Goal: Task Accomplishment & Management: Manage account settings

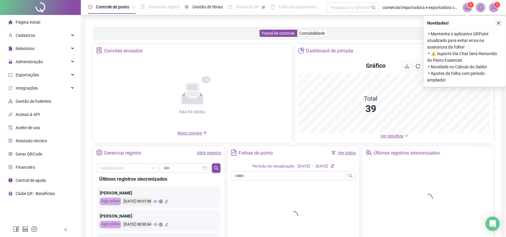
click at [500, 25] on icon "close" at bounding box center [499, 23] width 4 height 4
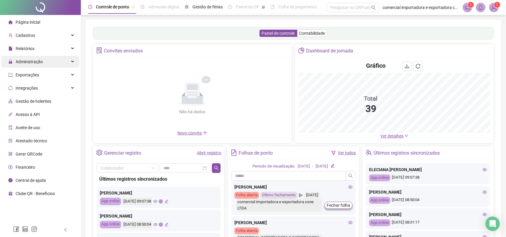
click at [26, 65] on span "Administração" at bounding box center [25, 62] width 35 height 12
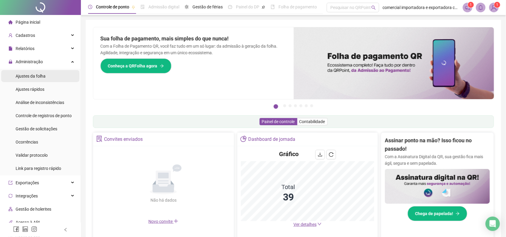
click at [33, 75] on span "Ajustes da folha" at bounding box center [31, 76] width 30 height 5
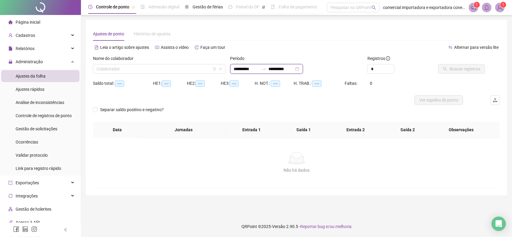
click at [238, 69] on input "**********" at bounding box center [246, 69] width 25 height 7
type input "**********"
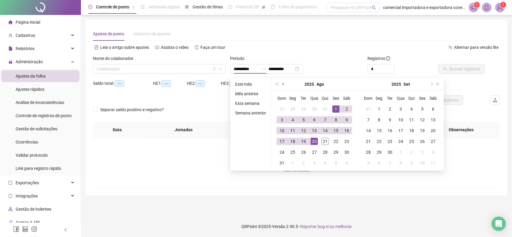
click at [281, 86] on button "prev-year" at bounding box center [283, 84] width 7 height 12
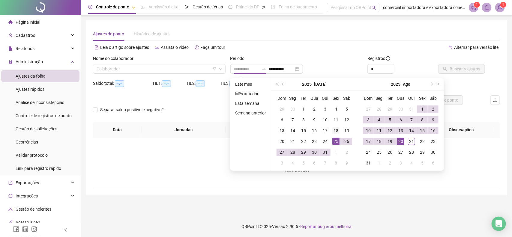
type input "**********"
click at [335, 131] on div "18" at bounding box center [335, 130] width 7 height 7
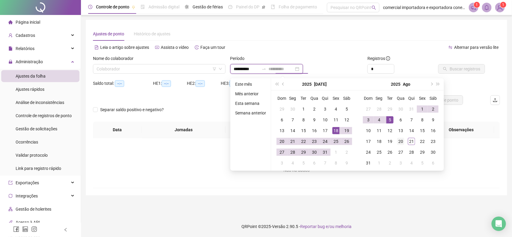
type input "**********"
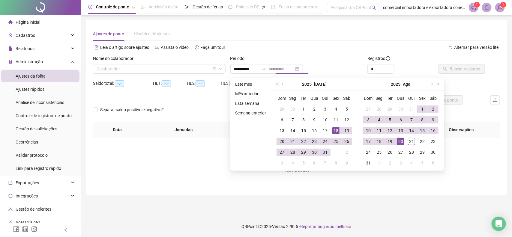
click at [398, 140] on div "20" at bounding box center [400, 141] width 7 height 7
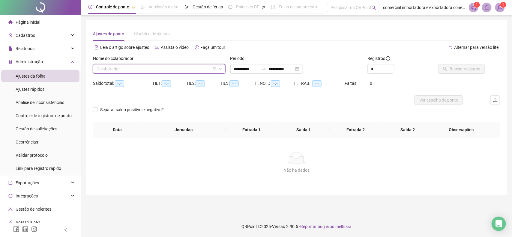
click at [162, 67] on input "search" at bounding box center [157, 69] width 120 height 9
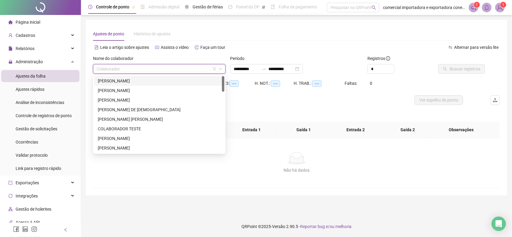
drag, startPoint x: 121, startPoint y: 80, endPoint x: 143, endPoint y: 85, distance: 22.1
click at [121, 80] on div "[PERSON_NAME]" at bounding box center [159, 81] width 123 height 7
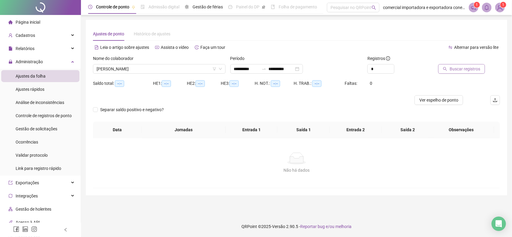
click at [466, 69] on span "Buscar registros" at bounding box center [465, 69] width 31 height 7
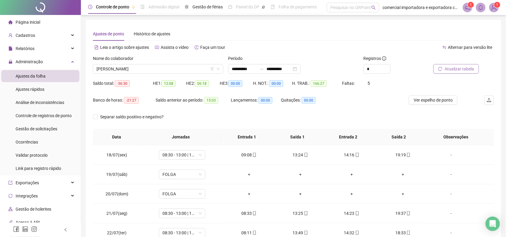
click at [470, 69] on span "Atualizar tabela" at bounding box center [459, 69] width 29 height 7
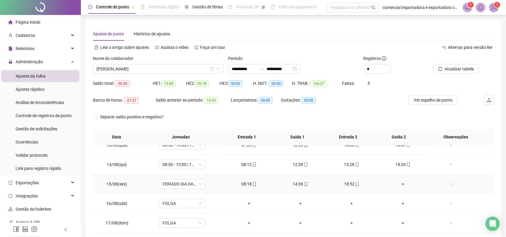
scroll to position [537, 0]
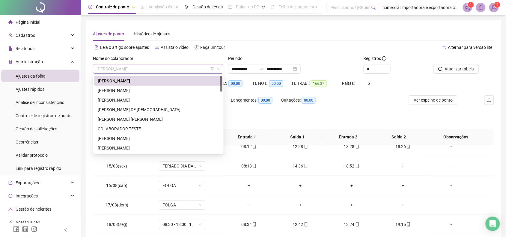
click at [167, 70] on span "[PERSON_NAME]" at bounding box center [158, 69] width 123 height 9
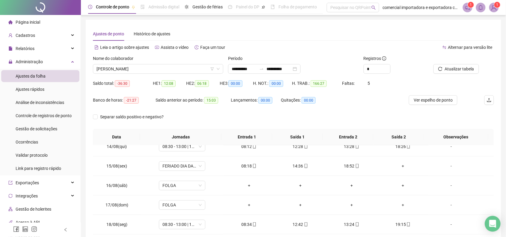
click at [492, 227] on icon "Open Intercom Messenger" at bounding box center [493, 224] width 7 height 8
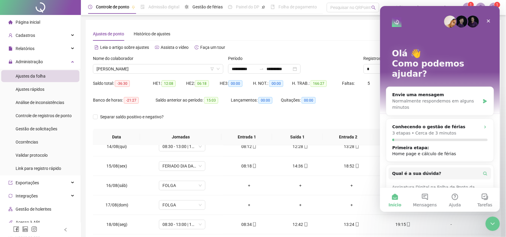
scroll to position [0, 0]
click at [421, 203] on span "Mensagens" at bounding box center [425, 205] width 24 height 4
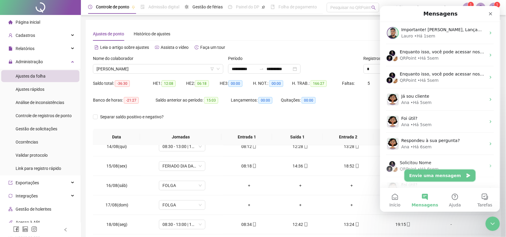
click at [439, 175] on button "Envie uma mensagem" at bounding box center [440, 176] width 71 height 12
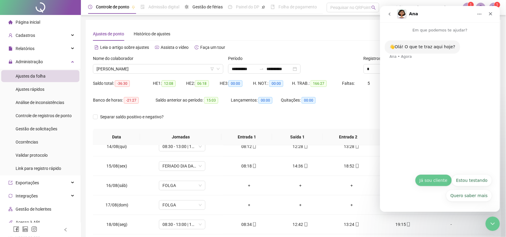
click at [437, 178] on button "Já sou cliente" at bounding box center [433, 180] width 37 height 12
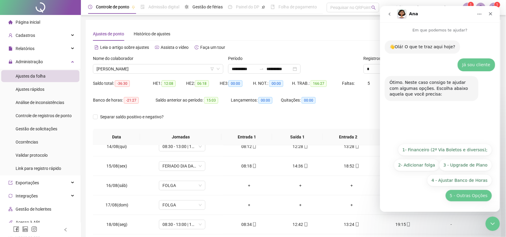
click at [470, 195] on button "5 - Outras Opções" at bounding box center [469, 196] width 47 height 12
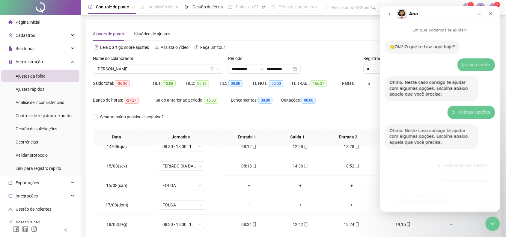
scroll to position [51, 0]
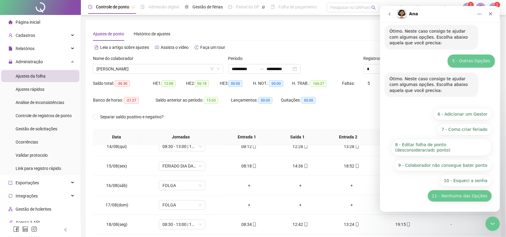
click at [451, 199] on button "11 - Nenhuma das Opções" at bounding box center [460, 196] width 65 height 12
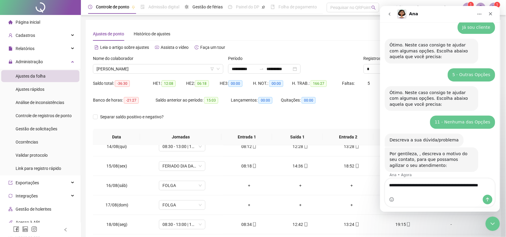
scroll to position [44, 0]
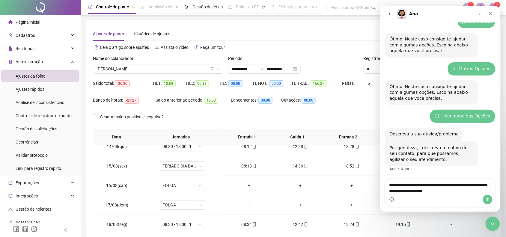
type textarea "**********"
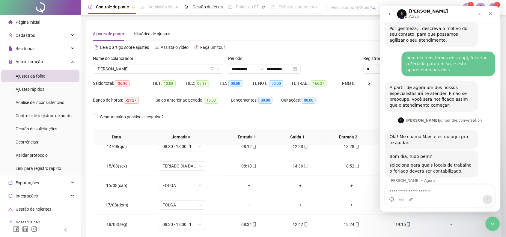
scroll to position [168, 0]
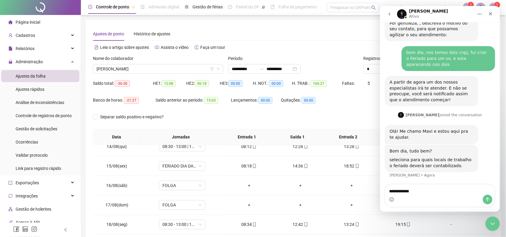
type textarea "**********"
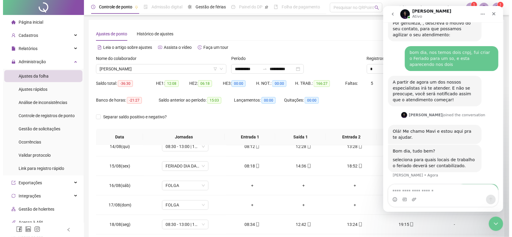
scroll to position [186, 0]
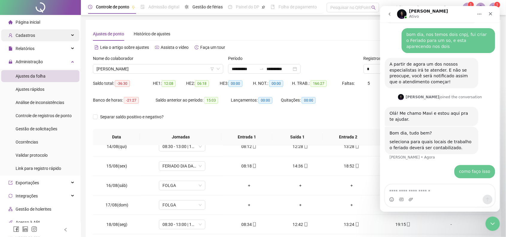
click at [45, 38] on div "Cadastros" at bounding box center [40, 35] width 78 height 12
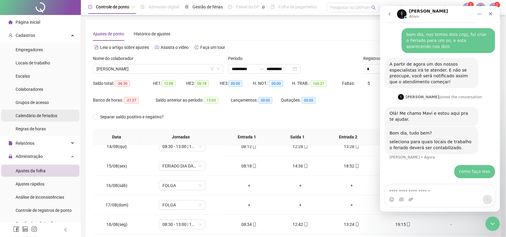
click at [47, 116] on span "Calendário de feriados" at bounding box center [37, 115] width 42 height 5
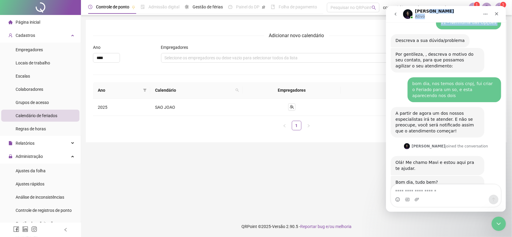
drag, startPoint x: 464, startPoint y: 15, endPoint x: 659, endPoint y: 35, distance: 196.6
click html "Maria Ativo Em que podemos te ajudar? 👋Olá! O que te traz aqui hoje? Ana • Há 2…"
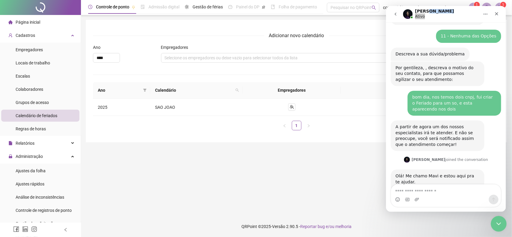
drag, startPoint x: 496, startPoint y: 225, endPoint x: 943, endPoint y: 428, distance: 491.3
click at [496, 225] on icon "Encerramento do Messenger da Intercom" at bounding box center [497, 223] width 7 height 7
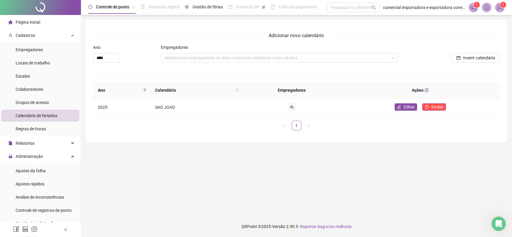
scroll to position [186, 0]
drag, startPoint x: 404, startPoint y: 109, endPoint x: 404, endPoint y: 113, distance: 4.5
click at [404, 108] on span "Editar" at bounding box center [409, 107] width 11 height 7
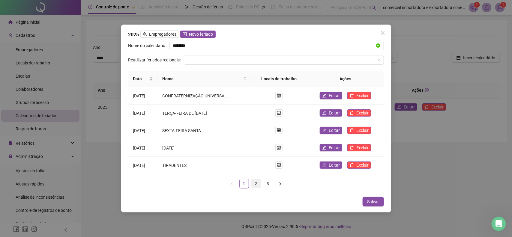
click at [257, 185] on link "2" at bounding box center [256, 183] width 9 height 9
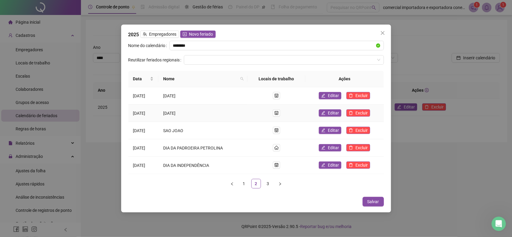
scroll to position [209, 0]
click at [279, 149] on icon "home" at bounding box center [277, 148] width 4 height 4
click at [332, 147] on span "Editar" at bounding box center [333, 148] width 11 height 7
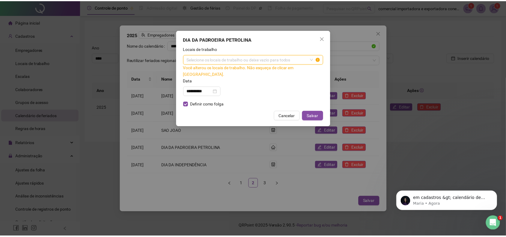
scroll to position [210, 0]
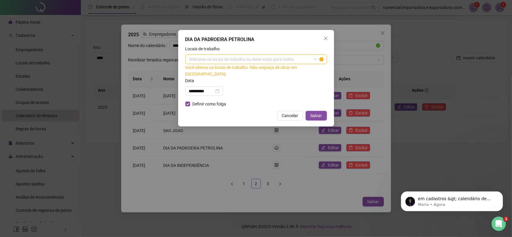
click at [316, 60] on div "Selecione os locais de trabalho ou deixe vazio para todos" at bounding box center [256, 60] width 142 height 10
click at [223, 61] on div "Selecione os locais de trabalho ou deixe vazio para todos" at bounding box center [256, 60] width 142 height 10
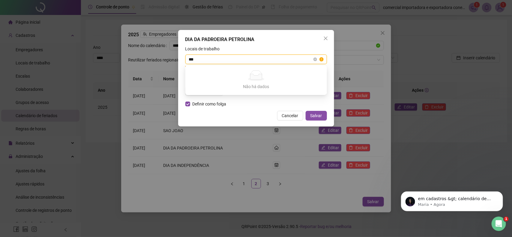
type input "****"
click at [320, 113] on span "Salvar" at bounding box center [317, 116] width 12 height 7
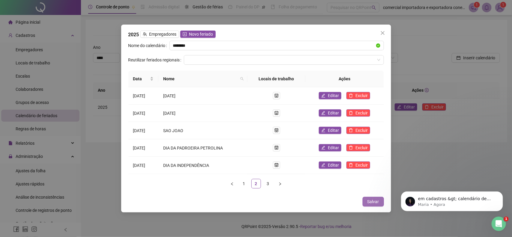
click at [370, 202] on span "Salvar" at bounding box center [374, 202] width 12 height 7
click at [382, 201] on button "Salvar" at bounding box center [373, 202] width 21 height 10
click at [381, 203] on button "Salvar" at bounding box center [373, 202] width 21 height 10
click at [385, 35] on span "Close" at bounding box center [383, 33] width 10 height 5
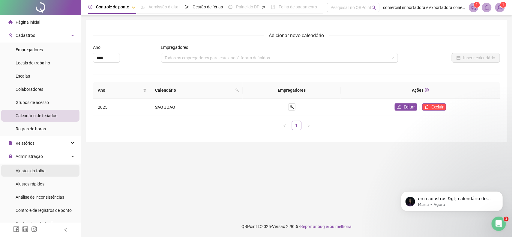
click at [33, 169] on span "Ajustes da folha" at bounding box center [31, 171] width 30 height 5
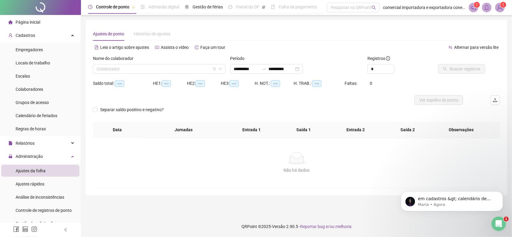
type input "**********"
click at [247, 71] on input "**********" at bounding box center [246, 69] width 25 height 7
type input "**********"
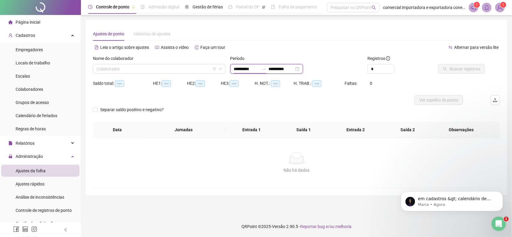
type input "**********"
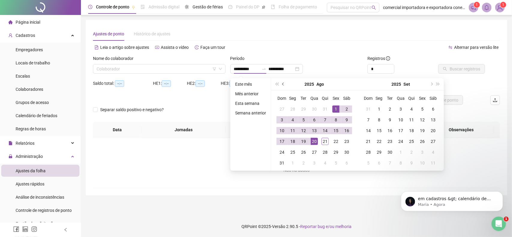
click at [284, 84] on span "prev-year" at bounding box center [283, 84] width 3 height 3
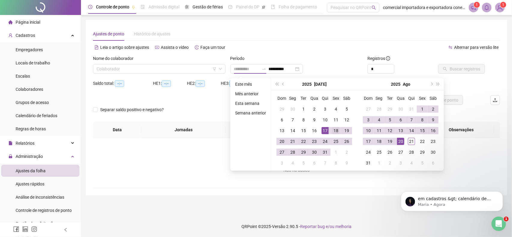
type input "**********"
click at [336, 129] on div "18" at bounding box center [335, 130] width 7 height 7
type input "**********"
click at [398, 140] on div "20" at bounding box center [400, 141] width 7 height 7
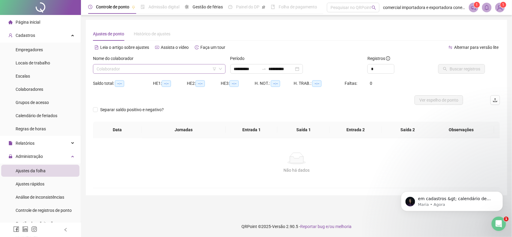
click at [168, 66] on input "search" at bounding box center [157, 69] width 120 height 9
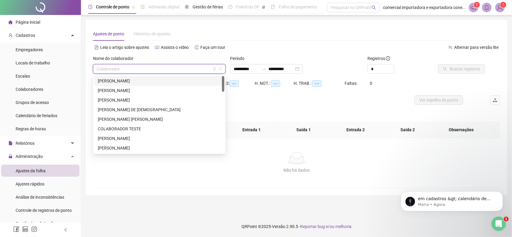
drag, startPoint x: 117, startPoint y: 83, endPoint x: 131, endPoint y: 91, distance: 15.7
click at [117, 83] on div "[PERSON_NAME]" at bounding box center [159, 81] width 123 height 7
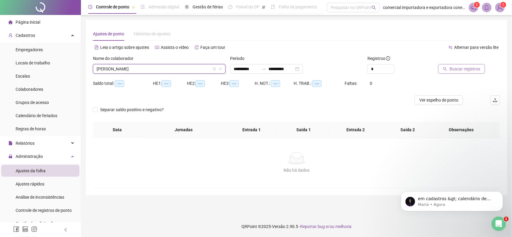
drag, startPoint x: 465, startPoint y: 70, endPoint x: 464, endPoint y: 74, distance: 4.0
click at [465, 71] on span "Buscar registros" at bounding box center [465, 69] width 31 height 7
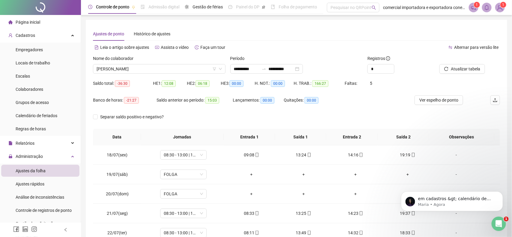
click at [452, 73] on div "Buscando registros Os registros de ponto estão sendo buscados... OK" at bounding box center [256, 118] width 512 height 237
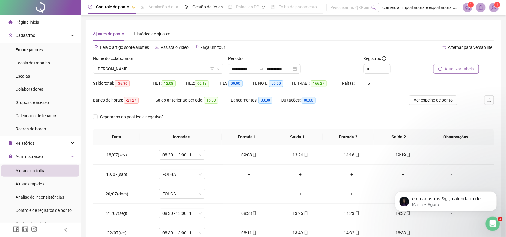
click at [457, 70] on span "Atualizar tabela" at bounding box center [459, 69] width 29 height 7
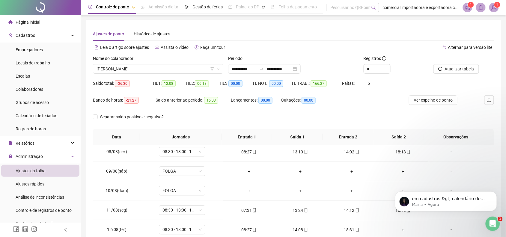
scroll to position [488, 0]
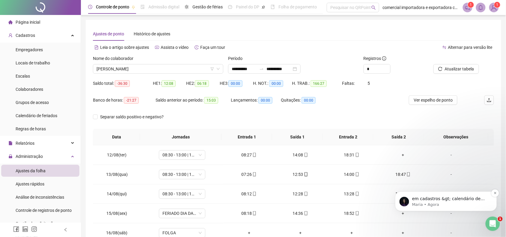
click at [434, 199] on p "em cadastros &gt; calendário de feriados &gt; 2025 &gt; editar" at bounding box center [450, 199] width 77 height 6
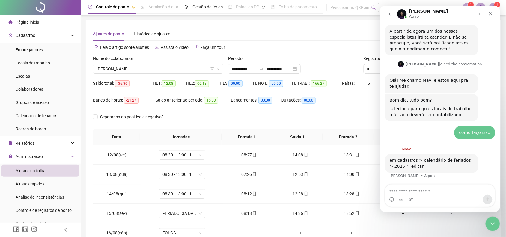
scroll to position [220, 0]
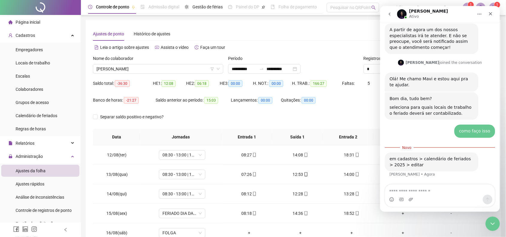
click at [418, 191] on textarea "Envie uma mensagem..." at bounding box center [440, 190] width 110 height 10
type textarea "**********"
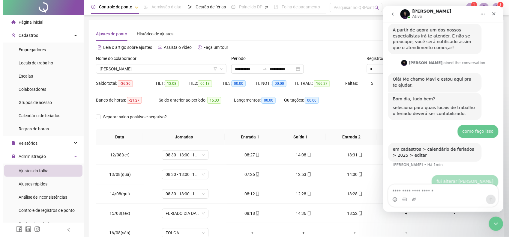
scroll to position [228, 0]
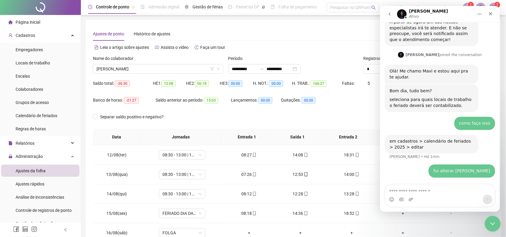
click at [493, 227] on icon "Encerramento do Messenger da Intercom" at bounding box center [491, 223] width 7 height 7
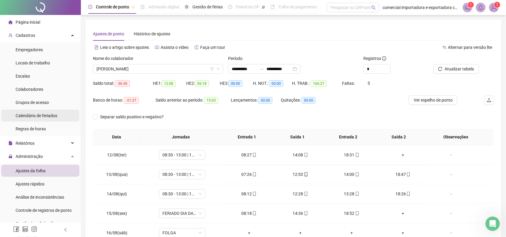
click at [37, 116] on span "Calendário de feriados" at bounding box center [37, 115] width 42 height 5
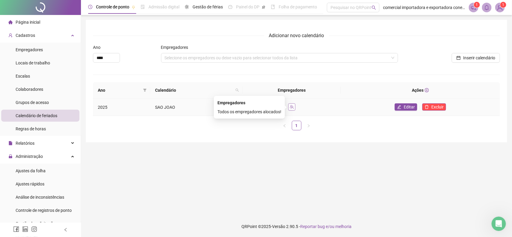
click at [293, 107] on icon "team" at bounding box center [292, 107] width 4 height 4
click at [418, 109] on div "Editar Excluir" at bounding box center [421, 108] width 150 height 8
click at [408, 108] on span "Editar" at bounding box center [409, 107] width 11 height 7
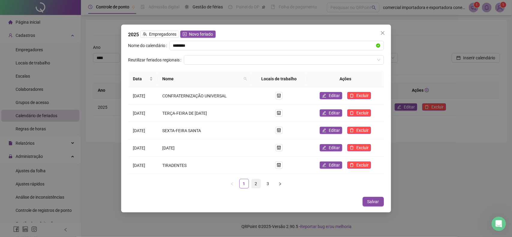
drag, startPoint x: 257, startPoint y: 184, endPoint x: 257, endPoint y: 181, distance: 3.1
click at [256, 184] on link "2" at bounding box center [256, 183] width 9 height 9
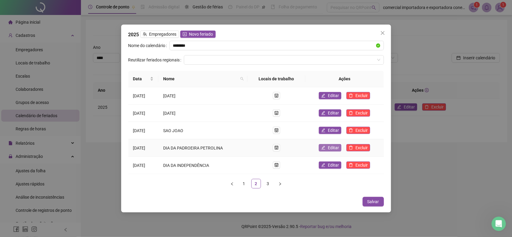
click at [331, 149] on span "Editar" at bounding box center [333, 148] width 11 height 7
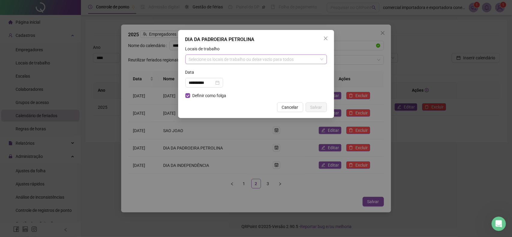
click at [240, 59] on div "Selecione os locais de trabalho ou deixe vazio para todos" at bounding box center [256, 60] width 142 height 10
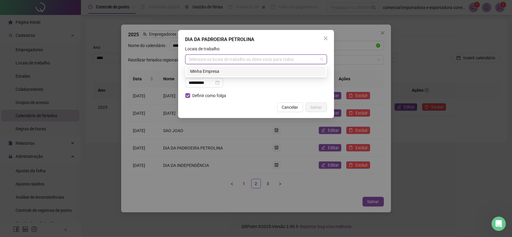
click at [240, 59] on div "Selecione os locais de trabalho ou deixe vazio para todos" at bounding box center [256, 60] width 142 height 10
drag, startPoint x: 326, startPoint y: 40, endPoint x: 289, endPoint y: 44, distance: 37.5
click at [326, 40] on icon "close" at bounding box center [325, 38] width 5 height 5
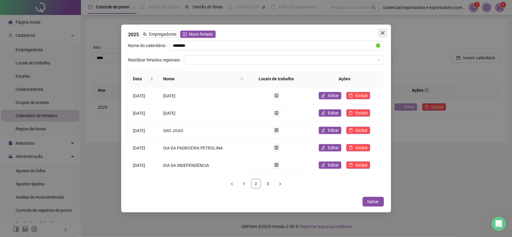
click at [383, 35] on icon "close" at bounding box center [382, 33] width 5 height 5
click at [499, 223] on icon "Abertura do Messenger da Intercom" at bounding box center [498, 223] width 10 height 10
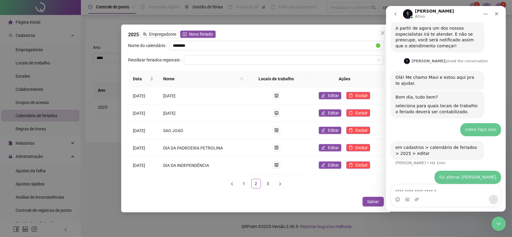
scroll to position [228, 0]
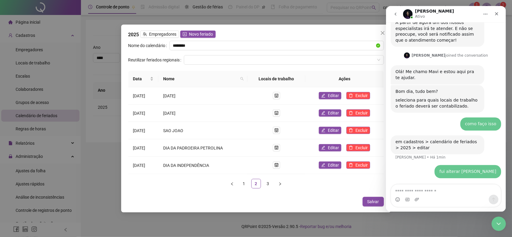
drag, startPoint x: 410, startPoint y: 192, endPoint x: 436, endPoint y: 175, distance: 30.6
click at [415, 187] on textarea "Envie uma mensagem..." at bounding box center [446, 190] width 110 height 10
type textarea "**********"
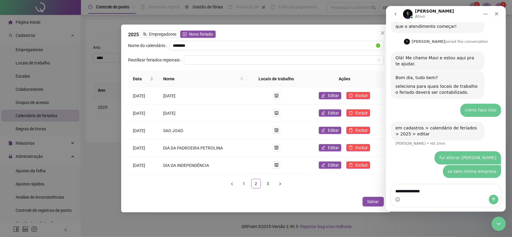
type textarea "**********"
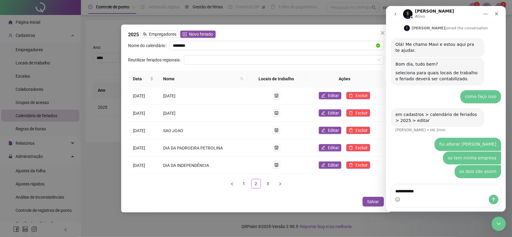
type textarea "**********"
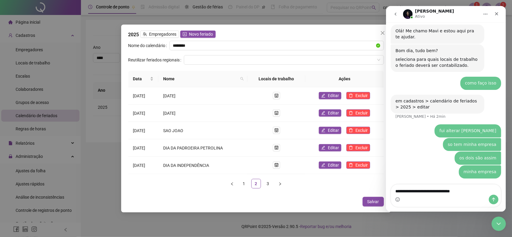
type textarea "**********"
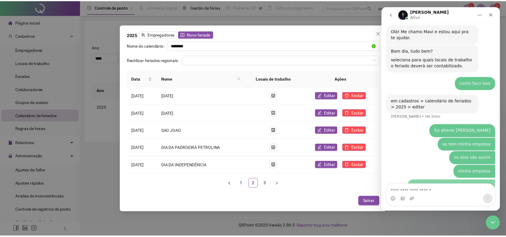
scroll to position [283, 0]
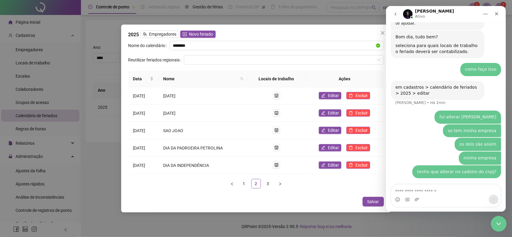
click at [500, 226] on icon "Encerramento do Messenger da Intercom" at bounding box center [497, 223] width 7 height 7
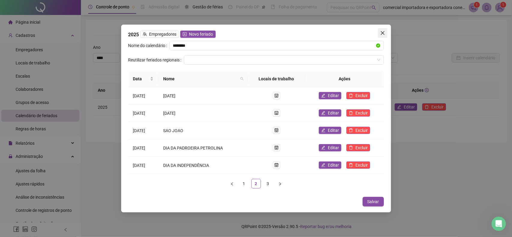
click at [386, 36] on button "Close" at bounding box center [383, 33] width 10 height 10
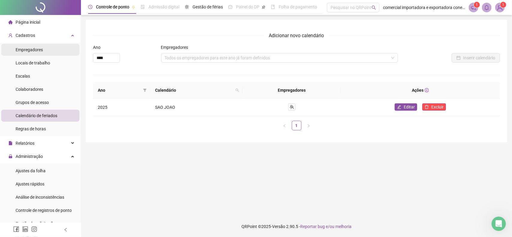
click at [28, 48] on span "Empregadores" at bounding box center [29, 49] width 27 height 5
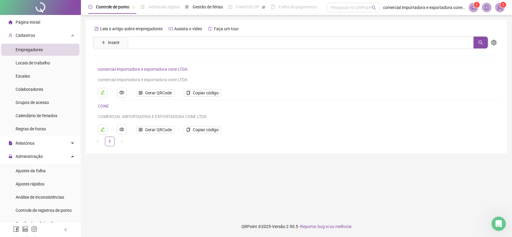
click at [106, 106] on link "CONE" at bounding box center [103, 106] width 11 height 5
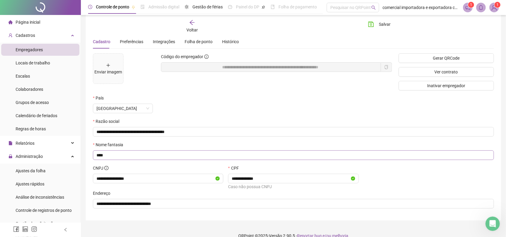
scroll to position [32, 0]
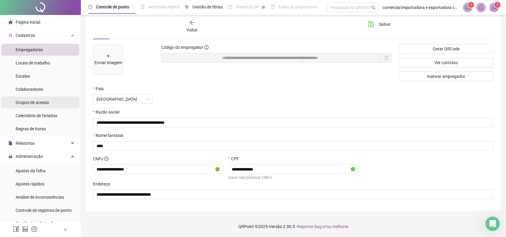
drag, startPoint x: 37, startPoint y: 90, endPoint x: 50, endPoint y: 97, distance: 14.9
click at [37, 90] on span "Colaboradores" at bounding box center [30, 89] width 28 height 5
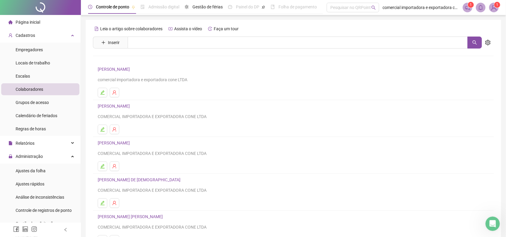
click at [125, 107] on link "[PERSON_NAME]" at bounding box center [115, 106] width 34 height 5
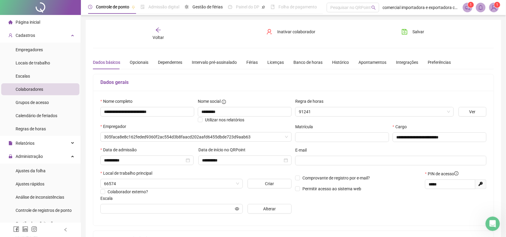
type input "**********"
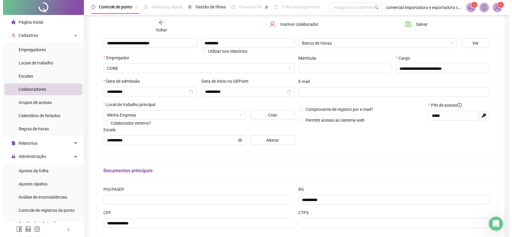
scroll to position [75, 0]
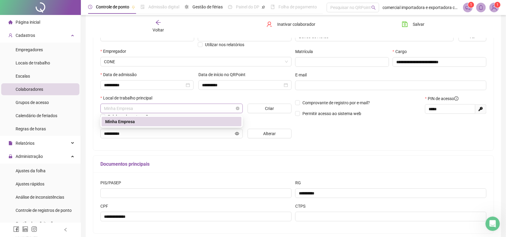
click at [180, 111] on span "Minha Empresa" at bounding box center [171, 108] width 135 height 9
drag, startPoint x: 154, startPoint y: 120, endPoint x: 157, endPoint y: 118, distance: 3.6
click at [154, 120] on div "Minha Empresa" at bounding box center [171, 122] width 133 height 7
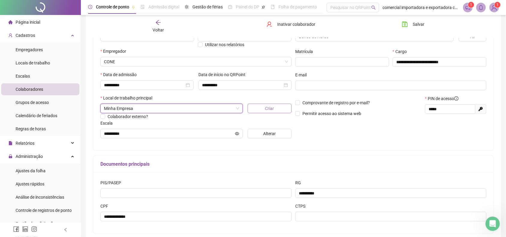
click at [272, 111] on span "Criar" at bounding box center [269, 108] width 9 height 7
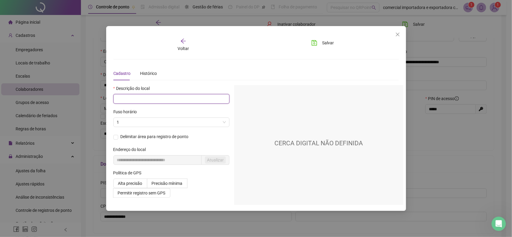
click at [143, 100] on input "text" at bounding box center [171, 99] width 116 height 10
type input "*********"
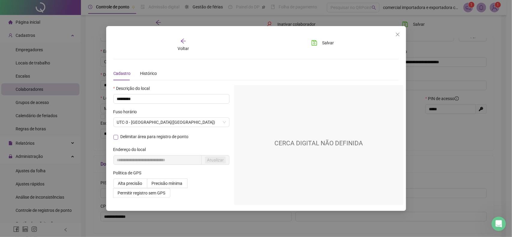
click at [116, 140] on span at bounding box center [115, 137] width 5 height 5
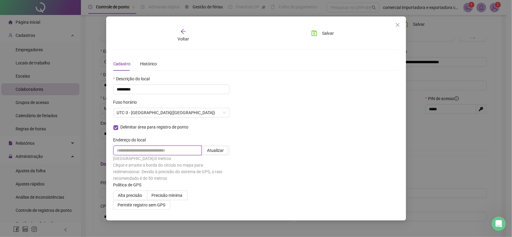
click at [158, 152] on input "text" at bounding box center [157, 151] width 88 height 10
type input "*"
click at [212, 152] on div "Atualizar" at bounding box center [215, 150] width 17 height 7
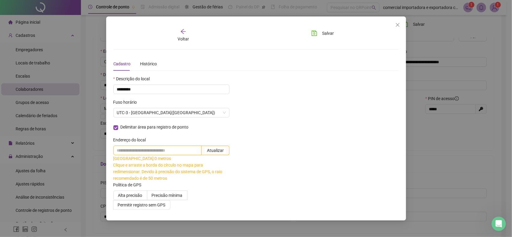
click at [166, 151] on input "text" at bounding box center [157, 151] width 88 height 10
type input "*"
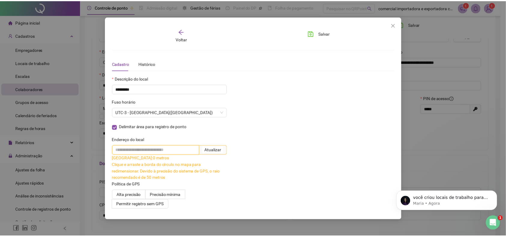
scroll to position [317, 0]
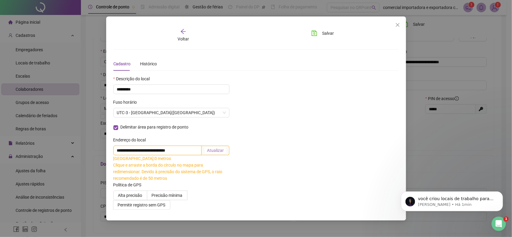
type input "**********"
click at [213, 152] on div "Atualizar" at bounding box center [215, 150] width 17 height 7
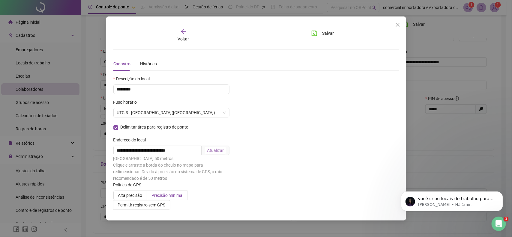
click at [173, 198] on span "Precisão mínima" at bounding box center [167, 195] width 31 height 5
click at [126, 197] on span "Alta precisão" at bounding box center [130, 195] width 24 height 5
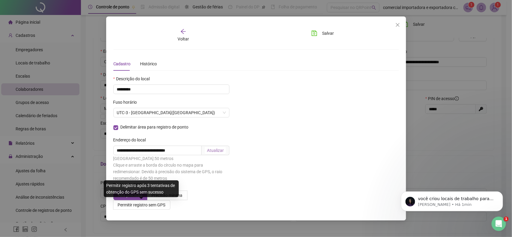
drag, startPoint x: 140, startPoint y: 208, endPoint x: 164, endPoint y: 219, distance: 26.8
click at [140, 207] on span "Permitir registro sem GPS" at bounding box center [142, 205] width 48 height 5
click at [173, 197] on div "Permitir registro após 3 tentativas de obtenção do GPS sem sucesso" at bounding box center [141, 189] width 75 height 17
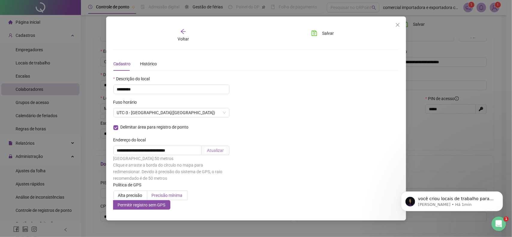
click at [176, 195] on span "Precisão mínima" at bounding box center [167, 195] width 31 height 5
click at [149, 66] on div "Histórico" at bounding box center [148, 64] width 17 height 7
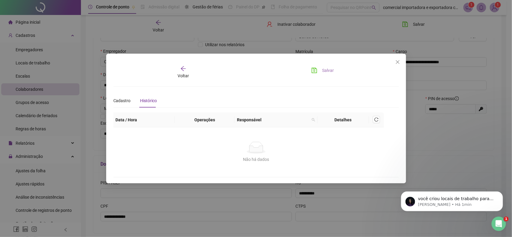
click at [323, 69] on span "Salvar" at bounding box center [328, 70] width 12 height 7
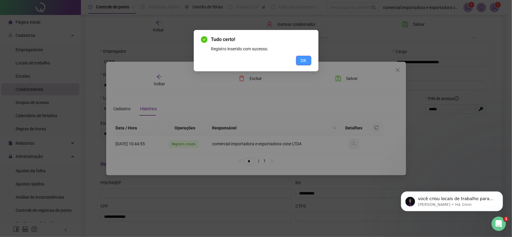
click at [304, 62] on span "OK" at bounding box center [304, 60] width 6 height 7
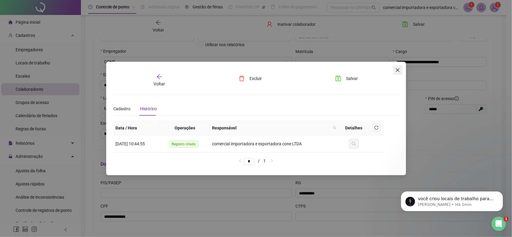
click at [399, 71] on icon "close" at bounding box center [397, 70] width 5 height 5
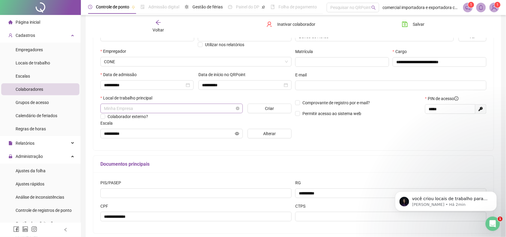
click at [143, 108] on span "Minha Empresa" at bounding box center [171, 108] width 135 height 9
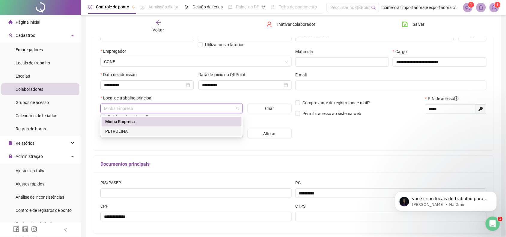
click at [115, 131] on div "PETROLINA" at bounding box center [171, 131] width 133 height 7
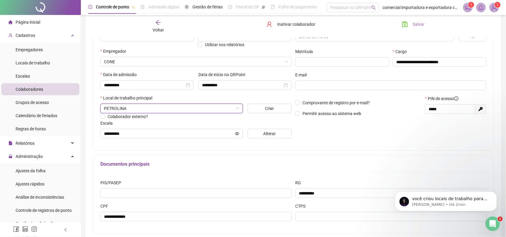
click at [414, 26] on span "Salvar" at bounding box center [419, 24] width 12 height 7
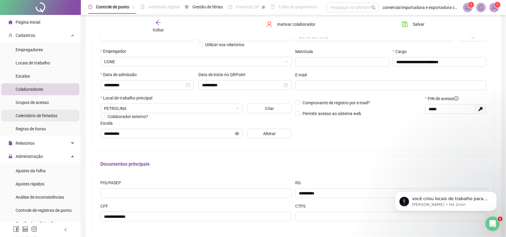
click at [35, 118] on span "Calendário de feriados" at bounding box center [37, 115] width 42 height 5
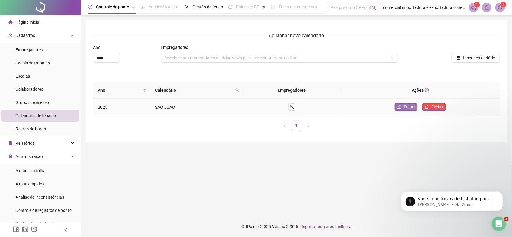
click at [405, 110] on span "Editar" at bounding box center [409, 107] width 11 height 7
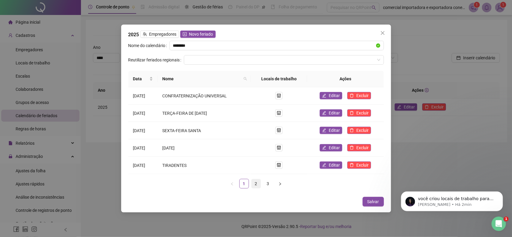
click at [257, 182] on link "2" at bounding box center [256, 183] width 9 height 9
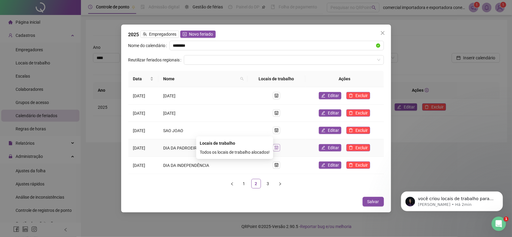
click at [279, 149] on icon "shop" at bounding box center [277, 148] width 4 height 4
click at [331, 147] on span "Editar" at bounding box center [333, 148] width 11 height 7
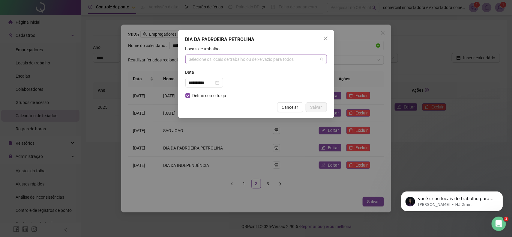
click at [213, 63] on div "Selecione os locais de trabalho ou deixe vazio para todos" at bounding box center [256, 60] width 142 height 10
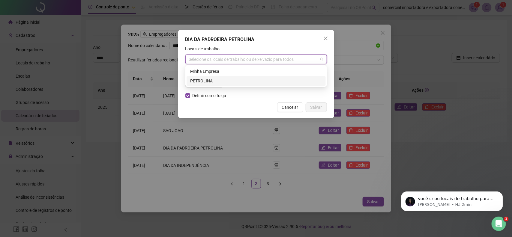
drag, startPoint x: 210, startPoint y: 82, endPoint x: 215, endPoint y: 83, distance: 5.2
click at [211, 81] on div "PETROLINA" at bounding box center [256, 81] width 132 height 7
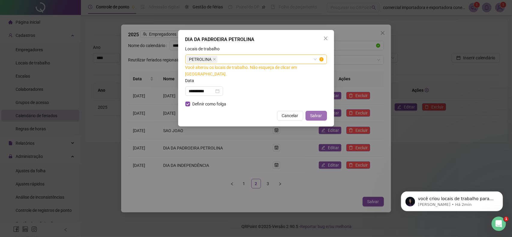
click at [320, 113] on span "Salvar" at bounding box center [317, 116] width 12 height 7
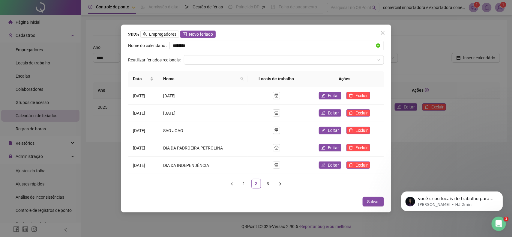
drag, startPoint x: 376, startPoint y: 203, endPoint x: 371, endPoint y: 212, distance: 10.1
click at [374, 203] on span "Salvar" at bounding box center [374, 202] width 12 height 7
click at [365, 198] on button "Salvar" at bounding box center [373, 202] width 21 height 10
click at [386, 31] on span "Close" at bounding box center [383, 33] width 10 height 5
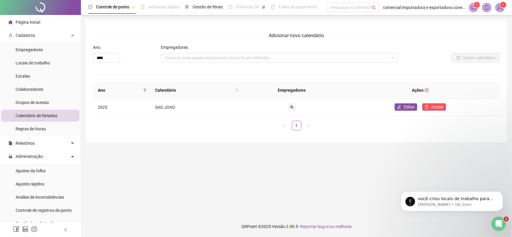
drag, startPoint x: 39, startPoint y: 86, endPoint x: 216, endPoint y: 86, distance: 177.0
click at [39, 86] on div "Colaboradores" at bounding box center [30, 89] width 28 height 12
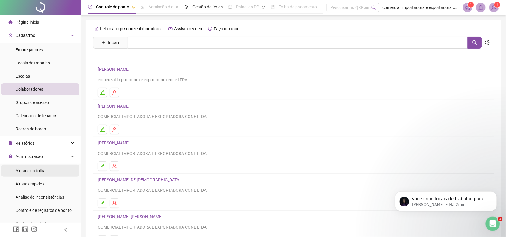
click at [38, 171] on span "Ajustes da folha" at bounding box center [31, 171] width 30 height 5
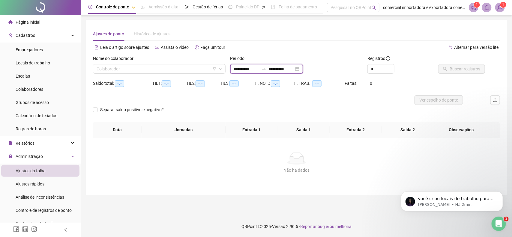
click at [242, 68] on input "**********" at bounding box center [246, 69] width 25 height 7
type input "**********"
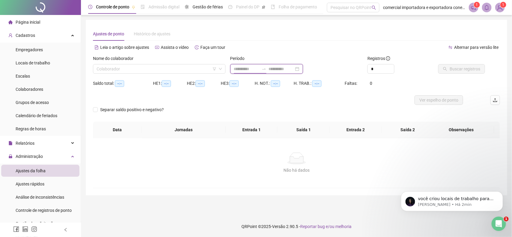
type input "**********"
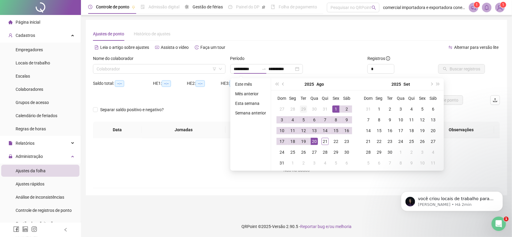
drag, startPoint x: 281, startPoint y: 85, endPoint x: 303, endPoint y: 113, distance: 35.9
click at [282, 85] on button "prev-year" at bounding box center [283, 84] width 7 height 12
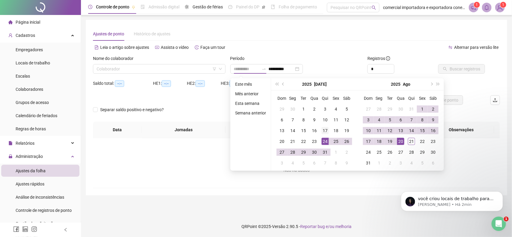
type input "**********"
click at [326, 131] on div "17" at bounding box center [325, 130] width 7 height 7
type input "**********"
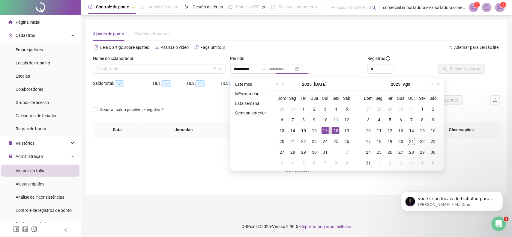
click at [337, 129] on div "18" at bounding box center [335, 130] width 7 height 7
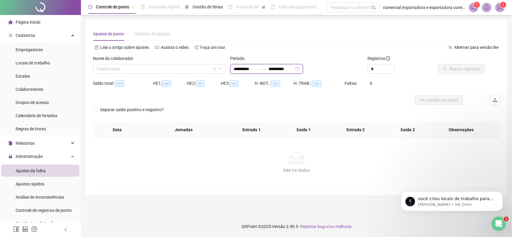
click at [242, 71] on input "**********" at bounding box center [246, 69] width 25 height 7
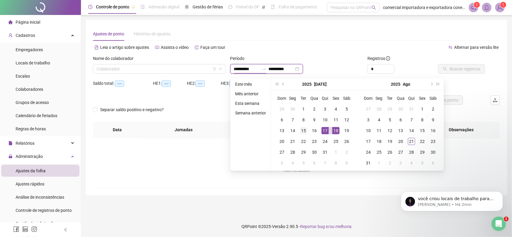
type input "**********"
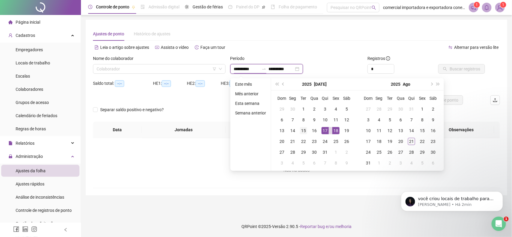
type input "**********"
click at [337, 129] on div "18" at bounding box center [335, 130] width 7 height 7
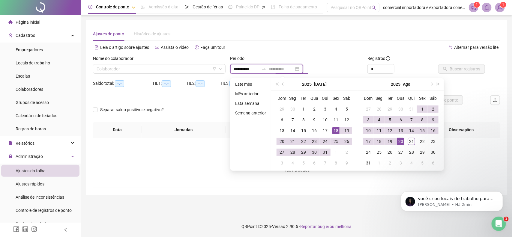
type input "**********"
click at [402, 142] on div "20" at bounding box center [400, 141] width 7 height 7
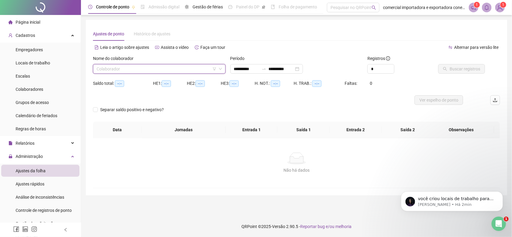
click at [130, 71] on input "search" at bounding box center [157, 69] width 120 height 9
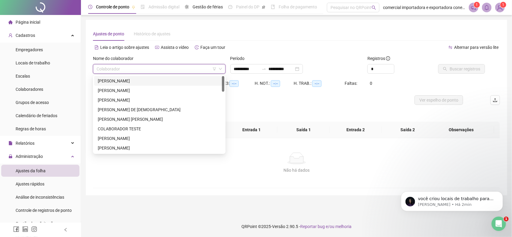
click at [124, 79] on div "[PERSON_NAME]" at bounding box center [159, 81] width 123 height 7
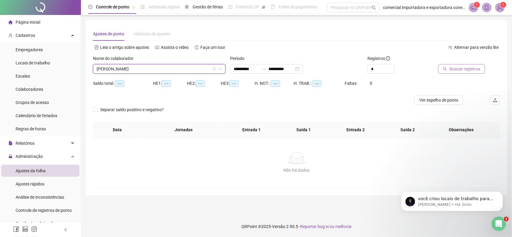
click at [472, 69] on span "Buscar registros" at bounding box center [465, 69] width 31 height 7
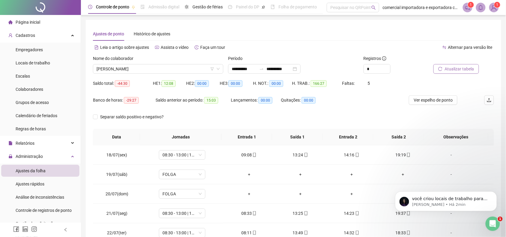
click at [468, 68] on span "Atualizar tabela" at bounding box center [459, 69] width 29 height 7
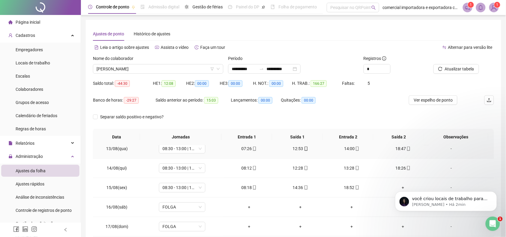
scroll to position [525, 0]
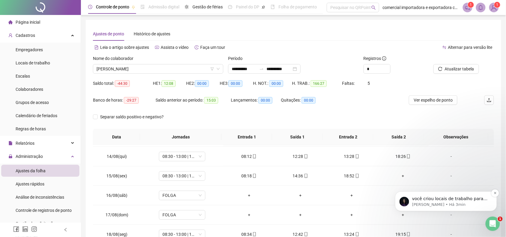
click at [430, 196] on p "você criou locais de trabalho para os colaboradores?" at bounding box center [450, 199] width 77 height 6
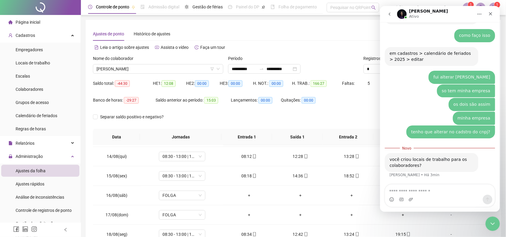
scroll to position [317, 0]
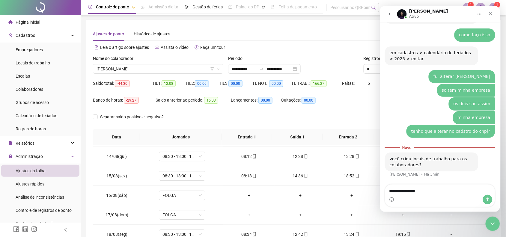
type textarea "**********"
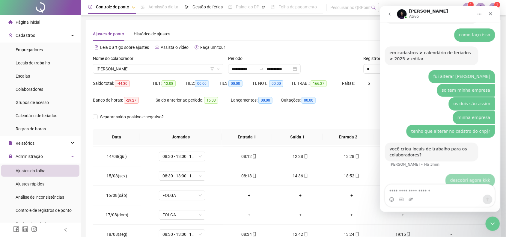
scroll to position [324, 0]
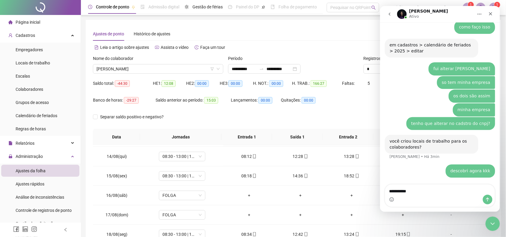
type textarea "**********"
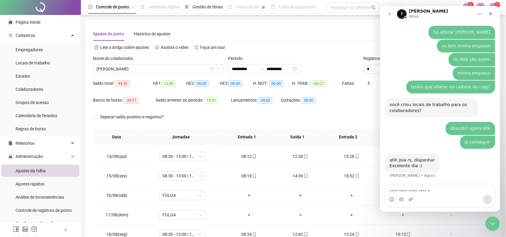
scroll to position [362, 0]
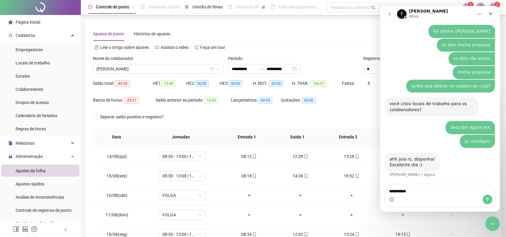
type textarea "**********"
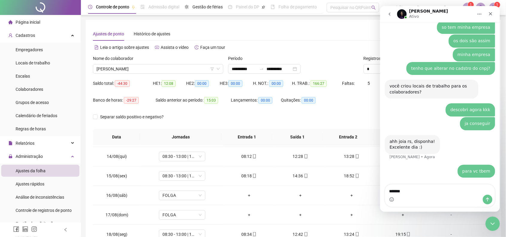
type textarea "********"
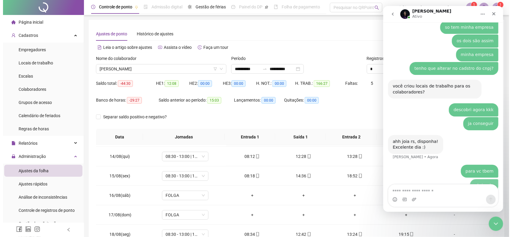
scroll to position [393, 0]
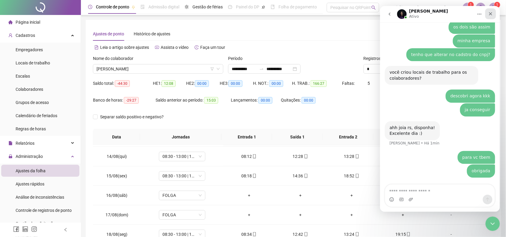
click at [493, 14] on div "Fechar" at bounding box center [490, 13] width 11 height 11
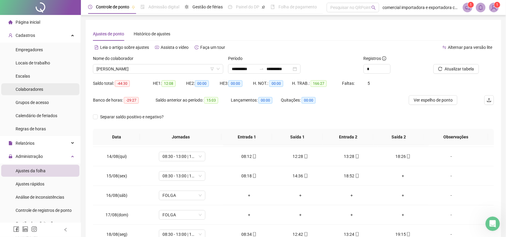
click at [29, 89] on span "Colaboradores" at bounding box center [30, 89] width 28 height 5
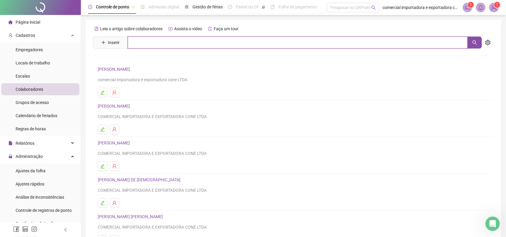
click at [152, 42] on input "text" at bounding box center [298, 43] width 341 height 12
type input "******"
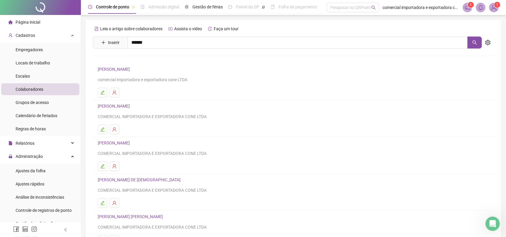
drag, startPoint x: 137, startPoint y: 59, endPoint x: 148, endPoint y: 64, distance: 12.3
click at [137, 59] on link "ELOISA LUANDA DE [PERSON_NAME]" at bounding box center [139, 60] width 70 height 5
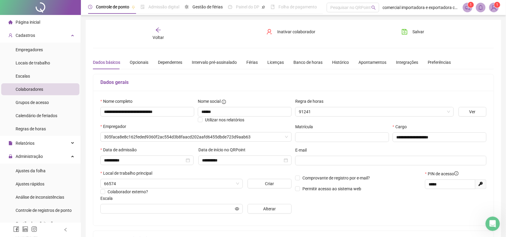
type input "*********"
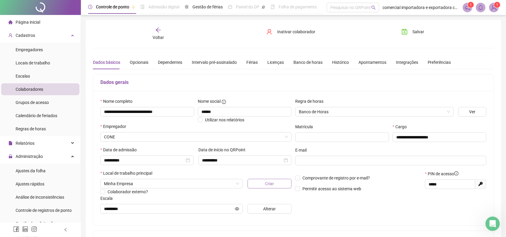
click at [279, 185] on button "Criar" at bounding box center [270, 184] width 44 height 10
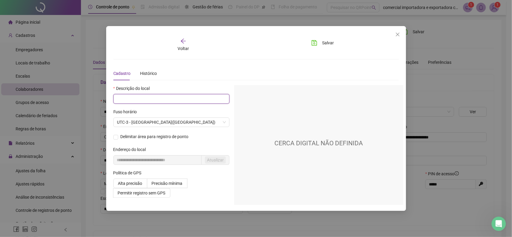
click at [146, 100] on input "text" at bounding box center [171, 99] width 116 height 10
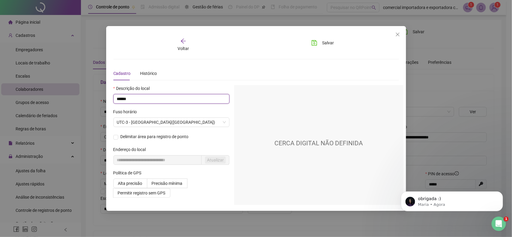
scroll to position [407, 0]
click at [203, 100] on input "**********" at bounding box center [171, 99] width 116 height 10
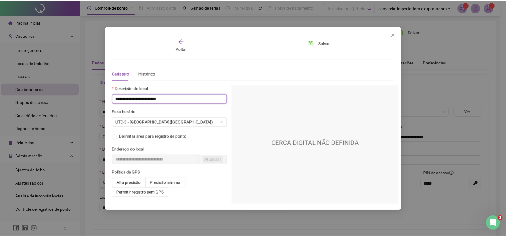
scroll to position [455, 0]
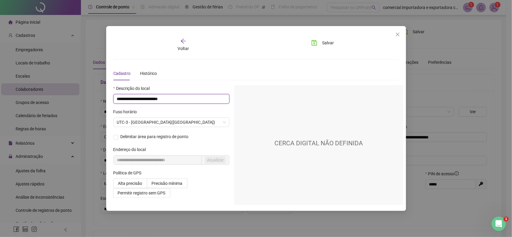
drag, startPoint x: 188, startPoint y: 97, endPoint x: 59, endPoint y: 102, distance: 128.5
click at [59, 102] on div "**********" at bounding box center [256, 118] width 512 height 237
type input "**********"
click at [177, 186] on span "Precisão mínima" at bounding box center [167, 183] width 31 height 5
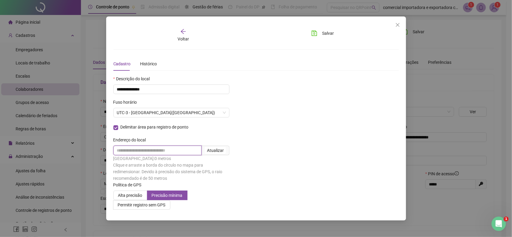
click at [167, 150] on input "text" at bounding box center [157, 151] width 88 height 10
type input "**********"
click at [218, 154] on div "Atualizar" at bounding box center [215, 150] width 17 height 7
click at [223, 152] on div "Atualizar" at bounding box center [215, 150] width 17 height 7
click at [317, 32] on icon "save" at bounding box center [314, 33] width 5 height 5
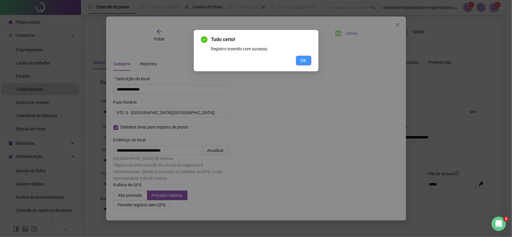
click at [304, 61] on span "OK" at bounding box center [304, 60] width 6 height 7
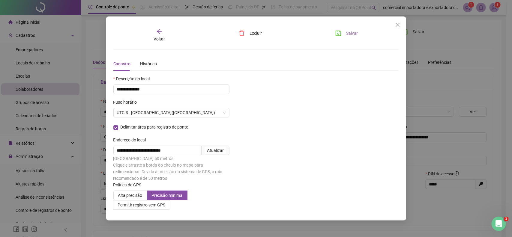
drag, startPoint x: 397, startPoint y: 26, endPoint x: 367, endPoint y: 76, distance: 58.7
click at [397, 28] on button "Close" at bounding box center [398, 25] width 10 height 10
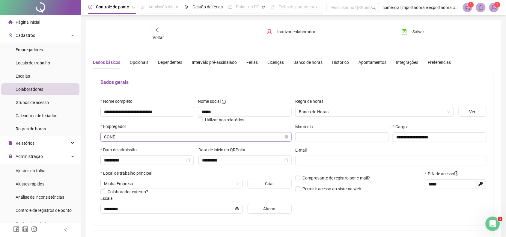
click at [154, 140] on span "CONE" at bounding box center [196, 137] width 184 height 9
click at [151, 134] on span "CONE" at bounding box center [196, 137] width 184 height 9
click at [169, 180] on span "Minha Empresa" at bounding box center [171, 183] width 135 height 9
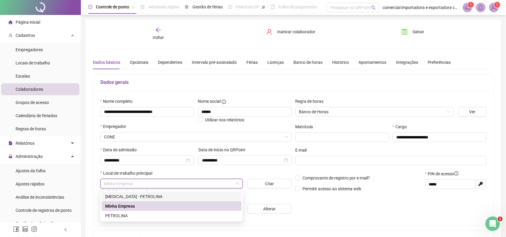
click at [128, 195] on div "GVS - PETROLINA" at bounding box center [171, 197] width 133 height 7
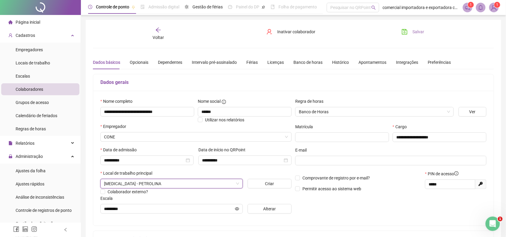
click at [417, 34] on span "Salvar" at bounding box center [419, 32] width 12 height 7
click at [155, 36] on span "Voltar" at bounding box center [158, 37] width 11 height 5
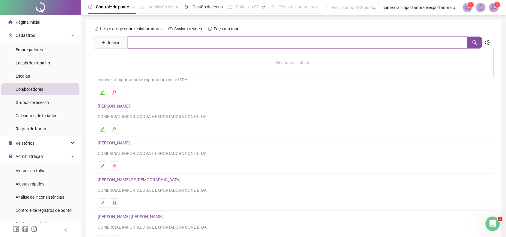
click at [137, 44] on input "text" at bounding box center [298, 43] width 341 height 12
drag, startPoint x: 473, startPoint y: 44, endPoint x: 473, endPoint y: 50, distance: 5.7
click at [473, 45] on button "button" at bounding box center [475, 43] width 14 height 12
type input "*"
drag, startPoint x: 479, startPoint y: 47, endPoint x: 459, endPoint y: 110, distance: 67.0
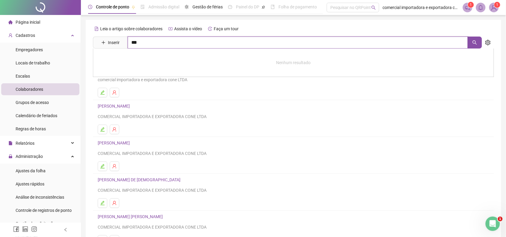
click at [479, 46] on button "button" at bounding box center [475, 43] width 14 height 12
type input "***"
click at [140, 71] on link "GIOVANE [PERSON_NAME]" at bounding box center [129, 73] width 51 height 5
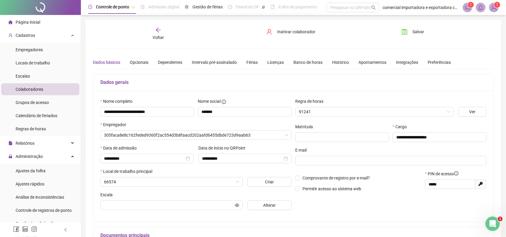
type input "**********"
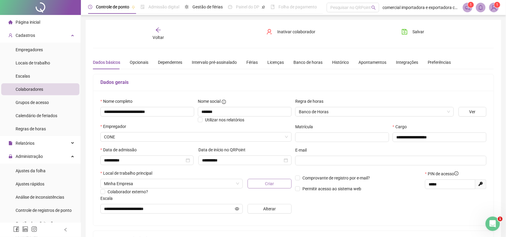
click at [271, 188] on button "Criar" at bounding box center [270, 184] width 44 height 10
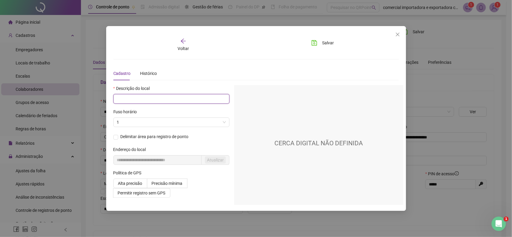
click at [135, 98] on input "text" at bounding box center [171, 99] width 116 height 10
drag, startPoint x: 398, startPoint y: 34, endPoint x: 366, endPoint y: 71, distance: 48.1
click at [397, 34] on icon "close" at bounding box center [397, 34] width 5 height 5
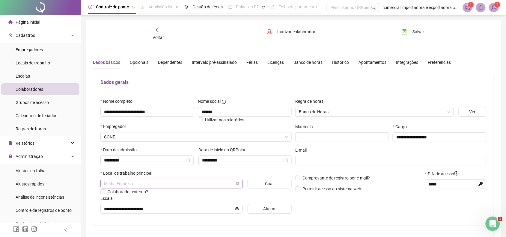
click at [132, 184] on span "Minha Empresa" at bounding box center [171, 183] width 135 height 9
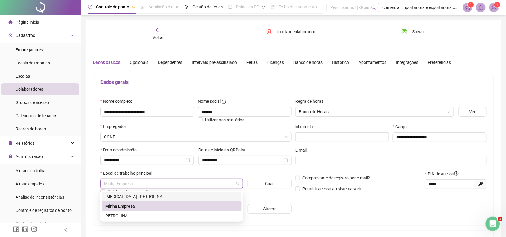
click at [130, 196] on div "GVS - PETROLINA" at bounding box center [171, 197] width 133 height 7
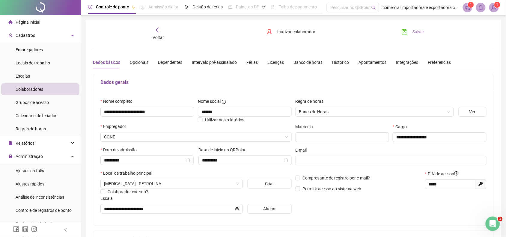
click at [413, 32] on span "Salvar" at bounding box center [419, 32] width 12 height 7
click at [160, 36] on span "Voltar" at bounding box center [158, 37] width 11 height 5
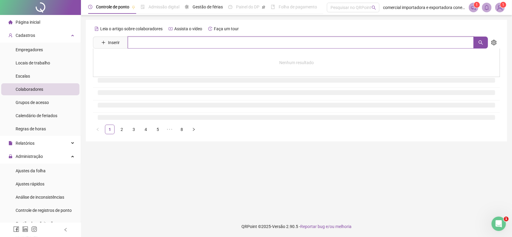
click at [167, 44] on input "text" at bounding box center [301, 43] width 346 height 12
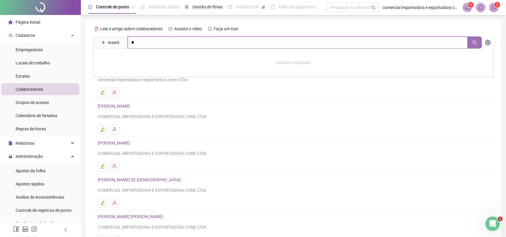
click at [480, 46] on button "button" at bounding box center [475, 43] width 14 height 12
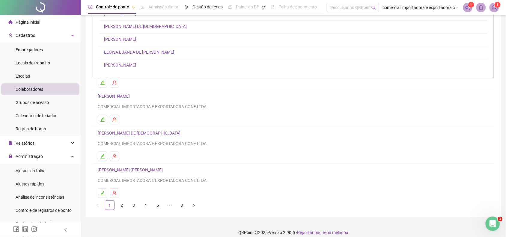
scroll to position [54, 0]
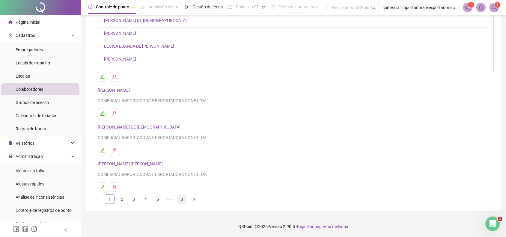
type input "*"
click at [182, 200] on link "8" at bounding box center [181, 199] width 9 height 9
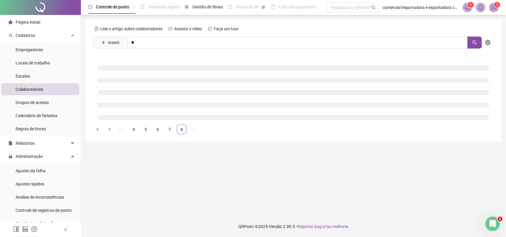
scroll to position [0, 0]
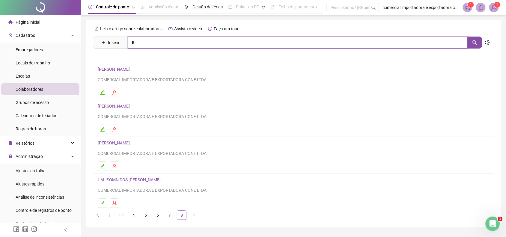
click at [163, 45] on input "*" at bounding box center [298, 43] width 341 height 12
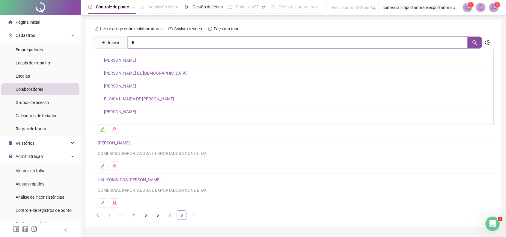
drag, startPoint x: 476, startPoint y: 41, endPoint x: 462, endPoint y: 50, distance: 16.8
click at [475, 41] on icon "search" at bounding box center [475, 42] width 5 height 5
type input "*"
click at [123, 89] on link "GIOVANE [PERSON_NAME]" at bounding box center [129, 86] width 51 height 5
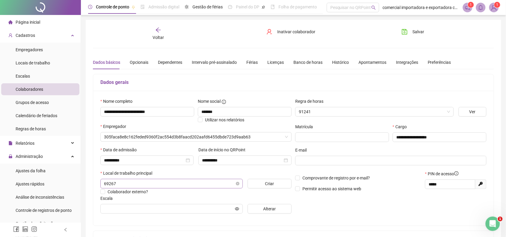
type input "**********"
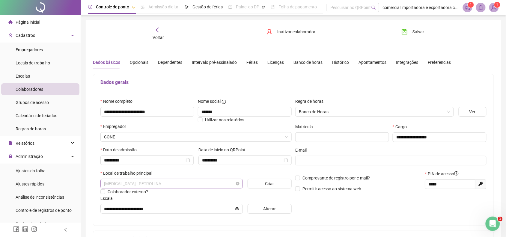
click at [144, 185] on span "GVS - PETROLINA" at bounding box center [171, 183] width 135 height 9
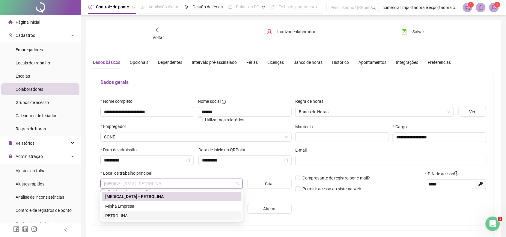
click at [124, 217] on div "PETROLINA" at bounding box center [171, 216] width 133 height 7
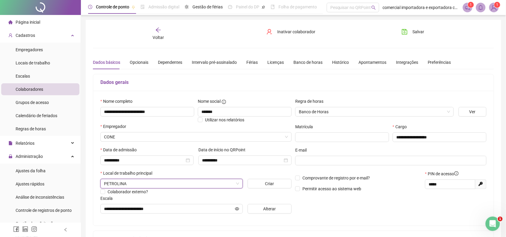
drag, startPoint x: 425, startPoint y: 32, endPoint x: 432, endPoint y: 72, distance: 41.4
click at [424, 33] on button "Salvar" at bounding box center [414, 32] width 32 height 10
click at [160, 33] on div "Voltar" at bounding box center [158, 34] width 63 height 14
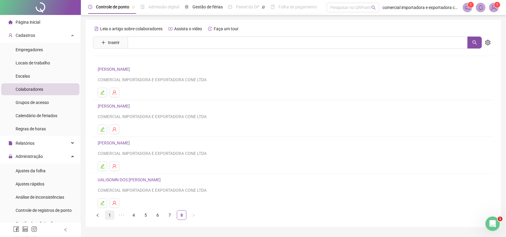
click at [108, 215] on link "1" at bounding box center [109, 215] width 9 height 9
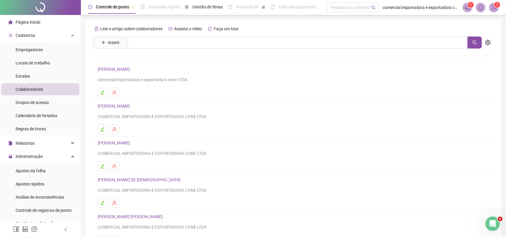
click at [126, 147] on h4 "[PERSON_NAME]" at bounding box center [294, 143] width 392 height 7
click at [130, 143] on link "[PERSON_NAME]" at bounding box center [115, 143] width 34 height 5
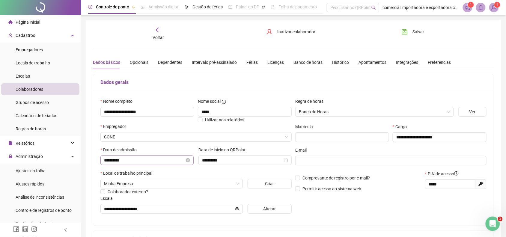
type input "**********"
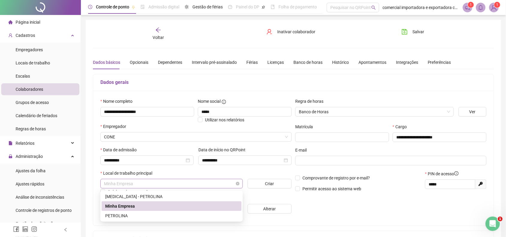
click at [152, 185] on span "Minha Empresa" at bounding box center [171, 183] width 135 height 9
click at [117, 217] on div "PETROLINA" at bounding box center [171, 216] width 133 height 7
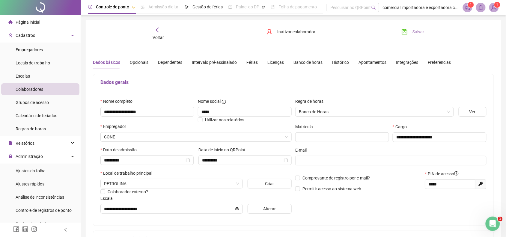
click at [404, 29] on icon "save" at bounding box center [405, 32] width 6 height 6
drag, startPoint x: 161, startPoint y: 35, endPoint x: 189, endPoint y: 143, distance: 111.6
click at [161, 37] on span "Voltar" at bounding box center [158, 37] width 11 height 5
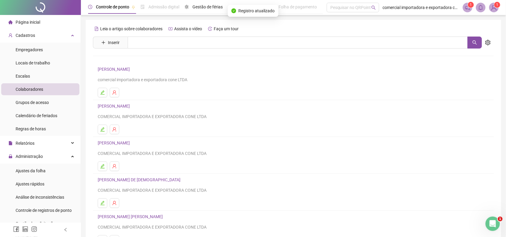
click at [133, 180] on link "[PERSON_NAME] DE [DEMOGRAPHIC_DATA]" at bounding box center [140, 180] width 85 height 5
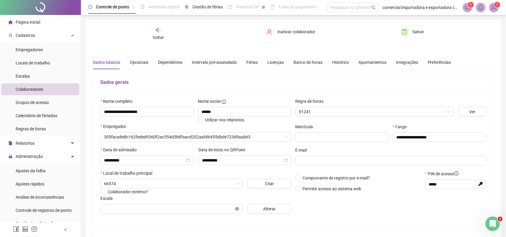
type input "**********"
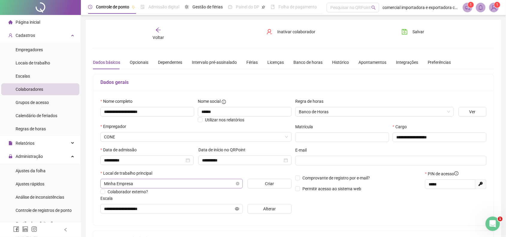
click at [139, 183] on span "Minha Empresa" at bounding box center [171, 183] width 135 height 9
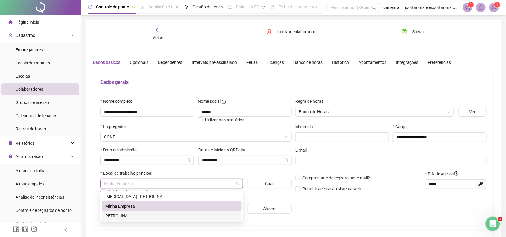
click at [110, 218] on div "PETROLINA" at bounding box center [171, 216] width 133 height 7
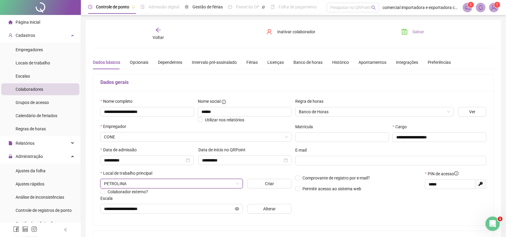
click at [407, 30] on icon "save" at bounding box center [405, 32] width 6 height 6
drag, startPoint x: 158, startPoint y: 38, endPoint x: 187, endPoint y: 146, distance: 111.6
click at [158, 38] on span "Voltar" at bounding box center [158, 37] width 11 height 5
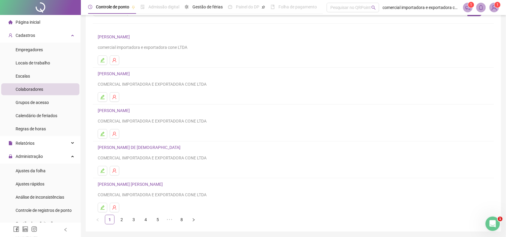
scroll to position [38, 0]
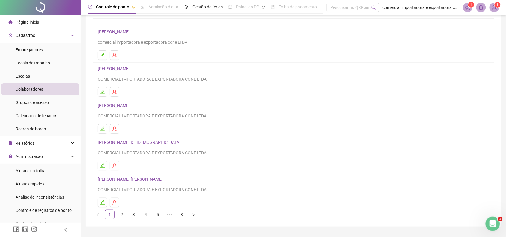
click at [119, 179] on link "[PERSON_NAME] [PERSON_NAME]" at bounding box center [131, 179] width 67 height 5
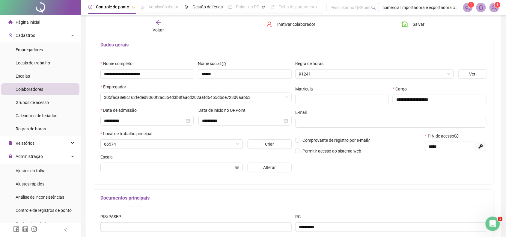
scroll to position [41, 0]
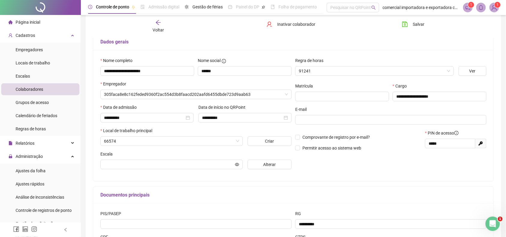
type input "**********"
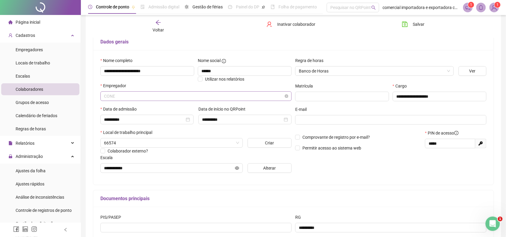
click at [121, 95] on span "CONE" at bounding box center [196, 96] width 184 height 9
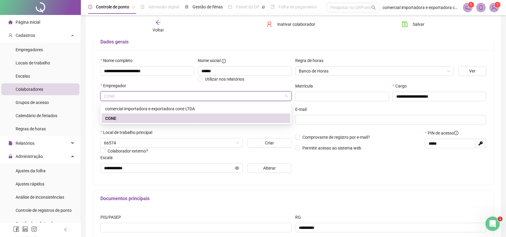
click at [113, 119] on div "CONE" at bounding box center [196, 118] width 182 height 7
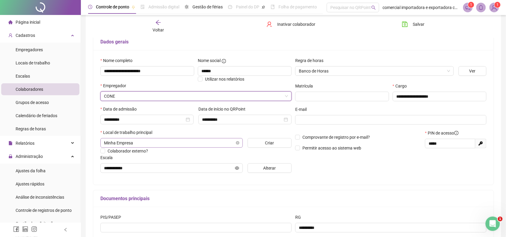
click at [144, 144] on span "Minha Empresa" at bounding box center [171, 143] width 135 height 9
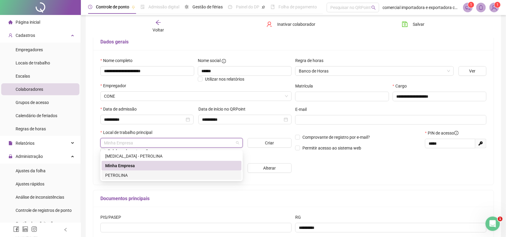
click at [119, 176] on div "PETROLINA" at bounding box center [171, 175] width 133 height 7
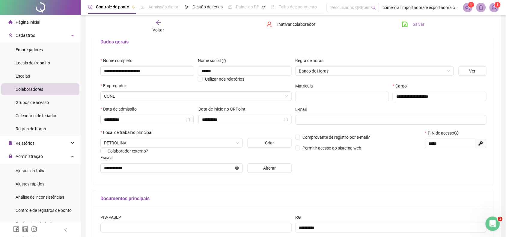
click at [409, 23] on button "Salvar" at bounding box center [414, 25] width 32 height 10
click at [38, 49] on span "Empregadores" at bounding box center [29, 49] width 27 height 5
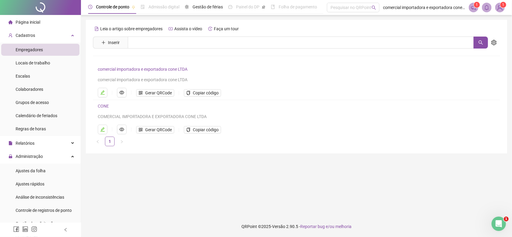
click at [103, 106] on link "CONE" at bounding box center [103, 106] width 11 height 5
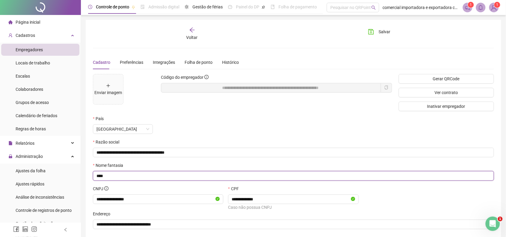
click at [113, 176] on input "****" at bounding box center [293, 176] width 393 height 7
type input "**********"
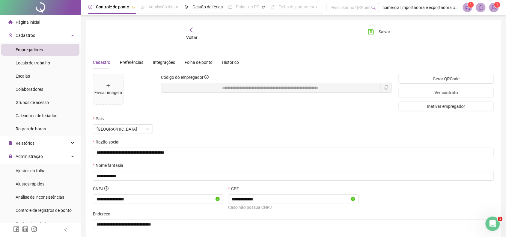
drag, startPoint x: 377, startPoint y: 32, endPoint x: 377, endPoint y: 59, distance: 27.0
click at [377, 36] on button "Salvar" at bounding box center [380, 32] width 32 height 10
click at [33, 89] on span "Colaboradores" at bounding box center [30, 89] width 28 height 5
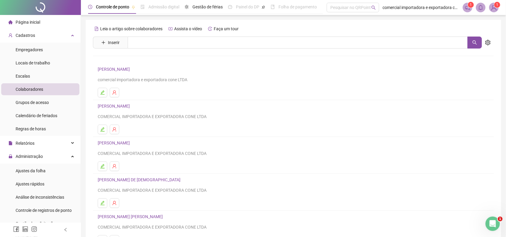
click at [110, 69] on link "[PERSON_NAME]" at bounding box center [115, 69] width 34 height 5
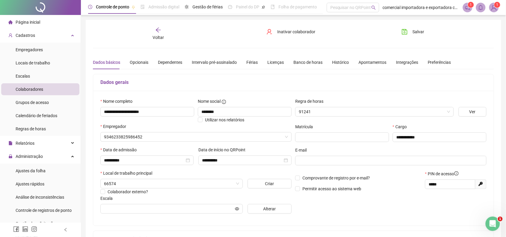
type input "**********"
click at [272, 185] on span "Criar" at bounding box center [269, 184] width 9 height 7
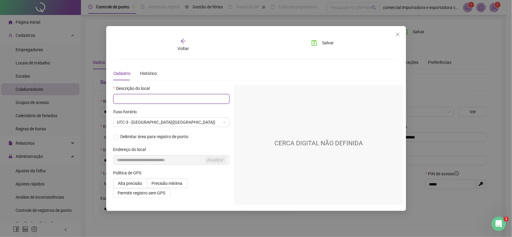
click at [128, 98] on input "text" at bounding box center [171, 99] width 116 height 10
type input "********"
click at [119, 139] on span "Delimitar área para registro de ponto" at bounding box center [154, 137] width 73 height 4
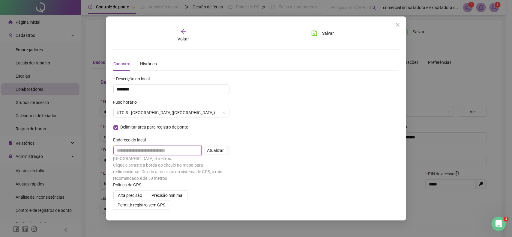
click at [180, 151] on input "text" at bounding box center [157, 151] width 88 height 10
type input "**********"
click at [221, 150] on div "Atualizar" at bounding box center [216, 150] width 17 height 7
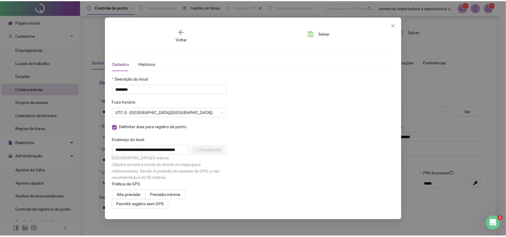
scroll to position [0, 0]
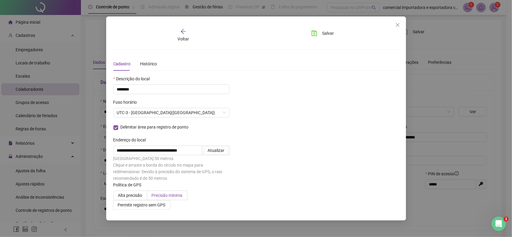
click at [176, 196] on span "Precisão mínima" at bounding box center [167, 195] width 31 height 5
click at [221, 149] on div "Atualizar" at bounding box center [216, 150] width 17 height 7
drag, startPoint x: 326, startPoint y: 34, endPoint x: 337, endPoint y: 98, distance: 64.5
click at [326, 35] on span "Salvar" at bounding box center [328, 33] width 12 height 7
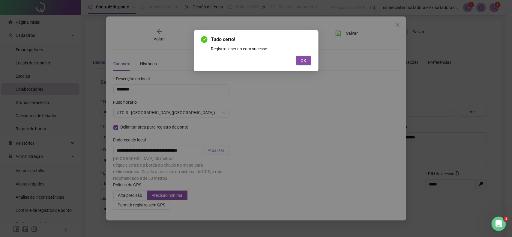
drag, startPoint x: 303, startPoint y: 62, endPoint x: 303, endPoint y: 92, distance: 30.0
click at [303, 62] on span "OK" at bounding box center [304, 60] width 6 height 7
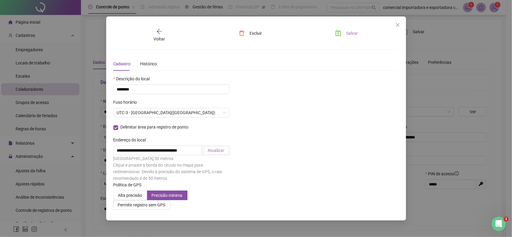
click at [350, 32] on span "Salvar" at bounding box center [352, 33] width 12 height 7
drag, startPoint x: 397, startPoint y: 26, endPoint x: 364, endPoint y: 74, distance: 58.3
click at [397, 27] on icon "close" at bounding box center [397, 25] width 5 height 5
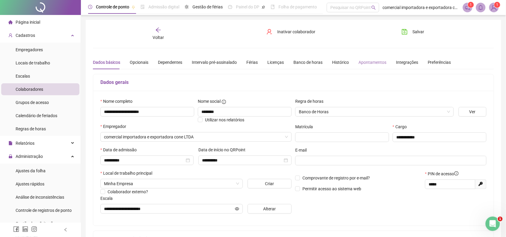
drag, startPoint x: 408, startPoint y: 30, endPoint x: 371, endPoint y: 62, distance: 49.0
click at [408, 31] on button "Salvar" at bounding box center [414, 32] width 32 height 10
drag, startPoint x: 162, startPoint y: 37, endPoint x: 164, endPoint y: 40, distance: 3.6
click at [164, 40] on div "Voltar" at bounding box center [158, 34] width 63 height 14
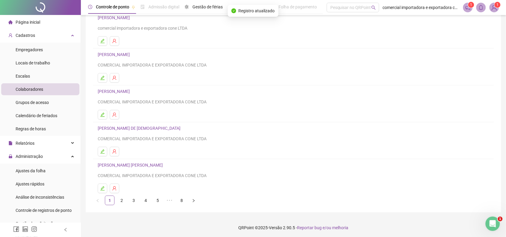
scroll to position [54, 0]
click at [137, 163] on link "[PERSON_NAME] [PERSON_NAME]" at bounding box center [131, 164] width 67 height 5
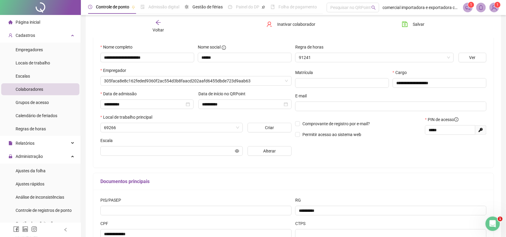
scroll to position [57, 0]
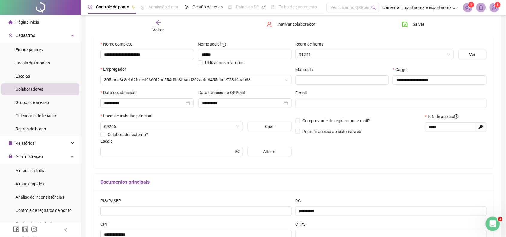
type input "**********"
click at [155, 28] on span "Voltar" at bounding box center [158, 30] width 11 height 5
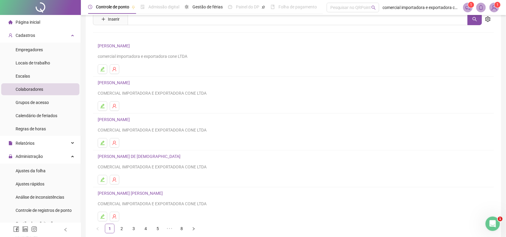
scroll to position [54, 0]
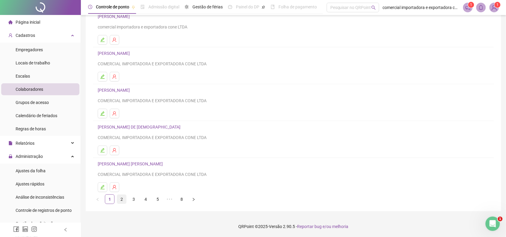
click at [120, 201] on link "2" at bounding box center [121, 199] width 9 height 9
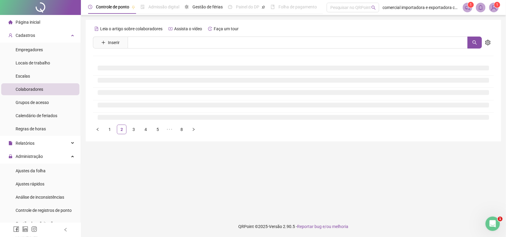
scroll to position [0, 0]
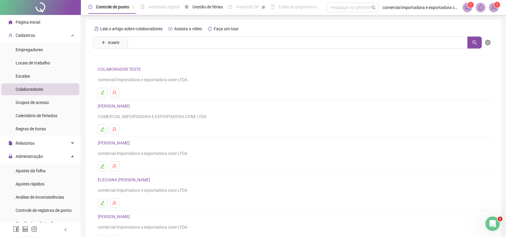
click at [108, 106] on link "[PERSON_NAME]" at bounding box center [115, 106] width 34 height 5
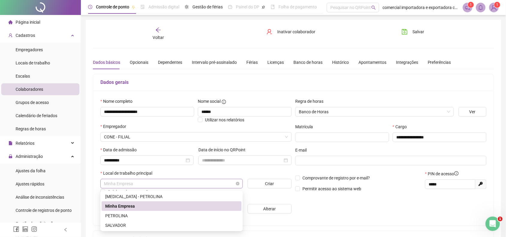
click at [149, 184] on span "Minha Empresa" at bounding box center [171, 183] width 135 height 9
click at [119, 217] on div "PETROLINA" at bounding box center [171, 216] width 133 height 7
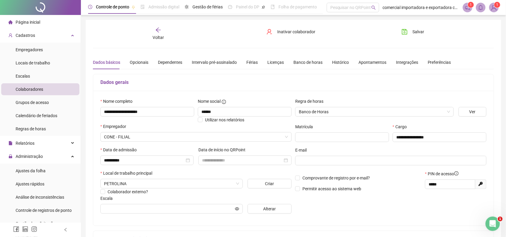
drag, startPoint x: 419, startPoint y: 32, endPoint x: 393, endPoint y: 94, distance: 66.6
click at [419, 32] on span "Salvar" at bounding box center [419, 32] width 12 height 7
click at [155, 35] on span "Voltar" at bounding box center [158, 37] width 11 height 5
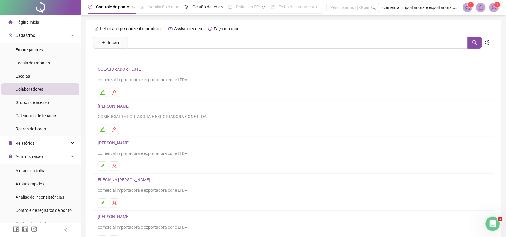
click at [111, 144] on link "[PERSON_NAME]" at bounding box center [115, 143] width 34 height 5
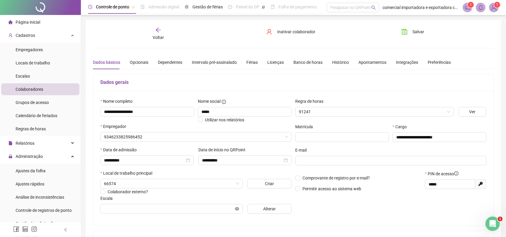
type input "**********"
click at [138, 187] on span "Minha Empresa" at bounding box center [171, 183] width 135 height 9
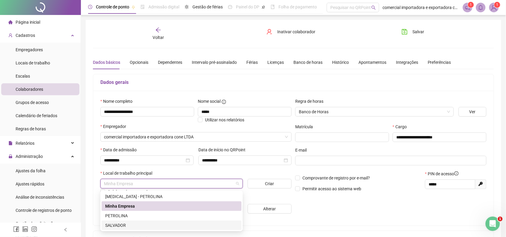
click at [117, 225] on div "SALVADOR" at bounding box center [171, 225] width 133 height 7
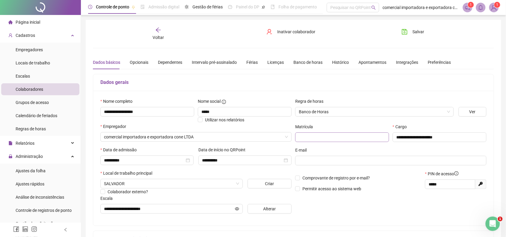
drag, startPoint x: 413, startPoint y: 30, endPoint x: 324, endPoint y: 138, distance: 139.6
click at [413, 32] on span "Salvar" at bounding box center [419, 32] width 12 height 7
click at [154, 36] on span "Voltar" at bounding box center [158, 37] width 11 height 5
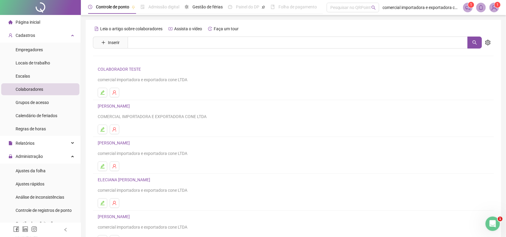
scroll to position [38, 0]
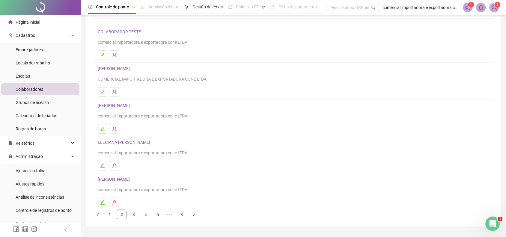
click at [134, 143] on link "ELECIANA [PERSON_NAME]" at bounding box center [125, 142] width 54 height 5
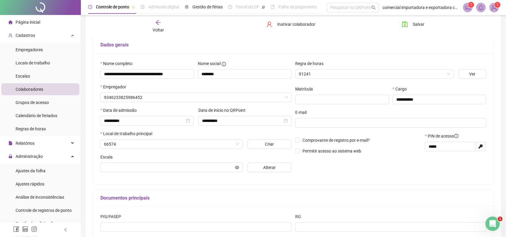
scroll to position [41, 0]
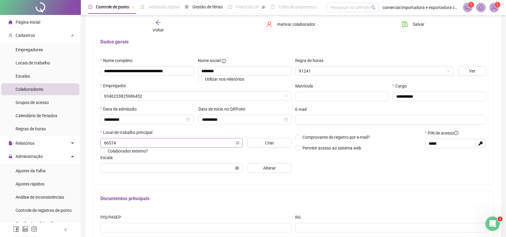
type input "**********"
click at [143, 147] on span "Minha Empresa" at bounding box center [171, 143] width 135 height 9
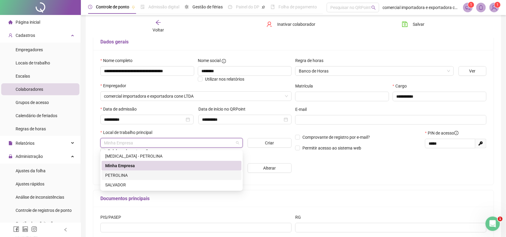
click at [117, 175] on div "PETROLINA" at bounding box center [171, 175] width 133 height 7
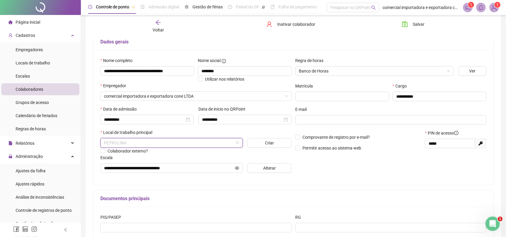
drag, startPoint x: 150, startPoint y: 143, endPoint x: 150, endPoint y: 149, distance: 6.9
click at [150, 144] on span "PETROLINA" at bounding box center [171, 143] width 135 height 9
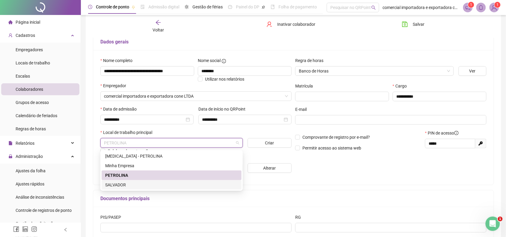
click at [124, 184] on div "SALVADOR" at bounding box center [171, 185] width 133 height 7
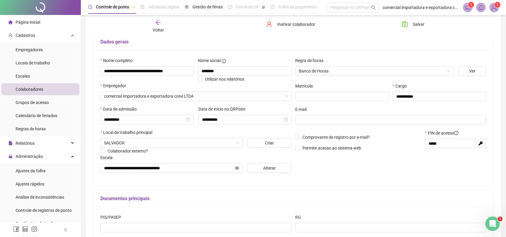
drag, startPoint x: 411, startPoint y: 26, endPoint x: 231, endPoint y: 187, distance: 241.6
click at [410, 28] on button "Salvar" at bounding box center [414, 25] width 32 height 10
click at [159, 30] on span "Voltar" at bounding box center [158, 30] width 11 height 5
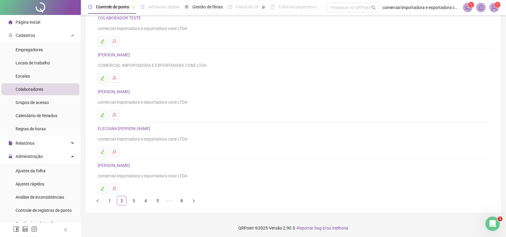
scroll to position [54, 0]
click at [134, 203] on link "3" at bounding box center [133, 199] width 9 height 9
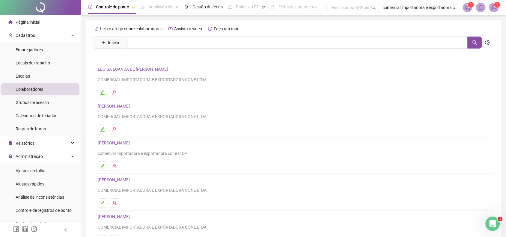
click at [125, 105] on link "[PERSON_NAME]" at bounding box center [115, 106] width 34 height 5
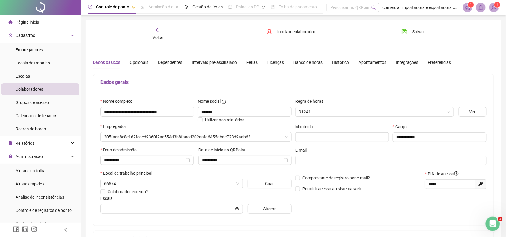
type input "**********"
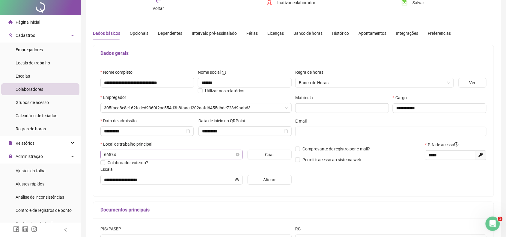
scroll to position [38, 0]
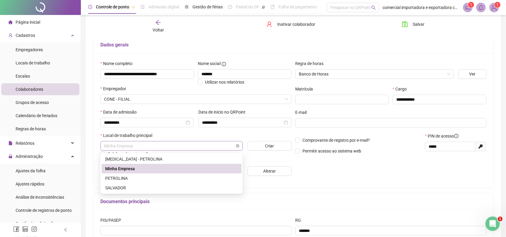
click at [139, 147] on span "Minha Empresa" at bounding box center [171, 146] width 135 height 9
click at [116, 179] on div "PETROLINA" at bounding box center [171, 178] width 133 height 7
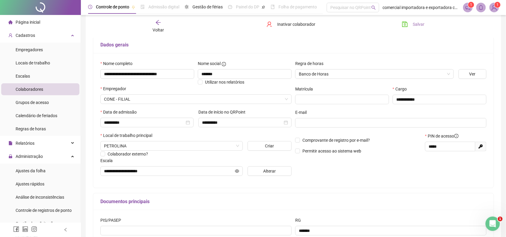
click at [421, 24] on span "Salvar" at bounding box center [419, 24] width 12 height 7
click at [161, 28] on span "Voltar" at bounding box center [158, 30] width 11 height 5
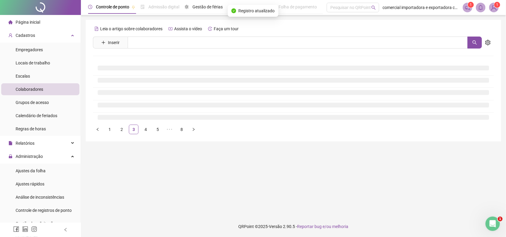
scroll to position [0, 0]
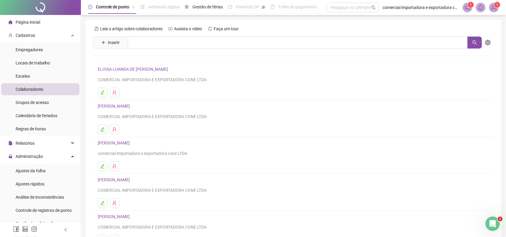
click at [113, 146] on link "[PERSON_NAME]" at bounding box center [115, 143] width 34 height 5
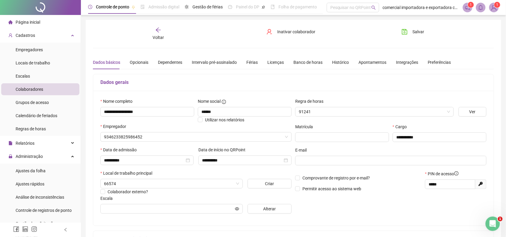
type input "**********"
click at [158, 32] on icon "arrow-left" at bounding box center [158, 30] width 6 height 6
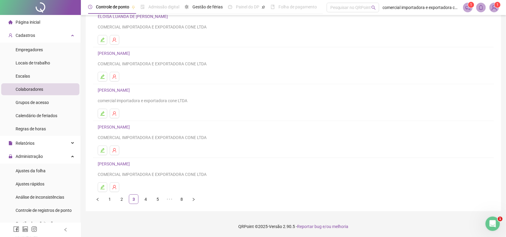
scroll to position [54, 0]
click at [130, 125] on link "[PERSON_NAME]" at bounding box center [115, 127] width 34 height 5
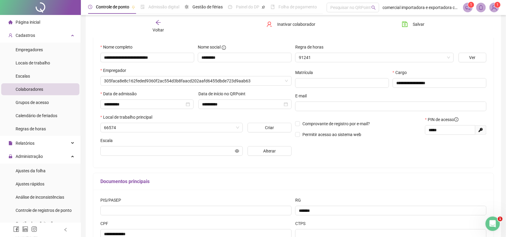
scroll to position [57, 0]
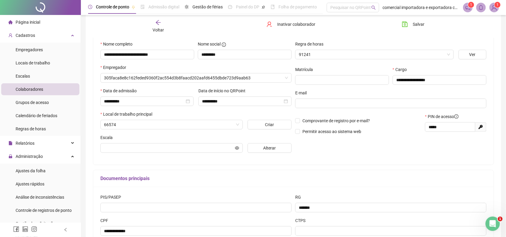
type input "**********"
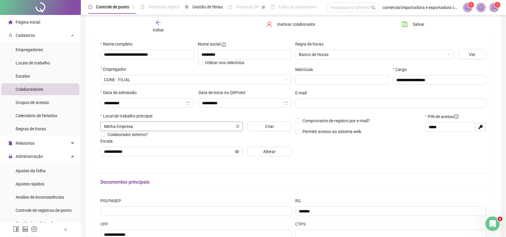
click at [140, 127] on span "Minha Empresa" at bounding box center [171, 126] width 135 height 9
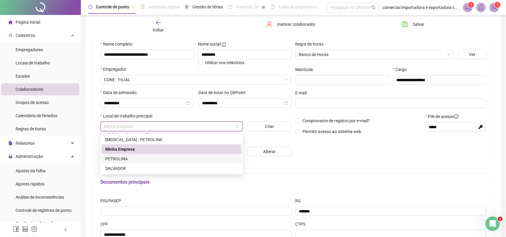
click at [120, 159] on div "PETROLINA" at bounding box center [171, 159] width 133 height 7
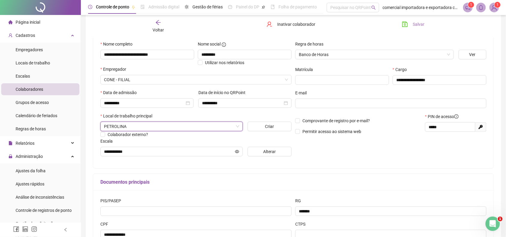
click at [419, 25] on span "Salvar" at bounding box center [419, 24] width 12 height 7
click at [158, 30] on span "Voltar" at bounding box center [158, 30] width 11 height 5
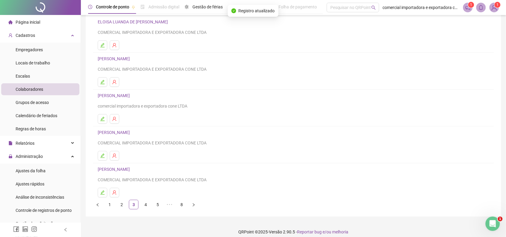
scroll to position [54, 0]
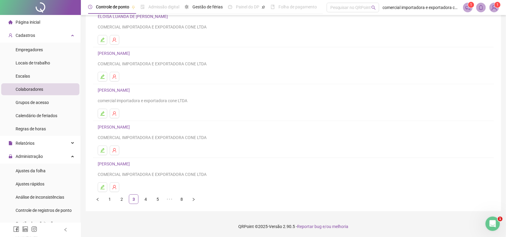
drag, startPoint x: 116, startPoint y: 164, endPoint x: 134, endPoint y: 164, distance: 17.4
click at [116, 164] on link "[PERSON_NAME]" at bounding box center [115, 164] width 34 height 5
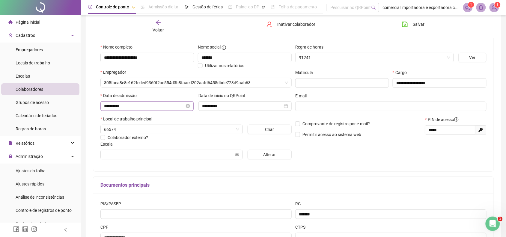
scroll to position [57, 0]
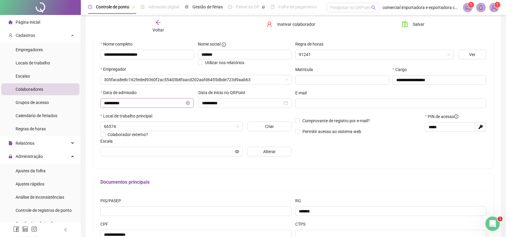
type input "**********"
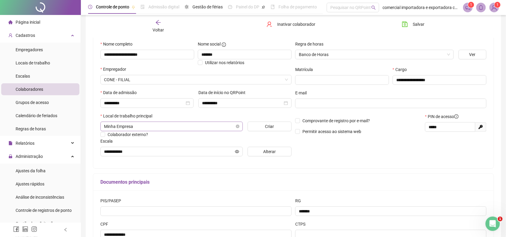
drag, startPoint x: 140, startPoint y: 128, endPoint x: 136, endPoint y: 131, distance: 4.9
click at [140, 129] on span "Minha Empresa" at bounding box center [171, 126] width 135 height 9
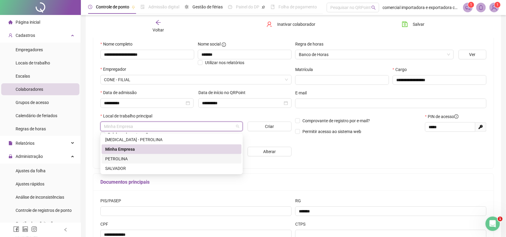
click at [120, 160] on div "PETROLINA" at bounding box center [171, 159] width 133 height 7
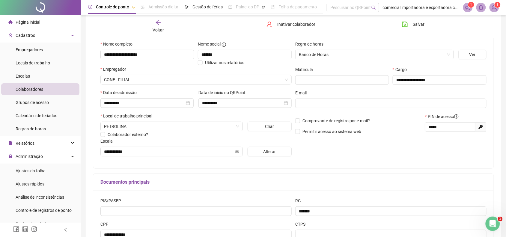
drag, startPoint x: 419, startPoint y: 23, endPoint x: 418, endPoint y: 39, distance: 15.7
click at [419, 26] on span "Salvar" at bounding box center [419, 24] width 12 height 7
click at [157, 30] on span "Voltar" at bounding box center [158, 30] width 11 height 5
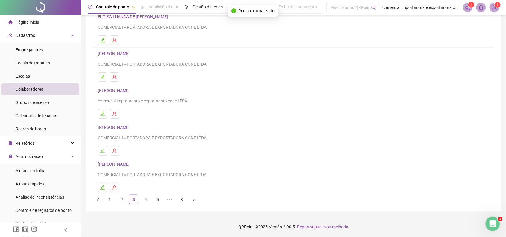
scroll to position [54, 0]
click at [146, 201] on link "4" at bounding box center [145, 199] width 9 height 9
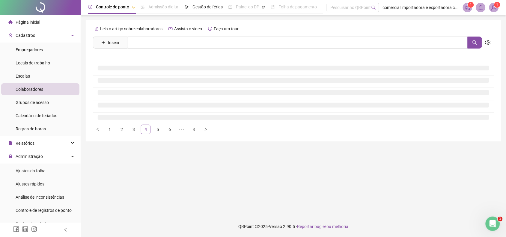
scroll to position [0, 0]
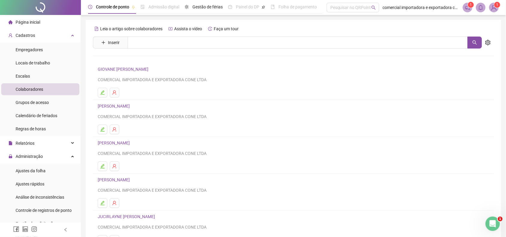
click at [126, 68] on link "GIOVANE [PERSON_NAME]" at bounding box center [124, 69] width 53 height 5
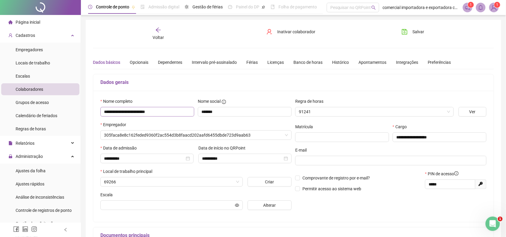
type input "**********"
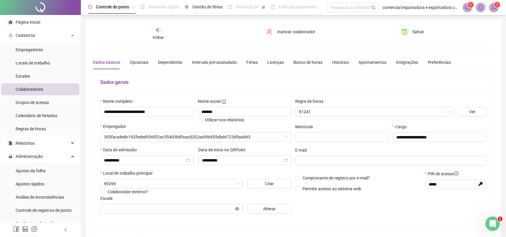
type input "**********"
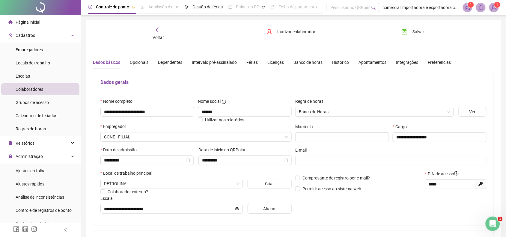
click at [157, 32] on icon "arrow-left" at bounding box center [158, 30] width 6 height 6
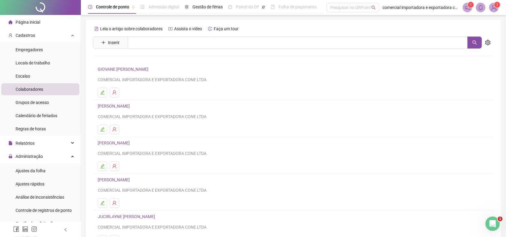
click at [126, 106] on link "[PERSON_NAME]" at bounding box center [115, 106] width 34 height 5
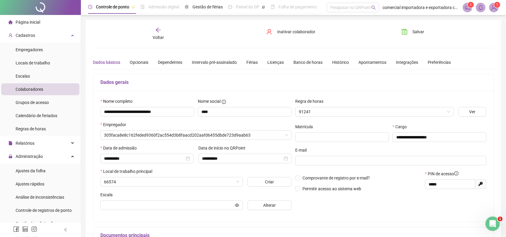
type input "**********"
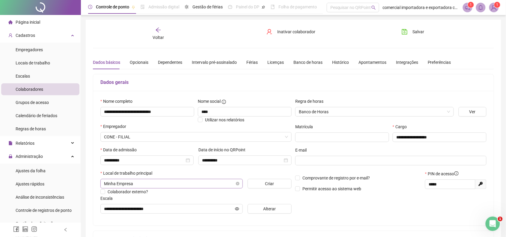
click at [141, 188] on span "Minha Empresa" at bounding box center [171, 183] width 135 height 9
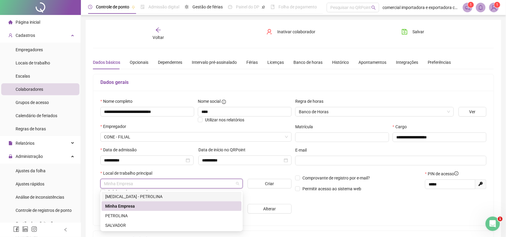
click at [129, 197] on div "GVS - PETROLINA" at bounding box center [171, 197] width 133 height 7
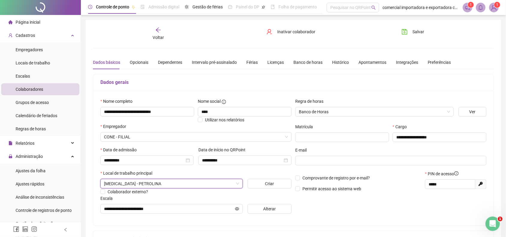
drag, startPoint x: 405, startPoint y: 30, endPoint x: 312, endPoint y: 85, distance: 107.7
click at [403, 35] on button "Salvar" at bounding box center [414, 32] width 32 height 10
click at [159, 38] on span "Voltar" at bounding box center [158, 37] width 11 height 5
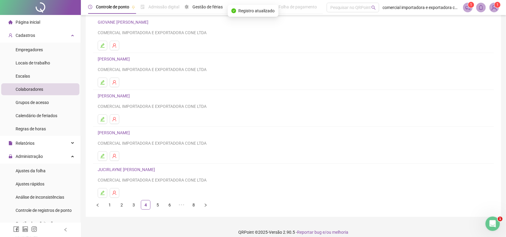
scroll to position [54, 0]
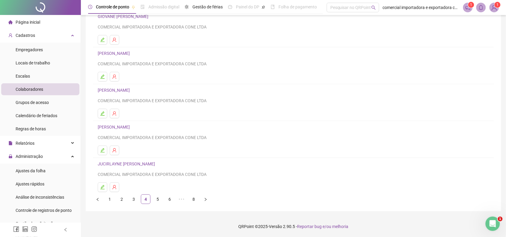
click at [122, 90] on link "[PERSON_NAME]" at bounding box center [115, 90] width 34 height 5
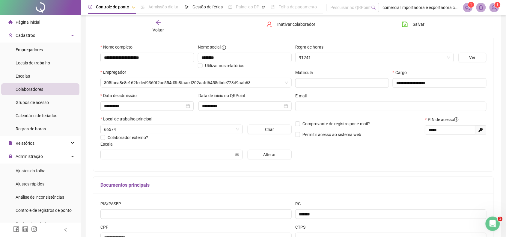
scroll to position [57, 0]
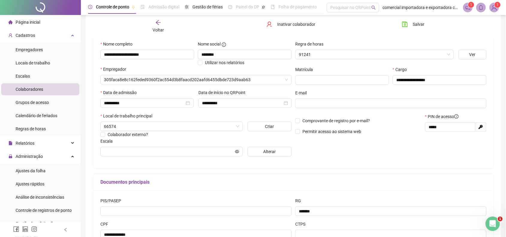
type input "**********"
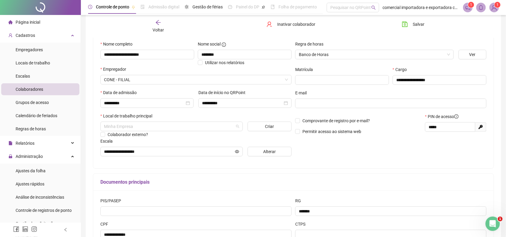
drag, startPoint x: 148, startPoint y: 125, endPoint x: 149, endPoint y: 135, distance: 9.9
click at [148, 126] on span "Minha Empresa" at bounding box center [171, 126] width 135 height 9
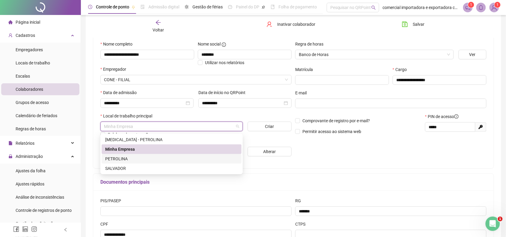
drag, startPoint x: 119, startPoint y: 157, endPoint x: 146, endPoint y: 161, distance: 26.9
click at [119, 158] on div "PETROLINA" at bounding box center [171, 159] width 133 height 7
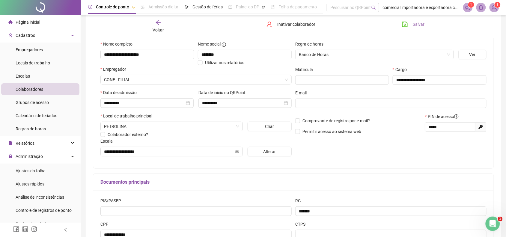
drag, startPoint x: 412, startPoint y: 21, endPoint x: 365, endPoint y: 68, distance: 66.4
click at [410, 26] on button "Salvar" at bounding box center [414, 25] width 32 height 10
click at [159, 28] on span "Voltar" at bounding box center [158, 30] width 11 height 5
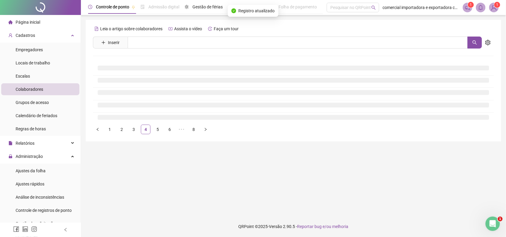
scroll to position [0, 0]
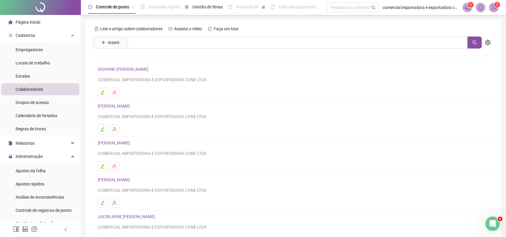
click at [125, 181] on link "[PERSON_NAME]" at bounding box center [115, 180] width 34 height 5
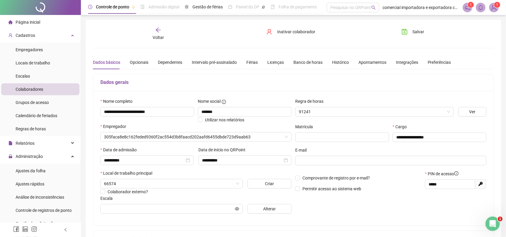
type input "**********"
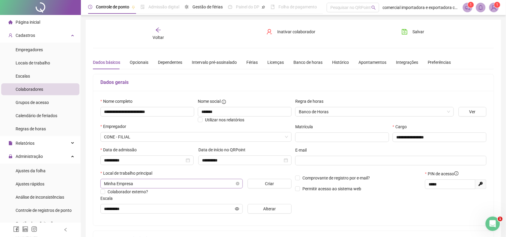
click at [134, 183] on span "Minha Empresa" at bounding box center [171, 183] width 135 height 9
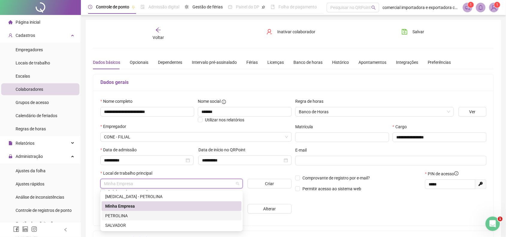
click at [120, 217] on div "PETROLINA" at bounding box center [171, 216] width 133 height 7
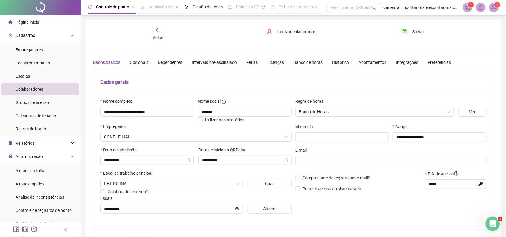
drag, startPoint x: 417, startPoint y: 32, endPoint x: 373, endPoint y: 105, distance: 85.5
click at [415, 36] on button "Salvar" at bounding box center [414, 32] width 32 height 10
click at [155, 37] on span "Voltar" at bounding box center [158, 37] width 11 height 5
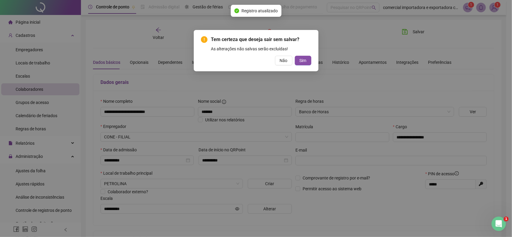
drag, startPoint x: 305, startPoint y: 59, endPoint x: 294, endPoint y: 98, distance: 40.8
click at [305, 61] on span "Sim" at bounding box center [303, 60] width 7 height 7
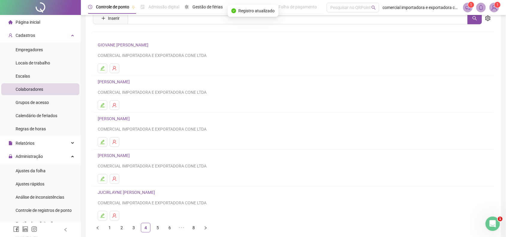
scroll to position [38, 0]
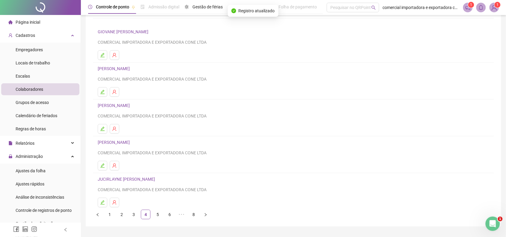
click at [132, 141] on link "[PERSON_NAME]" at bounding box center [115, 142] width 34 height 5
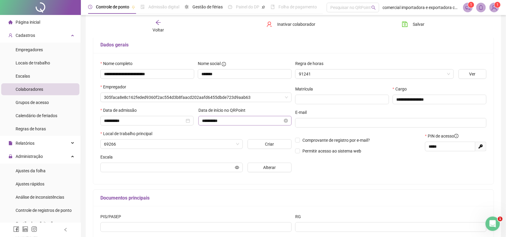
scroll to position [41, 0]
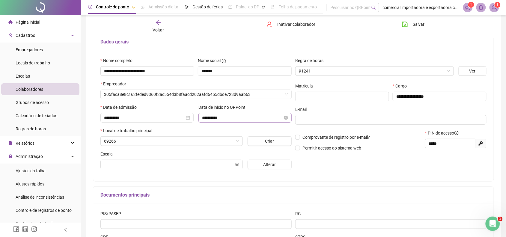
type input "**********"
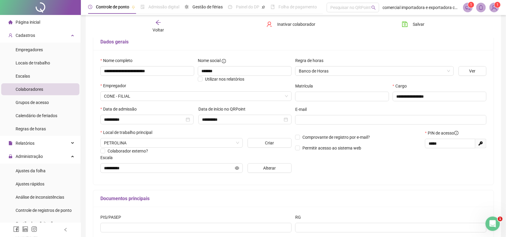
click at [163, 28] on span "Voltar" at bounding box center [158, 30] width 11 height 5
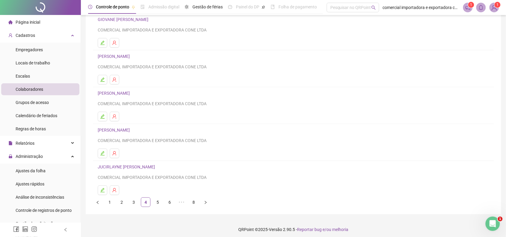
scroll to position [54, 0]
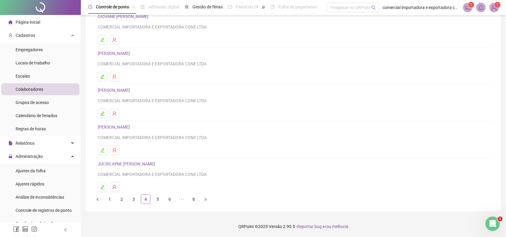
click at [139, 165] on link "JUCIRLAYNE [PERSON_NAME]" at bounding box center [127, 164] width 59 height 5
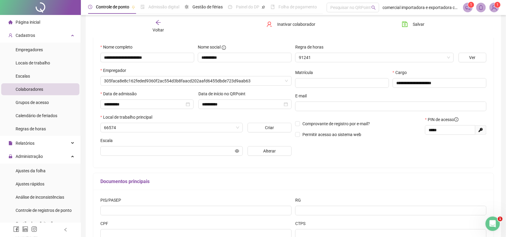
scroll to position [57, 0]
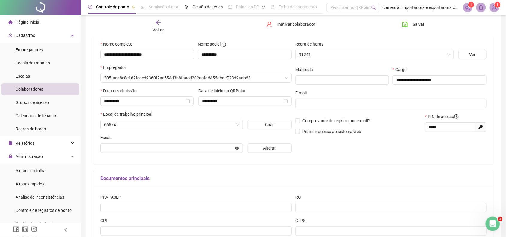
type input "*********"
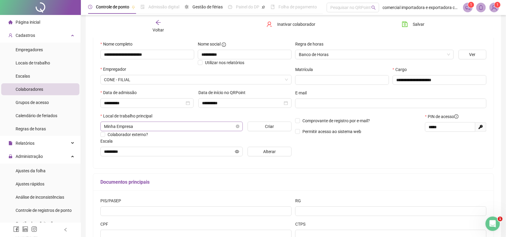
click at [138, 128] on span "Minha Empresa" at bounding box center [171, 126] width 135 height 9
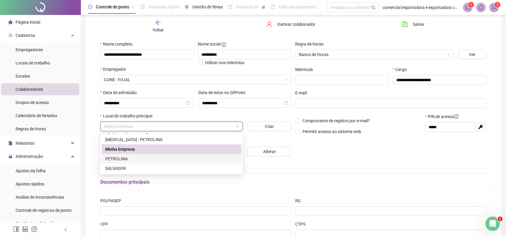
click at [126, 160] on div "PETROLINA" at bounding box center [171, 159] width 133 height 7
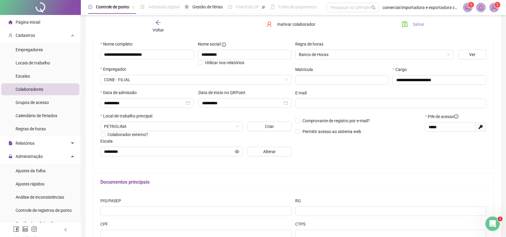
drag, startPoint x: 410, startPoint y: 24, endPoint x: 356, endPoint y: 68, distance: 69.1
click at [410, 24] on button "Salvar" at bounding box center [414, 25] width 32 height 10
click at [157, 31] on span "Voltar" at bounding box center [158, 30] width 11 height 5
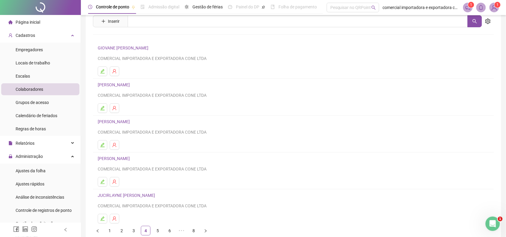
scroll to position [54, 0]
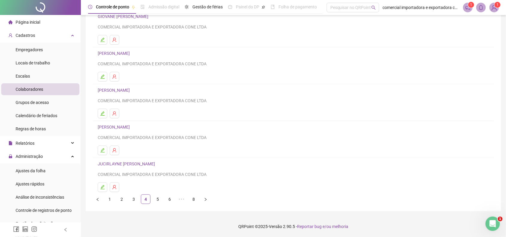
drag, startPoint x: 158, startPoint y: 201, endPoint x: 197, endPoint y: 208, distance: 39.6
click at [157, 201] on link "5" at bounding box center [157, 199] width 9 height 9
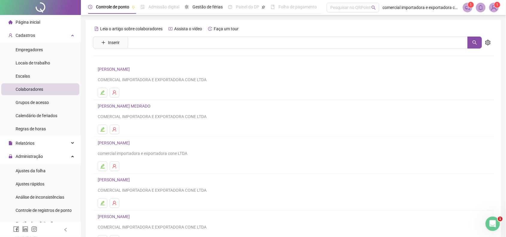
click at [126, 68] on link "[PERSON_NAME]" at bounding box center [115, 69] width 34 height 5
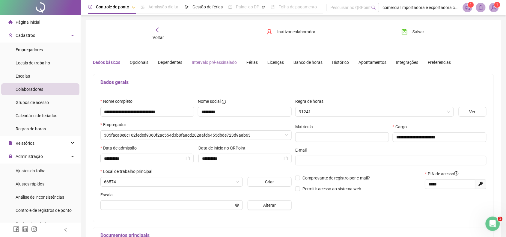
type input "**********"
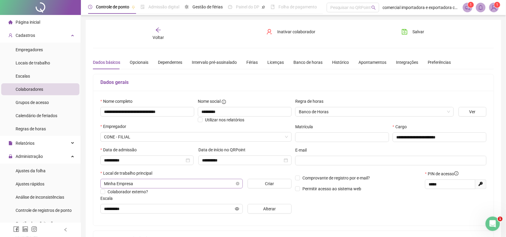
click at [136, 187] on span "Minha Empresa" at bounding box center [171, 183] width 135 height 9
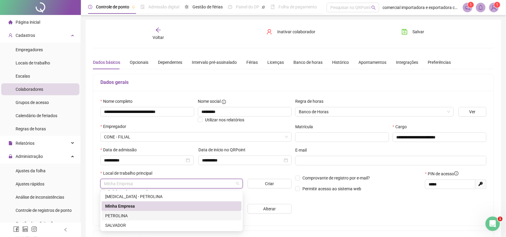
click at [125, 218] on div "PETROLINA" at bounding box center [171, 216] width 133 height 7
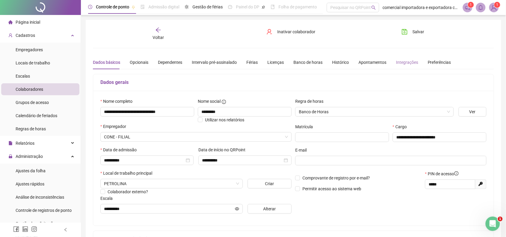
drag, startPoint x: 419, startPoint y: 33, endPoint x: 399, endPoint y: 68, distance: 40.1
click at [419, 34] on span "Salvar" at bounding box center [419, 32] width 12 height 7
drag, startPoint x: 160, startPoint y: 39, endPoint x: 176, endPoint y: 159, distance: 121.4
click at [159, 39] on span "Voltar" at bounding box center [158, 37] width 11 height 5
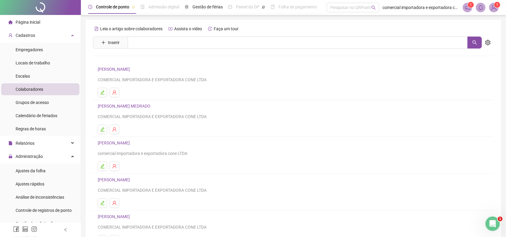
click at [139, 107] on link "[PERSON_NAME] MEDRADO" at bounding box center [125, 106] width 55 height 5
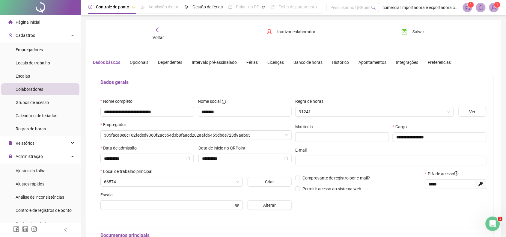
type input "**********"
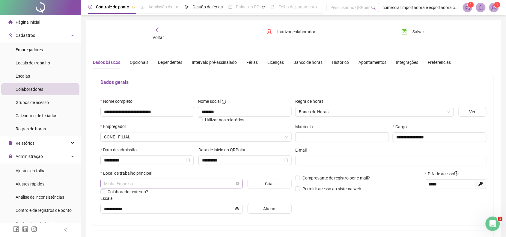
click at [140, 186] on span "Minha Empresa" at bounding box center [171, 183] width 135 height 9
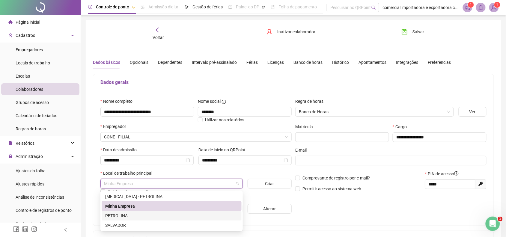
click at [119, 217] on div "PETROLINA" at bounding box center [171, 216] width 133 height 7
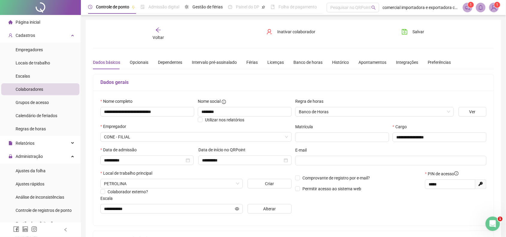
drag, startPoint x: 415, startPoint y: 35, endPoint x: 377, endPoint y: 89, distance: 66.7
click at [414, 34] on span "Salvar" at bounding box center [419, 32] width 12 height 7
click at [158, 36] on span "Voltar" at bounding box center [158, 37] width 11 height 5
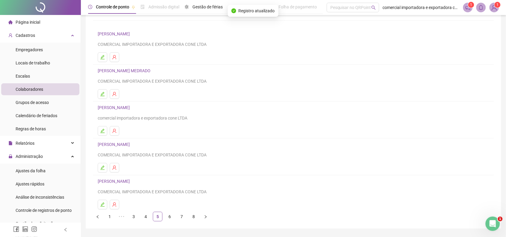
scroll to position [38, 0]
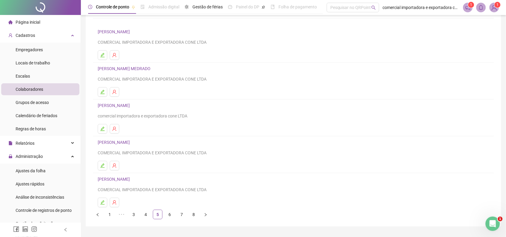
click at [124, 180] on link "[PERSON_NAME]" at bounding box center [115, 179] width 34 height 5
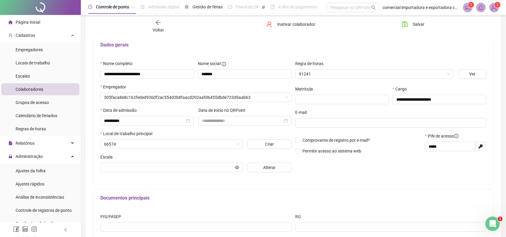
scroll to position [41, 0]
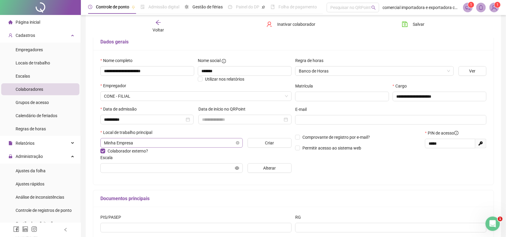
click at [136, 141] on span "Minha Empresa" at bounding box center [171, 143] width 135 height 9
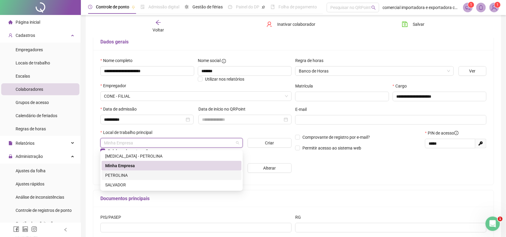
click at [125, 176] on div "PETROLINA" at bounding box center [171, 175] width 133 height 7
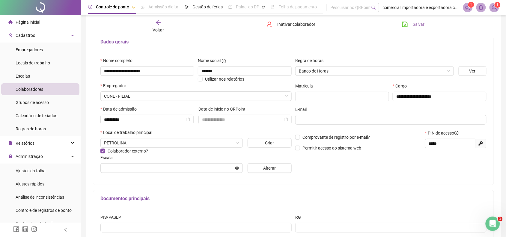
click at [421, 26] on span "Salvar" at bounding box center [419, 24] width 12 height 7
click at [162, 29] on span "Voltar" at bounding box center [158, 30] width 11 height 5
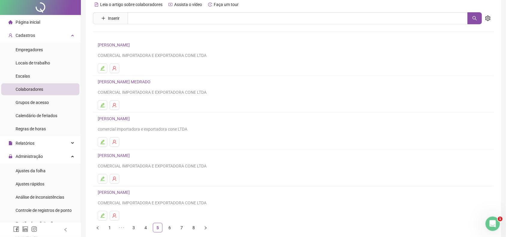
scroll to position [38, 0]
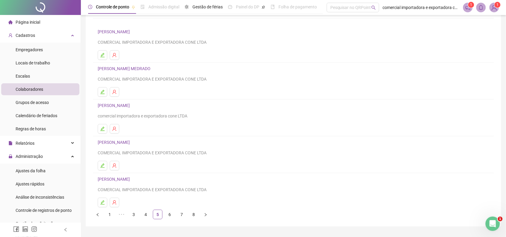
click at [118, 107] on link "[PERSON_NAME]" at bounding box center [115, 105] width 34 height 5
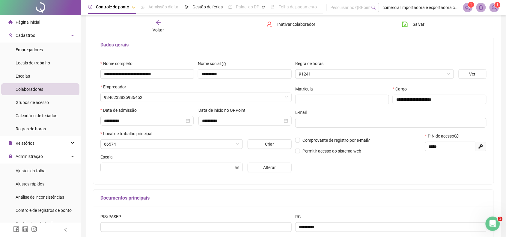
scroll to position [41, 0]
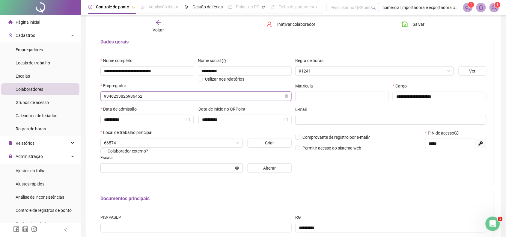
type input "**********"
click at [137, 144] on span "Minha Empresa" at bounding box center [171, 143] width 135 height 9
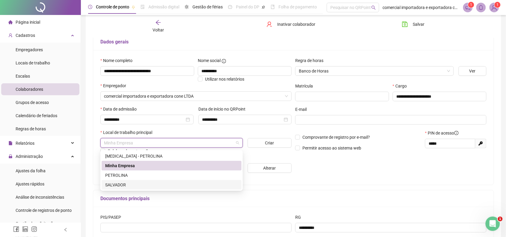
click at [121, 182] on div "SALVADOR" at bounding box center [171, 185] width 133 height 7
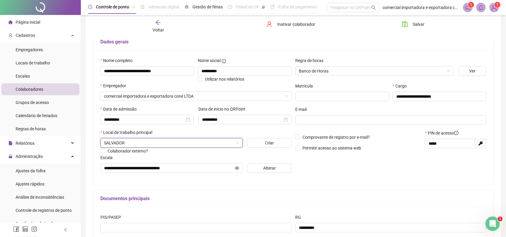
drag, startPoint x: 406, startPoint y: 21, endPoint x: 411, endPoint y: 46, distance: 25.3
click at [406, 24] on icon "save" at bounding box center [405, 24] width 6 height 6
click at [163, 32] on div "Voltar" at bounding box center [158, 27] width 63 height 14
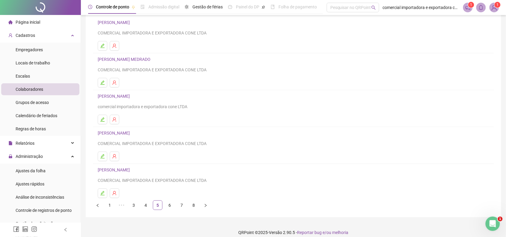
scroll to position [54, 0]
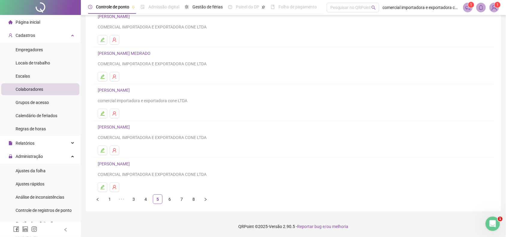
click at [132, 167] on link "[PERSON_NAME]" at bounding box center [115, 164] width 34 height 5
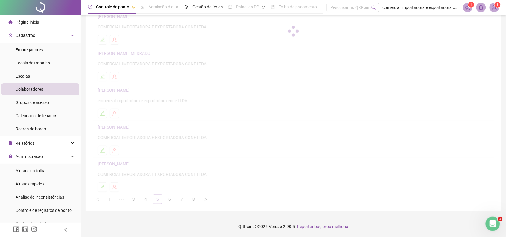
scroll to position [57, 0]
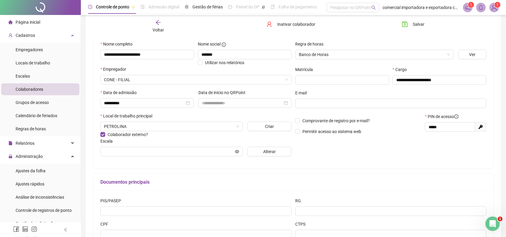
drag, startPoint x: 160, startPoint y: 26, endPoint x: 161, endPoint y: 31, distance: 4.6
click at [161, 31] on div "Voltar" at bounding box center [158, 27] width 63 height 14
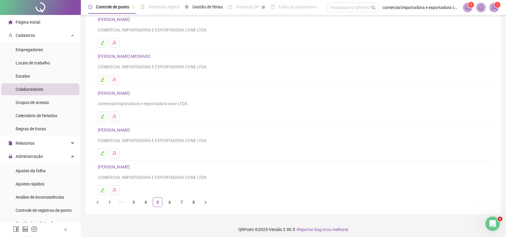
scroll to position [54, 0]
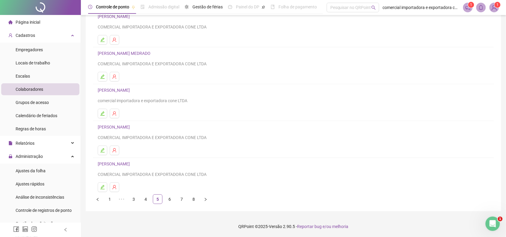
click at [169, 200] on link "6" at bounding box center [169, 199] width 9 height 9
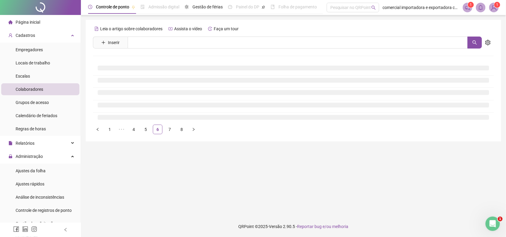
scroll to position [0, 0]
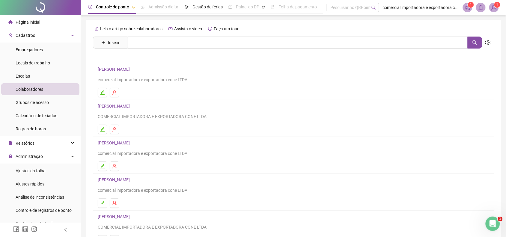
click at [121, 69] on link "[PERSON_NAME]" at bounding box center [115, 69] width 34 height 5
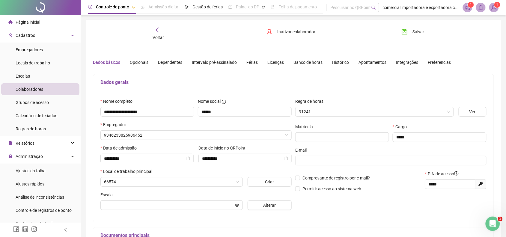
type input "**********"
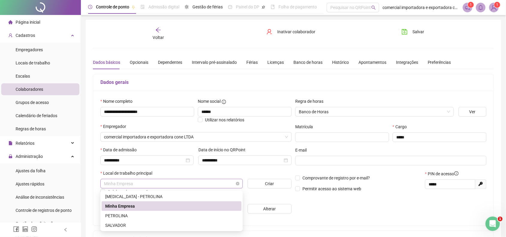
click at [142, 185] on span "Minha Empresa" at bounding box center [171, 183] width 135 height 9
click at [127, 227] on div "SALVADOR" at bounding box center [171, 225] width 133 height 7
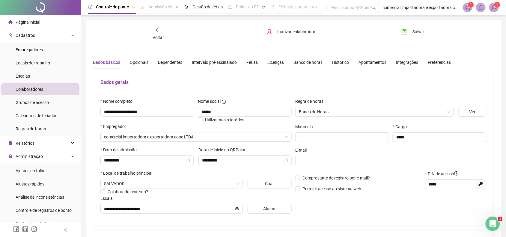
drag, startPoint x: 407, startPoint y: 33, endPoint x: 347, endPoint y: 127, distance: 111.6
click at [404, 34] on icon "save" at bounding box center [405, 32] width 6 height 6
click at [161, 37] on span "Voltar" at bounding box center [158, 37] width 11 height 5
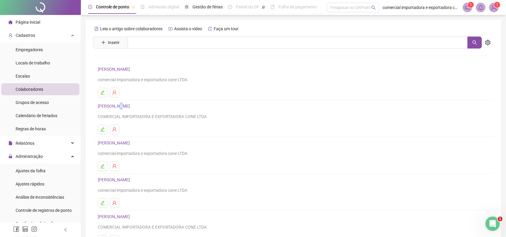
click at [122, 107] on link "[PERSON_NAME]" at bounding box center [115, 106] width 34 height 5
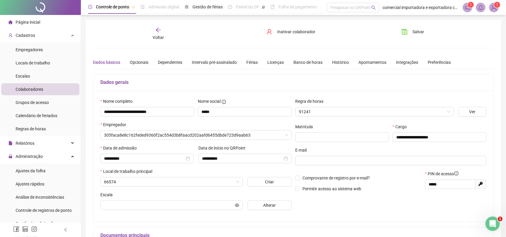
type input "**********"
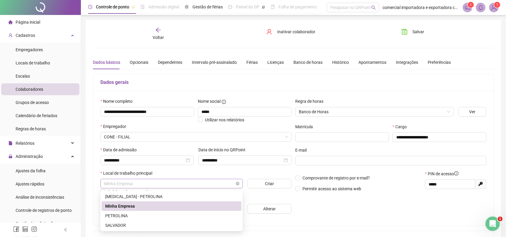
click at [138, 188] on span "Minha Empresa" at bounding box center [171, 183] width 135 height 9
click at [121, 218] on div "PETROLINA" at bounding box center [171, 216] width 133 height 7
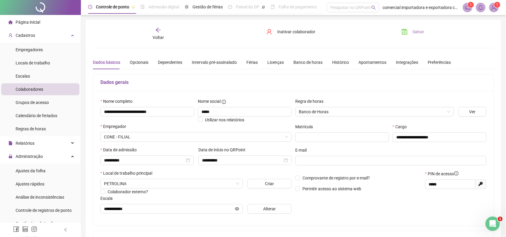
click at [410, 34] on button "Salvar" at bounding box center [414, 32] width 32 height 10
click at [154, 33] on div "Voltar" at bounding box center [158, 34] width 63 height 14
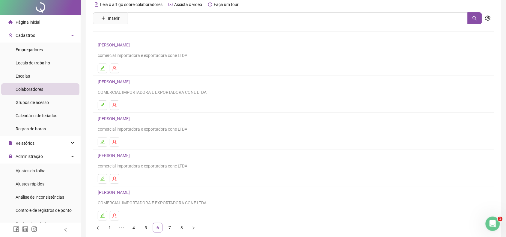
scroll to position [38, 0]
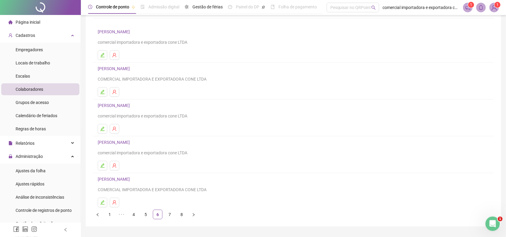
click at [131, 108] on link "[PERSON_NAME]" at bounding box center [115, 105] width 34 height 5
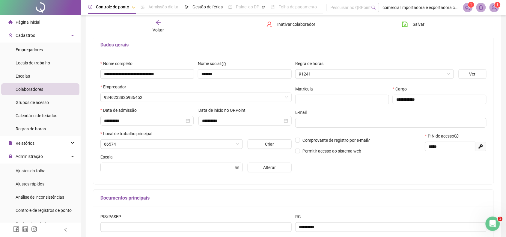
scroll to position [41, 0]
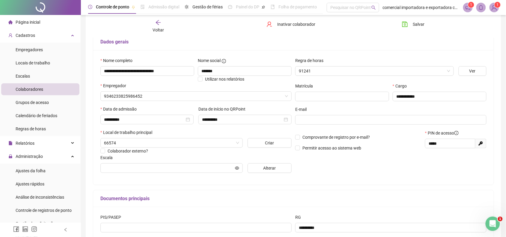
type input "**********"
drag, startPoint x: 140, startPoint y: 143, endPoint x: 141, endPoint y: 149, distance: 6.8
click at [140, 143] on span "Minha Empresa" at bounding box center [171, 143] width 135 height 9
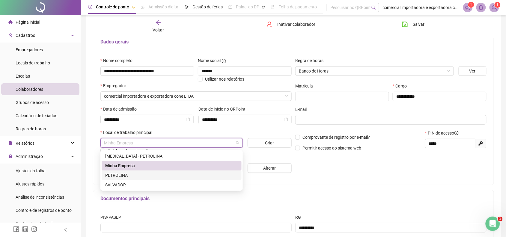
click at [125, 176] on div "PETROLINA" at bounding box center [171, 175] width 133 height 7
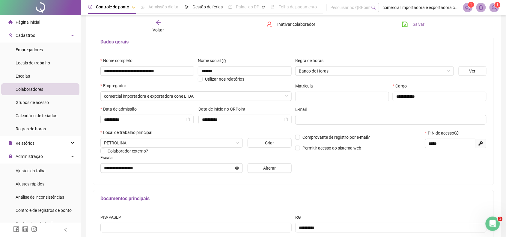
click at [413, 27] on span "Salvar" at bounding box center [419, 24] width 12 height 7
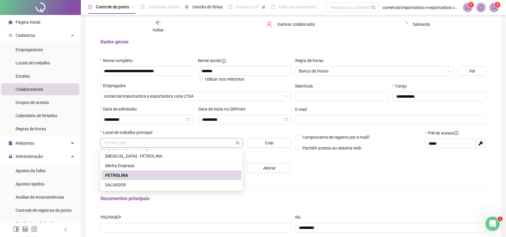
click at [139, 145] on span "PETROLINA" at bounding box center [171, 143] width 135 height 9
click at [123, 186] on div "SALVADOR" at bounding box center [171, 185] width 133 height 7
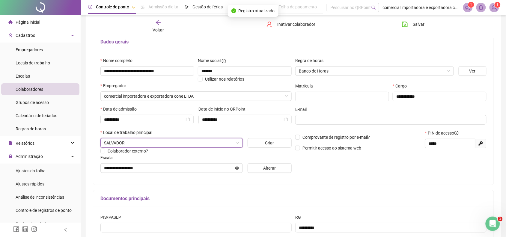
drag, startPoint x: 419, startPoint y: 23, endPoint x: 419, endPoint y: 32, distance: 9.0
click at [419, 23] on span "Salvar" at bounding box center [419, 24] width 12 height 7
click at [157, 31] on span "Voltar" at bounding box center [158, 30] width 11 height 5
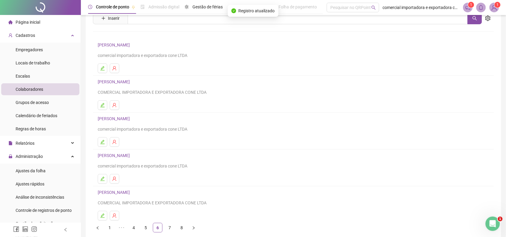
scroll to position [38, 0]
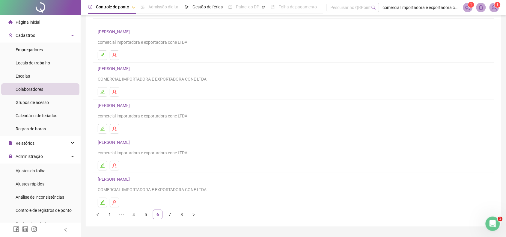
click at [125, 142] on link "[PERSON_NAME]" at bounding box center [115, 142] width 34 height 5
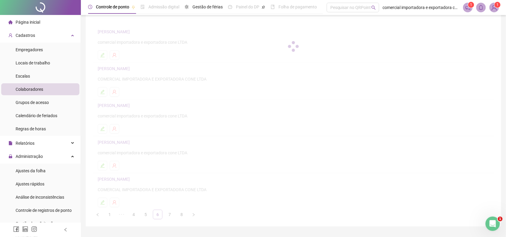
scroll to position [41, 0]
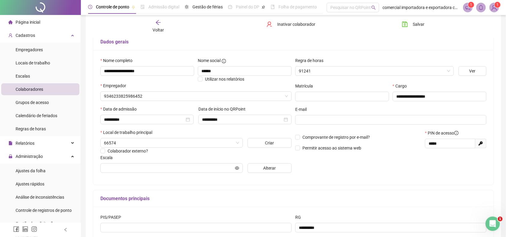
type input "**********"
click at [140, 147] on span "Minha Empresa" at bounding box center [171, 143] width 135 height 9
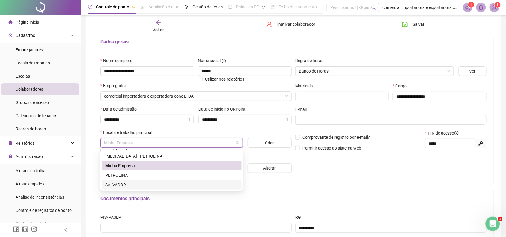
click at [125, 187] on div "SALVADOR" at bounding box center [171, 185] width 133 height 7
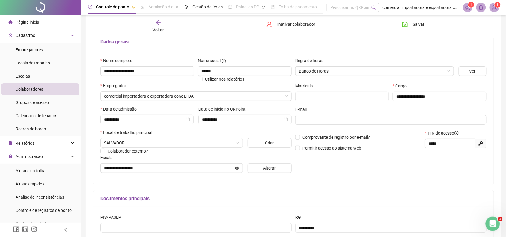
drag, startPoint x: 413, startPoint y: 20, endPoint x: 407, endPoint y: 34, distance: 14.7
click at [412, 22] on button "Salvar" at bounding box center [414, 25] width 32 height 10
click at [146, 26] on div "Voltar" at bounding box center [158, 27] width 63 height 14
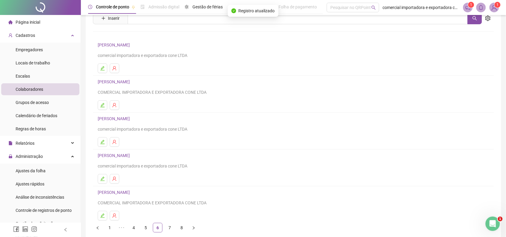
scroll to position [38, 0]
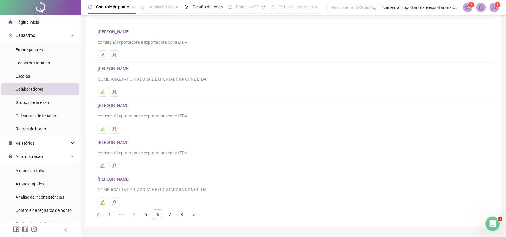
click at [132, 181] on link "[PERSON_NAME]" at bounding box center [115, 179] width 34 height 5
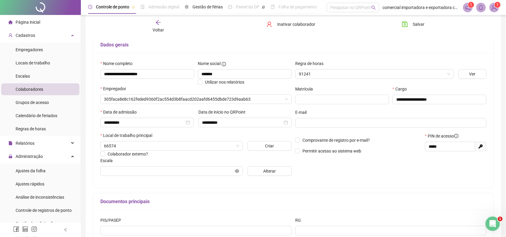
scroll to position [41, 0]
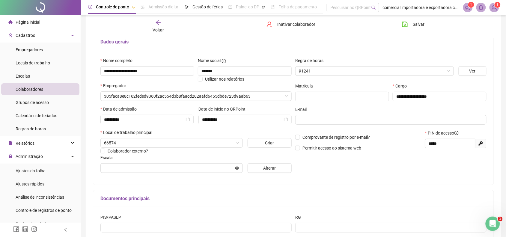
type input "**********"
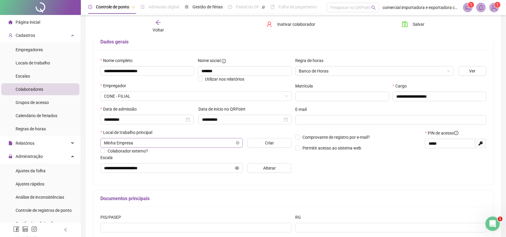
click at [137, 144] on span "Minha Empresa" at bounding box center [171, 143] width 135 height 9
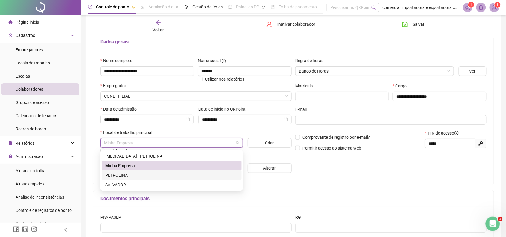
click at [126, 176] on div "PETROLINA" at bounding box center [171, 175] width 133 height 7
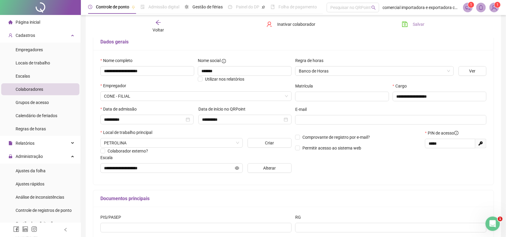
click at [414, 24] on span "Salvar" at bounding box center [419, 24] width 12 height 7
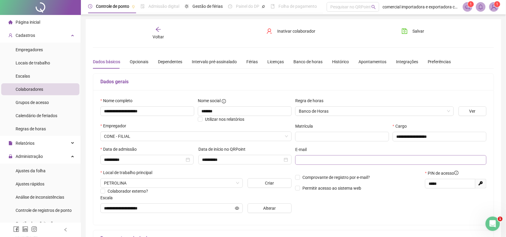
scroll to position [0, 0]
click at [151, 38] on div "Voltar" at bounding box center [158, 34] width 63 height 14
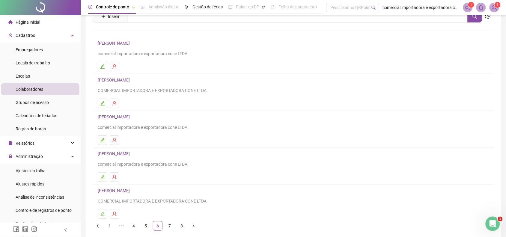
scroll to position [54, 0]
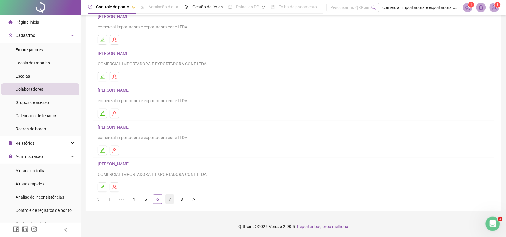
click at [170, 200] on link "7" at bounding box center [169, 199] width 9 height 9
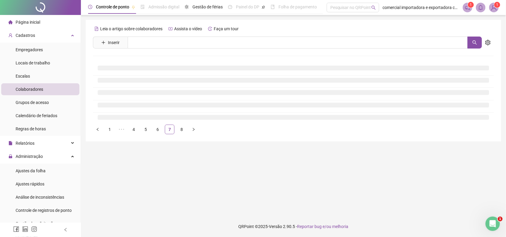
scroll to position [0, 0]
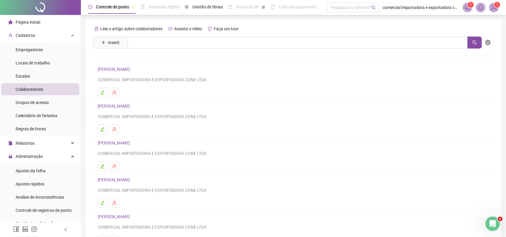
click at [130, 67] on link "[PERSON_NAME]" at bounding box center [115, 69] width 34 height 5
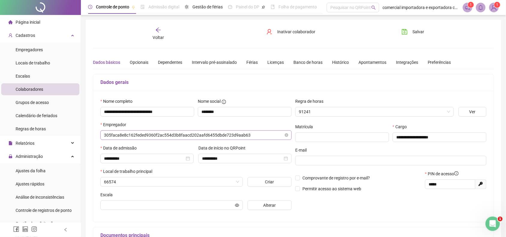
type input "*********"
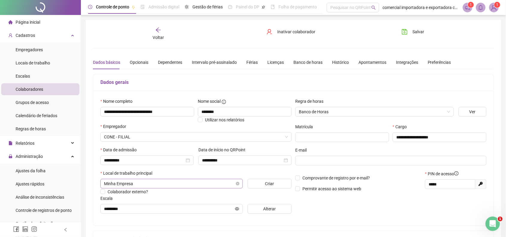
click at [131, 185] on span "Minha Empresa" at bounding box center [171, 183] width 135 height 9
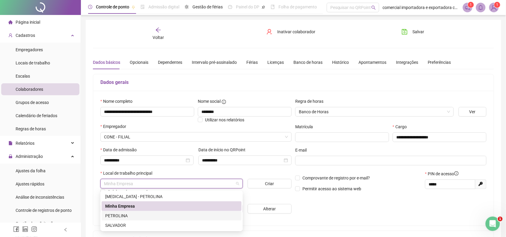
drag, startPoint x: 116, startPoint y: 215, endPoint x: 119, endPoint y: 214, distance: 3.9
click at [116, 215] on div "PETROLINA" at bounding box center [171, 216] width 133 height 7
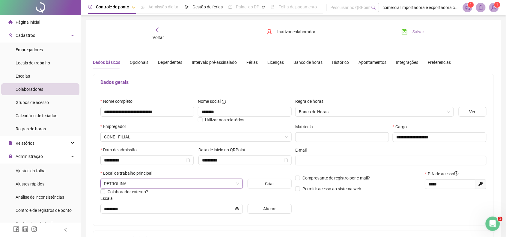
click at [416, 32] on span "Salvar" at bounding box center [419, 32] width 12 height 7
click at [158, 36] on span "Voltar" at bounding box center [158, 37] width 11 height 5
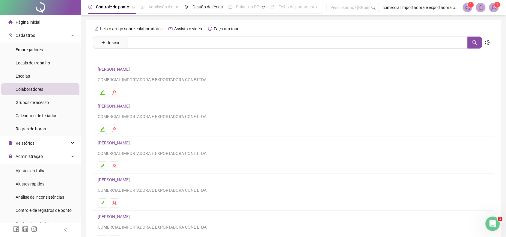
click at [126, 107] on link "[PERSON_NAME]" at bounding box center [115, 106] width 34 height 5
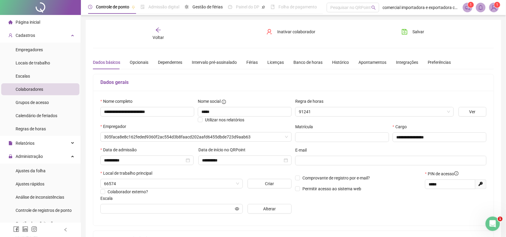
type input "**********"
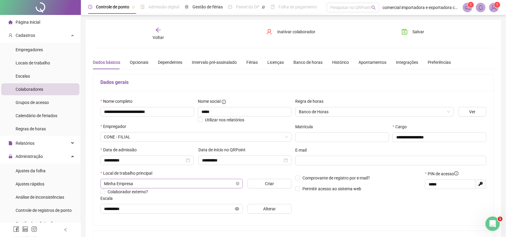
click at [134, 184] on span "Minha Empresa" at bounding box center [171, 183] width 135 height 9
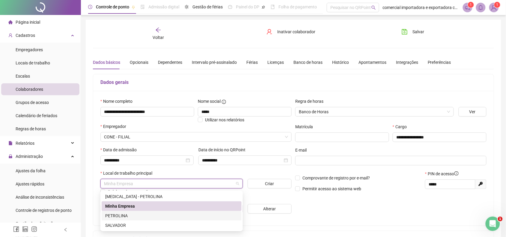
click at [120, 215] on div "PETROLINA" at bounding box center [171, 216] width 133 height 7
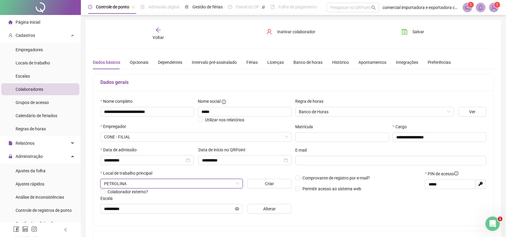
click at [422, 31] on span "Salvar" at bounding box center [419, 32] width 12 height 7
click at [157, 38] on span "Voltar" at bounding box center [158, 37] width 11 height 5
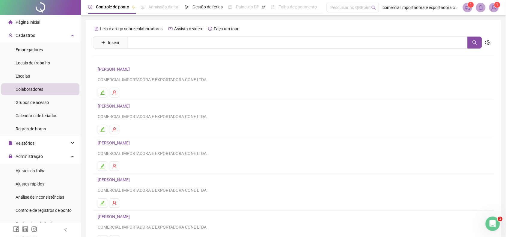
click at [132, 143] on link "[PERSON_NAME]" at bounding box center [115, 143] width 34 height 5
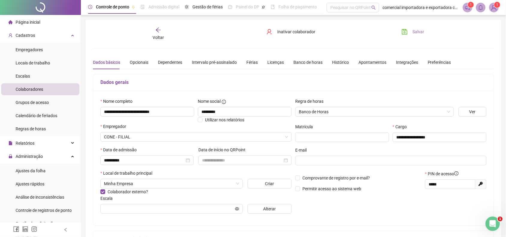
drag, startPoint x: 413, startPoint y: 30, endPoint x: 377, endPoint y: 116, distance: 93.2
click at [413, 31] on span "Salvar" at bounding box center [419, 32] width 12 height 7
click at [160, 36] on span "Voltar" at bounding box center [158, 37] width 11 height 5
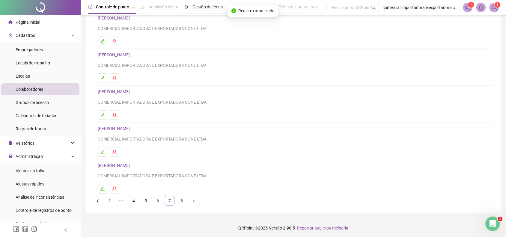
scroll to position [54, 0]
click at [119, 164] on link "[PERSON_NAME]" at bounding box center [115, 164] width 34 height 5
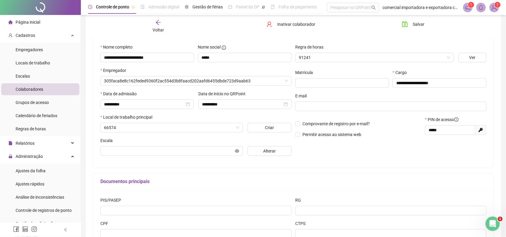
scroll to position [57, 0]
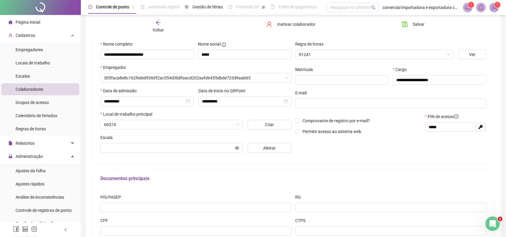
type input "**********"
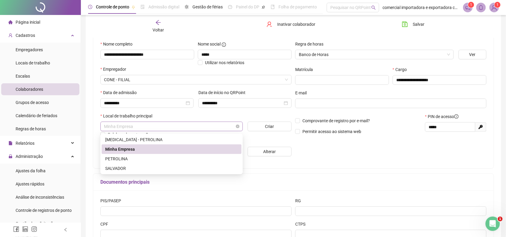
click at [138, 129] on span "Minha Empresa" at bounding box center [171, 126] width 135 height 9
click at [126, 160] on div "PETROLINA" at bounding box center [171, 159] width 133 height 7
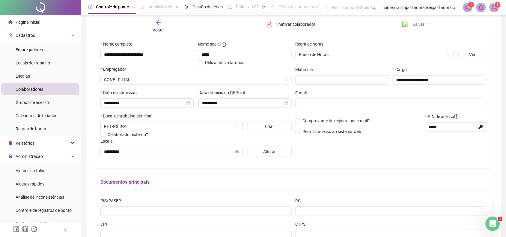
click at [416, 27] on span "Salvar" at bounding box center [419, 24] width 12 height 7
click at [159, 28] on span "Voltar" at bounding box center [158, 30] width 11 height 5
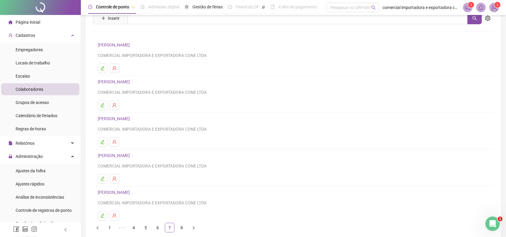
scroll to position [54, 0]
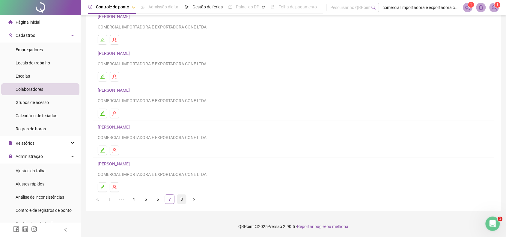
click at [180, 203] on link "8" at bounding box center [181, 199] width 9 height 9
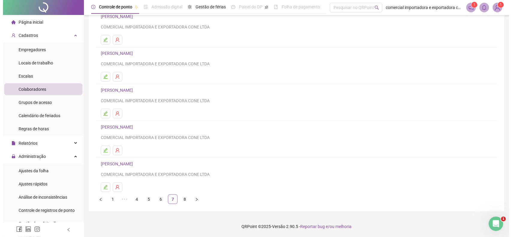
scroll to position [0, 0]
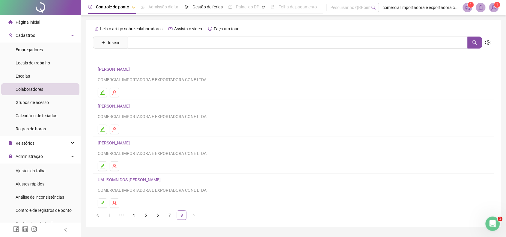
click at [125, 69] on link "PEDRO HENRIQUE LOPES SILVA" at bounding box center [115, 69] width 34 height 5
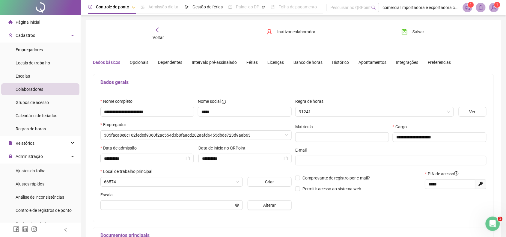
type input "**********"
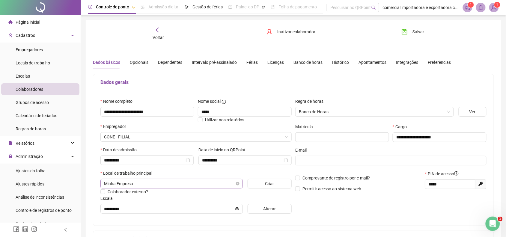
click at [143, 188] on span "Minha Empresa" at bounding box center [171, 183] width 135 height 9
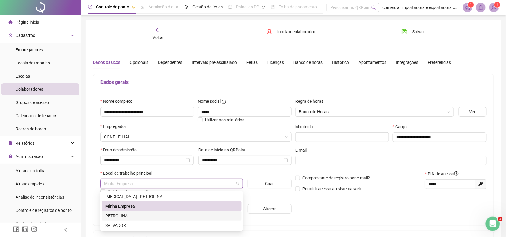
click at [121, 218] on div "PETROLINA" at bounding box center [171, 216] width 133 height 7
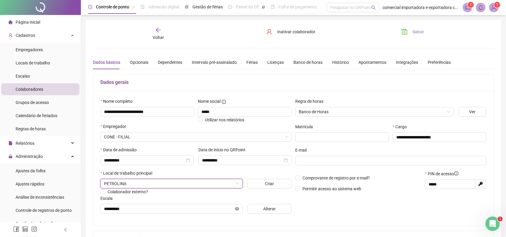
click at [410, 35] on button "Salvar" at bounding box center [414, 32] width 32 height 10
click at [163, 35] on span "Voltar" at bounding box center [158, 37] width 11 height 5
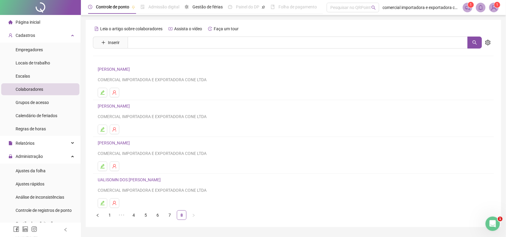
click at [108, 106] on link "RONIELE SANTANA BARROS" at bounding box center [115, 106] width 34 height 5
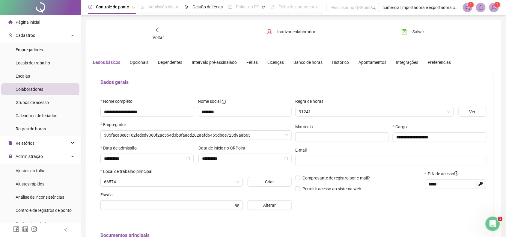
type input "**********"
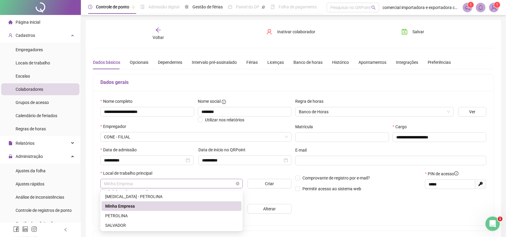
click at [146, 185] on span "Minha Empresa" at bounding box center [171, 183] width 135 height 9
click at [120, 214] on div "PETROLINA" at bounding box center [171, 216] width 133 height 7
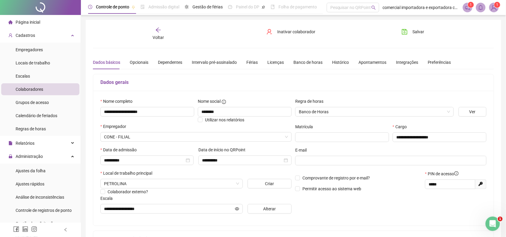
drag, startPoint x: 417, startPoint y: 32, endPoint x: 402, endPoint y: 87, distance: 57.5
click at [417, 33] on span "Salvar" at bounding box center [419, 32] width 12 height 7
click at [157, 37] on span "Voltar" at bounding box center [158, 37] width 11 height 5
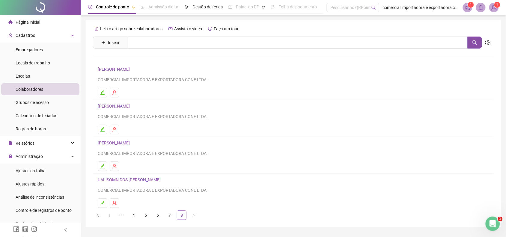
click at [129, 142] on link "SILMARA SOARES GOMES DA CRUZ" at bounding box center [115, 143] width 34 height 5
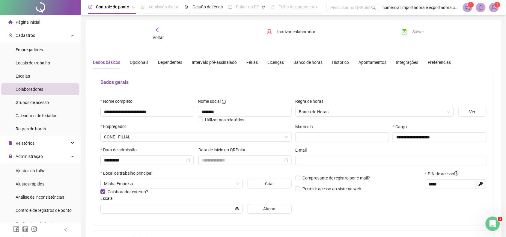
click at [410, 31] on button "Salvar" at bounding box center [414, 32] width 32 height 10
click at [164, 39] on div "Voltar" at bounding box center [158, 34] width 63 height 14
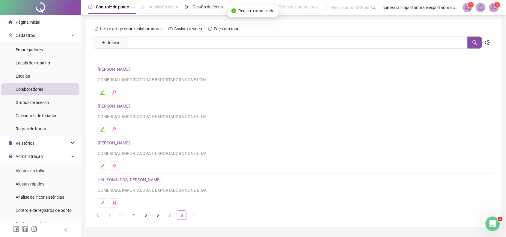
click at [134, 182] on link "UALISOMN DOS SANTOS PINHEIRO" at bounding box center [130, 180] width 65 height 5
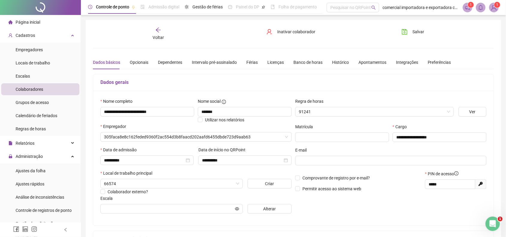
type input "**********"
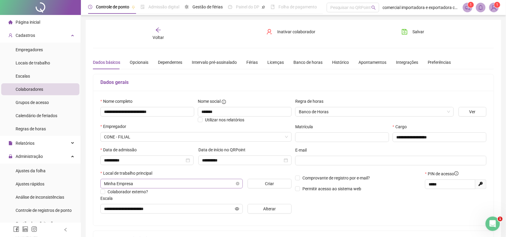
click at [137, 187] on span "Minha Empresa" at bounding box center [171, 183] width 135 height 9
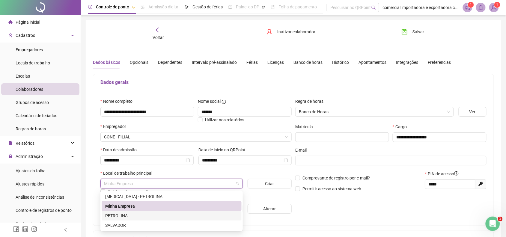
drag, startPoint x: 119, startPoint y: 215, endPoint x: 137, endPoint y: 218, distance: 18.5
click at [119, 215] on div "PETROLINA" at bounding box center [171, 216] width 133 height 7
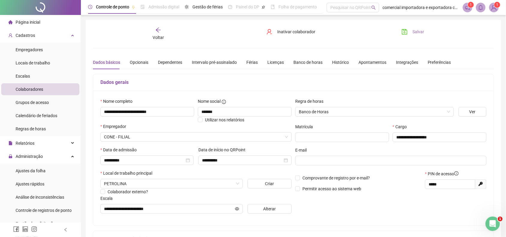
click at [413, 33] on button "Salvar" at bounding box center [414, 32] width 32 height 10
click at [38, 77] on li "Escalas" at bounding box center [40, 76] width 78 height 12
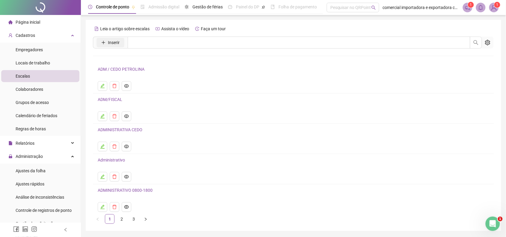
click at [114, 44] on span "Inserir" at bounding box center [114, 42] width 12 height 7
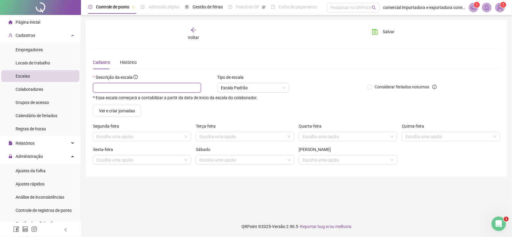
click at [119, 86] on input "text" at bounding box center [147, 88] width 108 height 10
type input "*********"
click at [116, 113] on span "Ver e criar jornadas" at bounding box center [117, 111] width 36 height 7
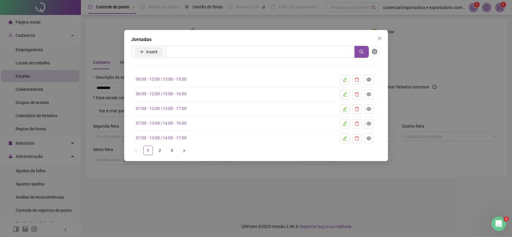
click at [158, 50] on button "Inserir" at bounding box center [149, 52] width 28 height 10
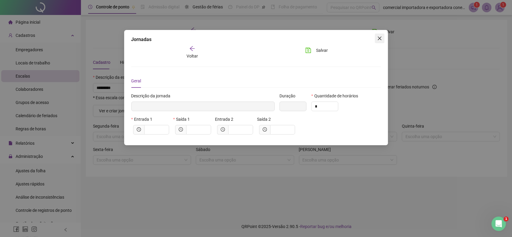
click at [383, 38] on span "Close" at bounding box center [380, 38] width 10 height 5
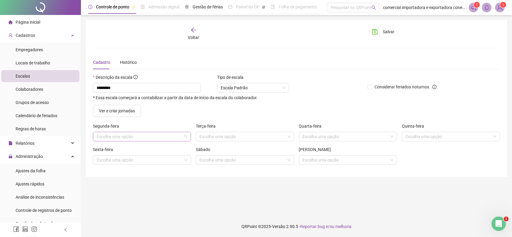
click at [113, 137] on input "search" at bounding box center [140, 136] width 86 height 9
click at [118, 113] on span "Ver e criar jornadas" at bounding box center [117, 111] width 36 height 7
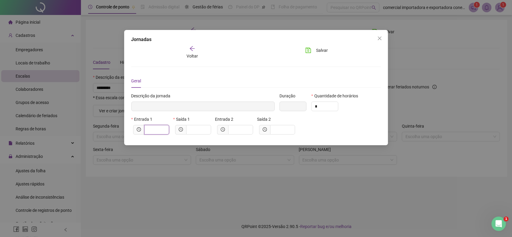
click at [155, 131] on input "text" at bounding box center [156, 130] width 17 height 7
click at [188, 56] on span "Voltar" at bounding box center [192, 56] width 11 height 5
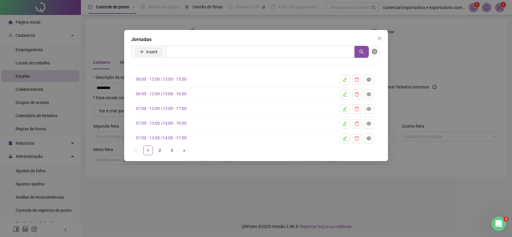
click at [153, 53] on span "Inserir" at bounding box center [152, 52] width 12 height 7
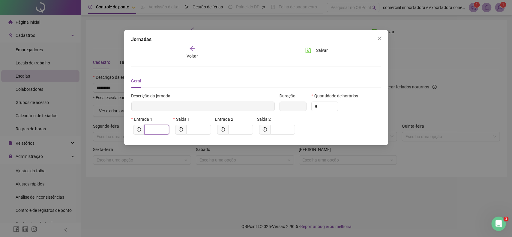
click at [151, 131] on input "text" at bounding box center [156, 130] width 17 height 7
type input "*****"
type input "*"
type input "******"
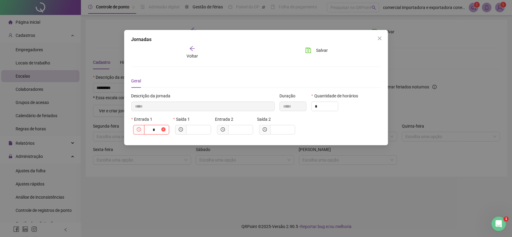
type input "**"
type input "********"
type input "****"
type input "*********"
type input "*****"
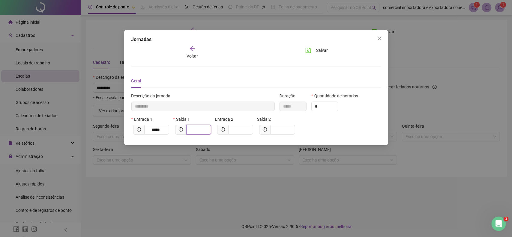
click at [191, 130] on input "text" at bounding box center [198, 130] width 17 height 7
type input "*********"
type input "*"
type input "**********"
type input "****"
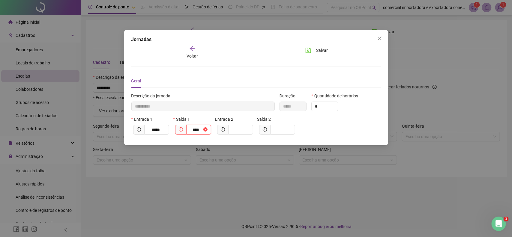
type input "**********"
type input "*****"
type input "**********"
type input "*****"
click at [242, 129] on input "text" at bounding box center [240, 130] width 17 height 7
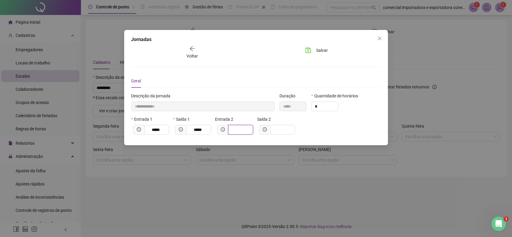
type input "**********"
type input "*"
type input "**********"
type input "**"
type input "**********"
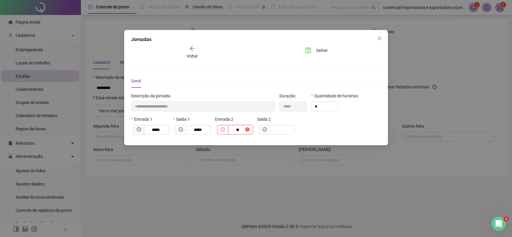
type input "****"
type input "**********"
type input "*****"
click at [281, 128] on input "text" at bounding box center [282, 130] width 17 height 7
type input "**********"
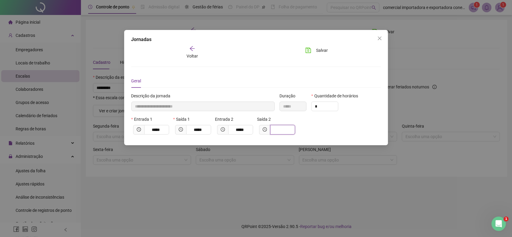
type input "*"
type input "**********"
type input "**"
type input "**********"
type input "*****"
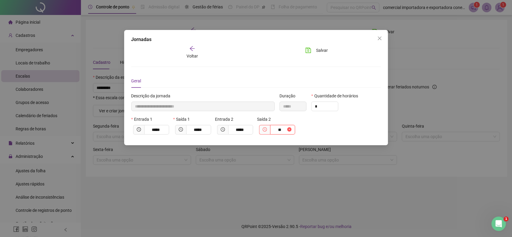
type input "****"
type input "**********"
type input "*****"
click at [324, 52] on span "Salvar" at bounding box center [322, 50] width 12 height 7
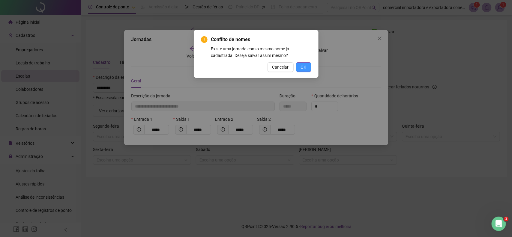
click at [308, 71] on button "OK" at bounding box center [303, 67] width 15 height 10
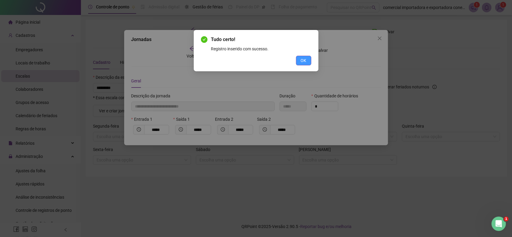
click at [308, 62] on button "OK" at bounding box center [303, 61] width 15 height 10
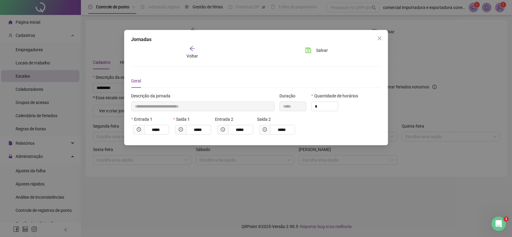
click at [195, 56] on span "Voltar" at bounding box center [192, 56] width 11 height 5
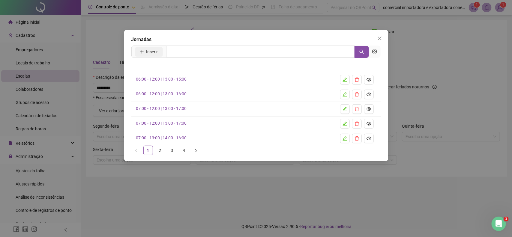
click at [152, 53] on span "Inserir" at bounding box center [152, 52] width 12 height 7
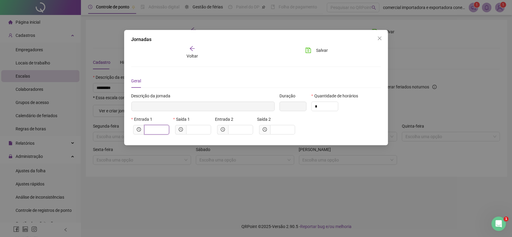
click at [152, 131] on input "text" at bounding box center [156, 130] width 17 height 7
type input "*****"
type input "*"
type input "******"
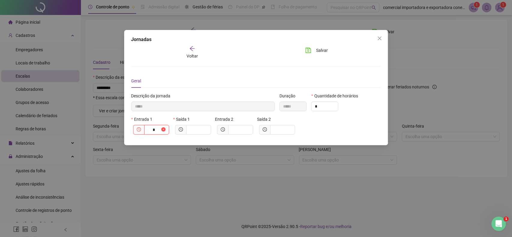
type input "**"
type input "********"
type input "****"
type input "*********"
type input "*****"
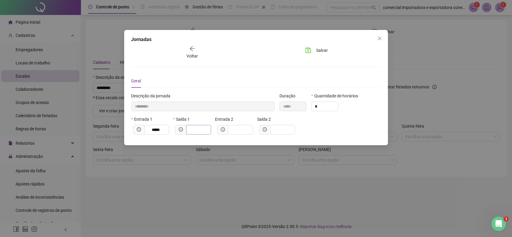
click at [197, 134] on span at bounding box center [198, 130] width 25 height 10
type input "*********"
type input "*"
type input "**********"
type input "**"
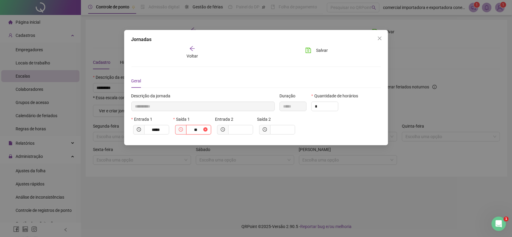
type input "**********"
type input "*****"
type input "****"
type input "**********"
type input "*****"
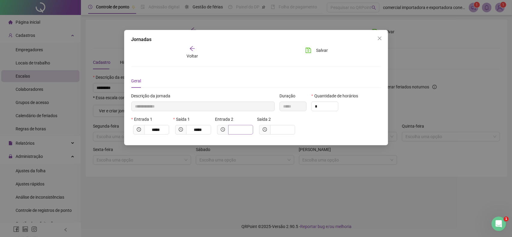
drag, startPoint x: 234, startPoint y: 134, endPoint x: 237, endPoint y: 131, distance: 4.0
click at [236, 133] on span at bounding box center [240, 130] width 25 height 10
type input "**********"
type input "*"
type input "**********"
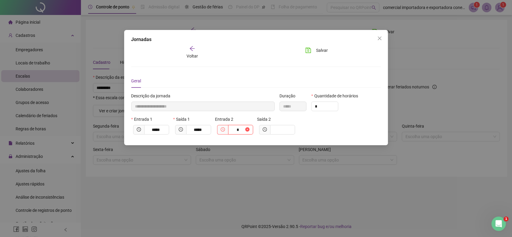
type input "**"
type input "**********"
type input "****"
type input "**********"
type input "*****"
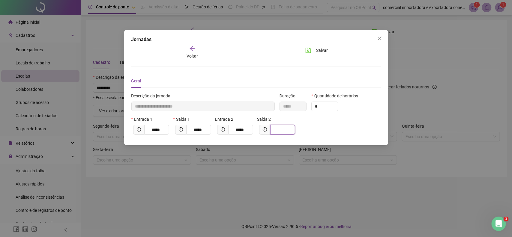
click at [278, 130] on input "text" at bounding box center [282, 130] width 17 height 7
type input "*"
type input "**********"
type input "**"
type input "**********"
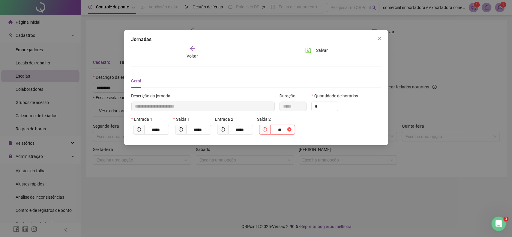
type input "*****"
type input "****"
type input "**********"
type input "*****"
click at [322, 50] on span "Salvar" at bounding box center [322, 50] width 12 height 7
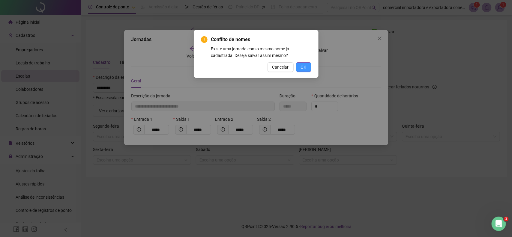
click at [308, 69] on button "OK" at bounding box center [303, 67] width 15 height 10
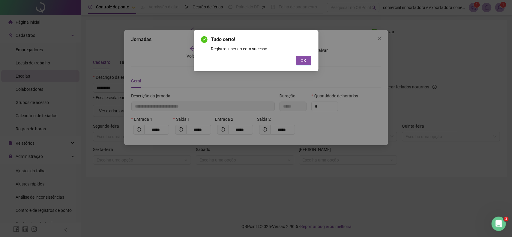
drag, startPoint x: 302, startPoint y: 61, endPoint x: 351, endPoint y: 77, distance: 52.4
click at [301, 62] on span "OK" at bounding box center [304, 60] width 6 height 7
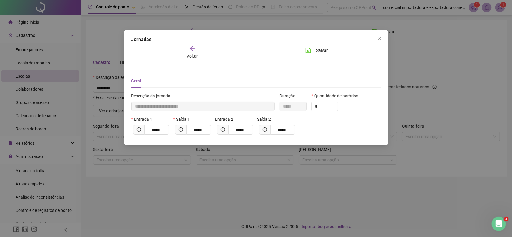
drag, startPoint x: 383, startPoint y: 41, endPoint x: 371, endPoint y: 56, distance: 19.6
click at [383, 41] on button "Close" at bounding box center [380, 39] width 10 height 10
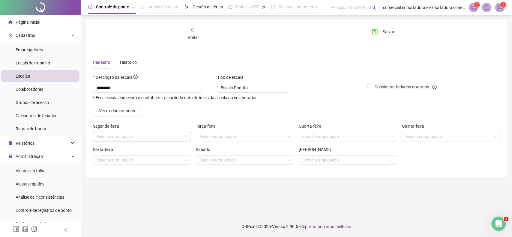
click at [119, 138] on input "search" at bounding box center [140, 136] width 86 height 9
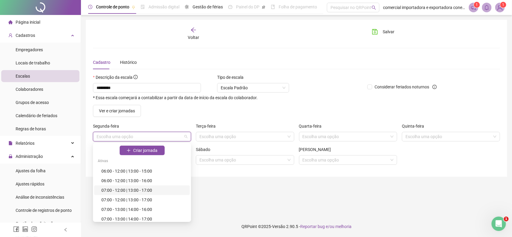
click at [134, 192] on div "07:00 - 12:00 | 13:00 - 17:00" at bounding box center [143, 190] width 85 height 7
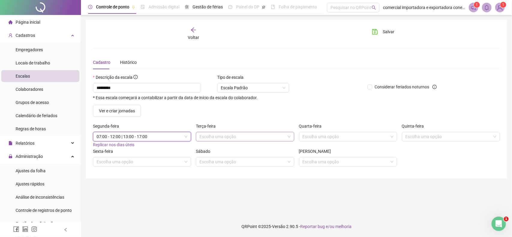
click at [225, 138] on input "search" at bounding box center [243, 136] width 86 height 9
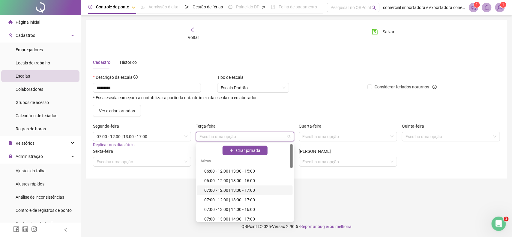
click at [212, 190] on div "07:00 - 12:00 | 13:00 - 17:00" at bounding box center [246, 190] width 85 height 7
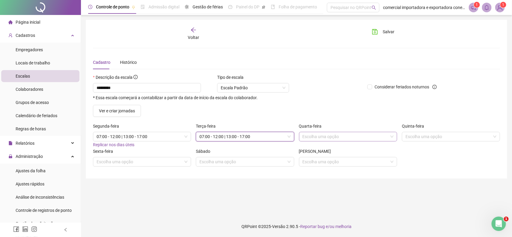
click at [318, 137] on input "search" at bounding box center [346, 136] width 86 height 9
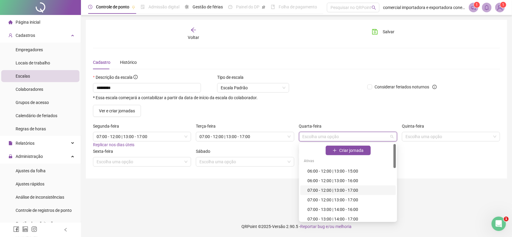
click at [314, 188] on div "07:00 - 12:00 | 13:00 - 17:00" at bounding box center [350, 190] width 85 height 7
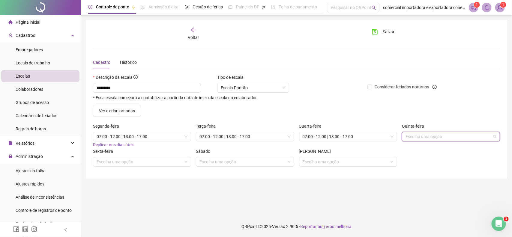
click at [431, 140] on input "search" at bounding box center [449, 136] width 86 height 9
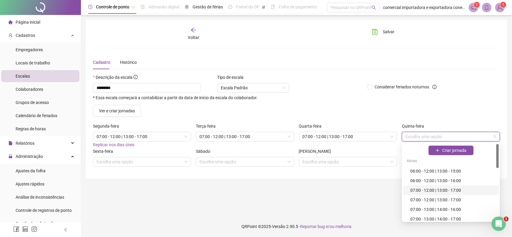
click at [419, 188] on div "07:00 - 12:00 | 13:00 - 17:00" at bounding box center [452, 190] width 85 height 7
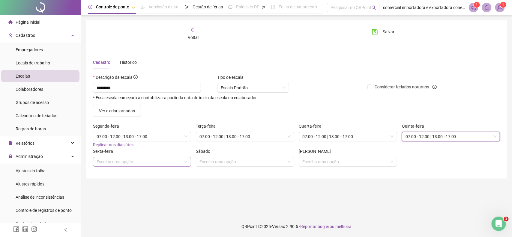
click at [131, 160] on input "search" at bounding box center [140, 162] width 86 height 9
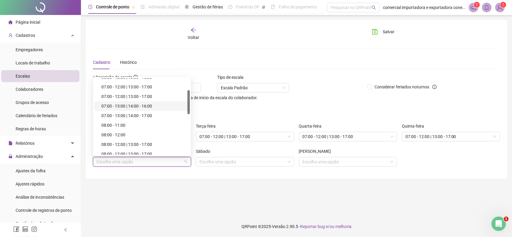
scroll to position [75, 0]
click at [151, 106] on div "08:00 - 12:00 | 13:00 - 17:00" at bounding box center [143, 107] width 85 height 7
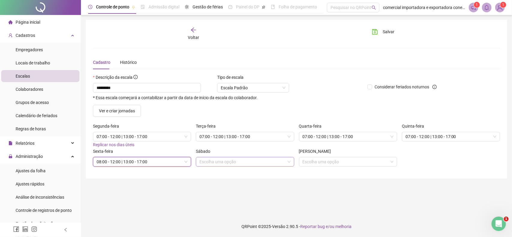
click at [224, 162] on input "search" at bounding box center [243, 162] width 86 height 9
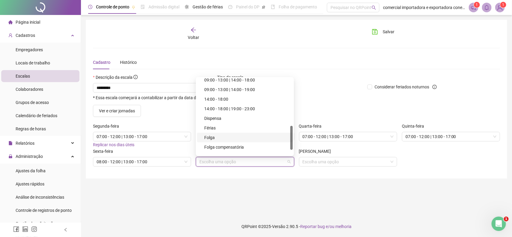
scroll to position [166, 0]
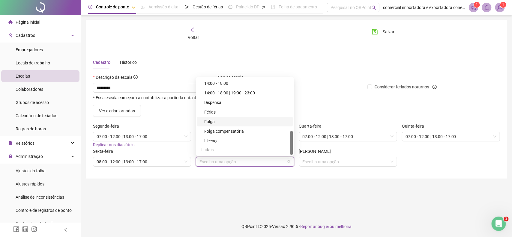
click at [217, 119] on div "Folga" at bounding box center [246, 122] width 85 height 7
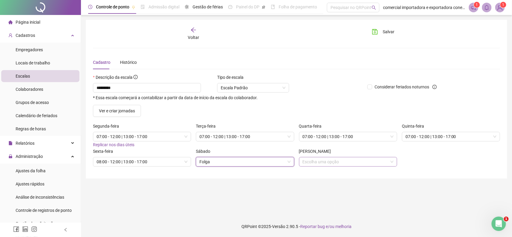
click at [350, 162] on input "search" at bounding box center [346, 162] width 86 height 9
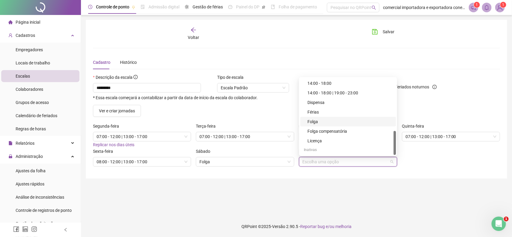
click at [321, 122] on div "Folga" at bounding box center [350, 122] width 85 height 7
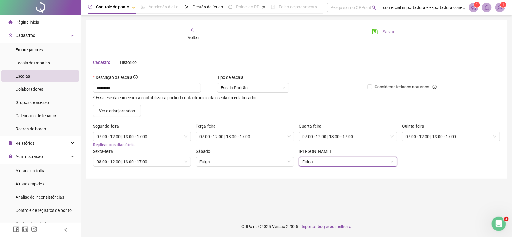
click at [386, 29] on span "Salvar" at bounding box center [389, 32] width 12 height 7
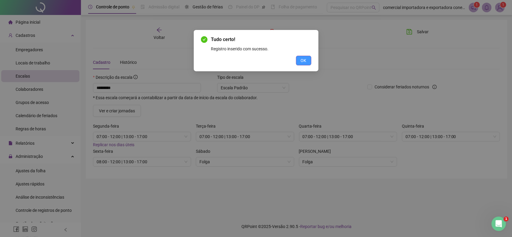
click at [308, 59] on button "OK" at bounding box center [303, 61] width 15 height 10
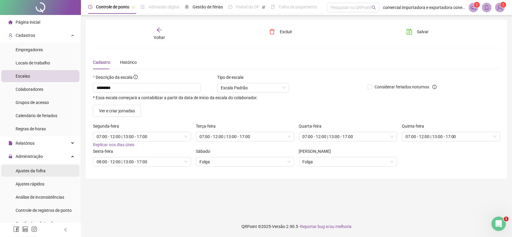
click at [35, 168] on div "Ajustes da folha" at bounding box center [31, 171] width 30 height 12
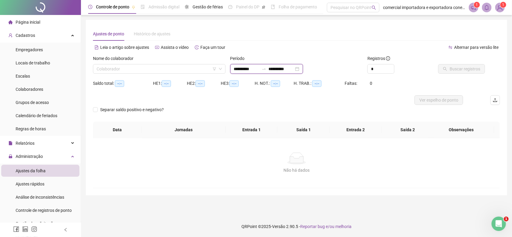
click at [248, 68] on input "**********" at bounding box center [246, 69] width 25 height 7
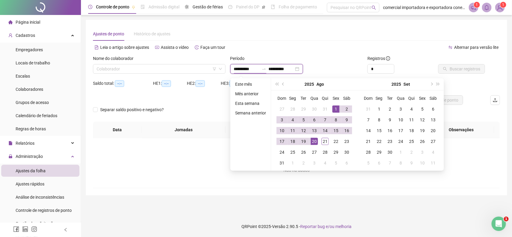
type input "**********"
click at [336, 110] on div "1" at bounding box center [335, 109] width 7 height 7
type input "**********"
click at [313, 141] on div "20" at bounding box center [314, 141] width 7 height 7
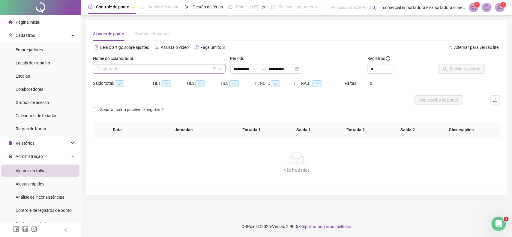
click at [151, 68] on input "search" at bounding box center [157, 69] width 120 height 9
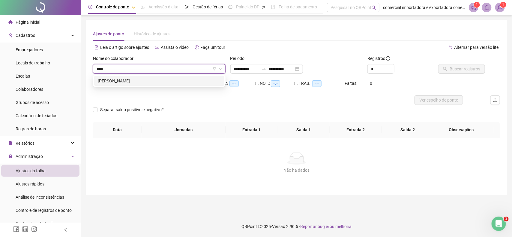
type input "*****"
click at [142, 80] on div "PEDRO HENRIQUE LOPES SILVA" at bounding box center [159, 81] width 123 height 7
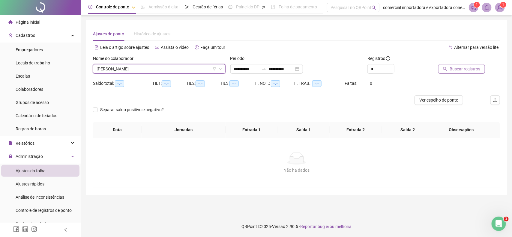
click at [458, 68] on span "Buscar registros" at bounding box center [465, 69] width 31 height 7
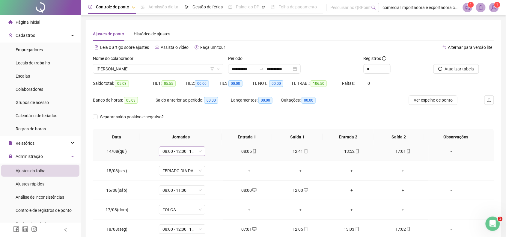
scroll to position [204, 0]
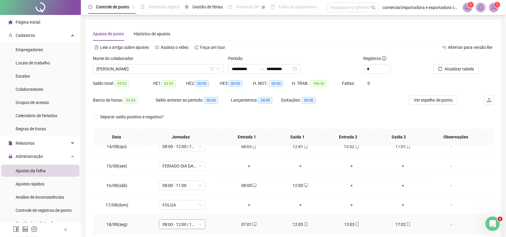
click at [179, 227] on span "08:00 - 12:00 | 13:00 - 17:00" at bounding box center [182, 224] width 39 height 9
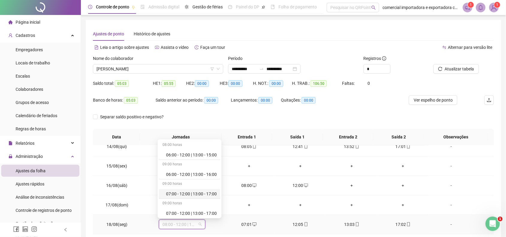
click at [194, 194] on div "07:00 - 12:00 | 13:00 - 17:00" at bounding box center [191, 194] width 51 height 7
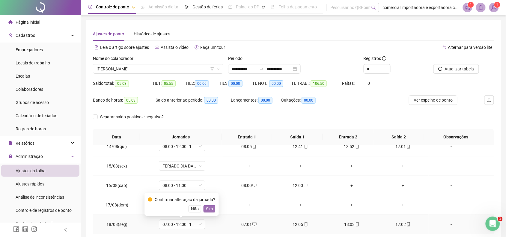
click at [209, 209] on span "Sim" at bounding box center [209, 209] width 7 height 7
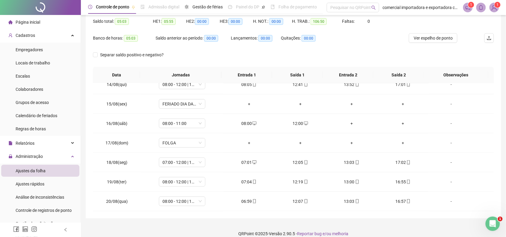
scroll to position [69, 0]
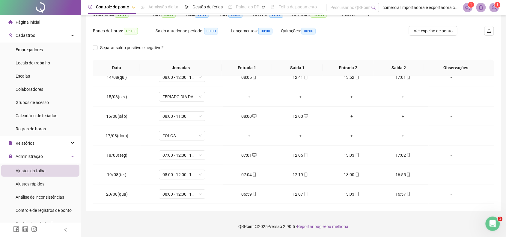
drag, startPoint x: 511, startPoint y: 174, endPoint x: 6, endPoint y: 14, distance: 529.5
click at [171, 177] on span "08:00 - 12:00 | 13:00 - 17:00" at bounding box center [182, 174] width 39 height 9
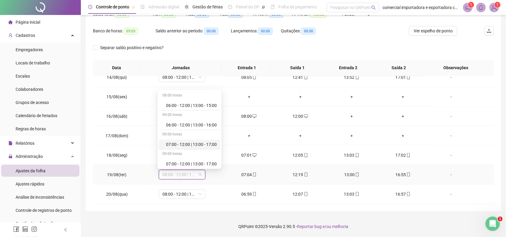
click at [190, 146] on div "07:00 - 12:00 | 13:00 - 17:00" at bounding box center [191, 144] width 51 height 7
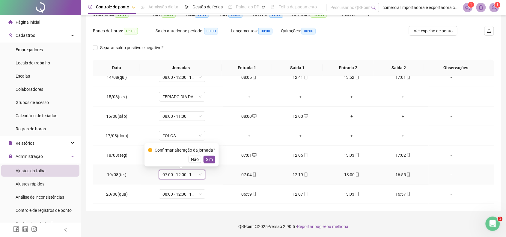
drag, startPoint x: 210, startPoint y: 161, endPoint x: 206, endPoint y: 173, distance: 13.1
click at [210, 164] on div "Confirmar alteração da jornada? Não Sim" at bounding box center [182, 154] width 74 height 23
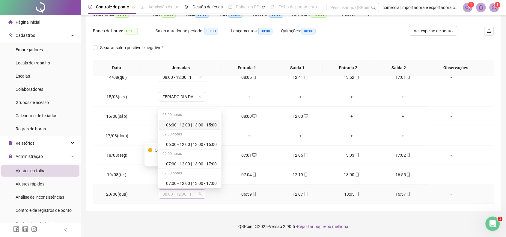
click at [177, 194] on span "08:00 - 12:00 | 13:00 - 17:00" at bounding box center [182, 194] width 39 height 9
click at [193, 163] on div "07:00 - 12:00 | 13:00 - 17:00" at bounding box center [191, 164] width 51 height 7
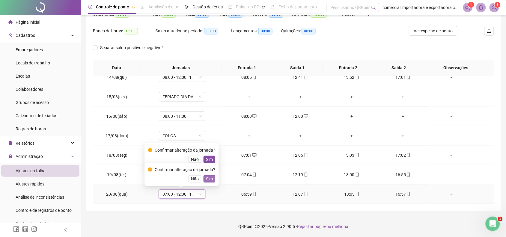
click at [212, 182] on span "Sim" at bounding box center [209, 179] width 7 height 7
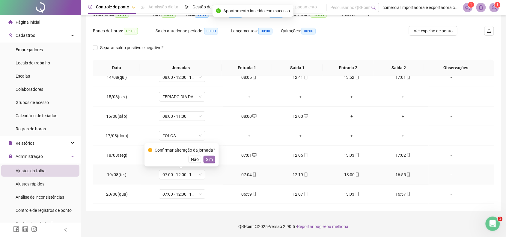
click at [212, 162] on button "Sim" at bounding box center [210, 159] width 12 height 7
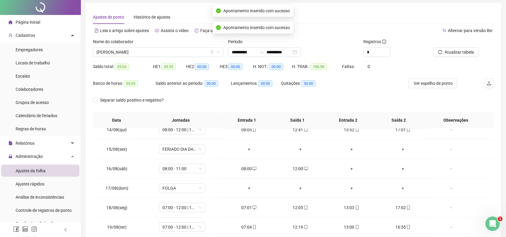
scroll to position [0, 0]
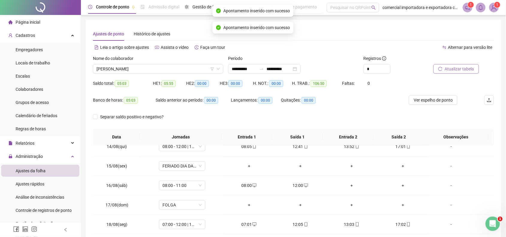
click at [461, 73] on button "Atualizar tabela" at bounding box center [457, 69] width 46 height 10
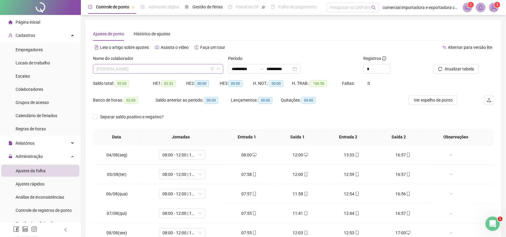
click at [161, 68] on span "PEDRO HENRIQUE LOPES SILVA" at bounding box center [158, 69] width 123 height 9
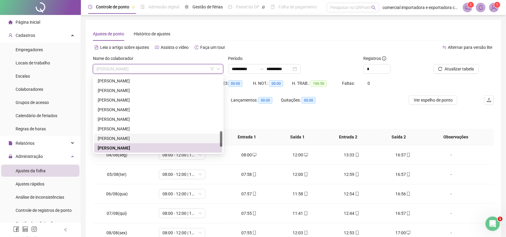
click at [126, 137] on div "[PERSON_NAME]" at bounding box center [158, 138] width 121 height 7
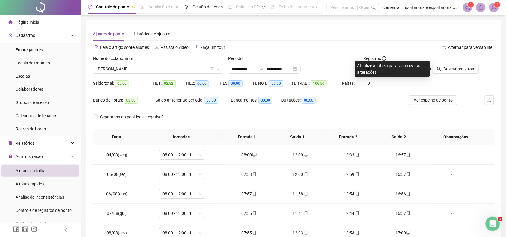
drag, startPoint x: 455, startPoint y: 70, endPoint x: 367, endPoint y: 156, distance: 123.3
click at [452, 74] on div "Buscar registros" at bounding box center [463, 66] width 68 height 23
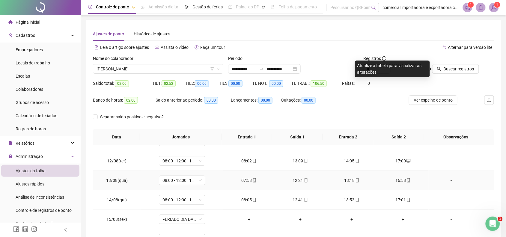
scroll to position [204, 0]
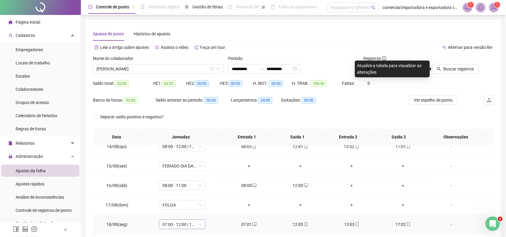
click at [170, 225] on span "07:00 - 12:00 | 13:00 - 17:00" at bounding box center [182, 224] width 39 height 9
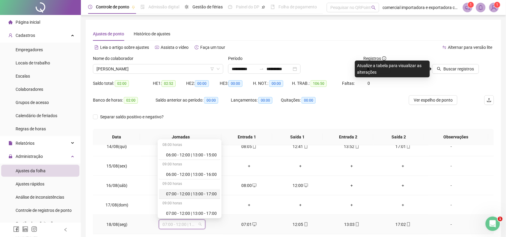
click at [179, 194] on div "07:00 - 12:00 | 13:00 - 17:00" at bounding box center [191, 194] width 51 height 7
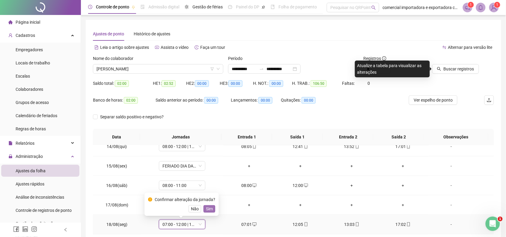
click at [206, 211] on span "Sim" at bounding box center [209, 209] width 7 height 7
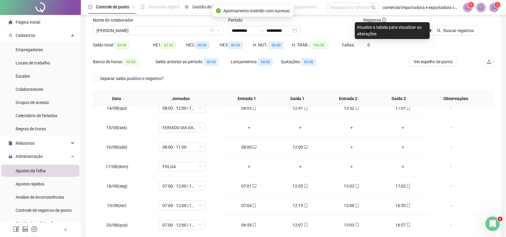
scroll to position [69, 0]
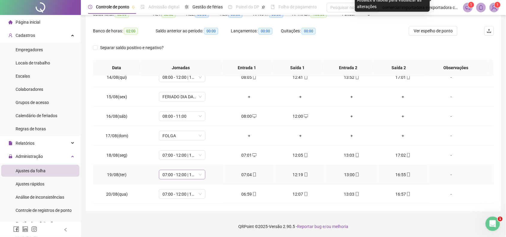
click at [189, 176] on span "07:00 - 12:00 | 13:00 - 17:00" at bounding box center [182, 174] width 39 height 9
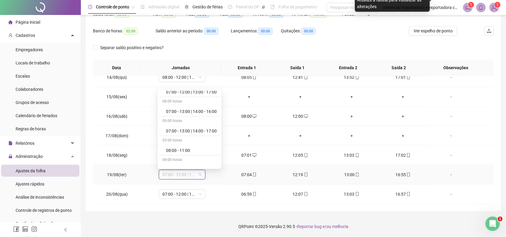
scroll to position [75, 0]
click at [200, 128] on div "07:00 - 13:00 | 14:00 - 17:00" at bounding box center [191, 128] width 51 height 7
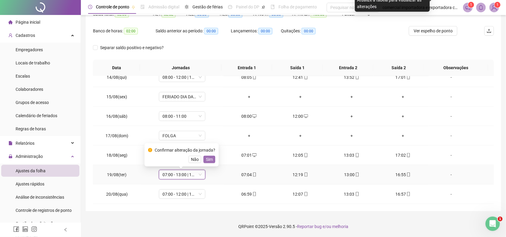
click at [207, 161] on span "Sim" at bounding box center [209, 159] width 7 height 7
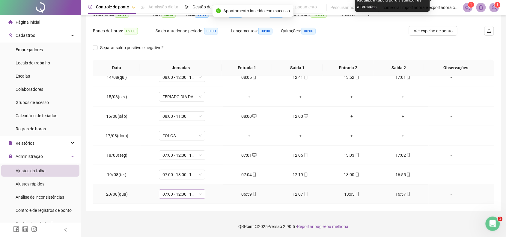
click at [191, 195] on span "07:00 - 12:00 | 13:00 - 17:00" at bounding box center [182, 194] width 39 height 9
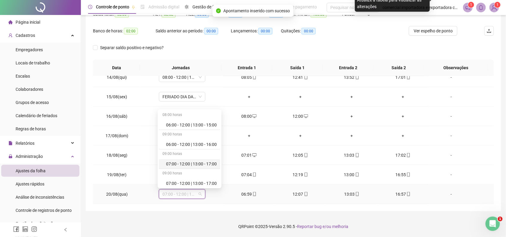
click at [204, 164] on div "07:00 - 12:00 | 13:00 - 17:00" at bounding box center [191, 164] width 51 height 7
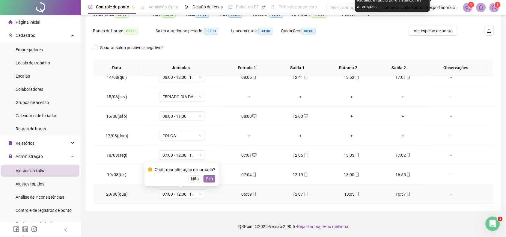
click at [208, 179] on span "Sim" at bounding box center [209, 179] width 7 height 7
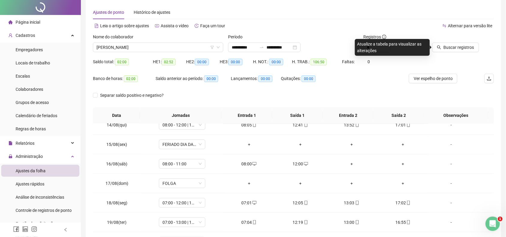
scroll to position [0, 0]
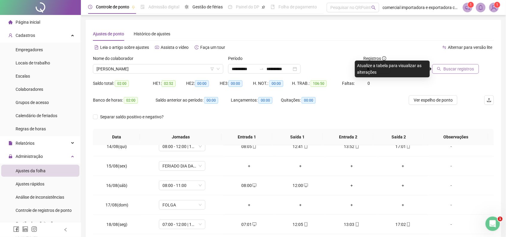
click at [457, 67] on span "Buscar registros" at bounding box center [459, 69] width 31 height 7
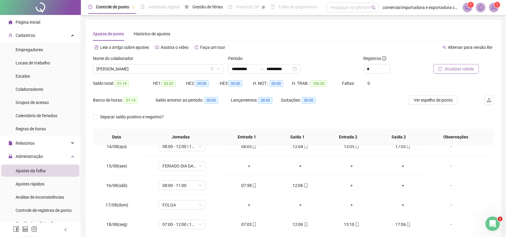
drag, startPoint x: 467, startPoint y: 67, endPoint x: 463, endPoint y: 71, distance: 5.7
click at [464, 70] on span "Atualizar tabela" at bounding box center [459, 69] width 29 height 7
drag, startPoint x: 39, startPoint y: 171, endPoint x: 191, endPoint y: 97, distance: 169.3
click at [39, 171] on span "Ajustes da folha" at bounding box center [31, 171] width 30 height 5
click at [170, 71] on span "[PERSON_NAME]" at bounding box center [158, 69] width 123 height 9
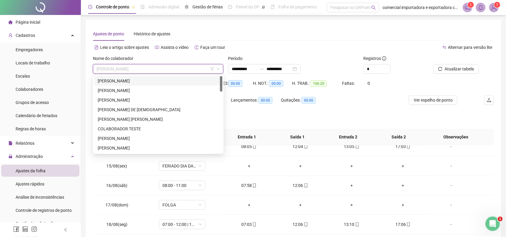
drag, startPoint x: 128, startPoint y: 79, endPoint x: 171, endPoint y: 88, distance: 44.2
click at [128, 78] on div "[PERSON_NAME]" at bounding box center [158, 81] width 121 height 7
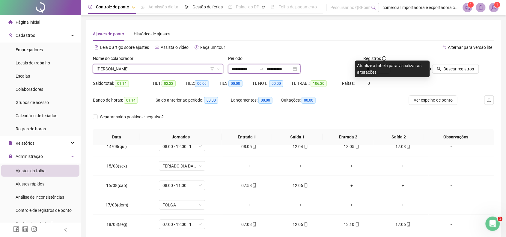
click at [239, 69] on input "**********" at bounding box center [244, 69] width 25 height 7
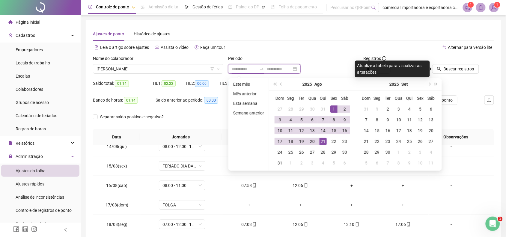
type input "**********"
click at [283, 84] on button "prev-year" at bounding box center [281, 84] width 7 height 12
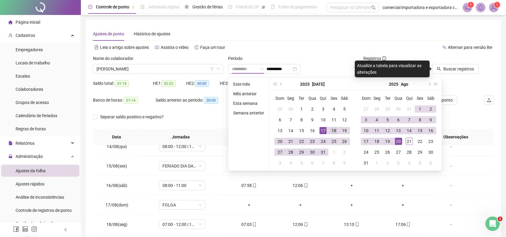
type input "**********"
click at [334, 131] on div "18" at bounding box center [334, 130] width 7 height 7
type input "**********"
click at [398, 140] on div "20" at bounding box center [398, 141] width 7 height 7
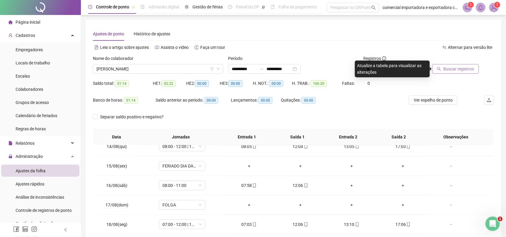
click at [450, 66] on span "Buscar registros" at bounding box center [459, 69] width 31 height 7
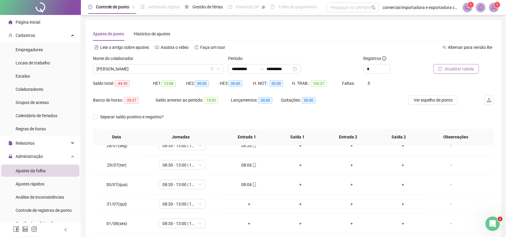
click at [440, 72] on button "Atualizar tabela" at bounding box center [457, 69] width 46 height 10
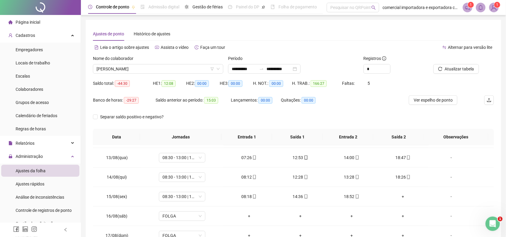
scroll to position [537, 0]
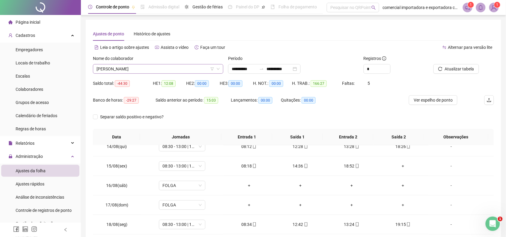
click at [164, 69] on span "[PERSON_NAME]" at bounding box center [158, 69] width 123 height 9
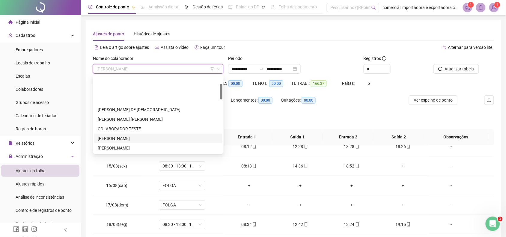
scroll to position [38, 0]
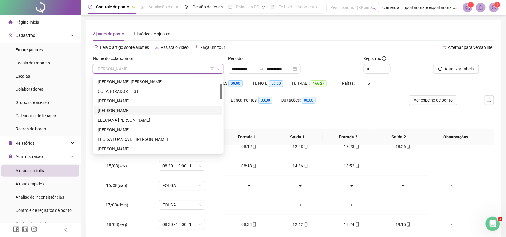
click at [117, 110] on div "[PERSON_NAME]" at bounding box center [158, 110] width 121 height 7
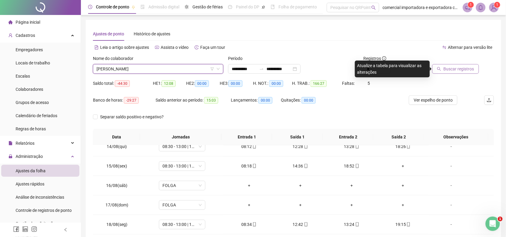
click at [445, 68] on button "Buscar registros" at bounding box center [456, 69] width 47 height 10
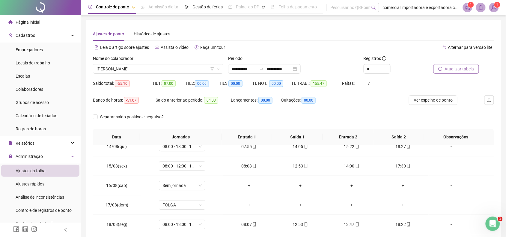
click at [462, 69] on span "Atualizar tabela" at bounding box center [459, 69] width 29 height 7
click at [202, 184] on div "Sem jornada" at bounding box center [182, 186] width 47 height 10
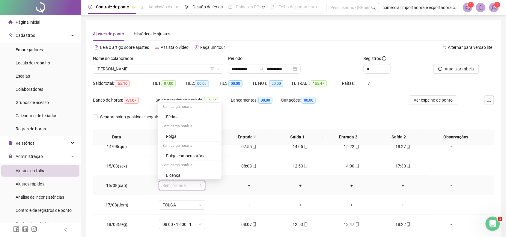
scroll to position [353, 0]
click at [180, 134] on div "Folga" at bounding box center [191, 134] width 51 height 7
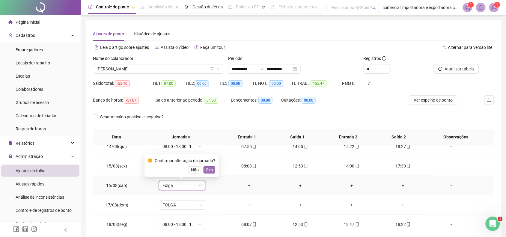
click at [206, 170] on span "Sim" at bounding box center [209, 170] width 7 height 7
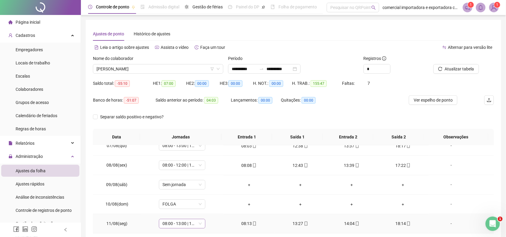
scroll to position [387, 0]
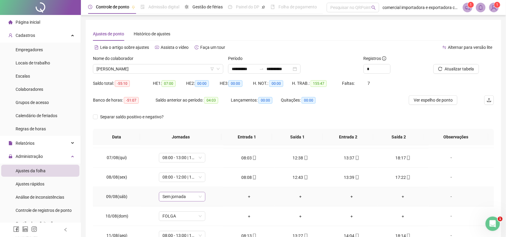
click at [200, 200] on div "Sem jornada" at bounding box center [182, 197] width 47 height 10
drag, startPoint x: 177, startPoint y: 144, endPoint x: 191, endPoint y: 143, distance: 13.5
click at [177, 144] on div "Folga" at bounding box center [191, 147] width 51 height 7
click at [210, 182] on span "Sim" at bounding box center [209, 183] width 7 height 7
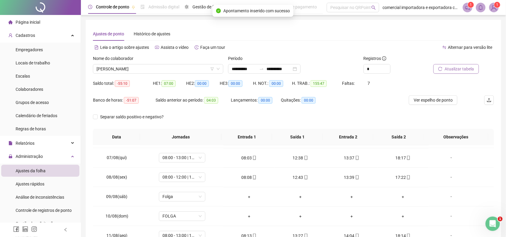
click at [450, 71] on span "Atualizar tabela" at bounding box center [459, 69] width 29 height 7
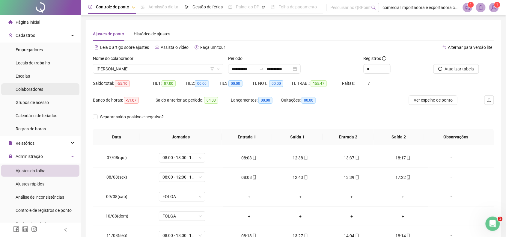
click at [35, 88] on span "Colaboradores" at bounding box center [30, 89] width 28 height 5
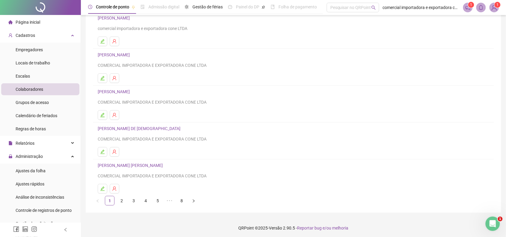
scroll to position [54, 0]
click at [125, 200] on link "2" at bounding box center [121, 199] width 9 height 9
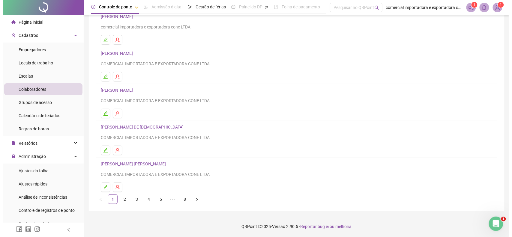
scroll to position [0, 0]
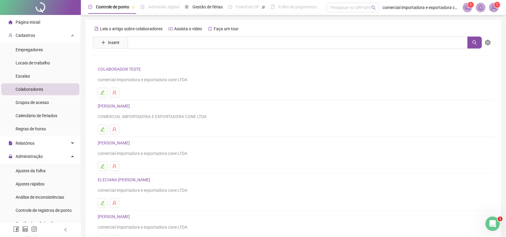
click at [124, 142] on link "[PERSON_NAME]" at bounding box center [115, 143] width 34 height 5
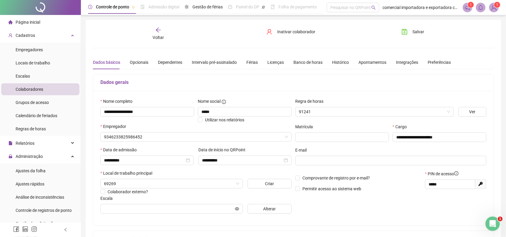
type input "**********"
click at [270, 214] on button "Alterar" at bounding box center [270, 209] width 44 height 10
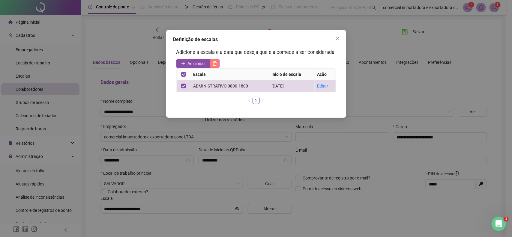
click at [215, 66] on button "button" at bounding box center [215, 64] width 10 height 10
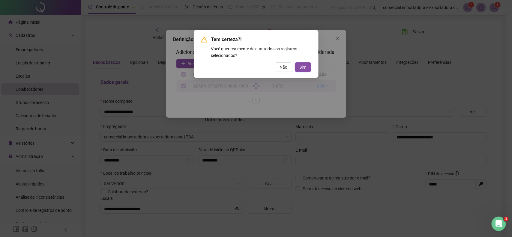
drag, startPoint x: 301, startPoint y: 65, endPoint x: 255, endPoint y: 71, distance: 46.0
click at [301, 65] on span "Sim" at bounding box center [303, 67] width 7 height 7
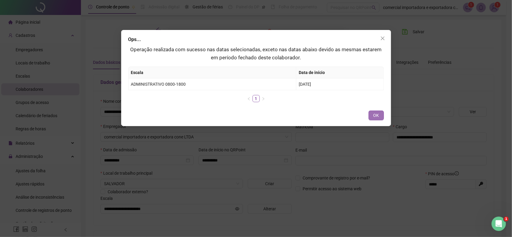
click at [376, 116] on span "OK" at bounding box center [377, 115] width 6 height 7
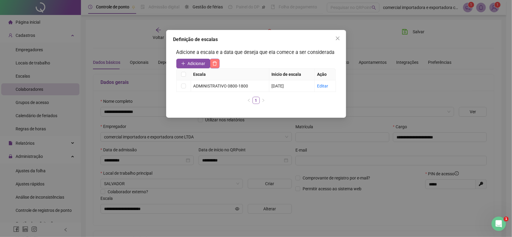
click at [216, 64] on icon "delete" at bounding box center [215, 64] width 4 height 4
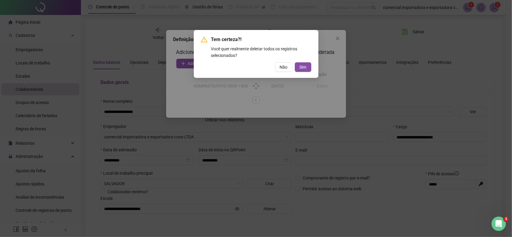
drag, startPoint x: 308, startPoint y: 67, endPoint x: 318, endPoint y: 101, distance: 35.9
click at [308, 68] on button "Sim" at bounding box center [303, 67] width 17 height 10
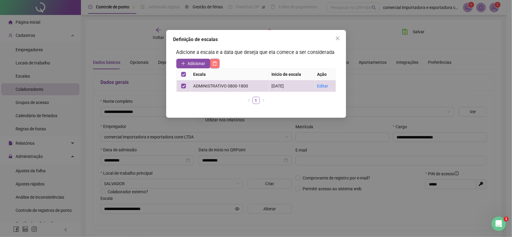
click at [215, 66] on button "button" at bounding box center [215, 64] width 10 height 10
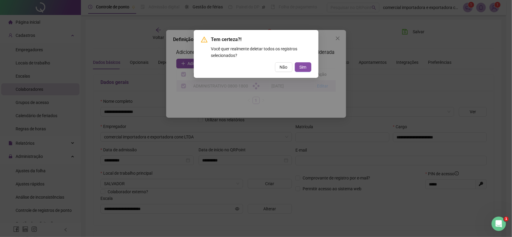
click at [302, 69] on span "Sim" at bounding box center [303, 67] width 7 height 7
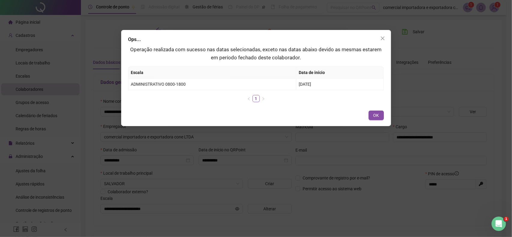
drag, startPoint x: 376, startPoint y: 112, endPoint x: 369, endPoint y: 113, distance: 6.8
click at [375, 113] on button "OK" at bounding box center [376, 116] width 15 height 10
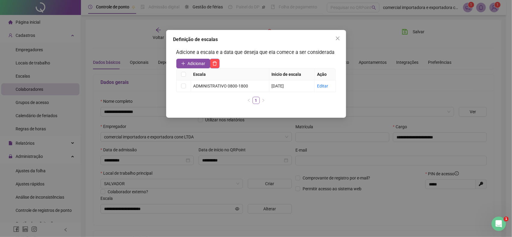
drag, startPoint x: 199, startPoint y: 65, endPoint x: 206, endPoint y: 73, distance: 11.0
click at [199, 66] on span "Adicionar" at bounding box center [197, 63] width 18 height 7
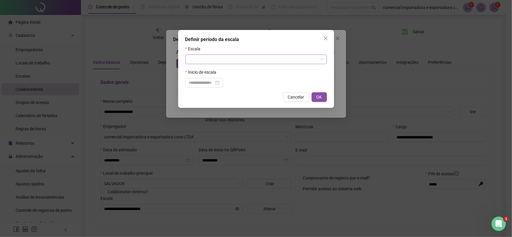
click at [321, 61] on span at bounding box center [256, 59] width 134 height 9
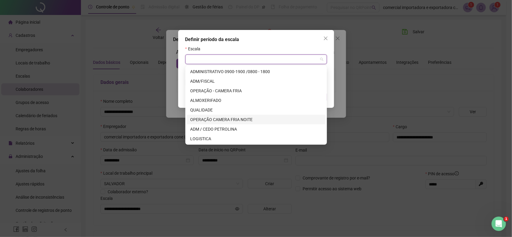
scroll to position [11, 0]
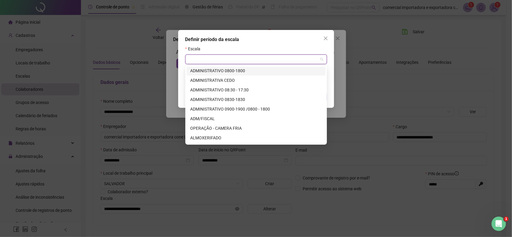
drag, startPoint x: 326, startPoint y: 35, endPoint x: 321, endPoint y: 44, distance: 9.4
click at [324, 39] on icon "close" at bounding box center [325, 38] width 5 height 5
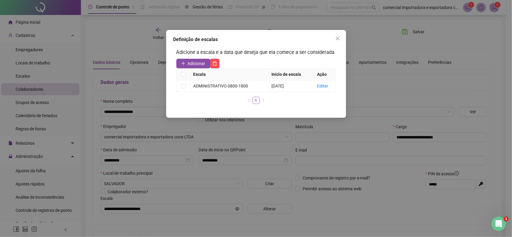
drag, startPoint x: 338, startPoint y: 38, endPoint x: 254, endPoint y: 77, distance: 93.4
click at [338, 38] on icon "close" at bounding box center [337, 38] width 5 height 5
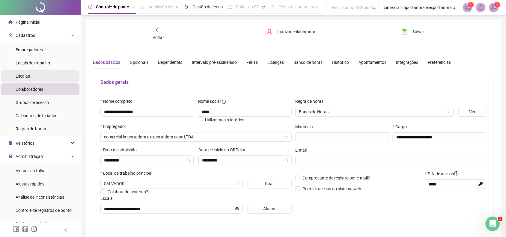
click at [35, 78] on li "Escalas" at bounding box center [40, 76] width 78 height 12
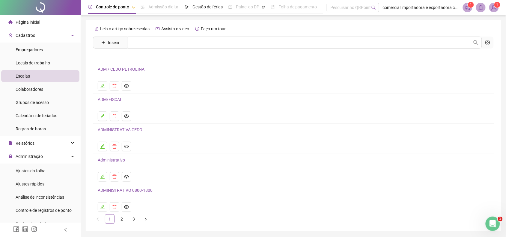
click at [112, 130] on link "ADMINISTRATIVA CEDO" at bounding box center [120, 130] width 45 height 5
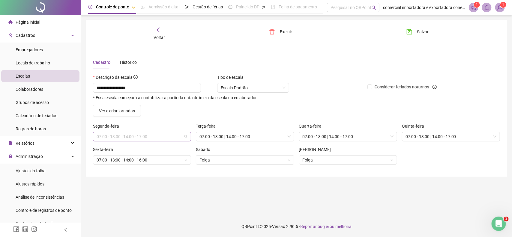
click at [185, 139] on span "07:00 - 13:00 | 14:00 - 17:00" at bounding box center [142, 136] width 91 height 9
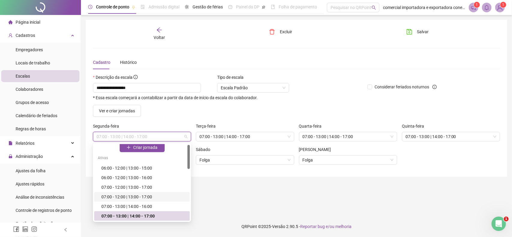
click at [110, 198] on div "07:00 - 12:00 | 13:00 - 17:00" at bounding box center [143, 197] width 85 height 7
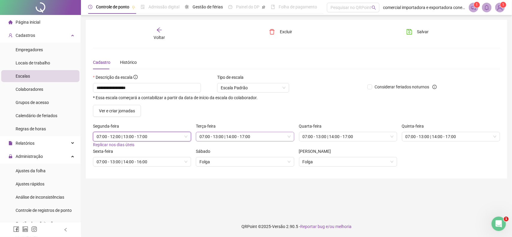
click at [259, 137] on span "07:00 - 13:00 | 14:00 - 17:00" at bounding box center [245, 136] width 91 height 9
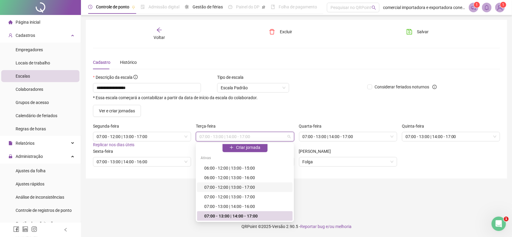
click at [212, 187] on div "07:00 - 12:00 | 13:00 - 17:00" at bounding box center [246, 187] width 85 height 7
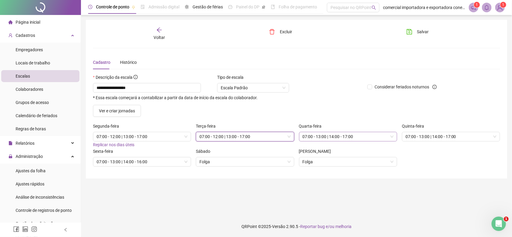
click at [353, 139] on span "07:00 - 13:00 | 14:00 - 17:00" at bounding box center [348, 136] width 91 height 9
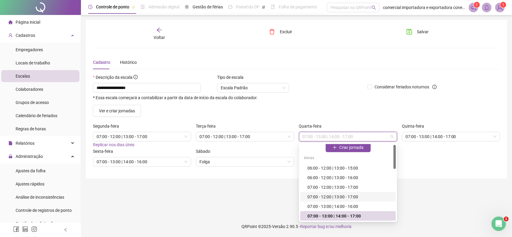
click at [322, 196] on div "07:00 - 12:00 | 13:00 - 17:00" at bounding box center [350, 197] width 85 height 7
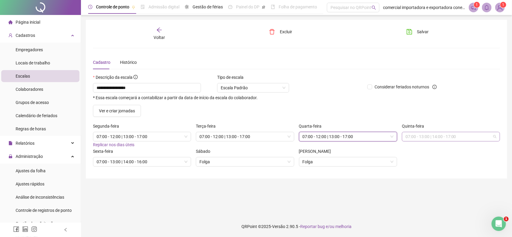
click at [454, 137] on span "07:00 - 13:00 | 14:00 - 17:00" at bounding box center [451, 136] width 91 height 9
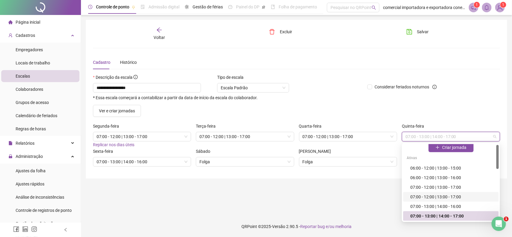
click at [424, 197] on div "07:00 - 12:00 | 13:00 - 17:00" at bounding box center [452, 197] width 85 height 7
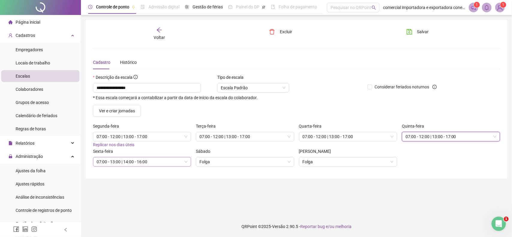
click at [157, 162] on span "07:00 - 13:00 | 14:00 - 16:00" at bounding box center [142, 162] width 91 height 9
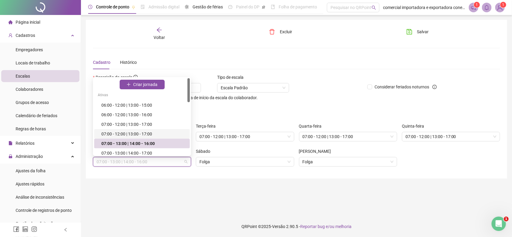
click at [130, 134] on div "07:00 - 12:00 | 13:00 - 17:00" at bounding box center [143, 134] width 85 height 7
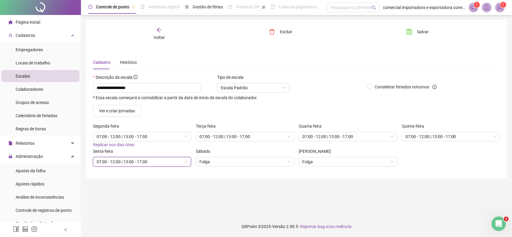
click at [154, 161] on span "07:00 - 12:00 | 13:00 - 17:00" at bounding box center [142, 162] width 91 height 9
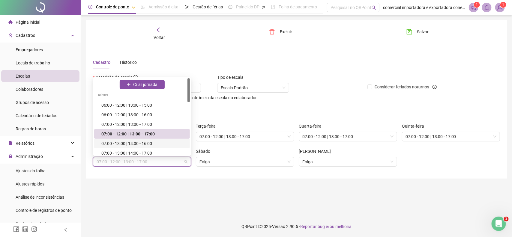
click at [122, 143] on div "07:00 - 13:00 | 14:00 - 16:00" at bounding box center [143, 143] width 85 height 7
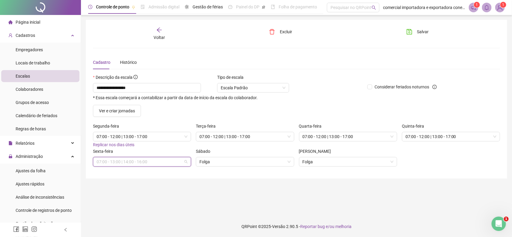
click at [154, 162] on span "07:00 - 13:00 | 14:00 - 16:00" at bounding box center [142, 162] width 91 height 9
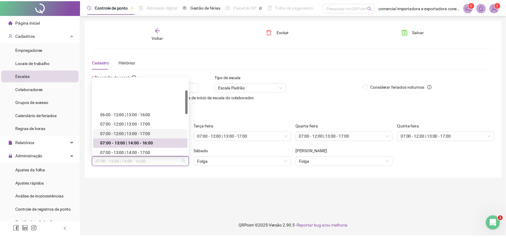
scroll to position [38, 0]
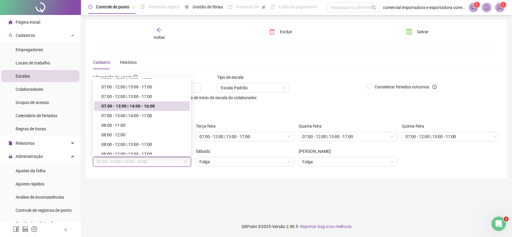
click at [151, 107] on div "07:00 - 13:00 | 14:00 - 16:00" at bounding box center [143, 106] width 85 height 7
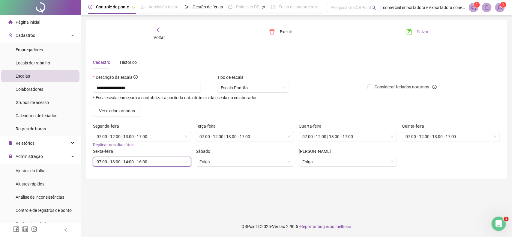
click at [420, 31] on span "Salvar" at bounding box center [423, 32] width 12 height 7
click at [26, 74] on span "Escalas" at bounding box center [23, 76] width 14 height 5
click at [160, 37] on span "Voltar" at bounding box center [159, 37] width 11 height 5
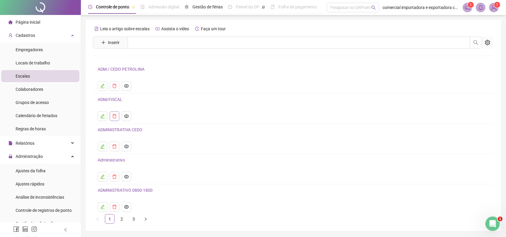
click at [115, 117] on icon "delete" at bounding box center [114, 116] width 5 height 5
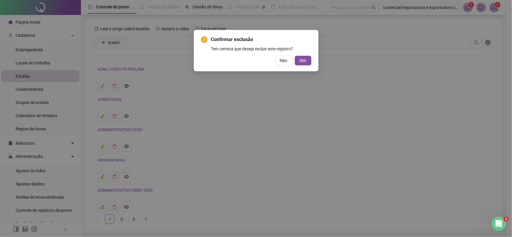
drag, startPoint x: 283, startPoint y: 60, endPoint x: 248, endPoint y: 92, distance: 47.2
click at [282, 61] on span "Não" at bounding box center [284, 60] width 8 height 7
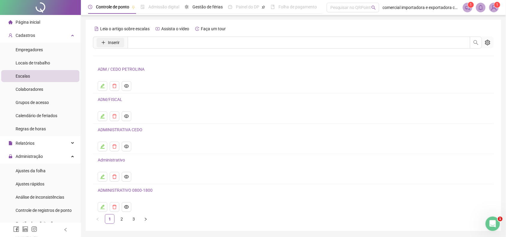
click at [116, 46] on button "Inserir" at bounding box center [111, 43] width 28 height 10
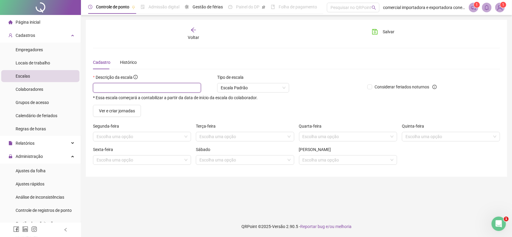
click at [131, 86] on input "text" at bounding box center [147, 88] width 108 height 10
type input "*"
type input "**********"
click at [116, 110] on span "Ver e criar jornadas" at bounding box center [117, 111] width 36 height 7
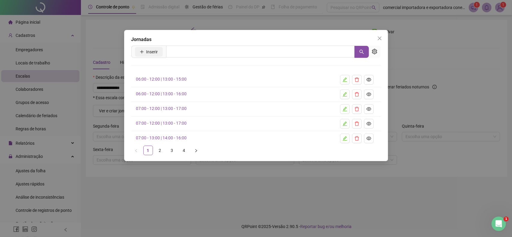
click at [152, 50] on span "Inserir" at bounding box center [152, 52] width 12 height 7
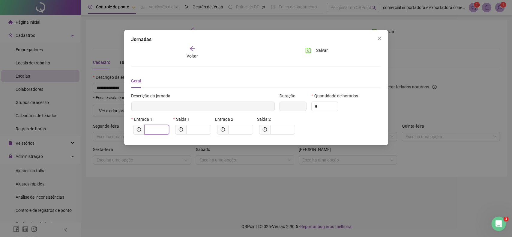
click at [151, 130] on input "text" at bounding box center [156, 130] width 17 height 7
type input "*****"
type input "*"
type input "******"
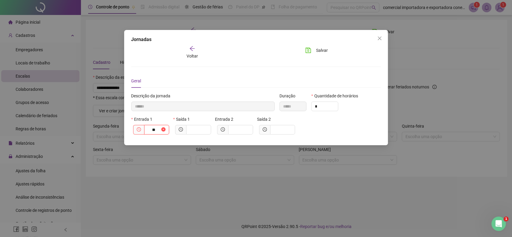
type input "****"
type input "*********"
type input "*****"
click at [189, 128] on span at bounding box center [198, 130] width 25 height 10
type input "*********"
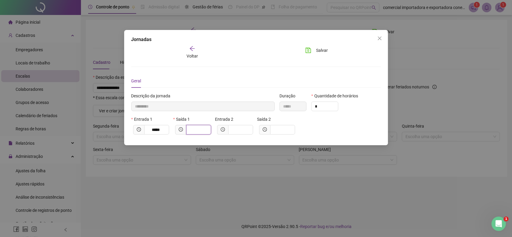
type input "*"
type input "**********"
type input "**"
type input "**********"
type input "*****"
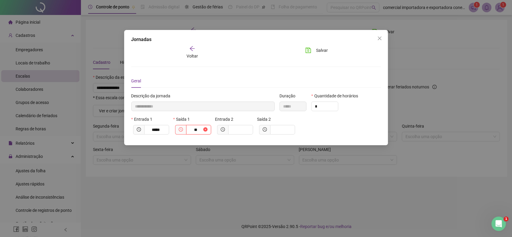
type input "****"
type input "**********"
type input "*****"
click at [242, 131] on input "text" at bounding box center [240, 130] width 17 height 7
type input "**********"
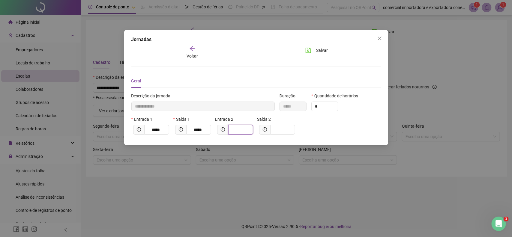
type input "*"
type input "**********"
type input "**"
type input "**********"
click at [283, 128] on input "text" at bounding box center [282, 130] width 17 height 7
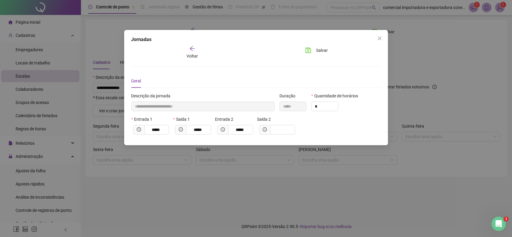
click at [197, 54] on span "Voltar" at bounding box center [192, 56] width 11 height 5
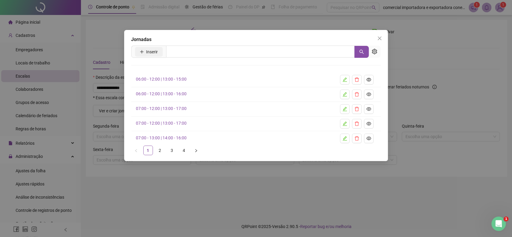
click at [160, 51] on button "Inserir" at bounding box center [149, 52] width 28 height 10
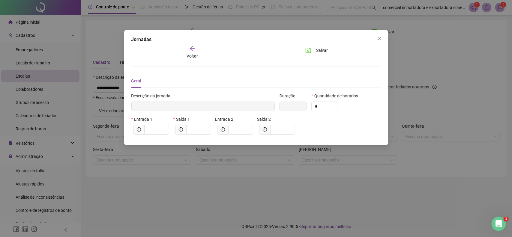
click at [194, 55] on span "Voltar" at bounding box center [192, 56] width 11 height 5
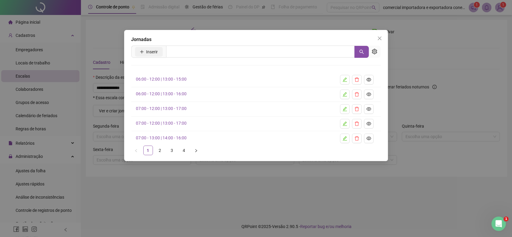
click at [152, 49] on span "Inserir" at bounding box center [152, 52] width 12 height 7
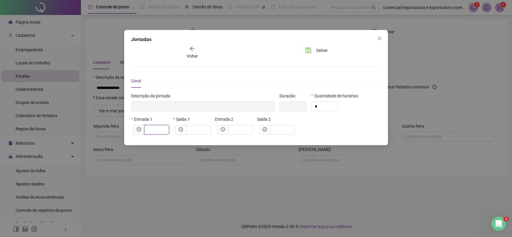
click at [155, 129] on input "text" at bounding box center [156, 130] width 17 height 7
drag, startPoint x: 383, startPoint y: 38, endPoint x: 378, endPoint y: 59, distance: 21.4
click at [383, 40] on span "Close" at bounding box center [380, 38] width 10 height 5
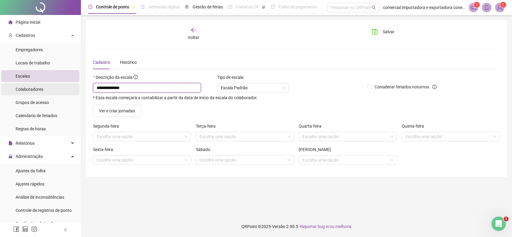
drag, startPoint x: 133, startPoint y: 87, endPoint x: 55, endPoint y: 92, distance: 78.5
click at [55, 92] on div "**********" at bounding box center [256, 118] width 512 height 237
drag, startPoint x: 121, startPoint y: 110, endPoint x: 145, endPoint y: 118, distance: 25.0
click at [122, 110] on span "Ver e criar jornadas" at bounding box center [117, 111] width 36 height 7
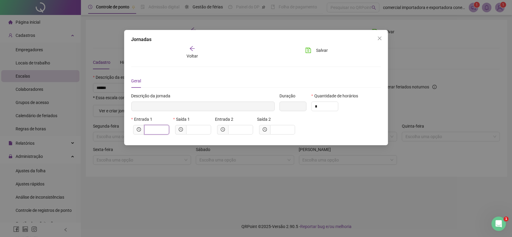
click at [154, 128] on input "text" at bounding box center [156, 130] width 17 height 7
click at [200, 128] on input "text" at bounding box center [198, 130] width 17 height 7
drag, startPoint x: 164, startPoint y: 131, endPoint x: 132, endPoint y: 130, distance: 32.1
click at [132, 130] on div "*****" at bounding box center [151, 130] width 40 height 10
click at [190, 56] on span "Voltar" at bounding box center [192, 56] width 11 height 5
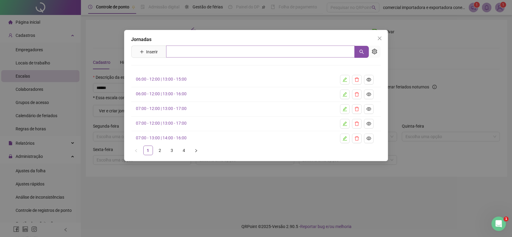
drag, startPoint x: 379, startPoint y: 36, endPoint x: 304, endPoint y: 55, distance: 76.9
click at [377, 38] on span "Close" at bounding box center [380, 38] width 10 height 5
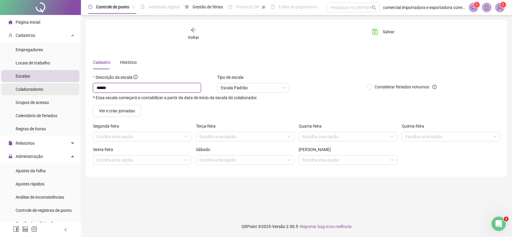
drag, startPoint x: 118, startPoint y: 88, endPoint x: 50, endPoint y: 89, distance: 67.5
click at [54, 88] on div "Página inicial Cadastros Empregadores Locais de trabalho Escalas Colaboradores …" at bounding box center [256, 118] width 512 height 237
drag, startPoint x: 116, startPoint y: 116, endPoint x: 122, endPoint y: 119, distance: 6.6
click at [116, 116] on button "Ver e criar jornadas" at bounding box center [117, 111] width 48 height 12
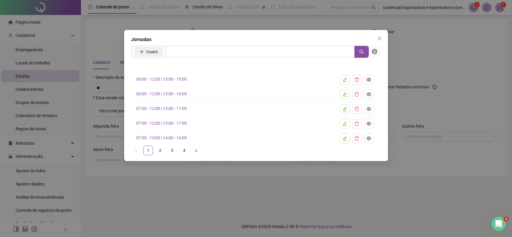
click at [160, 54] on button "Inserir" at bounding box center [149, 52] width 28 height 10
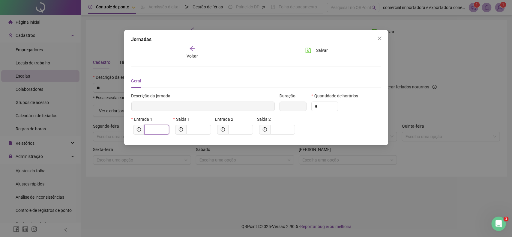
click at [156, 131] on input "text" at bounding box center [156, 130] width 17 height 7
click at [194, 129] on input "text" at bounding box center [198, 130] width 17 height 7
click at [248, 128] on input "text" at bounding box center [240, 130] width 17 height 7
click at [279, 129] on input "text" at bounding box center [282, 130] width 17 height 7
click at [315, 53] on button "Salvar" at bounding box center [317, 51] width 32 height 10
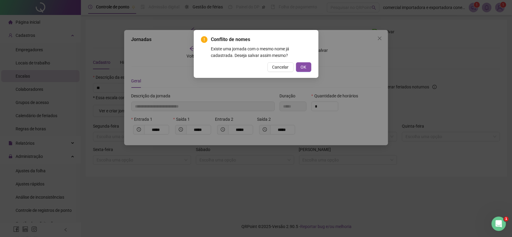
drag, startPoint x: 301, startPoint y: 67, endPoint x: 290, endPoint y: 84, distance: 20.7
click at [300, 70] on button "OK" at bounding box center [303, 67] width 15 height 10
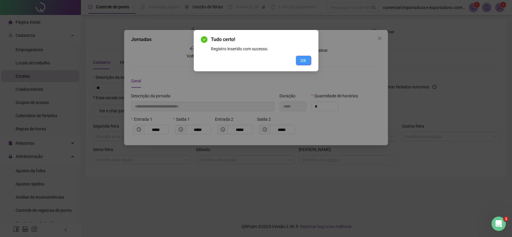
click at [308, 64] on button "OK" at bounding box center [303, 61] width 15 height 10
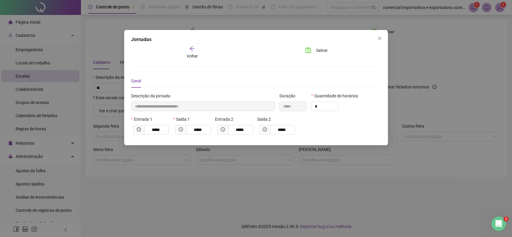
click at [195, 54] on span "Voltar" at bounding box center [192, 56] width 11 height 5
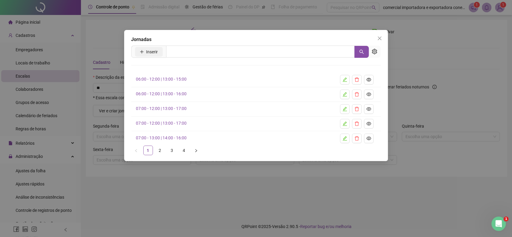
click at [149, 54] on span "Inserir" at bounding box center [152, 52] width 12 height 7
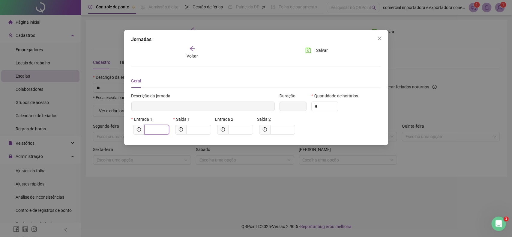
click at [150, 129] on input "text" at bounding box center [156, 130] width 17 height 7
click at [203, 131] on input "text" at bounding box center [198, 130] width 17 height 7
click at [244, 127] on input "text" at bounding box center [240, 130] width 17 height 7
click at [269, 125] on div "Saída 2" at bounding box center [277, 120] width 40 height 9
click at [281, 131] on input "text" at bounding box center [282, 130] width 17 height 7
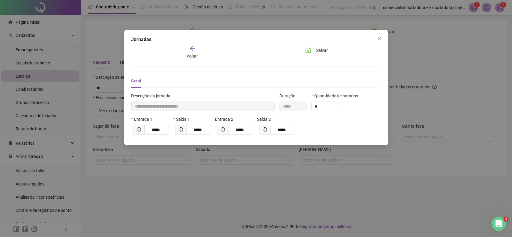
drag, startPoint x: 321, startPoint y: 53, endPoint x: 326, endPoint y: 67, distance: 14.4
click at [323, 59] on div "Salvar" at bounding box center [320, 53] width 42 height 14
click at [320, 50] on span "Salvar" at bounding box center [322, 50] width 12 height 7
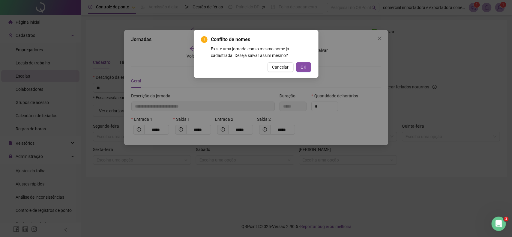
drag, startPoint x: 306, startPoint y: 65, endPoint x: 337, endPoint y: 127, distance: 69.1
click at [307, 69] on button "OK" at bounding box center [303, 67] width 15 height 10
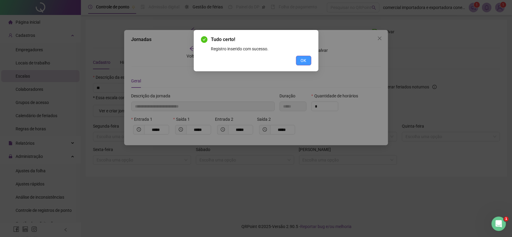
click at [308, 65] on button "OK" at bounding box center [303, 61] width 15 height 10
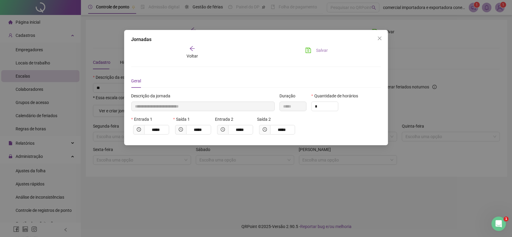
drag, startPoint x: 378, startPoint y: 40, endPoint x: 314, endPoint y: 53, distance: 65.8
click at [378, 40] on icon "close" at bounding box center [379, 38] width 5 height 5
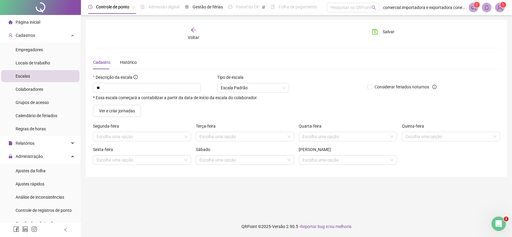
click at [191, 35] on span "Voltar" at bounding box center [193, 37] width 11 height 5
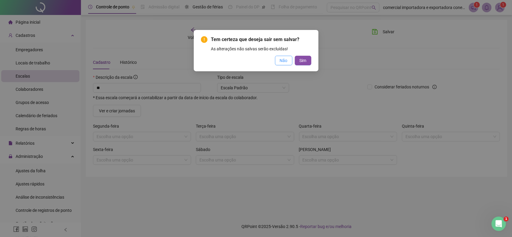
click at [287, 60] on button "Não" at bounding box center [283, 61] width 17 height 10
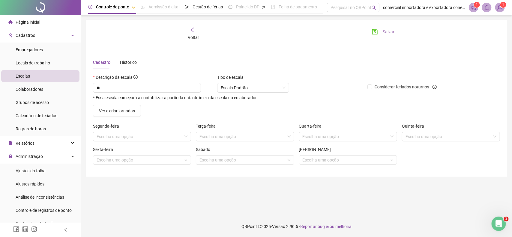
click at [377, 32] on icon "save" at bounding box center [375, 32] width 6 height 6
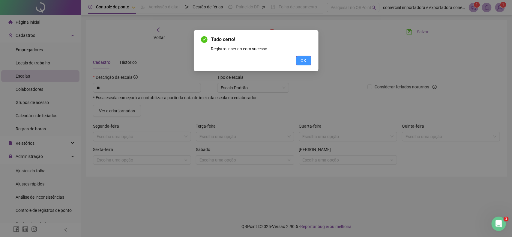
drag, startPoint x: 305, startPoint y: 62, endPoint x: 264, endPoint y: 95, distance: 52.7
click at [305, 62] on span "OK" at bounding box center [304, 60] width 6 height 7
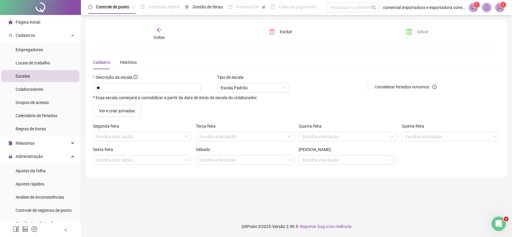
click at [159, 35] on span "Voltar" at bounding box center [159, 37] width 11 height 5
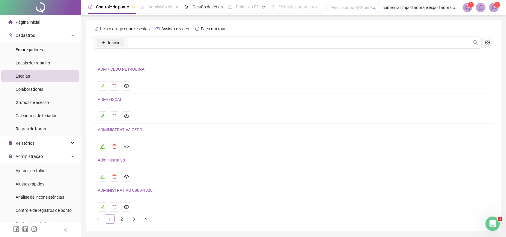
click at [112, 41] on span "Inserir" at bounding box center [114, 42] width 12 height 7
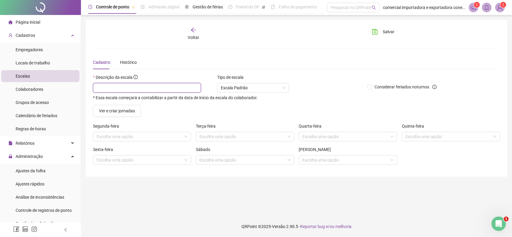
click at [113, 86] on input "text" at bounding box center [147, 88] width 108 height 10
click at [115, 112] on span "Ver e criar jornadas" at bounding box center [117, 111] width 36 height 7
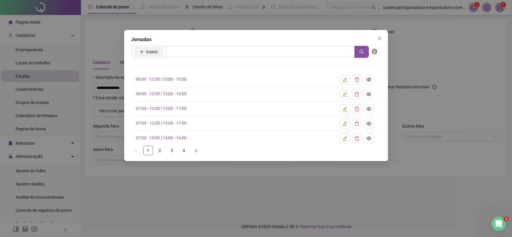
click at [159, 55] on button "Inserir" at bounding box center [149, 52] width 28 height 10
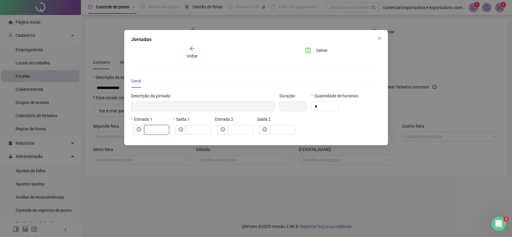
drag, startPoint x: 152, startPoint y: 129, endPoint x: 156, endPoint y: 129, distance: 4.2
click at [155, 129] on input "text" at bounding box center [156, 130] width 17 height 7
click at [205, 131] on input "text" at bounding box center [198, 130] width 17 height 7
click at [242, 130] on input "text" at bounding box center [240, 130] width 17 height 7
click at [280, 132] on input "text" at bounding box center [282, 130] width 17 height 7
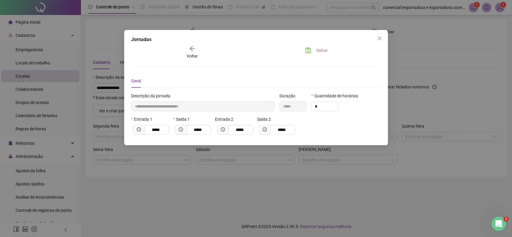
click at [317, 52] on span "Salvar" at bounding box center [322, 50] width 12 height 7
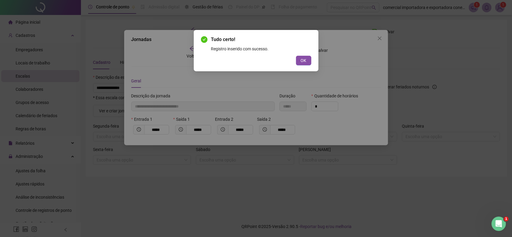
drag, startPoint x: 306, startPoint y: 62, endPoint x: 293, endPoint y: 83, distance: 25.3
click at [306, 64] on span "OK" at bounding box center [304, 60] width 6 height 7
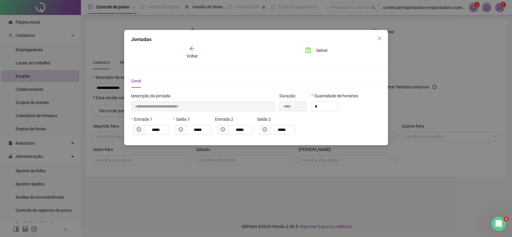
click at [187, 55] on span "Voltar" at bounding box center [192, 56] width 11 height 5
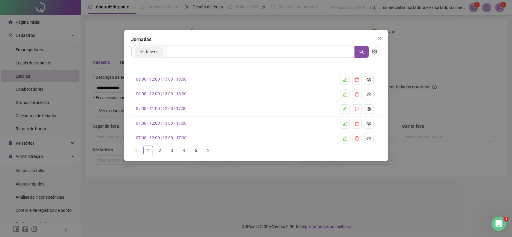
drag, startPoint x: 151, startPoint y: 47, endPoint x: 158, endPoint y: 52, distance: 9.1
click at [155, 49] on span "Inserir" at bounding box center [148, 52] width 35 height 12
click at [153, 52] on span "Inserir" at bounding box center [152, 52] width 12 height 7
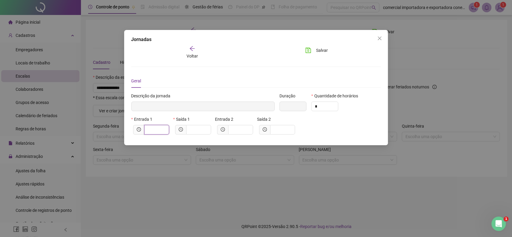
click at [153, 132] on input "text" at bounding box center [156, 130] width 17 height 7
click at [203, 132] on input "text" at bounding box center [198, 130] width 17 height 7
click at [245, 133] on input "text" at bounding box center [240, 130] width 17 height 7
click at [284, 130] on input "text" at bounding box center [282, 130] width 17 height 7
click at [320, 50] on span "Salvar" at bounding box center [322, 50] width 12 height 7
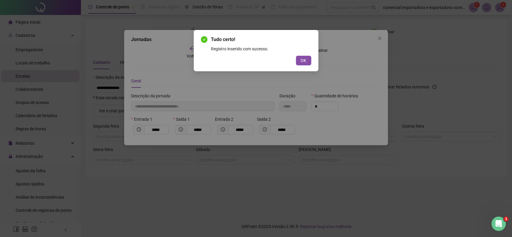
drag, startPoint x: 302, startPoint y: 63, endPoint x: 233, endPoint y: 36, distance: 74.9
click at [302, 63] on span "OK" at bounding box center [304, 60] width 6 height 7
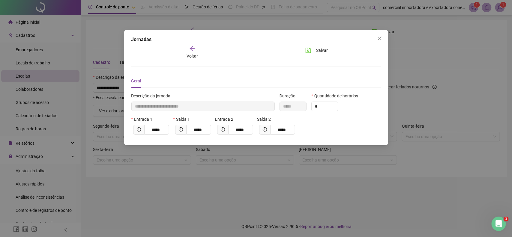
drag, startPoint x: 326, startPoint y: 52, endPoint x: 318, endPoint y: 134, distance: 82.2
click at [326, 52] on span "Salvar" at bounding box center [322, 50] width 12 height 7
click at [377, 39] on icon "close" at bounding box center [379, 38] width 5 height 5
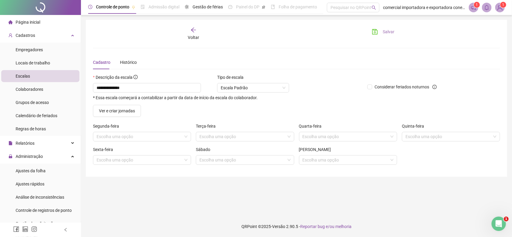
click at [387, 32] on span "Salvar" at bounding box center [389, 32] width 12 height 7
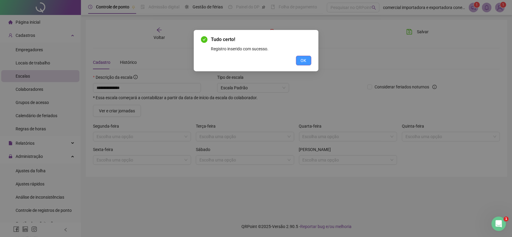
click at [305, 62] on span "OK" at bounding box center [304, 60] width 6 height 7
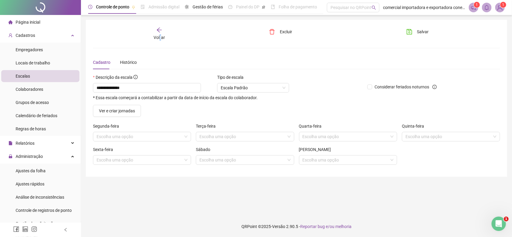
click at [160, 38] on span "Voltar" at bounding box center [159, 37] width 11 height 5
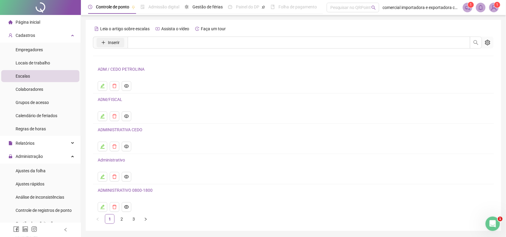
click at [113, 42] on span "Inserir" at bounding box center [114, 42] width 12 height 7
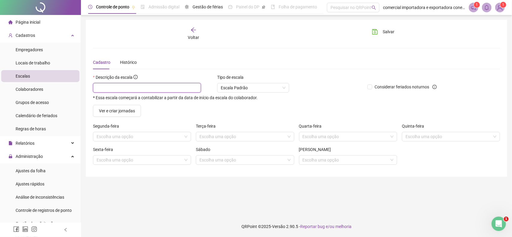
click at [136, 89] on input "text" at bounding box center [147, 88] width 108 height 10
drag, startPoint x: 191, startPoint y: 35, endPoint x: 199, endPoint y: 46, distance: 13.0
click at [191, 36] on span "Voltar" at bounding box center [193, 37] width 11 height 5
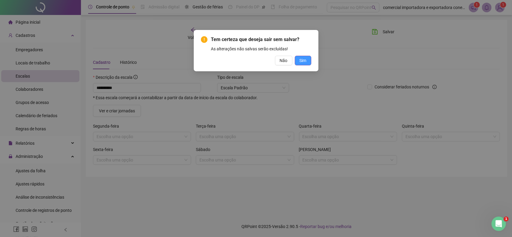
click at [301, 62] on span "Sim" at bounding box center [303, 60] width 7 height 7
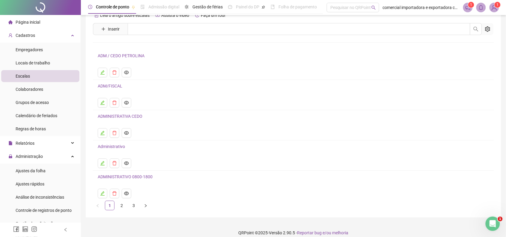
scroll to position [21, 0]
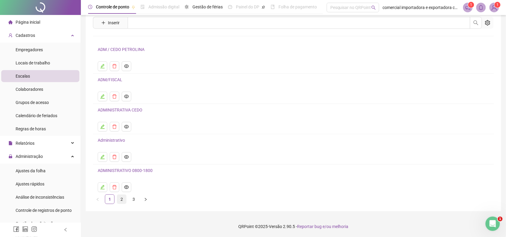
click at [122, 200] on link "2" at bounding box center [121, 199] width 9 height 9
click at [135, 200] on link "3" at bounding box center [133, 199] width 9 height 9
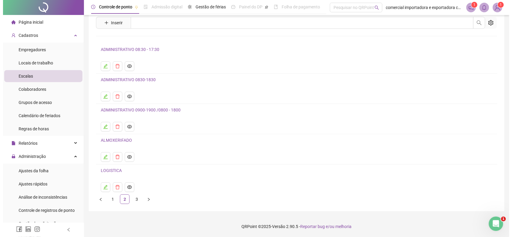
scroll to position [0, 0]
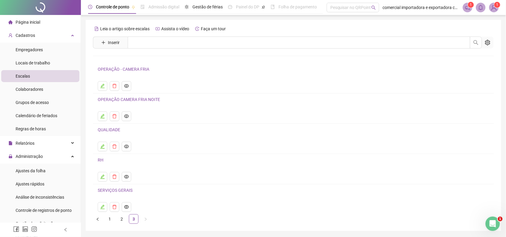
click at [98, 161] on link "RH" at bounding box center [101, 160] width 6 height 5
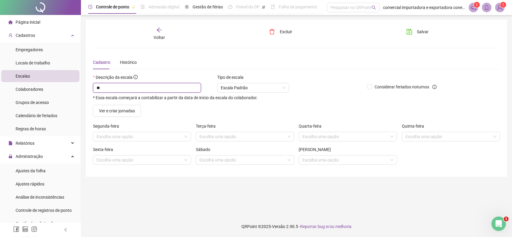
click at [121, 90] on input "**" at bounding box center [147, 88] width 108 height 10
drag, startPoint x: 417, startPoint y: 32, endPoint x: 420, endPoint y: 62, distance: 30.2
click at [417, 33] on span "Salvar" at bounding box center [423, 32] width 12 height 7
click at [155, 36] on span "Voltar" at bounding box center [159, 37] width 11 height 5
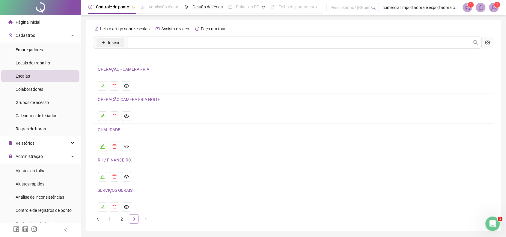
click at [116, 41] on span "Inserir" at bounding box center [114, 42] width 12 height 7
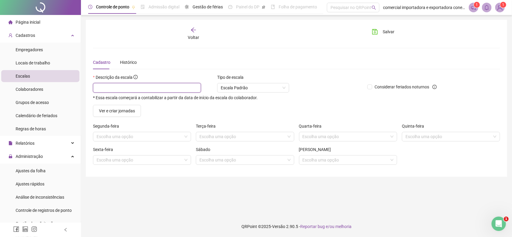
click at [109, 89] on input "text" at bounding box center [147, 88] width 108 height 10
click at [117, 111] on span "Ver e criar jornadas" at bounding box center [117, 111] width 36 height 7
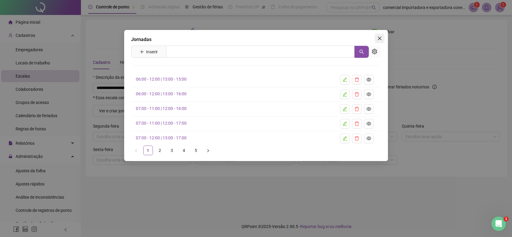
click at [382, 38] on icon "close" at bounding box center [379, 38] width 5 height 5
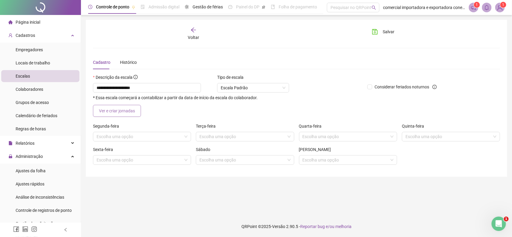
click at [119, 113] on span "Ver e criar jornadas" at bounding box center [117, 111] width 36 height 7
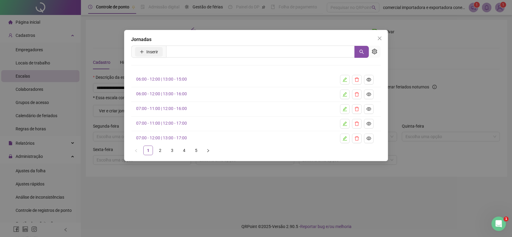
click at [149, 50] on span "Inserir" at bounding box center [152, 52] width 12 height 7
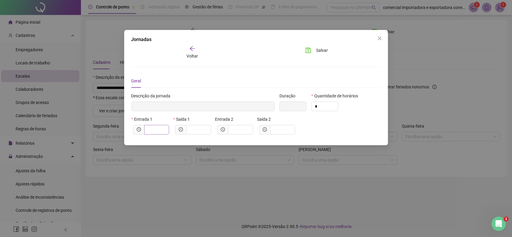
click at [161, 134] on span at bounding box center [156, 130] width 25 height 10
click at [197, 132] on input "text" at bounding box center [198, 130] width 17 height 7
click at [240, 128] on input "text" at bounding box center [240, 130] width 17 height 7
click at [278, 129] on input "text" at bounding box center [282, 130] width 17 height 7
click at [311, 52] on icon "save" at bounding box center [308, 50] width 6 height 6
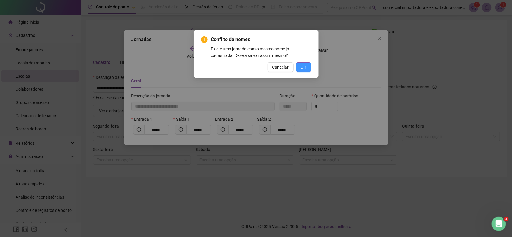
click at [307, 70] on button "OK" at bounding box center [303, 67] width 15 height 10
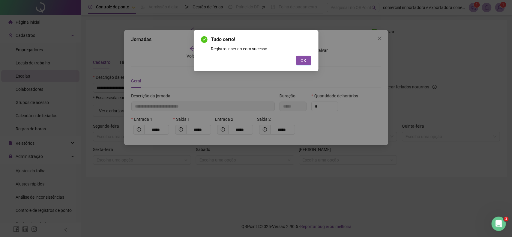
drag, startPoint x: 313, startPoint y: 62, endPoint x: 309, endPoint y: 65, distance: 4.5
click at [312, 63] on div "Tudo certo! Registro inserido com sucesso. OK" at bounding box center [256, 50] width 125 height 41
click at [308, 65] on button "OK" at bounding box center [303, 61] width 15 height 10
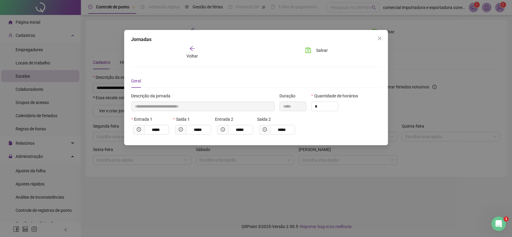
click at [191, 57] on span "Voltar" at bounding box center [192, 56] width 11 height 5
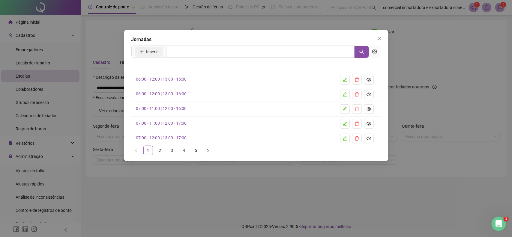
click at [158, 53] on span "Inserir" at bounding box center [152, 52] width 12 height 7
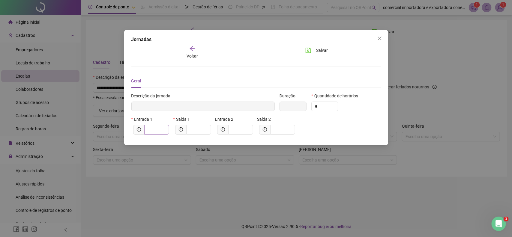
drag, startPoint x: 166, startPoint y: 129, endPoint x: 162, endPoint y: 130, distance: 3.4
click at [165, 129] on span at bounding box center [156, 130] width 25 height 10
click at [200, 134] on span at bounding box center [198, 130] width 25 height 10
click at [242, 133] on input "text" at bounding box center [240, 130] width 17 height 7
click at [278, 130] on input "text" at bounding box center [282, 130] width 17 height 7
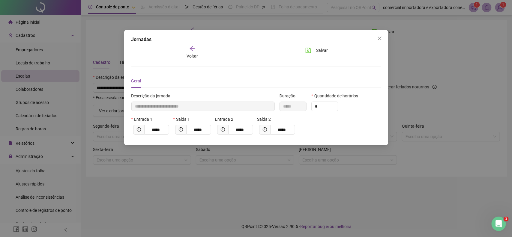
drag, startPoint x: 315, startPoint y: 52, endPoint x: 317, endPoint y: 56, distance: 4.4
click at [317, 54] on button "Salvar" at bounding box center [317, 51] width 32 height 10
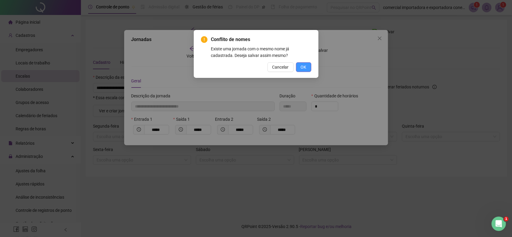
drag, startPoint x: 308, startPoint y: 66, endPoint x: 309, endPoint y: 70, distance: 3.9
click at [308, 68] on button "OK" at bounding box center [303, 67] width 15 height 10
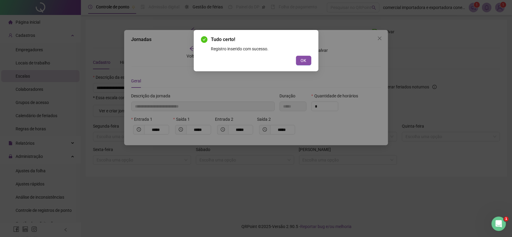
drag, startPoint x: 298, startPoint y: 56, endPoint x: 336, endPoint y: 81, distance: 46.0
click at [299, 59] on button "OK" at bounding box center [303, 61] width 15 height 10
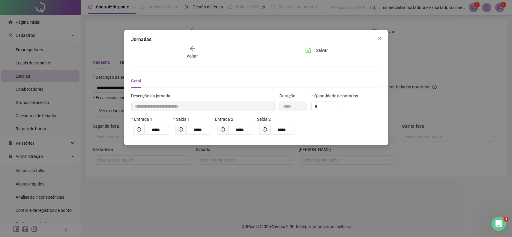
click at [191, 53] on div "Voltar" at bounding box center [193, 53] width 38 height 14
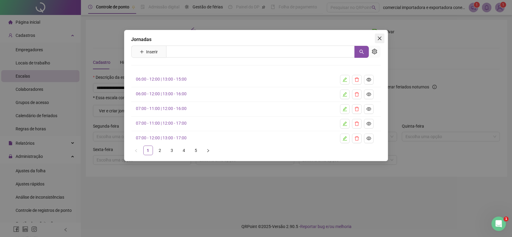
click at [381, 38] on icon "close" at bounding box center [379, 38] width 5 height 5
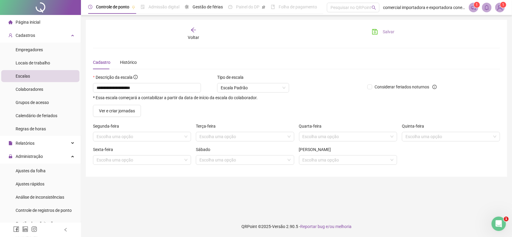
click at [383, 30] on span "Salvar" at bounding box center [389, 32] width 12 height 7
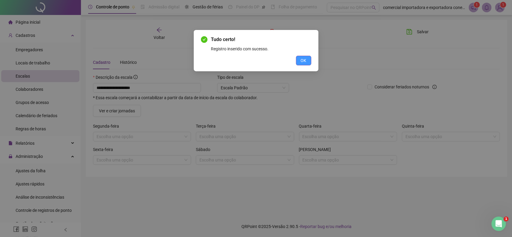
drag, startPoint x: 303, startPoint y: 59, endPoint x: 261, endPoint y: 81, distance: 47.7
click at [302, 62] on span "OK" at bounding box center [304, 60] width 6 height 7
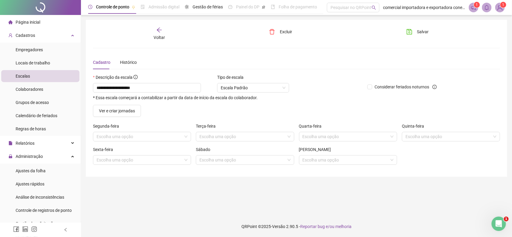
click at [160, 40] on div "Voltar" at bounding box center [159, 34] width 64 height 14
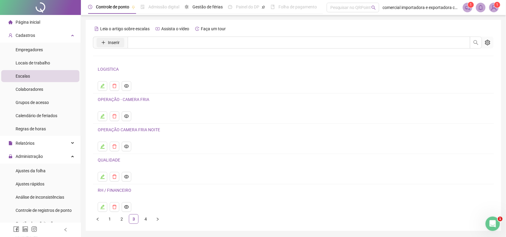
click at [107, 44] on button "Inserir" at bounding box center [111, 43] width 28 height 10
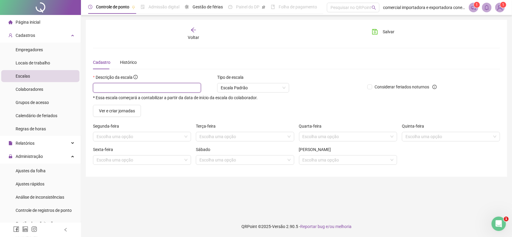
click at [116, 89] on input "text" at bounding box center [147, 88] width 108 height 10
click at [116, 115] on button "Ver e criar jornadas" at bounding box center [117, 111] width 48 height 12
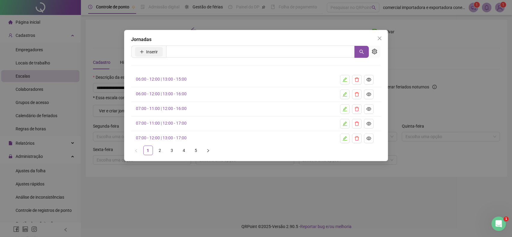
click at [151, 55] on button "Inserir" at bounding box center [149, 52] width 28 height 10
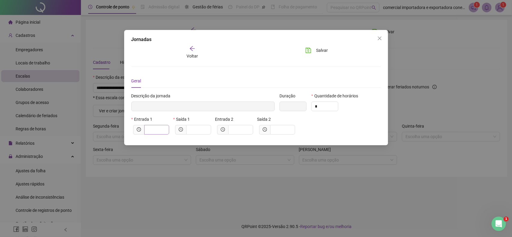
click at [148, 127] on span at bounding box center [156, 130] width 25 height 10
drag, startPoint x: 192, startPoint y: 132, endPoint x: 193, endPoint y: 122, distance: 9.9
click at [194, 131] on input "text" at bounding box center [198, 130] width 17 height 7
click at [240, 128] on input "text" at bounding box center [240, 130] width 17 height 7
click at [277, 126] on span at bounding box center [282, 130] width 25 height 10
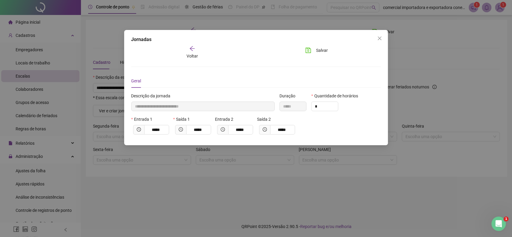
drag, startPoint x: 317, startPoint y: 50, endPoint x: 320, endPoint y: 58, distance: 8.2
click at [318, 53] on span "Salvar" at bounding box center [322, 50] width 12 height 7
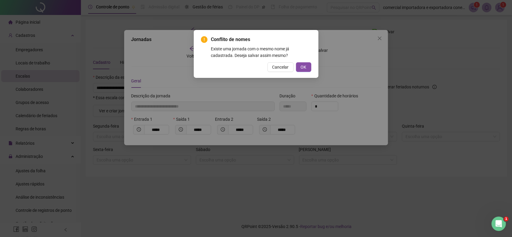
drag, startPoint x: 302, startPoint y: 69, endPoint x: 309, endPoint y: 96, distance: 27.8
click at [301, 70] on span "OK" at bounding box center [304, 67] width 6 height 7
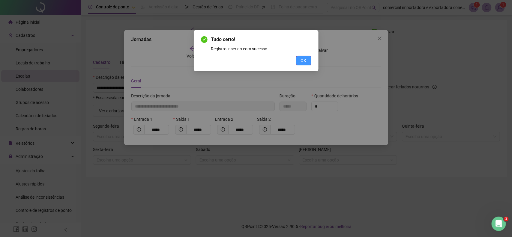
click at [303, 62] on span "OK" at bounding box center [304, 60] width 6 height 7
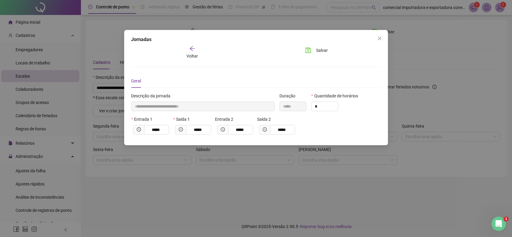
click at [191, 53] on div "Voltar" at bounding box center [193, 53] width 38 height 14
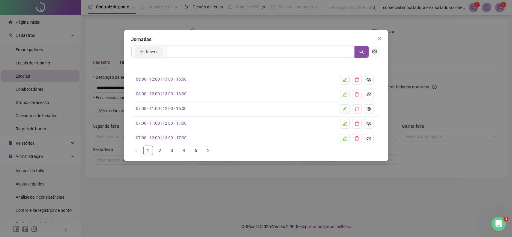
click at [152, 55] on span "Inserir" at bounding box center [152, 52] width 12 height 7
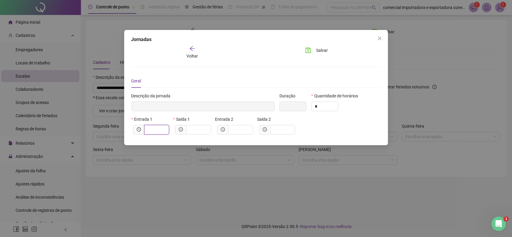
click at [158, 130] on input "text" at bounding box center [156, 130] width 17 height 7
click at [197, 129] on input "text" at bounding box center [198, 130] width 17 height 7
click at [242, 128] on input "text" at bounding box center [240, 130] width 17 height 7
click at [285, 131] on input "text" at bounding box center [282, 130] width 17 height 7
click at [313, 50] on button "Salvar" at bounding box center [317, 51] width 32 height 10
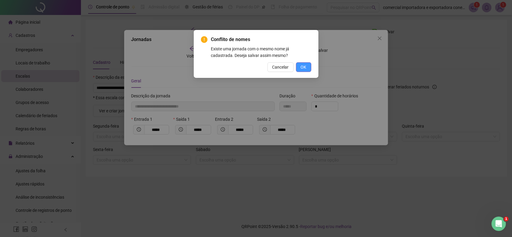
click at [307, 67] on button "OK" at bounding box center [303, 67] width 15 height 10
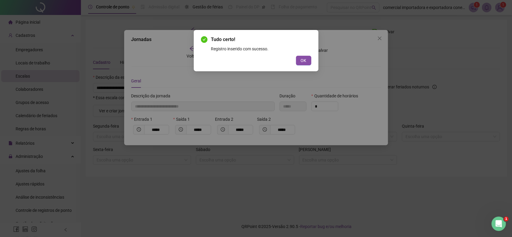
drag, startPoint x: 307, startPoint y: 62, endPoint x: 305, endPoint y: 78, distance: 16.6
click at [307, 63] on button "OK" at bounding box center [303, 61] width 15 height 10
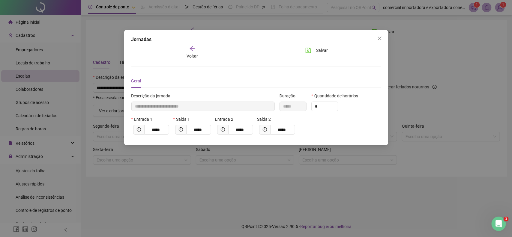
drag, startPoint x: 381, startPoint y: 38, endPoint x: 359, endPoint y: 54, distance: 27.7
click at [381, 38] on icon "close" at bounding box center [379, 38] width 5 height 5
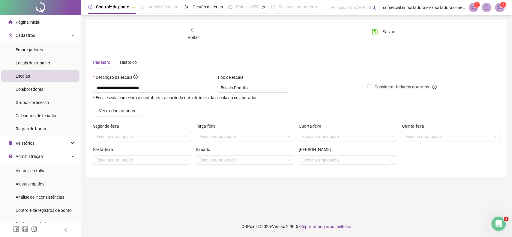
drag, startPoint x: 374, startPoint y: 31, endPoint x: 351, endPoint y: 55, distance: 33.3
click at [374, 32] on icon "save" at bounding box center [375, 32] width 6 height 6
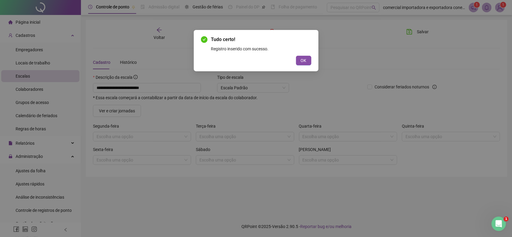
drag, startPoint x: 302, startPoint y: 61, endPoint x: 300, endPoint y: 67, distance: 6.3
click at [302, 62] on span "OK" at bounding box center [304, 60] width 6 height 7
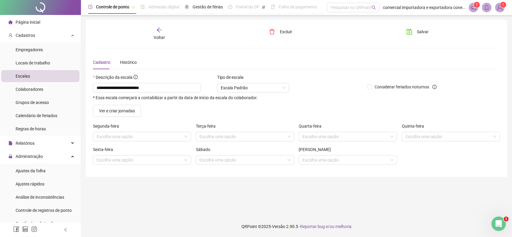
drag, startPoint x: 156, startPoint y: 37, endPoint x: 155, endPoint y: 41, distance: 3.9
click at [155, 41] on div "Voltar" at bounding box center [159, 34] width 64 height 14
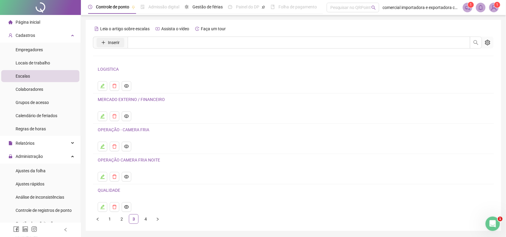
click at [118, 41] on span "Inserir" at bounding box center [114, 42] width 12 height 7
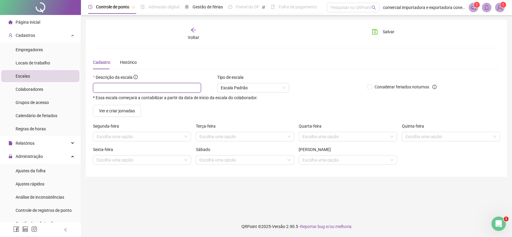
click at [150, 91] on input "text" at bounding box center [147, 88] width 108 height 10
type input "**********"
click at [124, 115] on button "Ver e criar jornadas" at bounding box center [117, 111] width 48 height 12
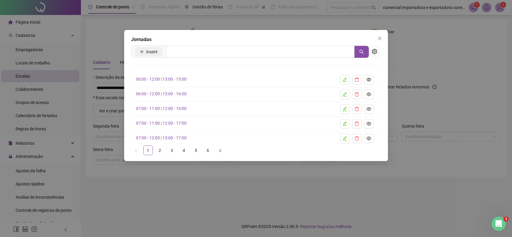
click at [145, 56] on button "Inserir" at bounding box center [149, 52] width 28 height 10
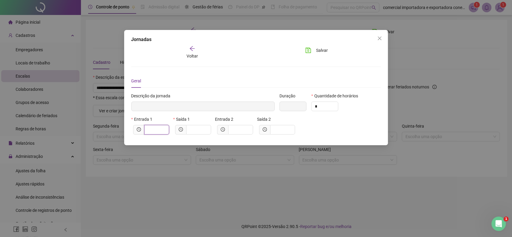
click at [161, 131] on input "text" at bounding box center [156, 130] width 17 height 7
type input "*****"
type input "*"
type input "******"
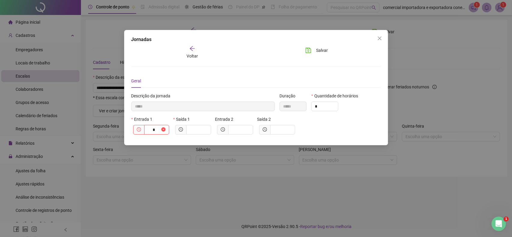
type input "**"
type input "********"
type input "****"
type input "*********"
type input "*****"
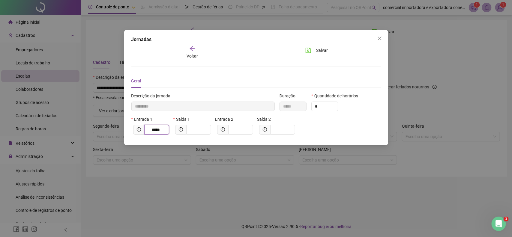
type input "********"
type input "****"
type input "*********"
type input "*****"
click at [196, 130] on input "text" at bounding box center [198, 130] width 17 height 7
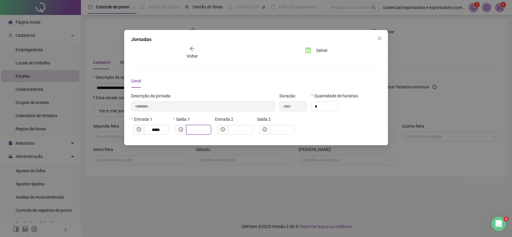
type input "*********"
type input "*"
type input "**********"
type input "**"
type input "**********"
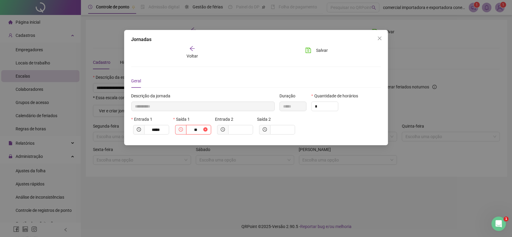
type input "*****"
type input "****"
type input "**********"
type input "*****"
click at [241, 131] on input "text" at bounding box center [240, 130] width 17 height 7
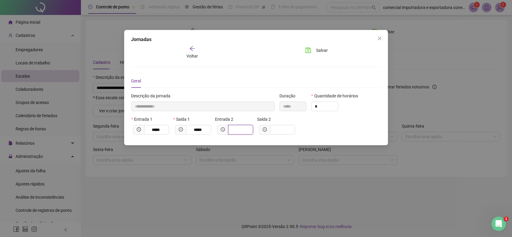
type input "**********"
type input "*"
type input "**********"
type input "**"
type input "**********"
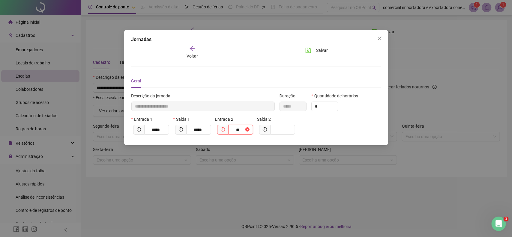
type input "****"
type input "**********"
type input "*****"
click at [280, 132] on input "text" at bounding box center [282, 130] width 17 height 7
type input "*"
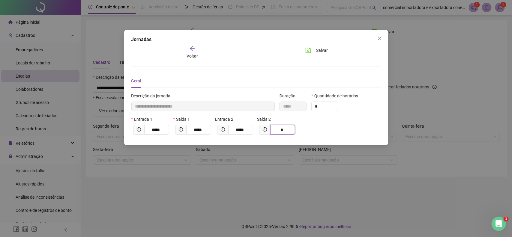
type input "**********"
type input "**"
type input "**********"
type input "*****"
type input "****"
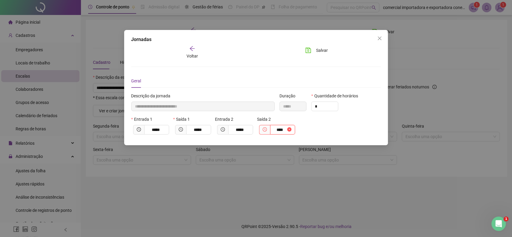
type input "**********"
type input "*****"
drag, startPoint x: 321, startPoint y: 49, endPoint x: 320, endPoint y: 56, distance: 7.4
click at [320, 53] on span "Salvar" at bounding box center [322, 50] width 12 height 7
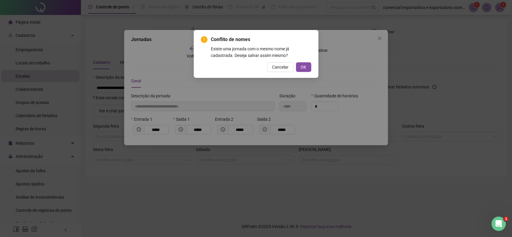
drag, startPoint x: 301, startPoint y: 65, endPoint x: 269, endPoint y: 106, distance: 52.3
click at [302, 68] on button "OK" at bounding box center [303, 67] width 15 height 10
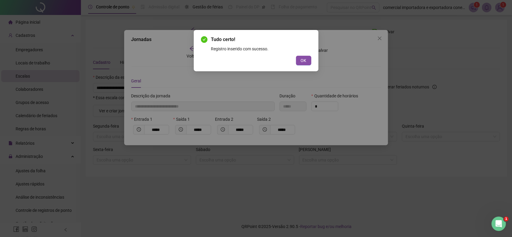
drag, startPoint x: 303, startPoint y: 59, endPoint x: 281, endPoint y: 85, distance: 33.8
click at [303, 60] on span "OK" at bounding box center [304, 60] width 6 height 7
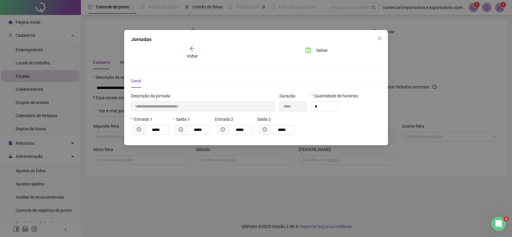
click at [191, 55] on span "Voltar" at bounding box center [192, 56] width 11 height 5
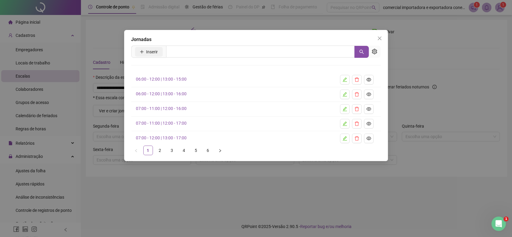
drag, startPoint x: 161, startPoint y: 50, endPoint x: 161, endPoint y: 53, distance: 3.0
click at [161, 53] on button "Inserir" at bounding box center [149, 52] width 28 height 10
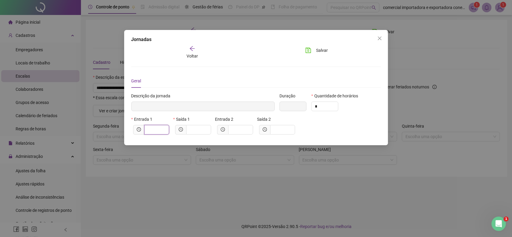
click at [160, 131] on input "text" at bounding box center [156, 130] width 17 height 7
type input "*****"
type input "*"
type input "******"
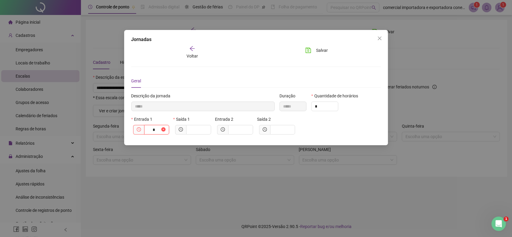
type input "**"
type input "********"
type input "****"
type input "*********"
type input "*****"
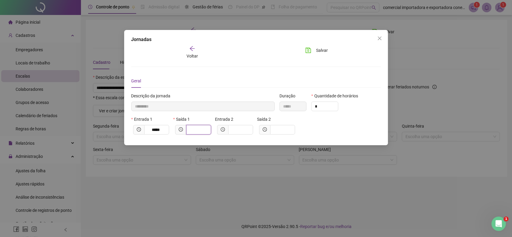
click at [203, 132] on input "text" at bounding box center [198, 130] width 17 height 7
type input "*********"
type input "*"
type input "**********"
type input "**"
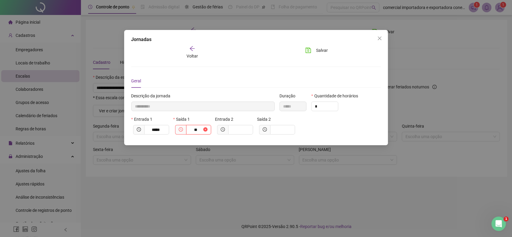
type input "**********"
type input "*****"
type input "****"
type input "**********"
type input "*****"
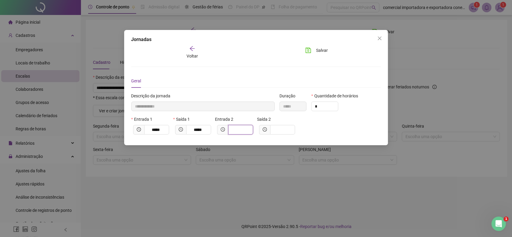
click at [242, 130] on input "text" at bounding box center [240, 130] width 17 height 7
type input "**********"
type input "*"
type input "**********"
type input "**"
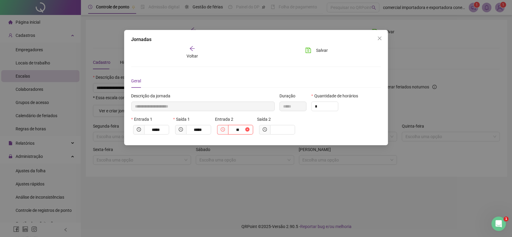
type input "**********"
type input "****"
type input "**********"
type input "*****"
click at [280, 129] on input "text" at bounding box center [282, 130] width 17 height 7
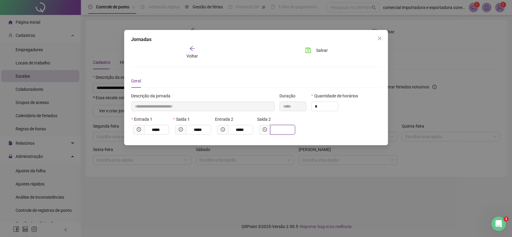
type input "**********"
type input "*"
type input "**********"
type input "**"
type input "**********"
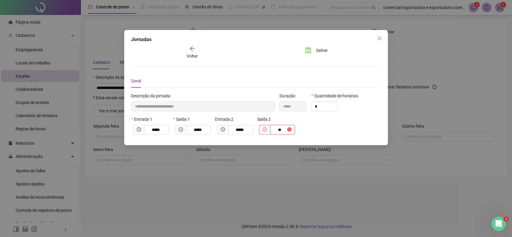
type input "*****"
type input "****"
type input "**********"
type input "*****"
click at [312, 50] on button "Salvar" at bounding box center [317, 51] width 32 height 10
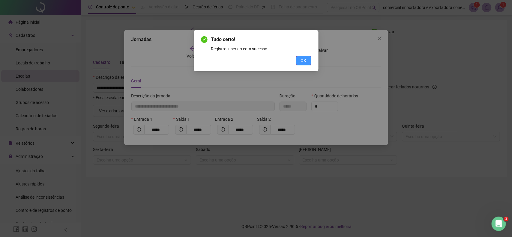
click at [309, 62] on button "OK" at bounding box center [303, 61] width 15 height 10
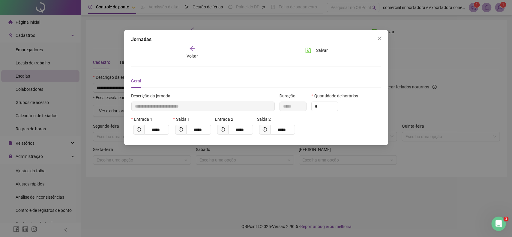
drag, startPoint x: 382, startPoint y: 36, endPoint x: 377, endPoint y: 42, distance: 7.6
click at [381, 37] on span "Close" at bounding box center [380, 38] width 10 height 5
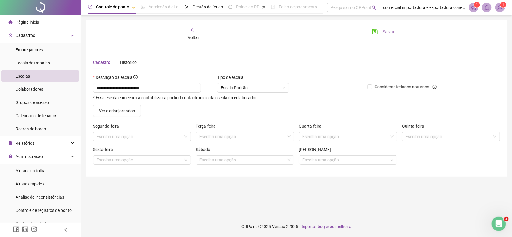
click at [378, 34] on button "Salvar" at bounding box center [384, 32] width 32 height 10
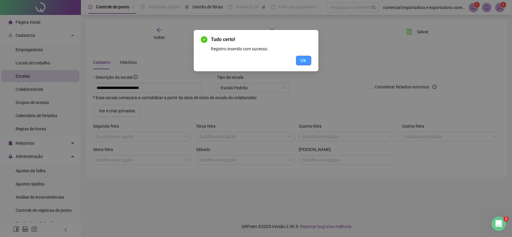
click at [301, 60] on span "OK" at bounding box center [304, 60] width 6 height 7
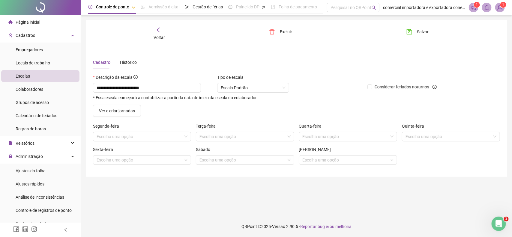
click at [164, 39] on span "Voltar" at bounding box center [159, 37] width 11 height 5
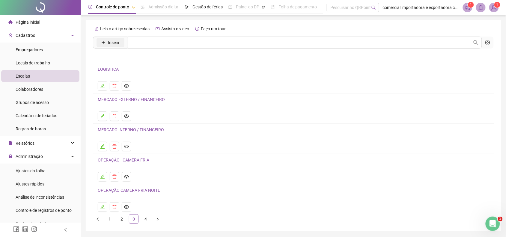
click at [110, 42] on span "Inserir" at bounding box center [114, 42] width 12 height 7
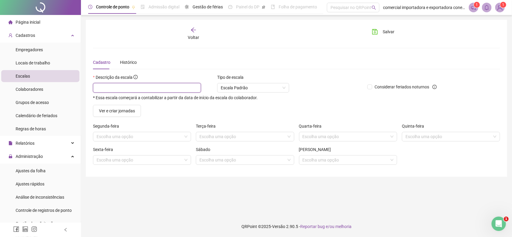
click at [139, 85] on input "text" at bounding box center [147, 88] width 108 height 10
type input "*"
type input "**********"
click at [113, 114] on span "Ver e criar jornadas" at bounding box center [117, 111] width 36 height 7
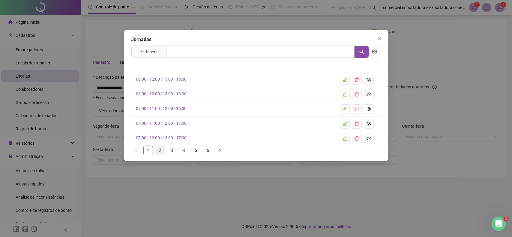
click at [161, 152] on link "2" at bounding box center [160, 150] width 9 height 9
click at [172, 152] on link "3" at bounding box center [172, 150] width 9 height 9
click at [185, 152] on link "4" at bounding box center [184, 150] width 9 height 9
click at [164, 140] on link "08:30 - 13:00 | 14:00 - 18:30" at bounding box center [161, 138] width 51 height 5
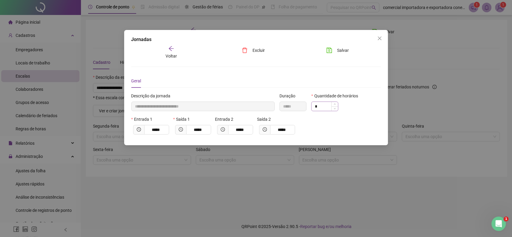
drag, startPoint x: 341, startPoint y: 47, endPoint x: 323, endPoint y: 109, distance: 64.3
click at [341, 48] on span "Salvar" at bounding box center [343, 50] width 12 height 7
click at [170, 56] on span "Voltar" at bounding box center [171, 56] width 11 height 5
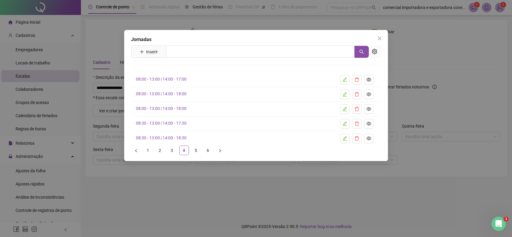
drag, startPoint x: 163, startPoint y: 50, endPoint x: 212, endPoint y: 107, distance: 75.3
click at [162, 51] on span "Inserir" at bounding box center [148, 52] width 35 height 12
click at [148, 54] on span "Inserir" at bounding box center [152, 52] width 12 height 7
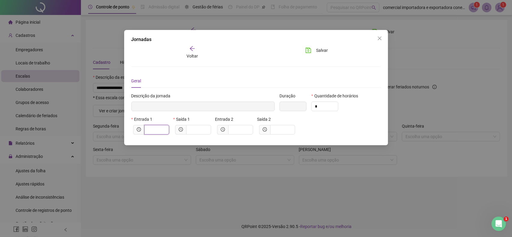
click at [154, 131] on input "text" at bounding box center [156, 130] width 17 height 7
type input "*****"
type input "*"
type input "******"
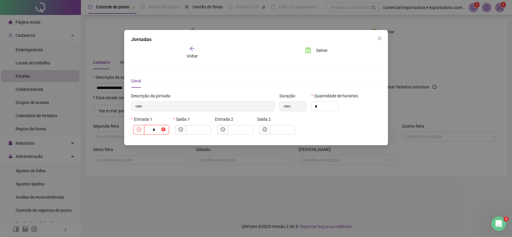
type input "**"
type input "********"
type input "****"
type input "*********"
type input "*****"
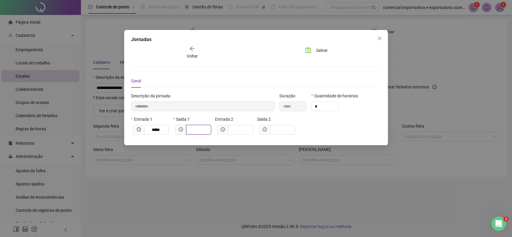
click at [199, 129] on input "text" at bounding box center [198, 130] width 17 height 7
type input "*********"
type input "*"
type input "**********"
type input "**"
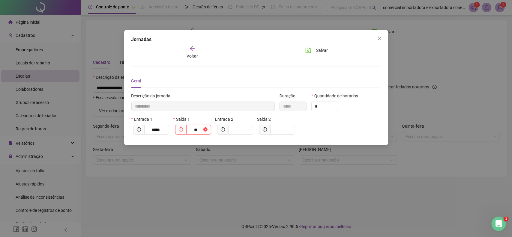
type input "**********"
type input "*****"
type input "****"
type input "**********"
type input "*****"
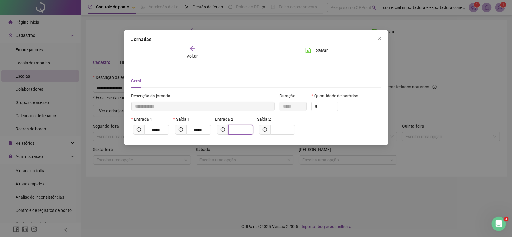
click at [237, 133] on input "text" at bounding box center [240, 130] width 17 height 7
type input "**********"
type input "*"
type input "**********"
type input "**"
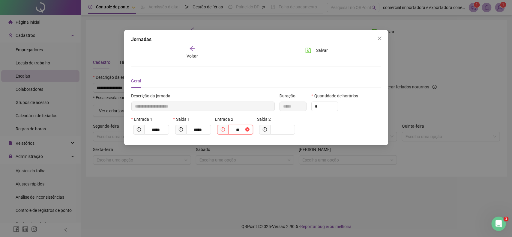
type input "**********"
type input "****"
type input "**********"
type input "*****"
click at [273, 130] on span at bounding box center [282, 130] width 25 height 10
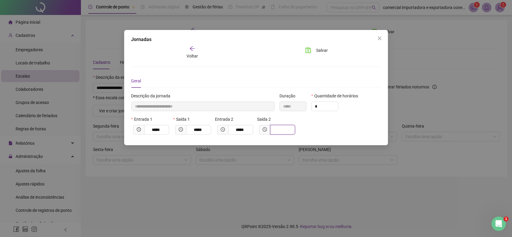
type input "**********"
type input "*"
type input "**********"
type input "**"
type input "**********"
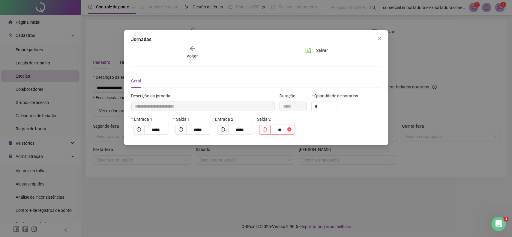
type input "*****"
type input "****"
type input "**********"
type input "*****"
type input "**"
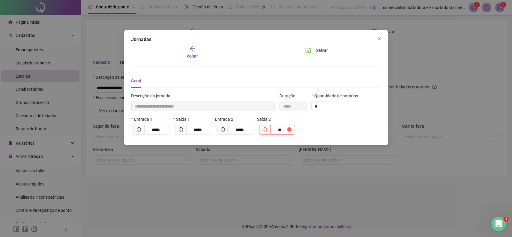
type input "**********"
type input "*****"
type input "****"
type input "**********"
type input "*****"
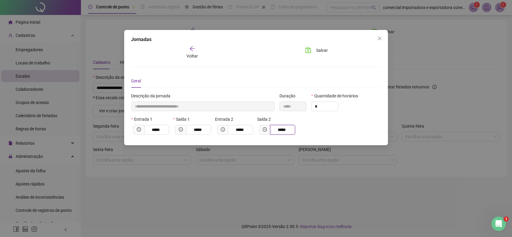
type input "*****"
click at [314, 56] on div "Salvar" at bounding box center [320, 53] width 42 height 14
click at [313, 51] on button "Salvar" at bounding box center [317, 51] width 32 height 10
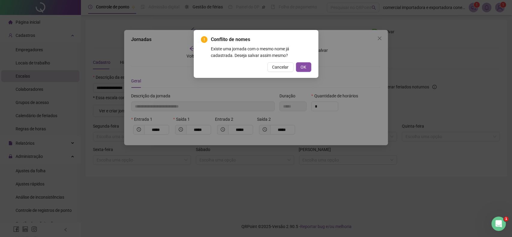
drag, startPoint x: 302, startPoint y: 68, endPoint x: 300, endPoint y: 73, distance: 5.0
click at [302, 69] on span "OK" at bounding box center [304, 67] width 6 height 7
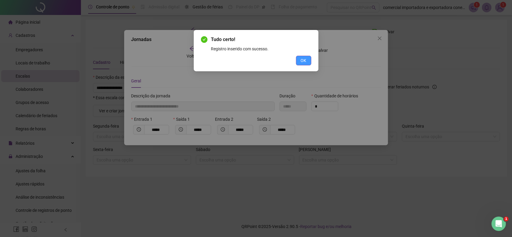
click at [300, 61] on button "OK" at bounding box center [303, 61] width 15 height 10
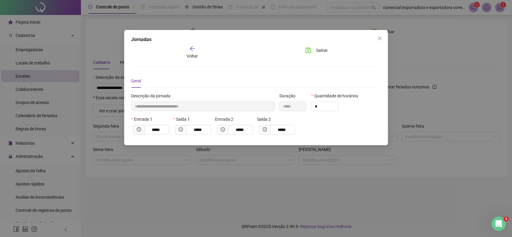
click at [194, 56] on span "Voltar" at bounding box center [192, 56] width 11 height 5
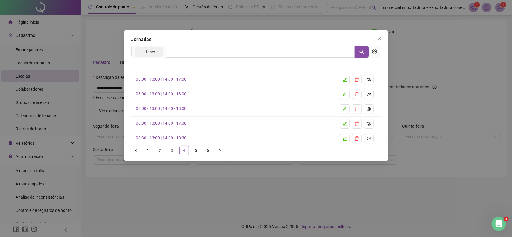
click at [135, 55] on button "Inserir" at bounding box center [149, 52] width 28 height 10
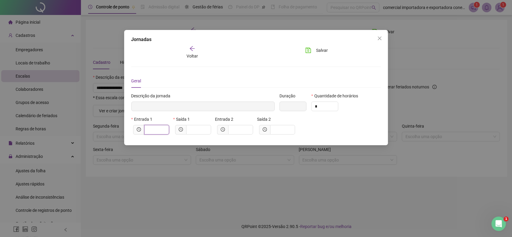
click at [153, 128] on input "text" at bounding box center [156, 130] width 17 height 7
type input "*****"
type input "*"
type input "******"
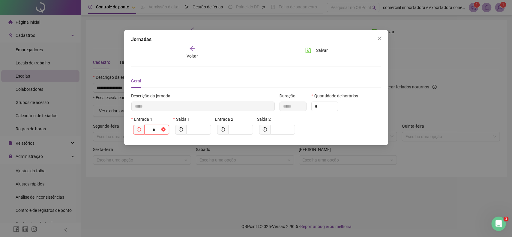
type input "**"
type input "********"
type input "****"
type input "******"
type input "**"
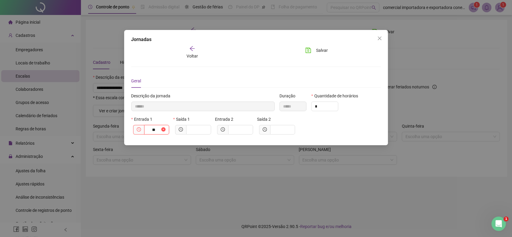
type input "********"
type input "****"
type input "*********"
type input "*****"
click at [197, 131] on input "text" at bounding box center [198, 130] width 17 height 7
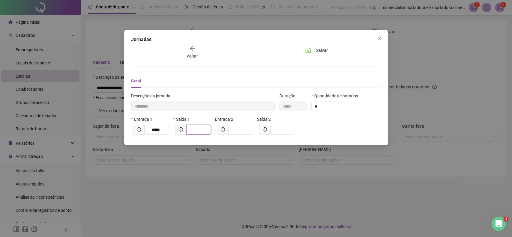
type input "*********"
type input "*"
type input "**********"
type input "**"
type input "**********"
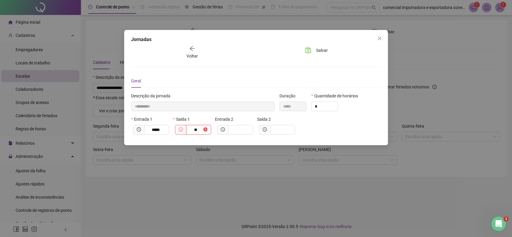
type input "*****"
type input "****"
type input "**********"
type input "*****"
type input "**"
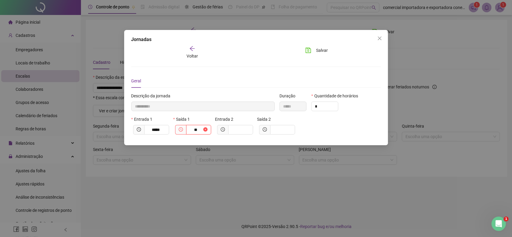
type input "*********"
type input "*"
type input "**********"
type input "**"
type input "**********"
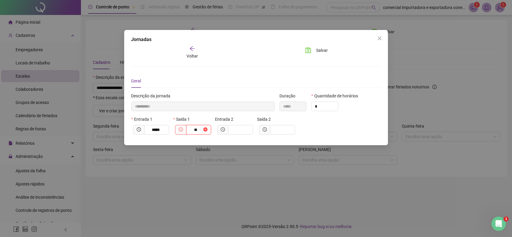
type input "*****"
type input "****"
type input "**********"
type input "*****"
click at [245, 129] on input "text" at bounding box center [240, 130] width 17 height 7
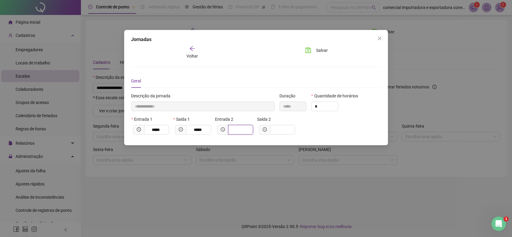
type input "*"
type input "**********"
type input "**"
type input "**********"
type input "****"
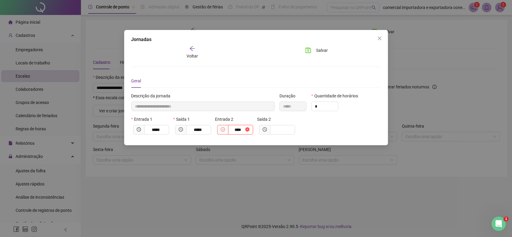
type input "**********"
type input "*****"
click at [279, 128] on input "text" at bounding box center [282, 130] width 17 height 7
type input "**********"
type input "*"
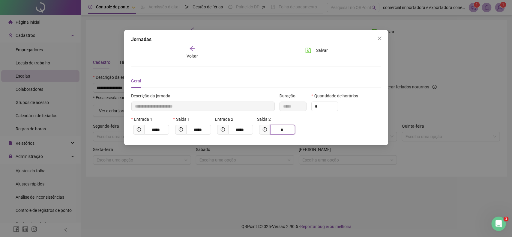
type input "**********"
type input "**"
type input "**********"
type input "*****"
type input "****"
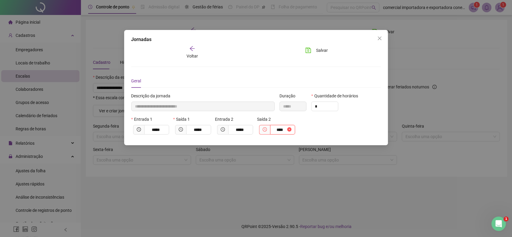
type input "**********"
type input "*****"
click at [320, 53] on span "Salvar" at bounding box center [322, 50] width 12 height 7
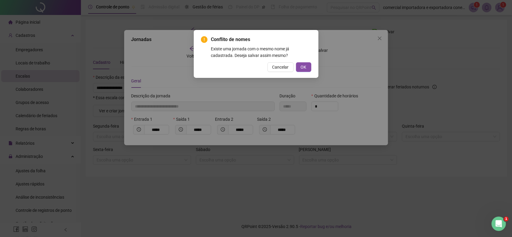
click at [303, 72] on div "Conflito de nomes Existe uma jornada com o mesmo nome já cadastrada. Deseja sal…" at bounding box center [256, 54] width 125 height 48
drag, startPoint x: 307, startPoint y: 64, endPoint x: 312, endPoint y: 96, distance: 32.6
click at [307, 67] on button "OK" at bounding box center [303, 67] width 15 height 10
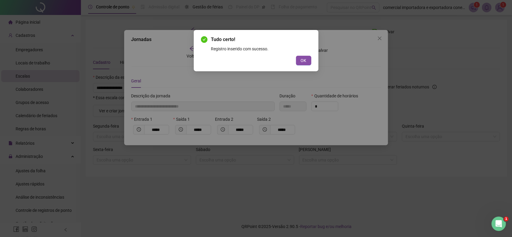
drag, startPoint x: 306, startPoint y: 62, endPoint x: 324, endPoint y: 110, distance: 51.1
click at [306, 65] on button "OK" at bounding box center [303, 61] width 15 height 10
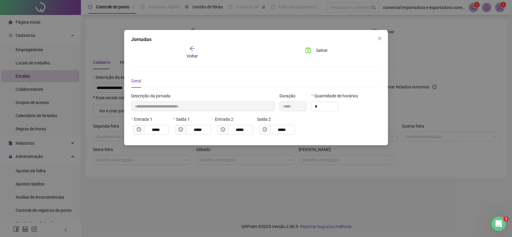
drag, startPoint x: 383, startPoint y: 39, endPoint x: 391, endPoint y: 60, distance: 22.1
click at [383, 39] on span "Close" at bounding box center [380, 38] width 10 height 5
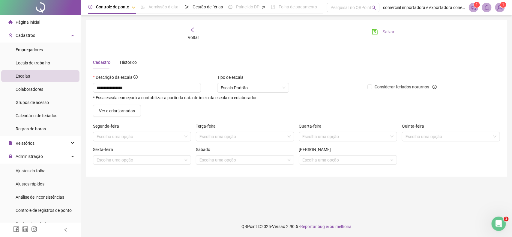
click at [388, 29] on button "Salvar" at bounding box center [384, 32] width 32 height 10
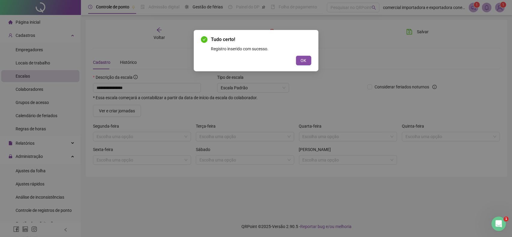
click at [306, 62] on span "OK" at bounding box center [304, 60] width 6 height 7
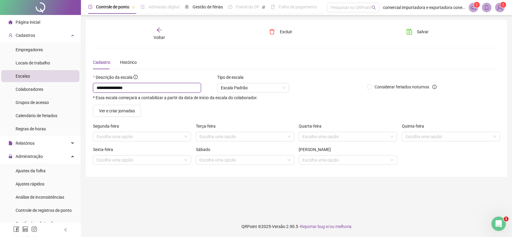
click at [139, 89] on input "**********" at bounding box center [147, 88] width 108 height 10
click at [157, 33] on div "Voltar" at bounding box center [159, 34] width 64 height 14
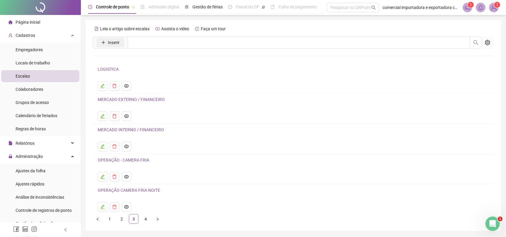
click at [106, 41] on button "Inserir" at bounding box center [111, 43] width 28 height 10
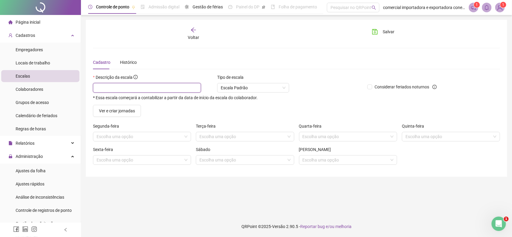
click at [120, 89] on input "text" at bounding box center [147, 88] width 108 height 10
type input "**********"
click at [119, 113] on span "Ver e criar jornadas" at bounding box center [117, 111] width 36 height 7
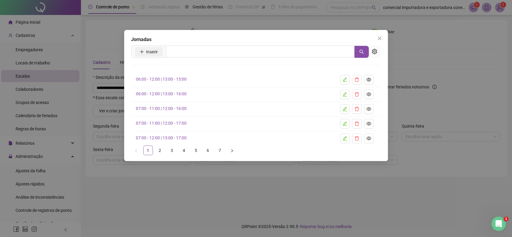
click at [157, 53] on span "Inserir" at bounding box center [152, 52] width 12 height 7
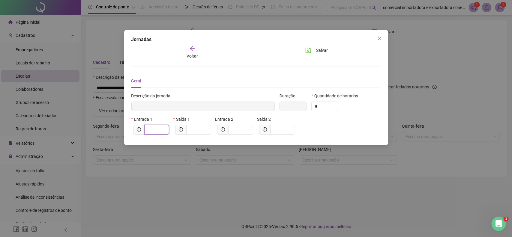
click at [161, 128] on input "text" at bounding box center [156, 130] width 17 height 7
type input "*****"
type input "*"
type input "******"
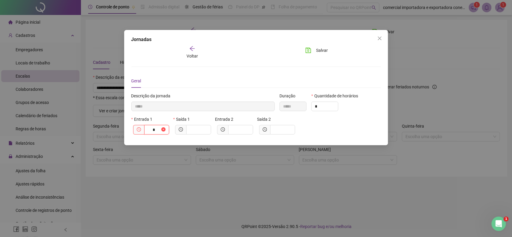
type input "**"
type input "********"
type input "****"
type input "*********"
type input "*****"
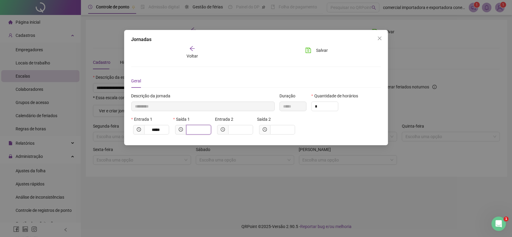
click at [192, 128] on input "text" at bounding box center [198, 130] width 17 height 7
type input "*********"
type input "*"
type input "**********"
type input "**"
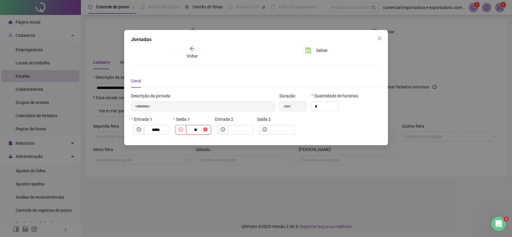
type input "**********"
type input "*****"
type input "**********"
type input "*****"
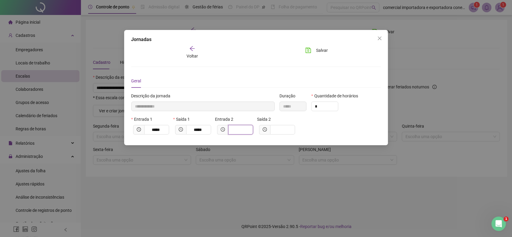
click at [243, 131] on input "text" at bounding box center [240, 130] width 17 height 7
type input "**********"
type input "*"
type input "**********"
type input "****"
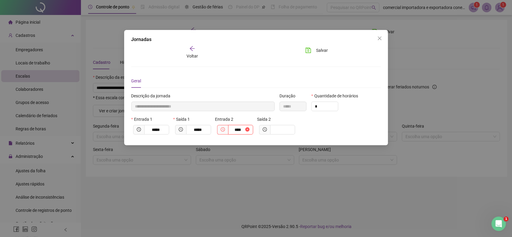
type input "**********"
type input "*****"
click at [274, 128] on input "text" at bounding box center [282, 130] width 17 height 7
type input "**********"
type input "*"
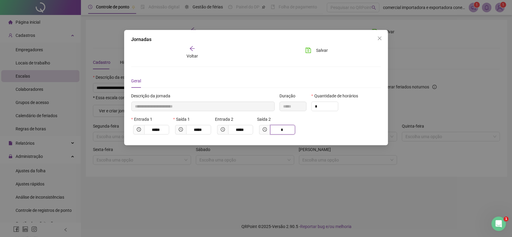
type input "**********"
click at [310, 53] on icon "save" at bounding box center [308, 50] width 6 height 6
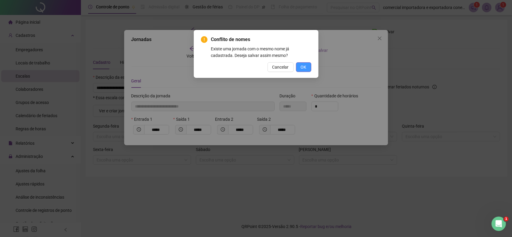
drag, startPoint x: 302, startPoint y: 66, endPoint x: 300, endPoint y: 77, distance: 11.3
click at [303, 67] on span "OK" at bounding box center [304, 67] width 6 height 7
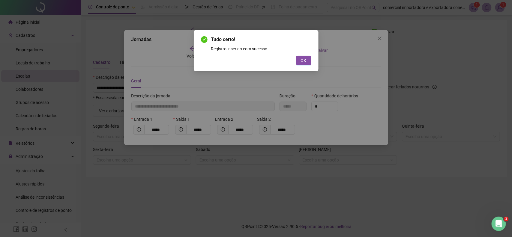
drag, startPoint x: 305, startPoint y: 60, endPoint x: 275, endPoint y: 118, distance: 65.2
click at [306, 62] on span "OK" at bounding box center [304, 60] width 6 height 7
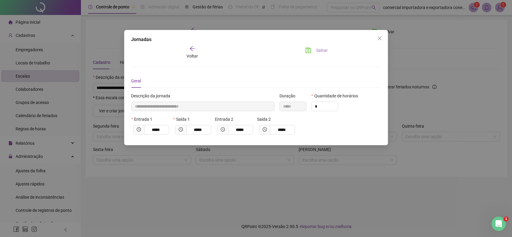
drag, startPoint x: 195, startPoint y: 56, endPoint x: 188, endPoint y: 101, distance: 46.4
click at [195, 59] on div "**********" at bounding box center [256, 93] width 250 height 94
click at [189, 54] on span "Voltar" at bounding box center [192, 56] width 11 height 5
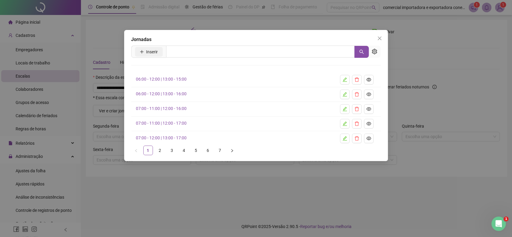
click at [154, 53] on span "Inserir" at bounding box center [152, 52] width 12 height 7
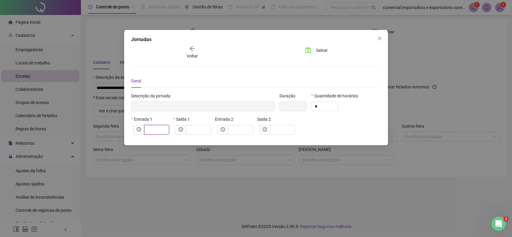
drag, startPoint x: 155, startPoint y: 130, endPoint x: 158, endPoint y: 129, distance: 3.3
click at [155, 130] on input "text" at bounding box center [156, 130] width 17 height 7
click at [205, 130] on input "text" at bounding box center [198, 130] width 17 height 7
click at [248, 132] on input "text" at bounding box center [240, 130] width 17 height 7
click at [284, 131] on input "text" at bounding box center [282, 130] width 17 height 7
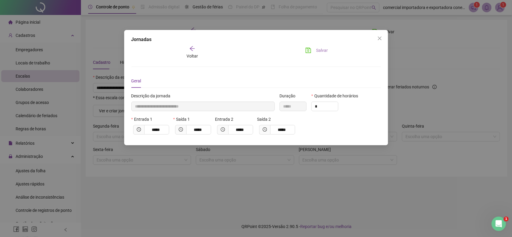
drag, startPoint x: 316, startPoint y: 52, endPoint x: 319, endPoint y: 55, distance: 3.8
click at [317, 53] on span "Salvar" at bounding box center [322, 50] width 12 height 7
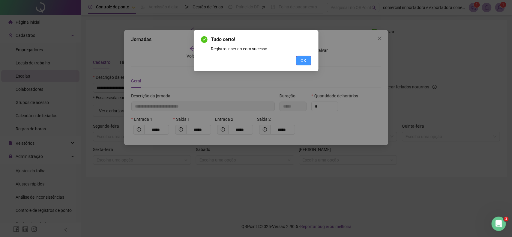
click at [306, 62] on span "OK" at bounding box center [304, 60] width 6 height 7
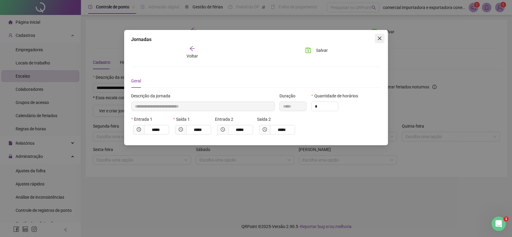
click at [383, 39] on span "Close" at bounding box center [380, 38] width 10 height 5
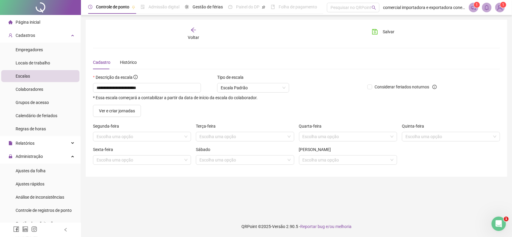
drag, startPoint x: 388, startPoint y: 31, endPoint x: 374, endPoint y: 63, distance: 35.2
click at [387, 32] on span "Salvar" at bounding box center [389, 32] width 12 height 7
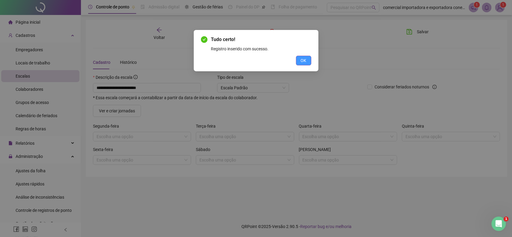
click at [307, 60] on button "OK" at bounding box center [303, 61] width 15 height 10
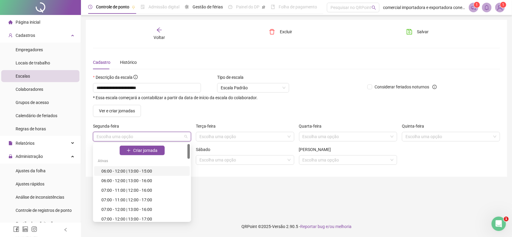
click at [108, 137] on input "search" at bounding box center [140, 136] width 86 height 9
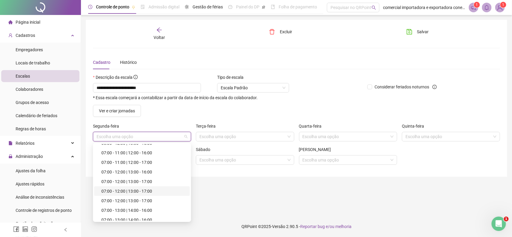
click at [131, 191] on div "07:00 - 12:00 | 13:00 - 17:00" at bounding box center [143, 191] width 85 height 7
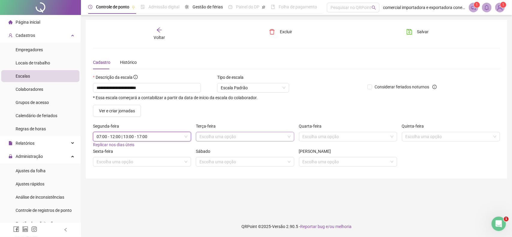
drag, startPoint x: 205, startPoint y: 135, endPoint x: 206, endPoint y: 142, distance: 6.4
click at [206, 140] on input "search" at bounding box center [243, 136] width 86 height 9
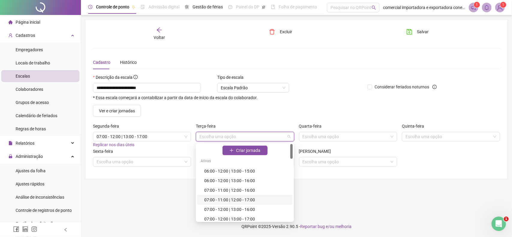
click at [220, 200] on div "07:00 - 11:00 | 12:00 - 17:00" at bounding box center [246, 200] width 85 height 7
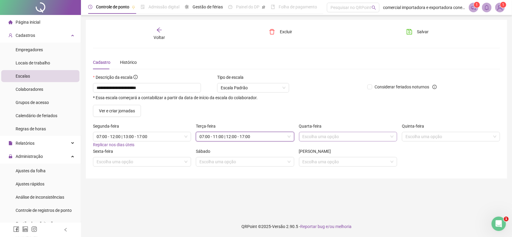
drag, startPoint x: 329, startPoint y: 137, endPoint x: 329, endPoint y: 142, distance: 4.8
click at [329, 139] on input "search" at bounding box center [346, 136] width 86 height 9
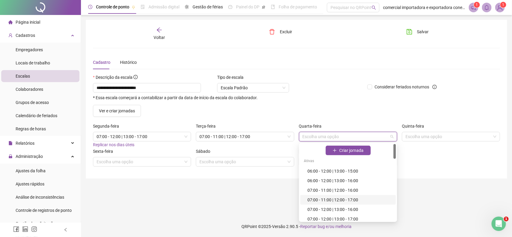
click at [345, 200] on div "07:00 - 11:00 | 12:00 - 17:00" at bounding box center [350, 200] width 85 height 7
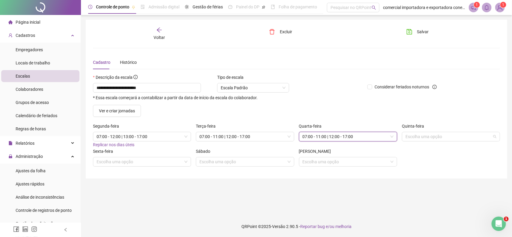
drag, startPoint x: 425, startPoint y: 137, endPoint x: 418, endPoint y: 177, distance: 41.5
click at [425, 140] on input "search" at bounding box center [449, 136] width 86 height 9
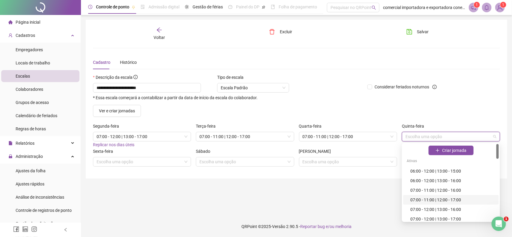
click at [443, 201] on div "07:00 - 11:00 | 12:00 - 17:00" at bounding box center [452, 200] width 85 height 7
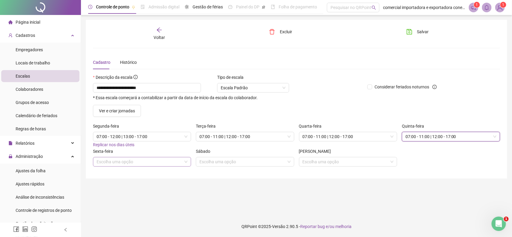
click at [140, 164] on input "search" at bounding box center [140, 162] width 86 height 9
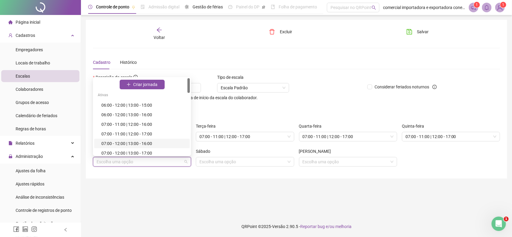
click at [141, 142] on div "07:00 - 12:00 | 13:00 - 16:00" at bounding box center [143, 143] width 85 height 7
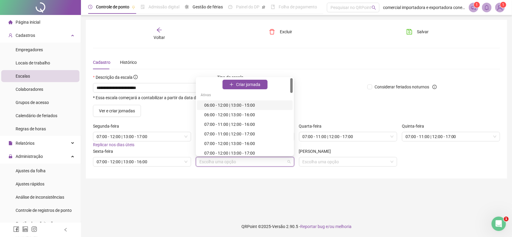
click at [224, 164] on input "search" at bounding box center [243, 162] width 86 height 9
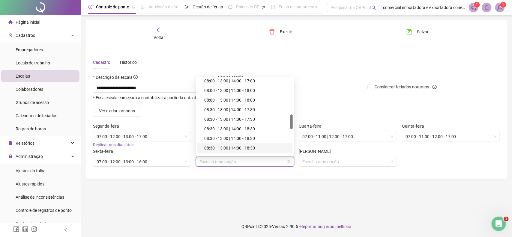
scroll to position [300, 0]
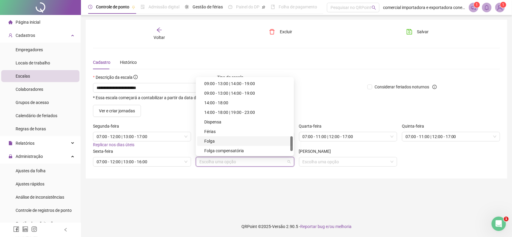
click at [222, 142] on div "Folga" at bounding box center [246, 141] width 85 height 7
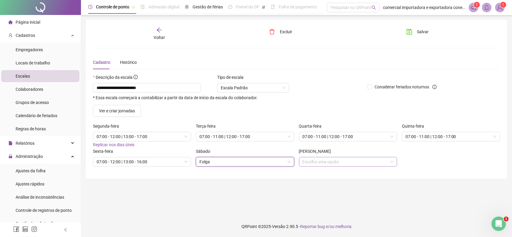
click at [316, 166] on input "search" at bounding box center [346, 162] width 86 height 9
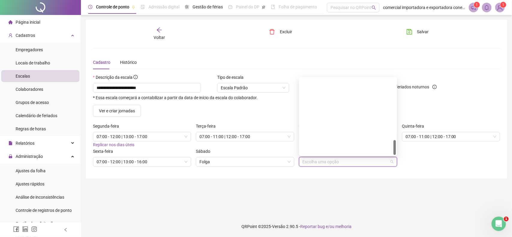
scroll to position [320, 0]
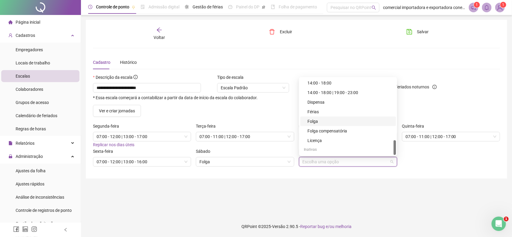
click at [324, 119] on div "Folga" at bounding box center [350, 121] width 85 height 7
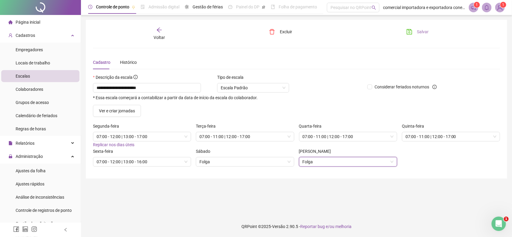
click at [416, 32] on button "Salvar" at bounding box center [418, 32] width 32 height 10
click at [161, 35] on span "Voltar" at bounding box center [159, 37] width 11 height 5
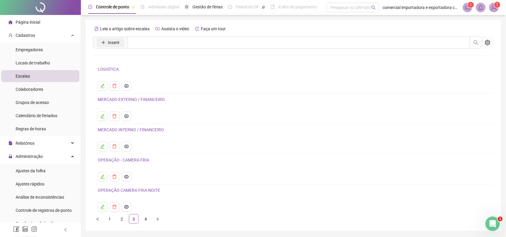
click at [116, 39] on span "Inserir" at bounding box center [114, 42] width 12 height 7
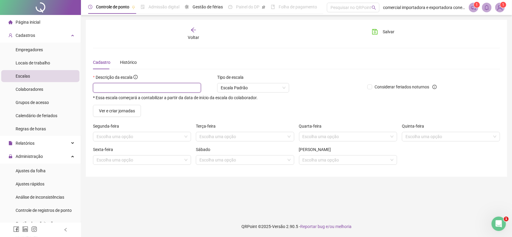
click at [113, 86] on input "text" at bounding box center [147, 88] width 108 height 10
click at [113, 110] on span "Ver e criar jornadas" at bounding box center [117, 111] width 36 height 7
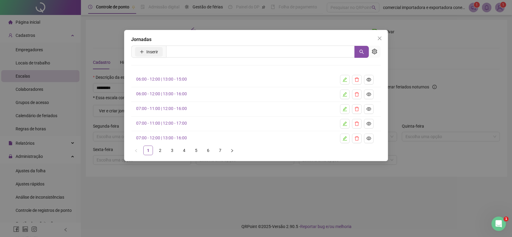
click at [156, 54] on span "Inserir" at bounding box center [152, 52] width 12 height 7
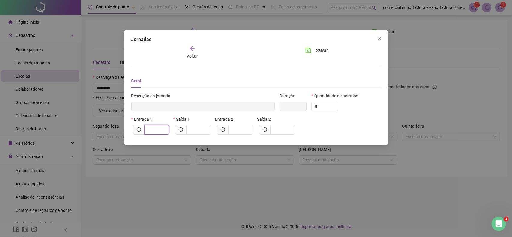
drag, startPoint x: 156, startPoint y: 129, endPoint x: 170, endPoint y: 131, distance: 14.5
click at [157, 129] on input "text" at bounding box center [156, 130] width 17 height 7
click at [197, 132] on input "text" at bounding box center [198, 130] width 17 height 7
click at [243, 126] on span at bounding box center [240, 130] width 25 height 10
click at [275, 131] on input "text" at bounding box center [282, 130] width 17 height 7
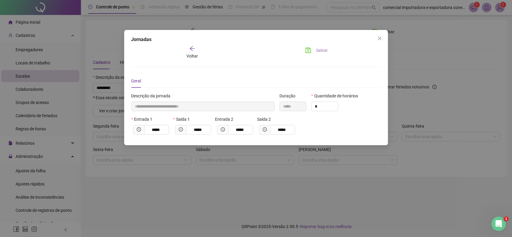
click at [319, 50] on span "Salvar" at bounding box center [322, 50] width 12 height 7
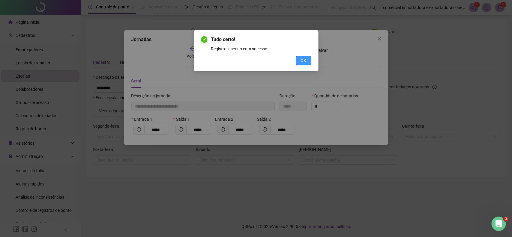
click at [302, 59] on span "OK" at bounding box center [304, 60] width 6 height 7
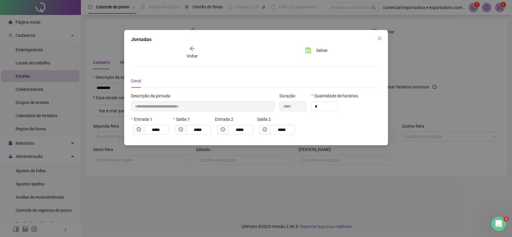
click at [195, 56] on span "Voltar" at bounding box center [192, 56] width 11 height 5
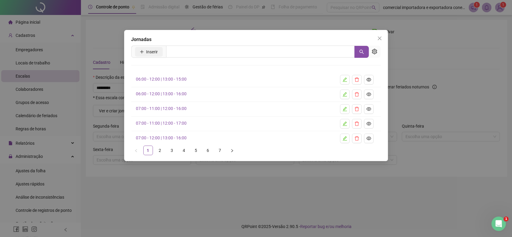
click at [154, 52] on span "Inserir" at bounding box center [152, 52] width 12 height 7
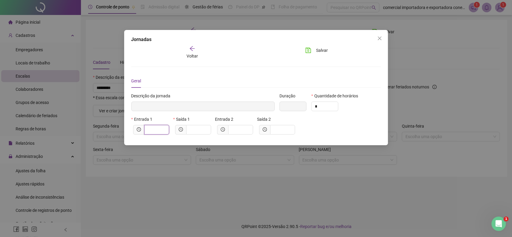
drag, startPoint x: 148, startPoint y: 130, endPoint x: 165, endPoint y: 129, distance: 17.4
click at [155, 129] on input "text" at bounding box center [156, 130] width 17 height 7
click at [203, 133] on input "text" at bounding box center [198, 130] width 17 height 7
click at [237, 132] on input "text" at bounding box center [240, 130] width 17 height 7
click at [280, 131] on input "text" at bounding box center [282, 130] width 17 height 7
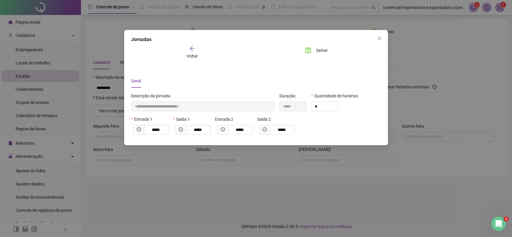
drag, startPoint x: 323, startPoint y: 52, endPoint x: 338, endPoint y: 70, distance: 22.9
click at [324, 56] on div "Salvar" at bounding box center [320, 53] width 42 height 14
click at [320, 52] on span "Salvar" at bounding box center [322, 50] width 12 height 7
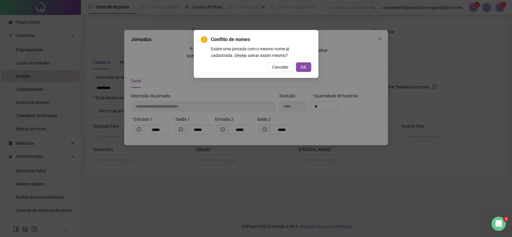
drag, startPoint x: 308, startPoint y: 68, endPoint x: 331, endPoint y: 110, distance: 47.9
click at [309, 76] on div "Conflito de nomes Existe uma jornada com o mesmo nome já cadastrada. Deseja sal…" at bounding box center [256, 54] width 125 height 48
click at [304, 72] on div "Conflito de nomes Existe uma jornada com o mesmo nome já cadastrada. Deseja sal…" at bounding box center [256, 54] width 125 height 48
drag, startPoint x: 304, startPoint y: 66, endPoint x: 308, endPoint y: 71, distance: 5.8
click at [305, 67] on span "OK" at bounding box center [304, 67] width 6 height 7
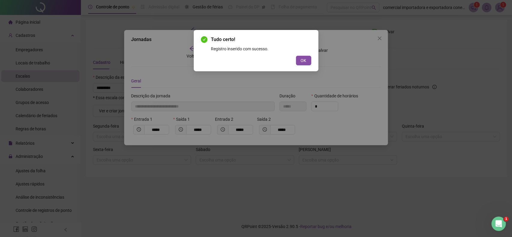
drag, startPoint x: 305, startPoint y: 60, endPoint x: 319, endPoint y: 85, distance: 28.5
click at [308, 65] on button "OK" at bounding box center [303, 61] width 15 height 10
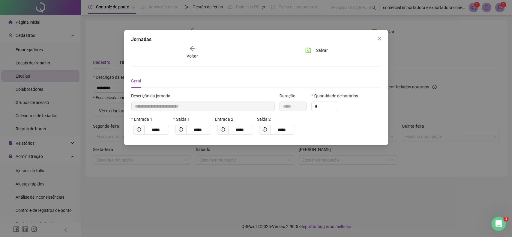
drag, startPoint x: 380, startPoint y: 37, endPoint x: 375, endPoint y: 44, distance: 8.7
click at [380, 37] on icon "close" at bounding box center [379, 38] width 5 height 5
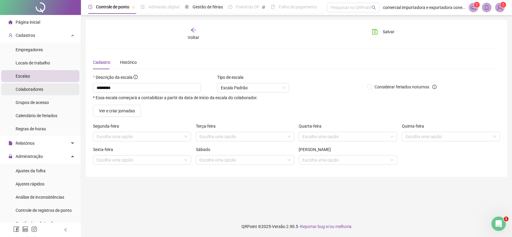
click at [33, 87] on span "Colaboradores" at bounding box center [30, 89] width 28 height 5
click at [41, 90] on span "Colaboradores" at bounding box center [30, 89] width 28 height 5
click at [35, 92] on div "Colaboradores" at bounding box center [30, 89] width 28 height 12
click at [31, 88] on span "Colaboradores" at bounding box center [30, 89] width 28 height 5
drag, startPoint x: 41, startPoint y: 66, endPoint x: 47, endPoint y: 78, distance: 13.7
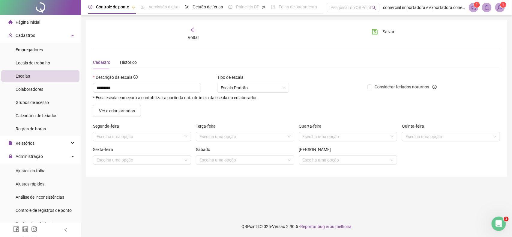
click at [41, 65] on div "Locais de trabalho" at bounding box center [33, 63] width 35 height 12
click at [20, 87] on span "Colaboradores" at bounding box center [30, 89] width 28 height 5
click at [190, 35] on span "Voltar" at bounding box center [193, 37] width 11 height 5
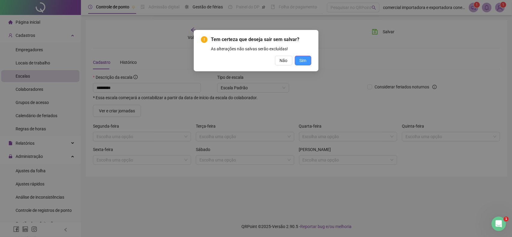
click at [305, 62] on span "Sim" at bounding box center [303, 60] width 7 height 7
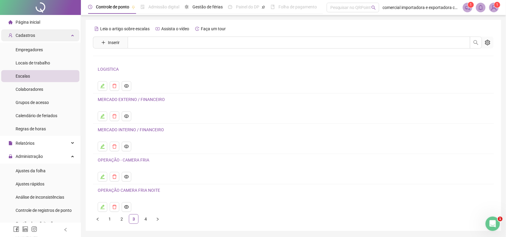
click at [44, 38] on div "Cadastros" at bounding box center [40, 35] width 78 height 12
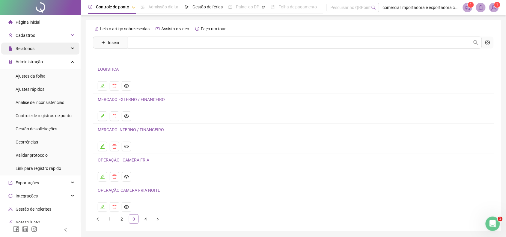
drag, startPoint x: 35, startPoint y: 32, endPoint x: 42, endPoint y: 47, distance: 15.6
click at [36, 32] on div "Cadastros" at bounding box center [40, 35] width 78 height 12
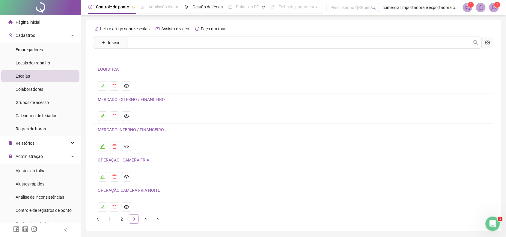
drag, startPoint x: 37, startPoint y: 87, endPoint x: 215, endPoint y: 105, distance: 178.8
click at [37, 87] on span "Colaboradores" at bounding box center [30, 89] width 28 height 5
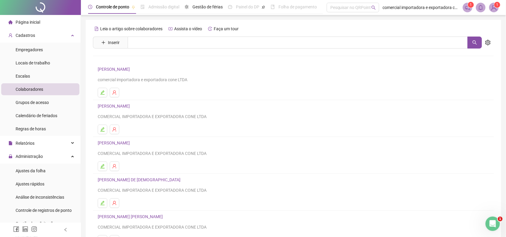
drag, startPoint x: 142, startPoint y: 69, endPoint x: 241, endPoint y: 110, distance: 106.9
click at [132, 69] on link "[PERSON_NAME]" at bounding box center [115, 69] width 34 height 5
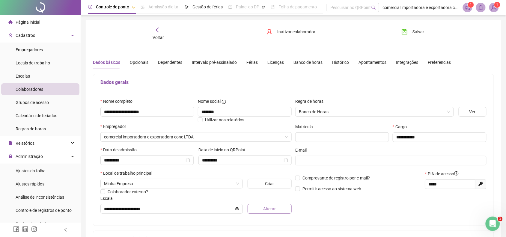
click at [269, 212] on span "Alterar" at bounding box center [269, 209] width 13 height 7
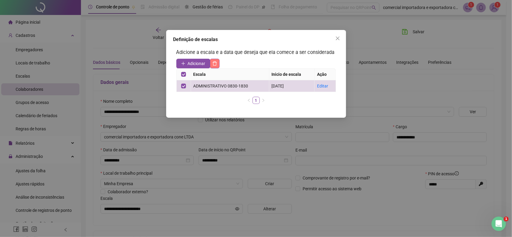
click at [219, 65] on button "button" at bounding box center [215, 64] width 10 height 10
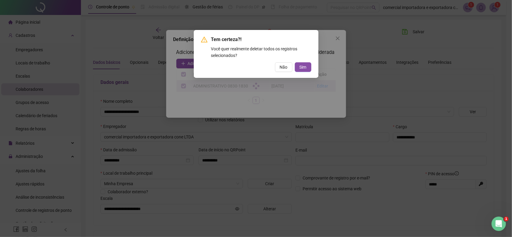
drag, startPoint x: 295, startPoint y: 68, endPoint x: 291, endPoint y: 78, distance: 11.1
click at [296, 68] on button "Sim" at bounding box center [303, 67] width 17 height 10
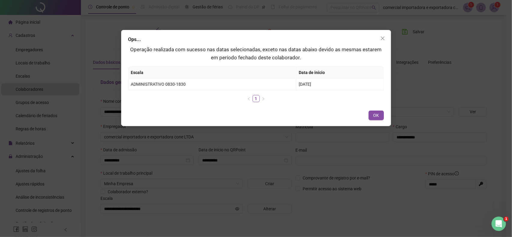
drag, startPoint x: 371, startPoint y: 116, endPoint x: 351, endPoint y: 116, distance: 19.8
click at [371, 116] on button "OK" at bounding box center [376, 116] width 15 height 10
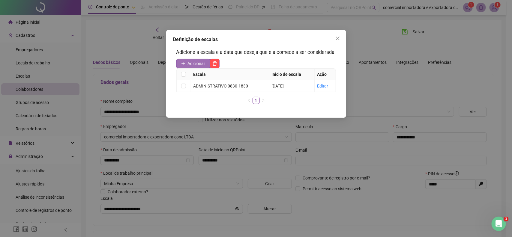
click at [188, 62] on span "Adicionar" at bounding box center [197, 63] width 18 height 7
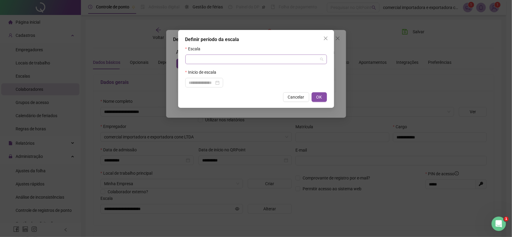
drag, startPoint x: 323, startPoint y: 59, endPoint x: 319, endPoint y: 62, distance: 5.4
click at [323, 59] on div at bounding box center [256, 60] width 142 height 10
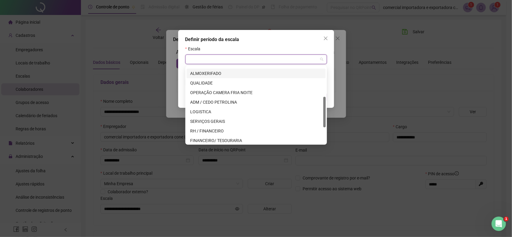
scroll to position [113, 0]
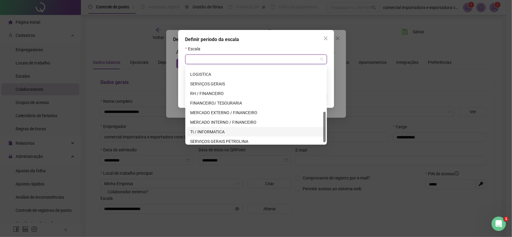
click at [223, 130] on div "TI / INFORMATICA" at bounding box center [256, 132] width 132 height 7
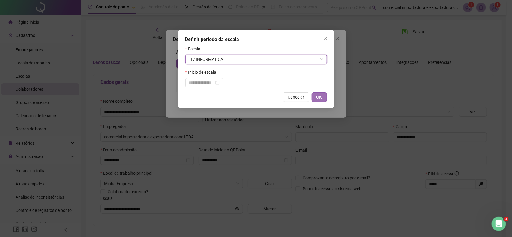
click at [323, 99] on button "OK" at bounding box center [319, 97] width 15 height 10
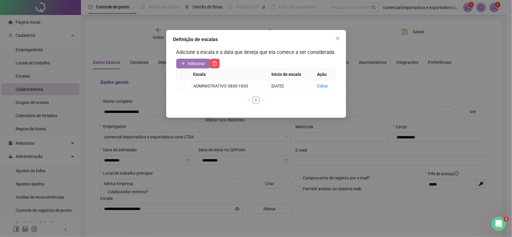
click at [187, 62] on button "Adicionar" at bounding box center [193, 64] width 34 height 10
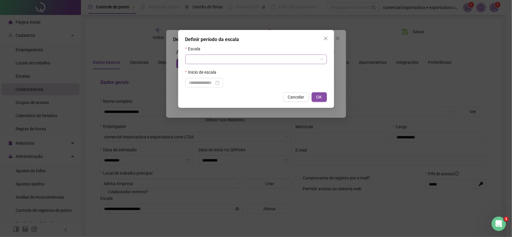
click at [208, 59] on input "search" at bounding box center [253, 59] width 129 height 9
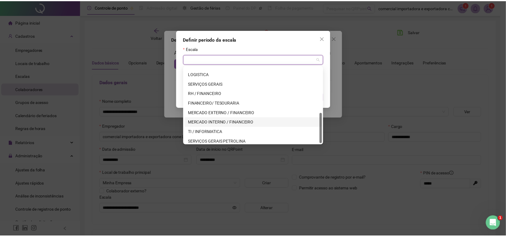
scroll to position [115, 0]
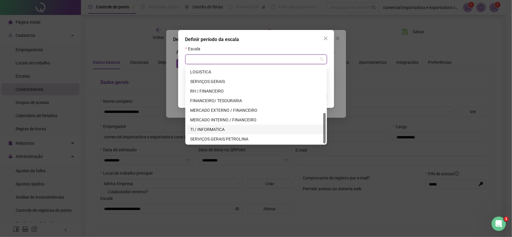
click at [208, 128] on div "TI / INFORMATICA" at bounding box center [256, 129] width 132 height 7
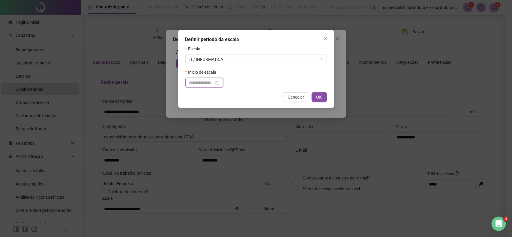
click at [203, 83] on input at bounding box center [201, 83] width 25 height 7
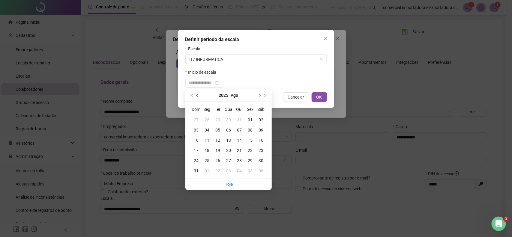
click at [197, 97] on button "prev-year" at bounding box center [197, 95] width 7 height 12
click at [249, 141] on div "18" at bounding box center [250, 140] width 11 height 7
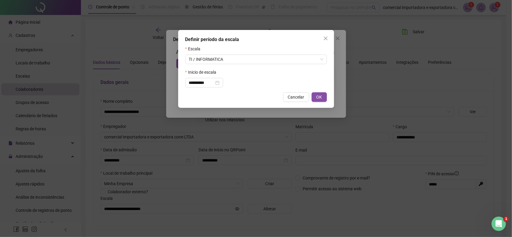
drag, startPoint x: 325, startPoint y: 97, endPoint x: 324, endPoint y: 122, distance: 25.5
click at [324, 99] on button "OK" at bounding box center [319, 97] width 15 height 10
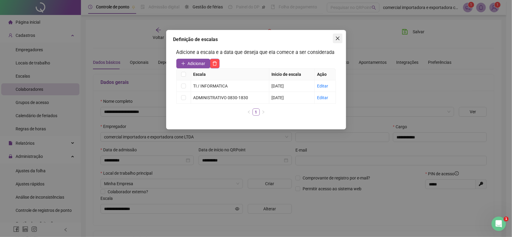
click at [338, 39] on icon "close" at bounding box center [337, 38] width 5 height 5
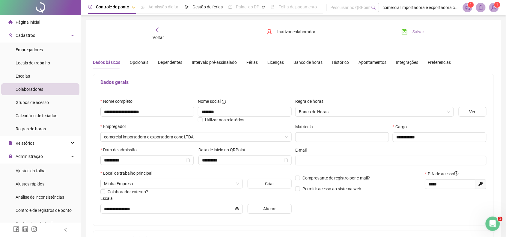
drag, startPoint x: 410, startPoint y: 31, endPoint x: 407, endPoint y: 36, distance: 6.5
click at [410, 32] on button "Salvar" at bounding box center [414, 32] width 32 height 10
click at [156, 37] on span "Voltar" at bounding box center [158, 37] width 11 height 5
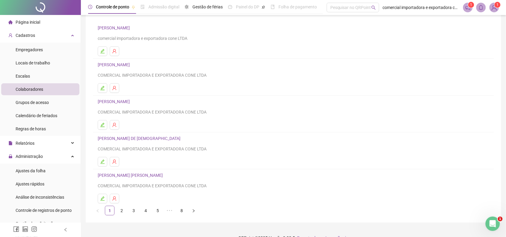
scroll to position [54, 0]
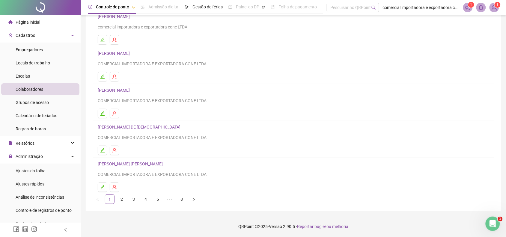
drag, startPoint x: 123, startPoint y: 200, endPoint x: 164, endPoint y: 194, distance: 41.1
click at [123, 200] on link "2" at bounding box center [121, 199] width 9 height 9
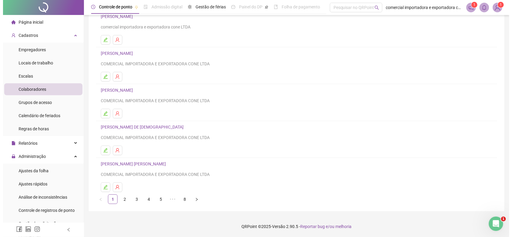
scroll to position [0, 0]
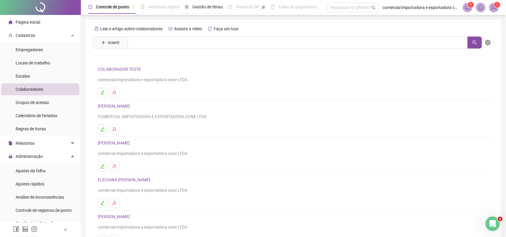
click at [131, 109] on link "[PERSON_NAME]" at bounding box center [115, 106] width 34 height 5
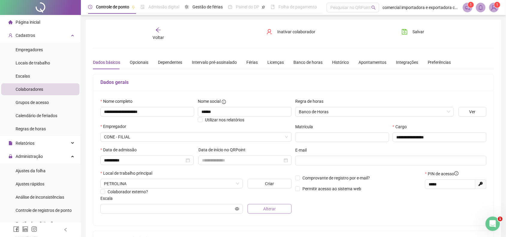
click at [274, 209] on span "Alterar" at bounding box center [269, 209] width 13 height 7
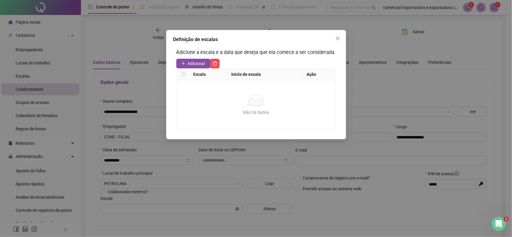
drag, startPoint x: 196, startPoint y: 64, endPoint x: 208, endPoint y: 95, distance: 33.5
click at [195, 65] on span "Adicionar" at bounding box center [197, 63] width 18 height 7
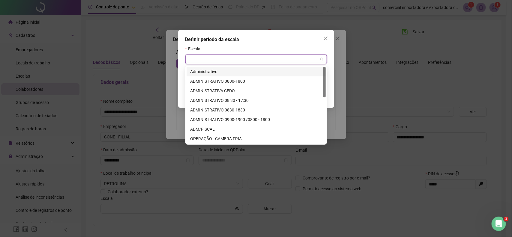
click at [317, 61] on input "search" at bounding box center [253, 59] width 129 height 9
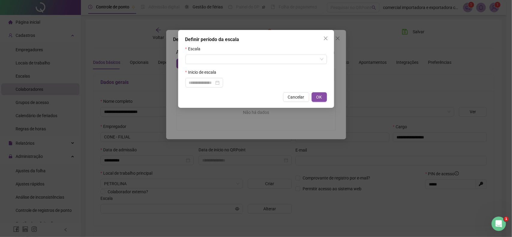
drag, startPoint x: 329, startPoint y: 38, endPoint x: 322, endPoint y: 62, distance: 25.2
click at [328, 38] on span "Close" at bounding box center [326, 38] width 10 height 5
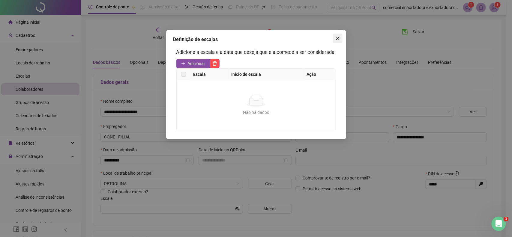
click at [335, 38] on icon "close" at bounding box center [337, 38] width 5 height 5
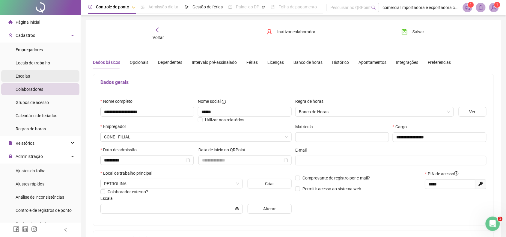
click at [23, 74] on span "Escalas" at bounding box center [23, 76] width 14 height 5
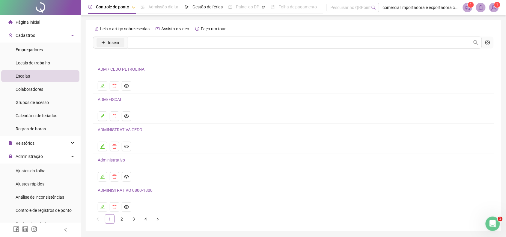
click at [109, 47] on button "Inserir" at bounding box center [111, 43] width 28 height 10
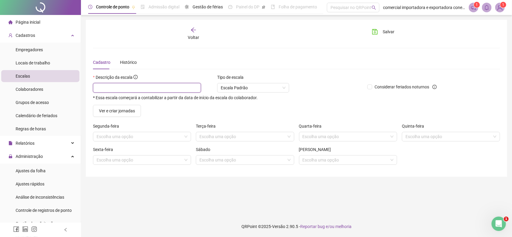
click at [132, 91] on input "text" at bounding box center [147, 88] width 108 height 10
click at [128, 112] on span "Ver e criar jornadas" at bounding box center [117, 111] width 36 height 7
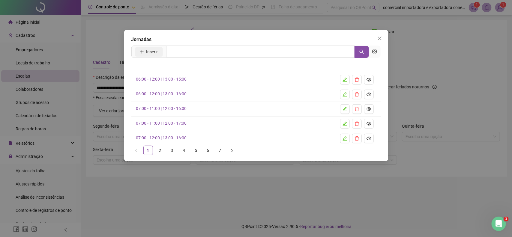
click at [161, 53] on button "Inserir" at bounding box center [149, 52] width 28 height 10
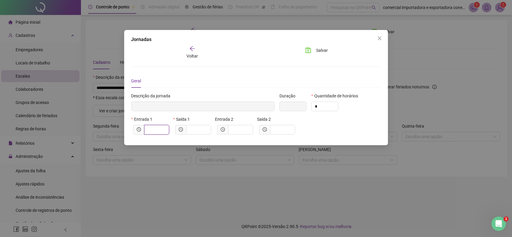
drag, startPoint x: 150, startPoint y: 130, endPoint x: 150, endPoint y: 124, distance: 5.7
click at [151, 130] on input "text" at bounding box center [156, 130] width 17 height 7
click at [196, 127] on input "text" at bounding box center [198, 130] width 17 height 7
click at [234, 133] on input "text" at bounding box center [240, 130] width 17 height 7
drag, startPoint x: 207, startPoint y: 129, endPoint x: 191, endPoint y: 133, distance: 16.7
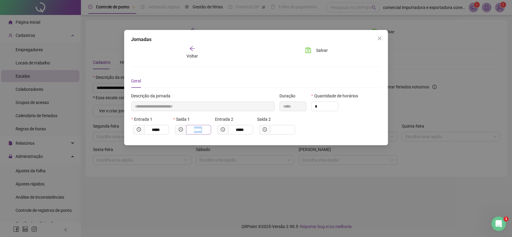
click at [191, 133] on span "*****" at bounding box center [198, 130] width 25 height 10
drag, startPoint x: 248, startPoint y: 130, endPoint x: 231, endPoint y: 131, distance: 16.2
click at [223, 132] on span "*****" at bounding box center [235, 130] width 36 height 10
drag, startPoint x: 286, startPoint y: 131, endPoint x: 282, endPoint y: 133, distance: 4.6
click at [282, 133] on input "text" at bounding box center [282, 130] width 17 height 7
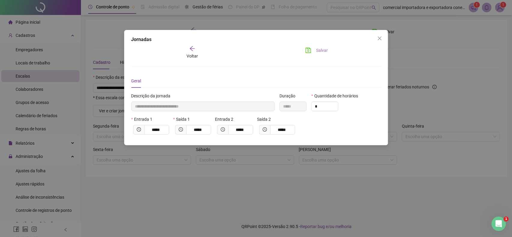
click at [321, 47] on div "**********" at bounding box center [256, 88] width 264 height 116
click at [323, 50] on span "Salvar" at bounding box center [322, 50] width 12 height 7
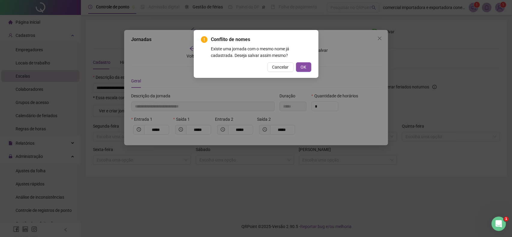
drag, startPoint x: 308, startPoint y: 67, endPoint x: 311, endPoint y: 84, distance: 17.9
click at [308, 68] on button "OK" at bounding box center [303, 67] width 15 height 10
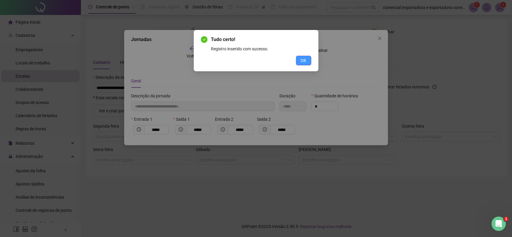
click at [305, 62] on span "OK" at bounding box center [304, 60] width 6 height 7
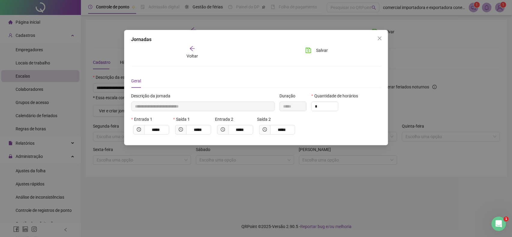
click at [188, 50] on div "**********" at bounding box center [256, 88] width 264 height 116
click at [194, 54] on span "Voltar" at bounding box center [192, 56] width 11 height 5
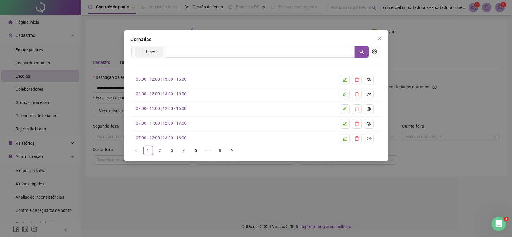
click at [155, 56] on span "Inserir" at bounding box center [148, 52] width 35 height 12
click at [152, 51] on span "Inserir" at bounding box center [152, 52] width 12 height 7
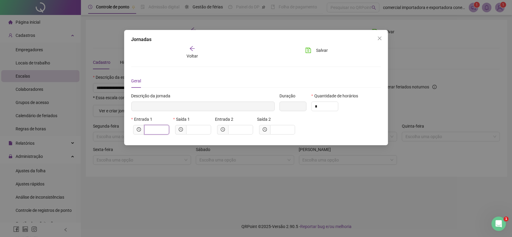
click at [154, 130] on input "text" at bounding box center [156, 130] width 17 height 7
click at [185, 132] on span at bounding box center [180, 130] width 11 height 10
click at [199, 132] on input "text" at bounding box center [198, 130] width 17 height 7
click at [234, 131] on input "text" at bounding box center [240, 130] width 17 height 7
click at [281, 128] on input "text" at bounding box center [282, 130] width 17 height 7
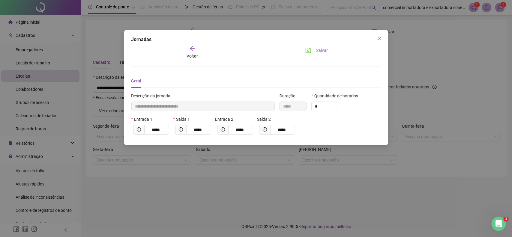
click at [314, 50] on button "Salvar" at bounding box center [317, 51] width 32 height 10
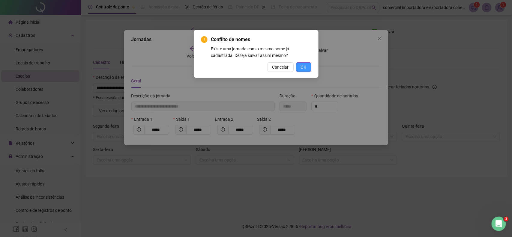
click at [305, 71] on button "OK" at bounding box center [303, 67] width 15 height 10
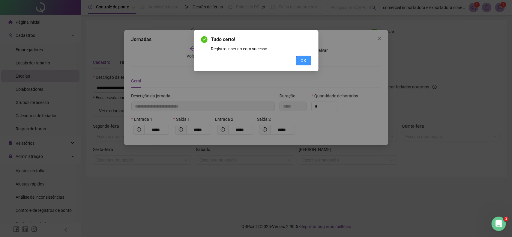
click at [299, 62] on button "OK" at bounding box center [303, 61] width 15 height 10
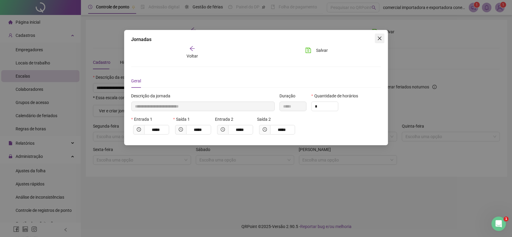
click at [378, 40] on icon "close" at bounding box center [379, 38] width 5 height 5
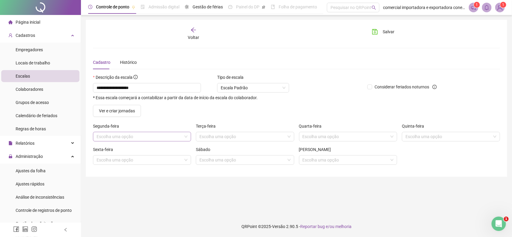
click at [128, 134] on input "search" at bounding box center [140, 136] width 86 height 9
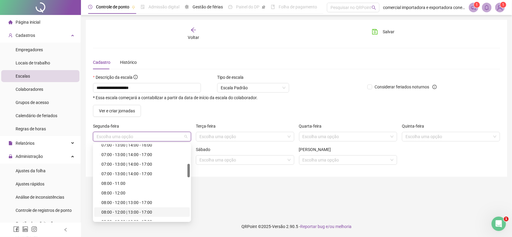
scroll to position [150, 0]
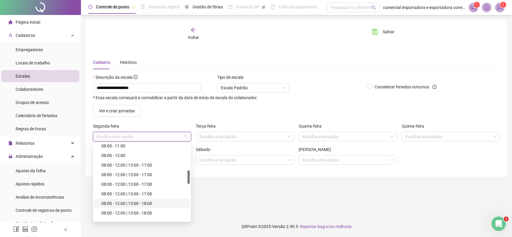
click at [116, 203] on div "08:00 - 12:00 | 13:00 - 18:00" at bounding box center [143, 203] width 85 height 7
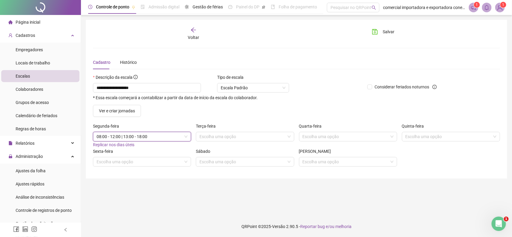
drag, startPoint x: 225, startPoint y: 137, endPoint x: 225, endPoint y: 143, distance: 6.0
click at [225, 137] on input "search" at bounding box center [243, 136] width 86 height 9
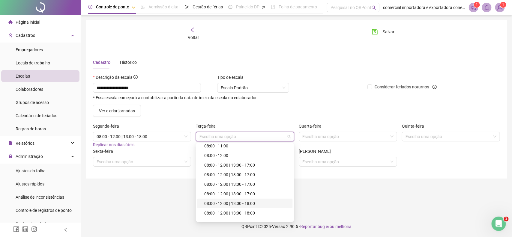
click at [227, 203] on div "08:00 - 12:00 | 13:00 - 18:00" at bounding box center [246, 203] width 85 height 7
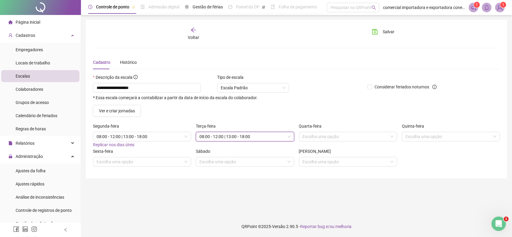
click at [331, 141] on input "search" at bounding box center [346, 136] width 86 height 9
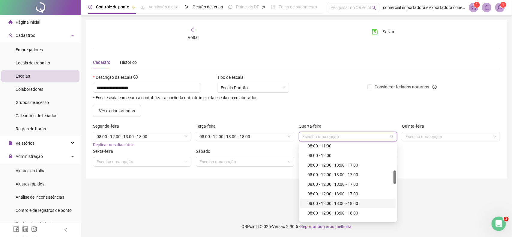
click at [343, 202] on div "08:00 - 12:00 | 13:00 - 18:00" at bounding box center [350, 203] width 85 height 7
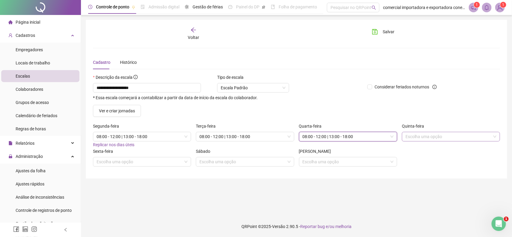
click at [436, 140] on input "search" at bounding box center [449, 136] width 86 height 9
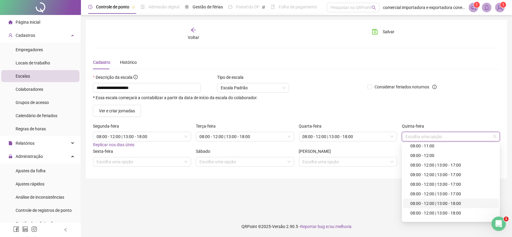
click at [434, 204] on div "08:00 - 12:00 | 13:00 - 18:00" at bounding box center [452, 203] width 85 height 7
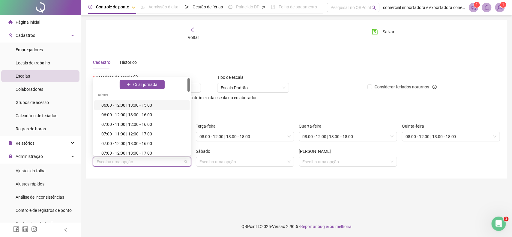
click at [124, 164] on input "search" at bounding box center [140, 162] width 86 height 9
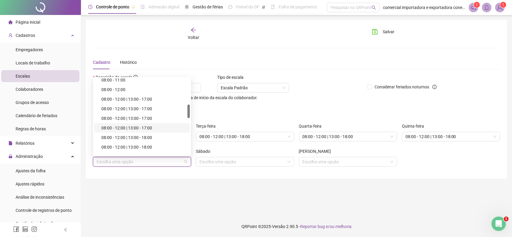
click at [134, 128] on div "08:00 - 12:00 | 13:00 - 17:00" at bounding box center [143, 128] width 85 height 7
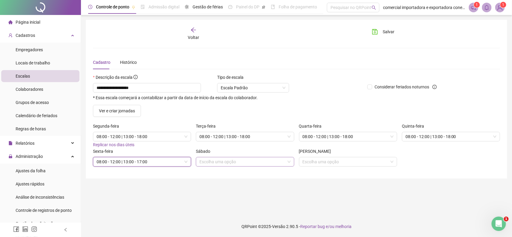
click at [242, 161] on input "search" at bounding box center [243, 162] width 86 height 9
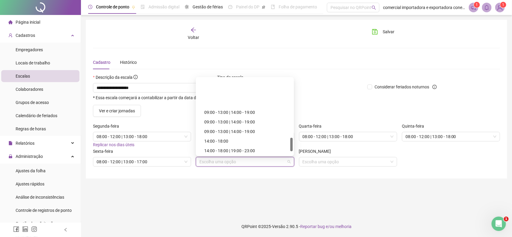
scroll to position [338, 0]
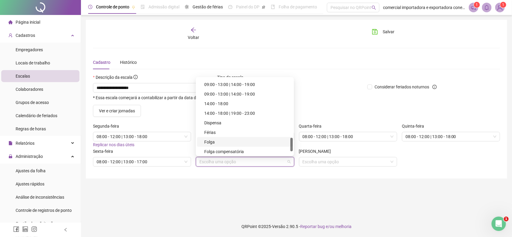
drag, startPoint x: 224, startPoint y: 145, endPoint x: 276, endPoint y: 152, distance: 52.7
click at [224, 145] on div "Folga" at bounding box center [246, 142] width 85 height 7
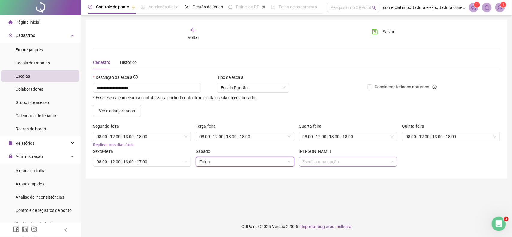
click at [323, 165] on input "search" at bounding box center [346, 162] width 86 height 9
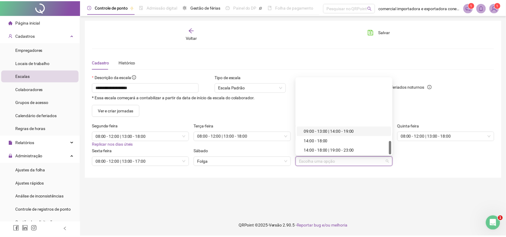
scroll to position [358, 0]
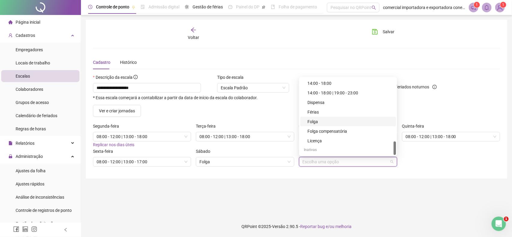
drag, startPoint x: 321, startPoint y: 120, endPoint x: 323, endPoint y: 125, distance: 5.4
click at [321, 121] on div "Folga" at bounding box center [350, 122] width 85 height 7
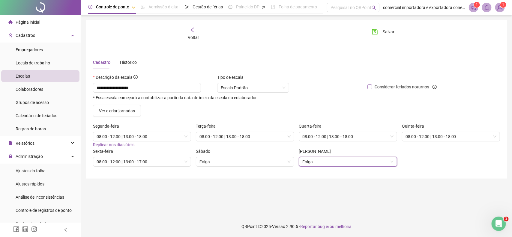
drag, startPoint x: 377, startPoint y: 29, endPoint x: 398, endPoint y: 90, distance: 64.4
click at [377, 30] on icon "save" at bounding box center [374, 31] width 5 height 5
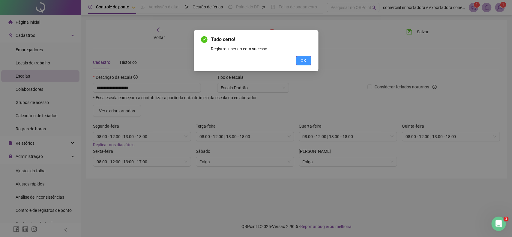
click at [308, 60] on button "OK" at bounding box center [303, 61] width 15 height 10
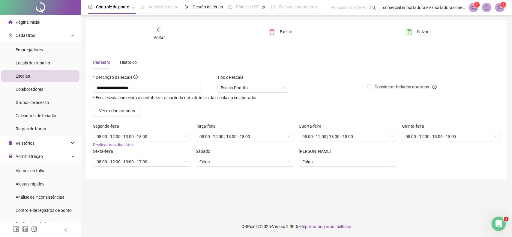
click at [164, 35] on span "Voltar" at bounding box center [159, 37] width 11 height 5
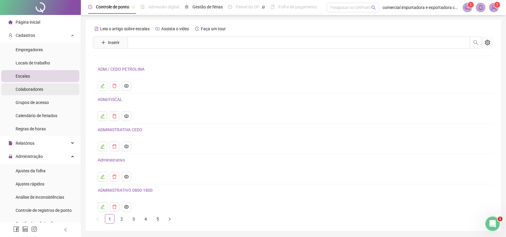
click at [25, 88] on span "Colaboradores" at bounding box center [30, 89] width 28 height 5
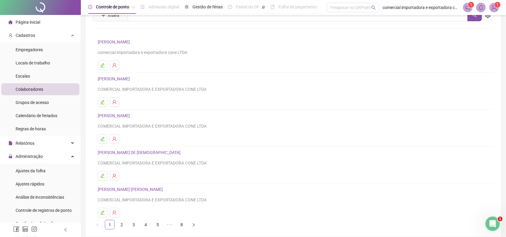
scroll to position [54, 0]
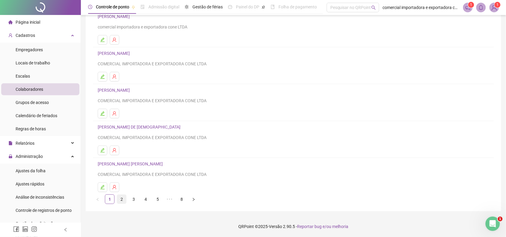
click at [119, 200] on link "2" at bounding box center [121, 199] width 9 height 9
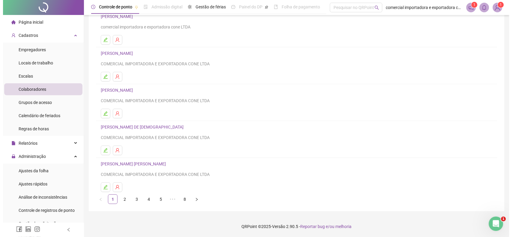
scroll to position [0, 0]
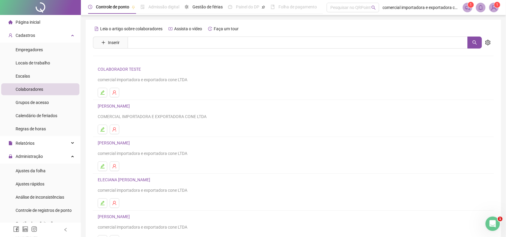
click at [117, 107] on link "[PERSON_NAME]" at bounding box center [115, 106] width 34 height 5
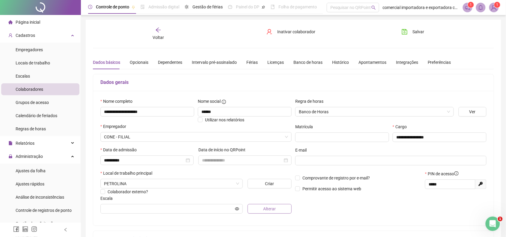
click at [275, 212] on span "Alterar" at bounding box center [269, 209] width 13 height 7
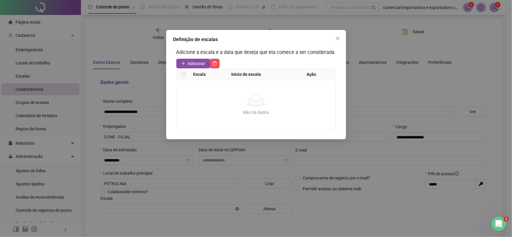
drag, startPoint x: 199, startPoint y: 64, endPoint x: 215, endPoint y: 86, distance: 27.7
click at [198, 64] on span "Adicionar" at bounding box center [197, 63] width 18 height 7
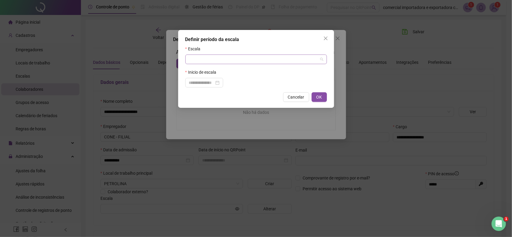
click at [211, 62] on input "search" at bounding box center [253, 59] width 129 height 9
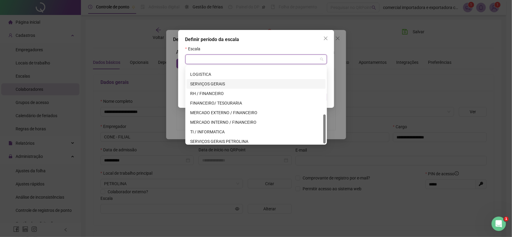
scroll to position [125, 0]
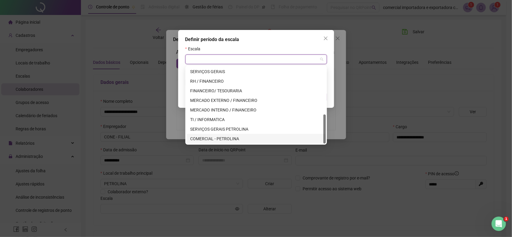
click at [221, 137] on div "COMERCIAL - PETROLINA" at bounding box center [256, 139] width 132 height 7
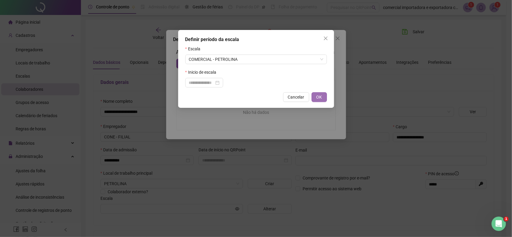
click at [322, 98] on button "OK" at bounding box center [319, 97] width 15 height 10
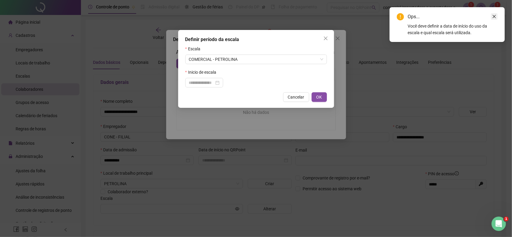
click at [495, 18] on icon "close" at bounding box center [494, 16] width 4 height 4
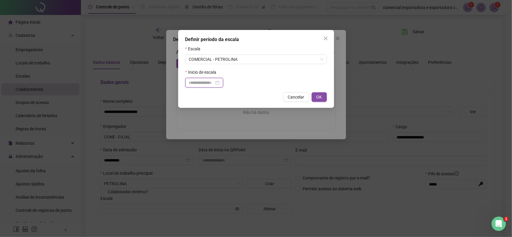
click at [202, 82] on input at bounding box center [201, 83] width 25 height 7
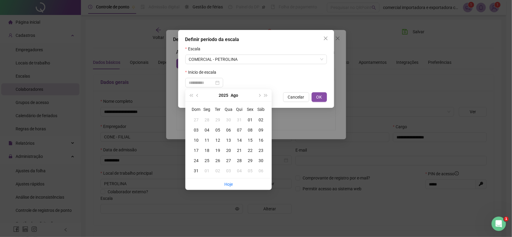
click at [209, 131] on div "04" at bounding box center [207, 130] width 11 height 7
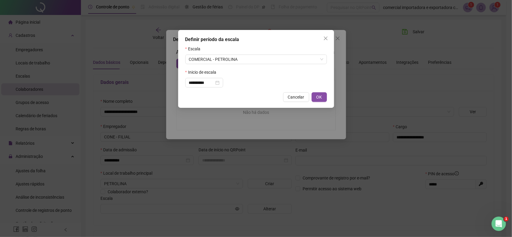
drag, startPoint x: 322, startPoint y: 99, endPoint x: 344, endPoint y: 133, distance: 40.4
click at [321, 99] on span "OK" at bounding box center [320, 97] width 6 height 7
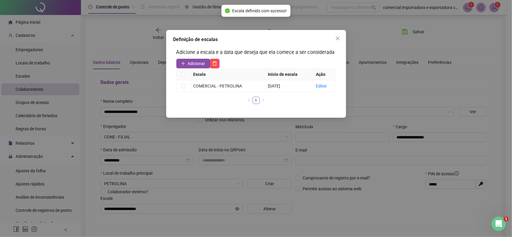
drag, startPoint x: 337, startPoint y: 39, endPoint x: 327, endPoint y: 68, distance: 29.8
click at [336, 40] on icon "close" at bounding box center [337, 38] width 5 height 5
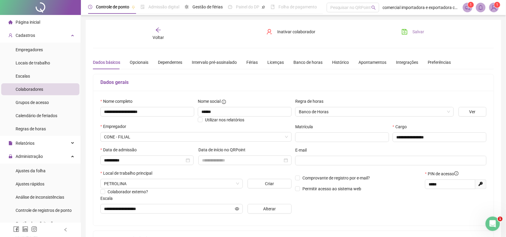
click at [419, 32] on span "Salvar" at bounding box center [419, 32] width 12 height 7
click at [158, 40] on div "Voltar" at bounding box center [158, 34] width 63 height 14
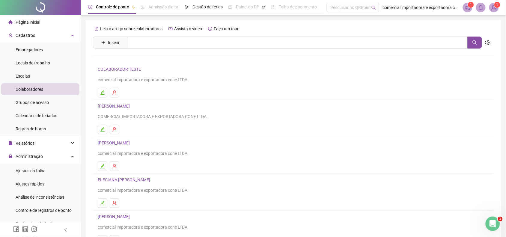
click at [116, 143] on link "[PERSON_NAME]" at bounding box center [115, 143] width 34 height 5
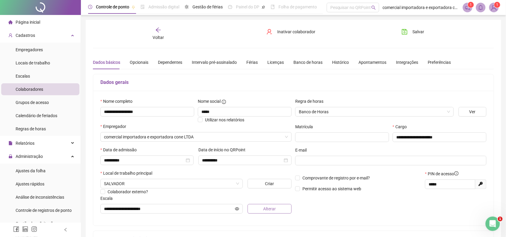
click at [275, 211] on span "Alterar" at bounding box center [269, 209] width 13 height 7
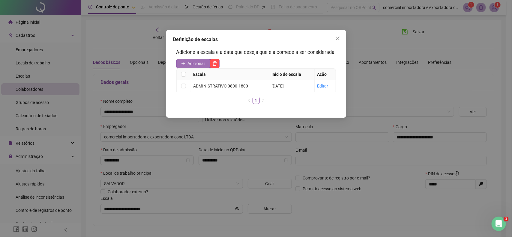
click at [193, 66] on span "Adicionar" at bounding box center [197, 63] width 18 height 7
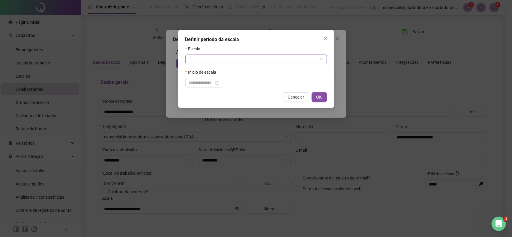
click at [321, 60] on span at bounding box center [256, 59] width 134 height 9
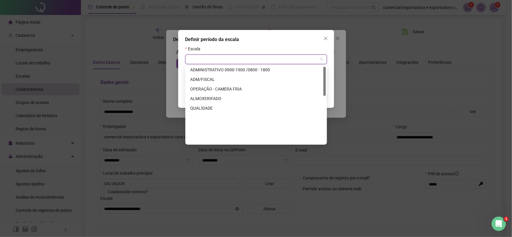
scroll to position [0, 0]
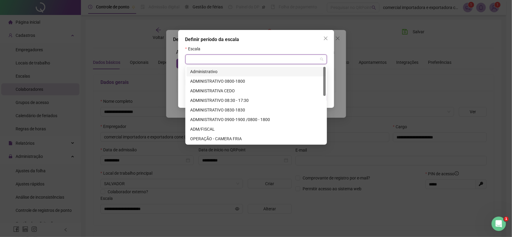
click at [329, 38] on span "Close" at bounding box center [326, 38] width 10 height 5
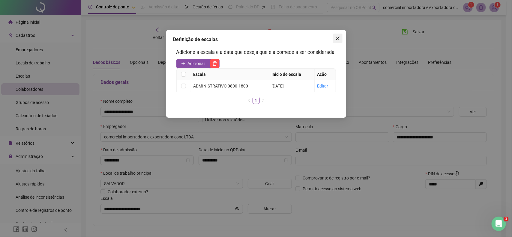
click at [339, 38] on icon "close" at bounding box center [337, 38] width 5 height 5
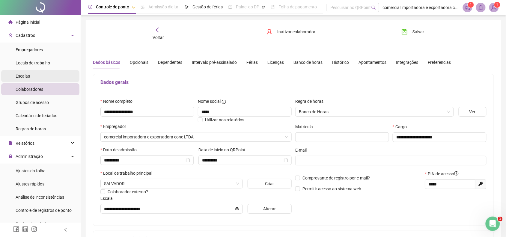
click at [21, 74] on span "Escalas" at bounding box center [23, 76] width 14 height 5
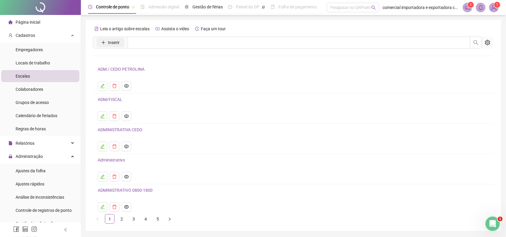
click at [124, 44] on button "Inserir" at bounding box center [111, 43] width 28 height 10
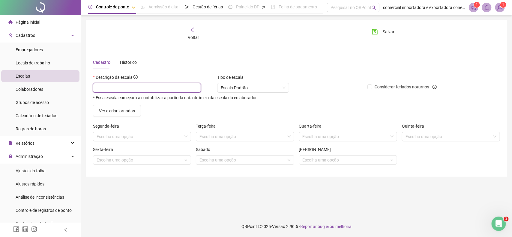
click at [122, 91] on input "text" at bounding box center [147, 88] width 108 height 10
click at [127, 111] on span "Ver e criar jornadas" at bounding box center [117, 111] width 36 height 7
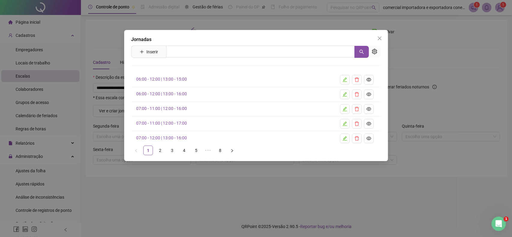
drag, startPoint x: 380, startPoint y: 39, endPoint x: 361, endPoint y: 58, distance: 26.7
click at [380, 40] on icon "close" at bounding box center [379, 38] width 5 height 5
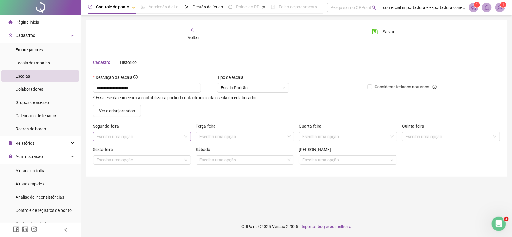
drag, startPoint x: 122, startPoint y: 135, endPoint x: 127, endPoint y: 137, distance: 5.1
click at [123, 136] on input "search" at bounding box center [140, 136] width 86 height 9
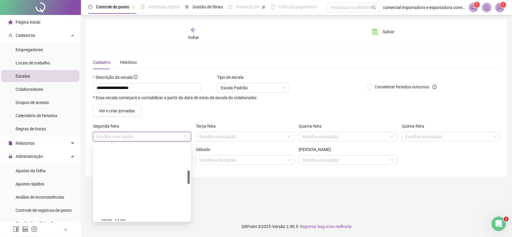
scroll to position [150, 0]
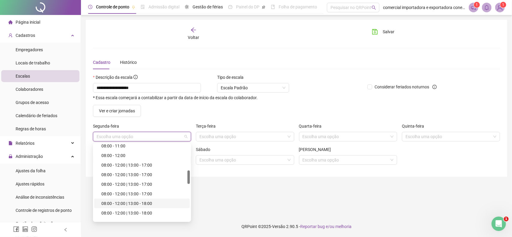
click at [127, 203] on div "08:00 - 12:00 | 13:00 - 18:00" at bounding box center [143, 203] width 85 height 7
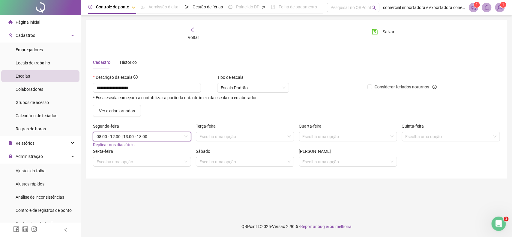
click at [153, 135] on span "08:00 - 12:00 | 13:00 - 18:00" at bounding box center [142, 136] width 91 height 9
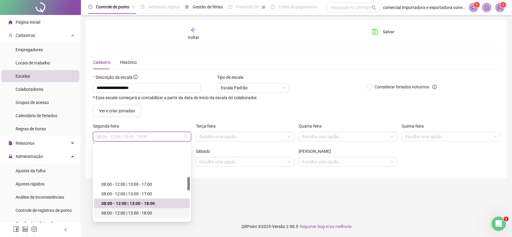
scroll to position [188, 0]
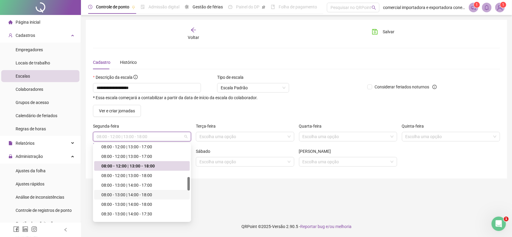
click at [145, 195] on div "08:00 - 13:00 | 14:00 - 18:00" at bounding box center [143, 195] width 85 height 7
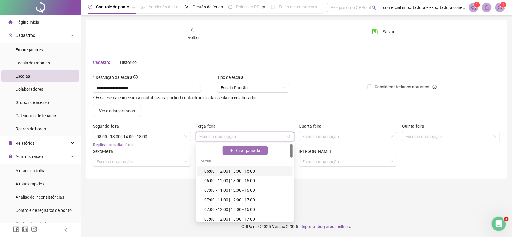
drag, startPoint x: 235, startPoint y: 137, endPoint x: 239, endPoint y: 149, distance: 13.2
click at [235, 138] on input "search" at bounding box center [243, 136] width 86 height 9
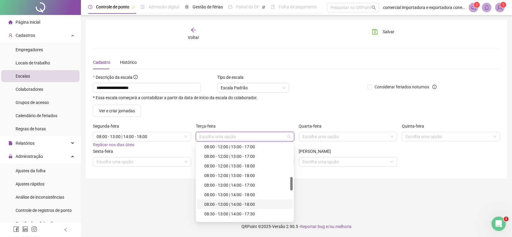
click at [229, 202] on div "08:00 - 13:00 | 14:00 - 18:00" at bounding box center [246, 204] width 85 height 7
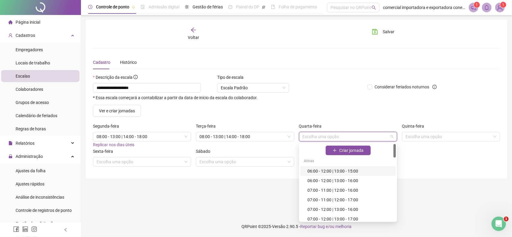
drag, startPoint x: 345, startPoint y: 137, endPoint x: 347, endPoint y: 157, distance: 20.2
click at [345, 137] on input "search" at bounding box center [346, 136] width 86 height 9
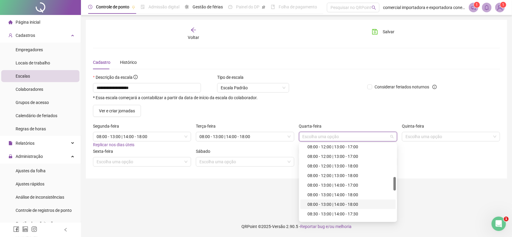
click at [345, 203] on div "08:00 - 13:00 | 14:00 - 18:00" at bounding box center [350, 204] width 85 height 7
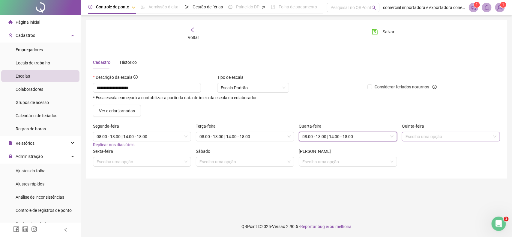
drag, startPoint x: 419, startPoint y: 131, endPoint x: 419, endPoint y: 137, distance: 5.7
click at [419, 137] on div "Quinta-feira Escolha uma opção" at bounding box center [451, 132] width 98 height 19
click at [419, 137] on input "search" at bounding box center [449, 136] width 86 height 9
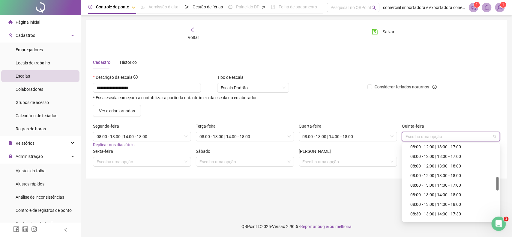
scroll to position [225, 0]
click at [439, 166] on div "08:00 - 13:00 | 14:00 - 18:00" at bounding box center [452, 167] width 85 height 7
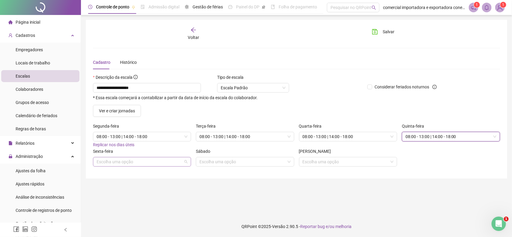
click at [125, 163] on input "search" at bounding box center [140, 162] width 86 height 9
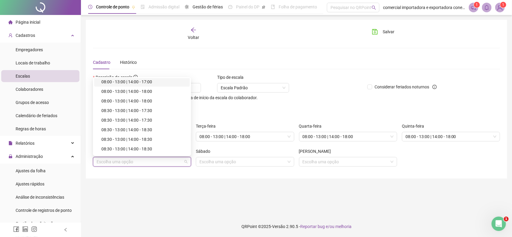
click at [113, 83] on div "08:00 - 13:00 | 14:00 - 17:00" at bounding box center [143, 82] width 85 height 7
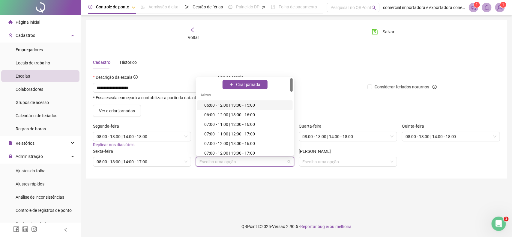
click at [240, 159] on input "search" at bounding box center [243, 162] width 86 height 9
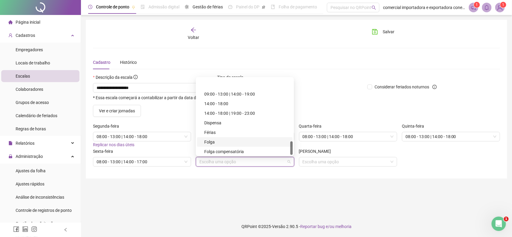
scroll to position [358, 0]
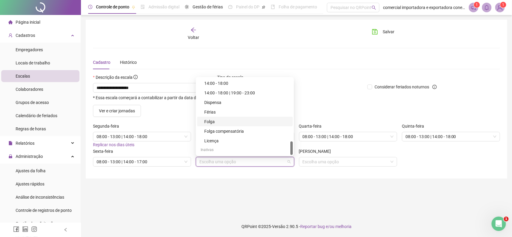
click at [217, 122] on div "Folga" at bounding box center [246, 122] width 85 height 7
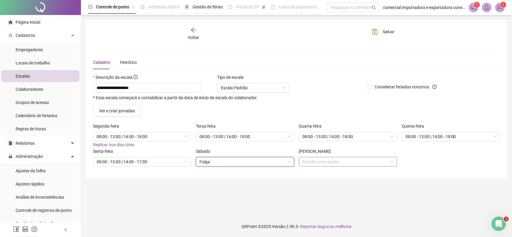
click at [343, 161] on input "search" at bounding box center [346, 162] width 86 height 9
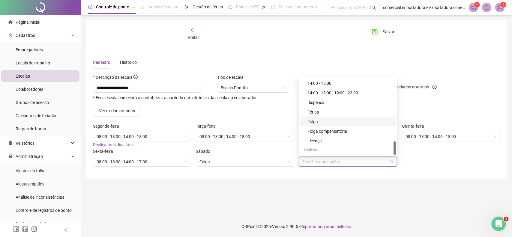
click at [315, 125] on div "Folga" at bounding box center [350, 122] width 85 height 7
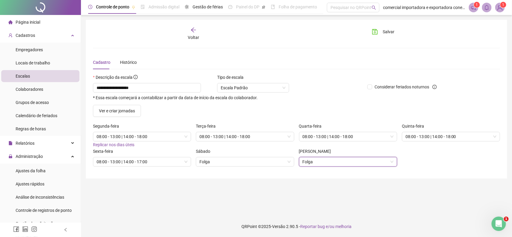
drag, startPoint x: 383, startPoint y: 29, endPoint x: 395, endPoint y: 59, distance: 32.5
click at [382, 29] on button "Salvar" at bounding box center [384, 32] width 32 height 10
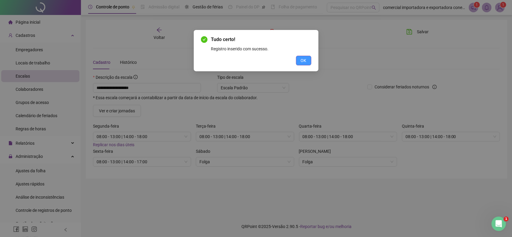
click at [304, 60] on span "OK" at bounding box center [304, 60] width 6 height 7
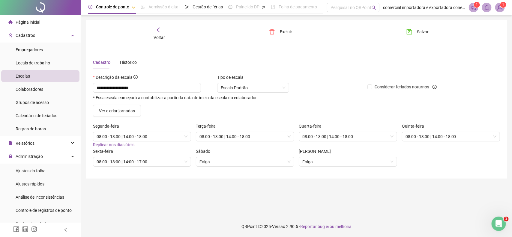
click at [158, 39] on span "Voltar" at bounding box center [159, 37] width 11 height 5
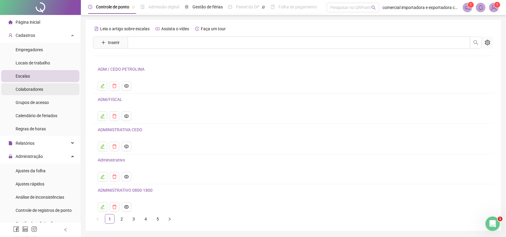
click at [29, 87] on span "Colaboradores" at bounding box center [30, 89] width 28 height 5
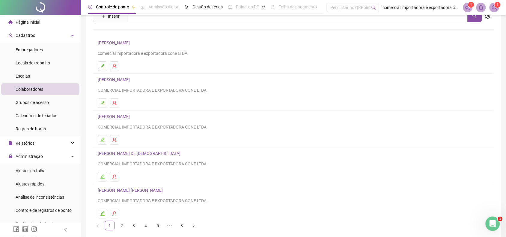
scroll to position [54, 0]
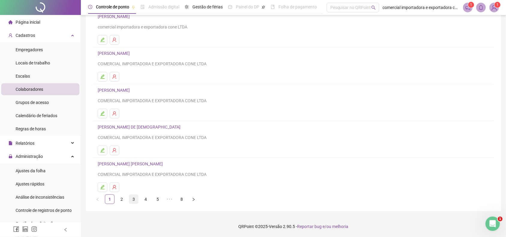
drag, startPoint x: 124, startPoint y: 199, endPoint x: 137, endPoint y: 203, distance: 13.5
click at [128, 200] on ul "1 2 3 4 5 ••• 8" at bounding box center [293, 200] width 401 height 10
click at [122, 200] on link "2" at bounding box center [121, 199] width 9 height 9
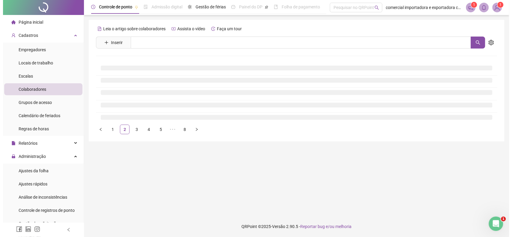
scroll to position [0, 0]
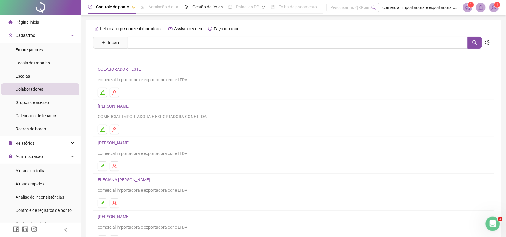
click at [113, 143] on link "[PERSON_NAME]" at bounding box center [115, 143] width 34 height 5
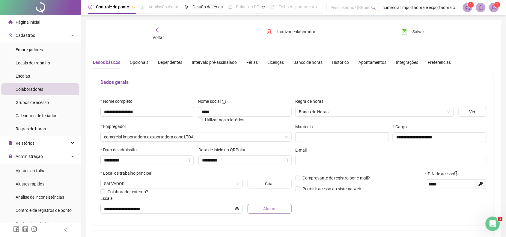
click at [278, 209] on button "Alterar" at bounding box center [270, 209] width 44 height 10
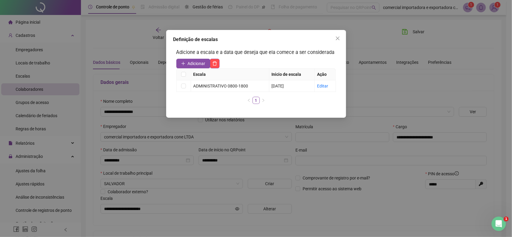
drag, startPoint x: 196, startPoint y: 62, endPoint x: 215, endPoint y: 80, distance: 25.7
click at [196, 63] on span "Adicionar" at bounding box center [197, 63] width 18 height 7
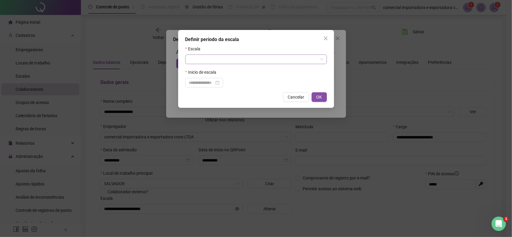
click at [238, 60] on input "search" at bounding box center [253, 59] width 129 height 9
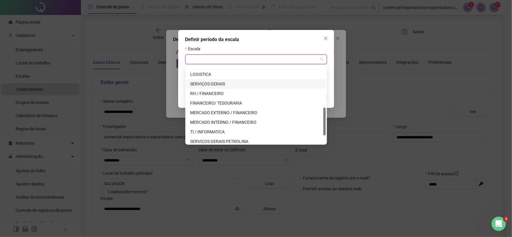
scroll to position [134, 0]
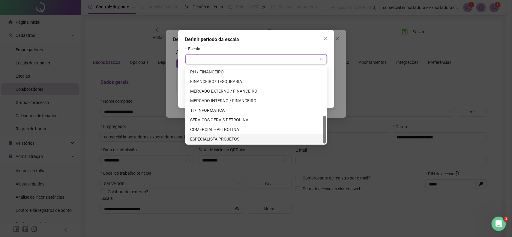
click at [224, 138] on div "ESPECIALISTA PROJETOS" at bounding box center [256, 139] width 132 height 7
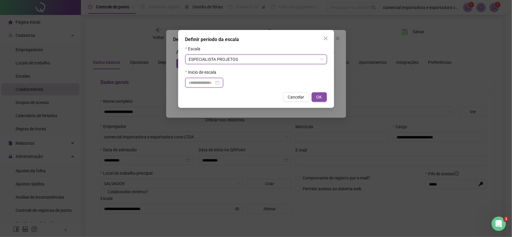
click at [208, 83] on input at bounding box center [201, 83] width 25 height 7
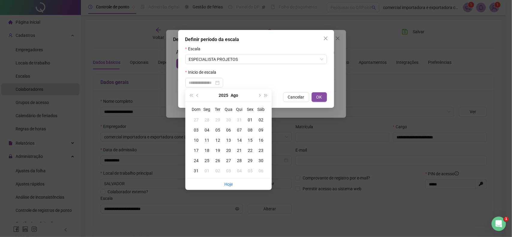
drag, startPoint x: 197, startPoint y: 95, endPoint x: 207, endPoint y: 104, distance: 13.6
click at [197, 95] on span "prev-year" at bounding box center [198, 95] width 3 height 3
click at [251, 140] on div "18" at bounding box center [250, 140] width 11 height 7
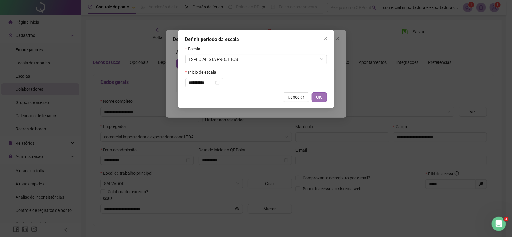
click at [317, 99] on span "OK" at bounding box center [320, 97] width 6 height 7
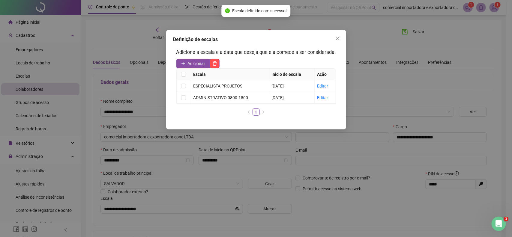
drag, startPoint x: 339, startPoint y: 38, endPoint x: 368, endPoint y: 39, distance: 29.4
click at [339, 38] on icon "close" at bounding box center [337, 38] width 5 height 5
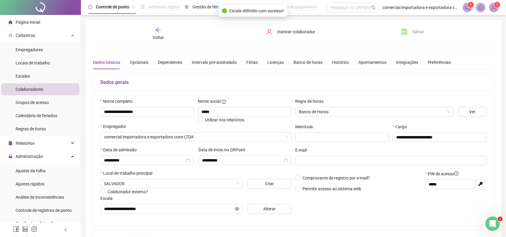
click at [406, 30] on icon "save" at bounding box center [405, 32] width 6 height 6
click at [158, 37] on span "Voltar" at bounding box center [158, 37] width 11 height 5
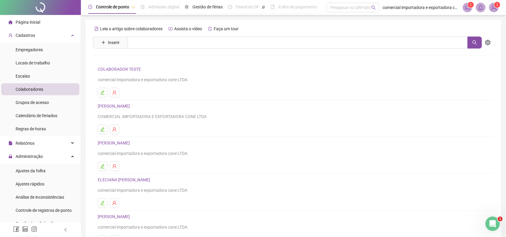
click at [152, 179] on link "ELECIANA [PERSON_NAME]" at bounding box center [125, 180] width 54 height 5
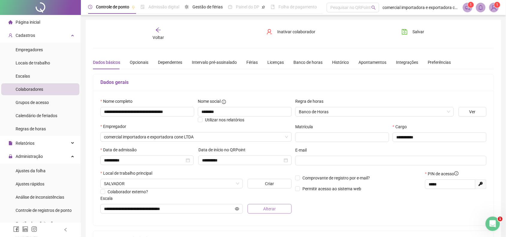
click at [263, 210] on button "Alterar" at bounding box center [270, 209] width 44 height 10
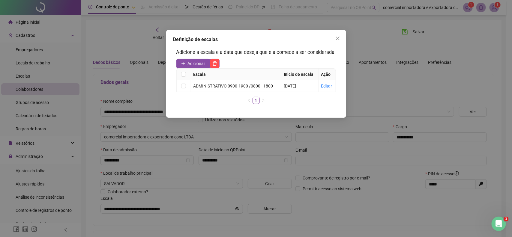
click at [194, 66] on span "Adicionar" at bounding box center [197, 63] width 18 height 7
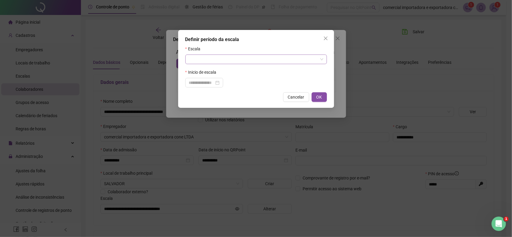
click at [228, 62] on input "search" at bounding box center [253, 59] width 129 height 9
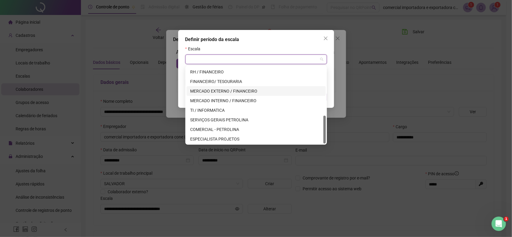
click at [224, 89] on div "MERCADO EXTERNO / FINANCEIRO" at bounding box center [256, 91] width 132 height 7
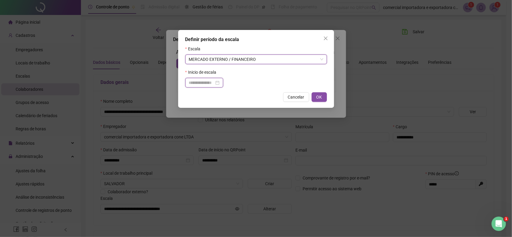
click at [210, 83] on input at bounding box center [201, 83] width 25 height 7
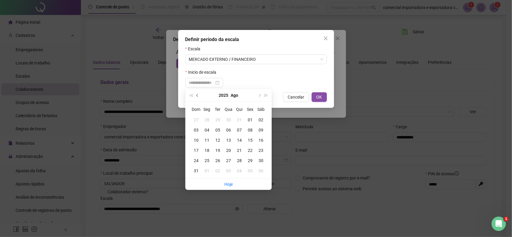
drag, startPoint x: 198, startPoint y: 95, endPoint x: 233, endPoint y: 106, distance: 36.0
click at [199, 95] on span "prev-year" at bounding box center [198, 95] width 3 height 3
click at [252, 141] on div "18" at bounding box center [250, 140] width 11 height 7
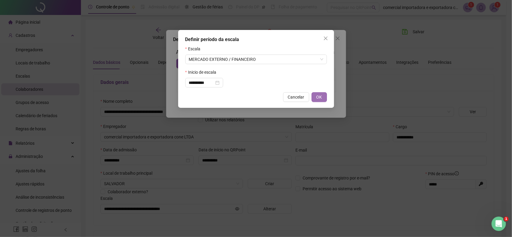
click at [323, 101] on button "OK" at bounding box center [319, 97] width 15 height 10
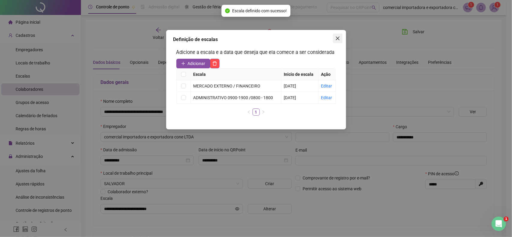
click at [335, 43] on button "Close" at bounding box center [338, 39] width 10 height 10
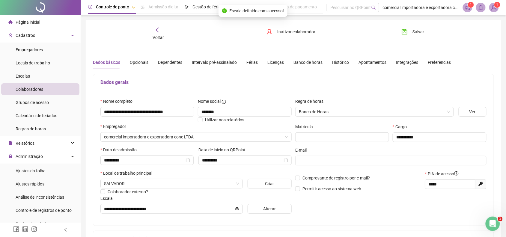
drag, startPoint x: 411, startPoint y: 36, endPoint x: 408, endPoint y: 42, distance: 6.9
click at [410, 36] on button "Salvar" at bounding box center [414, 32] width 32 height 10
click at [158, 41] on div "**********" at bounding box center [293, 168] width 401 height 282
click at [160, 37] on span "Voltar" at bounding box center [158, 37] width 11 height 5
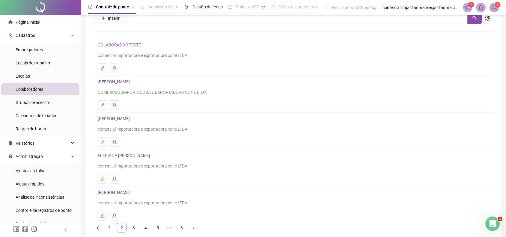
scroll to position [38, 0]
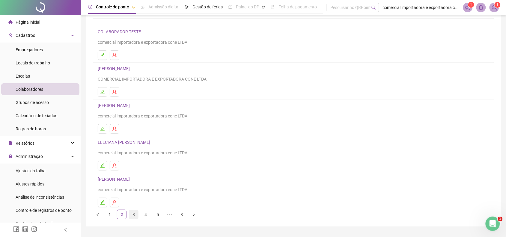
click at [133, 215] on link "3" at bounding box center [133, 214] width 9 height 9
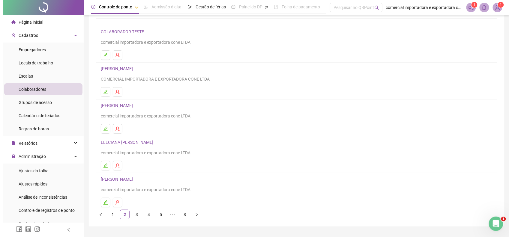
scroll to position [0, 0]
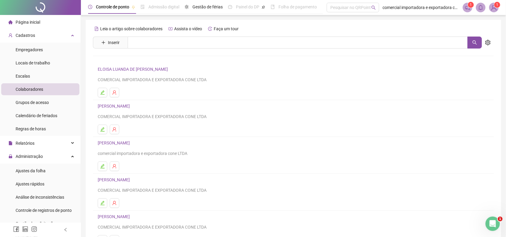
click at [118, 143] on link "[PERSON_NAME]" at bounding box center [115, 143] width 34 height 5
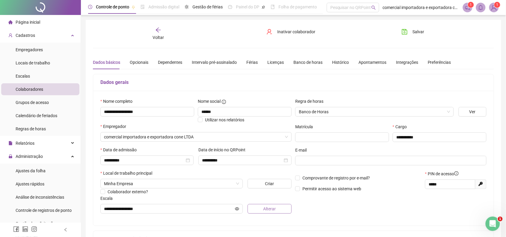
click at [277, 209] on button "Alterar" at bounding box center [270, 209] width 44 height 10
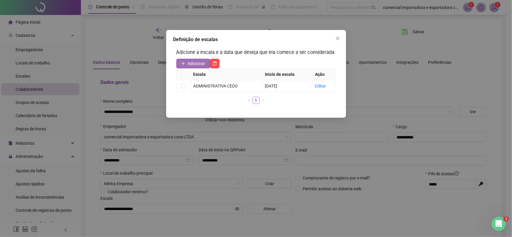
click at [196, 65] on span "Adicionar" at bounding box center [197, 63] width 18 height 7
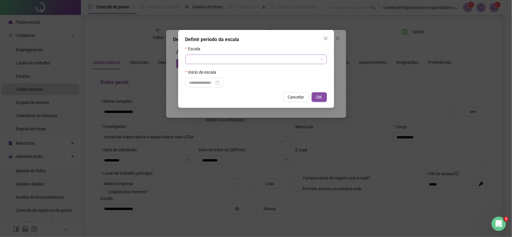
drag, startPoint x: 316, startPoint y: 60, endPoint x: 314, endPoint y: 62, distance: 3.4
click at [315, 62] on input "search" at bounding box center [253, 59] width 129 height 9
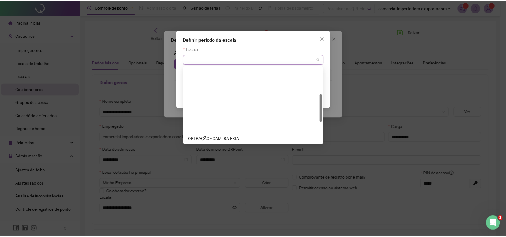
scroll to position [75, 0]
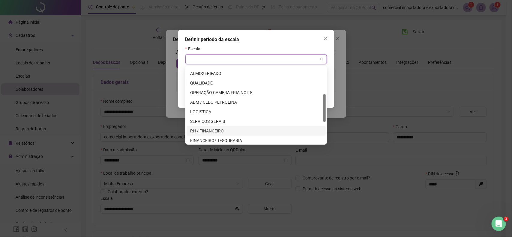
click at [223, 131] on div "RH / FINANCEIRO" at bounding box center [256, 131] width 132 height 7
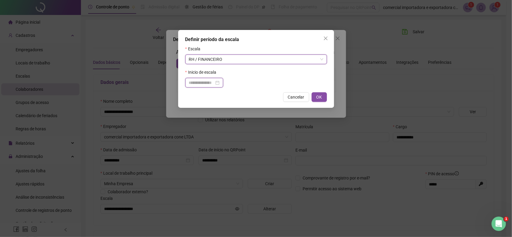
click at [212, 85] on input at bounding box center [201, 83] width 25 height 7
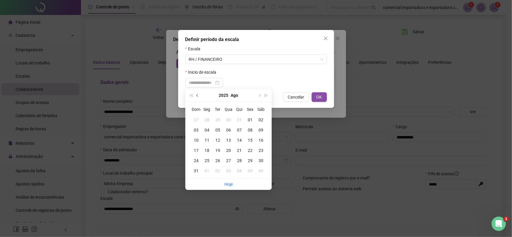
click at [198, 95] on span "prev-year" at bounding box center [198, 95] width 3 height 3
click at [248, 140] on div "18" at bounding box center [250, 140] width 11 height 7
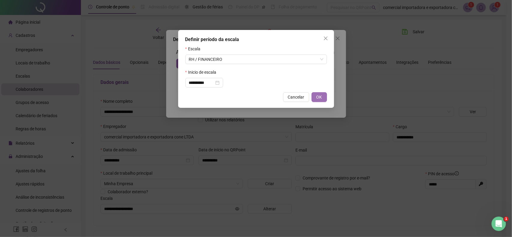
click at [318, 97] on span "OK" at bounding box center [320, 97] width 6 height 7
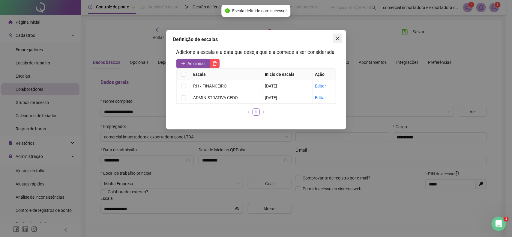
click at [336, 37] on span "Close" at bounding box center [338, 38] width 10 height 5
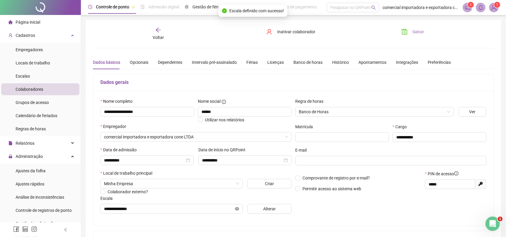
drag, startPoint x: 419, startPoint y: 29, endPoint x: 414, endPoint y: 32, distance: 6.3
click at [419, 29] on span "Salvar" at bounding box center [419, 32] width 12 height 7
click at [154, 35] on span "Voltar" at bounding box center [158, 37] width 11 height 5
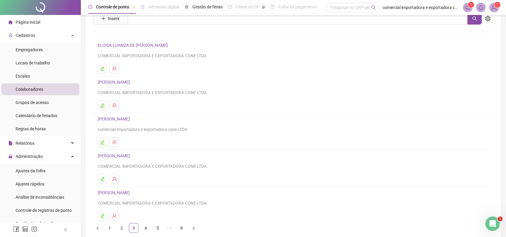
scroll to position [54, 0]
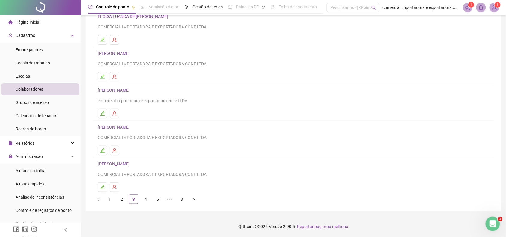
drag, startPoint x: 148, startPoint y: 200, endPoint x: 176, endPoint y: 197, distance: 28.1
click at [148, 200] on link "4" at bounding box center [145, 199] width 9 height 9
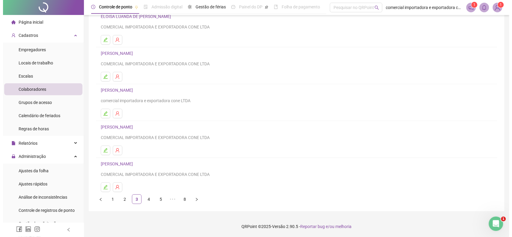
scroll to position [0, 0]
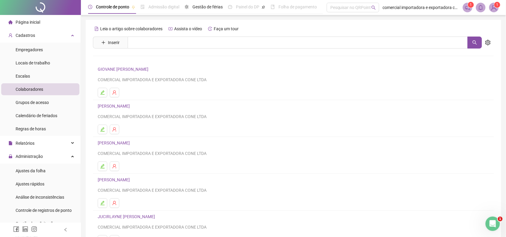
click at [132, 142] on link "[PERSON_NAME]" at bounding box center [115, 143] width 34 height 5
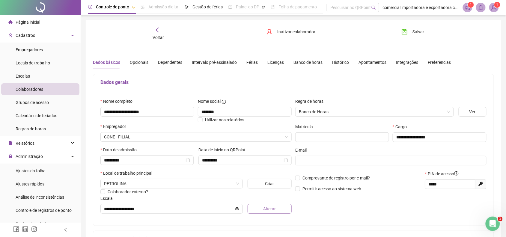
click at [262, 210] on button "Alterar" at bounding box center [270, 209] width 44 height 10
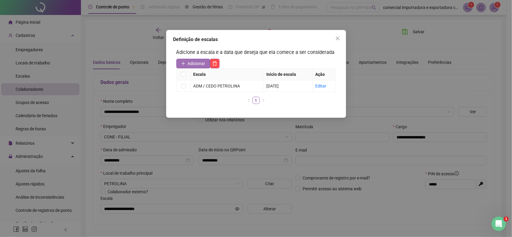
click at [197, 62] on span "Adicionar" at bounding box center [197, 63] width 18 height 7
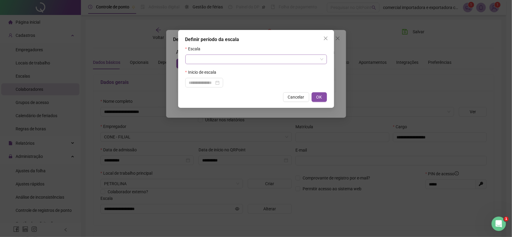
click at [242, 57] on input "search" at bounding box center [253, 59] width 129 height 9
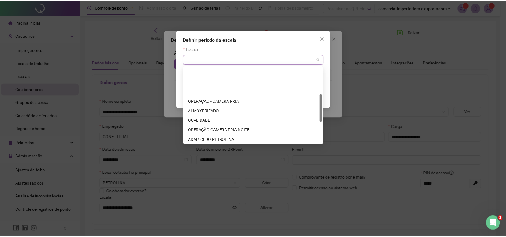
scroll to position [75, 0]
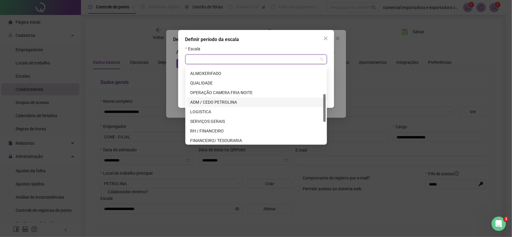
click at [223, 101] on div "ADM / CEDO PETROLINA" at bounding box center [256, 102] width 132 height 7
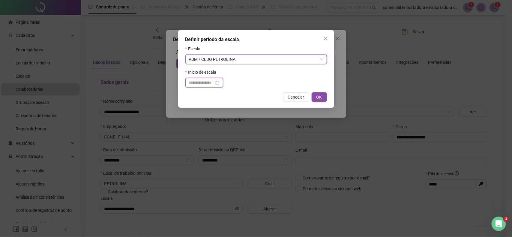
click at [202, 86] on input at bounding box center [201, 83] width 25 height 7
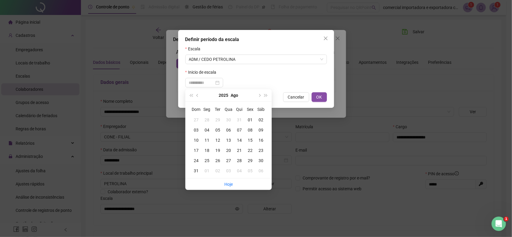
click at [207, 131] on div "04" at bounding box center [207, 130] width 11 height 7
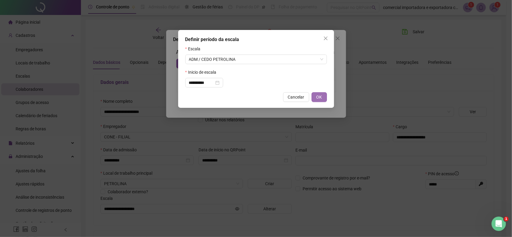
click at [320, 99] on span "OK" at bounding box center [320, 97] width 6 height 7
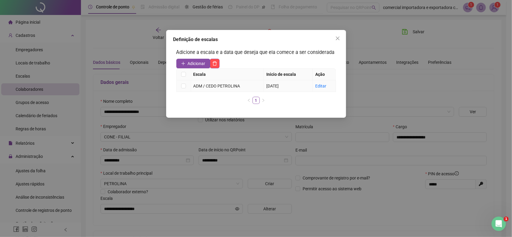
click at [184, 89] on label at bounding box center [183, 86] width 5 height 7
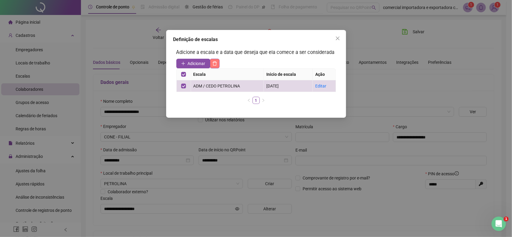
click at [215, 65] on icon "delete" at bounding box center [214, 63] width 5 height 5
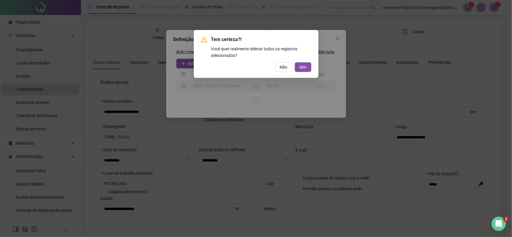
drag, startPoint x: 306, startPoint y: 68, endPoint x: 330, endPoint y: 101, distance: 40.1
click at [306, 69] on span "Sim" at bounding box center [303, 67] width 7 height 7
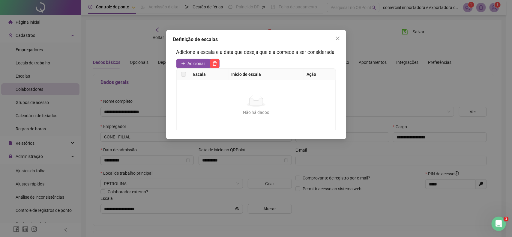
drag, startPoint x: 192, startPoint y: 67, endPoint x: 203, endPoint y: 71, distance: 11.7
click at [193, 67] on button "Adicionar" at bounding box center [193, 64] width 34 height 10
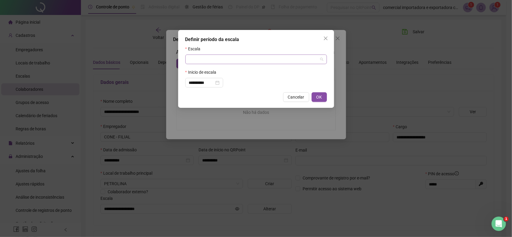
click at [228, 61] on input "search" at bounding box center [253, 59] width 129 height 9
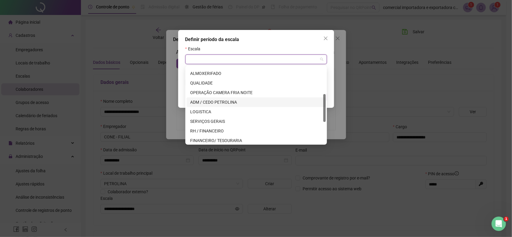
click at [229, 102] on div "ADM / CEDO PETROLINA" at bounding box center [256, 102] width 132 height 7
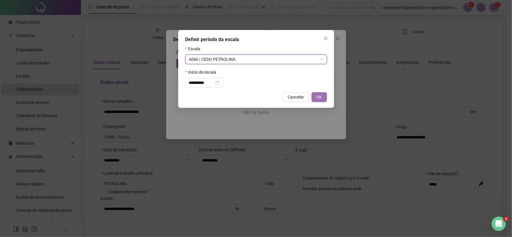
drag, startPoint x: 318, startPoint y: 98, endPoint x: 323, endPoint y: 102, distance: 6.0
click at [318, 99] on span "OK" at bounding box center [320, 97] width 6 height 7
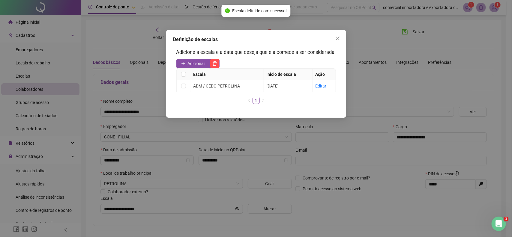
drag, startPoint x: 338, startPoint y: 37, endPoint x: 439, endPoint y: 26, distance: 101.4
click at [338, 38] on icon "close" at bounding box center [337, 38] width 5 height 5
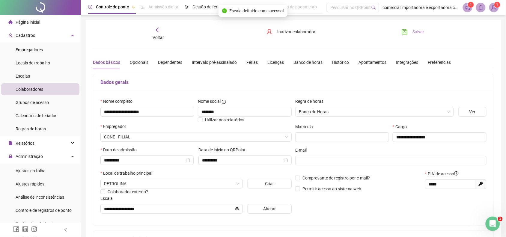
click at [419, 32] on span "Salvar" at bounding box center [419, 32] width 12 height 7
click at [161, 33] on div "Voltar" at bounding box center [158, 34] width 63 height 14
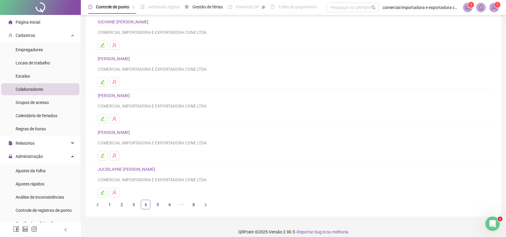
scroll to position [54, 0]
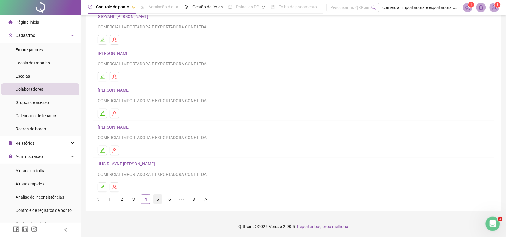
click at [158, 200] on link "5" at bounding box center [157, 199] width 9 height 9
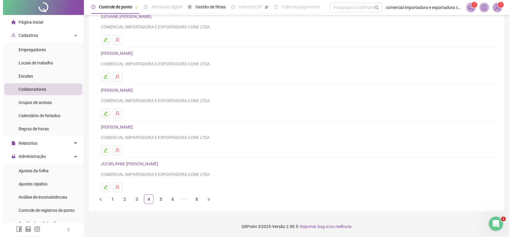
scroll to position [0, 0]
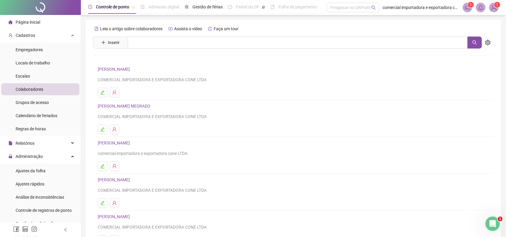
click at [132, 144] on link "[PERSON_NAME]" at bounding box center [115, 143] width 34 height 5
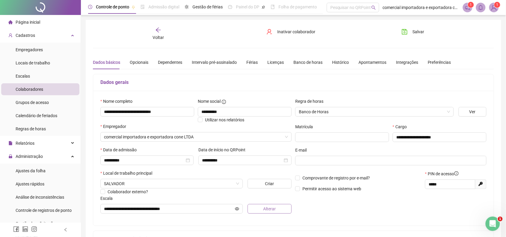
click at [265, 209] on span "Alterar" at bounding box center [269, 209] width 13 height 7
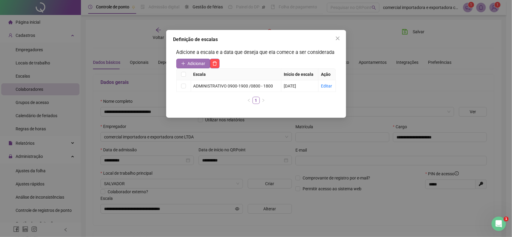
click at [194, 65] on span "Adicionar" at bounding box center [197, 63] width 18 height 7
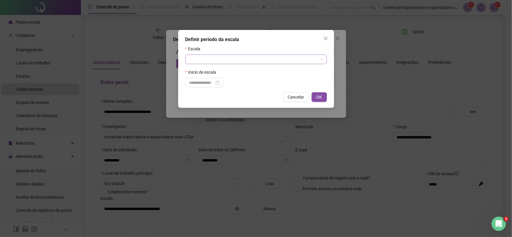
click at [229, 59] on input "search" at bounding box center [253, 59] width 129 height 9
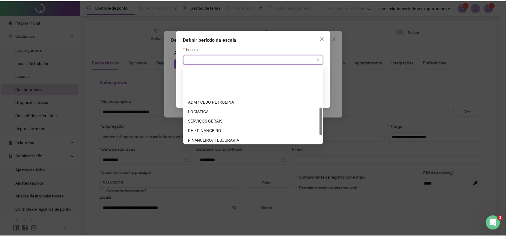
scroll to position [113, 0]
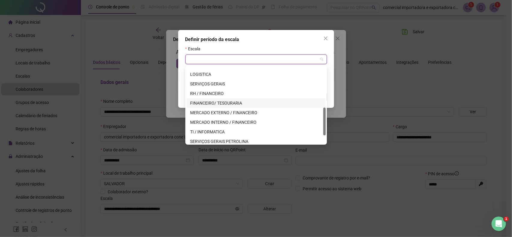
click at [225, 102] on div "FINANCEIRO/ TESOURARIA" at bounding box center [256, 103] width 132 height 7
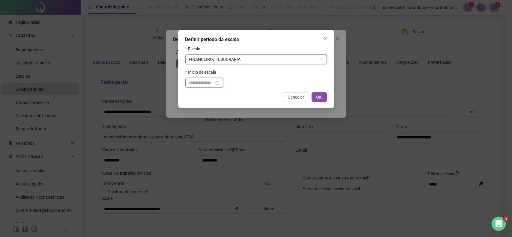
click at [209, 83] on input at bounding box center [201, 83] width 25 height 7
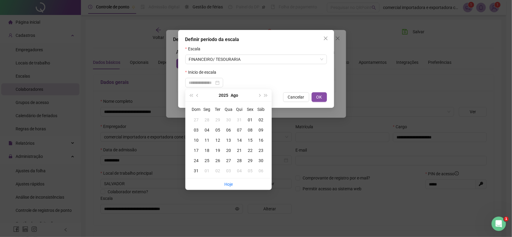
drag, startPoint x: 197, startPoint y: 96, endPoint x: 221, endPoint y: 111, distance: 27.7
click at [199, 97] on button "prev-year" at bounding box center [197, 95] width 7 height 12
click at [251, 140] on div "18" at bounding box center [250, 140] width 11 height 7
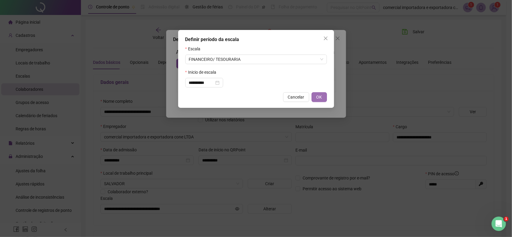
drag, startPoint x: 320, startPoint y: 93, endPoint x: 320, endPoint y: 98, distance: 5.1
click at [320, 98] on div "**********" at bounding box center [256, 69] width 156 height 78
drag, startPoint x: 321, startPoint y: 97, endPoint x: 325, endPoint y: 118, distance: 21.0
click at [321, 98] on span "OK" at bounding box center [320, 97] width 6 height 7
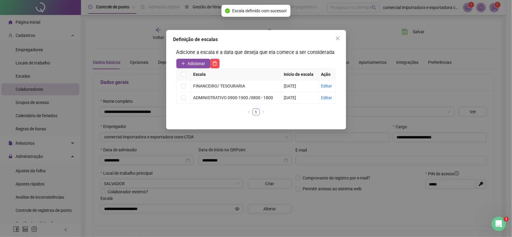
drag, startPoint x: 341, startPoint y: 37, endPoint x: 338, endPoint y: 41, distance: 5.0
click at [340, 39] on span "Close" at bounding box center [338, 38] width 10 height 5
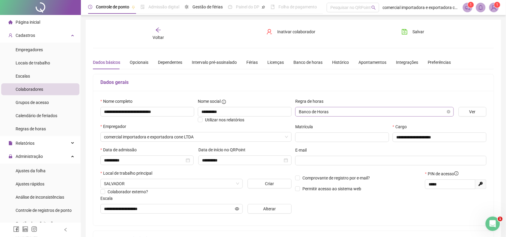
drag, startPoint x: 420, startPoint y: 29, endPoint x: 382, endPoint y: 114, distance: 93.2
click at [420, 29] on span "Salvar" at bounding box center [419, 32] width 12 height 7
click at [153, 37] on span "Voltar" at bounding box center [158, 37] width 11 height 5
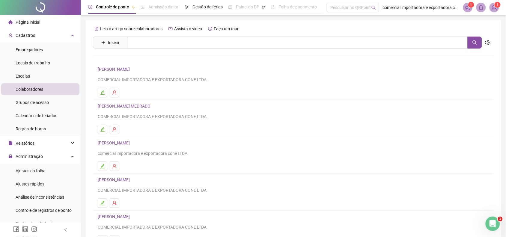
scroll to position [38, 0]
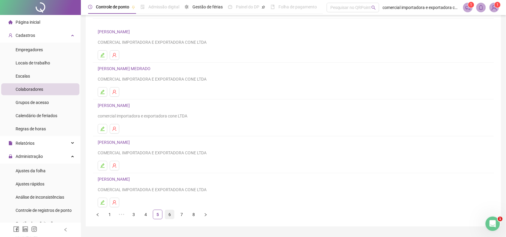
click at [173, 218] on link "6" at bounding box center [169, 214] width 9 height 9
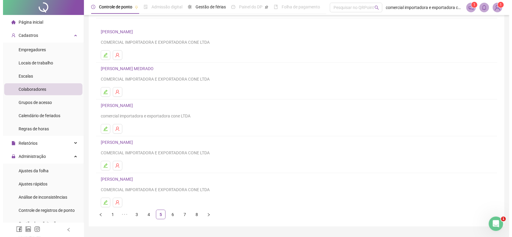
scroll to position [0, 0]
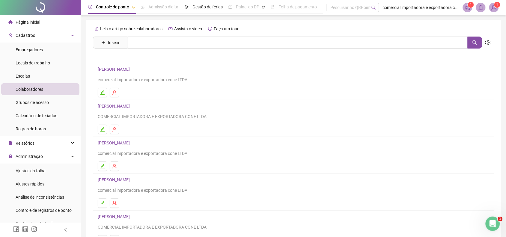
click at [131, 71] on link "[PERSON_NAME]" at bounding box center [115, 69] width 34 height 5
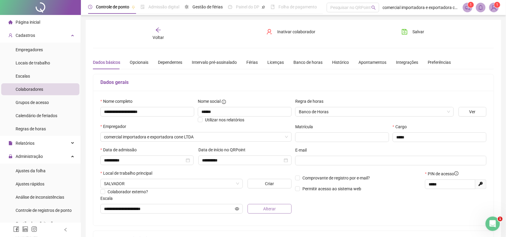
click at [275, 212] on span "Alterar" at bounding box center [269, 209] width 13 height 7
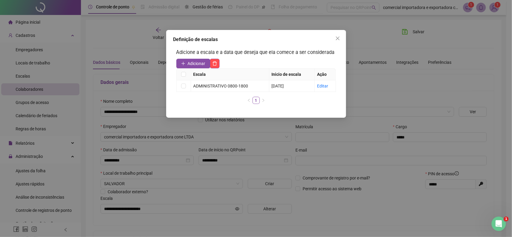
drag, startPoint x: 194, startPoint y: 62, endPoint x: 200, endPoint y: 71, distance: 10.4
click at [194, 65] on span "Adicionar" at bounding box center [197, 63] width 18 height 7
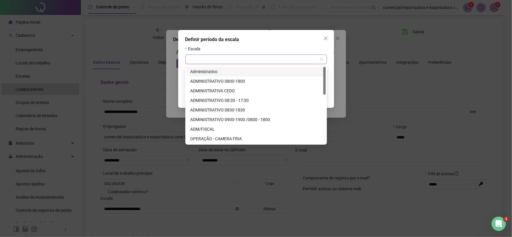
drag, startPoint x: 320, startPoint y: 61, endPoint x: 316, endPoint y: 64, distance: 4.7
click at [320, 62] on span at bounding box center [256, 59] width 134 height 9
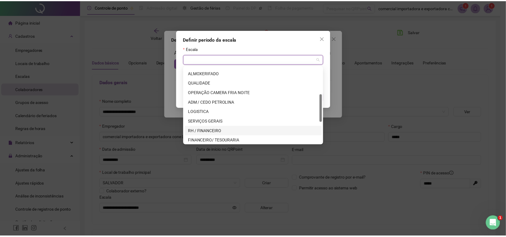
scroll to position [113, 0]
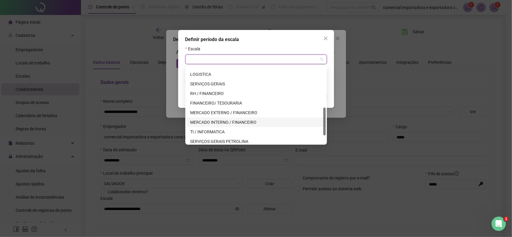
click at [238, 123] on div "MERCADO INTERNO / FINANCEIRO" at bounding box center [256, 122] width 132 height 7
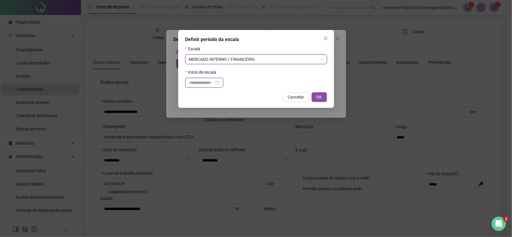
drag, startPoint x: 204, startPoint y: 83, endPoint x: 218, endPoint y: 91, distance: 16.0
click at [203, 83] on input at bounding box center [201, 83] width 25 height 7
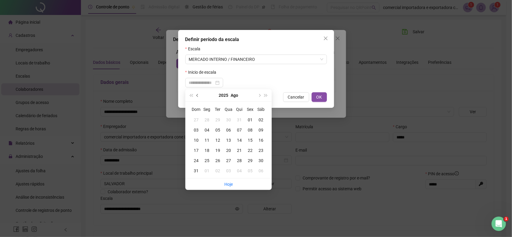
click at [197, 95] on span "prev-year" at bounding box center [198, 95] width 3 height 3
click at [250, 140] on div "18" at bounding box center [250, 140] width 11 height 7
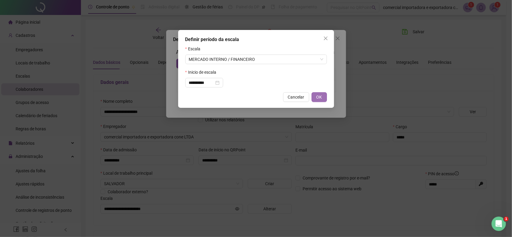
click at [321, 95] on button "OK" at bounding box center [319, 97] width 15 height 10
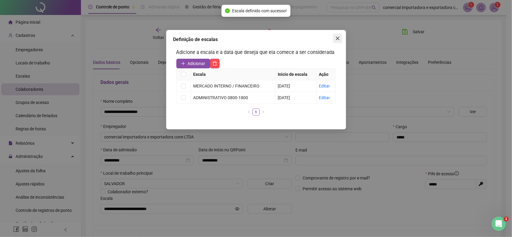
click at [337, 41] on button "Close" at bounding box center [338, 39] width 10 height 10
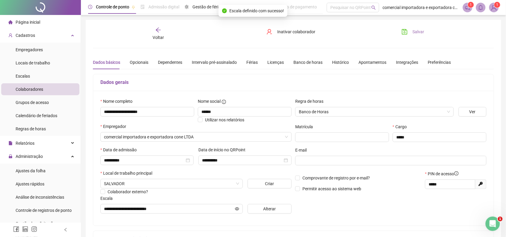
click at [423, 34] on span "Salvar" at bounding box center [419, 32] width 12 height 7
drag, startPoint x: 417, startPoint y: 30, endPoint x: 418, endPoint y: 48, distance: 18.0
click at [417, 31] on span "Salvar" at bounding box center [419, 32] width 12 height 7
click at [158, 38] on span "Voltar" at bounding box center [158, 37] width 11 height 5
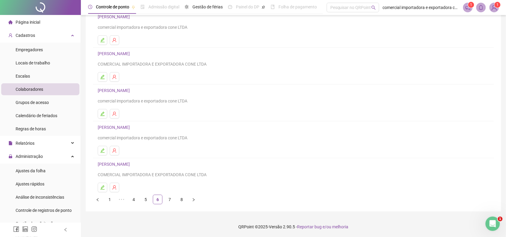
scroll to position [54, 0]
click at [132, 128] on link "[PERSON_NAME]" at bounding box center [115, 127] width 34 height 5
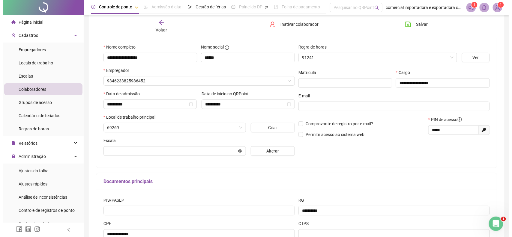
scroll to position [57, 0]
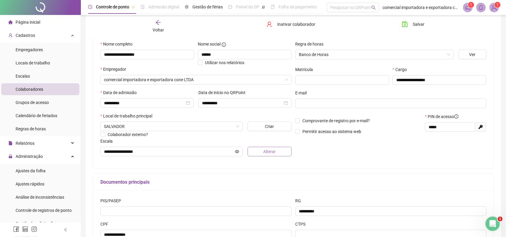
click at [271, 154] on span "Alterar" at bounding box center [269, 152] width 13 height 7
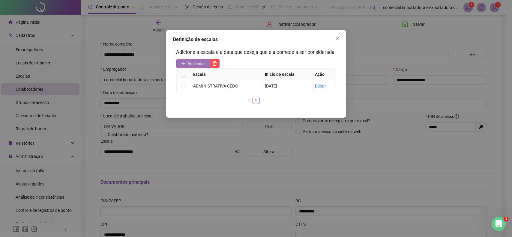
click at [194, 63] on span "Adicionar" at bounding box center [197, 63] width 18 height 7
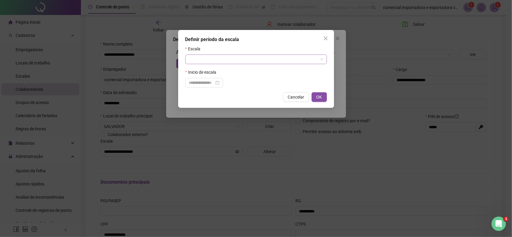
click at [212, 63] on input "search" at bounding box center [253, 59] width 129 height 9
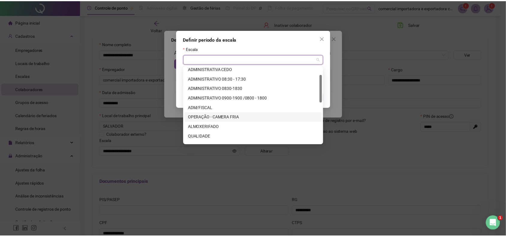
scroll to position [59, 0]
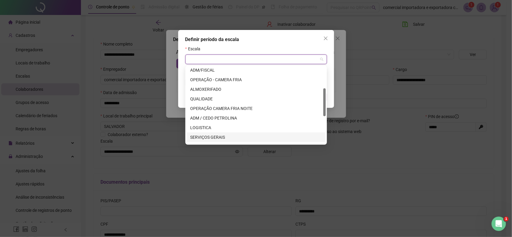
click at [215, 134] on div "SERVIÇOS GERAIS" at bounding box center [256, 137] width 132 height 7
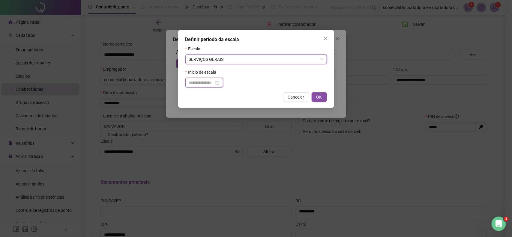
click at [209, 86] on input at bounding box center [201, 83] width 25 height 7
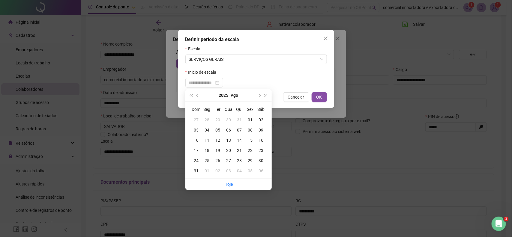
drag, startPoint x: 197, startPoint y: 97, endPoint x: 229, endPoint y: 122, distance: 41.2
click at [199, 98] on button "prev-year" at bounding box center [197, 95] width 7 height 12
click at [251, 140] on div "18" at bounding box center [250, 140] width 11 height 7
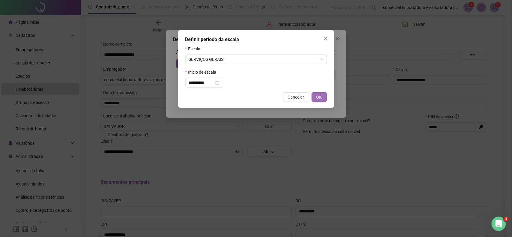
click at [321, 100] on span "OK" at bounding box center [320, 97] width 6 height 7
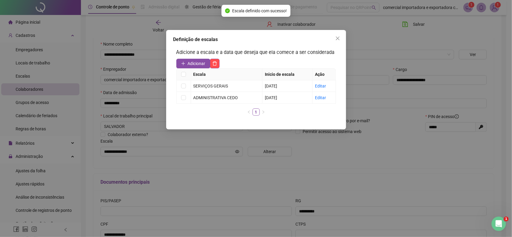
drag, startPoint x: 337, startPoint y: 41, endPoint x: 354, endPoint y: 40, distance: 17.4
click at [338, 40] on icon "close" at bounding box center [337, 38] width 5 height 5
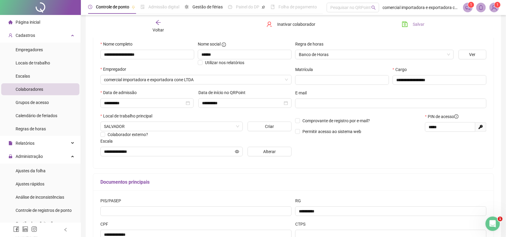
click at [418, 26] on span "Salvar" at bounding box center [419, 24] width 12 height 7
click at [159, 30] on span "Voltar" at bounding box center [158, 30] width 11 height 5
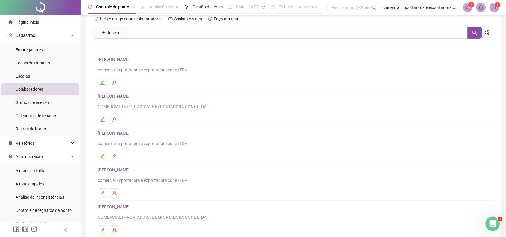
scroll to position [54, 0]
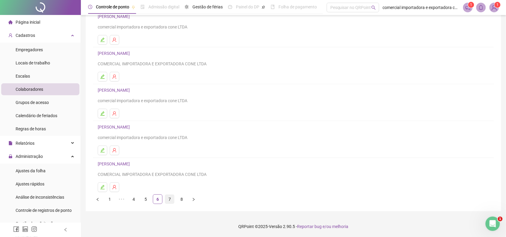
click at [168, 200] on link "7" at bounding box center [169, 199] width 9 height 9
click at [156, 200] on link "6" at bounding box center [157, 199] width 9 height 9
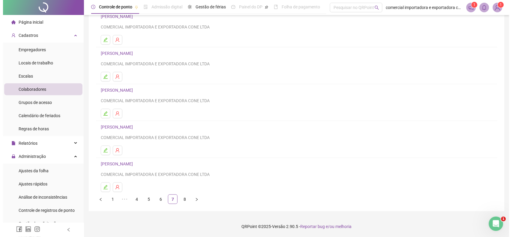
scroll to position [0, 0]
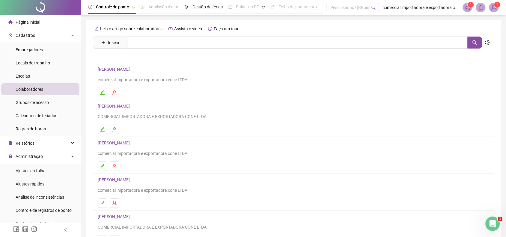
click at [132, 143] on link "[PERSON_NAME]" at bounding box center [115, 143] width 34 height 5
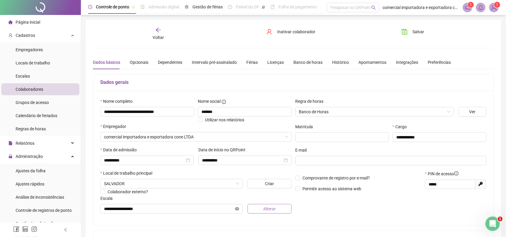
click at [275, 212] on span "Alterar" at bounding box center [269, 209] width 13 height 7
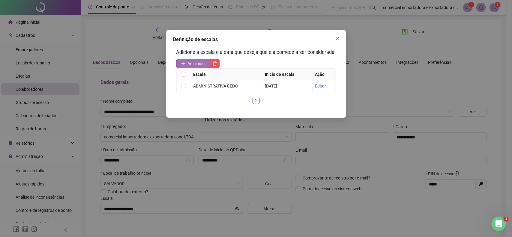
click at [185, 65] on icon "plus" at bounding box center [183, 64] width 4 height 4
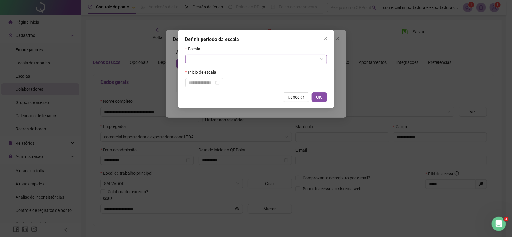
click at [239, 55] on div "Escala" at bounding box center [256, 55] width 142 height 19
click at [238, 59] on input "search" at bounding box center [253, 59] width 129 height 9
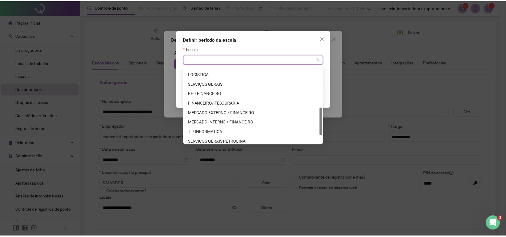
scroll to position [134, 0]
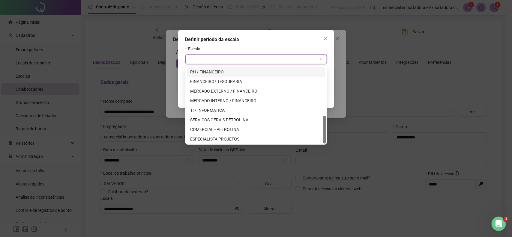
click at [203, 71] on div "RH / FINANCEIRO" at bounding box center [256, 72] width 132 height 7
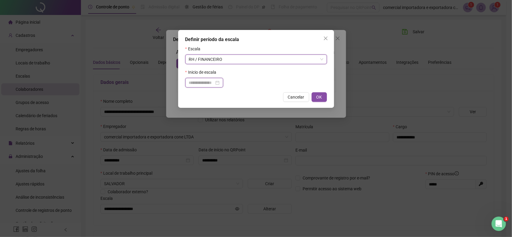
click at [209, 83] on input at bounding box center [201, 83] width 25 height 7
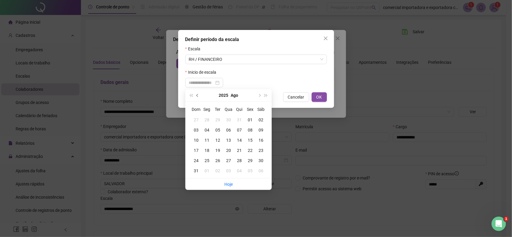
click at [197, 97] on span "prev-year" at bounding box center [198, 95] width 3 height 3
click at [251, 140] on div "18" at bounding box center [250, 140] width 11 height 7
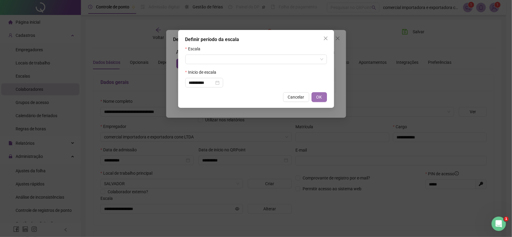
click at [320, 97] on span "OK" at bounding box center [320, 97] width 6 height 7
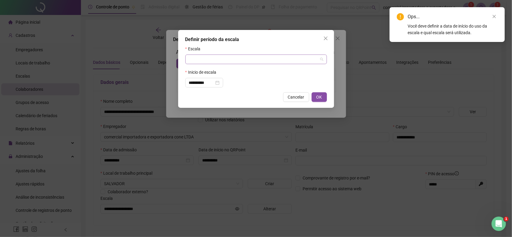
click at [323, 59] on div at bounding box center [256, 60] width 142 height 10
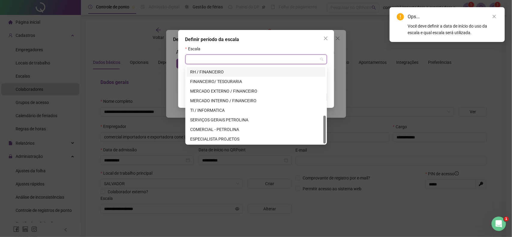
click at [224, 72] on div "RH / FINANCEIRO" at bounding box center [256, 72] width 132 height 7
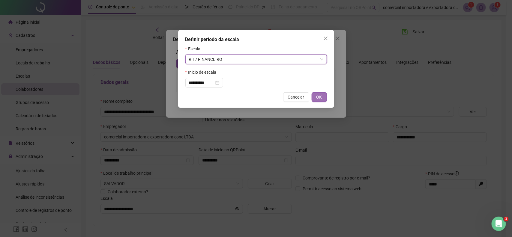
click at [321, 98] on span "OK" at bounding box center [320, 97] width 6 height 7
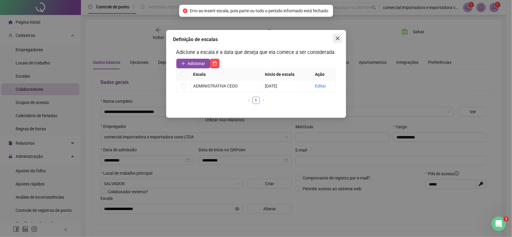
click at [335, 39] on span "Close" at bounding box center [338, 38] width 10 height 5
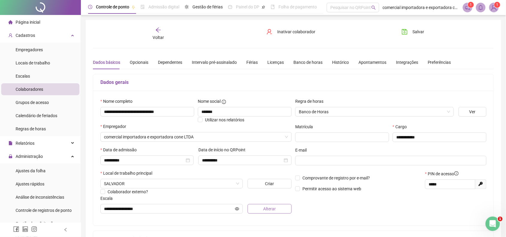
click at [260, 210] on button "Alterar" at bounding box center [270, 209] width 44 height 10
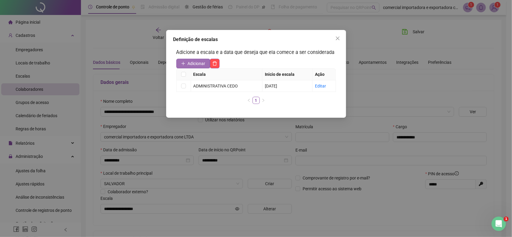
click at [191, 64] on span "Adicionar" at bounding box center [197, 63] width 18 height 7
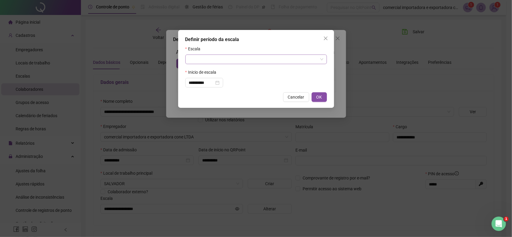
click at [216, 58] on input "search" at bounding box center [253, 59] width 129 height 9
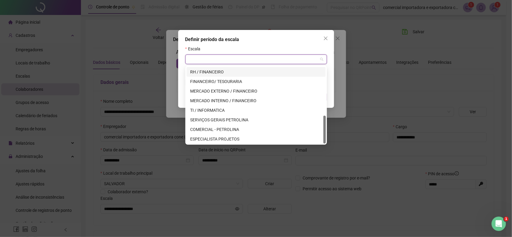
click at [212, 71] on div "RH / FINANCEIRO" at bounding box center [256, 72] width 132 height 7
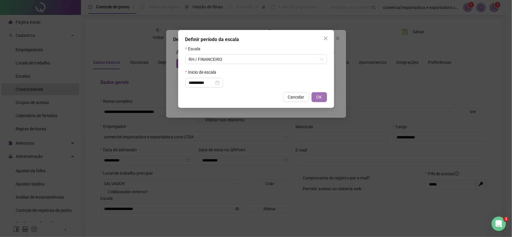
click at [320, 97] on span "OK" at bounding box center [320, 97] width 6 height 7
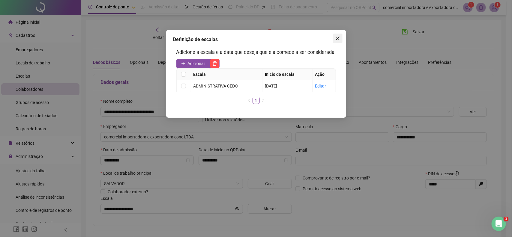
click at [338, 38] on icon "close" at bounding box center [338, 39] width 4 height 4
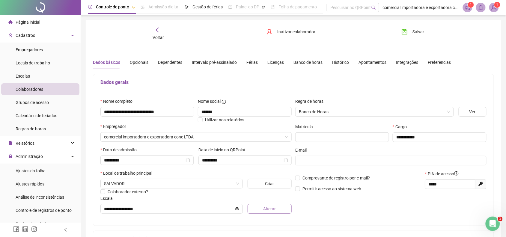
click at [257, 210] on button "Alterar" at bounding box center [270, 209] width 44 height 10
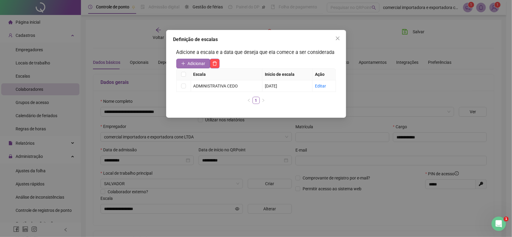
click at [197, 65] on span "Adicionar" at bounding box center [197, 63] width 18 height 7
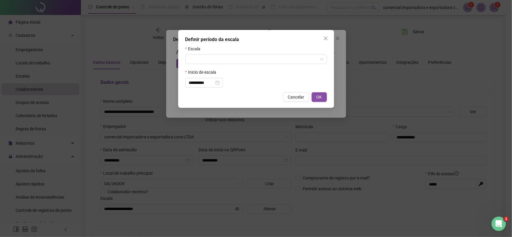
drag, startPoint x: 272, startPoint y: 60, endPoint x: 239, endPoint y: 65, distance: 33.4
click at [272, 61] on input "search" at bounding box center [253, 59] width 129 height 9
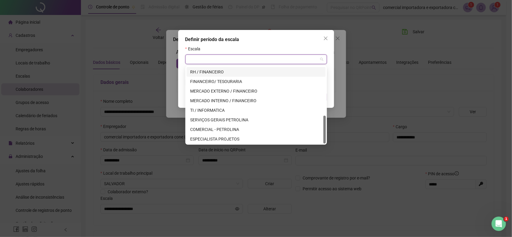
click at [206, 71] on div "RH / FINANCEIRO" at bounding box center [256, 72] width 132 height 7
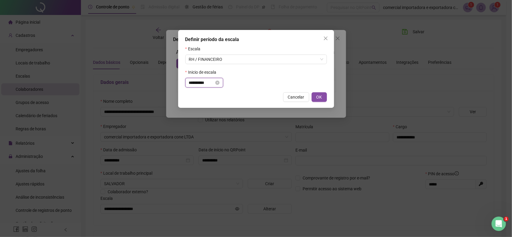
drag, startPoint x: 214, startPoint y: 83, endPoint x: 213, endPoint y: 88, distance: 5.1
click at [213, 83] on input "**********" at bounding box center [201, 83] width 25 height 7
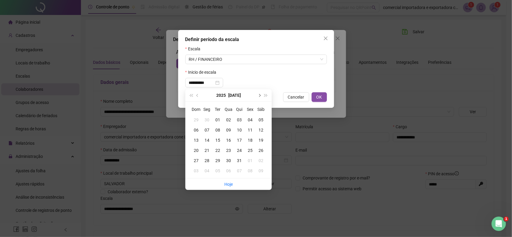
click at [261, 95] on button "next-year" at bounding box center [259, 95] width 7 height 12
click at [197, 97] on span "prev-year" at bounding box center [198, 95] width 3 height 3
click at [239, 158] on div "31" at bounding box center [239, 161] width 11 height 7
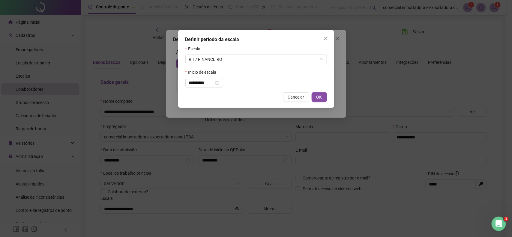
drag, startPoint x: 317, startPoint y: 98, endPoint x: 302, endPoint y: 150, distance: 54.6
click at [315, 101] on button "OK" at bounding box center [319, 97] width 15 height 10
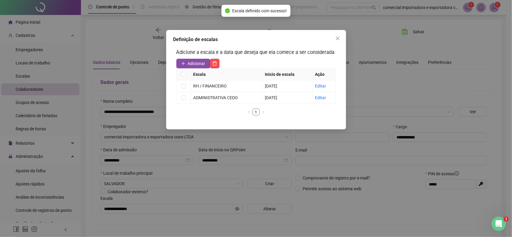
drag, startPoint x: 336, startPoint y: 38, endPoint x: 324, endPoint y: 63, distance: 27.4
click at [336, 39] on icon "close" at bounding box center [337, 38] width 5 height 5
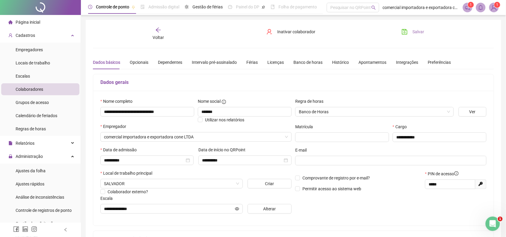
click at [414, 32] on span "Salvar" at bounding box center [419, 32] width 12 height 7
click at [26, 172] on span "Ajustes da folha" at bounding box center [31, 171] width 30 height 5
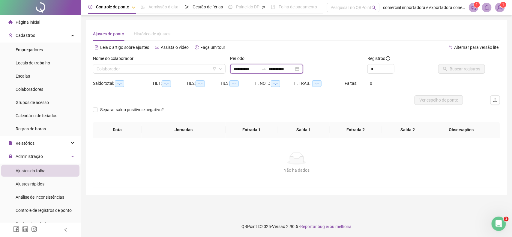
click at [237, 71] on input "**********" at bounding box center [246, 69] width 25 height 7
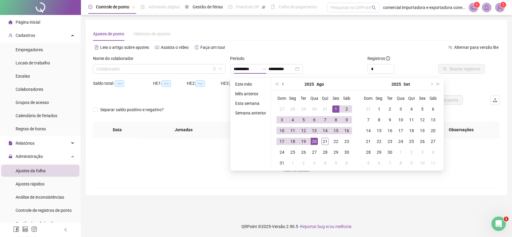
click at [282, 83] on span "prev-year" at bounding box center [283, 84] width 3 height 3
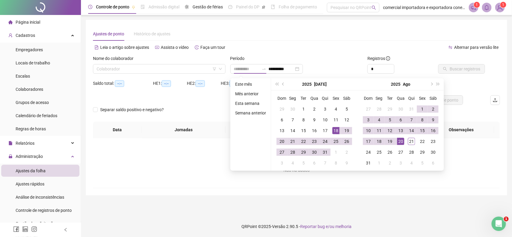
click at [335, 131] on div "18" at bounding box center [335, 130] width 7 height 7
click at [404, 141] on div "20" at bounding box center [400, 141] width 7 height 7
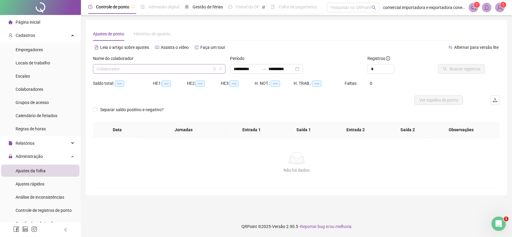
click at [149, 71] on input "search" at bounding box center [157, 69] width 120 height 9
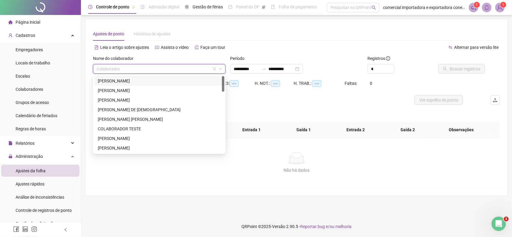
click at [131, 80] on div "[PERSON_NAME]" at bounding box center [159, 81] width 123 height 7
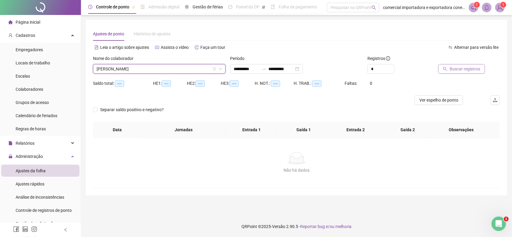
click at [453, 70] on span "Buscar registros" at bounding box center [465, 69] width 31 height 7
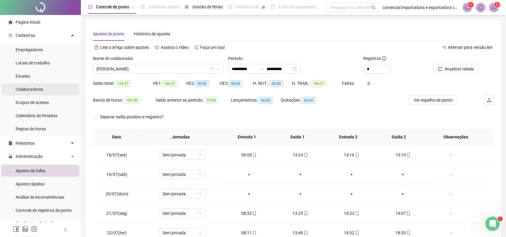
click at [38, 89] on span "Colaboradores" at bounding box center [30, 89] width 28 height 5
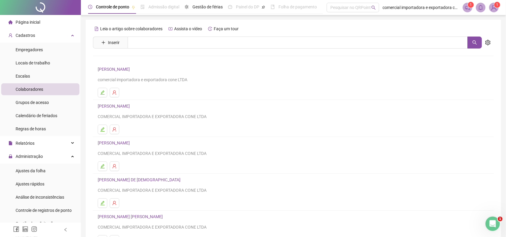
drag, startPoint x: 123, startPoint y: 67, endPoint x: 128, endPoint y: 69, distance: 5.6
click at [125, 68] on link "[PERSON_NAME]" at bounding box center [115, 69] width 34 height 5
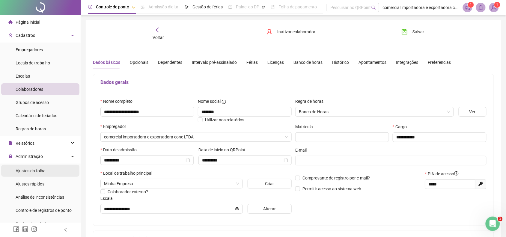
click at [30, 174] on div "Ajustes da folha" at bounding box center [31, 171] width 30 height 12
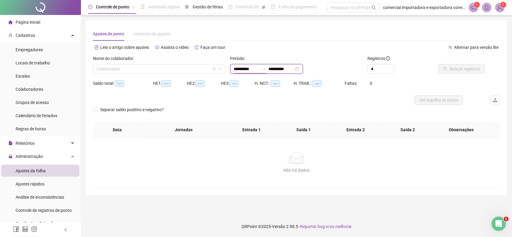
click at [246, 68] on input "**********" at bounding box center [246, 69] width 25 height 7
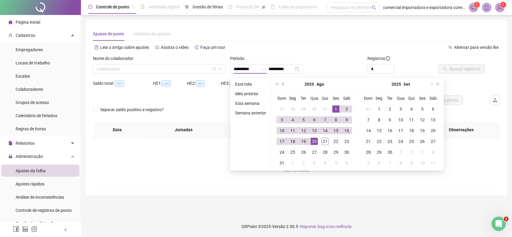
click at [283, 84] on span "prev-year" at bounding box center [283, 84] width 3 height 3
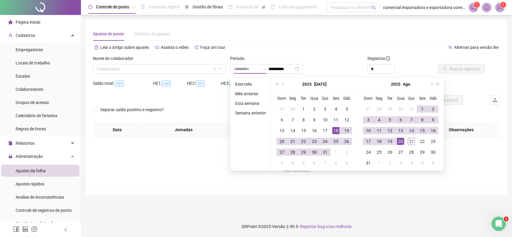
click at [336, 129] on div "18" at bounding box center [335, 130] width 7 height 7
click at [401, 140] on div "20" at bounding box center [400, 141] width 7 height 7
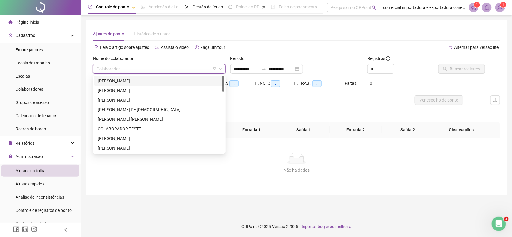
click at [161, 68] on input "search" at bounding box center [157, 69] width 120 height 9
click at [125, 79] on div "[PERSON_NAME]" at bounding box center [159, 81] width 123 height 7
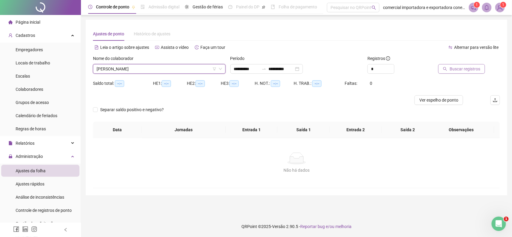
click at [453, 71] on span "Buscar registros" at bounding box center [465, 69] width 31 height 7
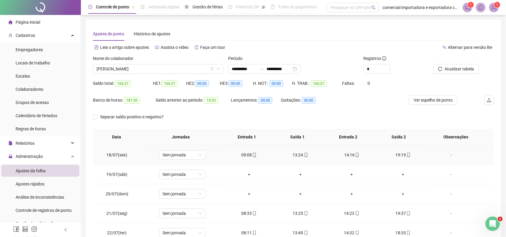
drag, startPoint x: 197, startPoint y: 155, endPoint x: 209, endPoint y: 152, distance: 12.4
click at [198, 155] on span "Sem jornada" at bounding box center [182, 155] width 39 height 9
click at [460, 68] on span "Atualizar tabela" at bounding box center [459, 69] width 29 height 7
click at [198, 156] on span "Sem jornada" at bounding box center [182, 155] width 39 height 9
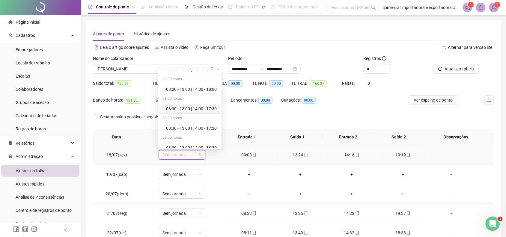
scroll to position [488, 0]
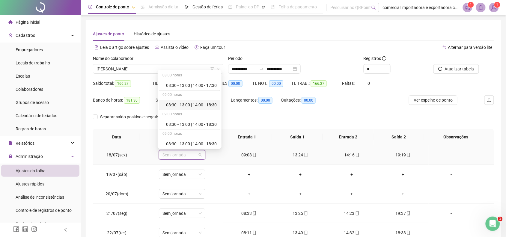
click at [188, 107] on div "08:30 - 13:00 | 14:00 - 18:30" at bounding box center [191, 105] width 51 height 7
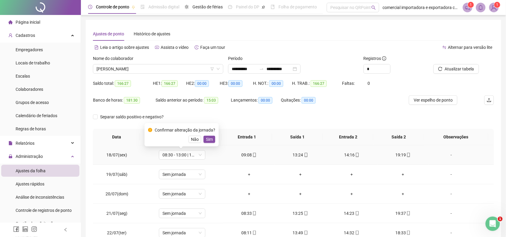
drag, startPoint x: 209, startPoint y: 143, endPoint x: 209, endPoint y: 185, distance: 42.3
click at [209, 142] on span "Sim" at bounding box center [209, 139] width 7 height 7
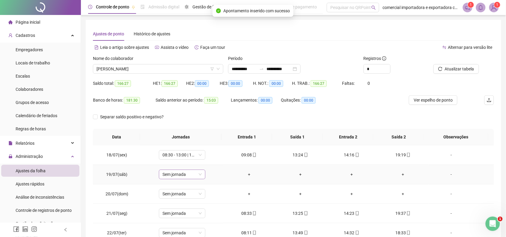
click at [197, 173] on span "Sem jornada" at bounding box center [182, 174] width 39 height 9
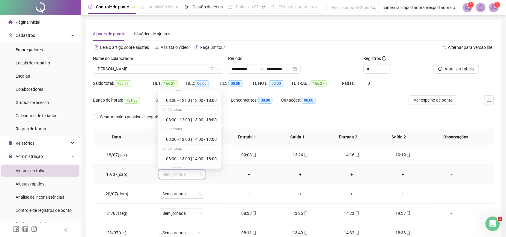
scroll to position [450, 0]
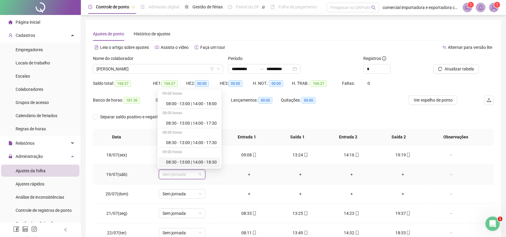
click at [197, 163] on div "08:30 - 13:00 | 14:00 - 18:30" at bounding box center [191, 162] width 51 height 7
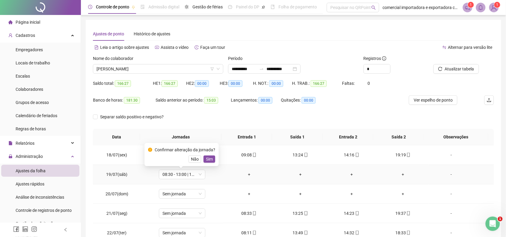
drag, startPoint x: 209, startPoint y: 161, endPoint x: 231, endPoint y: 185, distance: 33.3
click at [209, 161] on span "Sim" at bounding box center [209, 159] width 7 height 7
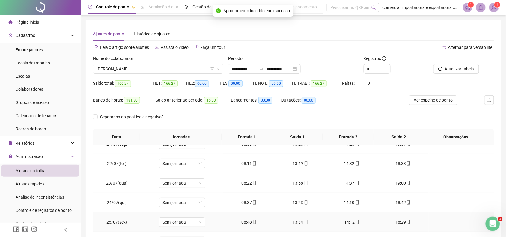
scroll to position [0, 0]
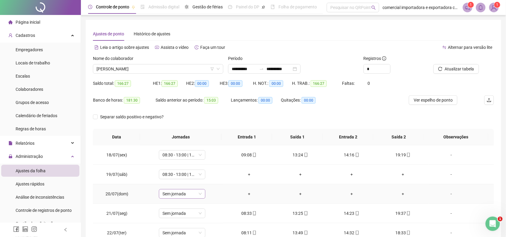
click at [200, 197] on span "Sem jornada" at bounding box center [182, 194] width 39 height 9
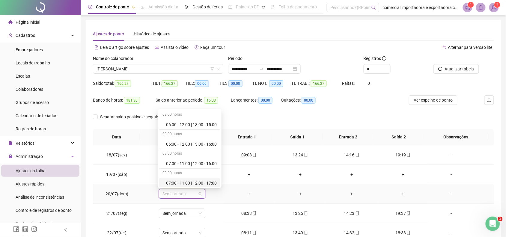
click at [249, 183] on td "+" at bounding box center [249, 175] width 51 height 20
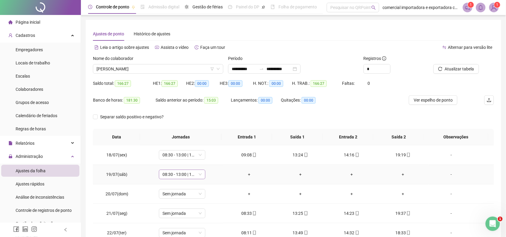
click at [202, 174] on div "08:30 - 13:00 | 14:00 - 18:30" at bounding box center [182, 175] width 47 height 10
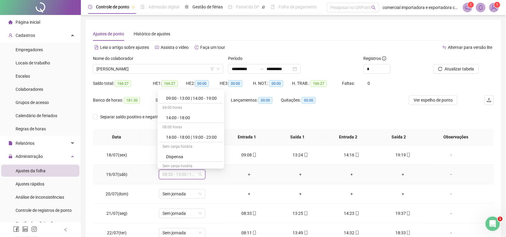
scroll to position [745, 0]
click at [177, 123] on div "Folga" at bounding box center [192, 123] width 53 height 7
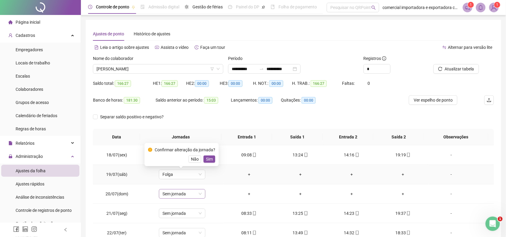
drag, startPoint x: 209, startPoint y: 160, endPoint x: 200, endPoint y: 191, distance: 32.1
click at [210, 161] on span "Sim" at bounding box center [209, 159] width 7 height 7
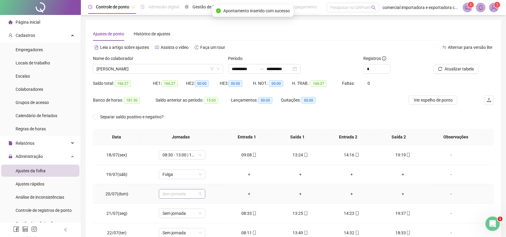
click at [200, 194] on span "Sem jornada" at bounding box center [182, 194] width 39 height 9
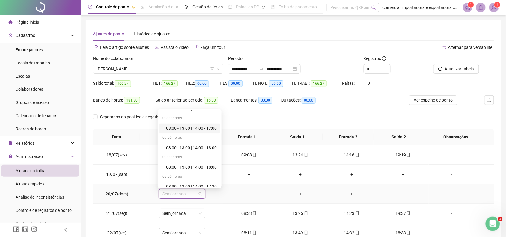
scroll to position [450, 0]
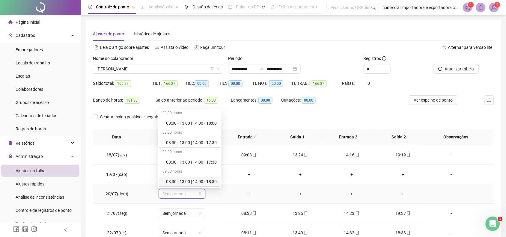
drag, startPoint x: 200, startPoint y: 182, endPoint x: 225, endPoint y: 185, distance: 25.8
click at [200, 182] on div "08:30 - 13:00 | 14:00 - 18:30" at bounding box center [191, 182] width 51 height 7
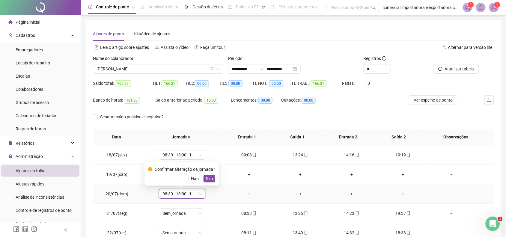
drag, startPoint x: 209, startPoint y: 177, endPoint x: 218, endPoint y: 198, distance: 23.2
click at [209, 178] on span "Sim" at bounding box center [209, 179] width 7 height 7
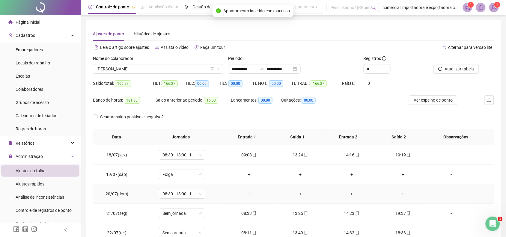
scroll to position [38, 0]
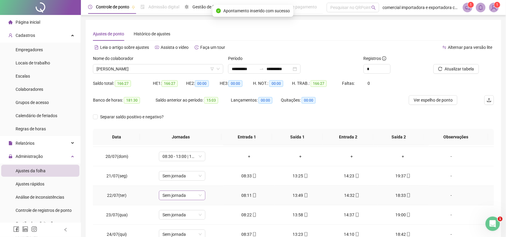
click at [197, 197] on span "Sem jornada" at bounding box center [182, 195] width 39 height 9
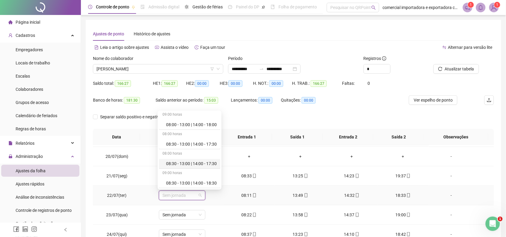
scroll to position [488, 0]
click at [181, 167] on div "08:30 - 13:00 | 14:00 - 18:30" at bounding box center [191, 165] width 51 height 7
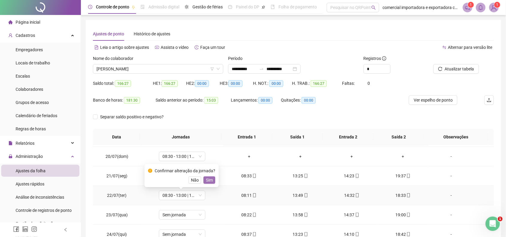
click at [209, 183] on span "Sim" at bounding box center [209, 180] width 7 height 7
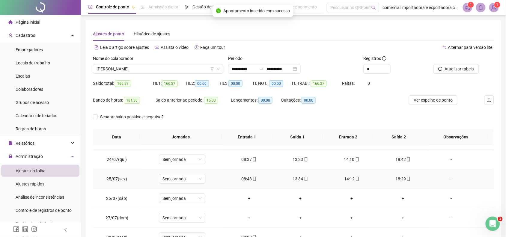
scroll to position [75, 0]
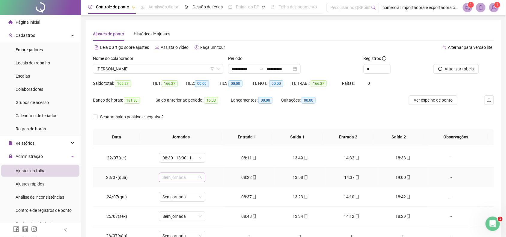
click at [200, 178] on span "Sem jornada" at bounding box center [182, 177] width 39 height 9
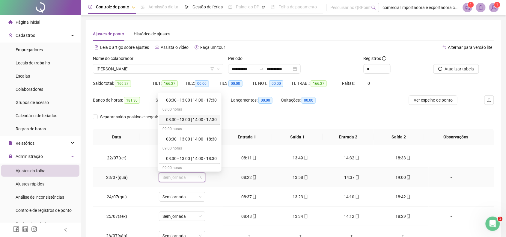
scroll to position [488, 0]
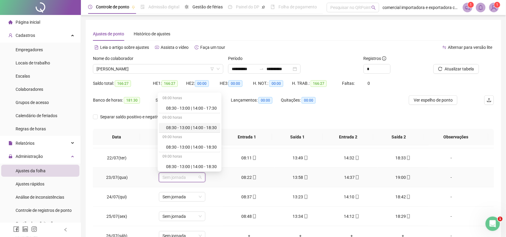
click at [202, 130] on div "08:30 - 13:00 | 14:00 - 18:30" at bounding box center [191, 128] width 51 height 7
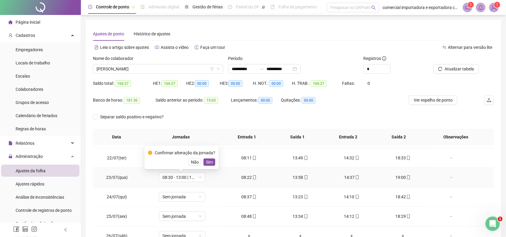
drag, startPoint x: 209, startPoint y: 164, endPoint x: 209, endPoint y: 194, distance: 30.6
click at [209, 164] on span "Sim" at bounding box center [209, 162] width 7 height 7
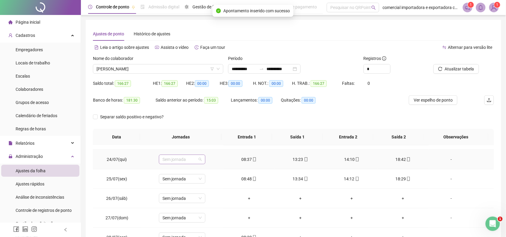
click at [197, 158] on span "Sem jornada" at bounding box center [182, 159] width 39 height 9
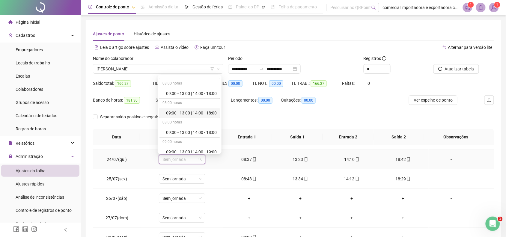
scroll to position [525, 0]
click at [197, 94] on div "08:30 - 13:00 | 14:00 - 18:30" at bounding box center [191, 92] width 51 height 7
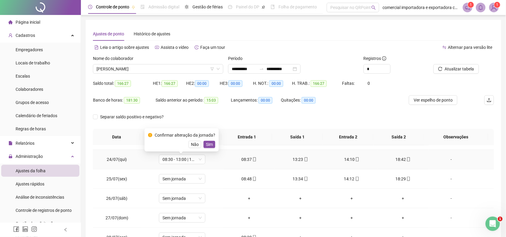
drag, startPoint x: 209, startPoint y: 143, endPoint x: 206, endPoint y: 182, distance: 38.8
click at [209, 144] on span "Sim" at bounding box center [209, 144] width 7 height 7
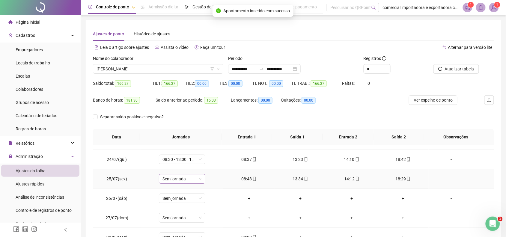
click at [198, 179] on span "Sem jornada" at bounding box center [182, 179] width 39 height 9
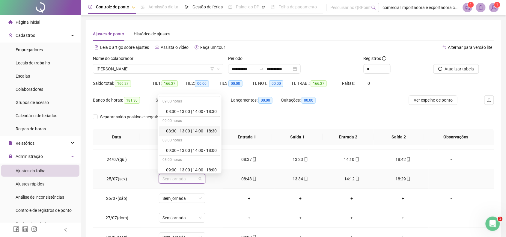
click at [194, 133] on div "08:30 - 13:00 | 14:00 - 18:30" at bounding box center [191, 131] width 51 height 7
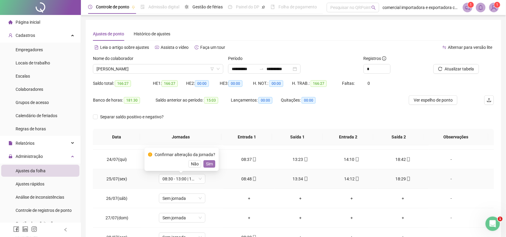
click at [206, 163] on span "Sim" at bounding box center [209, 164] width 7 height 7
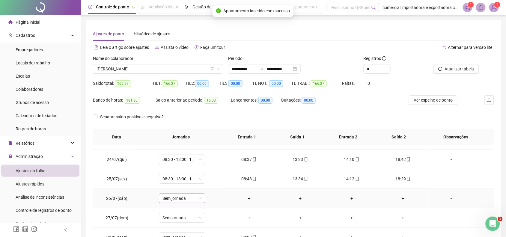
click at [197, 201] on span "Sem jornada" at bounding box center [182, 198] width 39 height 9
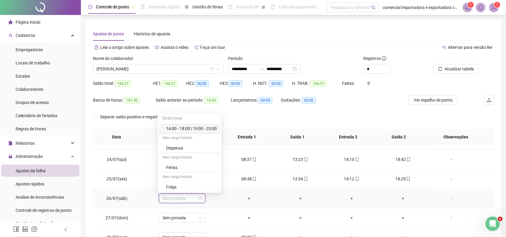
scroll to position [745, 0]
drag, startPoint x: 179, startPoint y: 148, endPoint x: 233, endPoint y: 155, distance: 55.4
click at [179, 149] on div "Folga" at bounding box center [191, 148] width 51 height 7
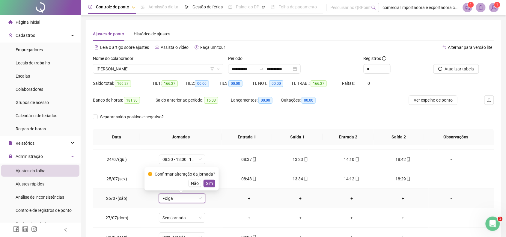
click at [208, 182] on span "Sim" at bounding box center [209, 183] width 7 height 7
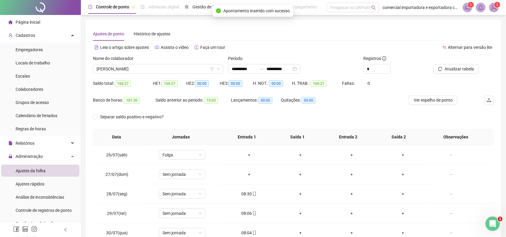
scroll to position [150, 0]
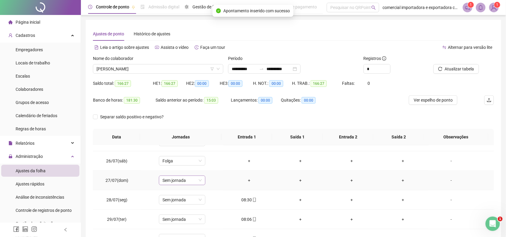
click at [201, 182] on div "Sem jornada" at bounding box center [182, 181] width 47 height 10
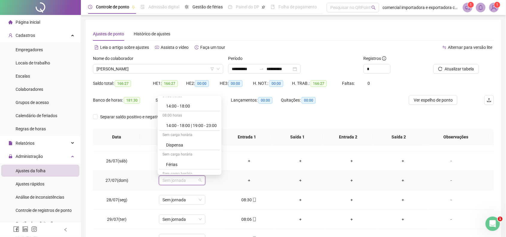
scroll to position [745, 0]
click at [173, 130] on div "Folga" at bounding box center [191, 130] width 51 height 7
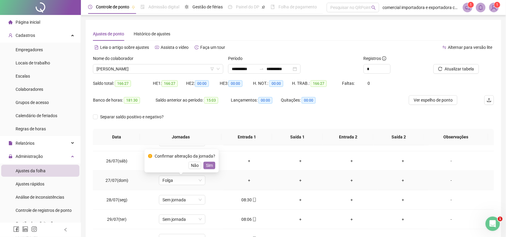
click at [211, 167] on span "Sim" at bounding box center [209, 165] width 7 height 7
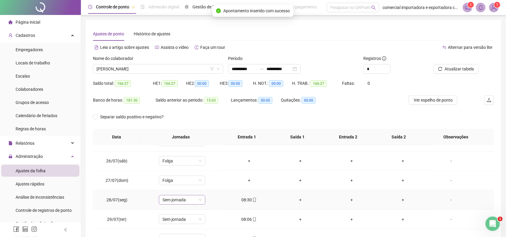
click at [200, 202] on span "Sem jornada" at bounding box center [182, 200] width 39 height 9
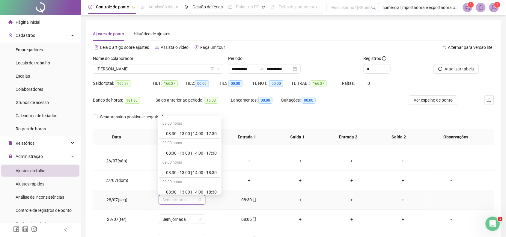
scroll to position [488, 0]
click at [191, 154] on div "08:30 - 13:00 | 14:00 - 18:30" at bounding box center [191, 151] width 51 height 7
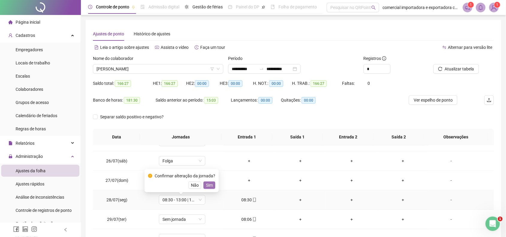
click at [208, 188] on span "Sim" at bounding box center [209, 185] width 7 height 7
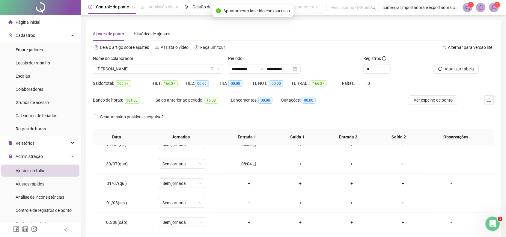
scroll to position [188, 0]
click at [199, 185] on span "Sem jornada" at bounding box center [182, 182] width 39 height 9
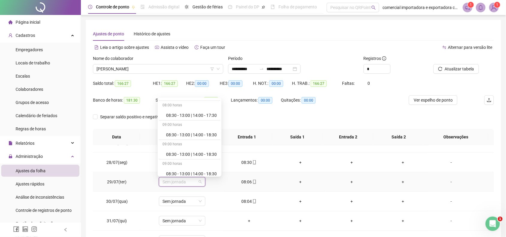
scroll to position [488, 0]
click at [210, 135] on div "08:30 - 13:00 | 14:00 - 18:30" at bounding box center [191, 133] width 51 height 7
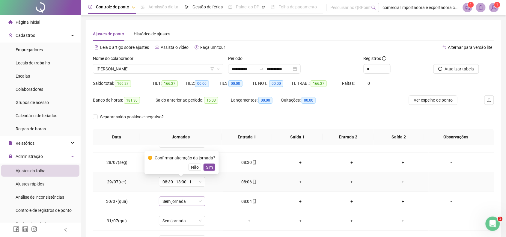
drag, startPoint x: 212, startPoint y: 169, endPoint x: 198, endPoint y: 207, distance: 40.9
click at [212, 168] on button "Sim" at bounding box center [210, 167] width 12 height 7
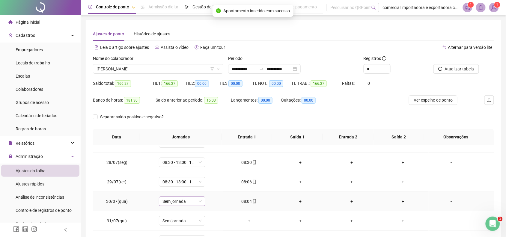
click at [200, 204] on div "Sem jornada" at bounding box center [182, 202] width 47 height 10
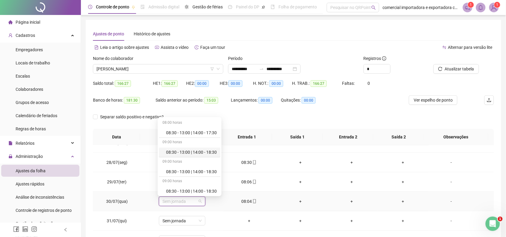
click at [196, 155] on div "08:30 - 13:00 | 14:00 - 18:30" at bounding box center [191, 152] width 51 height 7
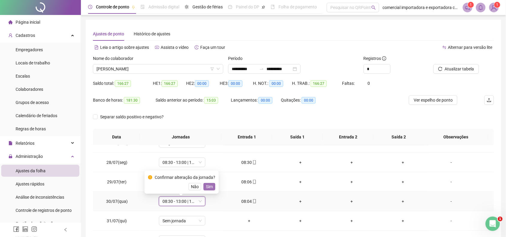
click at [209, 189] on span "Sim" at bounding box center [209, 187] width 7 height 7
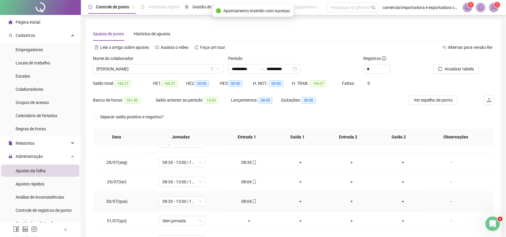
scroll to position [225, 0]
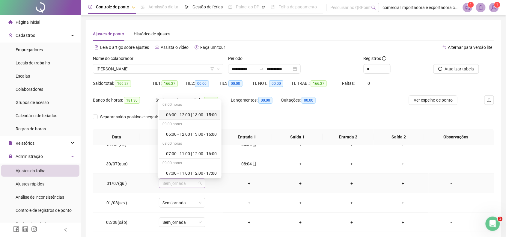
click at [197, 185] on span "Sem jornada" at bounding box center [182, 183] width 39 height 9
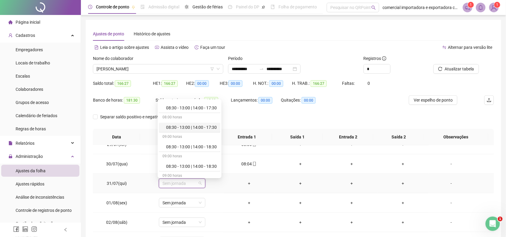
scroll to position [488, 0]
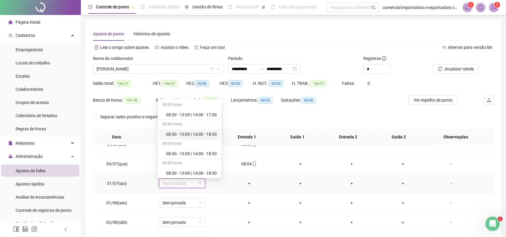
click at [194, 137] on div "08:30 - 13:00 | 14:00 - 18:30" at bounding box center [191, 134] width 51 height 7
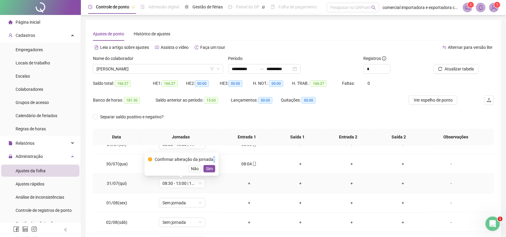
drag, startPoint x: 212, startPoint y: 160, endPoint x: 212, endPoint y: 165, distance: 5.1
click at [212, 165] on div "Confirmar alteração da jornada? Não Sim" at bounding box center [181, 164] width 67 height 16
click at [209, 168] on span "Sim" at bounding box center [209, 169] width 7 height 7
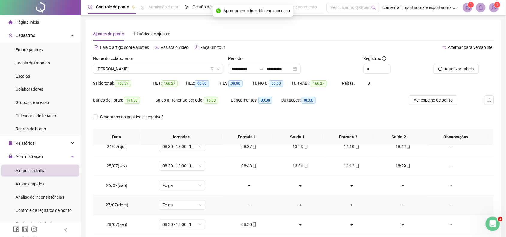
scroll to position [113, 0]
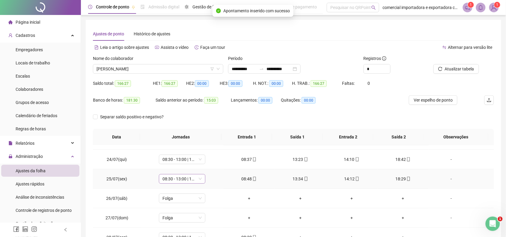
click at [187, 176] on span "08:30 - 13:00 | 14:00 - 18:30" at bounding box center [182, 179] width 39 height 9
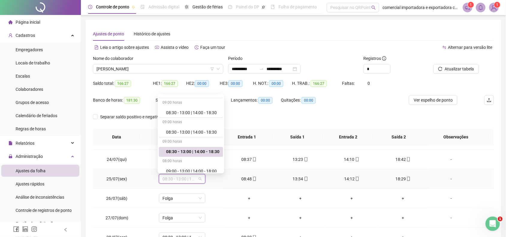
scroll to position [488, 0]
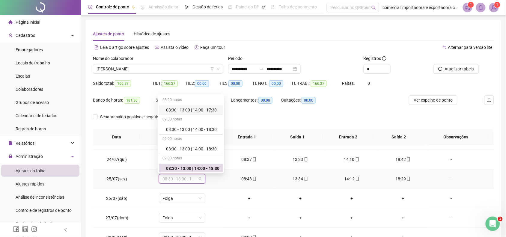
click at [205, 110] on div "08:30 - 13:00 | 14:00 - 17:30" at bounding box center [192, 110] width 53 height 7
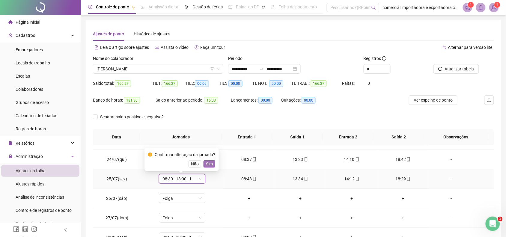
click at [213, 164] on button "Sim" at bounding box center [210, 164] width 12 height 7
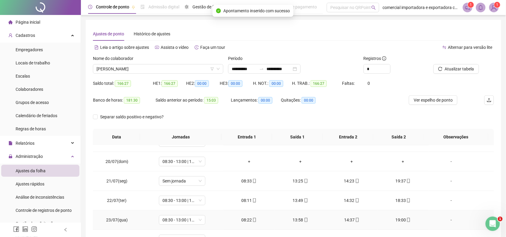
scroll to position [0, 0]
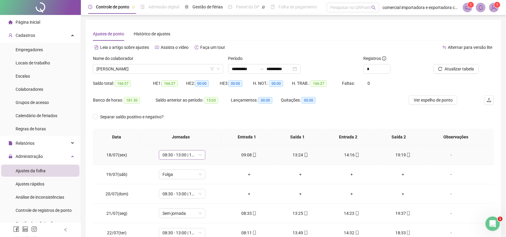
click at [191, 155] on span "08:30 - 13:00 | 14:00 - 18:30" at bounding box center [182, 155] width 39 height 9
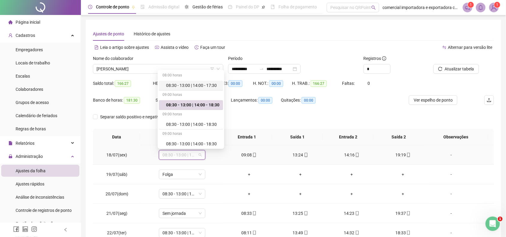
click at [188, 87] on div "08:30 - 13:00 | 14:00 - 17:30" at bounding box center [192, 85] width 53 height 7
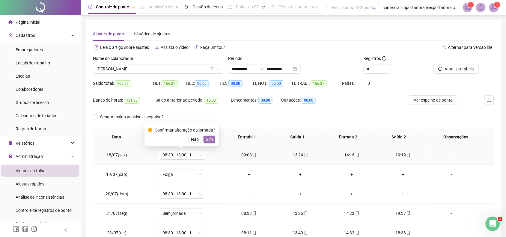
click at [210, 142] on span "Sim" at bounding box center [209, 139] width 7 height 7
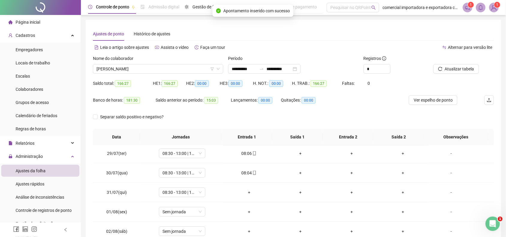
scroll to position [225, 0]
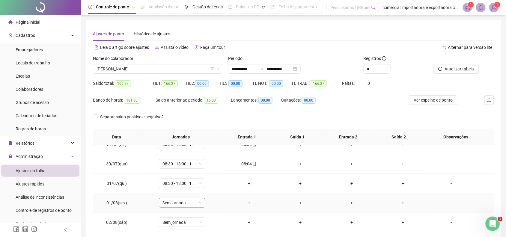
click at [199, 204] on span "Sem jornada" at bounding box center [182, 203] width 39 height 9
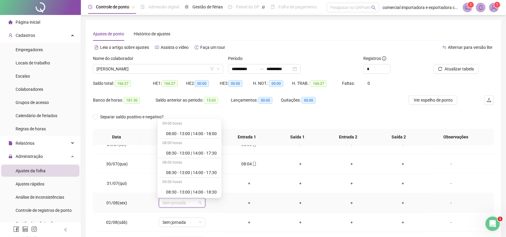
scroll to position [450, 0]
click at [200, 176] on div "08:30 - 13:00 | 14:00 - 17:30" at bounding box center [191, 172] width 51 height 7
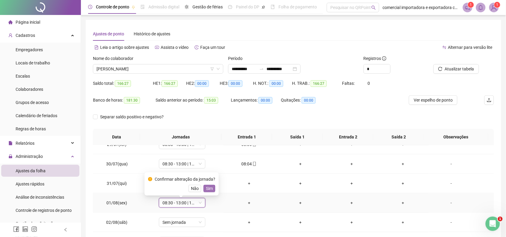
click at [209, 185] on span "Sim" at bounding box center [209, 188] width 7 height 7
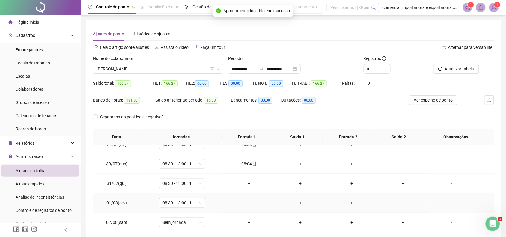
scroll to position [263, 0]
click at [202, 188] on div "Sem jornada" at bounding box center [182, 185] width 47 height 10
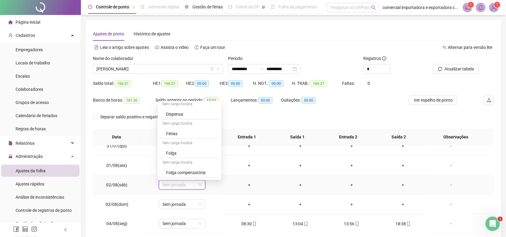
scroll to position [745, 0]
drag, startPoint x: 165, startPoint y: 134, endPoint x: 194, endPoint y: 181, distance: 54.6
click at [169, 137] on div "Folga" at bounding box center [190, 135] width 62 height 10
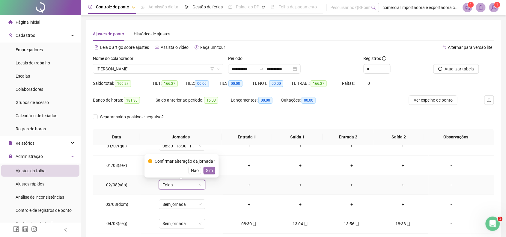
click at [214, 173] on button "Sim" at bounding box center [210, 170] width 12 height 7
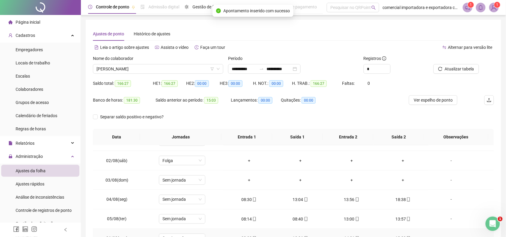
scroll to position [300, 0]
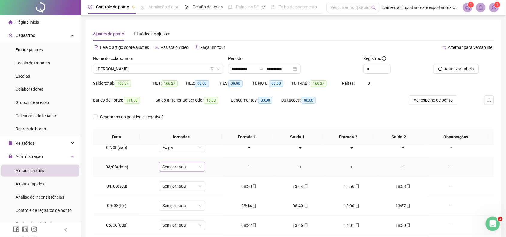
click at [199, 168] on span "Sem jornada" at bounding box center [182, 167] width 39 height 9
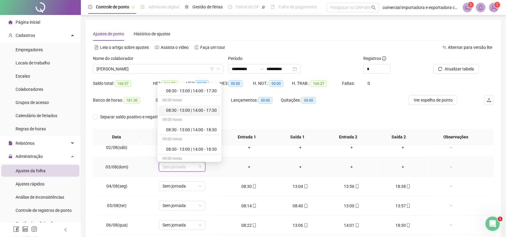
scroll to position [488, 0]
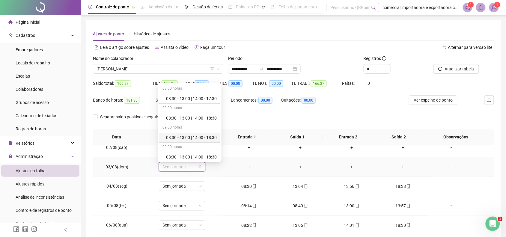
click at [177, 141] on div "08:30 - 13:00 | 14:00 - 18:30" at bounding box center [191, 137] width 51 height 7
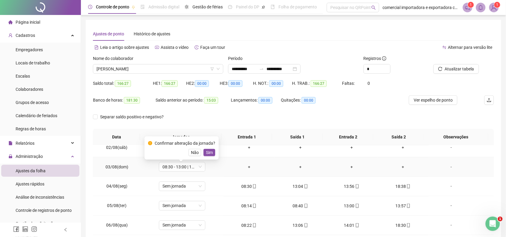
drag, startPoint x: 207, startPoint y: 152, endPoint x: 212, endPoint y: 188, distance: 36.3
click at [209, 153] on span "Sim" at bounding box center [209, 152] width 7 height 7
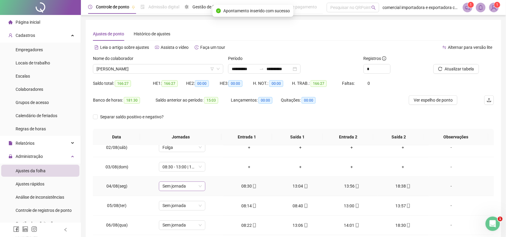
click at [200, 188] on div "Sem jornada" at bounding box center [182, 187] width 47 height 10
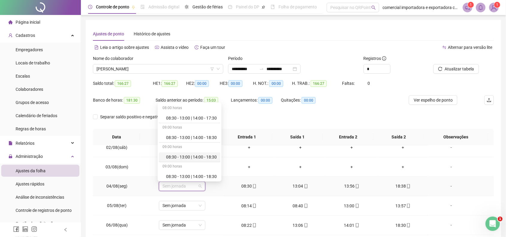
click at [197, 159] on div "08:30 - 13:00 | 14:00 - 18:30" at bounding box center [191, 157] width 51 height 7
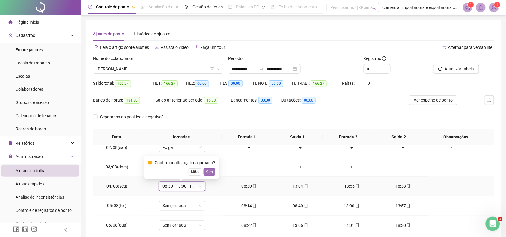
click at [204, 174] on button "Sim" at bounding box center [210, 172] width 12 height 7
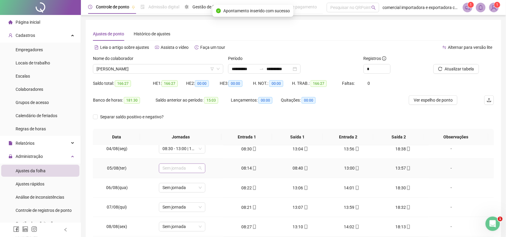
click at [200, 171] on div "Sem jornada" at bounding box center [182, 169] width 47 height 10
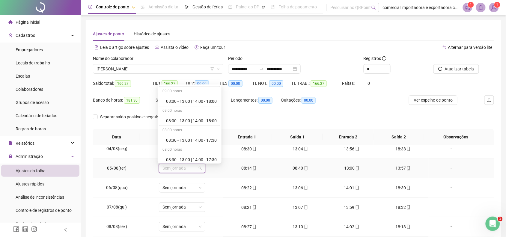
scroll to position [488, 0]
click at [208, 142] on div "08:30 - 13:00 | 14:00 - 18:30" at bounding box center [191, 139] width 51 height 7
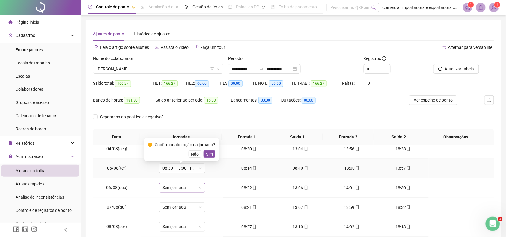
drag, startPoint x: 209, startPoint y: 154, endPoint x: 199, endPoint y: 189, distance: 37.1
click at [209, 154] on span "Sim" at bounding box center [209, 154] width 7 height 7
click at [199, 189] on span "Sem jornada" at bounding box center [182, 188] width 39 height 9
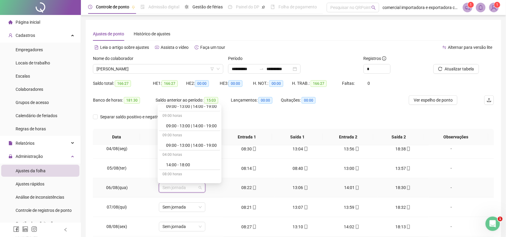
scroll to position [675, 0]
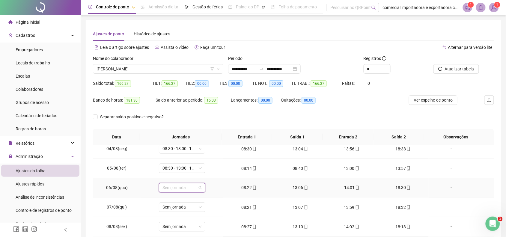
click at [198, 189] on span "Sem jornada" at bounding box center [182, 188] width 39 height 9
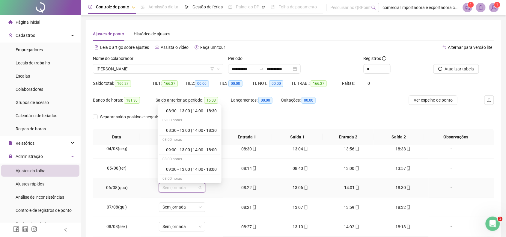
scroll to position [520, 0]
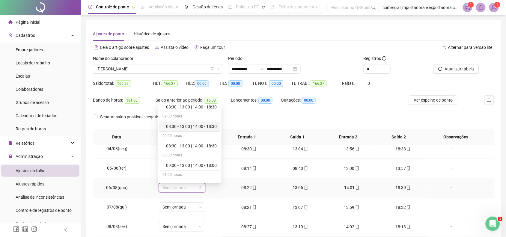
click at [200, 130] on div "08:30 - 13:00 | 14:00 - 18:30" at bounding box center [191, 126] width 51 height 7
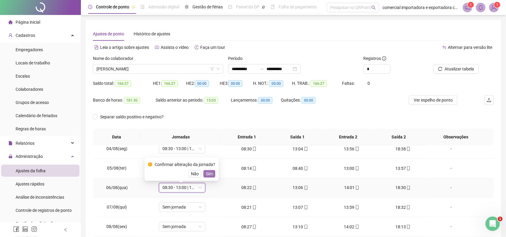
click at [209, 176] on span "Sim" at bounding box center [209, 174] width 7 height 7
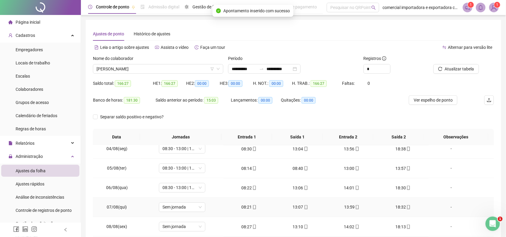
scroll to position [375, 0]
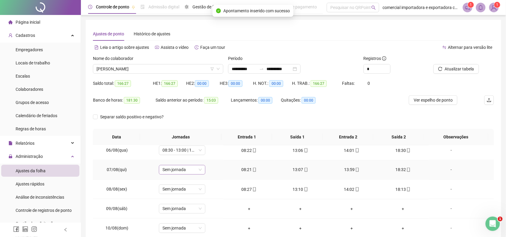
click at [200, 173] on div "Sem jornada" at bounding box center [182, 170] width 47 height 10
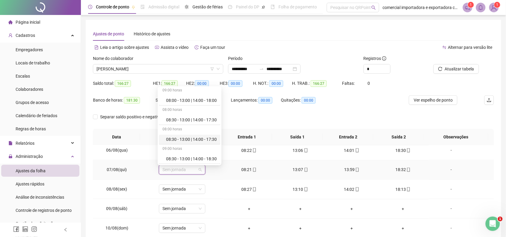
scroll to position [488, 0]
click at [194, 142] on div "08:30 - 13:00 | 14:00 - 18:30" at bounding box center [191, 141] width 51 height 7
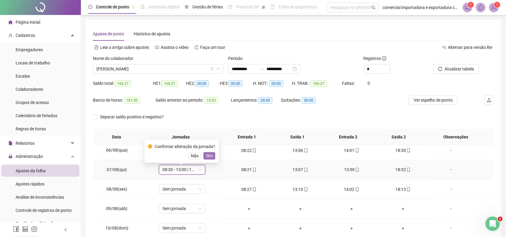
click at [209, 158] on span "Sim" at bounding box center [209, 156] width 7 height 7
click at [211, 160] on td "08:30 - 13:00 | 14:00 - 18:30" at bounding box center [182, 151] width 83 height 20
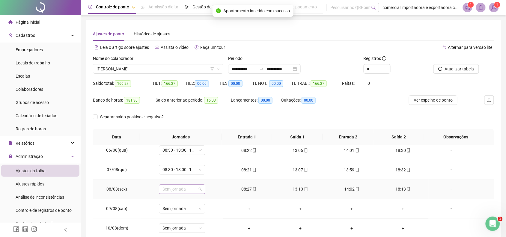
click at [200, 192] on div "Sem jornada" at bounding box center [182, 190] width 47 height 10
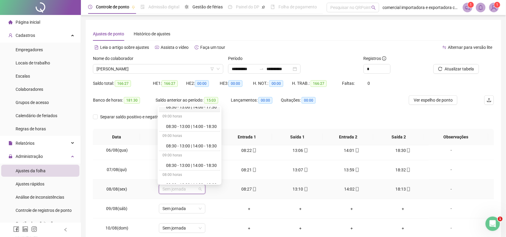
scroll to position [525, 0]
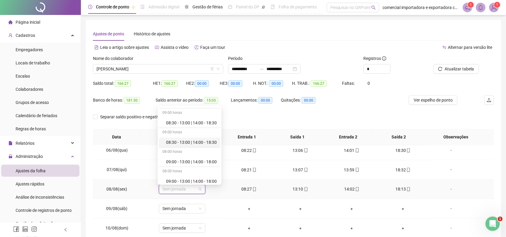
click at [217, 146] on div "08:30 - 13:00 | 14:00 - 18:30" at bounding box center [191, 142] width 51 height 7
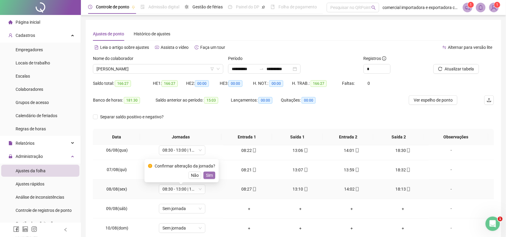
click at [212, 175] on span "Sim" at bounding box center [209, 175] width 7 height 7
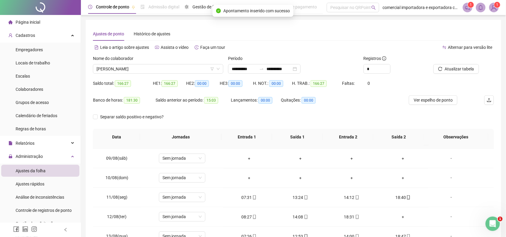
scroll to position [413, 0]
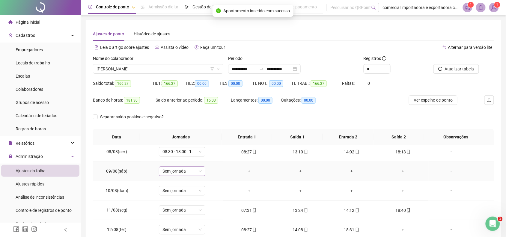
click at [198, 174] on span "Sem jornada" at bounding box center [182, 171] width 39 height 9
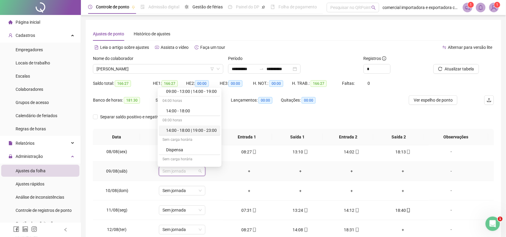
scroll to position [745, 0]
drag, startPoint x: 186, startPoint y: 119, endPoint x: 236, endPoint y: 132, distance: 51.5
click at [189, 121] on div "Folga" at bounding box center [191, 122] width 51 height 7
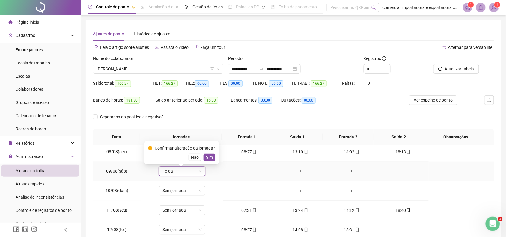
click at [210, 159] on span "Sim" at bounding box center [209, 157] width 7 height 7
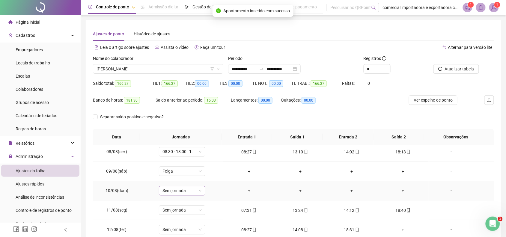
click at [200, 194] on div "Sem jornada" at bounding box center [182, 191] width 47 height 10
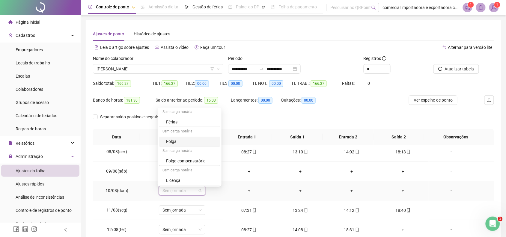
click at [194, 139] on div "Folga" at bounding box center [191, 141] width 51 height 7
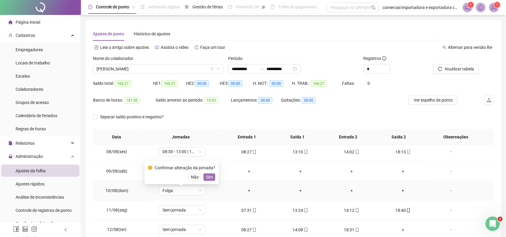
click at [209, 179] on span "Sim" at bounding box center [209, 177] width 7 height 7
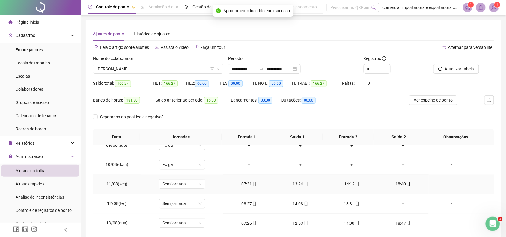
scroll to position [450, 0]
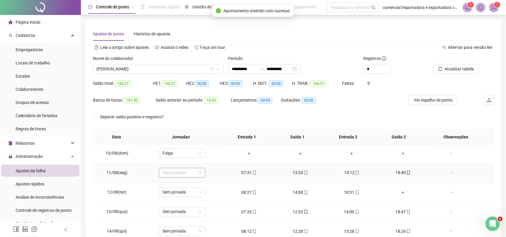
drag, startPoint x: 197, startPoint y: 175, endPoint x: 201, endPoint y: 178, distance: 4.9
click at [197, 175] on span "Sem jornada" at bounding box center [182, 173] width 39 height 9
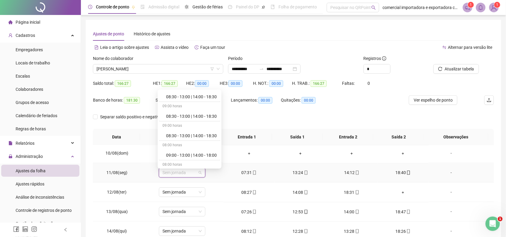
scroll to position [525, 0]
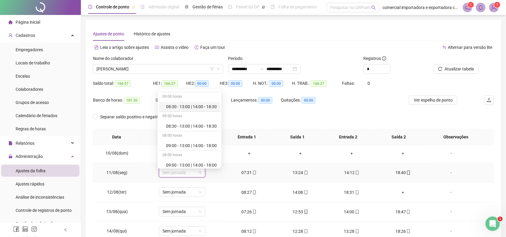
click at [202, 109] on div "08:30 - 13:00 | 14:00 - 18:30" at bounding box center [191, 107] width 51 height 7
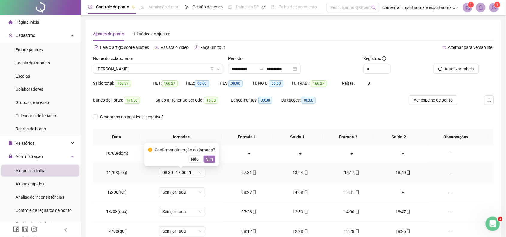
click at [208, 159] on span "Sim" at bounding box center [209, 159] width 7 height 7
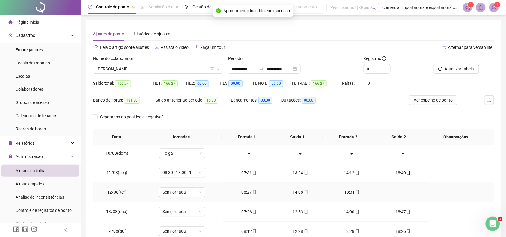
scroll to position [413, 0]
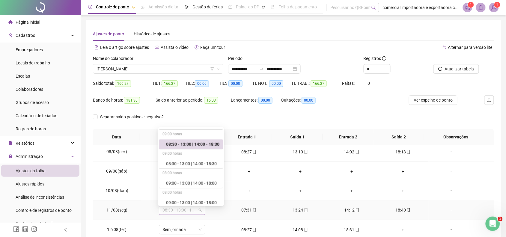
click at [199, 215] on span "08:30 - 13:00 | 14:00 - 18:30" at bounding box center [182, 210] width 39 height 9
drag, startPoint x: 204, startPoint y: 147, endPoint x: 221, endPoint y: 155, distance: 18.9
click at [204, 148] on div "08:30 - 13:00 | 14:00 - 18:30" at bounding box center [192, 144] width 53 height 7
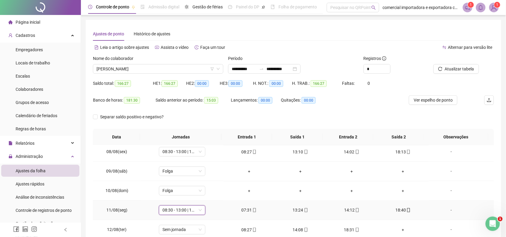
scroll to position [450, 0]
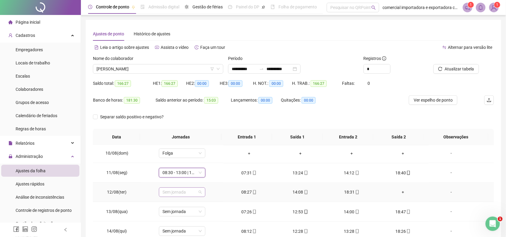
click at [198, 197] on span "Sem jornada" at bounding box center [182, 192] width 39 height 9
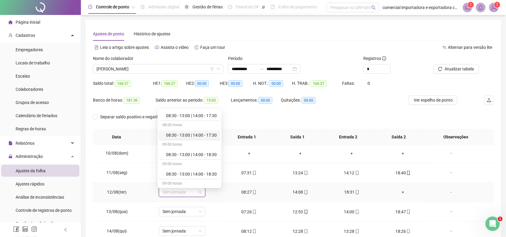
scroll to position [488, 0]
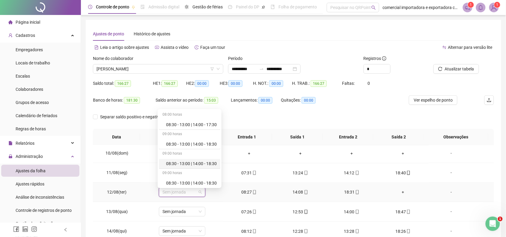
click at [206, 148] on div "08:30 - 13:00 | 14:00 - 18:30" at bounding box center [191, 144] width 51 height 7
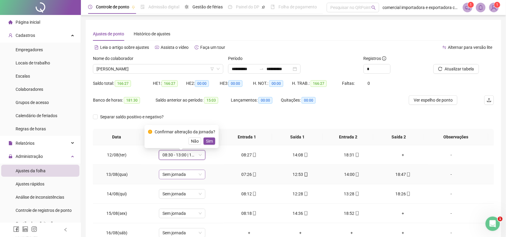
click at [198, 175] on span "Sem jornada" at bounding box center [182, 174] width 39 height 9
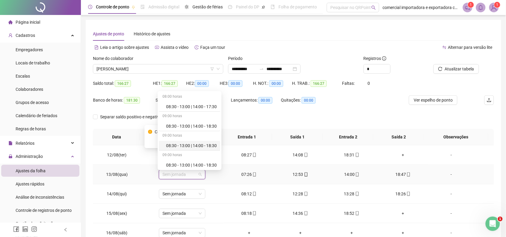
click at [203, 148] on div "08:30 - 13:00 | 14:00 - 18:30" at bounding box center [191, 146] width 51 height 7
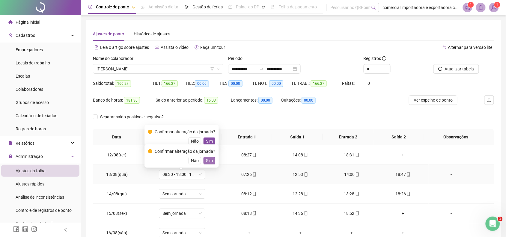
drag, startPoint x: 206, startPoint y: 161, endPoint x: 211, endPoint y: 141, distance: 19.8
click at [206, 160] on span "Sim" at bounding box center [209, 161] width 7 height 7
click at [211, 141] on span "Sim" at bounding box center [209, 141] width 7 height 7
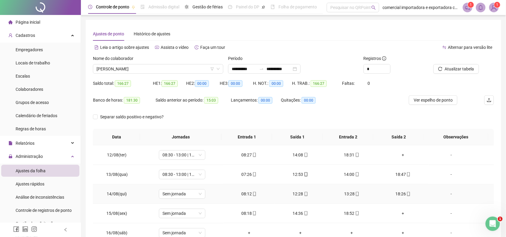
scroll to position [525, 0]
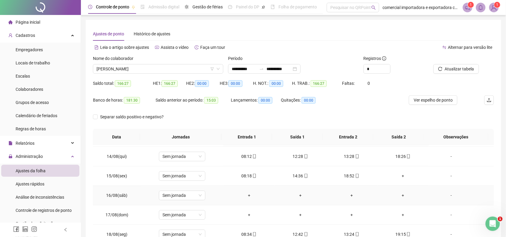
click at [201, 160] on div "Sem jornada" at bounding box center [182, 157] width 47 height 10
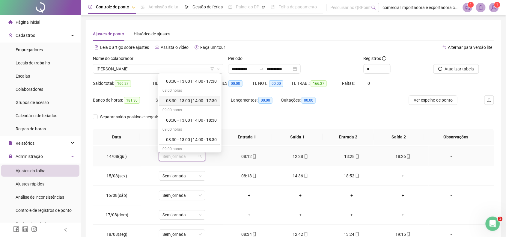
scroll to position [488, 0]
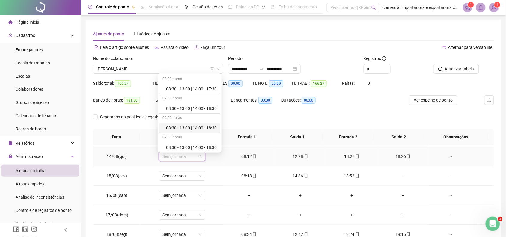
click at [209, 126] on div "08:30 - 13:00 | 14:00 - 18:30" at bounding box center [190, 128] width 62 height 10
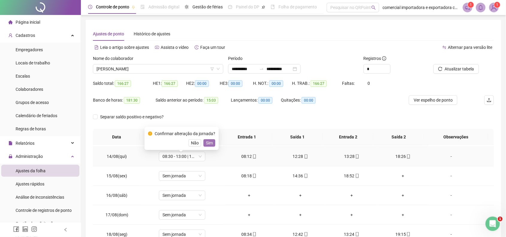
click at [210, 146] on span "Sim" at bounding box center [209, 143] width 7 height 7
click at [198, 179] on span "Sem jornada" at bounding box center [182, 176] width 39 height 9
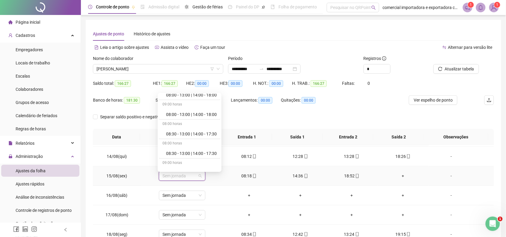
scroll to position [450, 0]
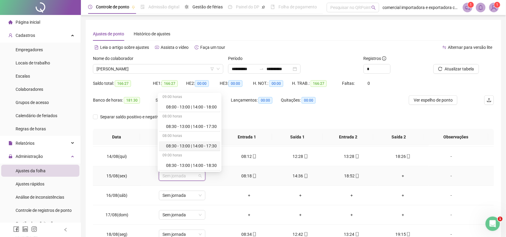
click at [196, 149] on div "08:30 - 13:00 | 14:00 - 17:30" at bounding box center [191, 146] width 51 height 7
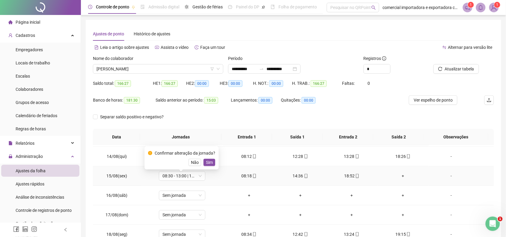
drag, startPoint x: 206, startPoint y: 164, endPoint x: 192, endPoint y: 204, distance: 42.6
click at [206, 164] on span "Sim" at bounding box center [209, 162] width 7 height 7
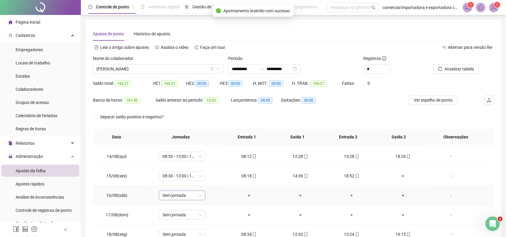
click at [200, 198] on span "Sem jornada" at bounding box center [182, 195] width 39 height 9
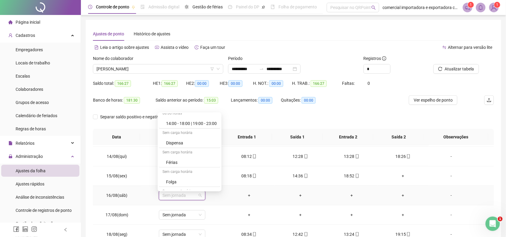
scroll to position [713, 0]
click at [179, 178] on div "Folga" at bounding box center [191, 176] width 51 height 7
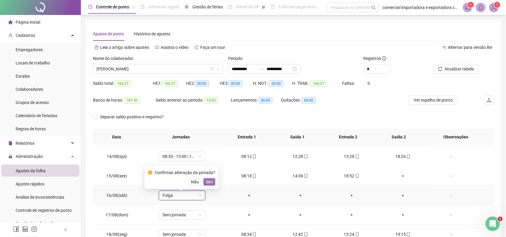
click at [208, 182] on span "Sim" at bounding box center [209, 182] width 7 height 7
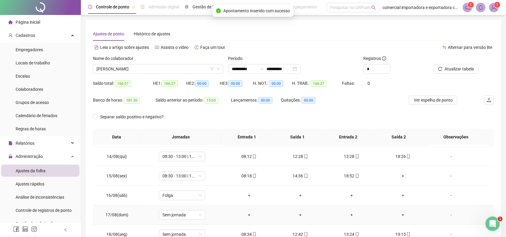
scroll to position [537, 0]
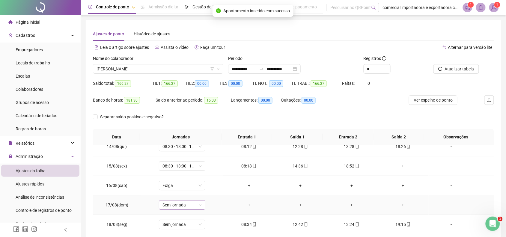
click at [200, 204] on span "Sem jornada" at bounding box center [182, 205] width 39 height 9
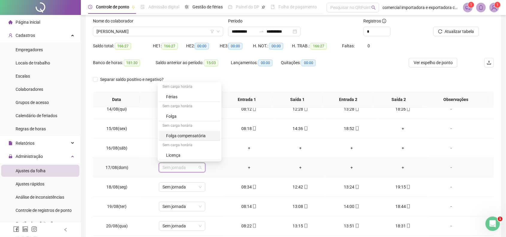
scroll to position [0, 0]
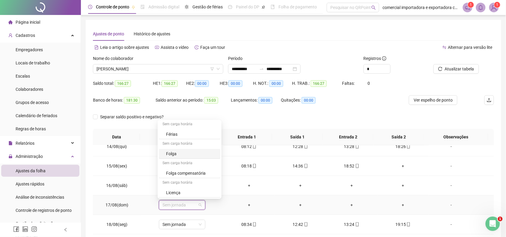
click at [193, 154] on div "Folga" at bounding box center [191, 154] width 51 height 7
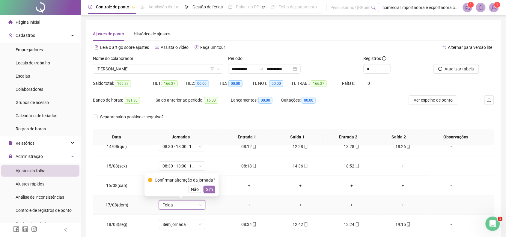
click at [209, 190] on span "Sim" at bounding box center [209, 189] width 7 height 7
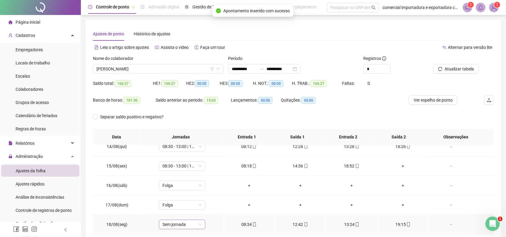
click at [200, 224] on span "Sem jornada" at bounding box center [182, 224] width 39 height 9
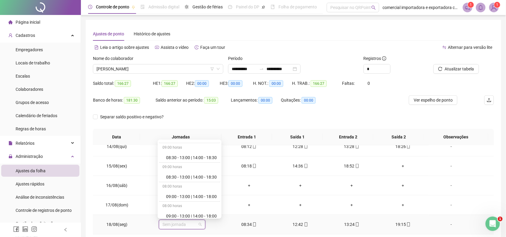
scroll to position [525, 0]
click at [186, 179] on div "08:30 - 13:00 | 14:00 - 18:30" at bounding box center [191, 176] width 51 height 7
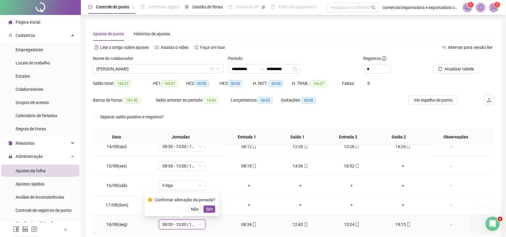
drag, startPoint x: 206, startPoint y: 208, endPoint x: 313, endPoint y: 182, distance: 109.8
click at [207, 208] on span "Sim" at bounding box center [209, 209] width 7 height 7
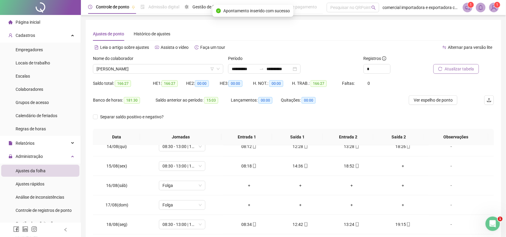
click at [460, 68] on span "Atualizar tabela" at bounding box center [459, 69] width 29 height 7
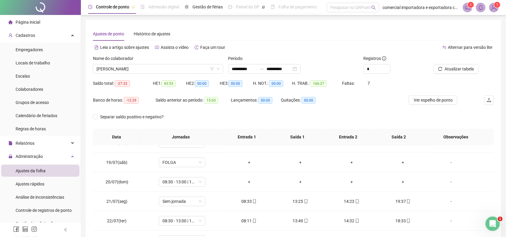
scroll to position [0, 0]
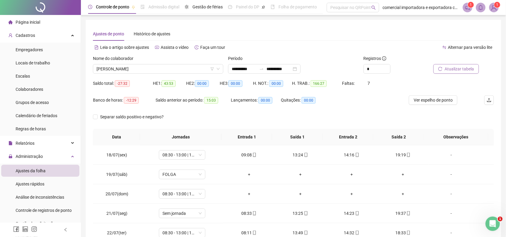
click at [461, 69] on span "Atualizar tabela" at bounding box center [459, 69] width 29 height 7
click at [158, 69] on span "[PERSON_NAME]" at bounding box center [158, 69] width 123 height 9
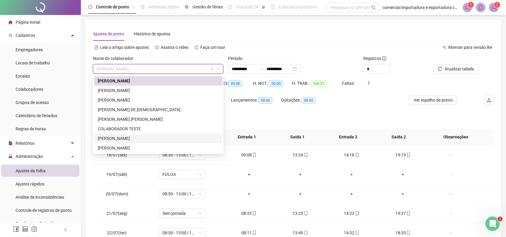
click at [110, 139] on div "[PERSON_NAME]" at bounding box center [158, 138] width 121 height 7
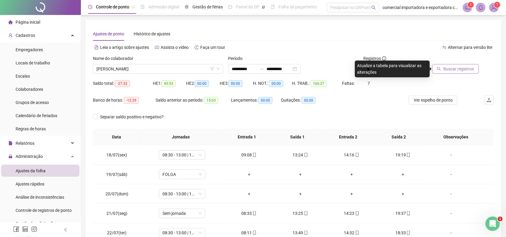
click at [450, 70] on span "Buscar registros" at bounding box center [459, 69] width 31 height 7
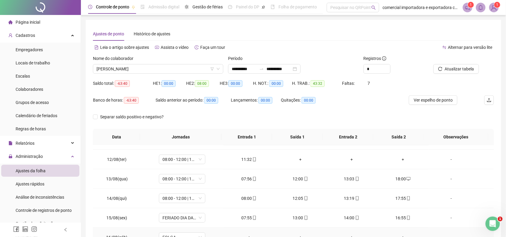
scroll to position [204, 0]
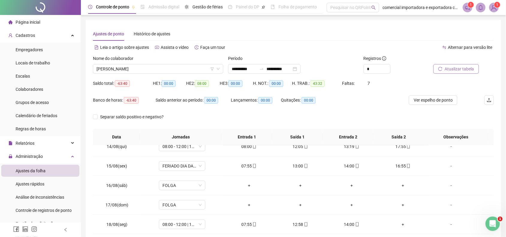
click at [467, 65] on button "Atualizar tabela" at bounding box center [457, 69] width 46 height 10
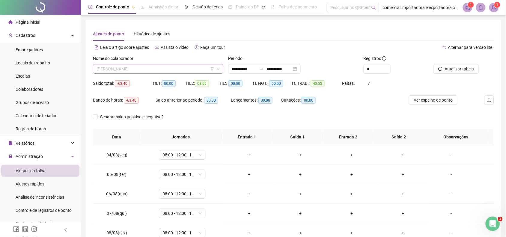
click at [162, 73] on span "[PERSON_NAME]" at bounding box center [158, 69] width 123 height 9
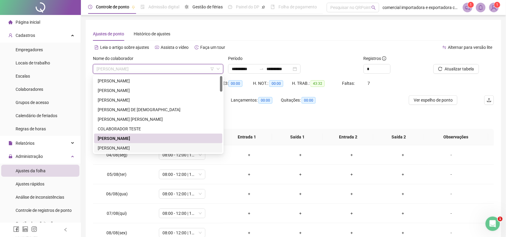
click at [130, 148] on div "[PERSON_NAME]" at bounding box center [158, 148] width 121 height 7
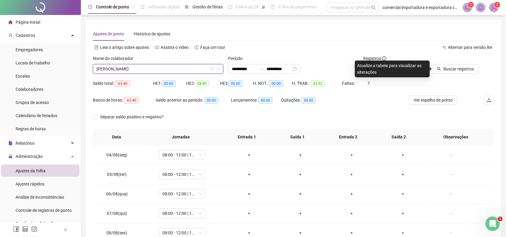
drag, startPoint x: 456, startPoint y: 65, endPoint x: 460, endPoint y: 95, distance: 29.7
click at [456, 66] on span "Buscar registros" at bounding box center [459, 69] width 31 height 7
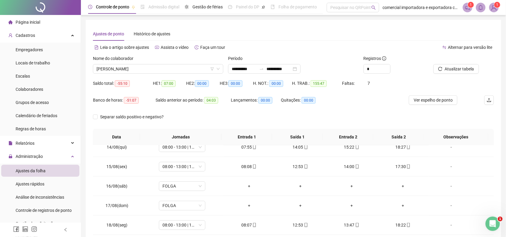
scroll to position [537, 0]
click at [452, 71] on span "Atualizar tabela" at bounding box center [459, 69] width 29 height 7
drag, startPoint x: 149, startPoint y: 68, endPoint x: 157, endPoint y: 82, distance: 15.7
click at [149, 68] on span "[PERSON_NAME]" at bounding box center [158, 69] width 123 height 9
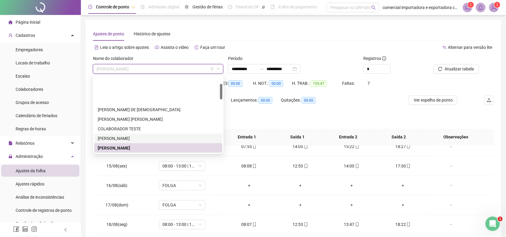
scroll to position [38, 0]
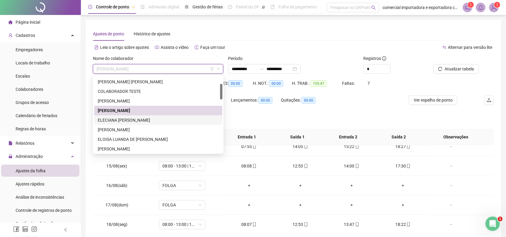
click at [106, 119] on div "ELECIANA [PERSON_NAME]" at bounding box center [158, 120] width 121 height 7
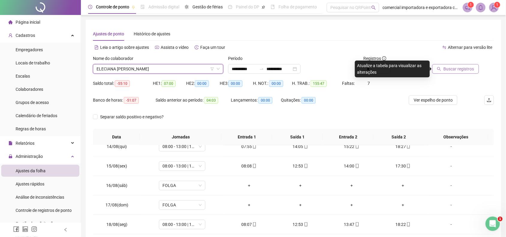
click at [452, 68] on span "Buscar registros" at bounding box center [459, 69] width 31 height 7
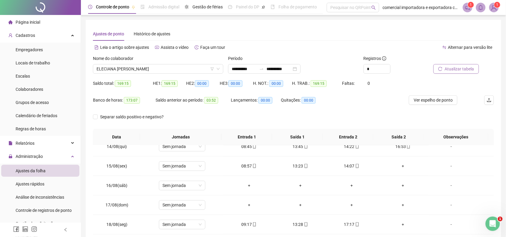
click at [455, 71] on span "Atualizar tabela" at bounding box center [459, 69] width 29 height 7
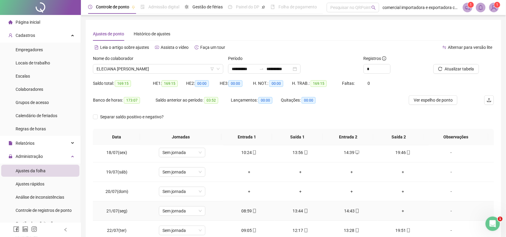
scroll to position [0, 0]
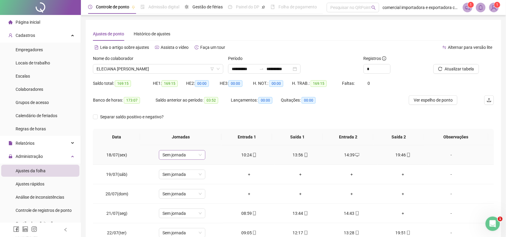
click at [197, 155] on span "Sem jornada" at bounding box center [182, 155] width 39 height 9
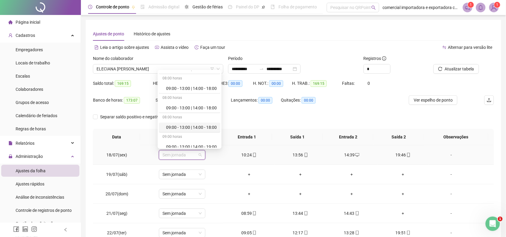
scroll to position [600, 0]
drag, startPoint x: 204, startPoint y: 111, endPoint x: 222, endPoint y: 136, distance: 30.2
click at [204, 111] on div "09:00 - 13:00 | 14:00 - 19:00" at bounding box center [191, 109] width 51 height 7
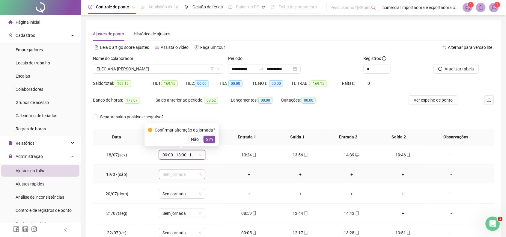
click at [200, 175] on div "Sem jornada" at bounding box center [182, 175] width 47 height 10
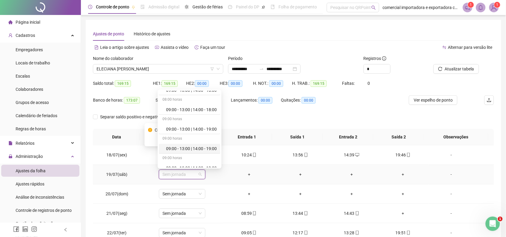
click at [201, 152] on div "09:00 - 13:00 | 14:00 - 19:00" at bounding box center [191, 149] width 51 height 7
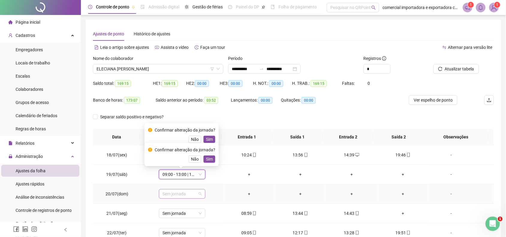
click at [200, 194] on span "Sem jornada" at bounding box center [182, 194] width 39 height 9
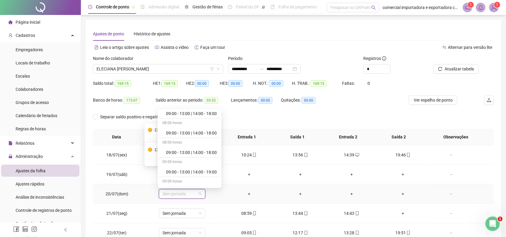
scroll to position [595, 0]
click at [204, 176] on div "09:00 - 13:00 | 14:00 - 19:00" at bounding box center [191, 173] width 51 height 7
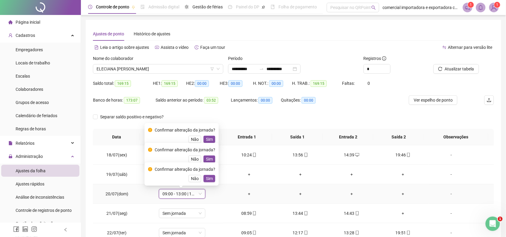
click at [198, 196] on span "09:00 - 13:00 | 14:00 - 19:00" at bounding box center [182, 194] width 39 height 9
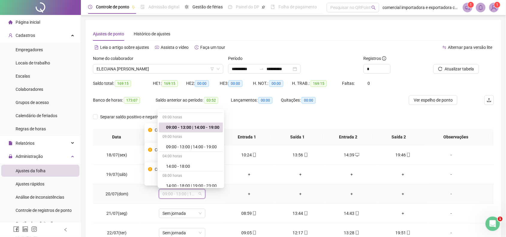
scroll to position [632, 0]
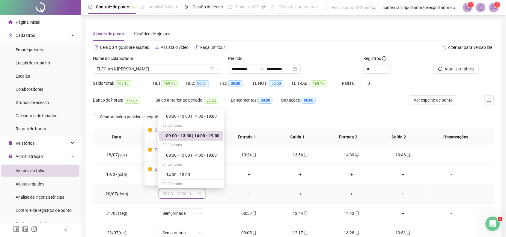
drag, startPoint x: 215, startPoint y: 137, endPoint x: 219, endPoint y: 149, distance: 12.1
click at [215, 138] on div "09:00 - 13:00 | 14:00 - 19:00" at bounding box center [192, 136] width 53 height 7
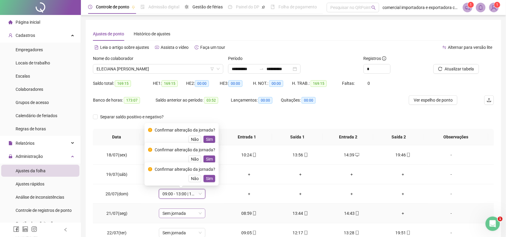
click at [200, 212] on span "Sem jornada" at bounding box center [182, 213] width 39 height 9
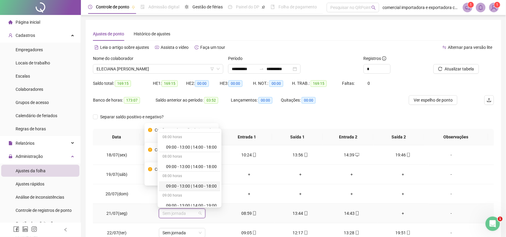
scroll to position [600, 0]
click at [204, 191] on div "09:00 - 13:00 | 14:00 - 19:00" at bounding box center [191, 188] width 51 height 7
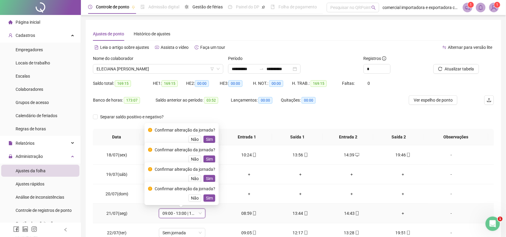
click at [210, 200] on span "Sim" at bounding box center [209, 198] width 7 height 7
click at [210, 199] on td "09:00 - 13:00 | 14:00 - 19:00" at bounding box center [182, 195] width 83 height 20
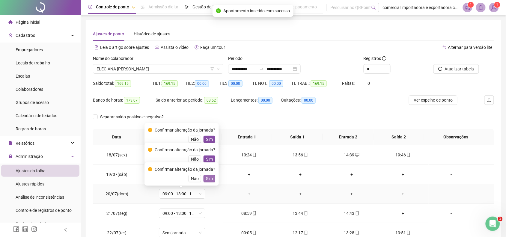
click at [213, 180] on button "Sim" at bounding box center [210, 178] width 12 height 7
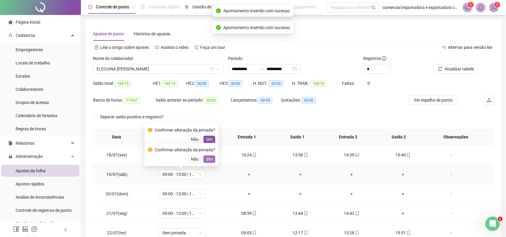
click at [210, 160] on span "Sim" at bounding box center [209, 159] width 7 height 7
click at [209, 137] on span "Sim" at bounding box center [209, 139] width 7 height 7
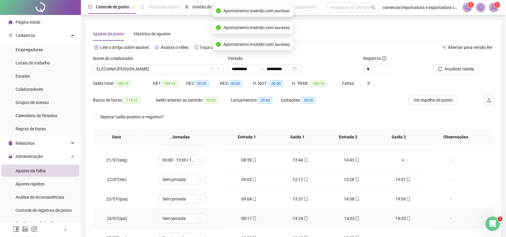
scroll to position [38, 0]
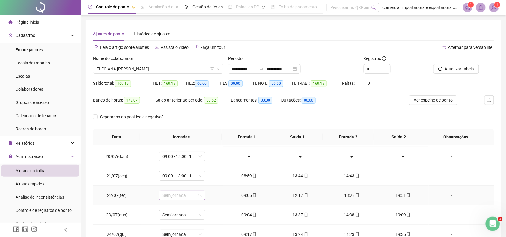
click at [203, 195] on div "Sem jornada" at bounding box center [182, 196] width 47 height 10
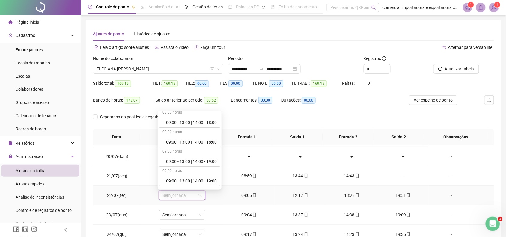
scroll to position [600, 0]
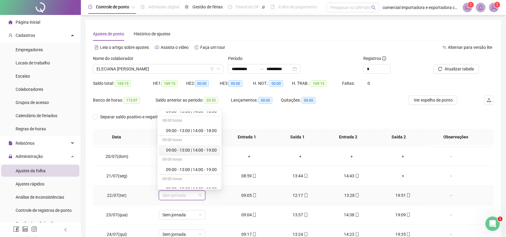
click at [191, 153] on div "09:00 - 13:00 | 14:00 - 19:00" at bounding box center [191, 150] width 51 height 7
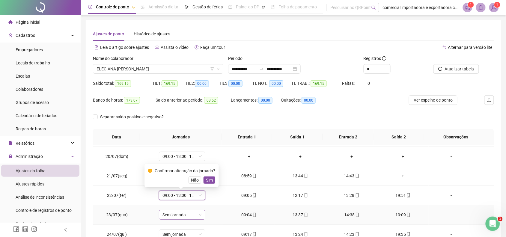
click at [199, 217] on span "Sem jornada" at bounding box center [182, 215] width 39 height 9
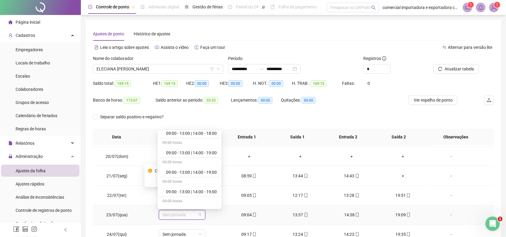
scroll to position [638, 0]
click at [188, 173] on div "09:00 - 13:00 | 14:00 - 19:00" at bounding box center [191, 171] width 51 height 7
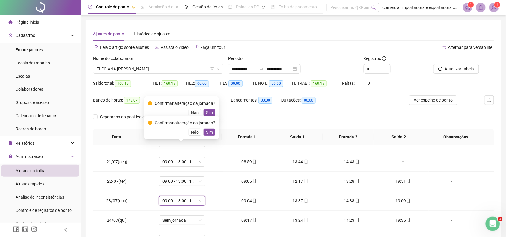
scroll to position [113, 0]
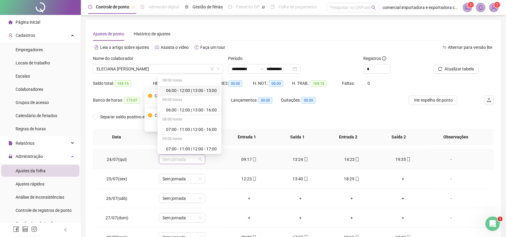
click at [199, 163] on span "Sem jornada" at bounding box center [182, 159] width 39 height 9
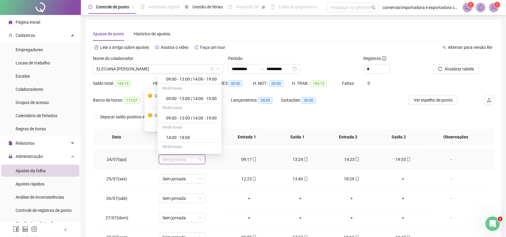
scroll to position [638, 0]
click at [188, 118] on div "09:00 - 13:00 | 14:00 - 19:00" at bounding box center [191, 116] width 51 height 7
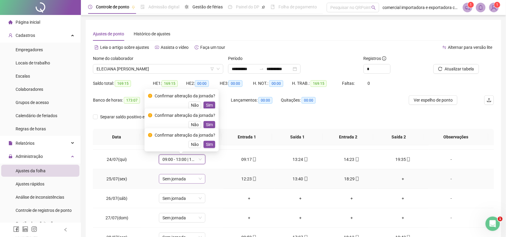
click at [201, 179] on div "Sem jornada" at bounding box center [182, 179] width 47 height 10
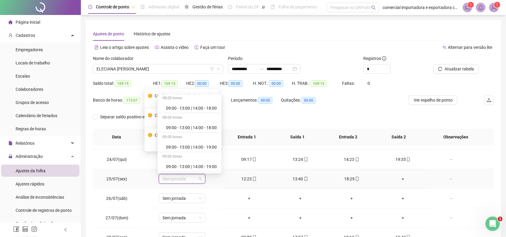
scroll to position [600, 0]
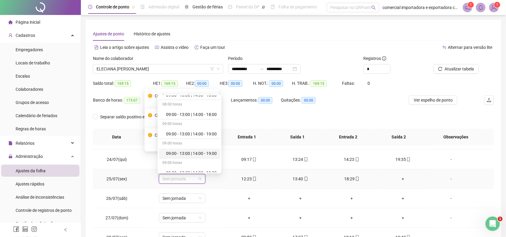
drag, startPoint x: 192, startPoint y: 157, endPoint x: 218, endPoint y: 195, distance: 46.3
click at [192, 156] on div "09:00 - 13:00 | 14:00 - 19:00" at bounding box center [191, 153] width 51 height 7
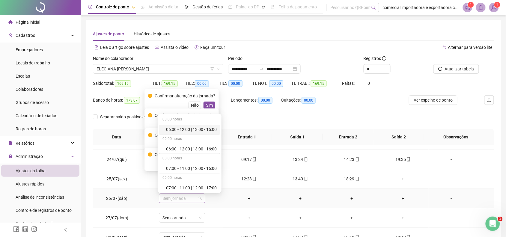
click at [197, 200] on span "Sem jornada" at bounding box center [182, 198] width 39 height 9
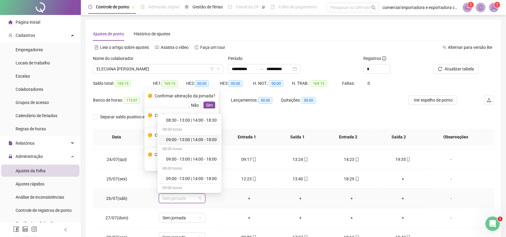
scroll to position [563, 0]
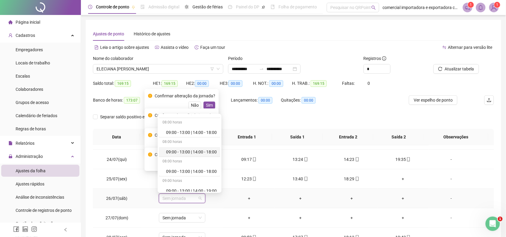
click at [204, 155] on div "09:00 - 13:00 | 14:00 - 18:00" at bounding box center [191, 152] width 51 height 7
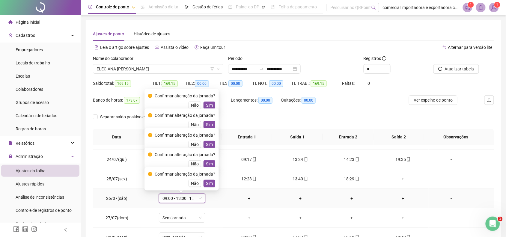
click at [200, 200] on span "09:00 - 13:00 | 14:00 - 18:00" at bounding box center [182, 198] width 39 height 9
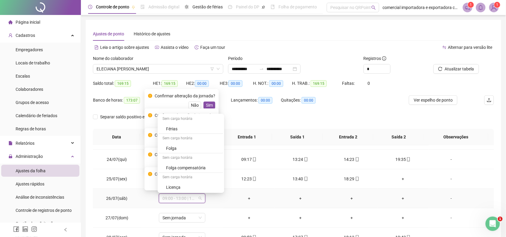
scroll to position [745, 0]
drag, startPoint x: 185, startPoint y: 147, endPoint x: 218, endPoint y: 173, distance: 42.1
click at [185, 148] on div "Folga" at bounding box center [192, 148] width 53 height 7
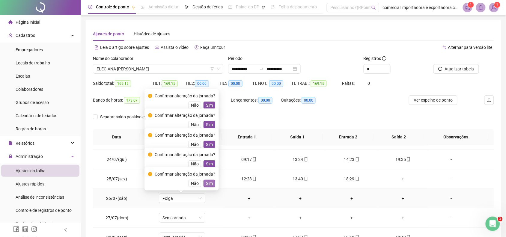
drag, startPoint x: 209, startPoint y: 185, endPoint x: 210, endPoint y: 164, distance: 20.1
click at [209, 184] on span "Sim" at bounding box center [209, 183] width 7 height 7
drag, startPoint x: 210, startPoint y: 164, endPoint x: 211, endPoint y: 143, distance: 21.0
click at [210, 164] on span "Sim" at bounding box center [209, 164] width 7 height 7
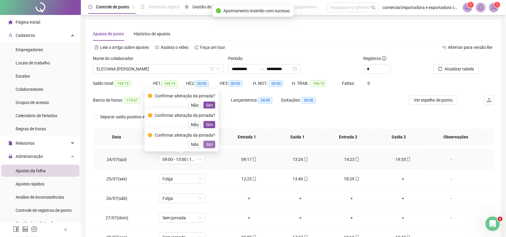
click at [210, 143] on span "Sim" at bounding box center [209, 144] width 7 height 7
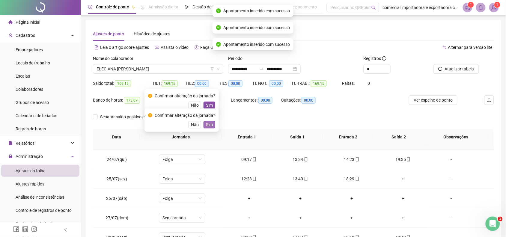
click at [211, 122] on span "Sim" at bounding box center [209, 125] width 7 height 7
drag, startPoint x: 208, startPoint y: 101, endPoint x: 209, endPoint y: 113, distance: 11.8
click at [208, 101] on div "Confirmar alteração da jornada? Não Sim" at bounding box center [181, 101] width 67 height 16
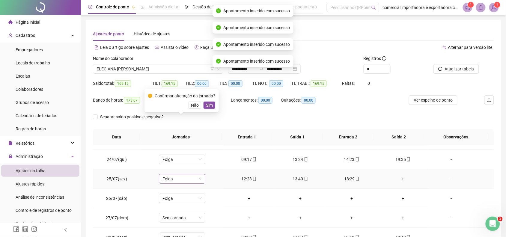
click at [182, 179] on span "Folga" at bounding box center [182, 179] width 39 height 9
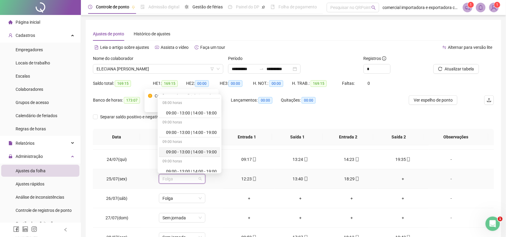
scroll to position [590, 0]
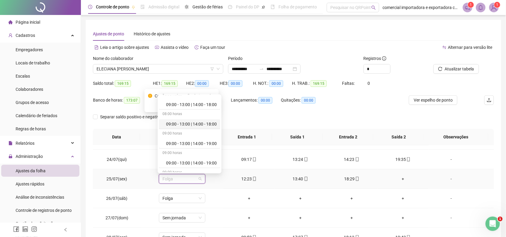
click at [209, 125] on div "09:00 - 13:00 | 14:00 - 18:00" at bounding box center [191, 124] width 51 height 7
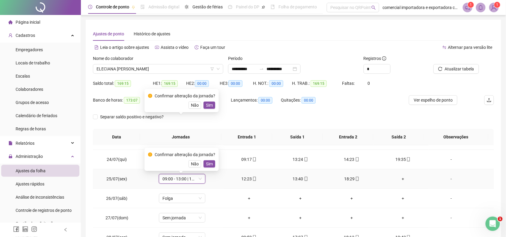
drag, startPoint x: 209, startPoint y: 165, endPoint x: 212, endPoint y: 115, distance: 50.1
click at [209, 165] on span "Sim" at bounding box center [209, 164] width 7 height 7
click at [207, 104] on span "Sim" at bounding box center [209, 105] width 7 height 7
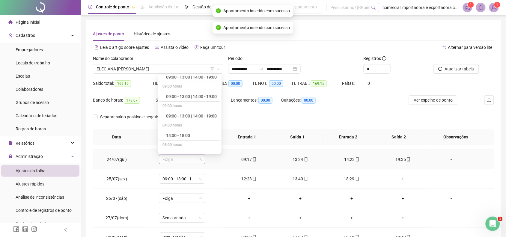
click at [202, 159] on div "Folga" at bounding box center [182, 160] width 47 height 10
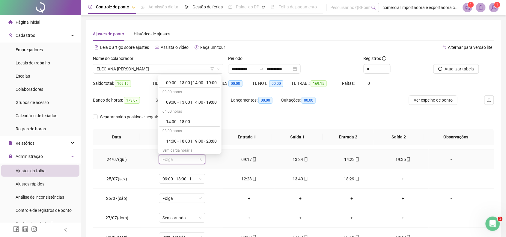
scroll to position [628, 0]
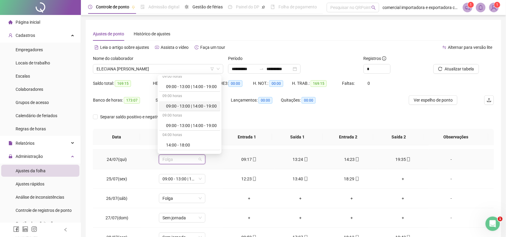
click at [194, 107] on div "09:00 - 13:00 | 14:00 - 19:00" at bounding box center [191, 106] width 51 height 7
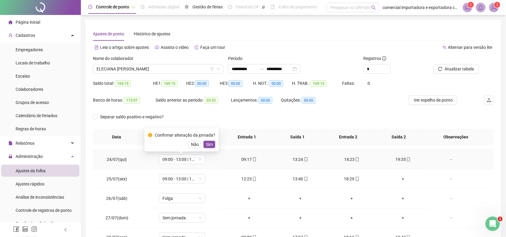
drag, startPoint x: 212, startPoint y: 146, endPoint x: 221, endPoint y: 166, distance: 21.1
click at [212, 146] on button "Sim" at bounding box center [210, 144] width 12 height 7
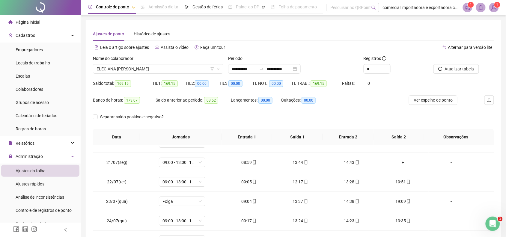
scroll to position [113, 0]
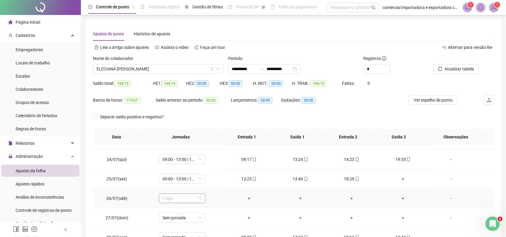
click at [201, 200] on div "Folga" at bounding box center [182, 199] width 47 height 10
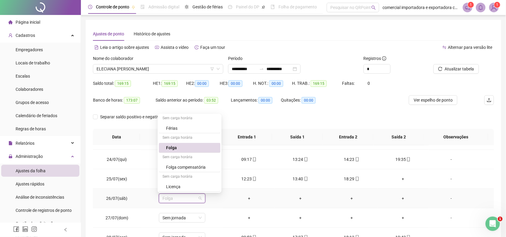
click at [197, 147] on div "Folga" at bounding box center [191, 148] width 51 height 7
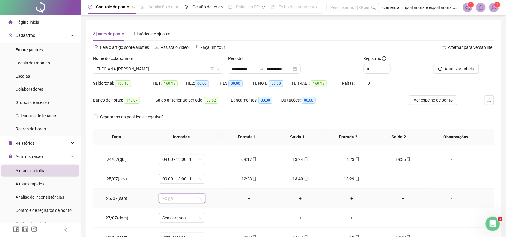
click at [184, 203] on span "Folga" at bounding box center [182, 198] width 39 height 9
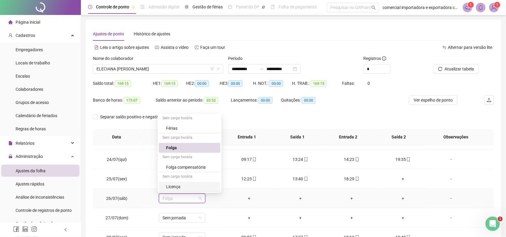
click at [190, 200] on span "Folga" at bounding box center [182, 198] width 39 height 9
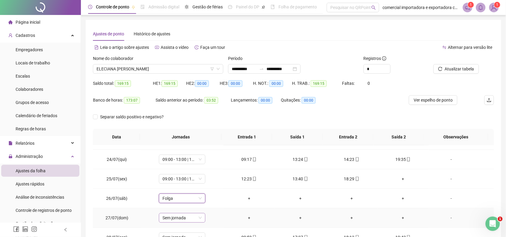
click at [196, 220] on span "Sem jornada" at bounding box center [182, 218] width 39 height 9
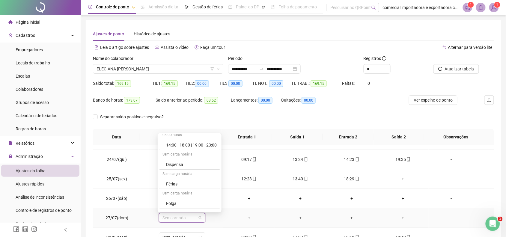
scroll to position [713, 0]
click at [186, 197] on div "Folga" at bounding box center [191, 197] width 51 height 7
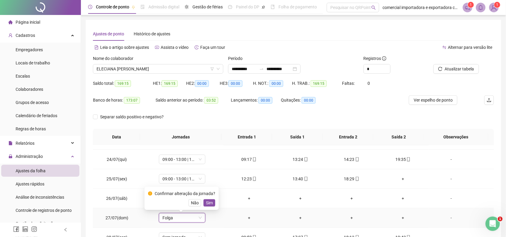
click at [211, 203] on span "Sim" at bounding box center [209, 203] width 7 height 7
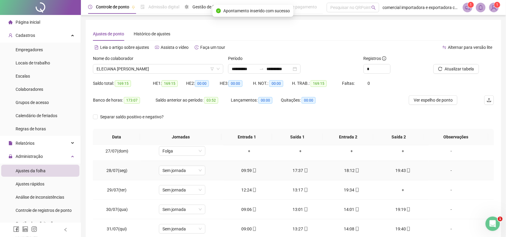
scroll to position [188, 0]
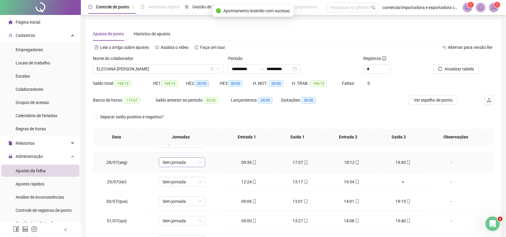
drag, startPoint x: 199, startPoint y: 165, endPoint x: 203, endPoint y: 167, distance: 3.9
click at [200, 165] on span "Sem jornada" at bounding box center [182, 162] width 39 height 9
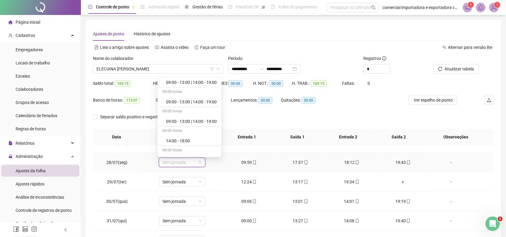
scroll to position [638, 0]
drag, startPoint x: 206, startPoint y: 118, endPoint x: 218, endPoint y: 143, distance: 27.8
click at [206, 119] on div "09:00 - 13:00 | 14:00 - 19:00" at bounding box center [190, 120] width 62 height 10
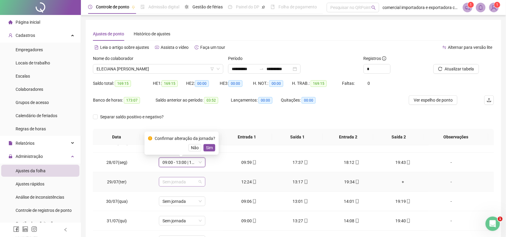
click at [199, 184] on span "Sem jornada" at bounding box center [182, 182] width 39 height 9
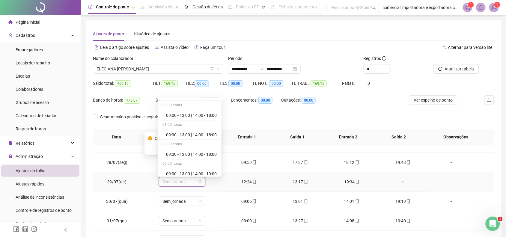
scroll to position [600, 0]
click at [189, 140] on div "09:00 - 13:00 | 14:00 - 19:00" at bounding box center [191, 137] width 51 height 7
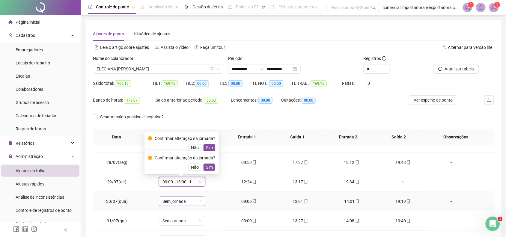
click at [201, 203] on div "Sem jornada" at bounding box center [182, 202] width 47 height 10
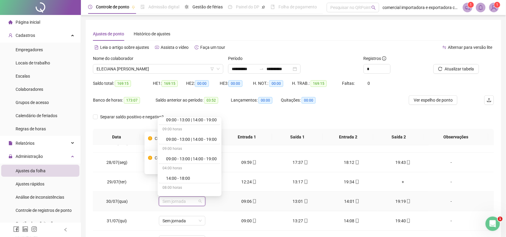
scroll to position [638, 0]
click at [213, 162] on div "09:00 - 13:00 | 14:00 - 19:00" at bounding box center [191, 158] width 51 height 7
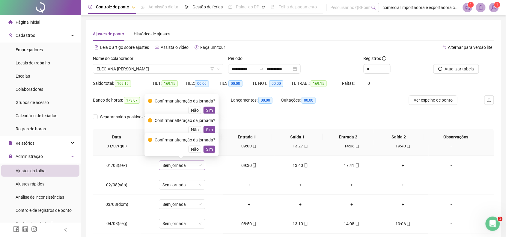
scroll to position [225, 0]
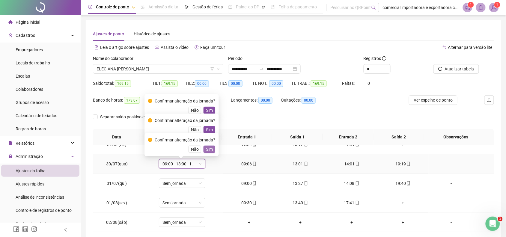
click at [208, 152] on span "Sim" at bounding box center [209, 149] width 7 height 7
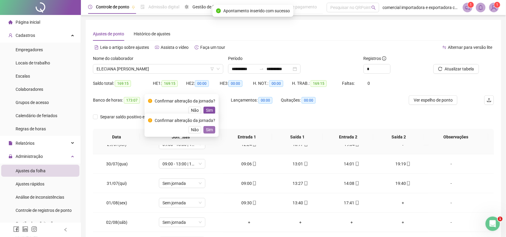
click at [210, 132] on span "Sim" at bounding box center [209, 130] width 7 height 7
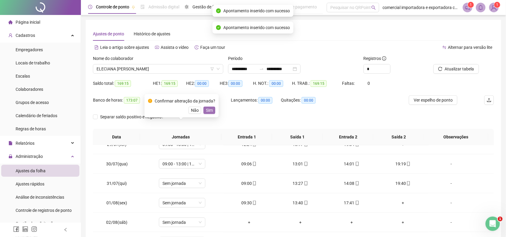
click at [211, 110] on span "Sim" at bounding box center [209, 110] width 7 height 7
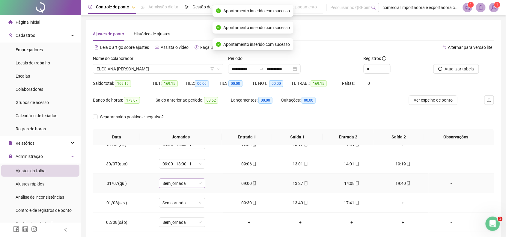
click at [200, 185] on div "Sem jornada" at bounding box center [182, 184] width 47 height 10
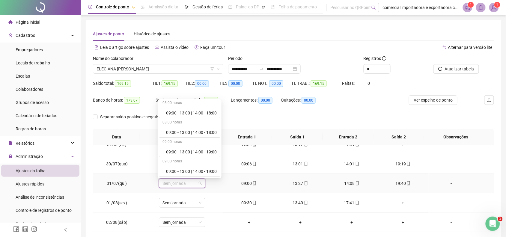
scroll to position [600, 0]
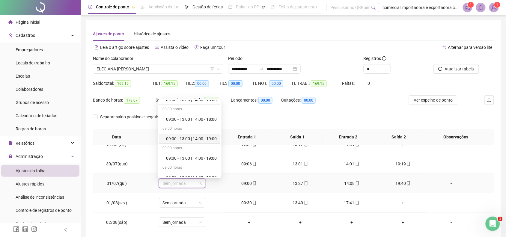
click at [206, 142] on div "09:00 - 13:00 | 14:00 - 19:00" at bounding box center [191, 139] width 51 height 7
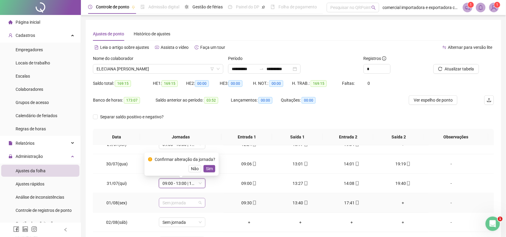
click at [197, 205] on span "Sem jornada" at bounding box center [182, 203] width 39 height 9
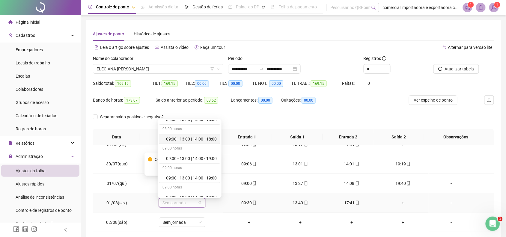
click at [200, 140] on div "09:00 - 13:00 | 14:00 - 18:00" at bounding box center [191, 139] width 51 height 7
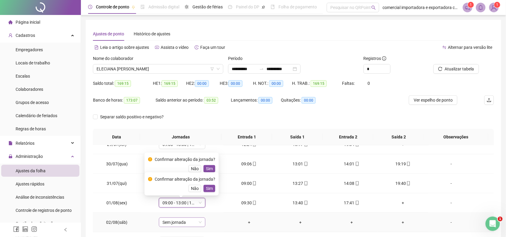
click at [200, 224] on div "Sem jornada" at bounding box center [182, 223] width 47 height 10
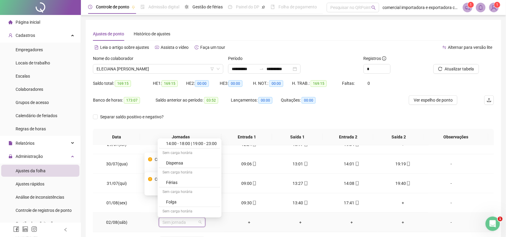
scroll to position [745, 0]
click at [182, 173] on div "Folga" at bounding box center [191, 172] width 51 height 7
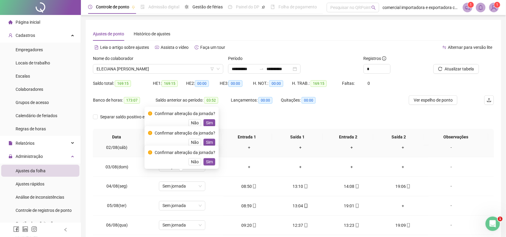
scroll to position [263, 0]
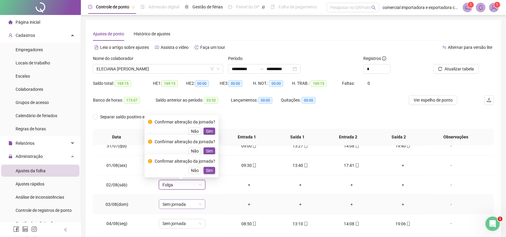
click at [200, 207] on div "Sem jornada" at bounding box center [182, 205] width 47 height 10
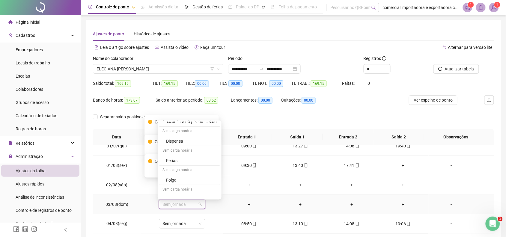
scroll to position [745, 0]
drag, startPoint x: 177, startPoint y: 152, endPoint x: 240, endPoint y: 167, distance: 64.5
click at [179, 152] on div "Folga" at bounding box center [191, 154] width 51 height 7
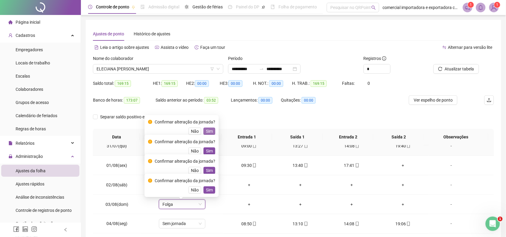
click at [211, 131] on span "Sim" at bounding box center [209, 131] width 7 height 7
click at [212, 146] on div "Confirmar alteração da jornada? Não Sim" at bounding box center [181, 147] width 67 height 16
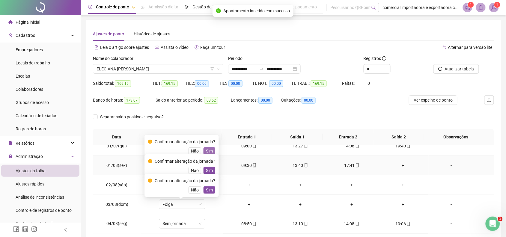
click at [209, 152] on span "Sim" at bounding box center [209, 151] width 7 height 7
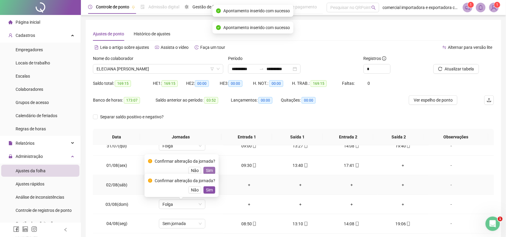
click at [207, 173] on span "Sim" at bounding box center [209, 170] width 7 height 7
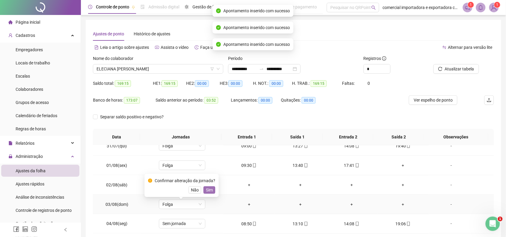
click at [210, 189] on span "Sim" at bounding box center [209, 190] width 7 height 7
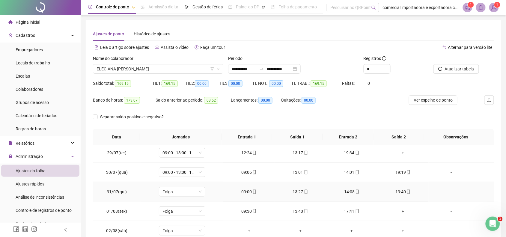
scroll to position [225, 0]
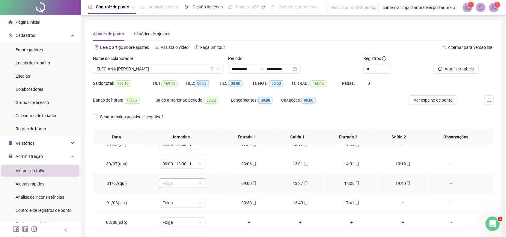
click at [199, 186] on span "Folga" at bounding box center [182, 183] width 39 height 9
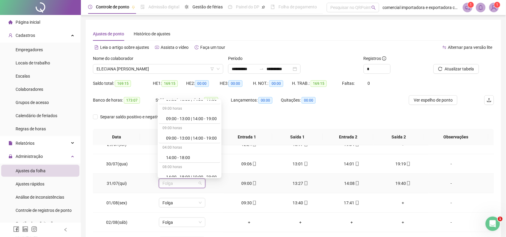
scroll to position [628, 0]
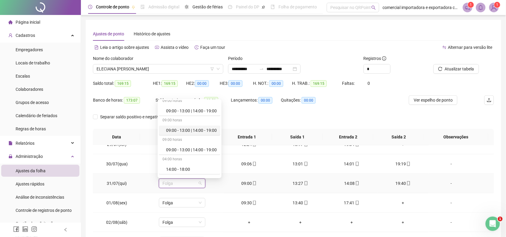
click at [205, 131] on div "09:00 - 13:00 | 14:00 - 19:00" at bounding box center [191, 130] width 51 height 7
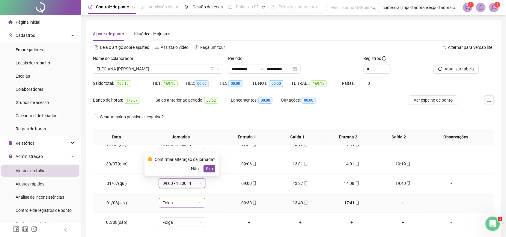
click at [201, 204] on div "Folga" at bounding box center [182, 203] width 47 height 10
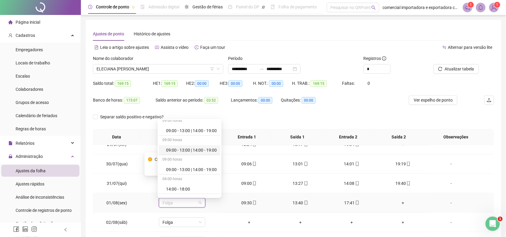
scroll to position [590, 0]
click at [207, 149] on div "09:00 - 13:00 | 14:00 - 18:00" at bounding box center [191, 149] width 51 height 7
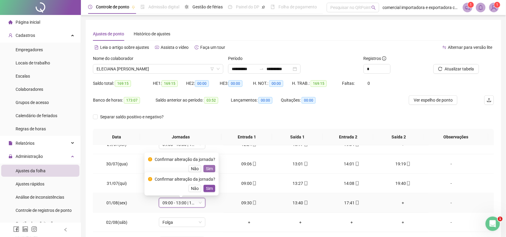
drag, startPoint x: 209, startPoint y: 188, endPoint x: 212, endPoint y: 167, distance: 21.2
click at [209, 188] on span "Sim" at bounding box center [209, 188] width 7 height 7
drag, startPoint x: 212, startPoint y: 167, endPoint x: 228, endPoint y: 192, distance: 30.3
click at [212, 170] on span "Sim" at bounding box center [209, 169] width 7 height 7
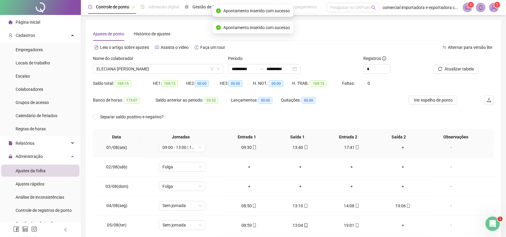
scroll to position [300, 0]
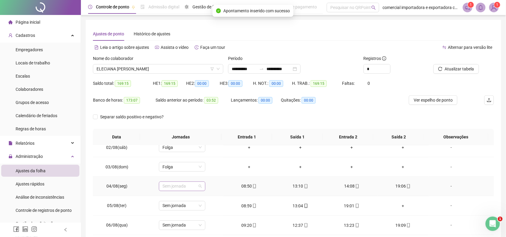
click at [199, 188] on span "Sem jornada" at bounding box center [182, 186] width 39 height 9
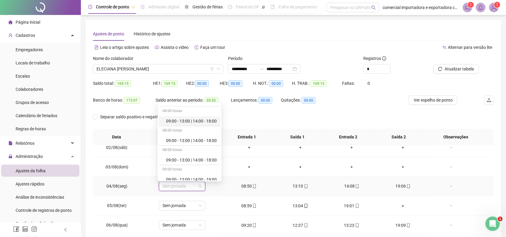
scroll to position [600, 0]
click at [185, 163] on div "09:00 - 13:00 | 14:00 - 19:00" at bounding box center [191, 161] width 51 height 7
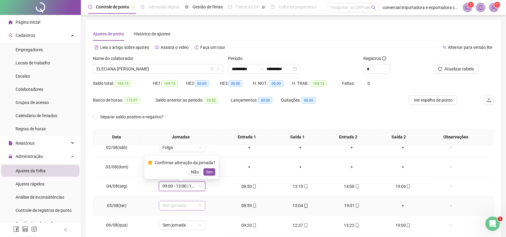
click at [199, 207] on span "Sem jornada" at bounding box center [182, 206] width 39 height 9
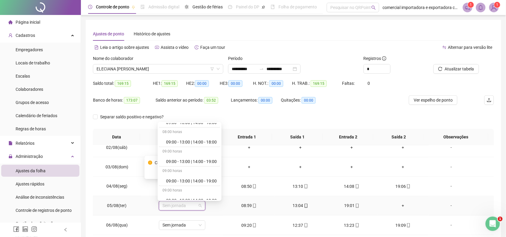
scroll to position [638, 0]
click at [203, 164] on div "09:00 - 13:00 | 14:00 - 19:00" at bounding box center [191, 163] width 51 height 7
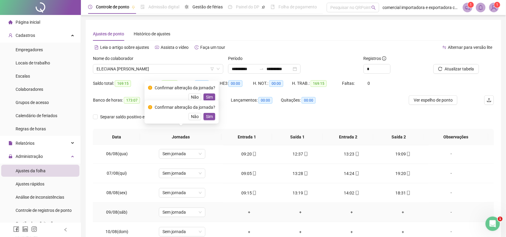
scroll to position [375, 0]
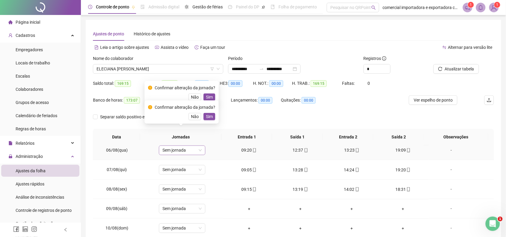
click at [197, 150] on span "Sem jornada" at bounding box center [182, 150] width 39 height 9
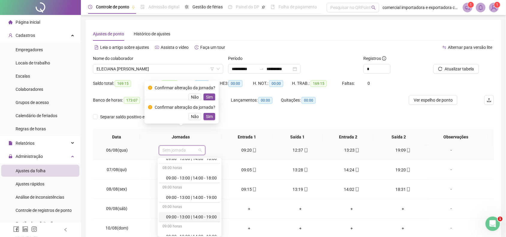
scroll to position [638, 0]
click at [206, 162] on div "09:00 - 13:00 | 14:00 - 19:00" at bounding box center [191, 160] width 51 height 7
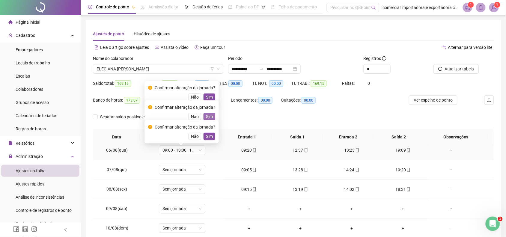
drag, startPoint x: 208, startPoint y: 137, endPoint x: 213, endPoint y: 119, distance: 18.6
click at [208, 137] on span "Sim" at bounding box center [209, 136] width 7 height 7
drag, startPoint x: 213, startPoint y: 119, endPoint x: 211, endPoint y: 96, distance: 23.6
click at [213, 119] on button "Sim" at bounding box center [210, 116] width 12 height 7
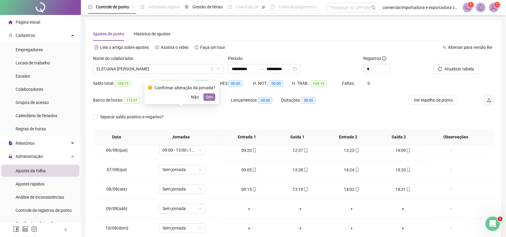
click at [210, 95] on span "Sim" at bounding box center [209, 97] width 7 height 7
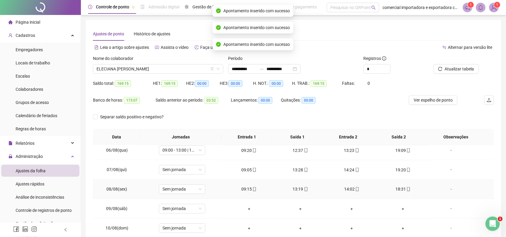
scroll to position [338, 0]
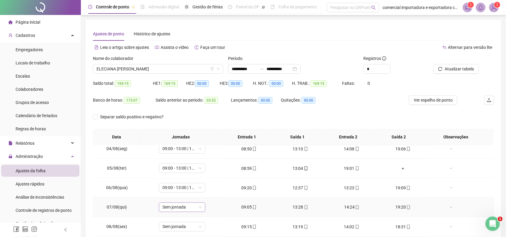
click at [197, 209] on span "Sem jornada" at bounding box center [182, 207] width 39 height 9
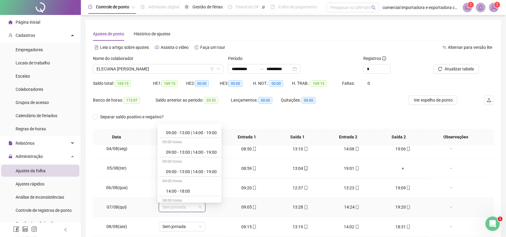
scroll to position [638, 0]
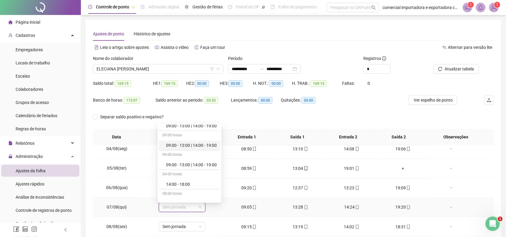
click at [194, 146] on div "09:00 - 13:00 | 14:00 - 19:00" at bounding box center [191, 145] width 51 height 7
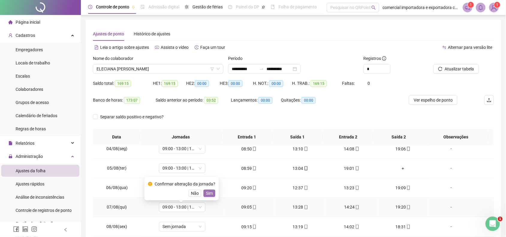
click at [212, 196] on button "Sim" at bounding box center [210, 193] width 12 height 7
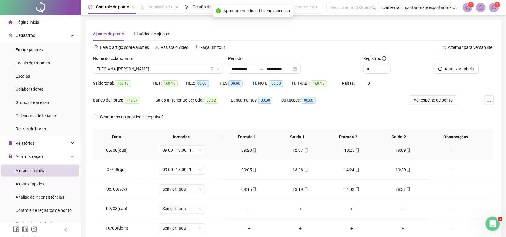
scroll to position [413, 0]
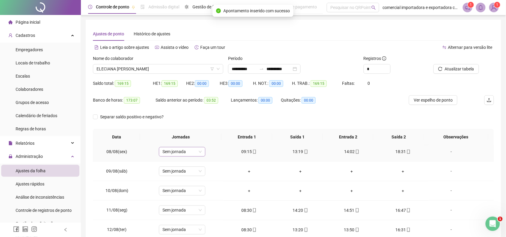
click at [199, 155] on span "Sem jornada" at bounding box center [182, 152] width 39 height 9
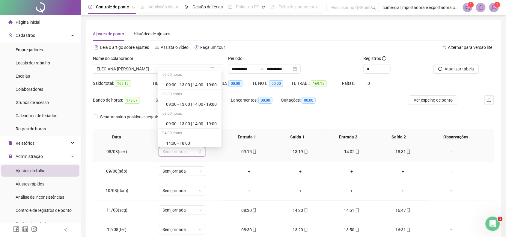
scroll to position [600, 0]
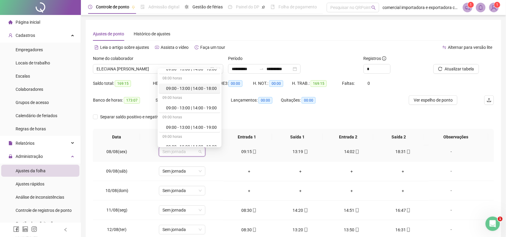
click at [194, 92] on div "09:00 - 13:00 | 14:00 - 18:00" at bounding box center [191, 88] width 51 height 7
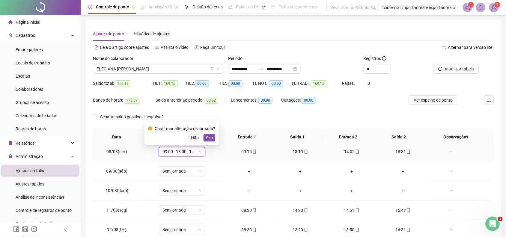
drag, startPoint x: 209, startPoint y: 137, endPoint x: 215, endPoint y: 169, distance: 32.3
click at [209, 138] on span "Sim" at bounding box center [209, 138] width 7 height 7
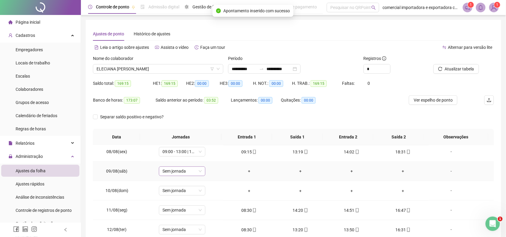
click at [200, 173] on div "Sem jornada" at bounding box center [182, 172] width 47 height 10
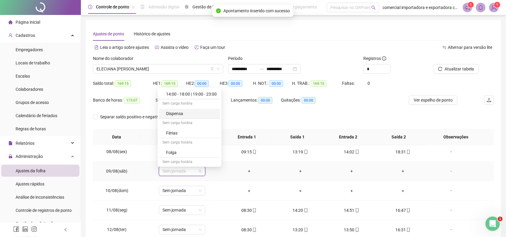
scroll to position [745, 0]
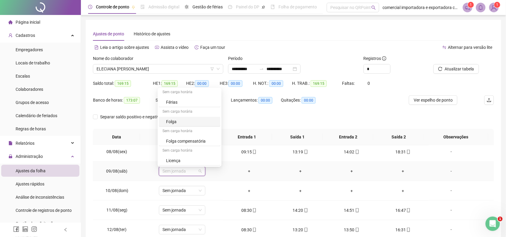
click at [176, 122] on div "Folga" at bounding box center [191, 122] width 51 height 7
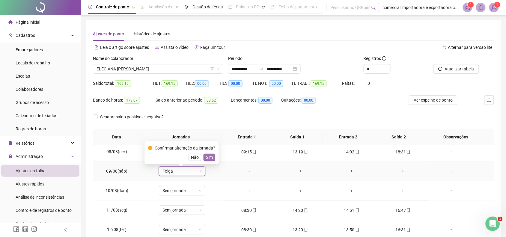
drag, startPoint x: 209, startPoint y: 161, endPoint x: 218, endPoint y: 160, distance: 8.7
click at [209, 161] on span "Sim" at bounding box center [209, 157] width 7 height 7
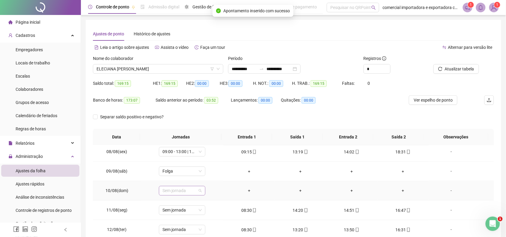
click at [197, 193] on span "Sem jornada" at bounding box center [182, 191] width 39 height 9
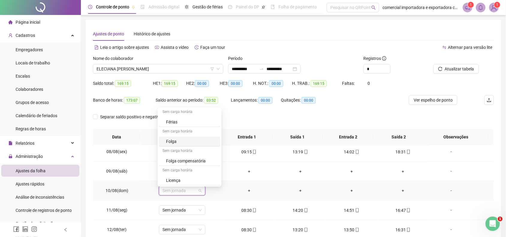
drag, startPoint x: 179, startPoint y: 143, endPoint x: 224, endPoint y: 199, distance: 71.9
click at [180, 143] on div "Folga" at bounding box center [191, 141] width 51 height 7
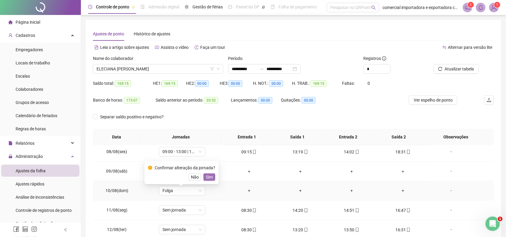
click at [209, 175] on span "Sim" at bounding box center [209, 177] width 7 height 7
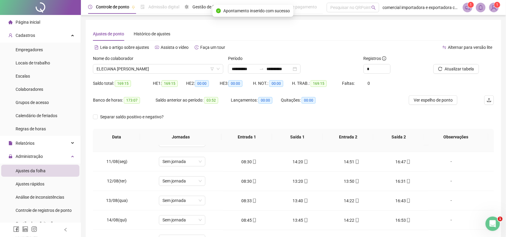
scroll to position [450, 0]
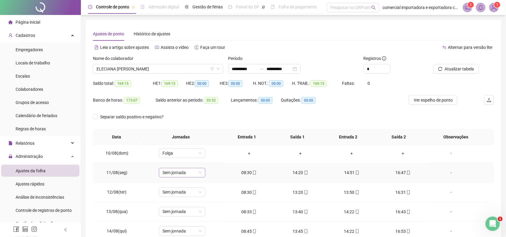
click at [199, 175] on span "Sem jornada" at bounding box center [182, 173] width 39 height 9
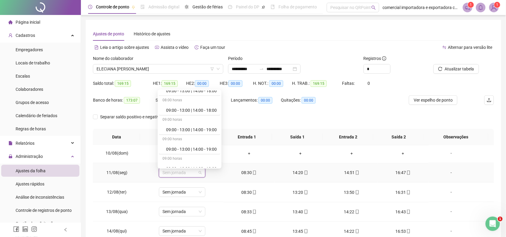
scroll to position [600, 0]
click at [191, 151] on div "09:00 - 13:00 | 14:00 - 19:00" at bounding box center [191, 149] width 51 height 7
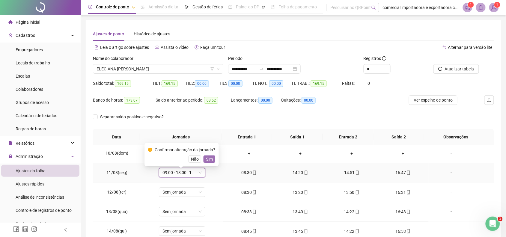
click at [210, 161] on span "Sim" at bounding box center [209, 159] width 7 height 7
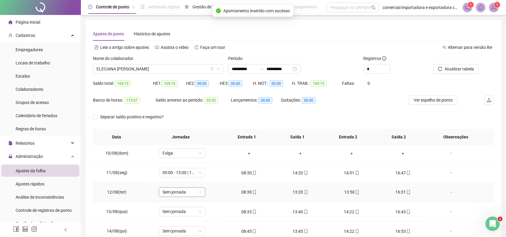
click at [196, 196] on span "Sem jornada" at bounding box center [182, 192] width 39 height 9
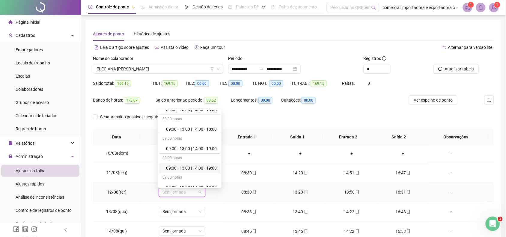
click at [203, 170] on div "09:00 - 13:00 | 14:00 - 19:00" at bounding box center [191, 168] width 51 height 7
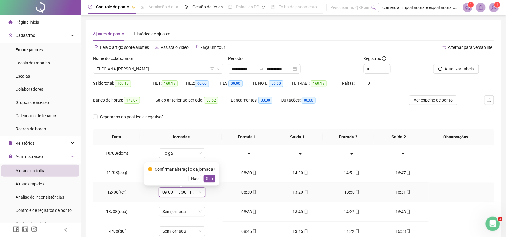
drag, startPoint x: 209, startPoint y: 181, endPoint x: 197, endPoint y: 219, distance: 40.6
click at [210, 181] on span "Sim" at bounding box center [209, 179] width 7 height 7
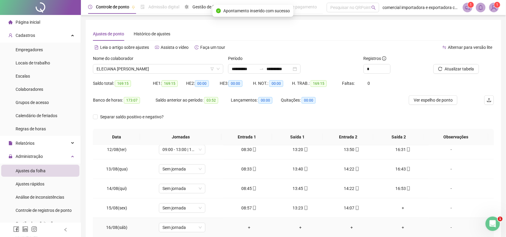
scroll to position [525, 0]
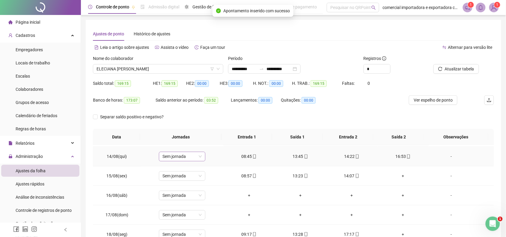
click at [200, 158] on span "Sem jornada" at bounding box center [182, 156] width 39 height 9
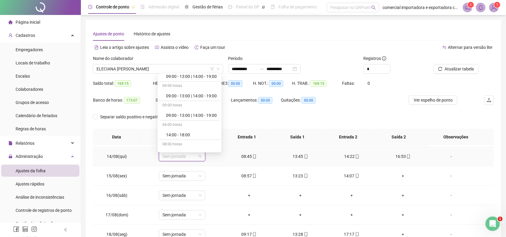
scroll to position [638, 0]
click at [188, 118] on div "09:00 - 13:00 | 14:00 - 19:00" at bounding box center [191, 114] width 51 height 7
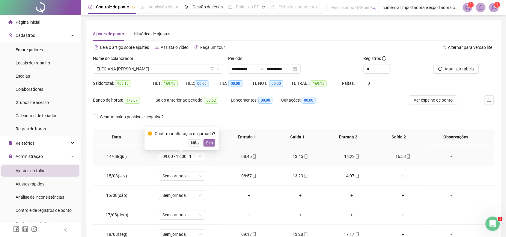
click at [207, 142] on span "Sim" at bounding box center [209, 143] width 7 height 7
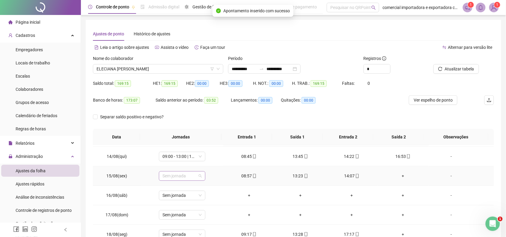
click at [197, 176] on span "Sem jornada" at bounding box center [182, 176] width 39 height 9
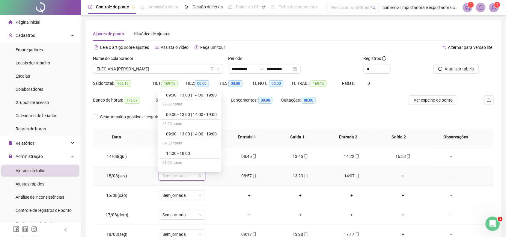
scroll to position [600, 0]
click at [215, 115] on div "09:00 - 13:00 | 14:00 - 18:00" at bounding box center [191, 113] width 51 height 7
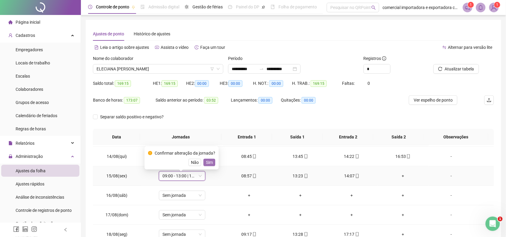
click at [209, 161] on span "Sim" at bounding box center [209, 162] width 7 height 7
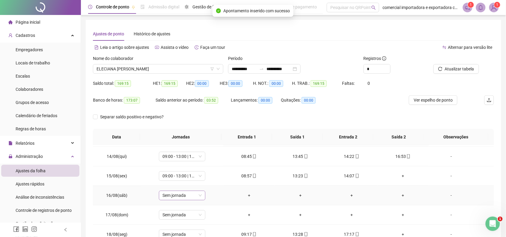
click at [200, 200] on span "Sem jornada" at bounding box center [182, 195] width 39 height 9
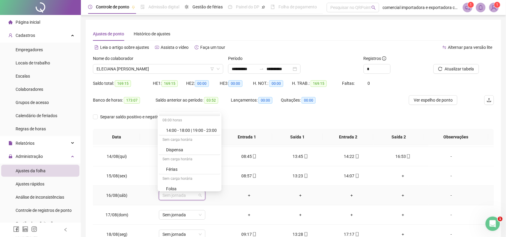
scroll to position [745, 0]
click at [181, 144] on div "Folga" at bounding box center [191, 146] width 51 height 7
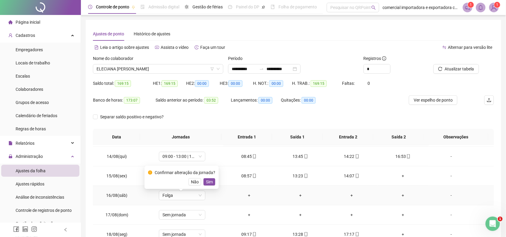
drag, startPoint x: 209, startPoint y: 180, endPoint x: 221, endPoint y: 198, distance: 22.0
click at [209, 180] on span "Sim" at bounding box center [209, 182] width 7 height 7
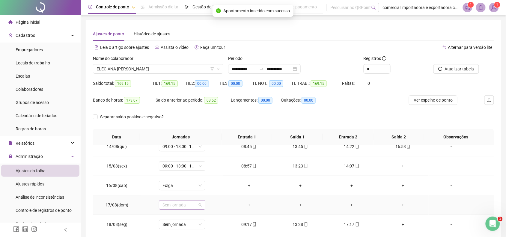
click at [199, 203] on span "Sem jornada" at bounding box center [182, 205] width 39 height 9
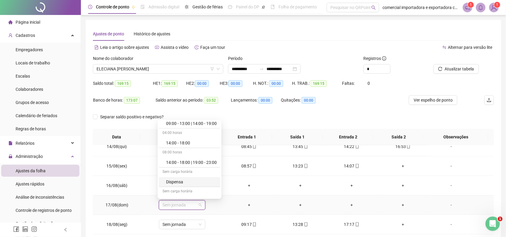
scroll to position [745, 0]
click at [185, 152] on div "Folga" at bounding box center [191, 154] width 51 height 7
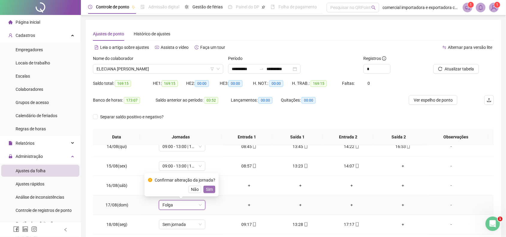
click at [208, 188] on span "Sim" at bounding box center [209, 189] width 7 height 7
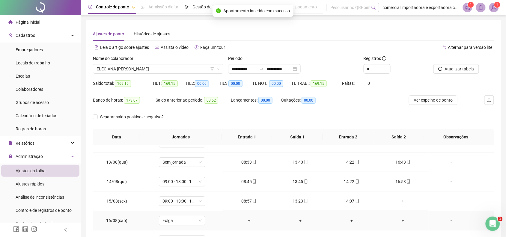
scroll to position [537, 0]
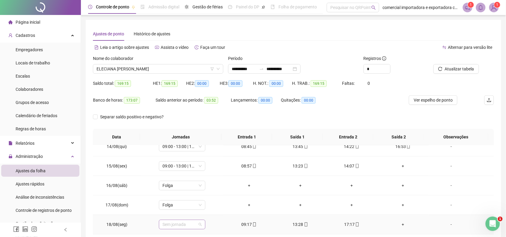
click at [200, 226] on div "Sem jornada" at bounding box center [182, 225] width 47 height 10
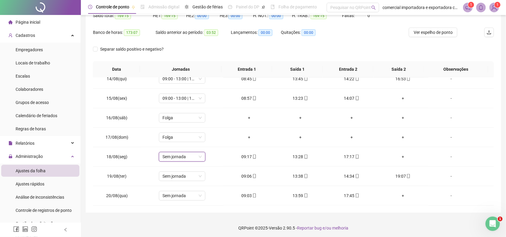
scroll to position [69, 0]
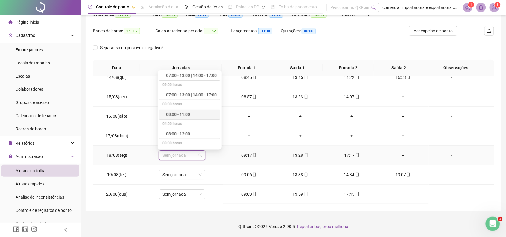
click at [186, 156] on span "Sem jornada" at bounding box center [182, 155] width 39 height 9
drag, startPoint x: 207, startPoint y: 111, endPoint x: 197, endPoint y: 179, distance: 68.9
click at [208, 113] on div "09:00 - 13:00 | 14:00 - 19:00" at bounding box center [191, 111] width 51 height 7
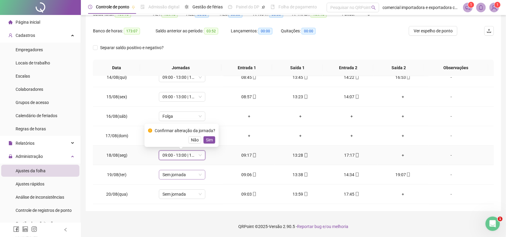
drag, startPoint x: 212, startPoint y: 138, endPoint x: 191, endPoint y: 176, distance: 43.4
click at [212, 140] on button "Sim" at bounding box center [210, 140] width 12 height 7
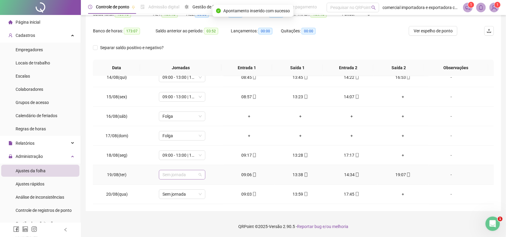
click at [197, 176] on span "Sem jornada" at bounding box center [182, 174] width 39 height 9
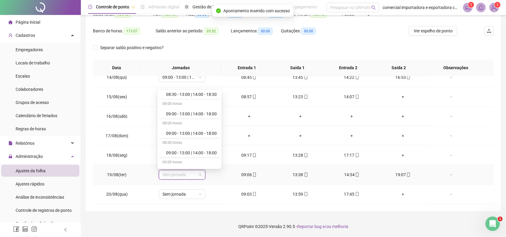
scroll to position [600, 0]
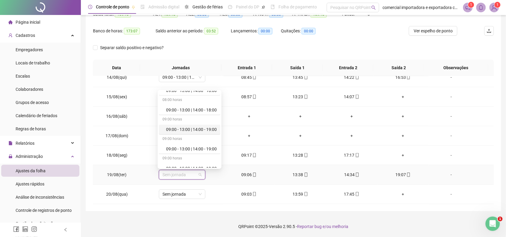
click at [213, 133] on div "09:00 - 13:00 | 14:00 - 19:00" at bounding box center [191, 129] width 51 height 7
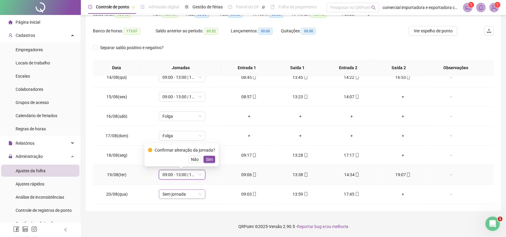
drag, startPoint x: 210, startPoint y: 161, endPoint x: 198, endPoint y: 191, distance: 31.9
click at [210, 161] on span "Sim" at bounding box center [209, 159] width 7 height 7
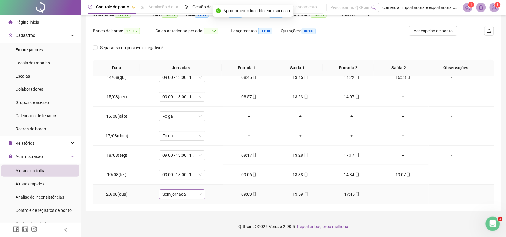
click at [200, 194] on span "Sem jornada" at bounding box center [182, 194] width 39 height 9
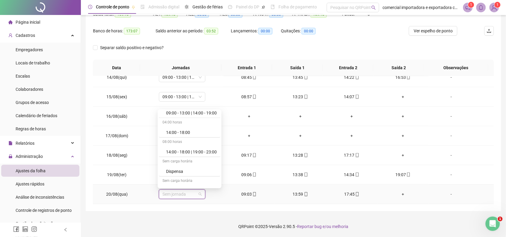
scroll to position [638, 0]
click at [197, 154] on div "09:00 - 13:00 | 14:00 - 19:00" at bounding box center [191, 150] width 51 height 7
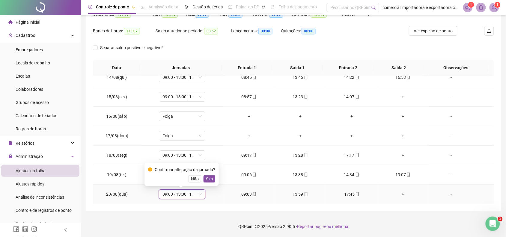
drag, startPoint x: 210, startPoint y: 176, endPoint x: 351, endPoint y: 161, distance: 141.7
click at [211, 176] on span "Sim" at bounding box center [209, 179] width 7 height 7
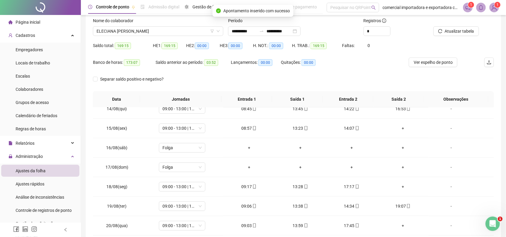
scroll to position [32, 0]
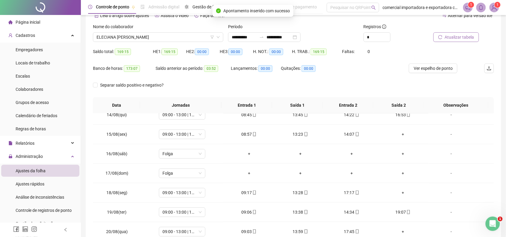
click at [456, 35] on span "Atualizar tabela" at bounding box center [459, 37] width 29 height 7
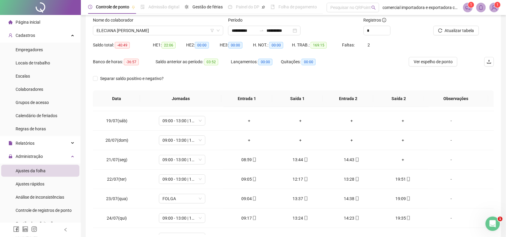
scroll to position [0, 0]
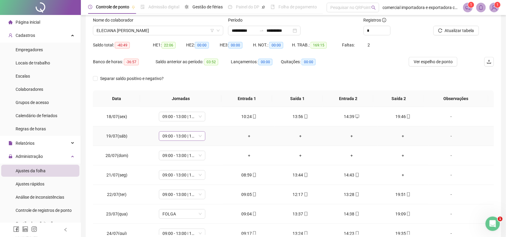
click at [198, 137] on span "09:00 - 13:00 | 14:00 - 19:00" at bounding box center [182, 136] width 39 height 9
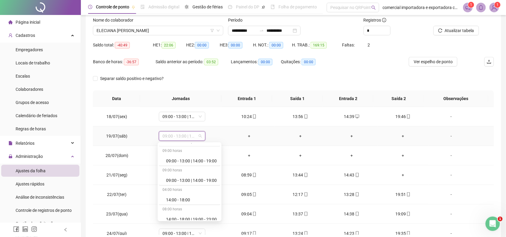
scroll to position [713, 0]
click at [174, 209] on div "Folga" at bounding box center [191, 206] width 51 height 7
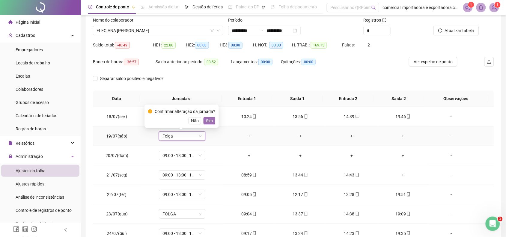
click at [214, 122] on button "Sim" at bounding box center [210, 120] width 12 height 7
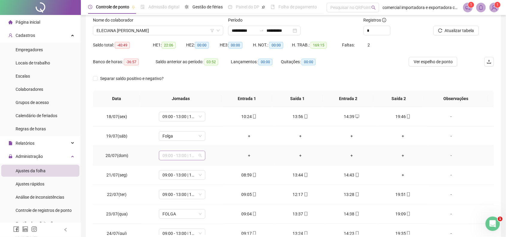
click at [201, 154] on div "09:00 - 13:00 | 14:00 - 19:00" at bounding box center [182, 156] width 47 height 10
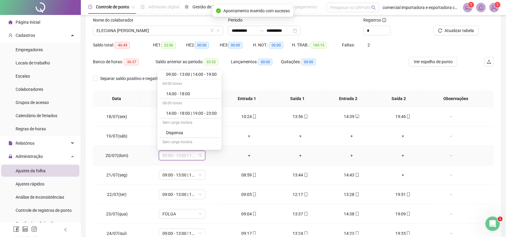
scroll to position [745, 0]
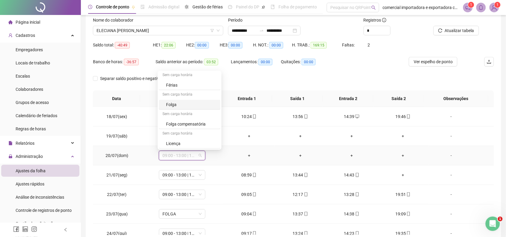
drag, startPoint x: 188, startPoint y: 104, endPoint x: 252, endPoint y: 155, distance: 81.4
click at [189, 106] on div "Folga" at bounding box center [191, 104] width 51 height 7
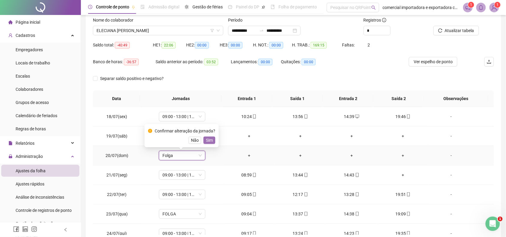
click at [212, 142] on button "Sim" at bounding box center [210, 140] width 12 height 7
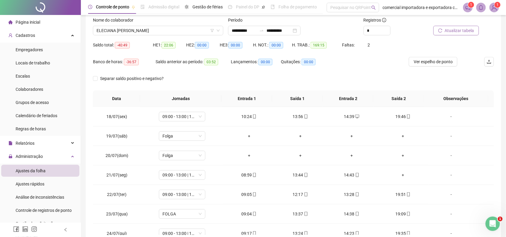
click at [445, 28] on button "Atualizar tabela" at bounding box center [457, 31] width 46 height 10
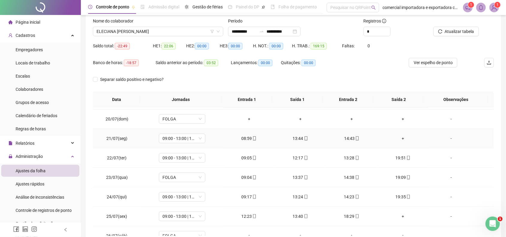
scroll to position [75, 0]
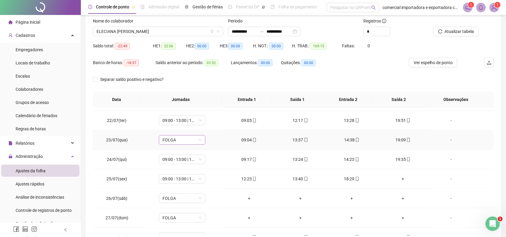
click at [198, 139] on span "FOLGA" at bounding box center [182, 140] width 39 height 9
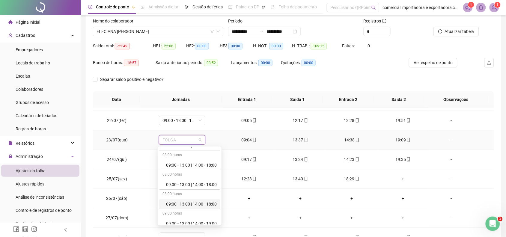
scroll to position [600, 0]
click at [198, 206] on div "09:00 - 13:00 | 14:00 - 19:00" at bounding box center [191, 206] width 51 height 7
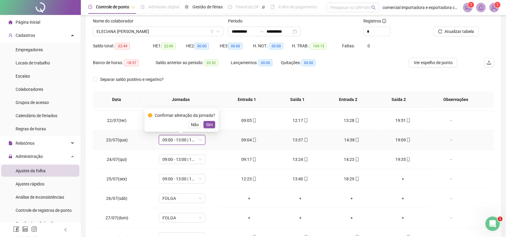
drag, startPoint x: 212, startPoint y: 126, endPoint x: 230, endPoint y: 179, distance: 55.8
click at [212, 128] on button "Sim" at bounding box center [210, 124] width 12 height 7
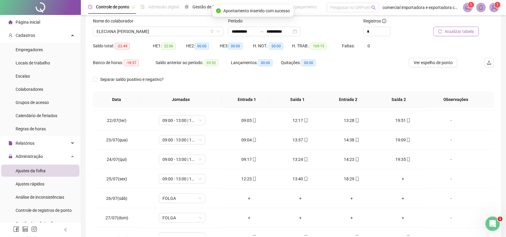
drag, startPoint x: 444, startPoint y: 29, endPoint x: 441, endPoint y: 34, distance: 5.4
click at [443, 32] on button "Atualizar tabela" at bounding box center [457, 32] width 46 height 10
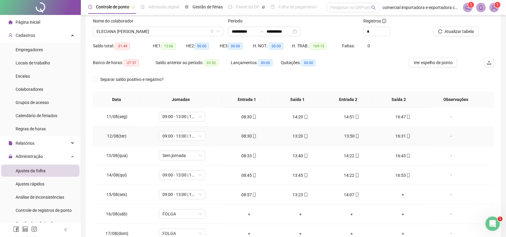
scroll to position [488, 0]
click at [202, 140] on div "Sem jornada" at bounding box center [182, 137] width 47 height 10
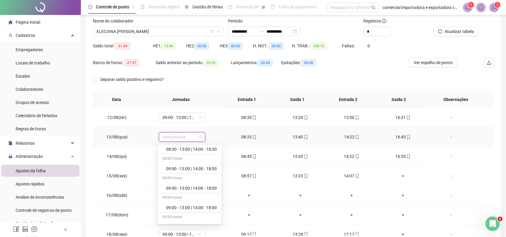
scroll to position [600, 0]
click at [214, 185] on div "09:00 - 13:00 | 14:00 - 19:00" at bounding box center [191, 185] width 51 height 7
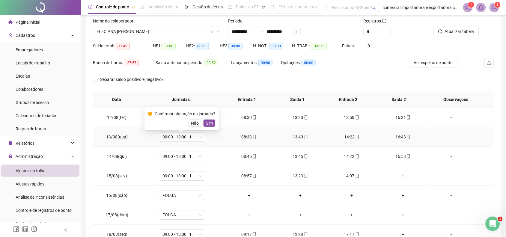
drag, startPoint x: 212, startPoint y: 124, endPoint x: 239, endPoint y: 184, distance: 65.7
click at [212, 125] on button "Sim" at bounding box center [210, 123] width 12 height 7
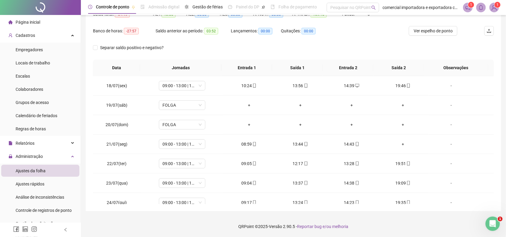
scroll to position [0, 0]
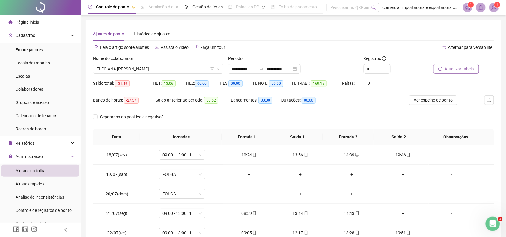
click at [452, 68] on span "Atualizar tabela" at bounding box center [459, 69] width 29 height 7
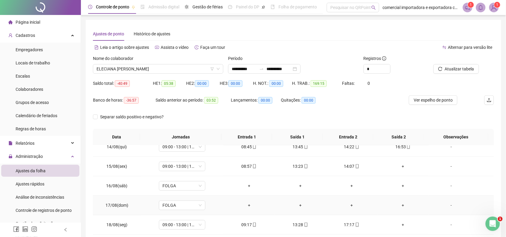
scroll to position [537, 0]
click at [184, 69] on span "ELECIANA [PERSON_NAME]" at bounding box center [158, 69] width 123 height 9
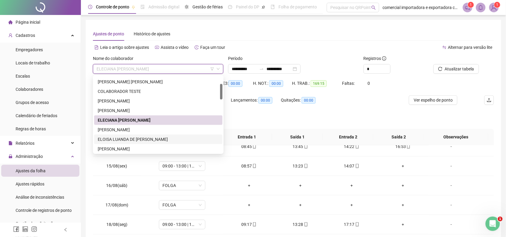
scroll to position [75, 0]
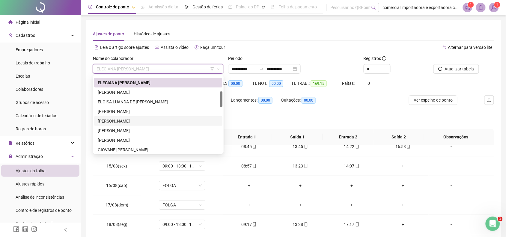
click at [119, 120] on div "[PERSON_NAME]" at bounding box center [158, 121] width 121 height 7
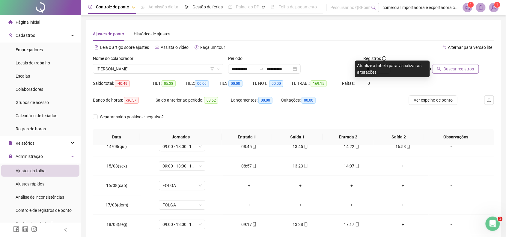
click at [458, 69] on span "Buscar registros" at bounding box center [459, 69] width 31 height 7
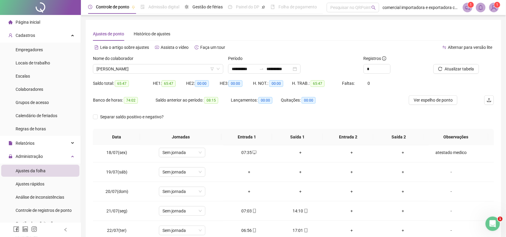
scroll to position [0, 0]
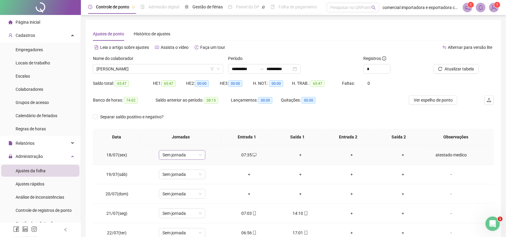
click at [200, 156] on span "Sem jornada" at bounding box center [182, 155] width 39 height 9
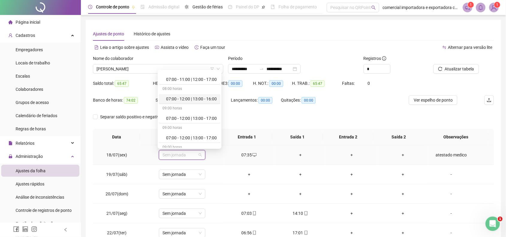
scroll to position [75, 0]
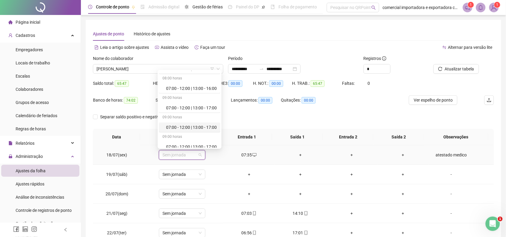
click at [191, 128] on div "07:00 - 12:00 | 13:00 - 17:00" at bounding box center [191, 127] width 51 height 7
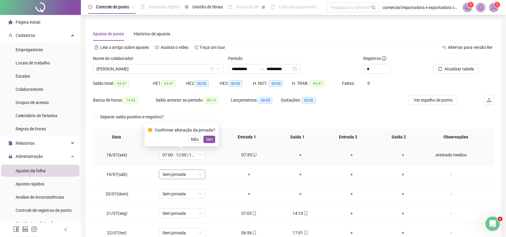
drag, startPoint x: 209, startPoint y: 139, endPoint x: 200, endPoint y: 176, distance: 38.2
click at [209, 140] on span "Sim" at bounding box center [209, 139] width 7 height 7
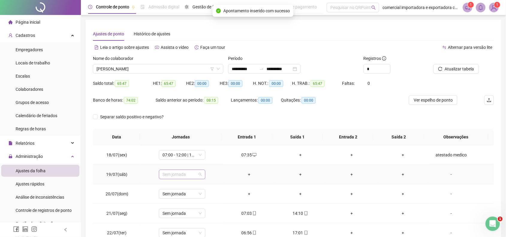
click at [201, 175] on div "Sem jornada" at bounding box center [182, 175] width 47 height 10
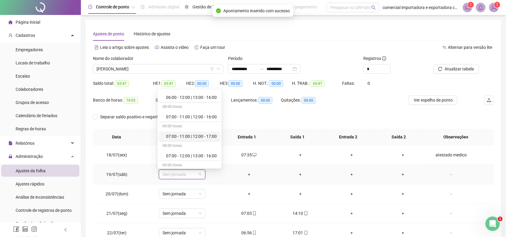
scroll to position [38, 0]
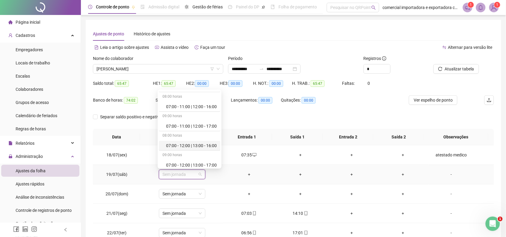
click at [203, 147] on div "07:00 - 12:00 | 13:00 - 16:00" at bounding box center [191, 146] width 51 height 7
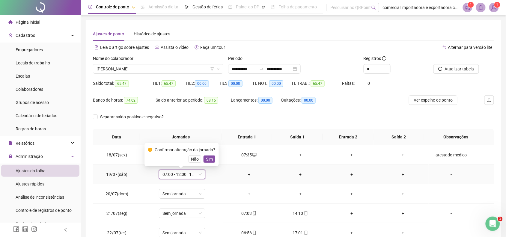
drag, startPoint x: 192, startPoint y: 160, endPoint x: 201, endPoint y: 178, distance: 20.5
click at [193, 162] on span "Não" at bounding box center [195, 159] width 8 height 7
click at [200, 173] on span "Sem jornada" at bounding box center [182, 174] width 39 height 9
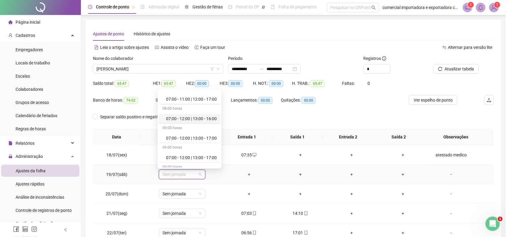
scroll to position [75, 0]
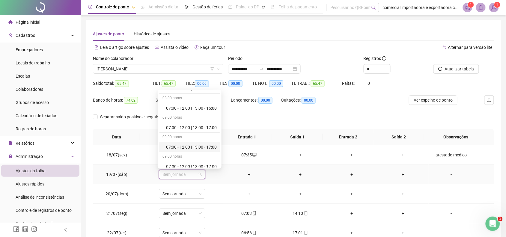
click at [204, 146] on div "07:00 - 12:00 | 13:00 - 17:00" at bounding box center [191, 147] width 51 height 7
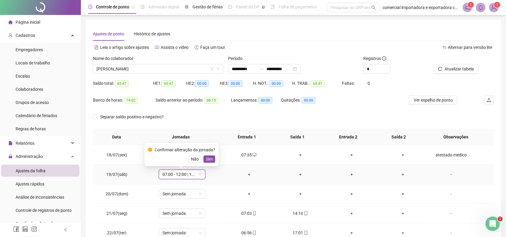
click at [210, 165] on div "Confirmar alteração da jornada? Não Sim" at bounding box center [182, 154] width 74 height 23
click at [213, 159] on button "Sim" at bounding box center [210, 159] width 12 height 7
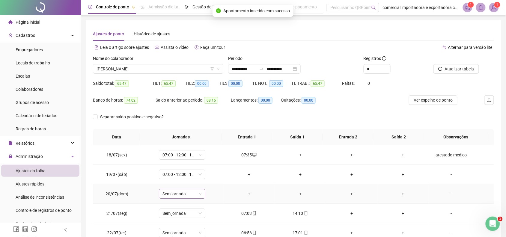
click at [200, 194] on span "Sem jornada" at bounding box center [182, 194] width 39 height 9
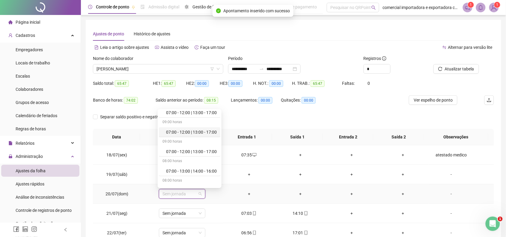
scroll to position [113, 0]
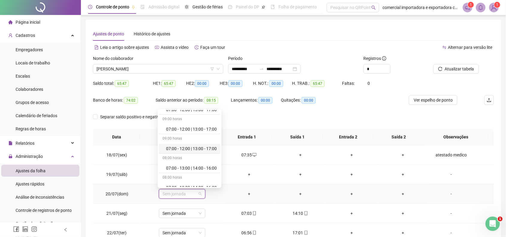
click at [200, 149] on div "07:00 - 12:00 | 13:00 - 17:00" at bounding box center [191, 149] width 51 height 7
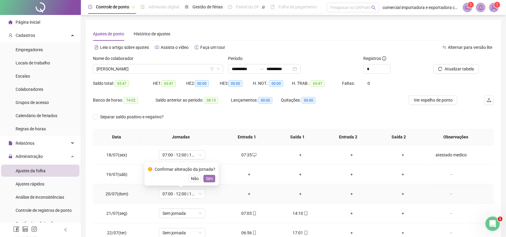
click at [212, 181] on button "Sim" at bounding box center [210, 178] width 12 height 7
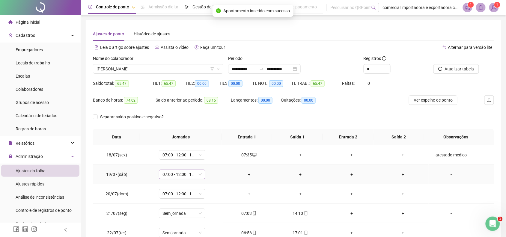
click at [198, 176] on span "07:00 - 12:00 | 13:00 - 17:00" at bounding box center [182, 174] width 39 height 9
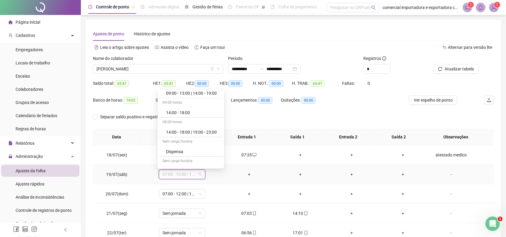
scroll to position [745, 0]
click at [185, 124] on div "Folga" at bounding box center [192, 123] width 53 height 7
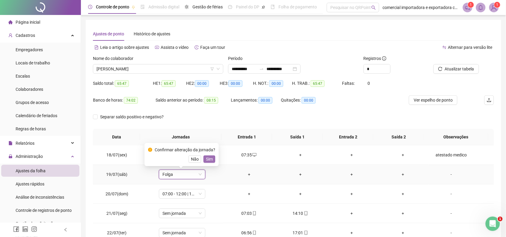
click at [209, 161] on span "Sim" at bounding box center [209, 159] width 7 height 7
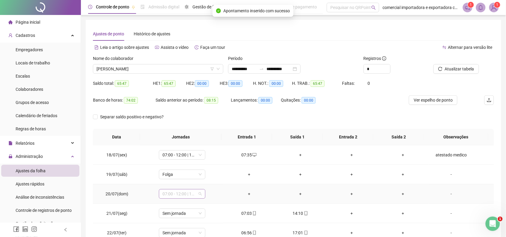
click at [198, 194] on span "07:00 - 12:00 | 13:00 - 17:00" at bounding box center [182, 194] width 39 height 9
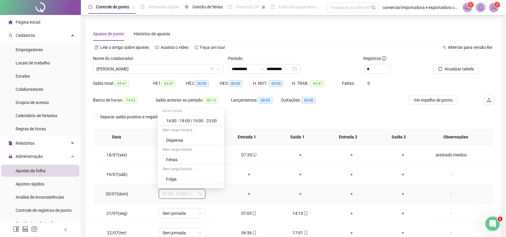
scroll to position [713, 0]
drag, startPoint x: 183, startPoint y: 174, endPoint x: 280, endPoint y: 185, distance: 97.3
click at [184, 175] on div "Folga" at bounding box center [192, 173] width 53 height 7
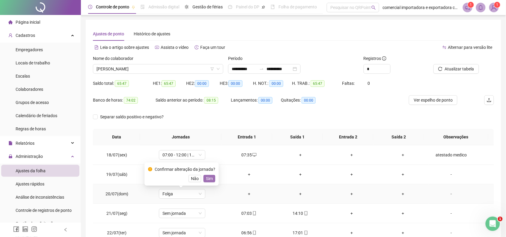
click at [213, 179] on button "Sim" at bounding box center [210, 178] width 12 height 7
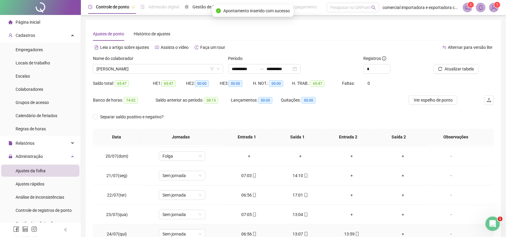
scroll to position [38, 0]
click at [201, 175] on div "Sem jornada" at bounding box center [182, 176] width 47 height 10
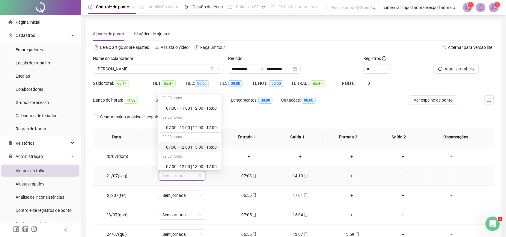
click at [209, 149] on div "07:00 - 12:00 | 13:00 - 16:00" at bounding box center [191, 147] width 51 height 7
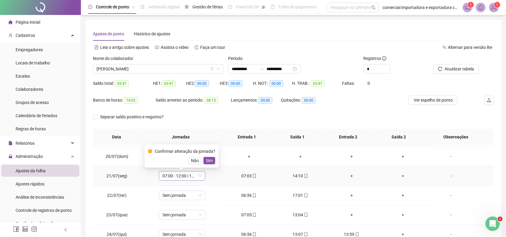
drag, startPoint x: 195, startPoint y: 159, endPoint x: 203, endPoint y: 177, distance: 19.6
click at [195, 159] on span "Não" at bounding box center [195, 161] width 8 height 7
click at [202, 177] on div "Sem jornada" at bounding box center [182, 176] width 47 height 10
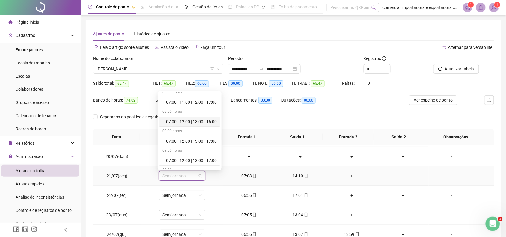
scroll to position [75, 0]
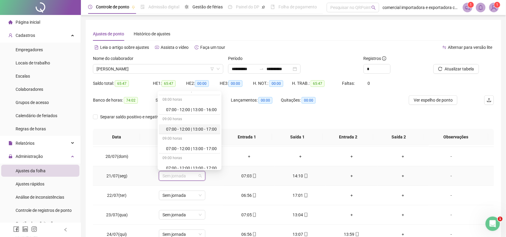
click at [206, 131] on div "07:00 - 12:00 | 13:00 - 17:00" at bounding box center [191, 129] width 51 height 7
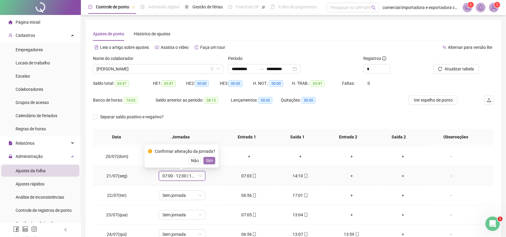
click at [209, 161] on span "Sim" at bounding box center [209, 161] width 7 height 7
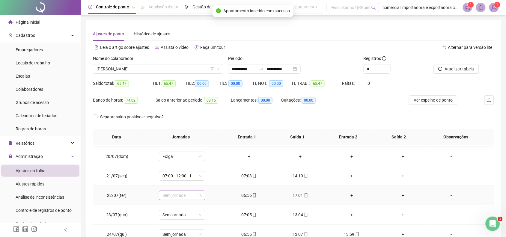
click at [202, 197] on div "Sem jornada" at bounding box center [182, 196] width 47 height 10
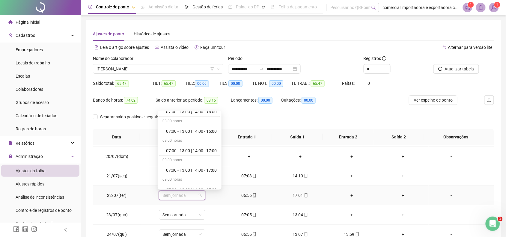
scroll to position [188, 0]
click at [191, 134] on div "07:00 - 13:00 | 14:00 - 17:00" at bounding box center [191, 134] width 51 height 7
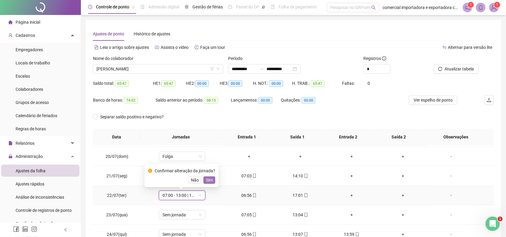
drag, startPoint x: 212, startPoint y: 181, endPoint x: 212, endPoint y: 189, distance: 8.4
click at [212, 181] on span "Sim" at bounding box center [209, 180] width 7 height 7
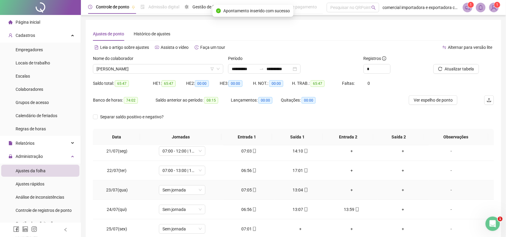
scroll to position [75, 0]
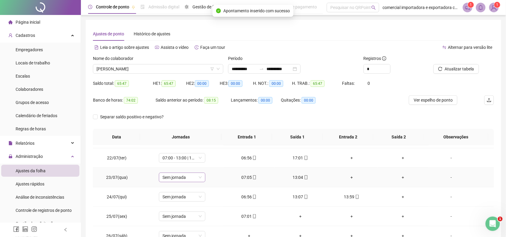
drag, startPoint x: 197, startPoint y: 180, endPoint x: 200, endPoint y: 178, distance: 4.3
click at [198, 180] on span "Sem jornada" at bounding box center [182, 177] width 39 height 9
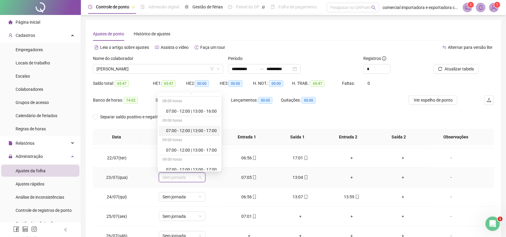
click at [210, 133] on div "07:00 - 12:00 | 13:00 - 17:00" at bounding box center [191, 131] width 51 height 7
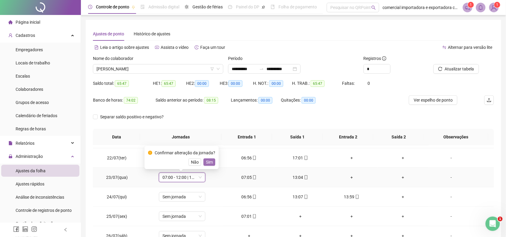
click at [209, 164] on span "Sim" at bounding box center [209, 162] width 7 height 7
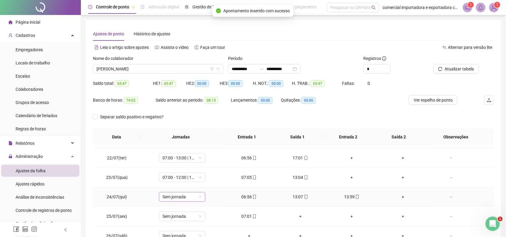
click at [198, 198] on span "Sem jornada" at bounding box center [182, 197] width 39 height 9
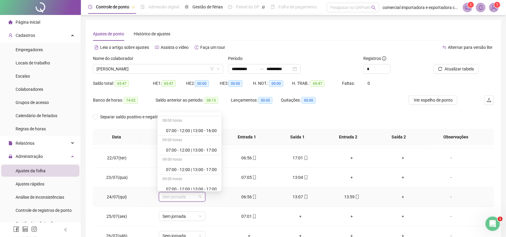
scroll to position [113, 0]
click at [198, 152] on div "07:00 - 12:00 | 13:00 - 17:00" at bounding box center [191, 152] width 51 height 7
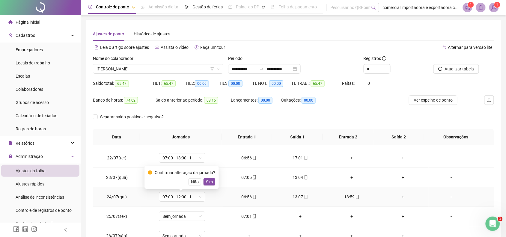
drag, startPoint x: 210, startPoint y: 179, endPoint x: 216, endPoint y: 205, distance: 26.8
click at [210, 179] on button "Sim" at bounding box center [210, 182] width 12 height 7
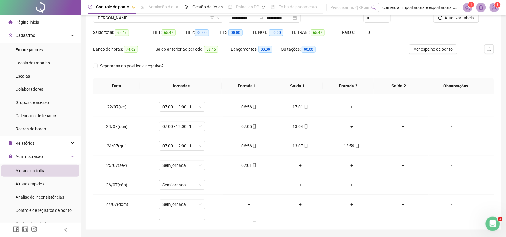
scroll to position [69, 0]
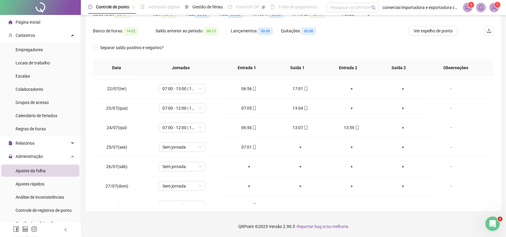
drag, startPoint x: 509, startPoint y: 128, endPoint x: 3, endPoint y: 12, distance: 519.9
click at [206, 148] on td "Sem jornada" at bounding box center [182, 148] width 83 height 20
drag, startPoint x: 197, startPoint y: 149, endPoint x: 218, endPoint y: 149, distance: 20.4
click at [197, 149] on span "Sem jornada" at bounding box center [182, 147] width 39 height 9
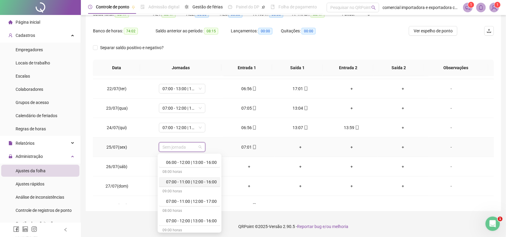
scroll to position [38, 0]
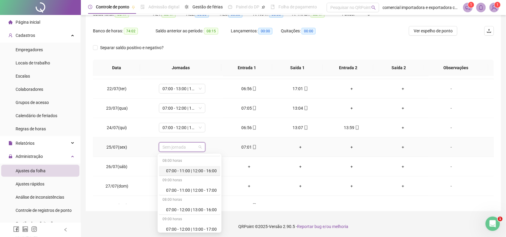
click at [203, 173] on div "07:00 - 11:00 | 12:00 - 16:00" at bounding box center [191, 171] width 51 height 7
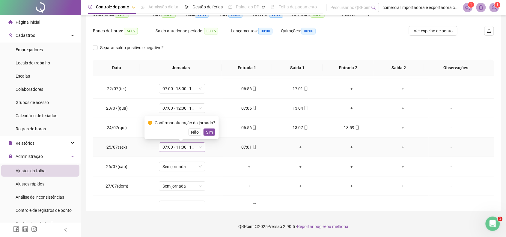
drag, startPoint x: 194, startPoint y: 134, endPoint x: 200, endPoint y: 151, distance: 18.5
click at [194, 136] on div "Confirmar alteração da jornada? Não Sim" at bounding box center [182, 127] width 74 height 23
click at [200, 149] on div "07:00 - 11:00 | 12:00 - 16:00" at bounding box center [182, 148] width 47 height 10
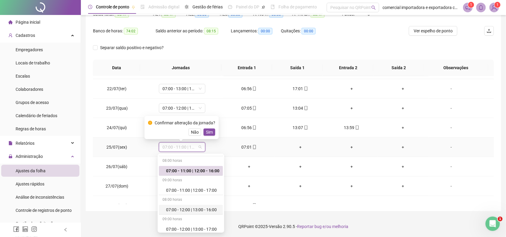
click at [199, 211] on div "07:00 - 12:00 | 13:00 - 16:00" at bounding box center [192, 210] width 53 height 7
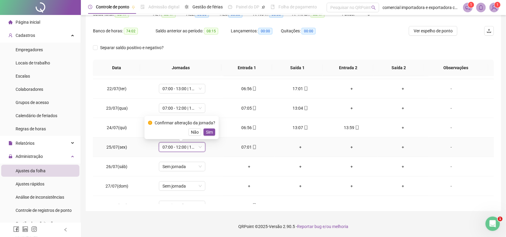
drag, startPoint x: 211, startPoint y: 134, endPoint x: 221, endPoint y: 176, distance: 43.0
click at [211, 135] on span "Sim" at bounding box center [209, 132] width 7 height 7
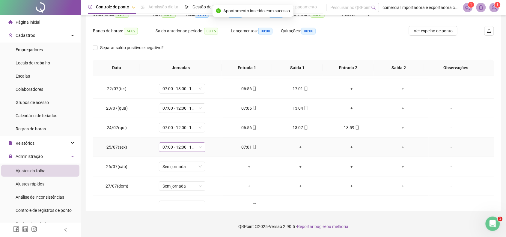
click at [191, 146] on span "07:00 - 12:00 | 13:00 - 16:00" at bounding box center [182, 147] width 39 height 9
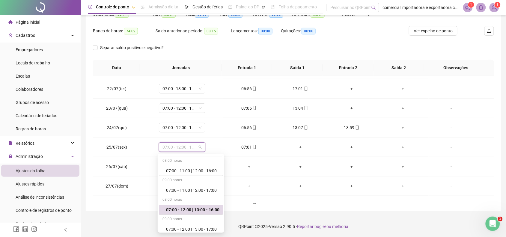
click at [265, 215] on div "**********" at bounding box center [293, 84] width 425 height 307
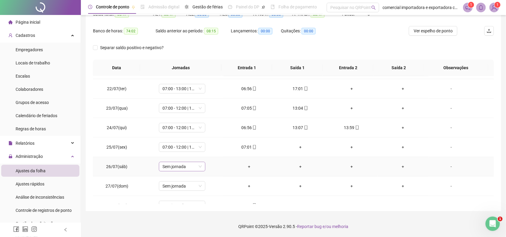
click at [197, 169] on span "Sem jornada" at bounding box center [182, 166] width 39 height 9
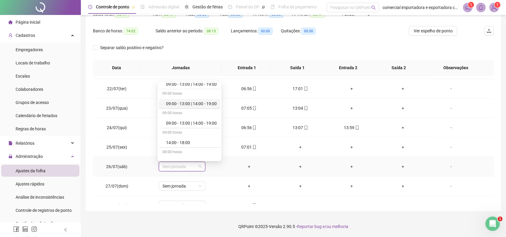
scroll to position [745, 0]
drag, startPoint x: 182, startPoint y: 116, endPoint x: 246, endPoint y: 155, distance: 74.6
click at [182, 116] on div "Folga" at bounding box center [191, 116] width 51 height 7
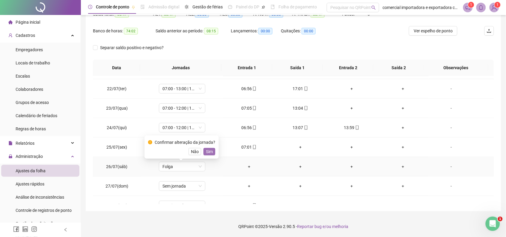
click at [212, 150] on button "Sim" at bounding box center [210, 151] width 12 height 7
click at [199, 188] on span "Sem jornada" at bounding box center [182, 186] width 39 height 9
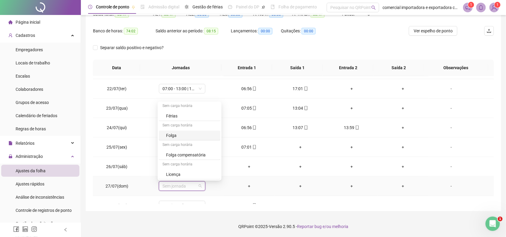
drag, startPoint x: 173, startPoint y: 134, endPoint x: 290, endPoint y: 140, distance: 116.9
click at [175, 135] on div "Folga" at bounding box center [191, 135] width 51 height 7
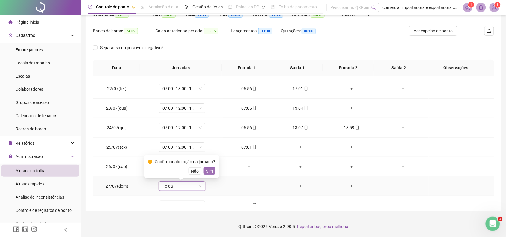
click at [207, 171] on span "Sim" at bounding box center [209, 171] width 7 height 7
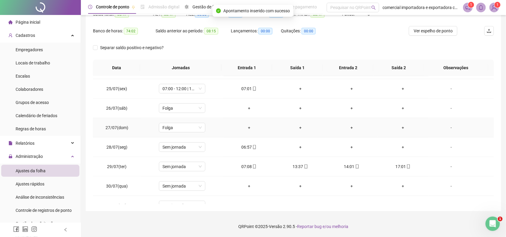
scroll to position [150, 0]
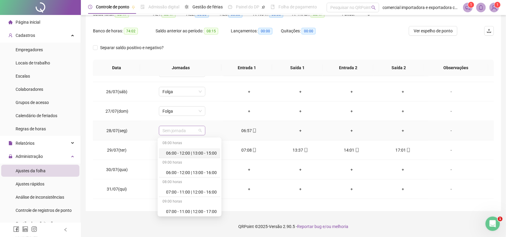
click at [200, 132] on span "Sem jornada" at bounding box center [182, 130] width 39 height 9
click at [199, 180] on div "07:00 - 12:00 | 13:00 - 17:00" at bounding box center [190, 176] width 62 height 10
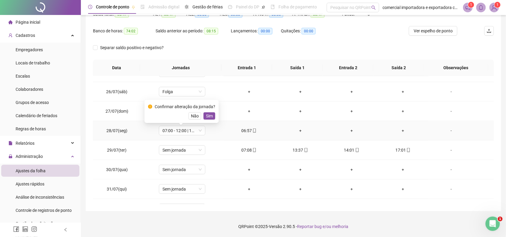
drag, startPoint x: 214, startPoint y: 117, endPoint x: 214, endPoint y: 143, distance: 26.1
click at [214, 120] on div "Confirmar alteração da jornada? Não Sim" at bounding box center [182, 111] width 74 height 23
drag, startPoint x: 209, startPoint y: 115, endPoint x: 187, endPoint y: 182, distance: 70.9
click at [209, 119] on button "Sim" at bounding box center [210, 116] width 12 height 7
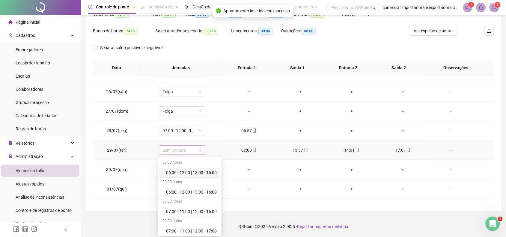
click at [199, 152] on span "Sem jornada" at bounding box center [182, 150] width 39 height 9
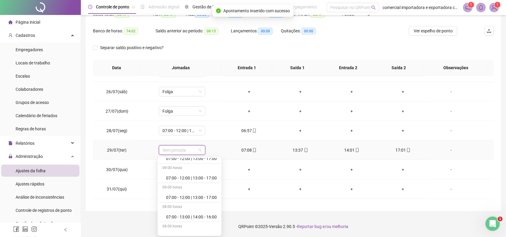
scroll to position [113, 0]
click at [192, 198] on div "07:00 - 12:00 | 13:00 - 17:00" at bounding box center [191, 197] width 51 height 7
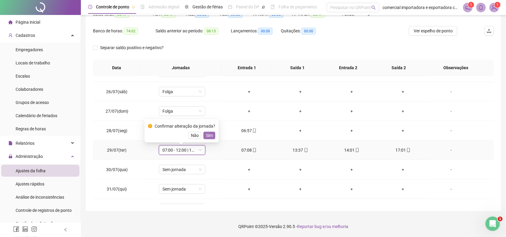
click at [209, 137] on span "Sim" at bounding box center [209, 135] width 7 height 7
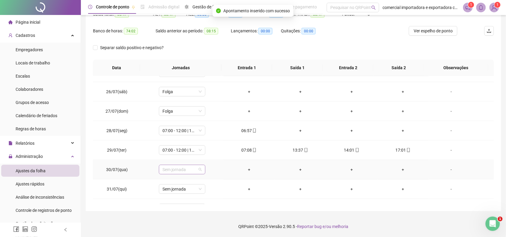
click at [199, 171] on span "Sem jornada" at bounding box center [182, 169] width 39 height 9
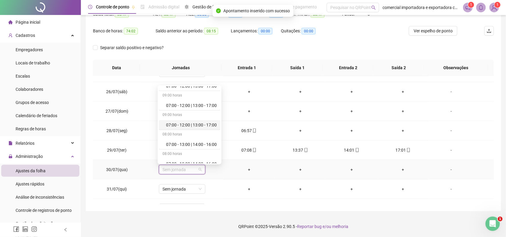
drag, startPoint x: 201, startPoint y: 129, endPoint x: 237, endPoint y: 150, distance: 41.6
click at [201, 129] on div "07:00 - 12:00 | 13:00 - 17:00" at bounding box center [190, 125] width 62 height 10
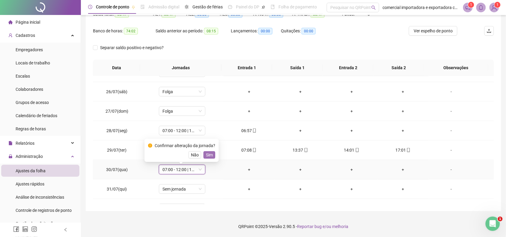
drag, startPoint x: 209, startPoint y: 157, endPoint x: 216, endPoint y: 175, distance: 19.0
click at [209, 157] on span "Sim" at bounding box center [209, 155] width 7 height 7
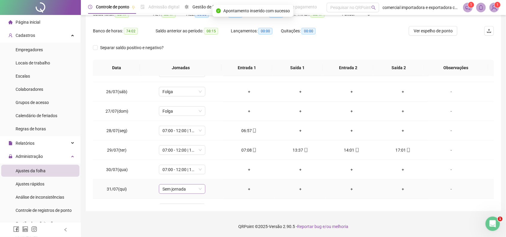
click at [200, 191] on span "Sem jornada" at bounding box center [182, 189] width 39 height 9
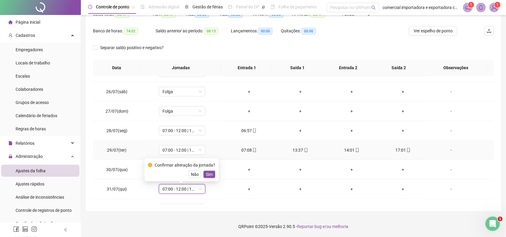
scroll to position [1, 0]
click at [211, 176] on span "Sim" at bounding box center [209, 174] width 7 height 7
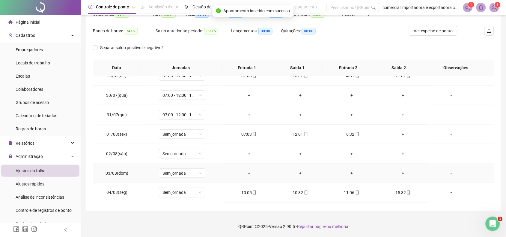
scroll to position [225, 0]
click at [198, 137] on span "Sem jornada" at bounding box center [182, 133] width 39 height 9
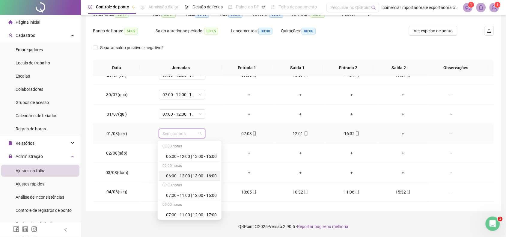
click at [197, 177] on div "06:00 - 12:00 | 13:00 - 16:00" at bounding box center [191, 176] width 51 height 7
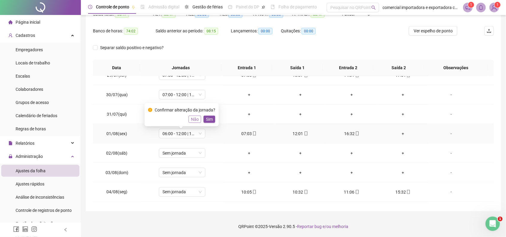
click at [194, 122] on span "Não" at bounding box center [195, 119] width 8 height 7
click at [200, 137] on span "Sem jornada" at bounding box center [182, 133] width 39 height 9
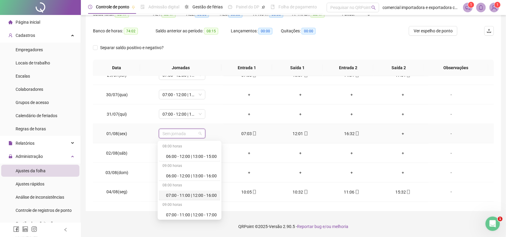
scroll to position [38, 0]
drag, startPoint x: 197, startPoint y: 197, endPoint x: 205, endPoint y: 199, distance: 7.9
click at [198, 197] on div "07:00 - 12:00 | 13:00 - 16:00" at bounding box center [191, 197] width 51 height 7
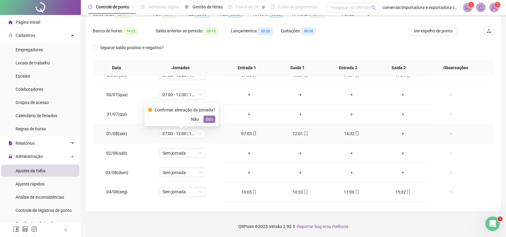
drag, startPoint x: 207, startPoint y: 120, endPoint x: 190, endPoint y: 170, distance: 53.3
click at [208, 120] on span "Sim" at bounding box center [209, 119] width 7 height 7
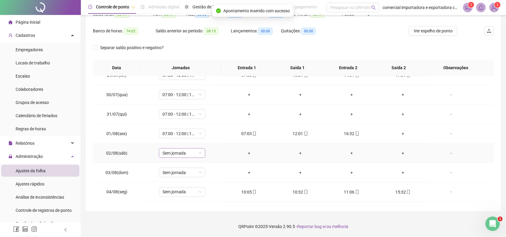
click at [201, 155] on div "Sem jornada" at bounding box center [182, 154] width 47 height 10
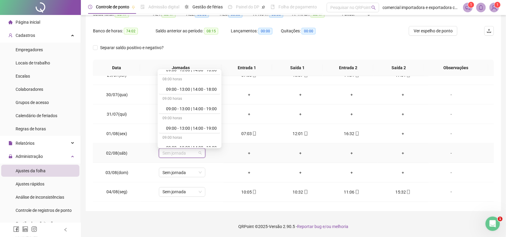
scroll to position [745, 0]
click at [167, 100] on div "Folga" at bounding box center [191, 103] width 51 height 7
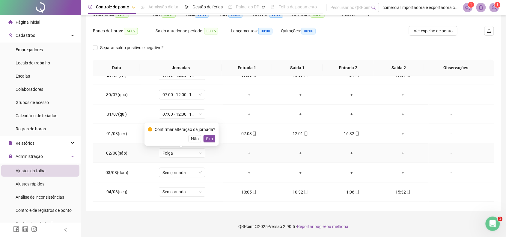
drag, startPoint x: 208, startPoint y: 137, endPoint x: 206, endPoint y: 182, distance: 45.1
click at [208, 137] on span "Sim" at bounding box center [209, 139] width 7 height 7
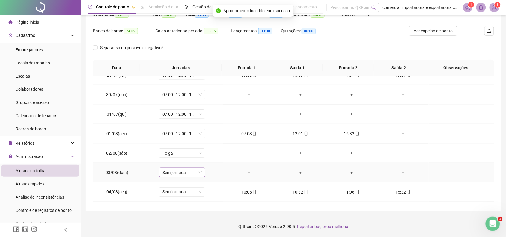
click at [200, 176] on span "Sem jornada" at bounding box center [182, 172] width 39 height 9
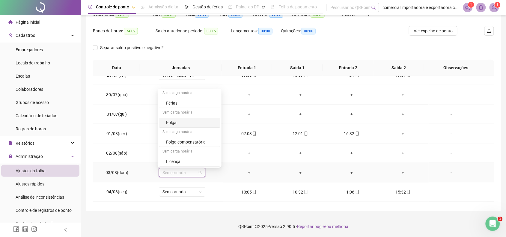
click at [187, 123] on div "Folga" at bounding box center [191, 122] width 51 height 7
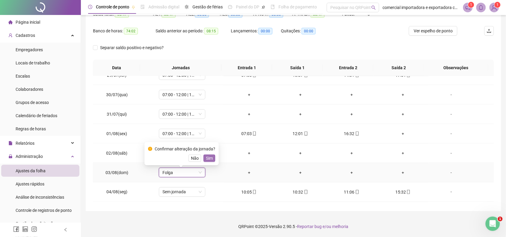
drag, startPoint x: 207, startPoint y: 157, endPoint x: 176, endPoint y: 189, distance: 45.4
click at [209, 158] on span "Sim" at bounding box center [209, 158] width 7 height 7
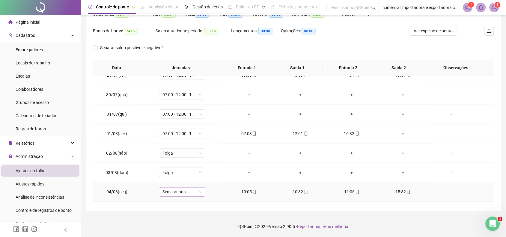
click at [200, 196] on span "Sem jornada" at bounding box center [182, 192] width 39 height 9
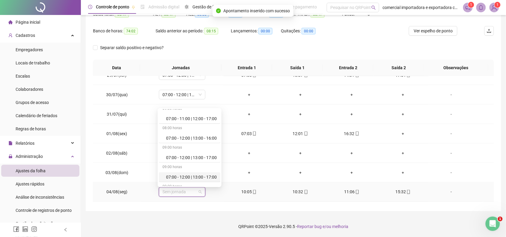
scroll to position [75, 0]
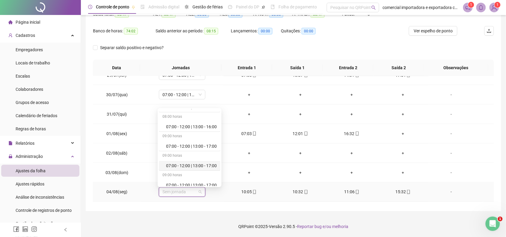
click at [209, 167] on div "07:00 - 12:00 | 13:00 - 17:00" at bounding box center [191, 166] width 51 height 7
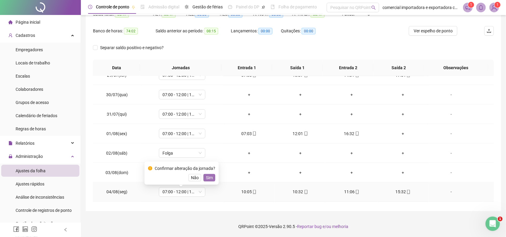
click at [209, 178] on span "Sim" at bounding box center [209, 178] width 7 height 7
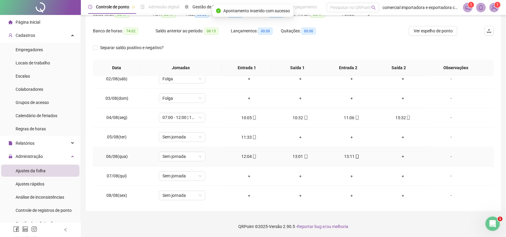
scroll to position [300, 0]
click at [200, 137] on span "Sem jornada" at bounding box center [182, 136] width 39 height 9
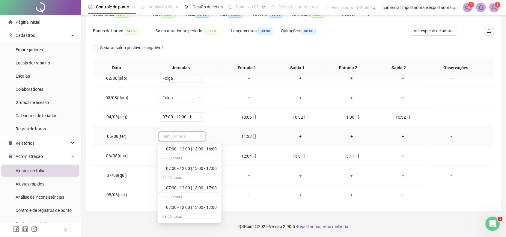
scroll to position [113, 0]
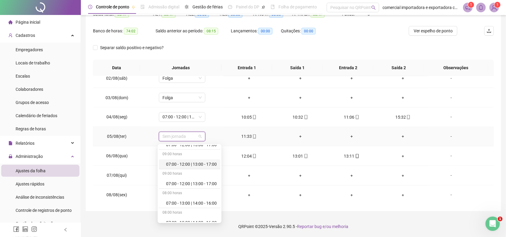
click at [194, 164] on div "07:00 - 12:00 | 13:00 - 17:00" at bounding box center [191, 164] width 51 height 7
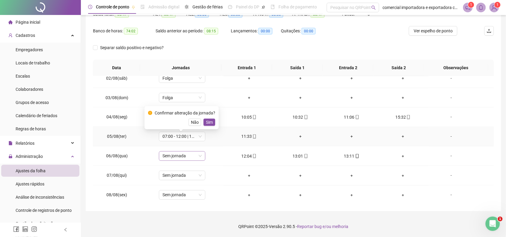
drag, startPoint x: 212, startPoint y: 124, endPoint x: 201, endPoint y: 161, distance: 39.2
click at [211, 124] on span "Sim" at bounding box center [209, 122] width 7 height 7
click at [200, 157] on div "Sem jornada" at bounding box center [182, 157] width 47 height 10
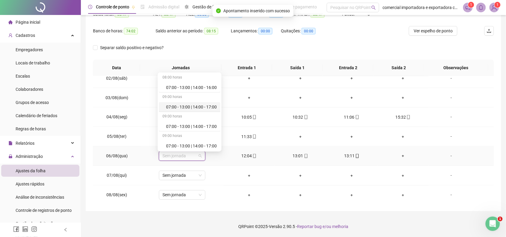
scroll to position [188, 0]
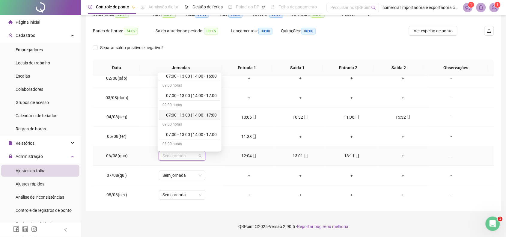
drag, startPoint x: 205, startPoint y: 117, endPoint x: 258, endPoint y: 110, distance: 54.2
click at [205, 117] on div "07:00 - 13:00 | 14:00 - 17:00" at bounding box center [191, 115] width 51 height 7
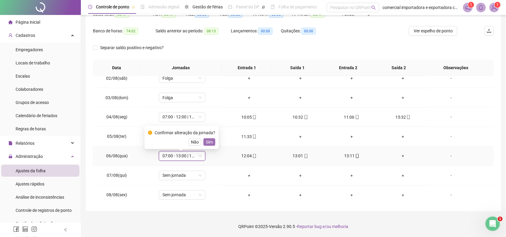
click at [209, 143] on span "Sim" at bounding box center [209, 142] width 7 height 7
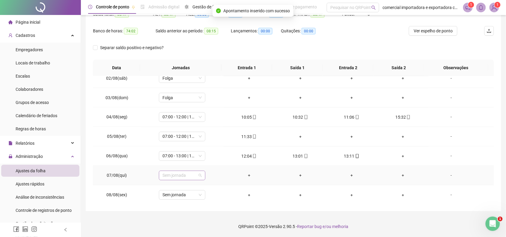
click at [200, 179] on span "Sem jornada" at bounding box center [182, 175] width 39 height 9
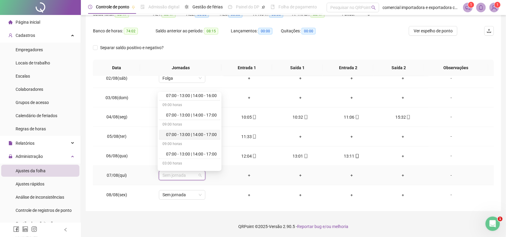
drag, startPoint x: 203, startPoint y: 135, endPoint x: 274, endPoint y: 194, distance: 91.8
click at [203, 135] on div "07:00 - 13:00 | 14:00 - 17:00" at bounding box center [191, 134] width 51 height 7
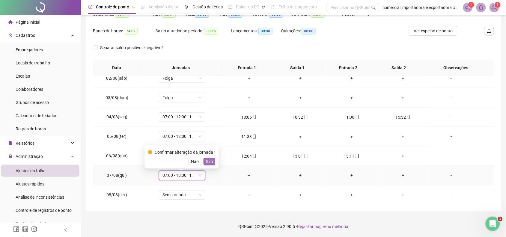
click at [207, 160] on span "Sim" at bounding box center [209, 161] width 7 height 7
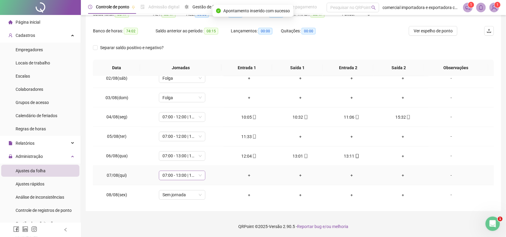
scroll to position [338, 0]
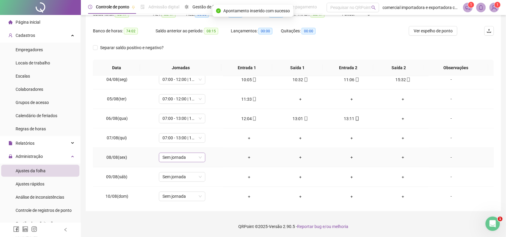
click at [200, 160] on div "Sem jornada" at bounding box center [182, 158] width 47 height 10
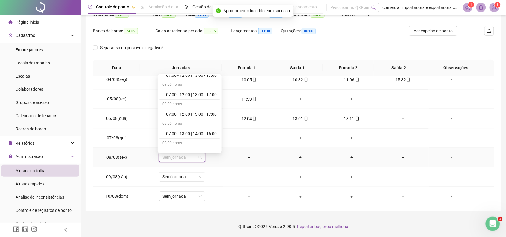
scroll to position [113, 0]
click at [215, 135] on div "07:00 - 13:00 | 14:00 - 16:00" at bounding box center [191, 133] width 51 height 7
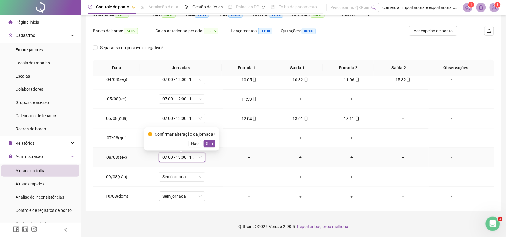
drag, startPoint x: 211, startPoint y: 145, endPoint x: 226, endPoint y: 165, distance: 25.3
click at [211, 146] on span "Sim" at bounding box center [209, 143] width 7 height 7
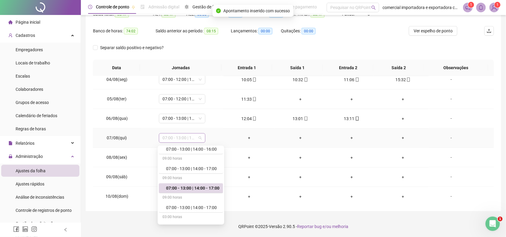
click at [197, 138] on span "07:00 - 13:00 | 14:00 - 17:00" at bounding box center [182, 138] width 39 height 9
click at [179, 191] on div "07:00 - 13:00 | 14:00 - 17:00" at bounding box center [192, 188] width 53 height 7
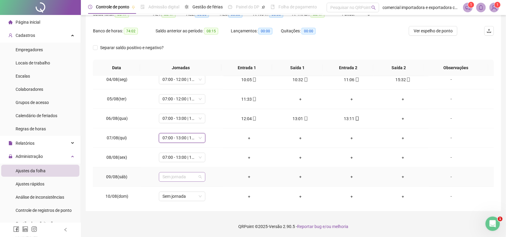
click at [190, 180] on span "Sem jornada" at bounding box center [182, 177] width 39 height 9
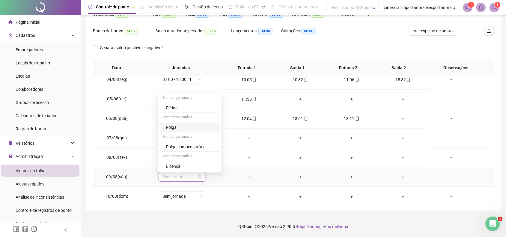
click at [171, 130] on div "Folga" at bounding box center [191, 127] width 51 height 7
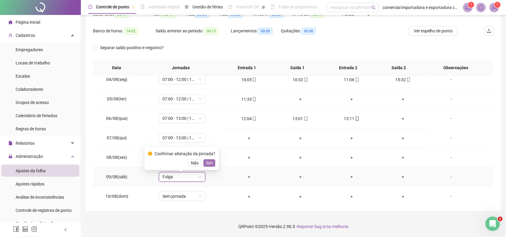
click at [211, 165] on span "Sim" at bounding box center [209, 163] width 7 height 7
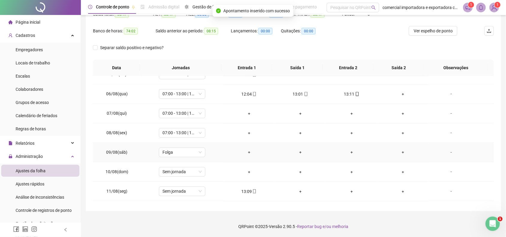
scroll to position [375, 0]
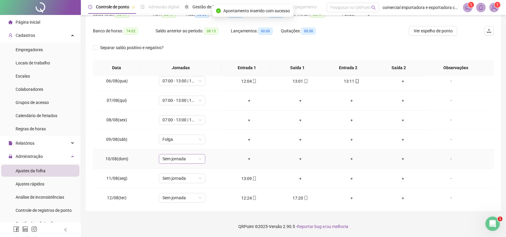
click at [194, 159] on span "Sem jornada" at bounding box center [182, 159] width 39 height 9
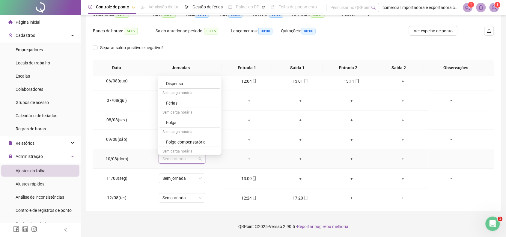
scroll to position [745, 0]
drag, startPoint x: 176, startPoint y: 108, endPoint x: 214, endPoint y: 116, distance: 38.6
click at [176, 109] on div "Folga" at bounding box center [191, 110] width 51 height 7
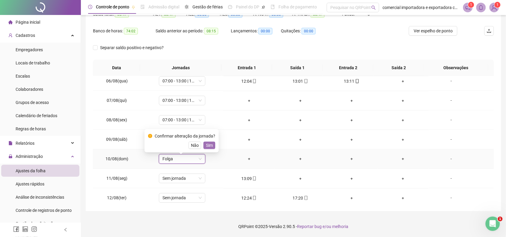
click at [212, 148] on button "Sim" at bounding box center [210, 145] width 12 height 7
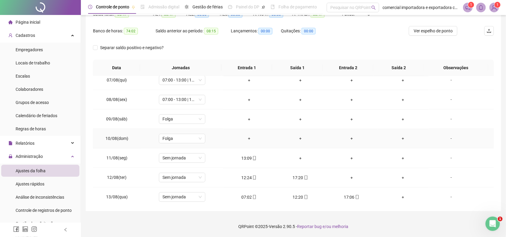
scroll to position [413, 0]
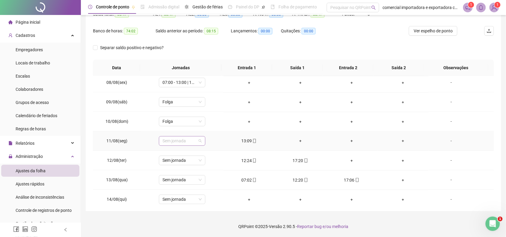
click at [198, 143] on span "Sem jornada" at bounding box center [182, 141] width 39 height 9
drag, startPoint x: 179, startPoint y: 181, endPoint x: 274, endPoint y: 182, distance: 94.5
click at [182, 182] on div "Folga" at bounding box center [191, 183] width 51 height 7
drag, startPoint x: 208, startPoint y: 128, endPoint x: 218, endPoint y: 181, distance: 53.5
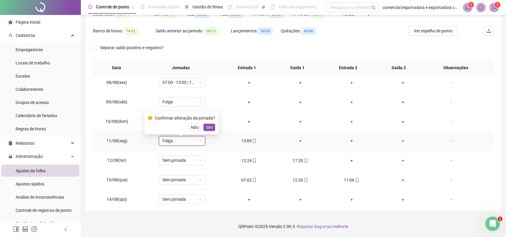
click at [210, 129] on span "Sim" at bounding box center [209, 127] width 7 height 7
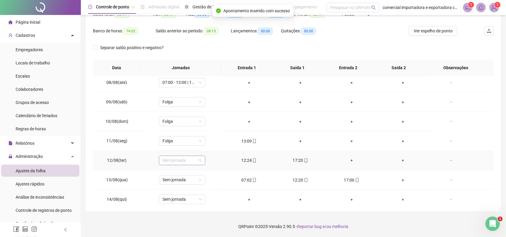
click at [197, 165] on span "Sem jornada" at bounding box center [182, 160] width 39 height 9
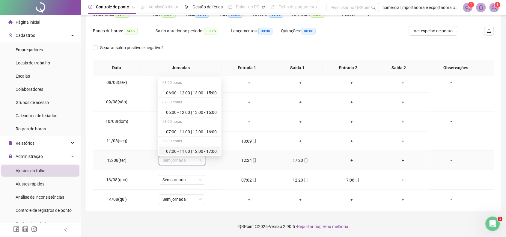
scroll to position [75, 0]
click at [188, 134] on div "07:00 - 12:00 | 13:00 - 17:00" at bounding box center [191, 135] width 51 height 7
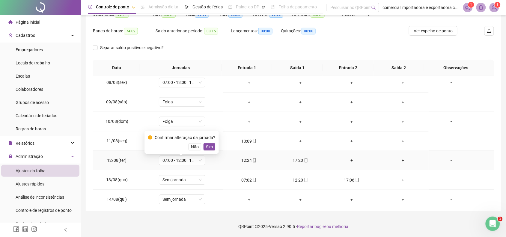
drag, startPoint x: 206, startPoint y: 144, endPoint x: 221, endPoint y: 152, distance: 16.3
click at [206, 144] on span "Sim" at bounding box center [209, 147] width 7 height 7
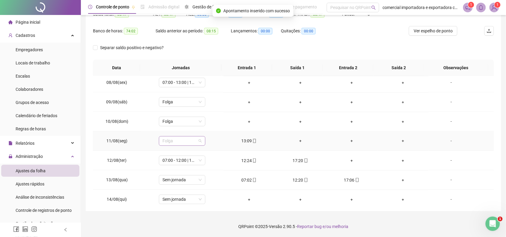
click at [197, 143] on span "Folga" at bounding box center [182, 141] width 39 height 9
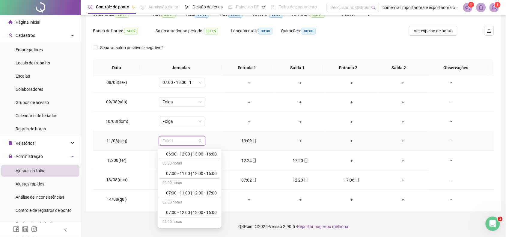
scroll to position [113, 0]
click at [189, 189] on div "07:00 - 12:00 | 13:00 - 17:00" at bounding box center [191, 188] width 51 height 7
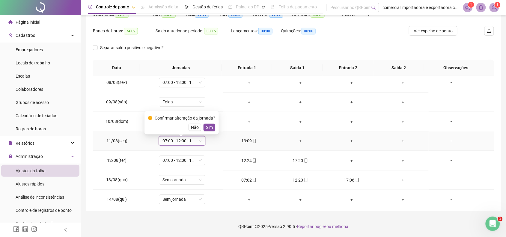
drag, startPoint x: 210, startPoint y: 127, endPoint x: 213, endPoint y: 134, distance: 8.0
click at [212, 131] on div "Confirmar alteração da jornada? Não Sim" at bounding box center [182, 122] width 74 height 23
drag, startPoint x: 210, startPoint y: 130, endPoint x: 224, endPoint y: 167, distance: 40.2
click at [209, 130] on span "Sim" at bounding box center [209, 127] width 7 height 7
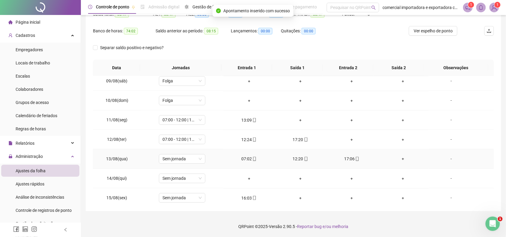
scroll to position [450, 0]
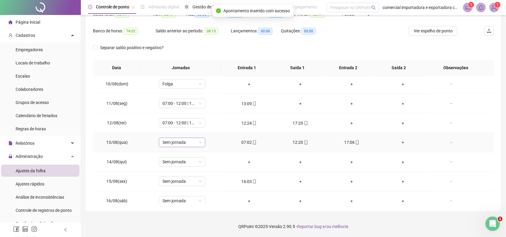
click at [201, 144] on div "Sem jornada" at bounding box center [182, 143] width 47 height 10
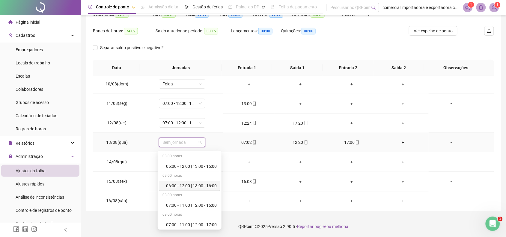
scroll to position [75, 0]
click at [195, 188] on div "07:00 - 12:00 | 13:00 - 17:00" at bounding box center [191, 189] width 51 height 7
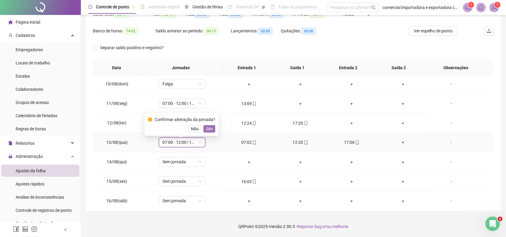
click at [209, 132] on span "Sim" at bounding box center [209, 129] width 7 height 7
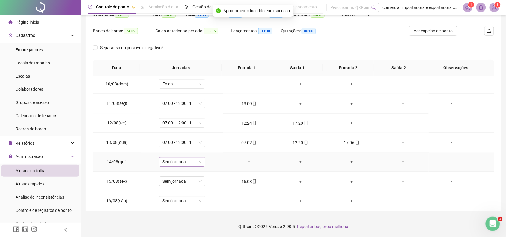
click at [197, 163] on span "Sem jornada" at bounding box center [182, 162] width 39 height 9
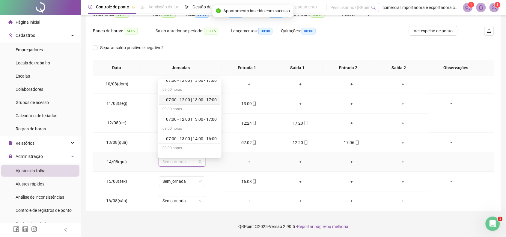
scroll to position [113, 0]
click at [203, 119] on div "07:00 - 12:00 | 13:00 - 17:00" at bounding box center [191, 119] width 51 height 7
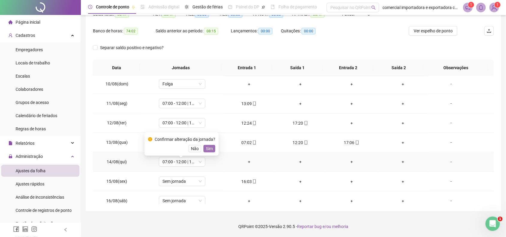
click at [212, 149] on button "Sim" at bounding box center [210, 148] width 12 height 7
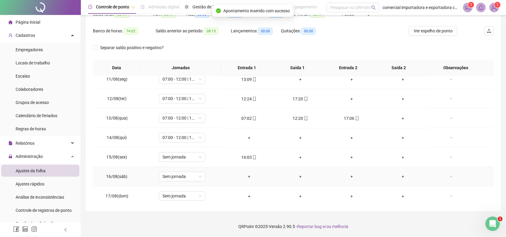
scroll to position [488, 0]
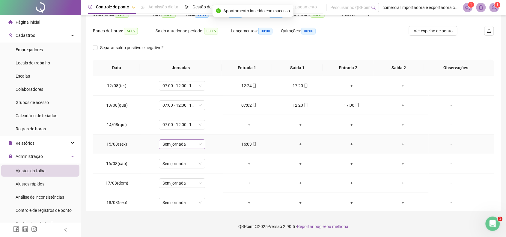
click at [197, 143] on span "Sem jornada" at bounding box center [182, 144] width 39 height 9
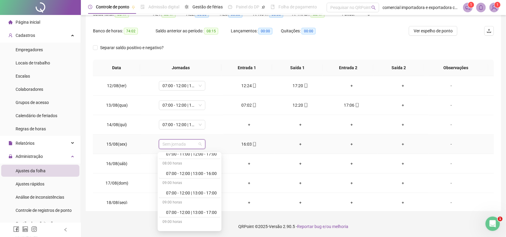
scroll to position [75, 0]
click at [194, 190] on div "07:00 - 12:00 | 13:00 - 17:00" at bounding box center [191, 190] width 51 height 7
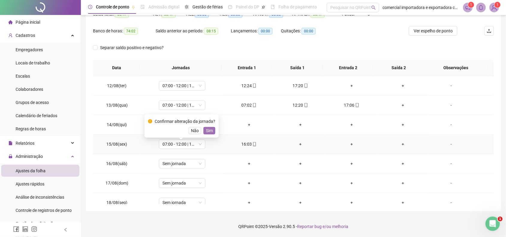
click at [208, 131] on span "Sim" at bounding box center [209, 131] width 7 height 7
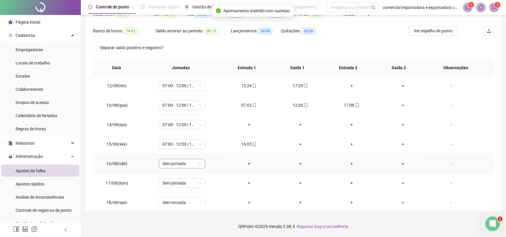
click at [200, 166] on span "Sem jornada" at bounding box center [182, 163] width 39 height 9
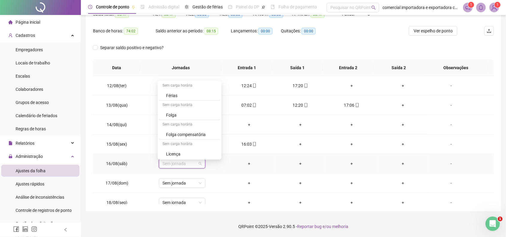
scroll to position [745, 0]
click at [177, 115] on div "Folga" at bounding box center [191, 114] width 51 height 7
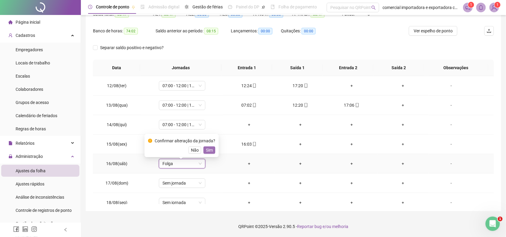
click at [209, 150] on span "Sim" at bounding box center [209, 150] width 7 height 7
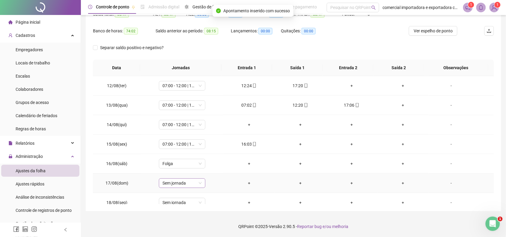
click at [192, 183] on span "Sem jornada" at bounding box center [182, 183] width 39 height 9
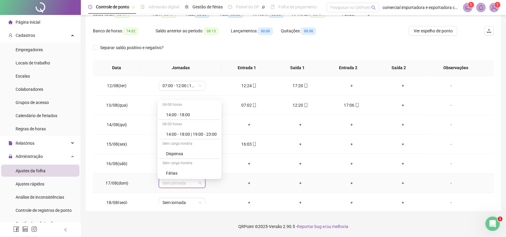
scroll to position [713, 0]
click at [174, 163] on div "Folga" at bounding box center [190, 164] width 62 height 10
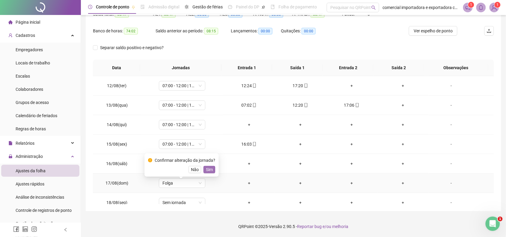
click at [209, 167] on span "Sim" at bounding box center [209, 170] width 7 height 7
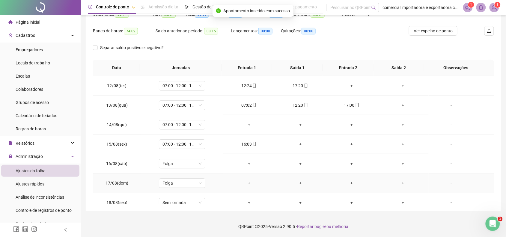
scroll to position [525, 0]
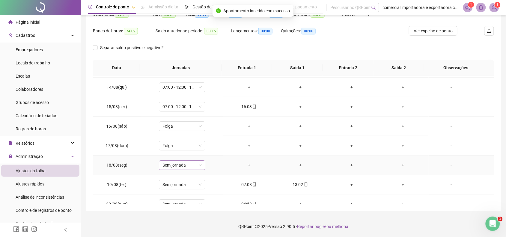
click at [195, 167] on span "Sem jornada" at bounding box center [182, 165] width 39 height 9
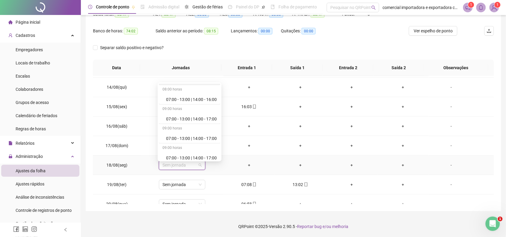
scroll to position [188, 0]
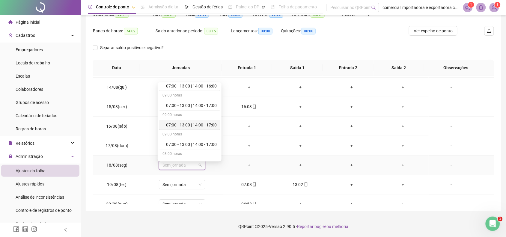
click at [197, 126] on div "07:00 - 13:00 | 14:00 - 17:00" at bounding box center [191, 125] width 51 height 7
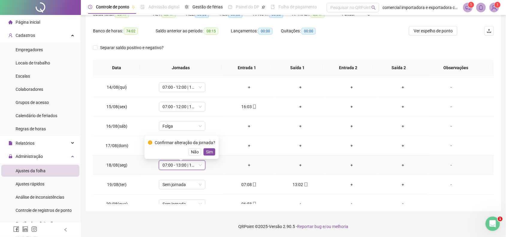
drag, startPoint x: 207, startPoint y: 153, endPoint x: 215, endPoint y: 176, distance: 24.5
click at [208, 153] on span "Sim" at bounding box center [209, 152] width 7 height 7
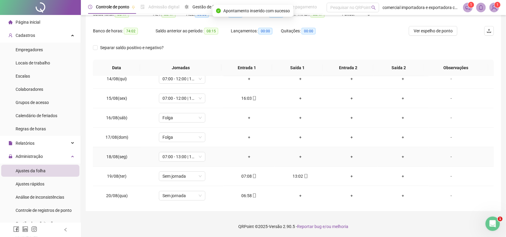
scroll to position [537, 0]
click at [198, 176] on span "Sem jornada" at bounding box center [182, 174] width 39 height 9
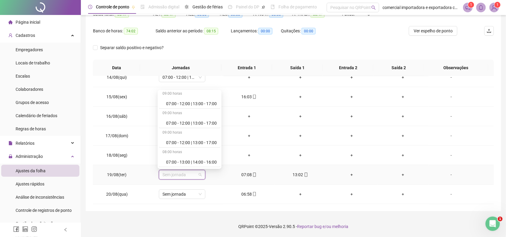
scroll to position [113, 0]
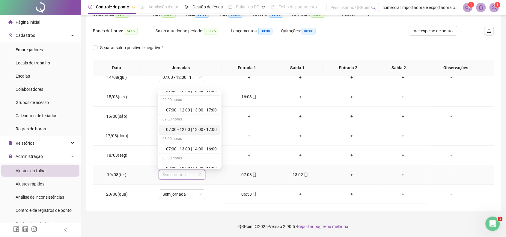
drag, startPoint x: 218, startPoint y: 128, endPoint x: 227, endPoint y: 173, distance: 46.0
click at [218, 128] on div "07:00 - 12:00 | 13:00 - 17:00" at bounding box center [190, 130] width 62 height 10
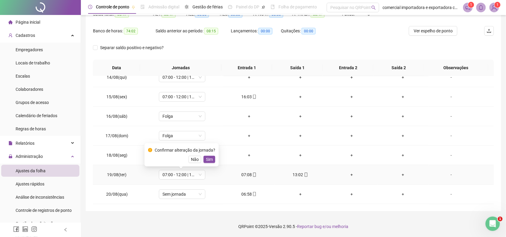
drag, startPoint x: 210, startPoint y: 162, endPoint x: 213, endPoint y: 176, distance: 14.4
click at [210, 161] on span "Sim" at bounding box center [209, 159] width 7 height 7
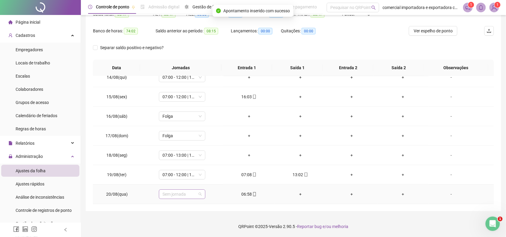
click at [197, 197] on span "Sem jornada" at bounding box center [182, 194] width 39 height 9
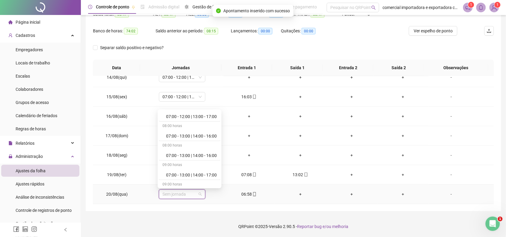
scroll to position [150, 0]
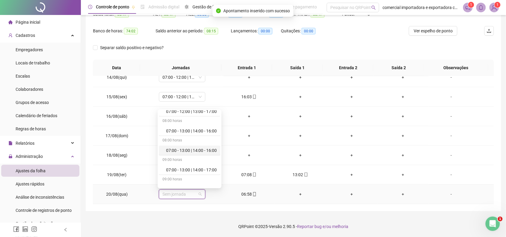
click at [200, 151] on div "07:00 - 13:00 | 14:00 - 16:00" at bounding box center [191, 150] width 51 height 7
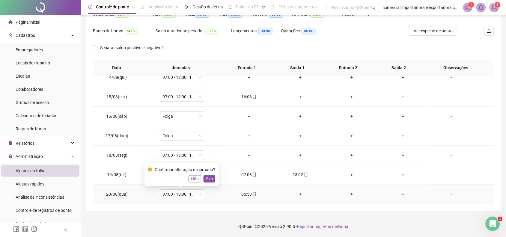
click at [194, 176] on span "Não" at bounding box center [195, 179] width 8 height 7
click at [200, 194] on div "Sem jornada" at bounding box center [182, 195] width 47 height 10
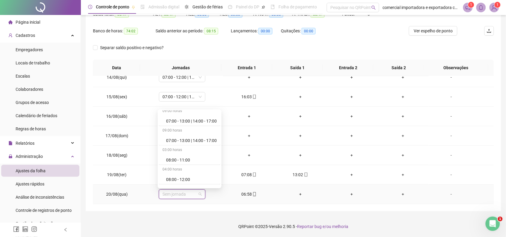
scroll to position [225, 0]
click at [188, 136] on div "07:00 - 13:00 | 14:00 - 17:00" at bounding box center [191, 134] width 51 height 7
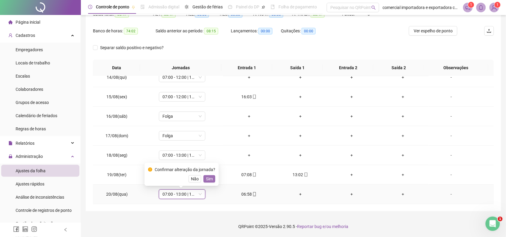
click at [206, 181] on span "Sim" at bounding box center [209, 179] width 7 height 7
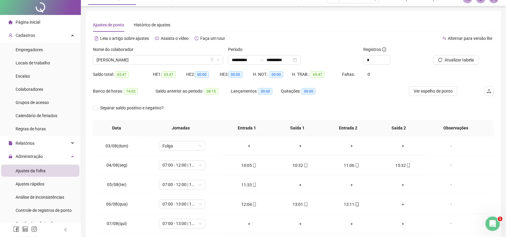
scroll to position [0, 0]
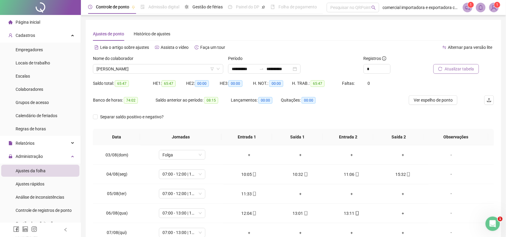
click at [467, 70] on span "Atualizar tabela" at bounding box center [459, 69] width 29 height 7
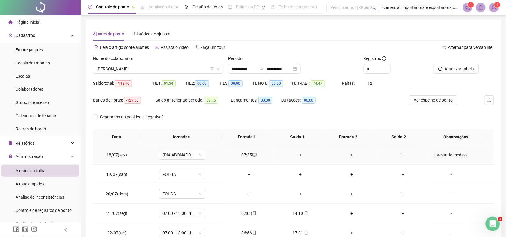
click at [253, 154] on icon "desktop" at bounding box center [255, 155] width 4 height 4
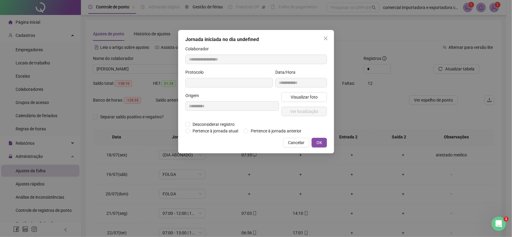
type input "**********"
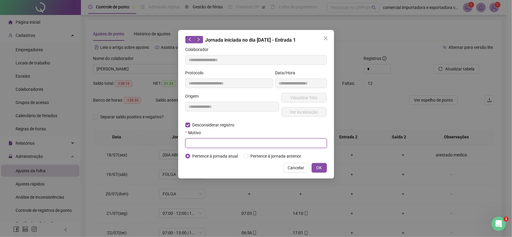
click at [213, 145] on input "text" at bounding box center [256, 144] width 142 height 10
type input "**********"
drag, startPoint x: 316, startPoint y: 41, endPoint x: 320, endPoint y: 41, distance: 4.5
click at [319, 41] on div "Jornada iniciada no dia 18/07/2025 - Entrada 1" at bounding box center [256, 40] width 142 height 8
click at [322, 39] on span "Close" at bounding box center [326, 38] width 10 height 5
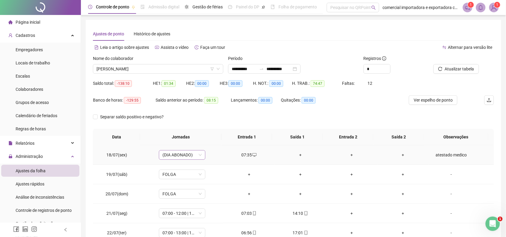
click at [183, 157] on span "(DIA ABONADO)" at bounding box center [182, 155] width 39 height 9
click at [182, 158] on span "(DIA ABONADO)" at bounding box center [182, 155] width 39 height 9
click at [446, 155] on div "atestado medico" at bounding box center [451, 155] width 35 height 7
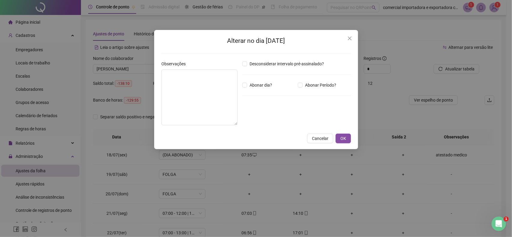
type textarea "**********"
click at [351, 39] on icon "close" at bounding box center [350, 39] width 4 height 4
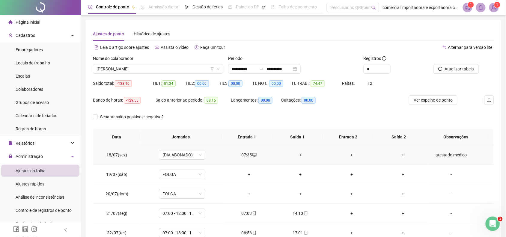
click at [248, 155] on div "07:35" at bounding box center [249, 155] width 42 height 7
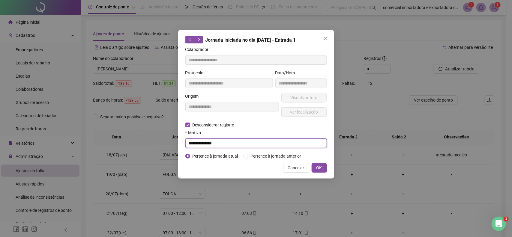
drag, startPoint x: 228, startPoint y: 144, endPoint x: 95, endPoint y: 140, distance: 133.3
click at [95, 140] on div "**********" at bounding box center [256, 118] width 512 height 237
type input "**********"
click at [322, 170] on button "OK" at bounding box center [319, 168] width 15 height 10
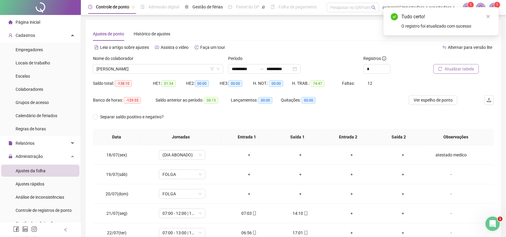
click at [460, 68] on span "Atualizar tabela" at bounding box center [459, 69] width 29 height 7
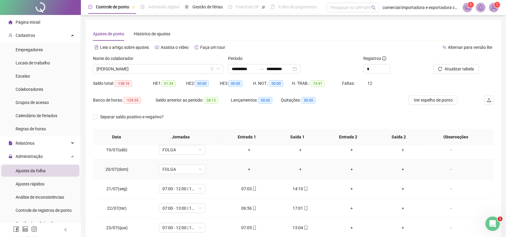
scroll to position [38, 0]
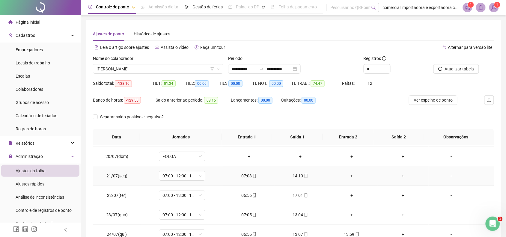
click at [348, 176] on div "+" at bounding box center [352, 176] width 42 height 7
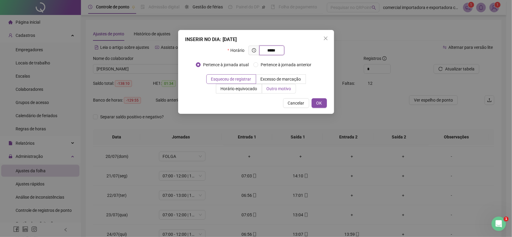
type input "*****"
click at [283, 91] on span "Outro motivo" at bounding box center [279, 88] width 25 height 5
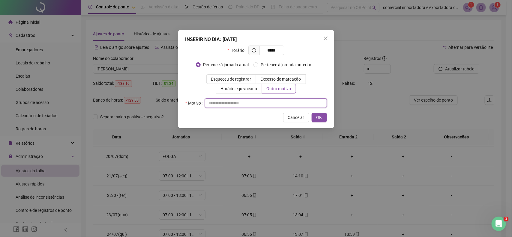
click at [215, 103] on input "text" at bounding box center [266, 103] width 122 height 10
drag, startPoint x: 240, startPoint y: 105, endPoint x: 149, endPoint y: 116, distance: 92.4
click at [149, 116] on div "**********" at bounding box center [256, 118] width 512 height 237
type input "**********"
click at [323, 117] on button "OK" at bounding box center [319, 118] width 15 height 10
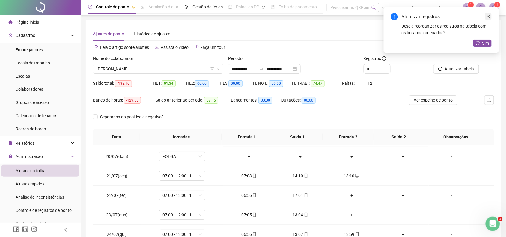
click at [489, 17] on icon "close" at bounding box center [489, 16] width 4 height 4
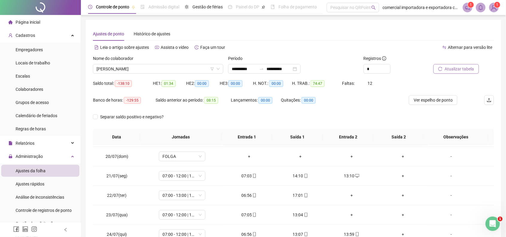
click at [458, 66] on span "Atualizar tabela" at bounding box center [459, 69] width 29 height 7
click at [349, 176] on div "13:10" at bounding box center [352, 176] width 42 height 7
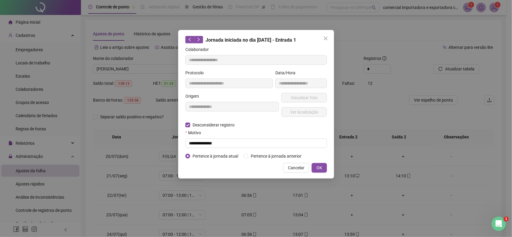
type input "**********"
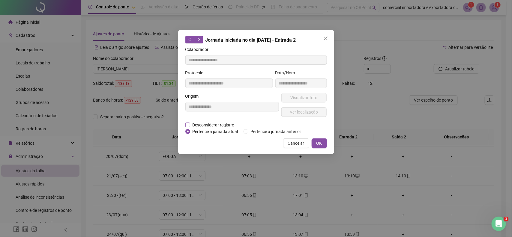
click at [191, 125] on label "Desconsiderar registro" at bounding box center [213, 125] width 56 height 7
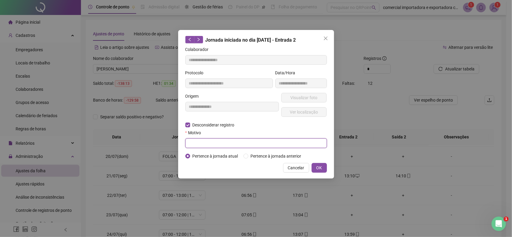
click at [209, 146] on input "text" at bounding box center [256, 144] width 142 height 10
type input "***"
drag, startPoint x: 320, startPoint y: 170, endPoint x: 411, endPoint y: 176, distance: 91.2
click at [321, 170] on span "OK" at bounding box center [320, 168] width 6 height 7
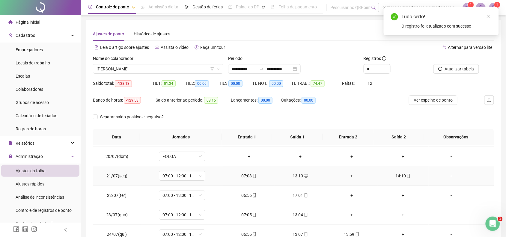
click at [347, 178] on div "+" at bounding box center [352, 176] width 42 height 7
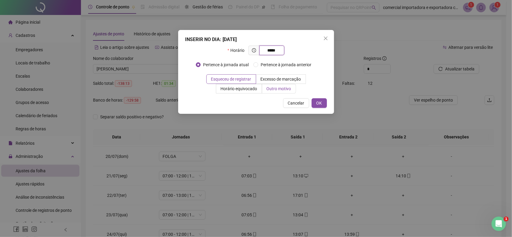
type input "*****"
click at [270, 91] on span "Outro motivo" at bounding box center [279, 88] width 25 height 5
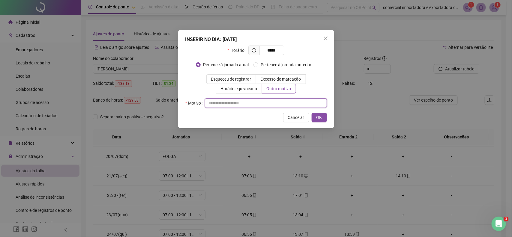
click at [227, 104] on input "text" at bounding box center [266, 103] width 122 height 10
paste input "**********"
type input "**********"
drag, startPoint x: 321, startPoint y: 119, endPoint x: 386, endPoint y: 155, distance: 74.1
click at [321, 119] on span "OK" at bounding box center [320, 117] width 6 height 7
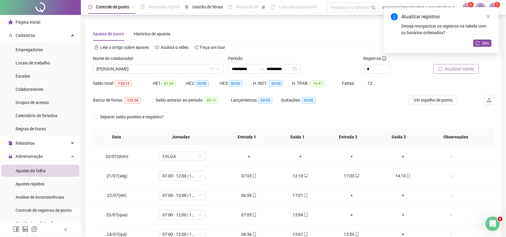
click at [459, 67] on span "Atualizar tabela" at bounding box center [459, 69] width 29 height 7
click at [349, 197] on div "+" at bounding box center [352, 195] width 42 height 7
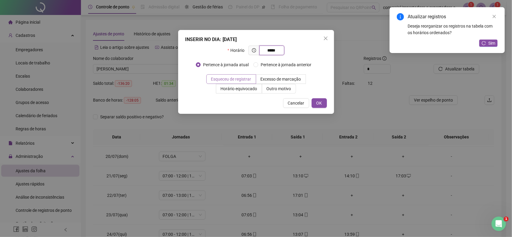
type input "*****"
click at [241, 80] on span "Esqueceu de registrar" at bounding box center [231, 79] width 40 height 5
click at [318, 104] on span "OK" at bounding box center [320, 103] width 6 height 7
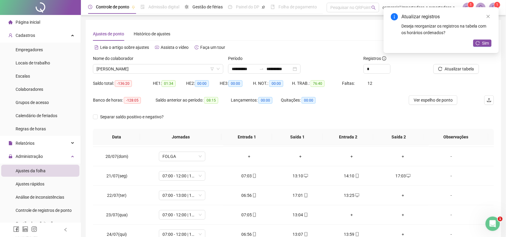
click at [487, 16] on icon "close" at bounding box center [489, 16] width 4 height 4
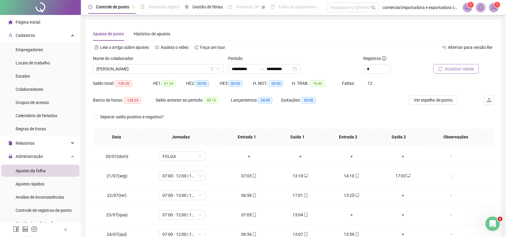
click at [452, 71] on span "Atualizar tabela" at bounding box center [459, 69] width 29 height 7
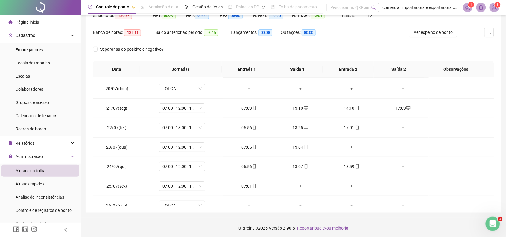
scroll to position [62, 0]
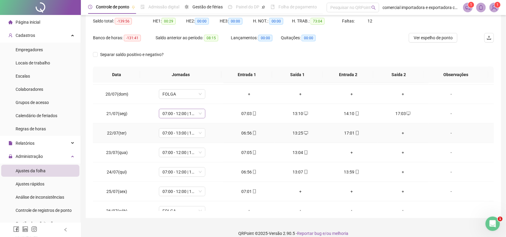
drag, startPoint x: 396, startPoint y: 134, endPoint x: 164, endPoint y: 112, distance: 232.7
click at [396, 134] on div "+" at bounding box center [404, 133] width 42 height 7
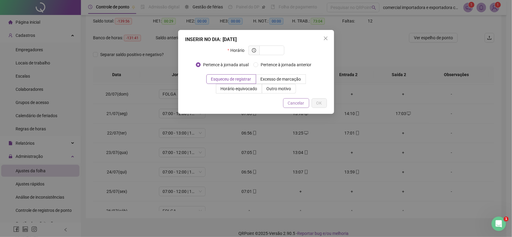
click at [291, 102] on span "Cancelar" at bounding box center [296, 103] width 17 height 7
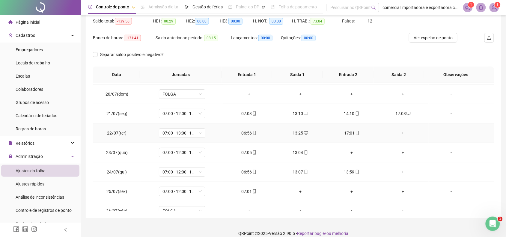
click at [398, 134] on div "+" at bounding box center [404, 133] width 42 height 7
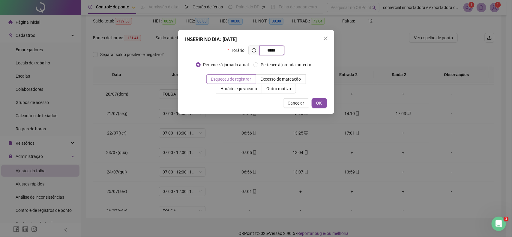
type input "*****"
drag, startPoint x: 239, startPoint y: 77, endPoint x: 290, endPoint y: 98, distance: 55.2
click at [239, 78] on span "Esqueceu de registrar" at bounding box center [231, 79] width 40 height 5
drag, startPoint x: 323, startPoint y: 101, endPoint x: 350, endPoint y: 124, distance: 34.7
click at [323, 104] on button "OK" at bounding box center [319, 103] width 15 height 10
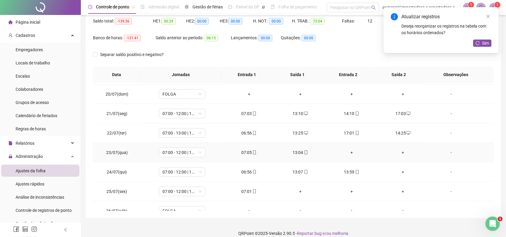
click at [347, 153] on div "+" at bounding box center [352, 152] width 42 height 7
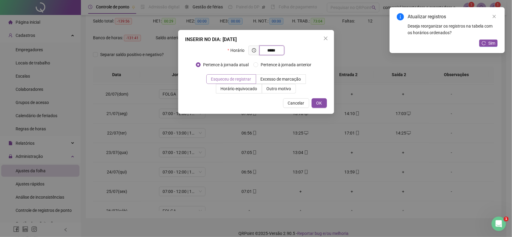
type input "*****"
drag, startPoint x: 245, startPoint y: 81, endPoint x: 249, endPoint y: 86, distance: 6.4
click at [245, 83] on label "Esqueceu de registrar" at bounding box center [231, 79] width 50 height 10
drag, startPoint x: 317, startPoint y: 103, endPoint x: 345, endPoint y: 129, distance: 38.0
click at [318, 103] on span "OK" at bounding box center [320, 103] width 6 height 7
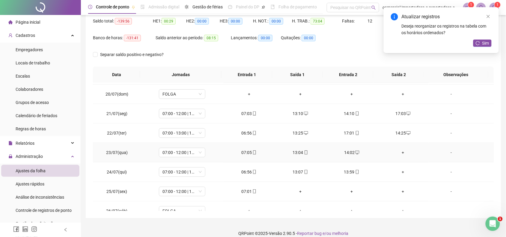
drag, startPoint x: 401, startPoint y: 149, endPoint x: 386, endPoint y: 141, distance: 16.9
click at [400, 150] on div "+" at bounding box center [404, 152] width 42 height 7
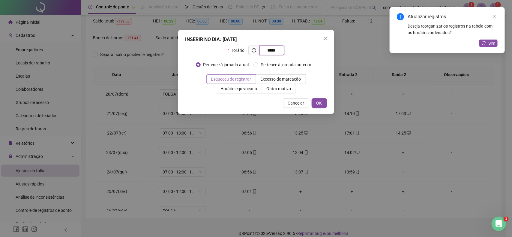
type input "*****"
click at [243, 82] on span "Esqueceu de registrar" at bounding box center [231, 79] width 40 height 5
drag, startPoint x: 316, startPoint y: 102, endPoint x: 317, endPoint y: 110, distance: 7.6
click at [317, 102] on button "OK" at bounding box center [319, 103] width 15 height 10
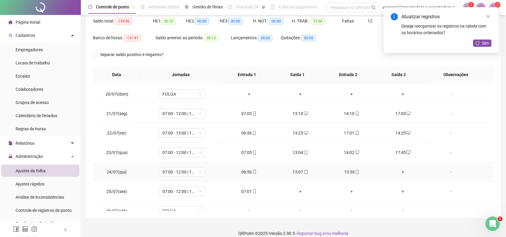
click at [400, 175] on div "+" at bounding box center [404, 172] width 42 height 7
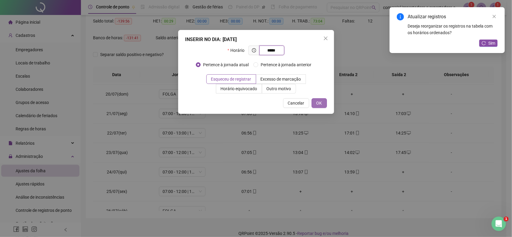
type input "*****"
drag, startPoint x: 325, startPoint y: 101, endPoint x: 324, endPoint y: 104, distance: 3.4
click at [324, 104] on button "OK" at bounding box center [319, 103] width 15 height 10
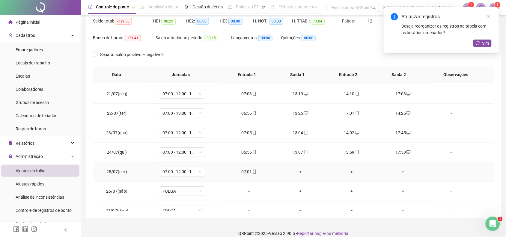
scroll to position [75, 0]
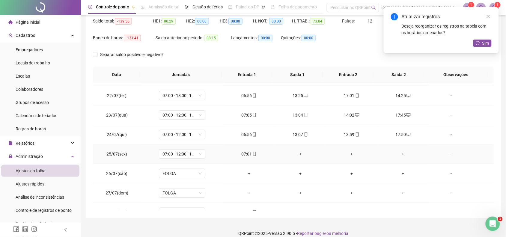
click at [298, 156] on div "+" at bounding box center [301, 154] width 42 height 7
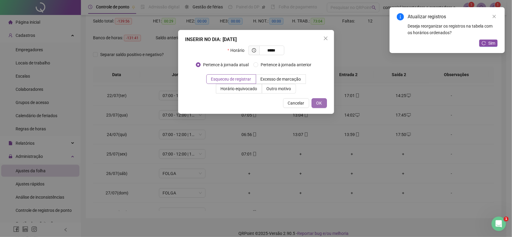
type input "*****"
drag, startPoint x: 319, startPoint y: 104, endPoint x: 318, endPoint y: 116, distance: 12.0
click at [320, 104] on span "OK" at bounding box center [320, 103] width 6 height 7
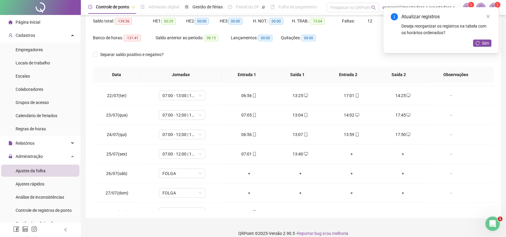
drag, startPoint x: 351, startPoint y: 156, endPoint x: 356, endPoint y: 148, distance: 9.7
click at [350, 156] on div "+" at bounding box center [352, 154] width 42 height 7
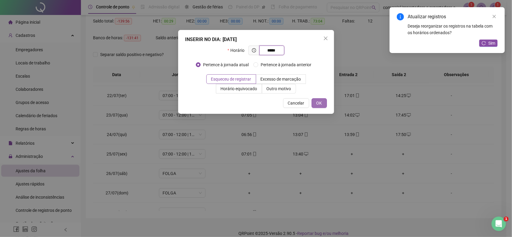
type input "*****"
click at [324, 108] on button "OK" at bounding box center [319, 103] width 15 height 10
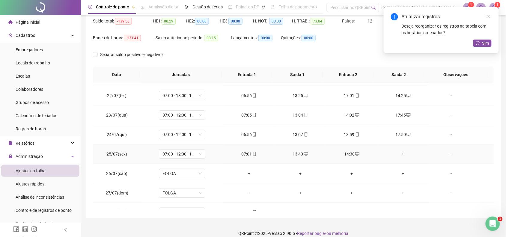
click at [397, 156] on div "+" at bounding box center [404, 154] width 42 height 7
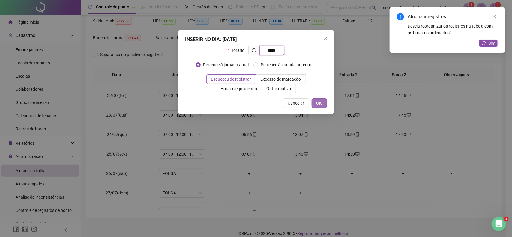
type input "*****"
click at [319, 104] on span "OK" at bounding box center [320, 103] width 6 height 7
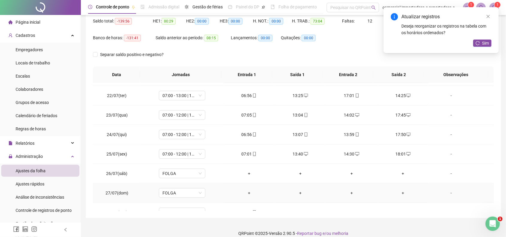
scroll to position [113, 0]
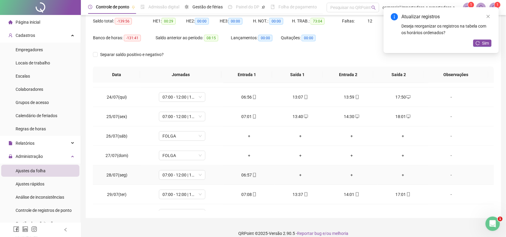
click at [293, 174] on div "+" at bounding box center [301, 175] width 42 height 7
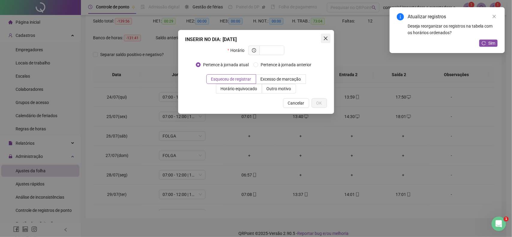
click at [327, 37] on icon "close" at bounding box center [325, 38] width 5 height 5
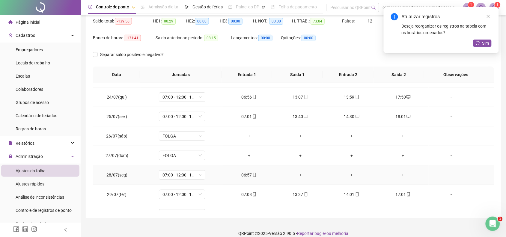
click at [297, 175] on div "+" at bounding box center [301, 175] width 42 height 7
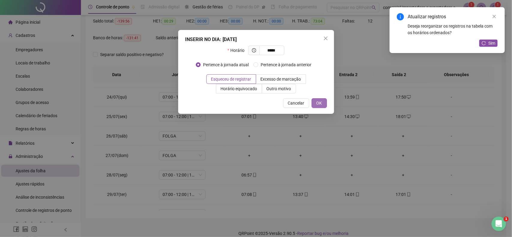
type input "*****"
click at [320, 101] on span "OK" at bounding box center [320, 103] width 6 height 7
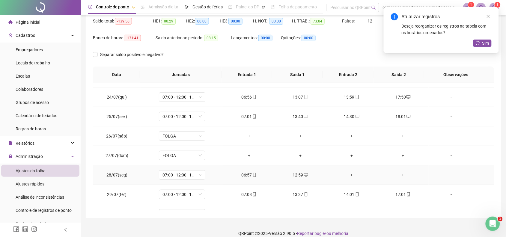
click at [351, 177] on div "+" at bounding box center [352, 175] width 42 height 7
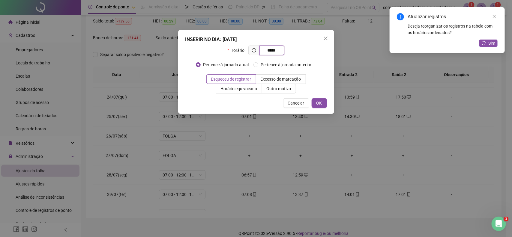
type input "*****"
click at [320, 103] on span "OK" at bounding box center [320, 103] width 6 height 7
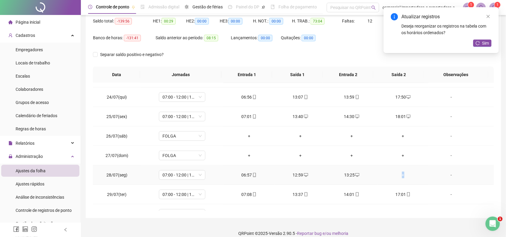
click at [400, 174] on div "+" at bounding box center [404, 175] width 42 height 7
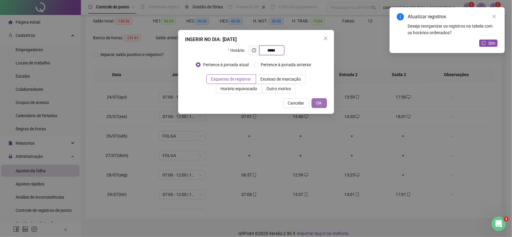
type input "*****"
drag, startPoint x: 321, startPoint y: 101, endPoint x: 326, endPoint y: 103, distance: 5.2
click at [322, 101] on span "OK" at bounding box center [320, 103] width 6 height 7
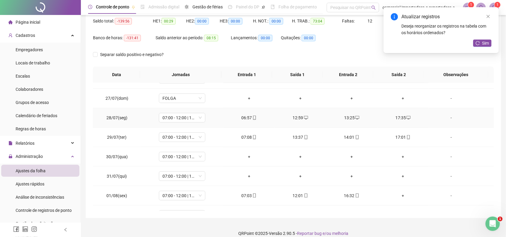
scroll to position [188, 0]
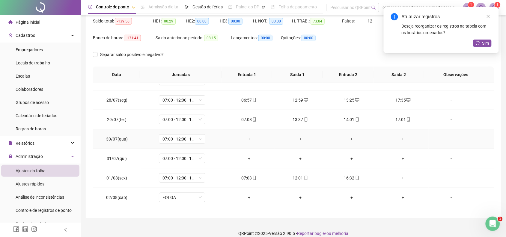
click at [248, 140] on div "+" at bounding box center [249, 139] width 42 height 7
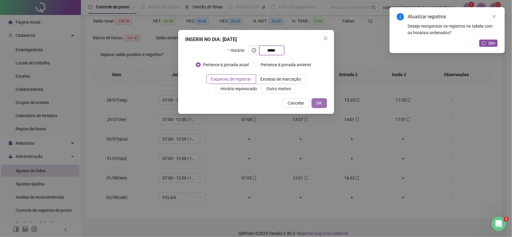
type input "*****"
click at [323, 103] on button "OK" at bounding box center [319, 103] width 15 height 10
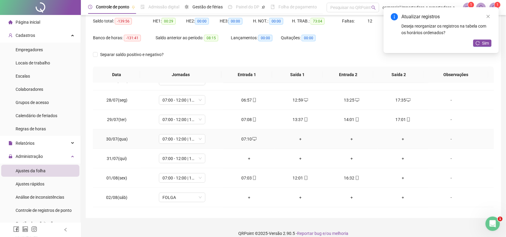
click at [299, 140] on div "+" at bounding box center [301, 139] width 42 height 7
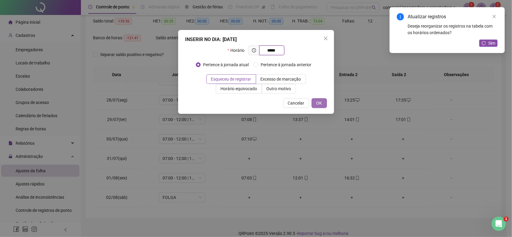
type input "*****"
click at [317, 105] on span "OK" at bounding box center [320, 103] width 6 height 7
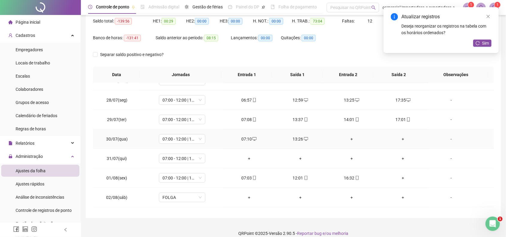
click at [352, 141] on div "+" at bounding box center [352, 139] width 42 height 7
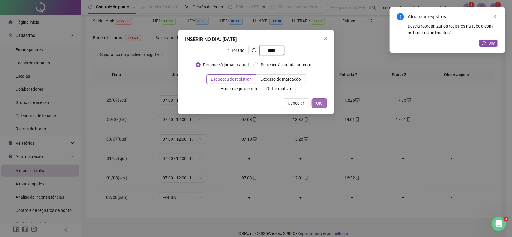
type input "*****"
click at [325, 105] on button "OK" at bounding box center [319, 103] width 15 height 10
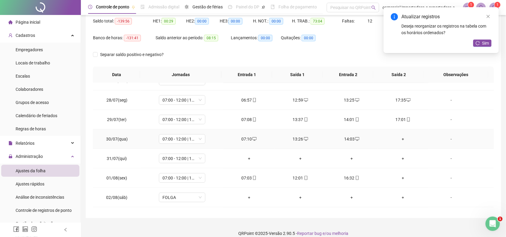
click at [400, 140] on div "+" at bounding box center [404, 139] width 42 height 7
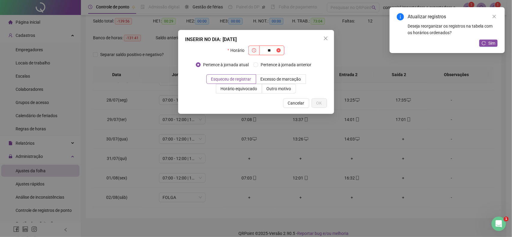
type input "*"
type input "*****"
click at [323, 101] on button "OK" at bounding box center [319, 103] width 15 height 10
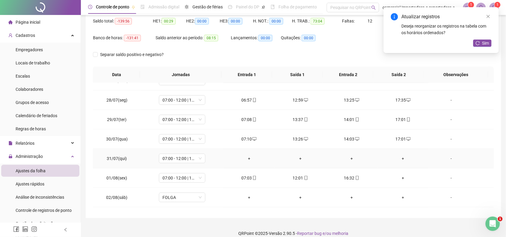
click at [251, 160] on div "+" at bounding box center [249, 158] width 42 height 7
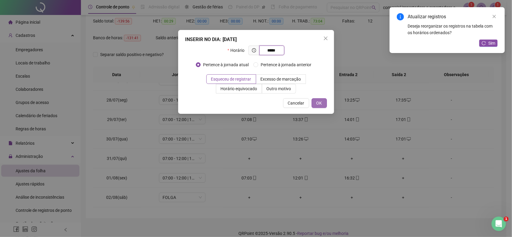
type input "*****"
click at [319, 104] on span "OK" at bounding box center [320, 103] width 6 height 7
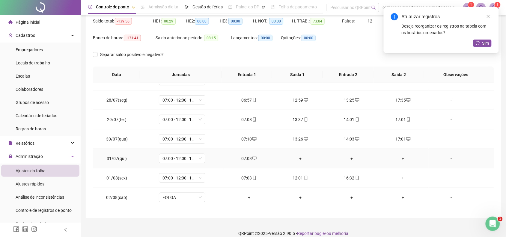
click at [296, 159] on div "+" at bounding box center [301, 158] width 42 height 7
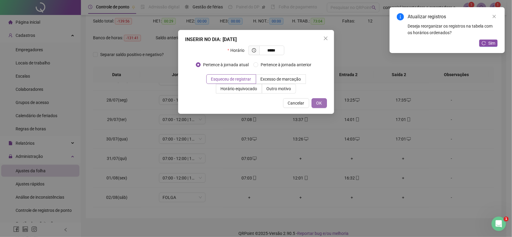
type input "*****"
click at [320, 104] on span "OK" at bounding box center [320, 103] width 6 height 7
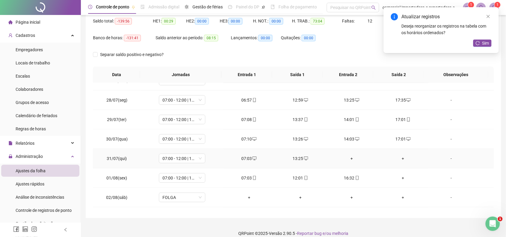
click at [348, 160] on div "+" at bounding box center [352, 158] width 42 height 7
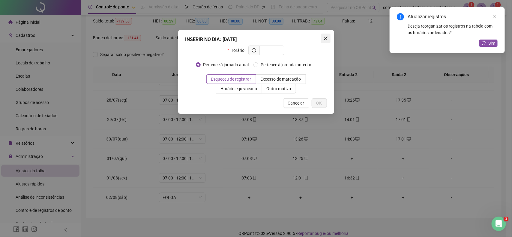
click at [328, 37] on icon "close" at bounding box center [325, 38] width 5 height 5
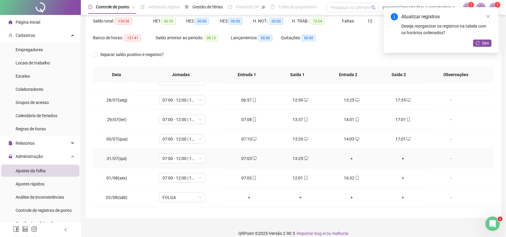
click at [348, 161] on div "+" at bounding box center [352, 158] width 42 height 7
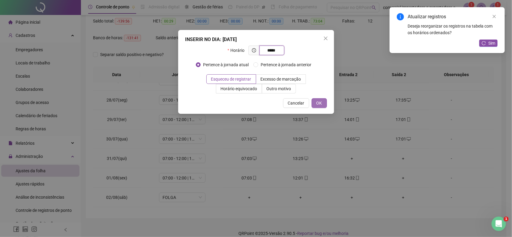
type input "*****"
click at [319, 104] on span "OK" at bounding box center [320, 103] width 6 height 7
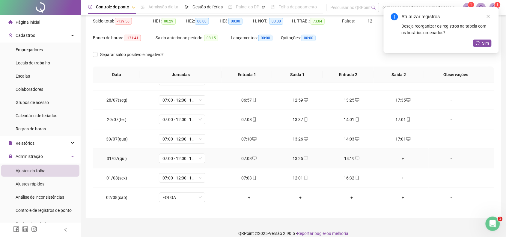
click at [399, 161] on div "+" at bounding box center [404, 158] width 42 height 7
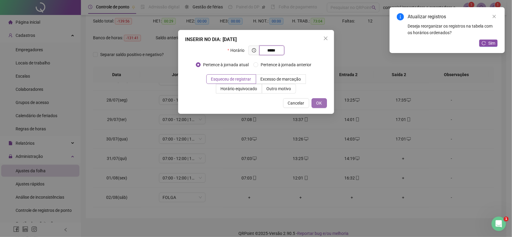
type input "*****"
click at [317, 104] on span "OK" at bounding box center [320, 103] width 6 height 7
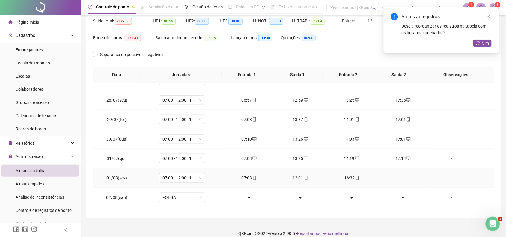
click at [400, 181] on div "+" at bounding box center [404, 178] width 42 height 7
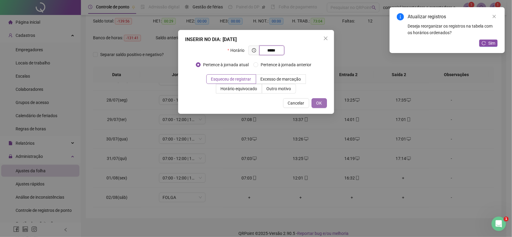
type input "*****"
click at [320, 98] on button "OK" at bounding box center [319, 103] width 15 height 10
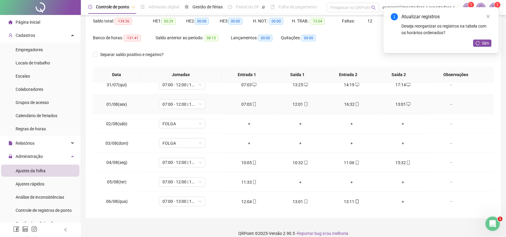
scroll to position [263, 0]
click at [297, 185] on div "+" at bounding box center [301, 181] width 42 height 7
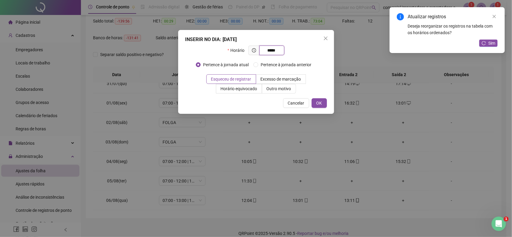
type input "*****"
click at [322, 105] on button "OK" at bounding box center [319, 103] width 15 height 10
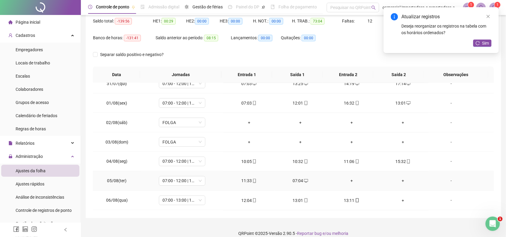
click at [346, 182] on div "+" at bounding box center [352, 181] width 42 height 7
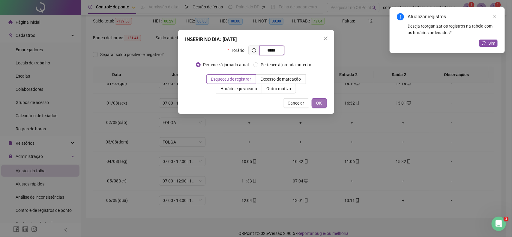
type input "*****"
drag, startPoint x: 321, startPoint y: 103, endPoint x: 335, endPoint y: 115, distance: 18.3
click at [320, 103] on span "OK" at bounding box center [320, 103] width 6 height 7
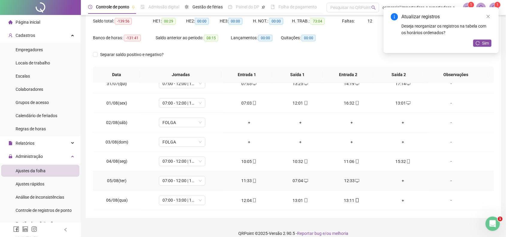
click at [398, 182] on div "+" at bounding box center [404, 181] width 42 height 7
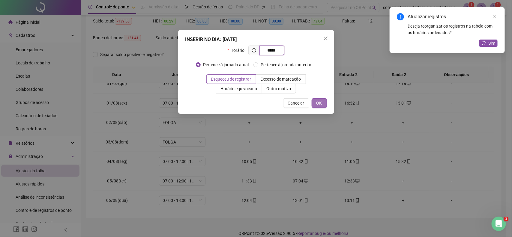
type input "*****"
click at [321, 106] on span "OK" at bounding box center [320, 103] width 6 height 7
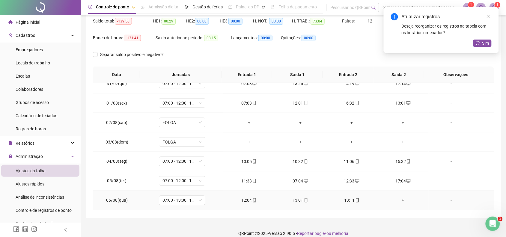
scroll to position [300, 0]
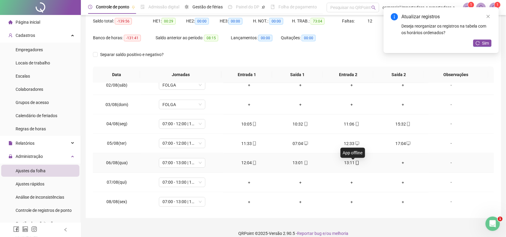
click at [356, 164] on icon "mobile" at bounding box center [358, 163] width 4 height 4
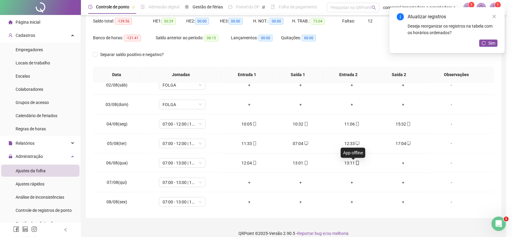
type input "**********"
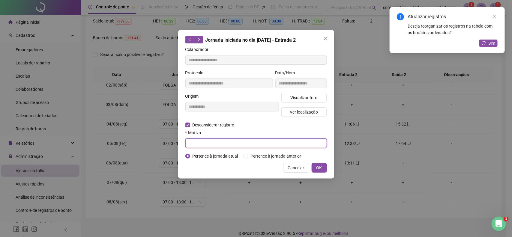
click at [218, 145] on input "text" at bounding box center [256, 144] width 142 height 10
type input "***"
click at [318, 170] on span "OK" at bounding box center [320, 168] width 6 height 7
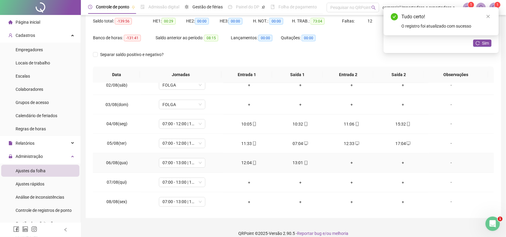
click at [349, 163] on div "+" at bounding box center [352, 163] width 42 height 7
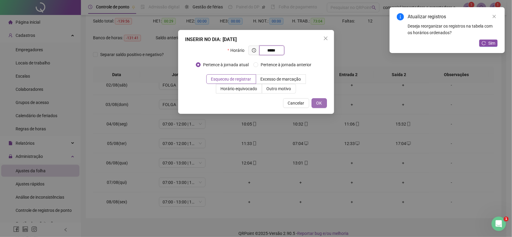
type input "*****"
click at [313, 101] on button "OK" at bounding box center [319, 103] width 15 height 10
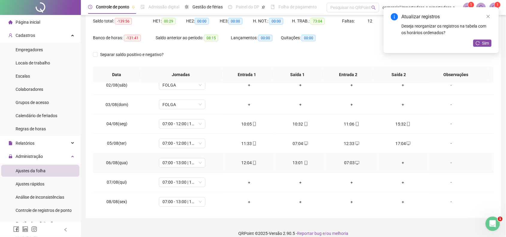
click at [398, 163] on div "+" at bounding box center [404, 163] width 42 height 7
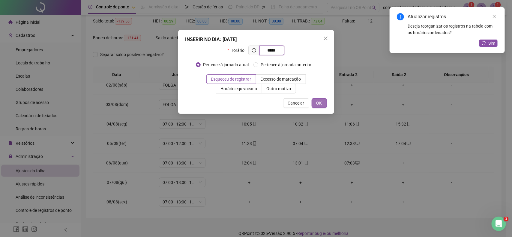
type input "*****"
drag, startPoint x: 322, startPoint y: 103, endPoint x: 404, endPoint y: 133, distance: 86.9
click at [323, 103] on button "OK" at bounding box center [319, 103] width 15 height 10
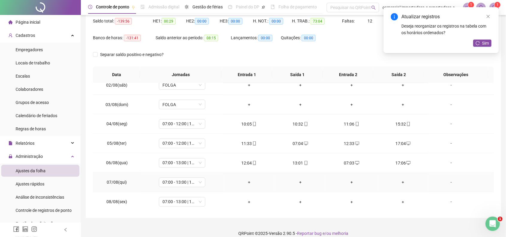
scroll to position [338, 0]
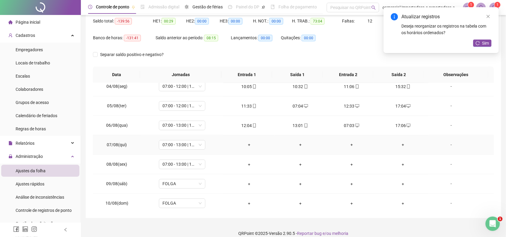
click at [248, 147] on div "+" at bounding box center [249, 145] width 42 height 7
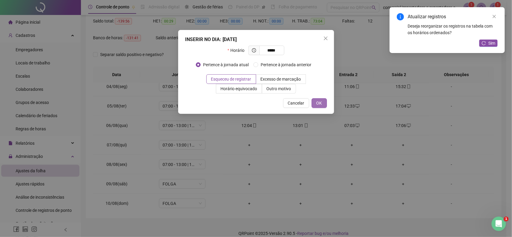
type input "*****"
drag, startPoint x: 320, startPoint y: 102, endPoint x: 308, endPoint y: 125, distance: 26.3
click at [320, 106] on span "OK" at bounding box center [320, 103] width 6 height 7
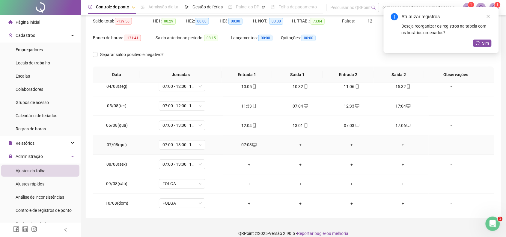
click at [300, 148] on div "+" at bounding box center [301, 145] width 42 height 7
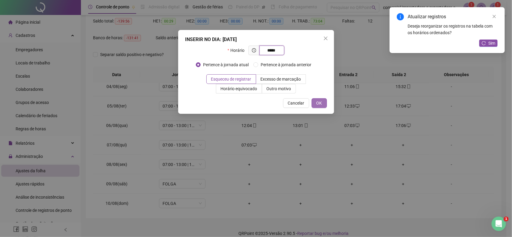
type input "*****"
drag, startPoint x: 320, startPoint y: 103, endPoint x: 335, endPoint y: 122, distance: 24.9
click at [320, 104] on span "OK" at bounding box center [320, 103] width 6 height 7
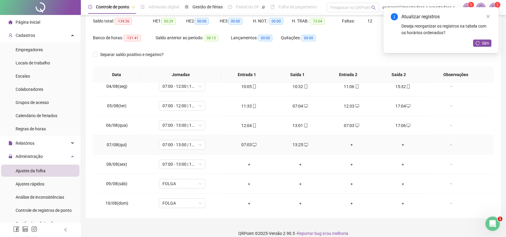
click at [348, 146] on div "+" at bounding box center [352, 145] width 42 height 7
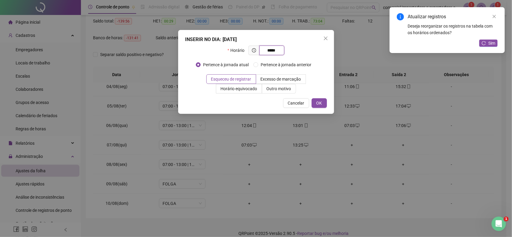
type input "*****"
drag, startPoint x: 313, startPoint y: 98, endPoint x: 314, endPoint y: 101, distance: 3.4
click at [314, 101] on div "Cancelar OK" at bounding box center [256, 103] width 142 height 10
drag, startPoint x: 318, startPoint y: 103, endPoint x: 343, endPoint y: 119, distance: 29.3
click at [319, 103] on span "OK" at bounding box center [320, 103] width 6 height 7
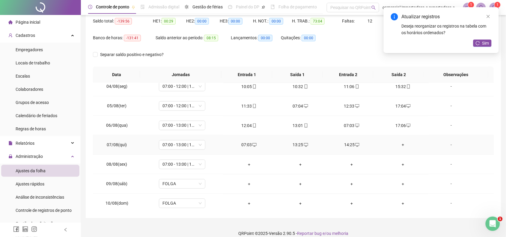
click at [396, 146] on div "+" at bounding box center [404, 145] width 42 height 7
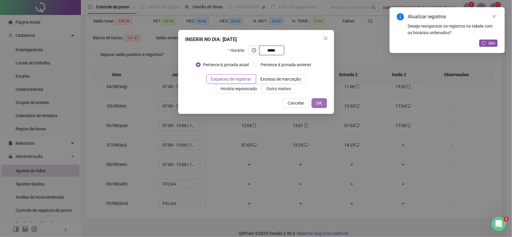
type input "*****"
drag, startPoint x: 323, startPoint y: 104, endPoint x: 352, endPoint y: 124, distance: 35.1
click at [323, 104] on button "OK" at bounding box center [319, 103] width 15 height 10
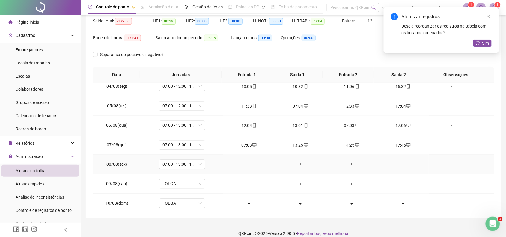
drag, startPoint x: 241, startPoint y: 164, endPoint x: 248, endPoint y: 165, distance: 7.1
click at [243, 164] on div "+" at bounding box center [249, 164] width 42 height 7
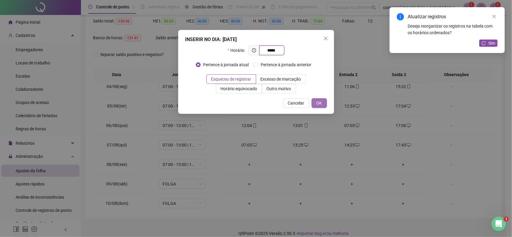
type input "*****"
click at [317, 107] on span "OK" at bounding box center [320, 103] width 6 height 7
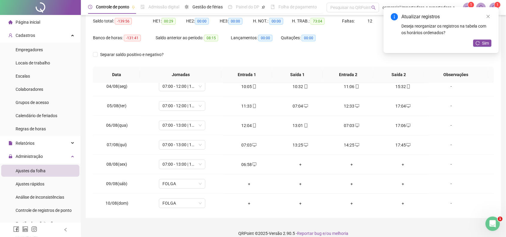
click at [296, 167] on div "+" at bounding box center [301, 164] width 42 height 7
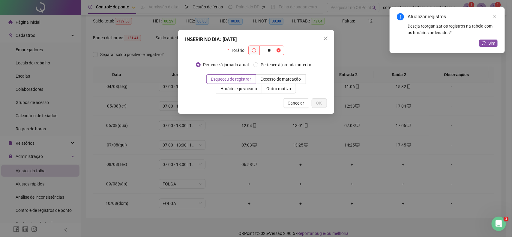
type input "*"
type input "*****"
drag, startPoint x: 325, startPoint y: 106, endPoint x: 347, endPoint y: 136, distance: 37.1
click at [326, 107] on button "OK" at bounding box center [319, 103] width 15 height 10
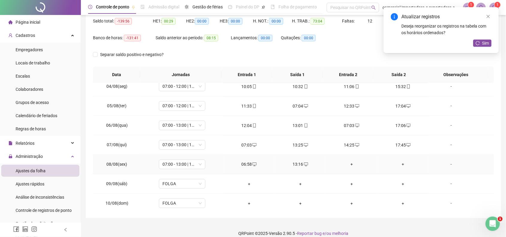
click at [348, 167] on div "+" at bounding box center [352, 164] width 42 height 7
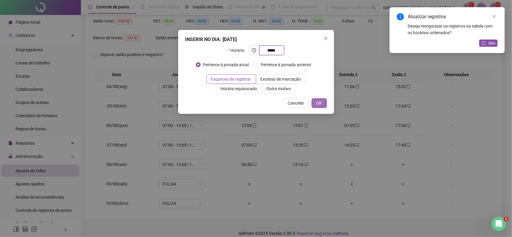
type input "*****"
click at [321, 105] on span "OK" at bounding box center [320, 103] width 6 height 7
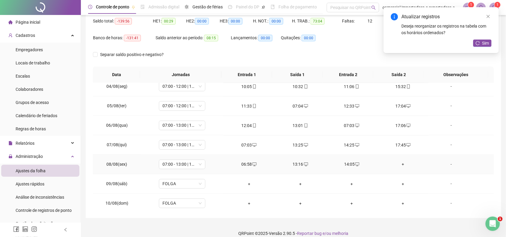
click at [398, 167] on div "+" at bounding box center [404, 164] width 42 height 7
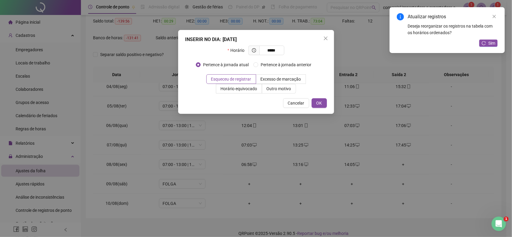
type input "*****"
drag, startPoint x: 311, startPoint y: 100, endPoint x: 315, endPoint y: 106, distance: 7.1
click at [311, 103] on div "Cancelar OK" at bounding box center [256, 103] width 142 height 10
drag, startPoint x: 319, startPoint y: 104, endPoint x: 328, endPoint y: 128, distance: 26.4
click at [320, 105] on span "OK" at bounding box center [320, 103] width 6 height 7
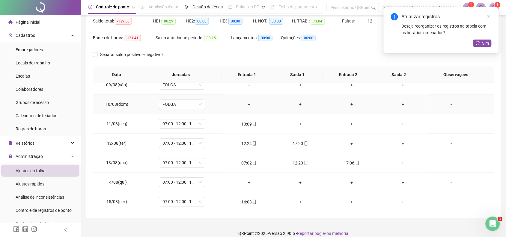
scroll to position [450, 0]
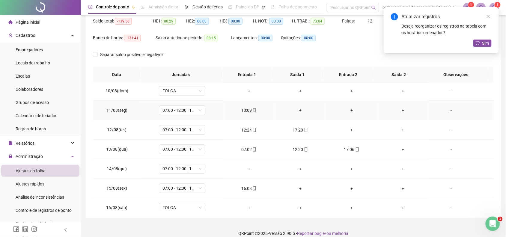
click at [300, 113] on div "+" at bounding box center [301, 110] width 42 height 7
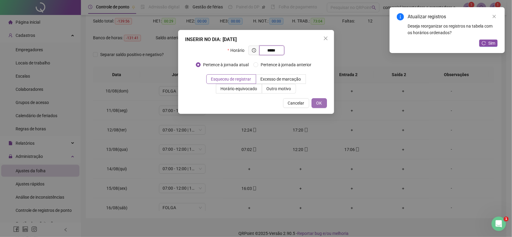
type input "*****"
click at [317, 101] on span "OK" at bounding box center [320, 103] width 6 height 7
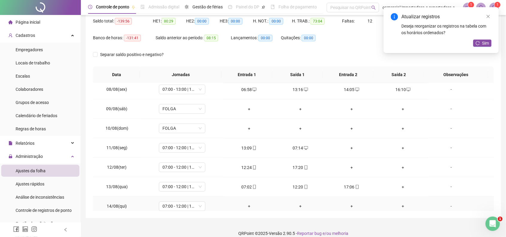
scroll to position [375, 0]
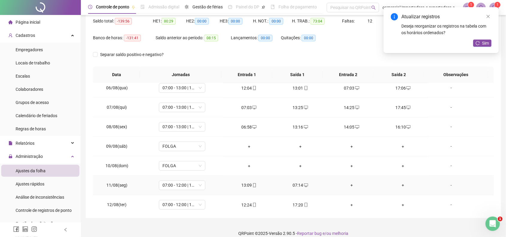
click at [347, 188] on div "+" at bounding box center [352, 185] width 42 height 7
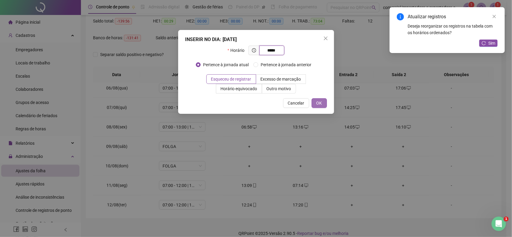
type input "*****"
drag, startPoint x: 321, startPoint y: 103, endPoint x: 335, endPoint y: 109, distance: 15.0
click at [322, 103] on button "OK" at bounding box center [319, 103] width 15 height 10
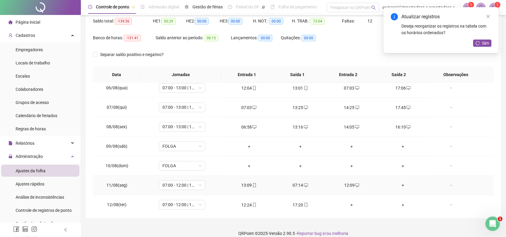
click at [399, 188] on div "+" at bounding box center [404, 185] width 42 height 7
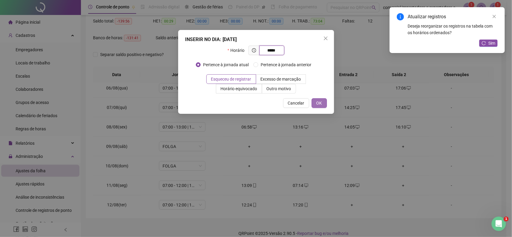
type input "*****"
drag, startPoint x: 320, startPoint y: 102, endPoint x: 357, endPoint y: 122, distance: 42.3
click at [320, 104] on span "OK" at bounding box center [320, 103] width 6 height 7
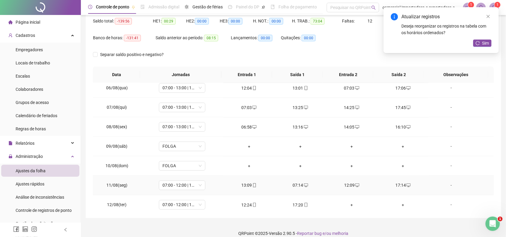
scroll to position [413, 0]
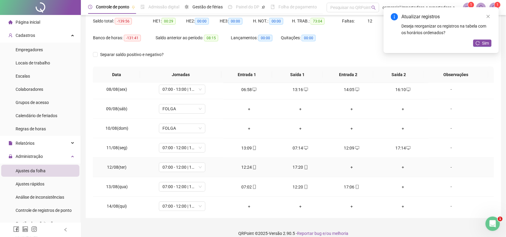
click at [346, 170] on div "+" at bounding box center [352, 167] width 42 height 7
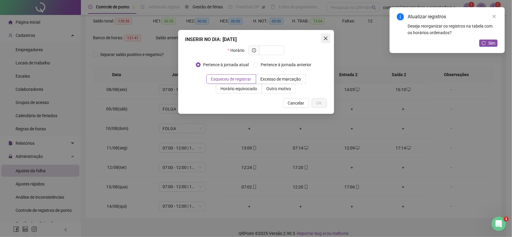
click at [329, 38] on span "Close" at bounding box center [326, 38] width 10 height 5
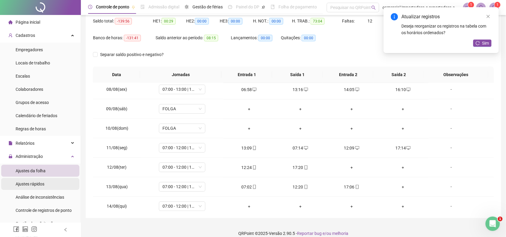
click at [34, 184] on span "Ajustes rápidos" at bounding box center [30, 184] width 29 height 5
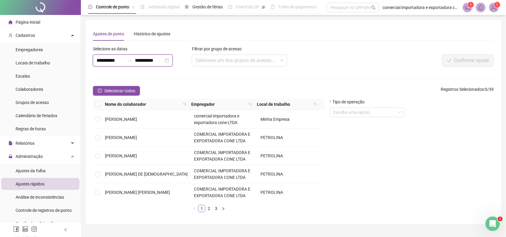
click at [113, 59] on input "**********" at bounding box center [111, 60] width 29 height 7
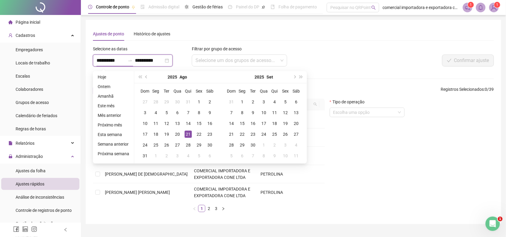
type input "**********"
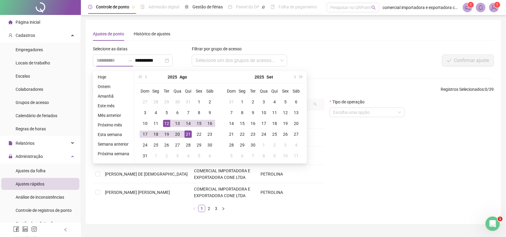
click at [165, 125] on div "12" at bounding box center [166, 123] width 7 height 7
type input "**********"
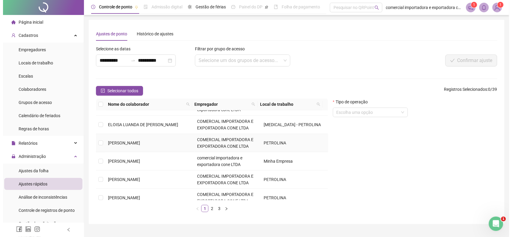
scroll to position [185, 0]
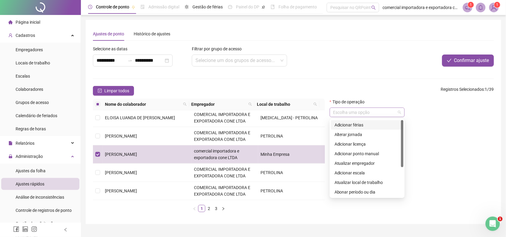
click at [401, 114] on span at bounding box center [368, 112] width 68 height 9
drag, startPoint x: 344, startPoint y: 192, endPoint x: 356, endPoint y: 190, distance: 12.6
click at [344, 192] on div "Abonar período ou dia" at bounding box center [367, 192] width 65 height 7
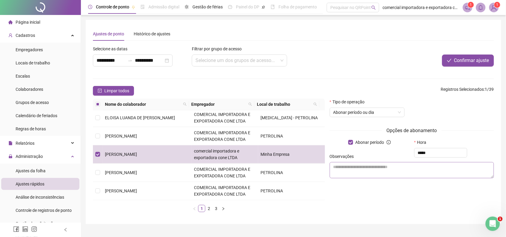
type input "*****"
click at [414, 166] on textarea at bounding box center [412, 170] width 164 height 16
type textarea "**********"
click at [473, 62] on span "Confirmar ajuste" at bounding box center [472, 60] width 35 height 7
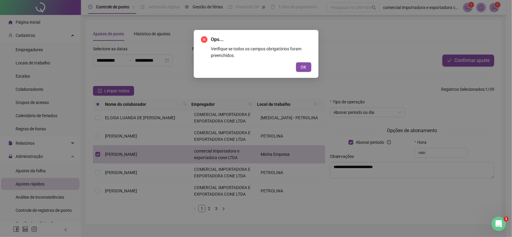
click at [303, 70] on span "OK" at bounding box center [304, 67] width 6 height 7
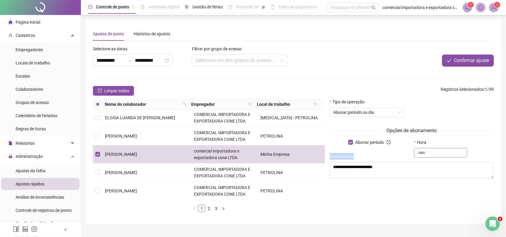
click at [434, 153] on div "**********" at bounding box center [412, 155] width 164 height 57
click at [438, 152] on input "text" at bounding box center [441, 153] width 53 height 10
type input "*****"
click at [449, 56] on button "Confirmar ajuste" at bounding box center [469, 61] width 52 height 12
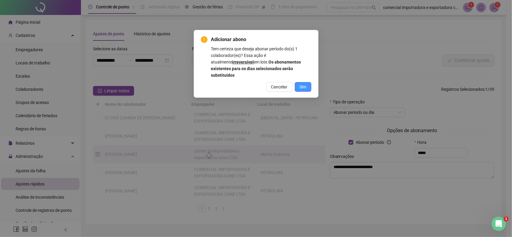
click at [302, 84] on span "Sim" at bounding box center [303, 87] width 7 height 7
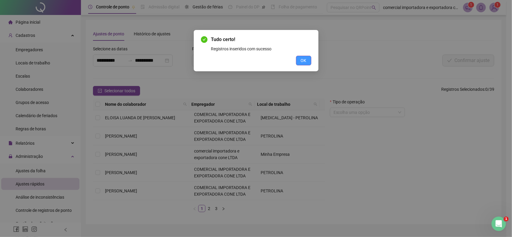
click at [306, 62] on span "OK" at bounding box center [304, 60] width 6 height 7
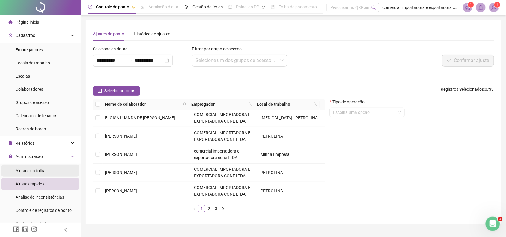
click at [36, 173] on span "Ajustes da folha" at bounding box center [31, 171] width 30 height 5
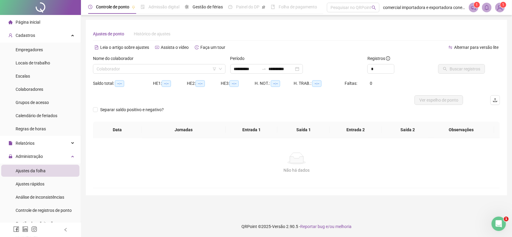
type input "**********"
click at [146, 68] on input "search" at bounding box center [157, 69] width 120 height 9
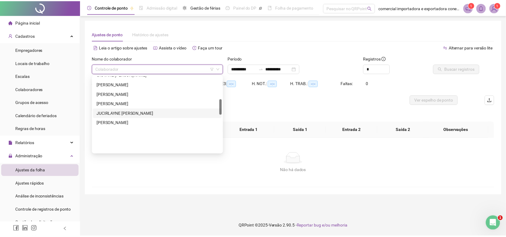
scroll to position [113, 0]
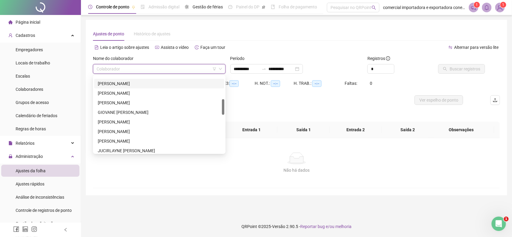
click at [125, 81] on div "[PERSON_NAME]" at bounding box center [159, 83] width 123 height 7
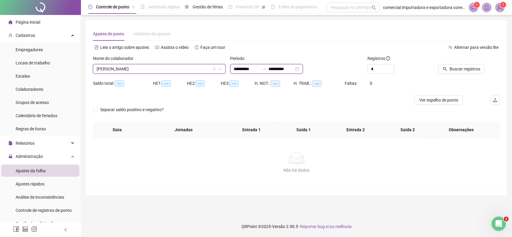
click at [240, 68] on input "**********" at bounding box center [246, 69] width 25 height 7
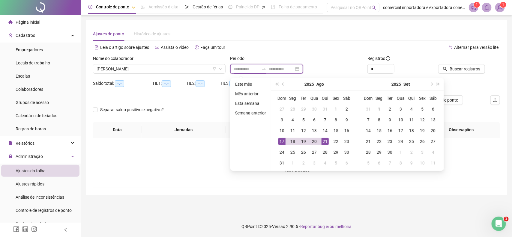
type input "**********"
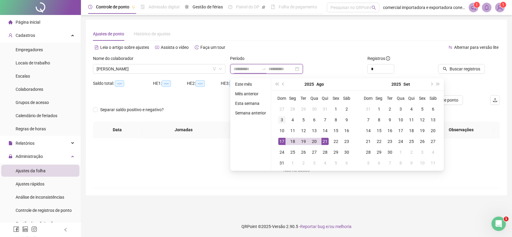
type input "**********"
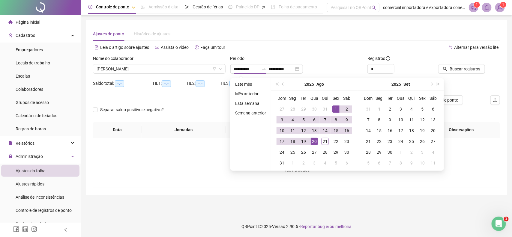
drag, startPoint x: 281, startPoint y: 84, endPoint x: 290, endPoint y: 93, distance: 12.5
click at [282, 84] on button "prev-year" at bounding box center [283, 84] width 7 height 12
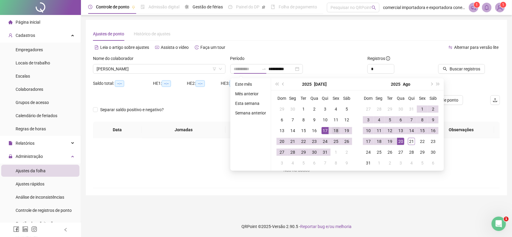
type input "**********"
click at [334, 130] on div "18" at bounding box center [335, 130] width 7 height 7
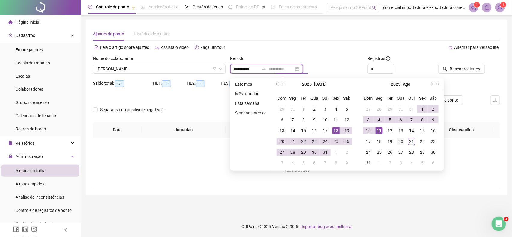
type input "**********"
click at [402, 143] on div "20" at bounding box center [400, 141] width 7 height 7
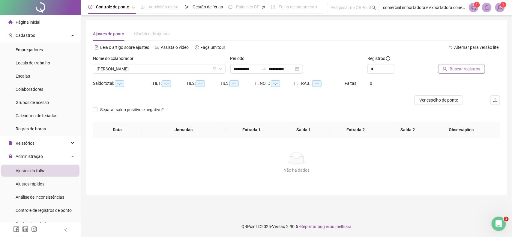
click at [461, 70] on span "Buscar registros" at bounding box center [465, 69] width 31 height 7
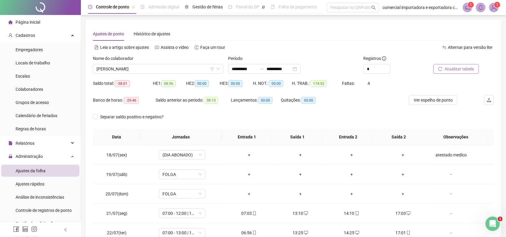
click at [449, 69] on span "Atualizar tabela" at bounding box center [459, 69] width 29 height 7
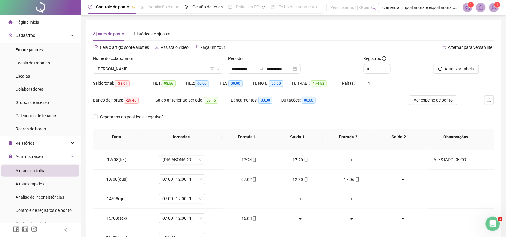
scroll to position [488, 0]
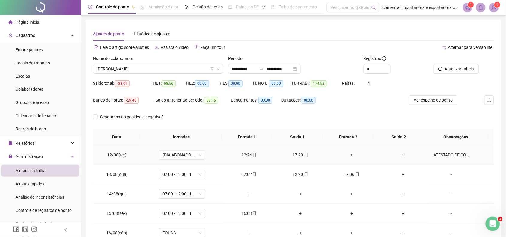
click at [350, 155] on div "+" at bounding box center [352, 155] width 42 height 7
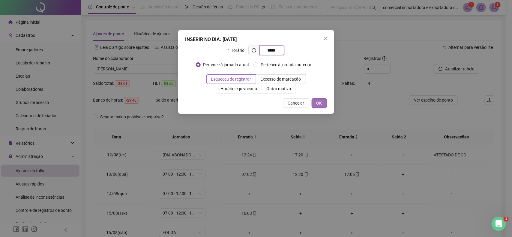
type input "*****"
click at [319, 101] on span "OK" at bounding box center [320, 103] width 6 height 7
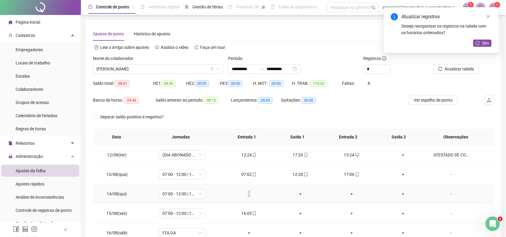
drag, startPoint x: 247, startPoint y: 197, endPoint x: 252, endPoint y: 166, distance: 31.0
click at [248, 197] on div "+" at bounding box center [249, 194] width 42 height 7
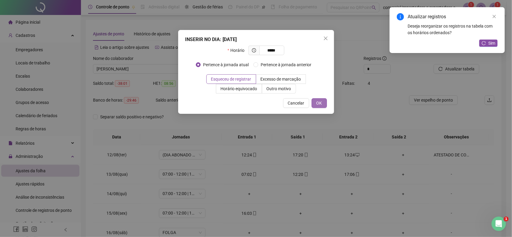
type input "*****"
click at [320, 101] on span "OK" at bounding box center [320, 103] width 6 height 7
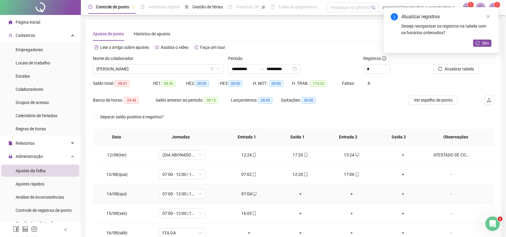
click at [300, 196] on div "+" at bounding box center [301, 194] width 42 height 7
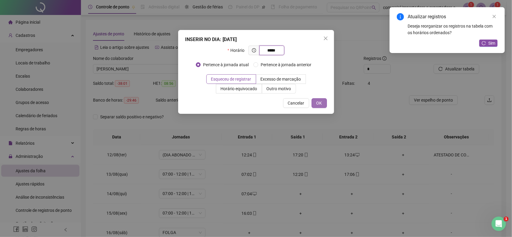
type input "*****"
click at [317, 107] on button "OK" at bounding box center [319, 103] width 15 height 10
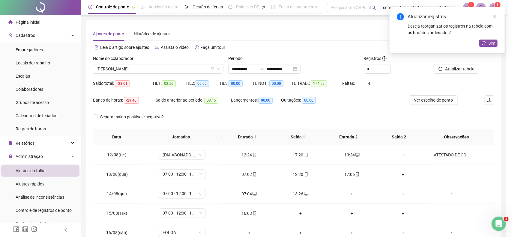
click at [348, 198] on div "INSERIR NO DIA : 14/08/2025 Horário ***** Pertence à jornada atual Pertence à j…" at bounding box center [256, 118] width 512 height 237
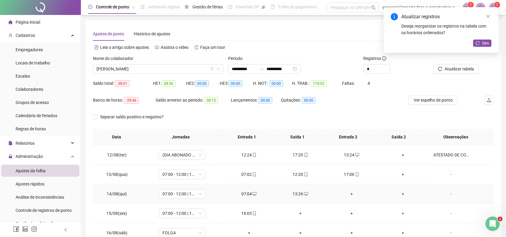
click at [346, 191] on td "+" at bounding box center [351, 195] width 51 height 20
click at [347, 194] on div "+" at bounding box center [352, 194] width 42 height 7
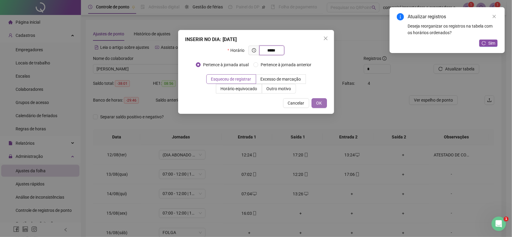
type input "*****"
click at [320, 101] on span "OK" at bounding box center [320, 103] width 6 height 7
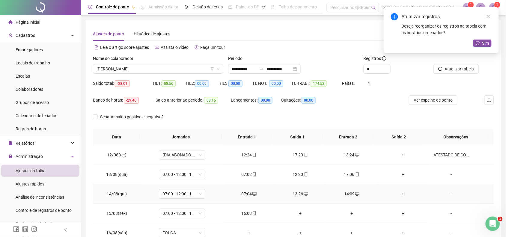
drag, startPoint x: 403, startPoint y: 197, endPoint x: 410, endPoint y: 151, distance: 46.8
click at [403, 197] on div "+" at bounding box center [404, 194] width 42 height 7
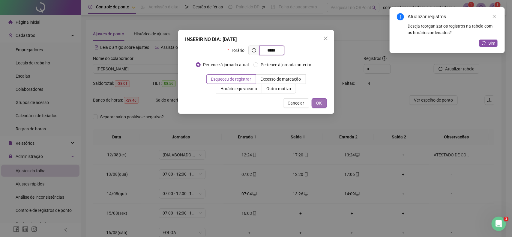
type input "*****"
click at [325, 107] on button "OK" at bounding box center [319, 103] width 15 height 10
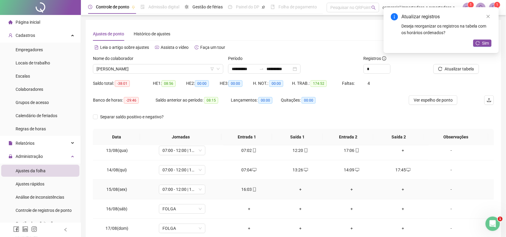
scroll to position [525, 0]
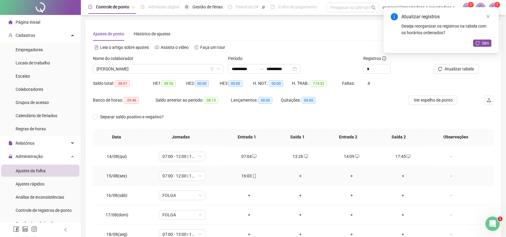
click at [298, 179] on div "+" at bounding box center [301, 176] width 42 height 7
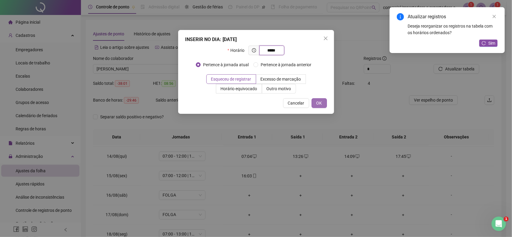
type input "*****"
click at [323, 104] on button "OK" at bounding box center [319, 103] width 15 height 10
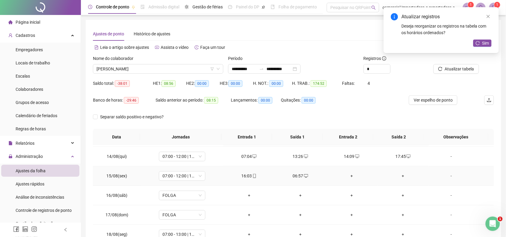
click at [347, 179] on div "+" at bounding box center [352, 176] width 42 height 7
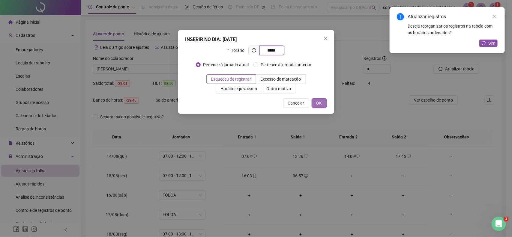
type input "*****"
click at [317, 106] on span "OK" at bounding box center [320, 103] width 6 height 7
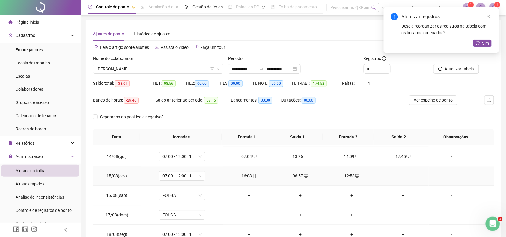
drag, startPoint x: 396, startPoint y: 179, endPoint x: 386, endPoint y: 173, distance: 12.1
click at [397, 179] on div "+" at bounding box center [404, 176] width 42 height 7
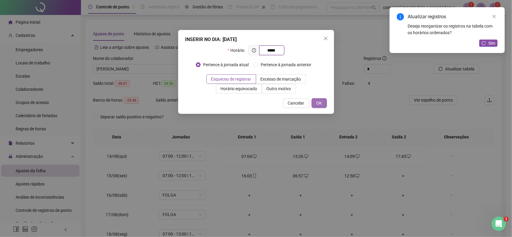
type input "*****"
click at [322, 104] on span "OK" at bounding box center [320, 103] width 6 height 7
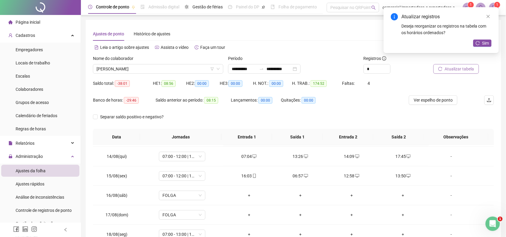
click at [463, 72] on button "Atualizar tabela" at bounding box center [457, 69] width 46 height 10
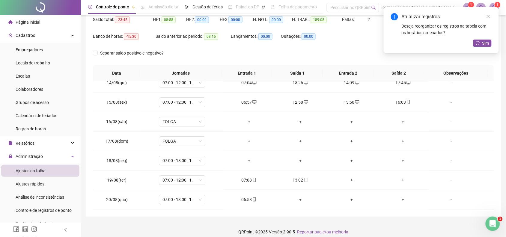
scroll to position [69, 0]
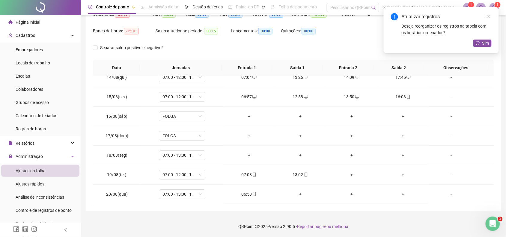
drag, startPoint x: 509, startPoint y: 165, endPoint x: 11, endPoint y: 8, distance: 522.5
click at [249, 155] on div "+" at bounding box center [249, 155] width 42 height 7
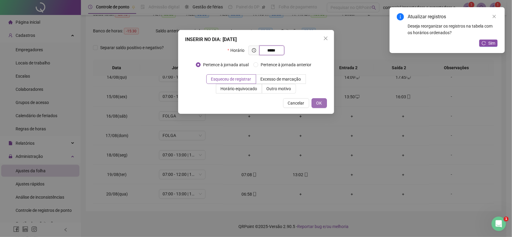
type input "*****"
drag, startPoint x: 318, startPoint y: 102, endPoint x: 320, endPoint y: 108, distance: 6.3
click at [318, 104] on span "OK" at bounding box center [320, 103] width 6 height 7
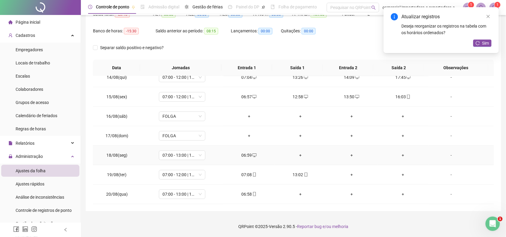
click at [300, 155] on div "+" at bounding box center [301, 155] width 42 height 7
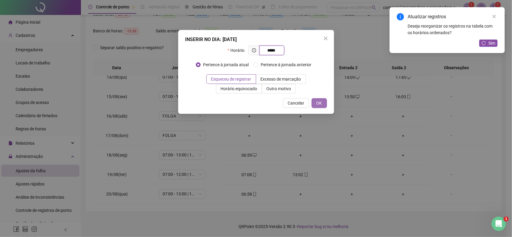
type input "*****"
click at [317, 101] on span "OK" at bounding box center [320, 103] width 6 height 7
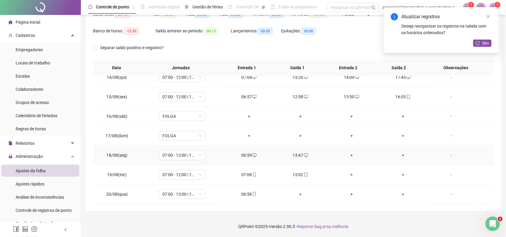
click at [349, 155] on div "+" at bounding box center [352, 155] width 42 height 7
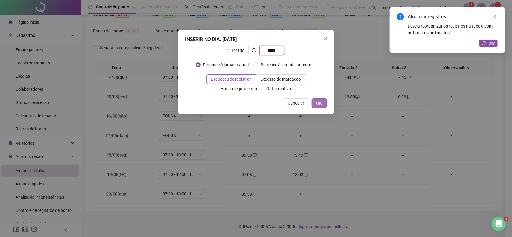
type input "*****"
drag, startPoint x: 320, startPoint y: 103, endPoint x: 385, endPoint y: 158, distance: 85.1
click at [326, 107] on button "OK" at bounding box center [319, 103] width 15 height 10
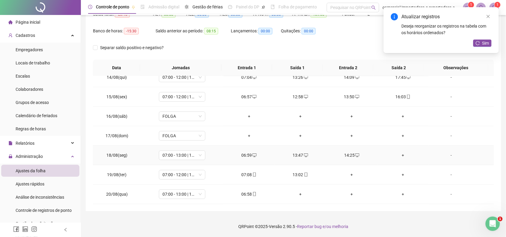
click at [398, 154] on div "+" at bounding box center [404, 155] width 42 height 7
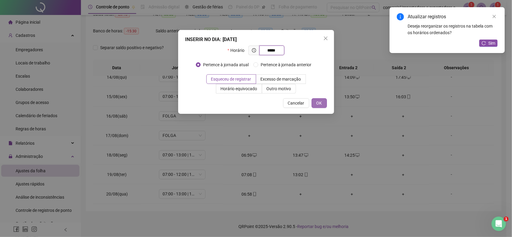
type input "*****"
drag, startPoint x: 323, startPoint y: 102, endPoint x: 360, endPoint y: 117, distance: 40.6
click at [323, 104] on button "OK" at bounding box center [319, 103] width 15 height 10
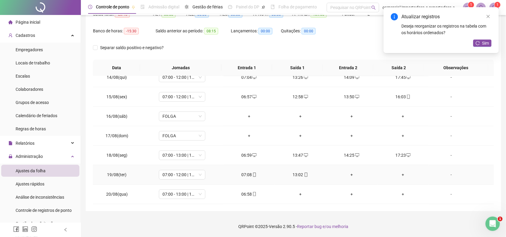
click at [350, 177] on div "+" at bounding box center [352, 175] width 42 height 7
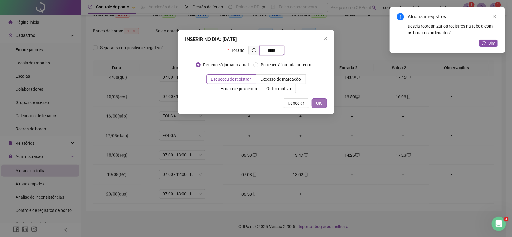
type input "*****"
drag, startPoint x: 324, startPoint y: 107, endPoint x: 332, endPoint y: 110, distance: 8.2
click at [329, 110] on div "INSERIR NO DIA : 19/08/2025 Horário ***** Pertence à jornada atual Pertence à j…" at bounding box center [256, 72] width 156 height 84
drag, startPoint x: 319, startPoint y: 103, endPoint x: 326, endPoint y: 111, distance: 11.3
click at [319, 106] on span "OK" at bounding box center [320, 103] width 6 height 7
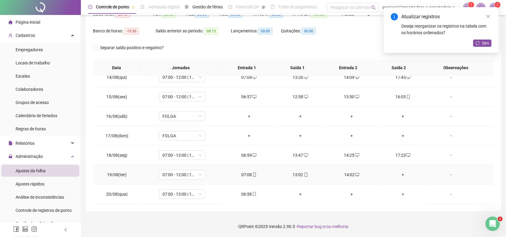
click at [398, 176] on div "+" at bounding box center [404, 175] width 42 height 7
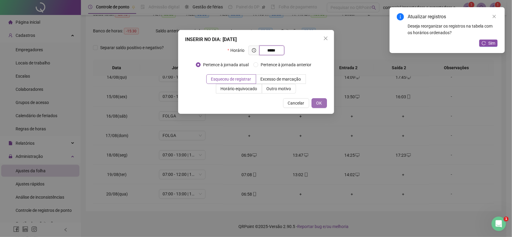
type input "*****"
drag, startPoint x: 324, startPoint y: 104, endPoint x: 350, endPoint y: 114, distance: 28.4
click at [323, 104] on button "OK" at bounding box center [319, 103] width 15 height 10
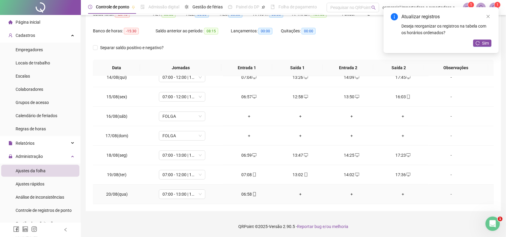
click at [299, 195] on div "+" at bounding box center [301, 194] width 42 height 7
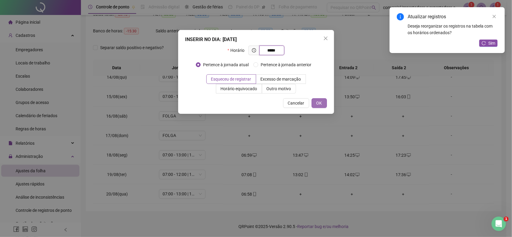
type input "*****"
click at [319, 106] on span "OK" at bounding box center [320, 103] width 6 height 7
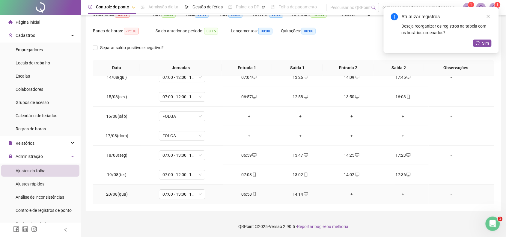
click at [350, 194] on div "+" at bounding box center [352, 194] width 42 height 7
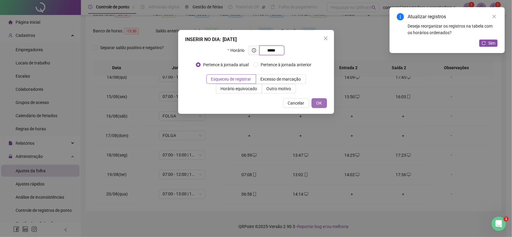
type input "*****"
click at [320, 106] on span "OK" at bounding box center [320, 103] width 6 height 7
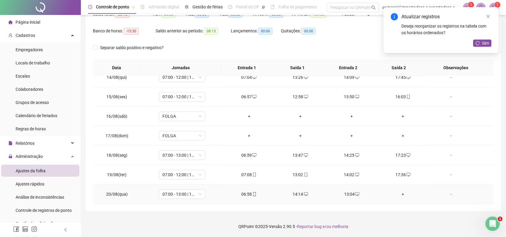
click at [399, 196] on div "+" at bounding box center [404, 194] width 42 height 7
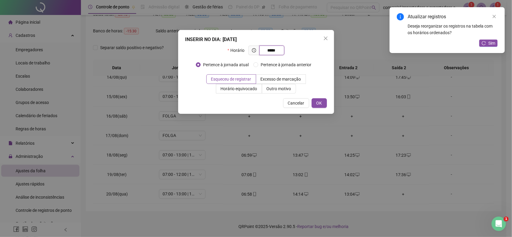
type input "*****"
click at [325, 104] on button "OK" at bounding box center [319, 103] width 15 height 10
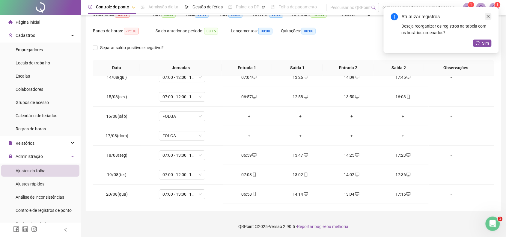
click at [490, 17] on icon "close" at bounding box center [489, 16] width 4 height 4
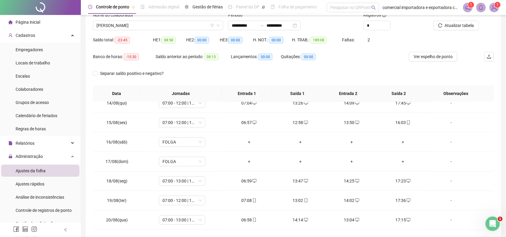
scroll to position [0, 0]
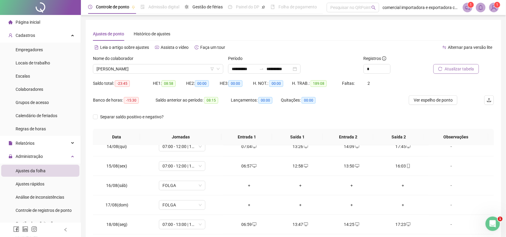
click at [464, 67] on span "Atualizar tabela" at bounding box center [459, 69] width 29 height 7
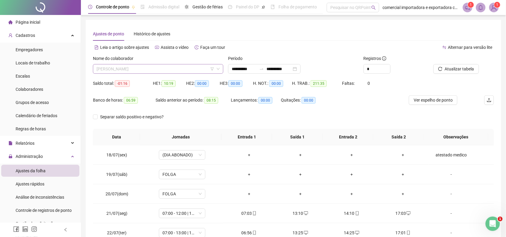
click at [151, 65] on span "[PERSON_NAME]" at bounding box center [158, 69] width 123 height 9
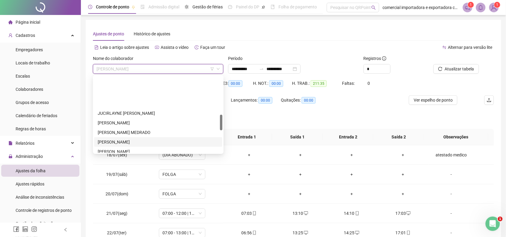
scroll to position [188, 0]
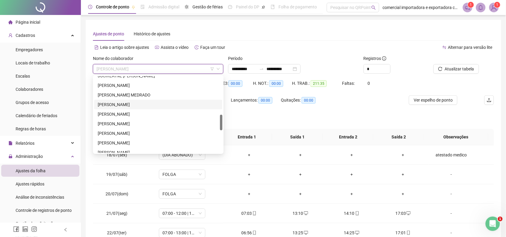
drag, startPoint x: 112, startPoint y: 104, endPoint x: 259, endPoint y: 124, distance: 148.3
click at [113, 104] on div "[PERSON_NAME]" at bounding box center [158, 104] width 121 height 7
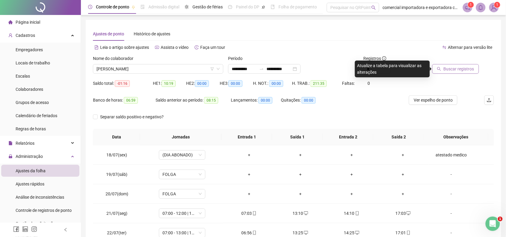
click at [457, 70] on span "Buscar registros" at bounding box center [459, 69] width 31 height 7
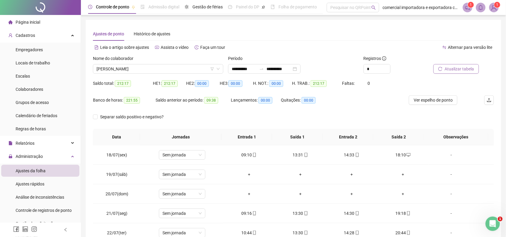
drag, startPoint x: 36, startPoint y: 89, endPoint x: 419, endPoint y: 180, distance: 393.2
click at [36, 89] on span "Colaboradores" at bounding box center [30, 89] width 28 height 5
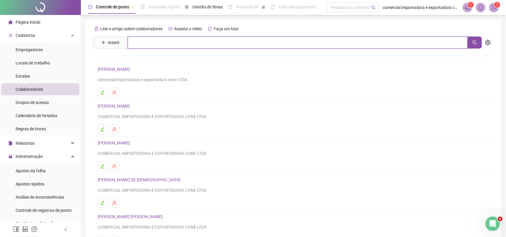
click at [179, 41] on input "text" at bounding box center [298, 43] width 341 height 12
click at [475, 44] on icon "search" at bounding box center [475, 42] width 5 height 5
type input "*****"
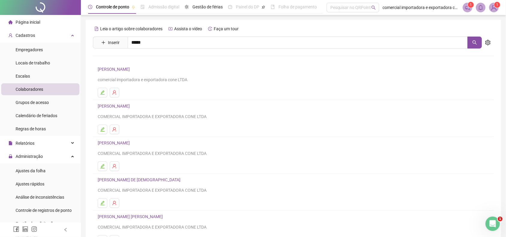
click at [136, 59] on link "[PERSON_NAME]" at bounding box center [120, 60] width 32 height 5
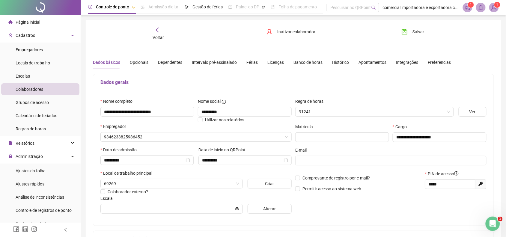
type input "**********"
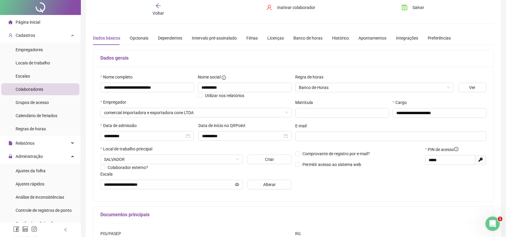
scroll to position [38, 0]
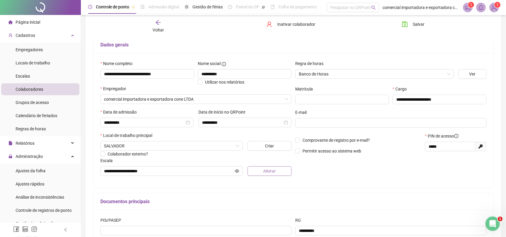
click at [267, 173] on span "Alterar" at bounding box center [269, 171] width 13 height 7
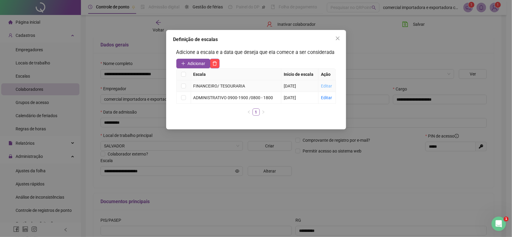
click at [331, 86] on link "Editar" at bounding box center [326, 86] width 11 height 5
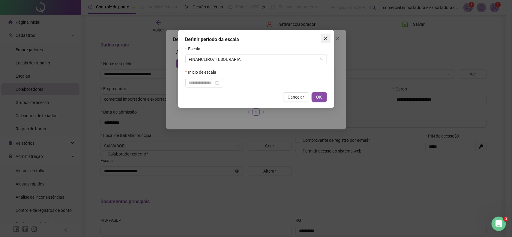
click at [326, 38] on icon "close" at bounding box center [326, 39] width 4 height 4
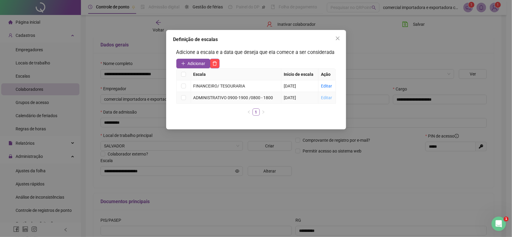
click at [325, 98] on link "Editar" at bounding box center [326, 97] width 11 height 5
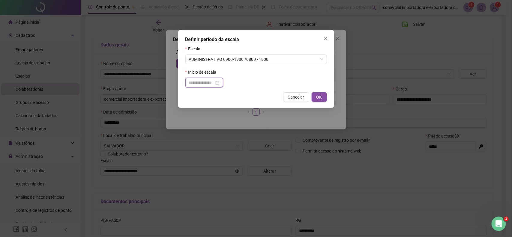
click at [199, 84] on input at bounding box center [201, 83] width 25 height 7
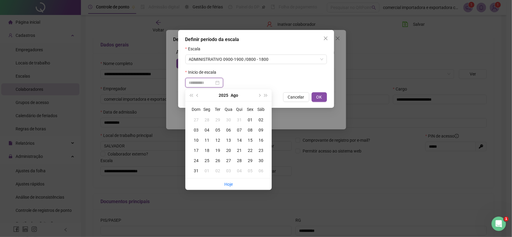
type input "**********"
click at [327, 38] on icon "close" at bounding box center [325, 38] width 5 height 5
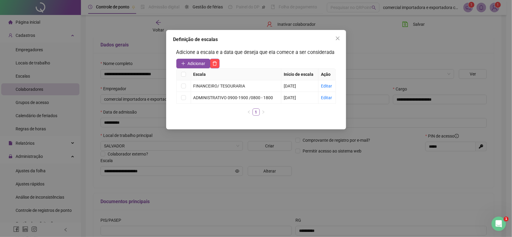
drag, startPoint x: 341, startPoint y: 39, endPoint x: 329, endPoint y: 56, distance: 20.5
click at [339, 39] on span "Close" at bounding box center [338, 38] width 10 height 5
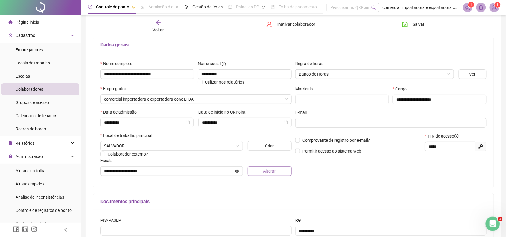
click at [263, 174] on span "Alterar" at bounding box center [269, 171] width 13 height 7
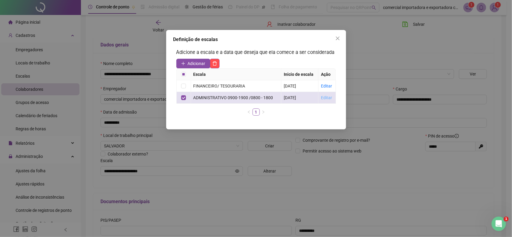
click at [325, 98] on link "Editar" at bounding box center [326, 97] width 11 height 5
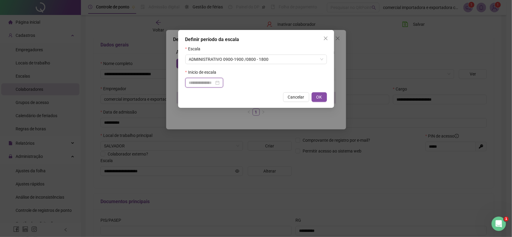
click at [204, 86] on input at bounding box center [201, 83] width 25 height 7
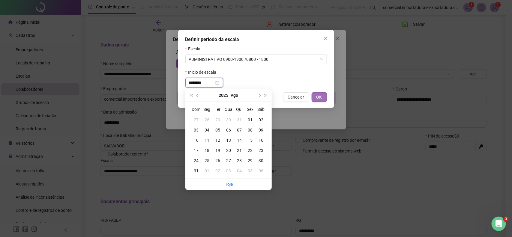
type input "********"
click at [322, 98] on span "OK" at bounding box center [320, 97] width 6 height 7
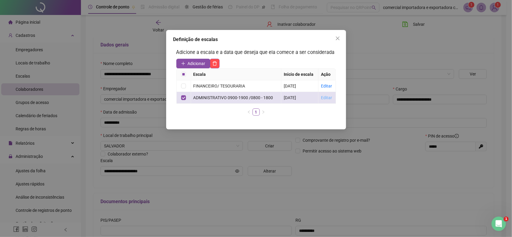
click at [327, 98] on link "Editar" at bounding box center [326, 97] width 11 height 5
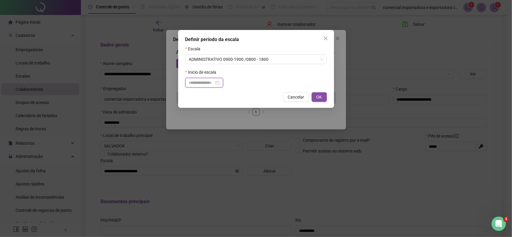
click at [212, 84] on input at bounding box center [201, 83] width 25 height 7
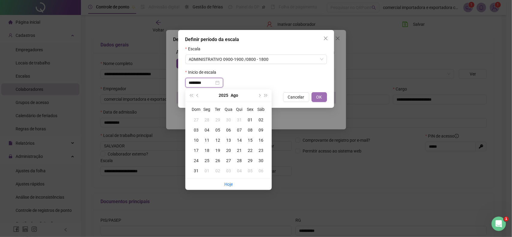
type input "********"
drag, startPoint x: 323, startPoint y: 99, endPoint x: 331, endPoint y: 117, distance: 19.5
click at [323, 101] on button "OK" at bounding box center [319, 97] width 15 height 10
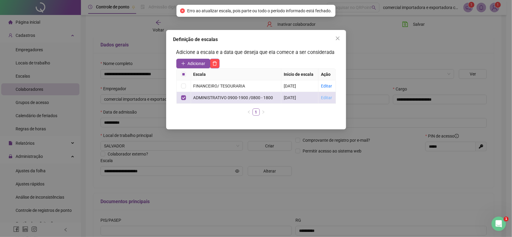
click at [329, 98] on link "Editar" at bounding box center [326, 97] width 11 height 5
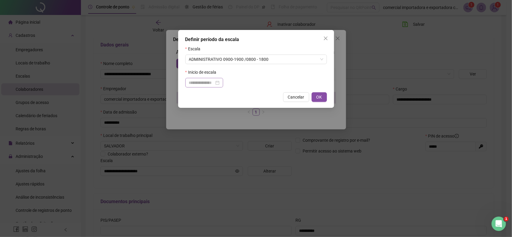
click at [220, 84] on div at bounding box center [204, 83] width 31 height 7
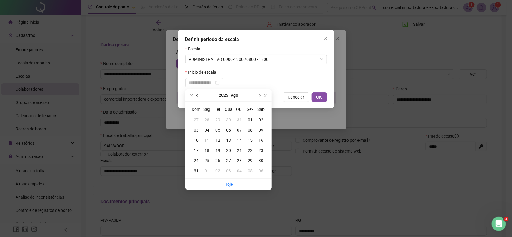
click at [199, 96] on button "prev-year" at bounding box center [197, 95] width 7 height 12
click at [203, 119] on div "02" at bounding box center [207, 120] width 11 height 7
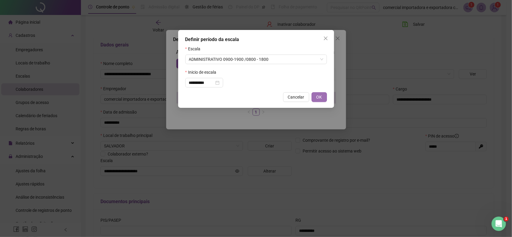
click at [313, 98] on button "OK" at bounding box center [319, 97] width 15 height 10
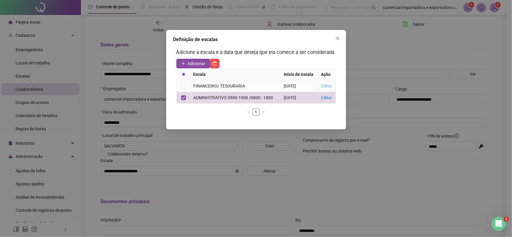
click at [325, 86] on link "Editar" at bounding box center [326, 86] width 11 height 5
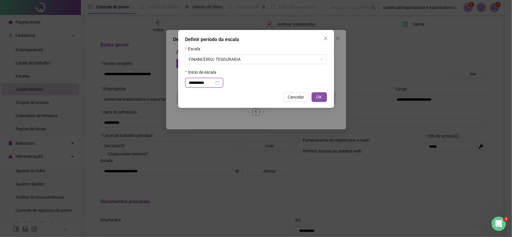
drag, startPoint x: 212, startPoint y: 83, endPoint x: 176, endPoint y: 86, distance: 35.5
click at [176, 86] on div "**********" at bounding box center [256, 118] width 512 height 237
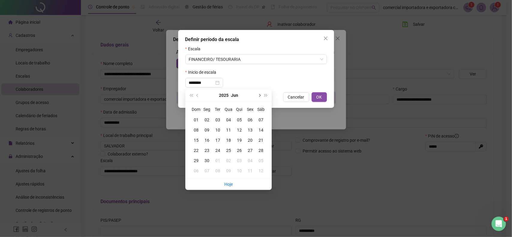
click at [260, 95] on span "next-year" at bounding box center [259, 95] width 3 height 3
type input "**********"
click at [251, 142] on div "18" at bounding box center [250, 140] width 11 height 7
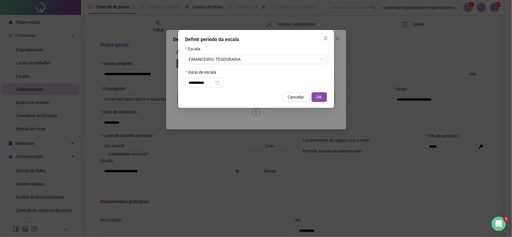
drag, startPoint x: 319, startPoint y: 98, endPoint x: 311, endPoint y: 128, distance: 31.5
click at [319, 101] on span "OK" at bounding box center [320, 97] width 6 height 7
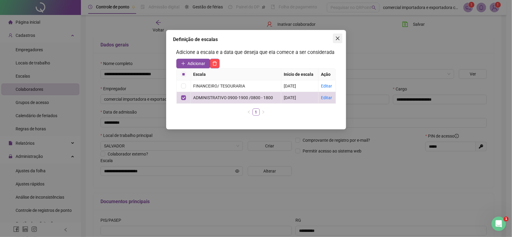
click at [339, 36] on icon "close" at bounding box center [337, 38] width 5 height 5
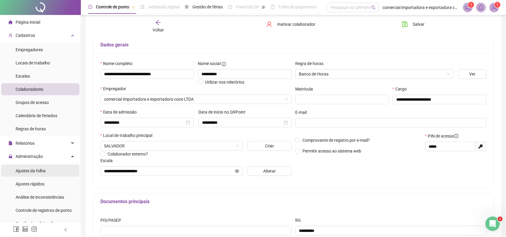
click at [23, 170] on span "Ajustes da folha" at bounding box center [31, 171] width 30 height 5
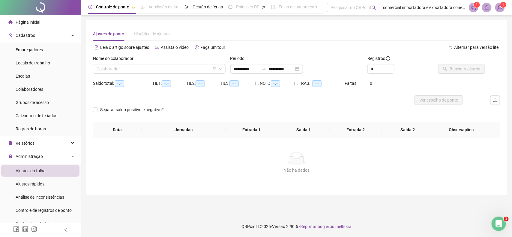
type input "**********"
click at [157, 68] on input "search" at bounding box center [157, 69] width 120 height 9
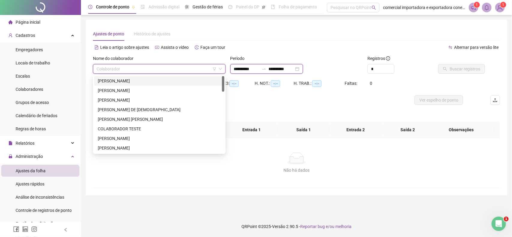
drag, startPoint x: 238, startPoint y: 68, endPoint x: 253, endPoint y: 77, distance: 17.1
click at [238, 68] on input "**********" at bounding box center [246, 69] width 25 height 7
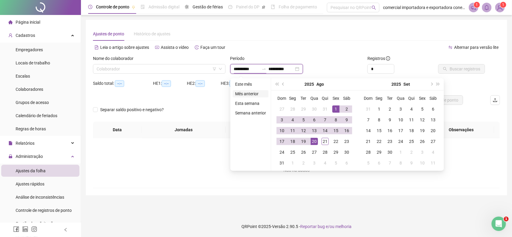
type input "**********"
click at [284, 84] on span "prev-year" at bounding box center [283, 84] width 3 height 3
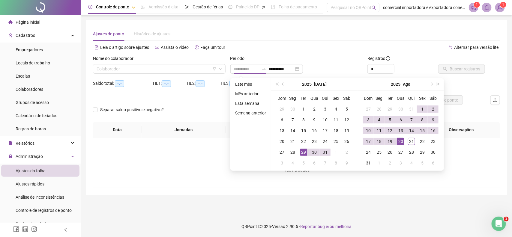
type input "**********"
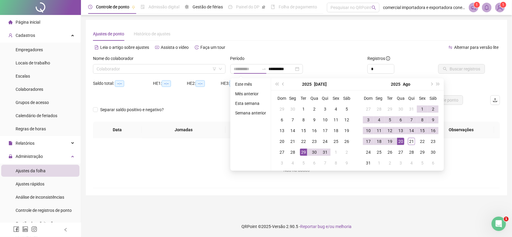
type input "**********"
click at [335, 130] on div "18" at bounding box center [335, 130] width 7 height 7
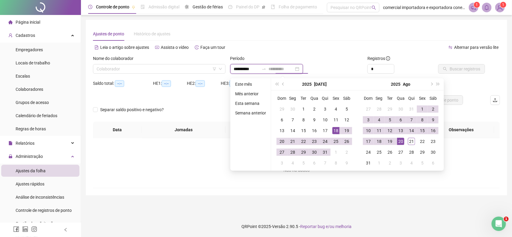
type input "**********"
click at [401, 143] on div "20" at bounding box center [400, 141] width 7 height 7
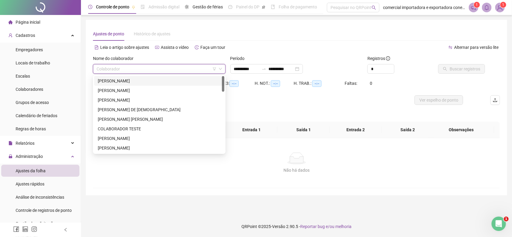
drag, startPoint x: 182, startPoint y: 67, endPoint x: 182, endPoint y: 71, distance: 4.2
click at [182, 68] on input "search" at bounding box center [157, 69] width 120 height 9
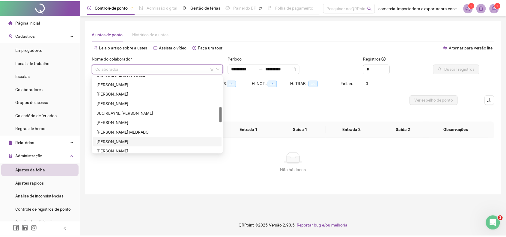
scroll to position [188, 0]
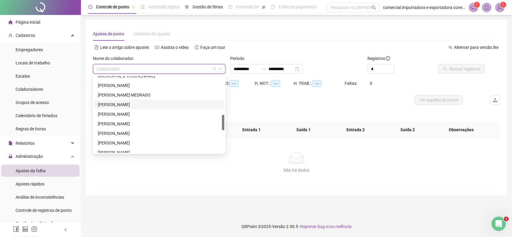
click at [128, 104] on div "[PERSON_NAME]" at bounding box center [159, 104] width 123 height 7
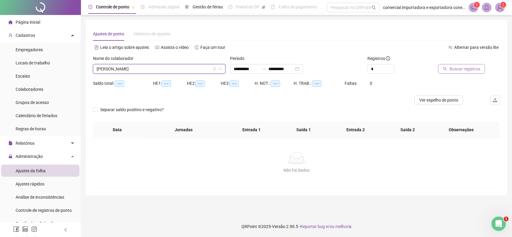
click at [461, 70] on span "Buscar registros" at bounding box center [465, 69] width 31 height 7
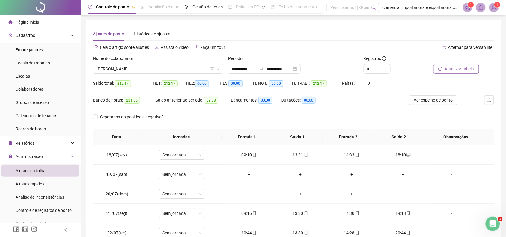
click at [458, 66] on button "Atualizar tabela" at bounding box center [457, 69] width 46 height 10
click at [36, 88] on span "Colaboradores" at bounding box center [30, 89] width 28 height 5
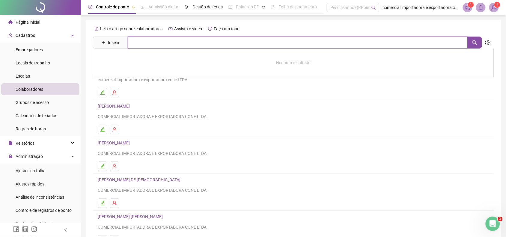
click at [167, 47] on input "text" at bounding box center [298, 43] width 341 height 12
click at [473, 41] on icon "search" at bounding box center [475, 42] width 5 height 5
type input "*****"
click at [115, 63] on link "[PERSON_NAME]" at bounding box center [120, 60] width 32 height 5
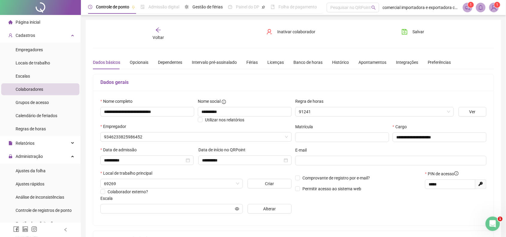
type input "**********"
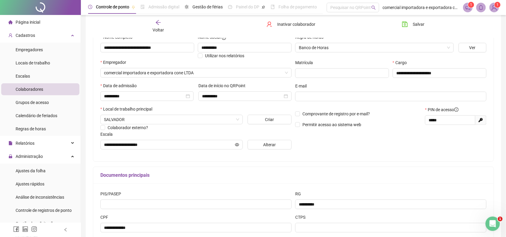
scroll to position [75, 0]
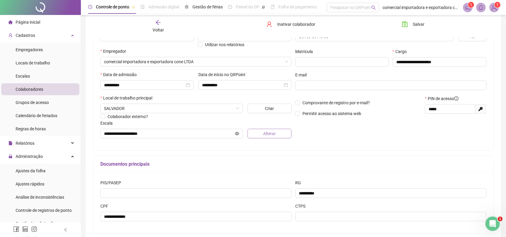
click at [274, 134] on span "Alterar" at bounding box center [269, 134] width 13 height 7
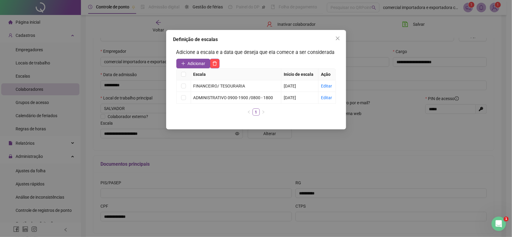
drag, startPoint x: 338, startPoint y: 37, endPoint x: 405, endPoint y: 23, distance: 68.3
click at [339, 37] on icon "close" at bounding box center [337, 38] width 5 height 5
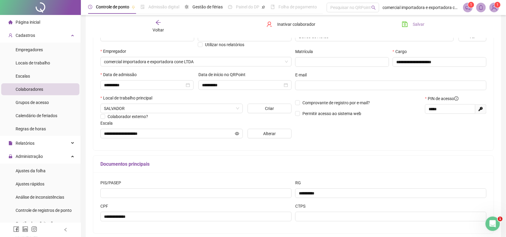
click at [409, 23] on button "Salvar" at bounding box center [414, 25] width 32 height 10
click at [34, 171] on span "Ajustes da folha" at bounding box center [31, 171] width 30 height 5
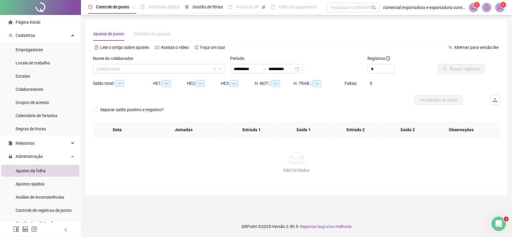
type input "**********"
drag, startPoint x: 134, startPoint y: 70, endPoint x: 139, endPoint y: 61, distance: 10.1
click at [131, 66] on input "search" at bounding box center [157, 69] width 120 height 9
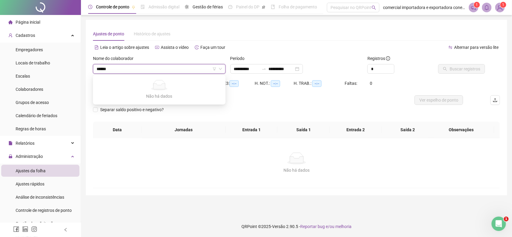
drag, startPoint x: 133, startPoint y: 66, endPoint x: 0, endPoint y: 89, distance: 134.8
click at [0, 89] on div "**********" at bounding box center [256, 118] width 512 height 237
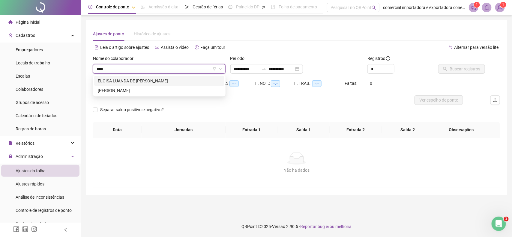
type input "*****"
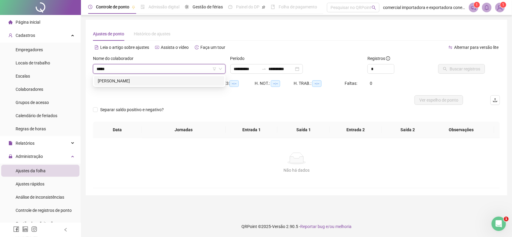
click at [112, 80] on div "[PERSON_NAME]" at bounding box center [159, 81] width 123 height 7
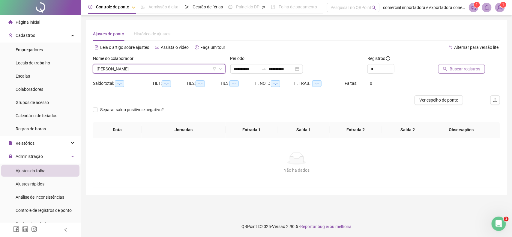
click at [452, 69] on span "Buscar registros" at bounding box center [465, 69] width 31 height 7
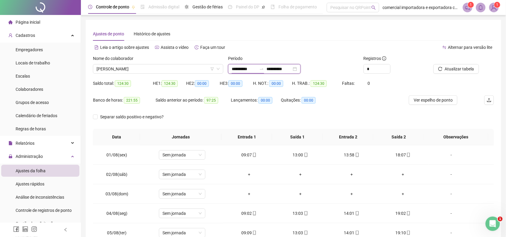
click at [253, 69] on input "**********" at bounding box center [244, 69] width 25 height 7
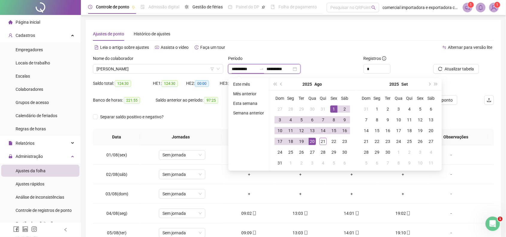
type input "**********"
drag, startPoint x: 281, startPoint y: 84, endPoint x: 314, endPoint y: 100, distance: 36.8
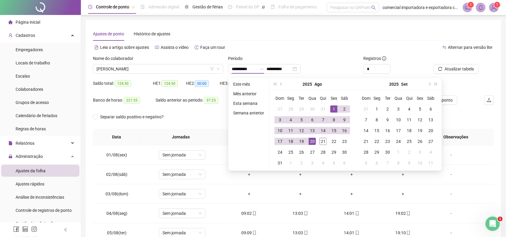
click at [283, 86] on button "prev-year" at bounding box center [281, 84] width 7 height 12
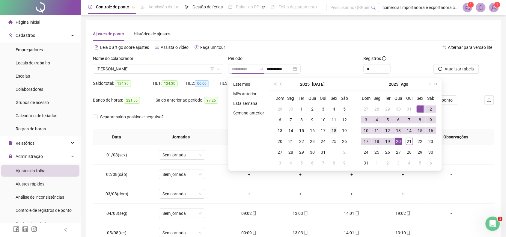
type input "**********"
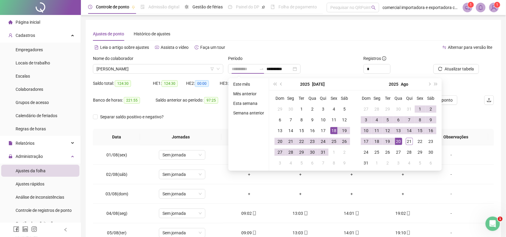
click at [334, 131] on div "18" at bounding box center [334, 130] width 7 height 7
type input "**********"
click at [398, 140] on div "20" at bounding box center [398, 141] width 7 height 7
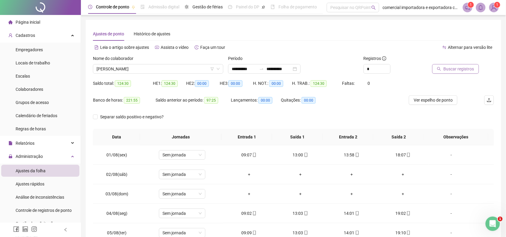
click at [457, 66] on span "Buscar registros" at bounding box center [459, 69] width 31 height 7
drag, startPoint x: 31, startPoint y: 88, endPoint x: 346, endPoint y: 184, distance: 329.2
click at [31, 88] on span "Colaboradores" at bounding box center [30, 89] width 28 height 5
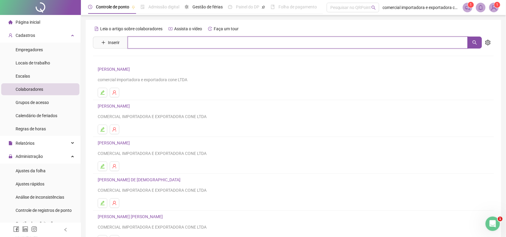
click at [176, 41] on input "text" at bounding box center [298, 43] width 341 height 12
click at [479, 41] on button "button" at bounding box center [475, 43] width 14 height 12
type input "*****"
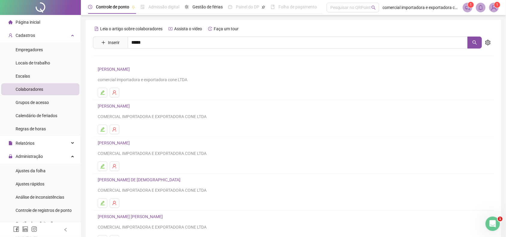
click at [136, 63] on link "[PERSON_NAME]" at bounding box center [120, 60] width 32 height 5
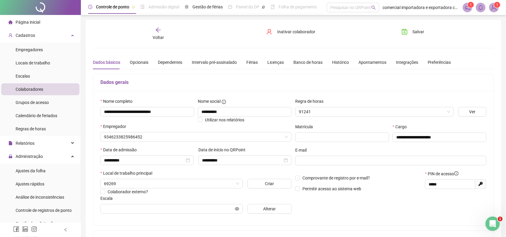
type input "**********"
click at [271, 214] on button "Alterar" at bounding box center [270, 209] width 44 height 10
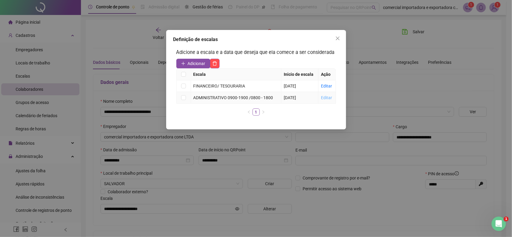
click at [326, 98] on link "Editar" at bounding box center [326, 97] width 11 height 5
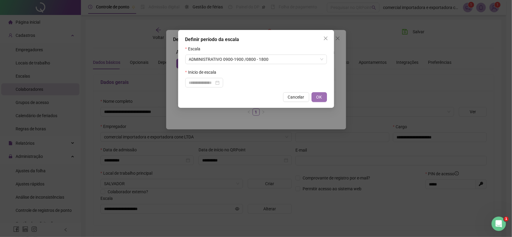
click at [320, 98] on span "OK" at bounding box center [320, 97] width 6 height 7
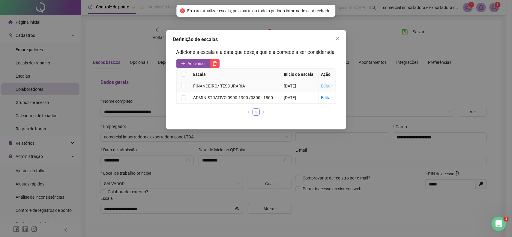
click at [326, 84] on link "Editar" at bounding box center [326, 86] width 11 height 5
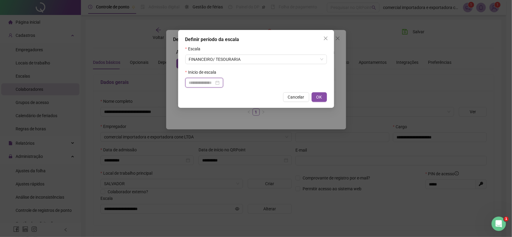
click at [192, 86] on input at bounding box center [201, 83] width 25 height 7
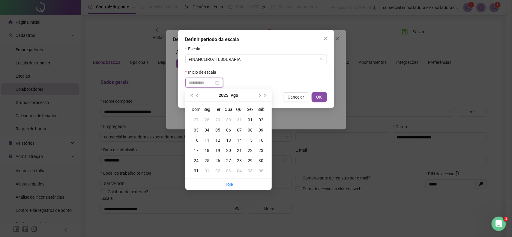
type input "**********"
click at [197, 97] on button "prev-year" at bounding box center [197, 95] width 7 height 12
type input "**********"
click at [250, 142] on div "18" at bounding box center [250, 140] width 11 height 7
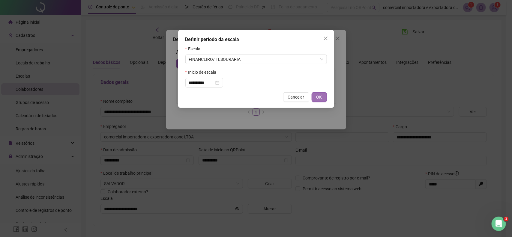
click at [321, 97] on span "OK" at bounding box center [320, 97] width 6 height 7
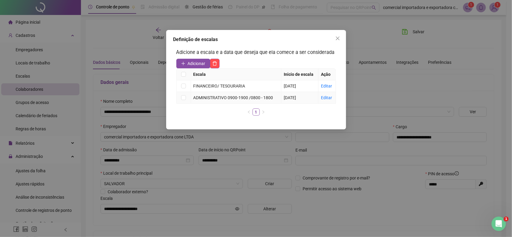
click at [257, 100] on div "ADMINISTRATIVO 0900-1900 /0800 - 1800" at bounding box center [237, 98] width 86 height 7
click at [327, 98] on link "Editar" at bounding box center [326, 97] width 11 height 5
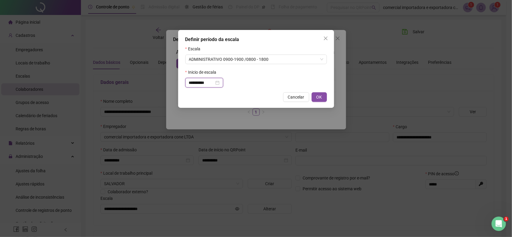
drag, startPoint x: 210, startPoint y: 83, endPoint x: 178, endPoint y: 88, distance: 32.8
click at [178, 88] on div "**********" at bounding box center [256, 69] width 156 height 78
click at [220, 83] on icon "close-circle" at bounding box center [217, 83] width 4 height 4
click at [220, 86] on div at bounding box center [204, 83] width 31 height 7
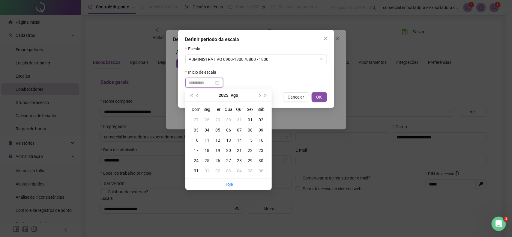
type input "**********"
click at [199, 94] on button "prev-year" at bounding box center [197, 95] width 7 height 12
click at [260, 96] on span "next-year" at bounding box center [259, 95] width 3 height 3
click at [241, 140] on div "17" at bounding box center [239, 140] width 11 height 7
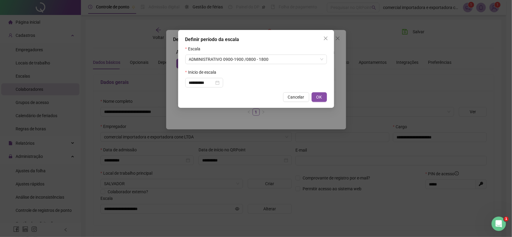
drag, startPoint x: 320, startPoint y: 97, endPoint x: 319, endPoint y: 108, distance: 11.2
click at [320, 98] on span "OK" at bounding box center [320, 97] width 6 height 7
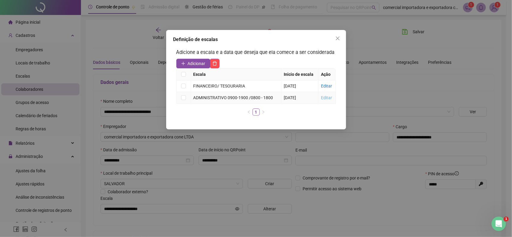
click at [325, 98] on link "Editar" at bounding box center [326, 97] width 11 height 5
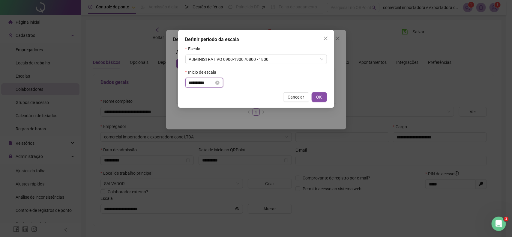
click at [212, 86] on input "**********" at bounding box center [201, 83] width 25 height 7
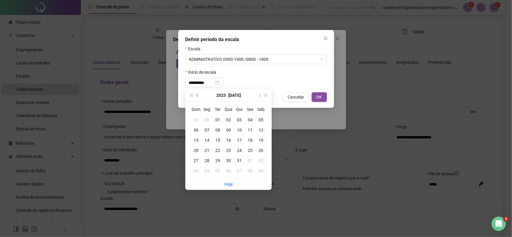
click at [197, 98] on button "prev-year" at bounding box center [197, 95] width 7 height 12
click at [260, 95] on span "next-year" at bounding box center [259, 95] width 3 height 3
type input "**********"
click at [207, 119] on div "02" at bounding box center [207, 120] width 11 height 7
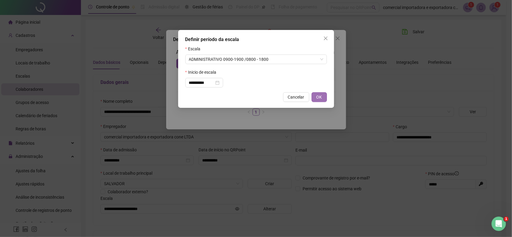
click at [320, 95] on span "OK" at bounding box center [320, 97] width 6 height 7
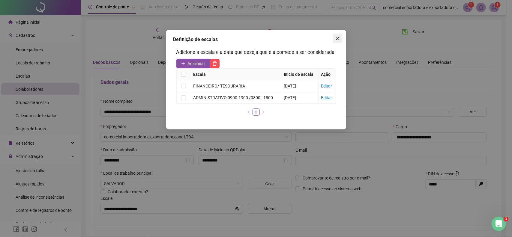
click at [336, 40] on icon "close" at bounding box center [337, 38] width 5 height 5
